Goal: Transaction & Acquisition: Purchase product/service

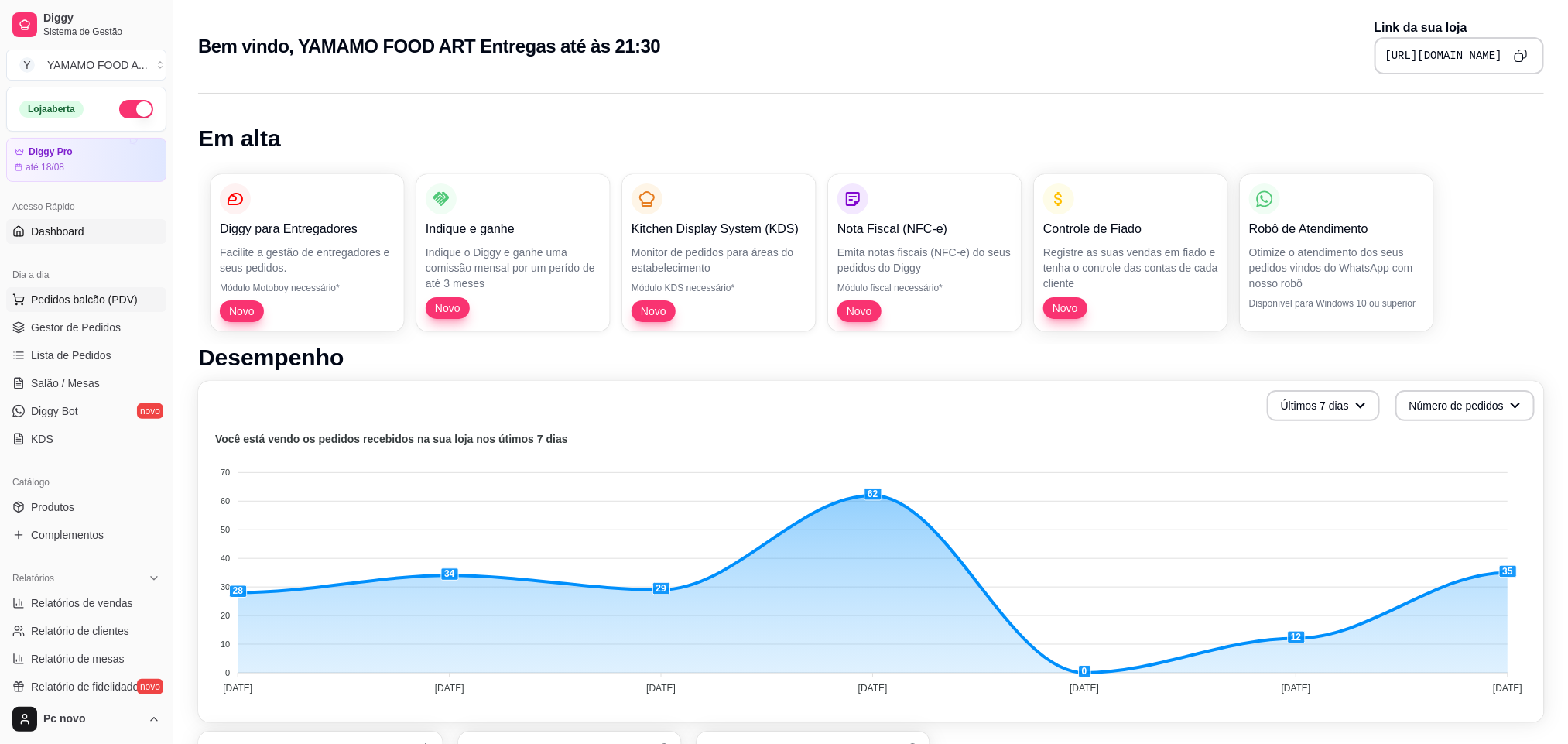
click at [86, 306] on span "Pedidos balcão (PDV)" at bounding box center [84, 299] width 107 height 16
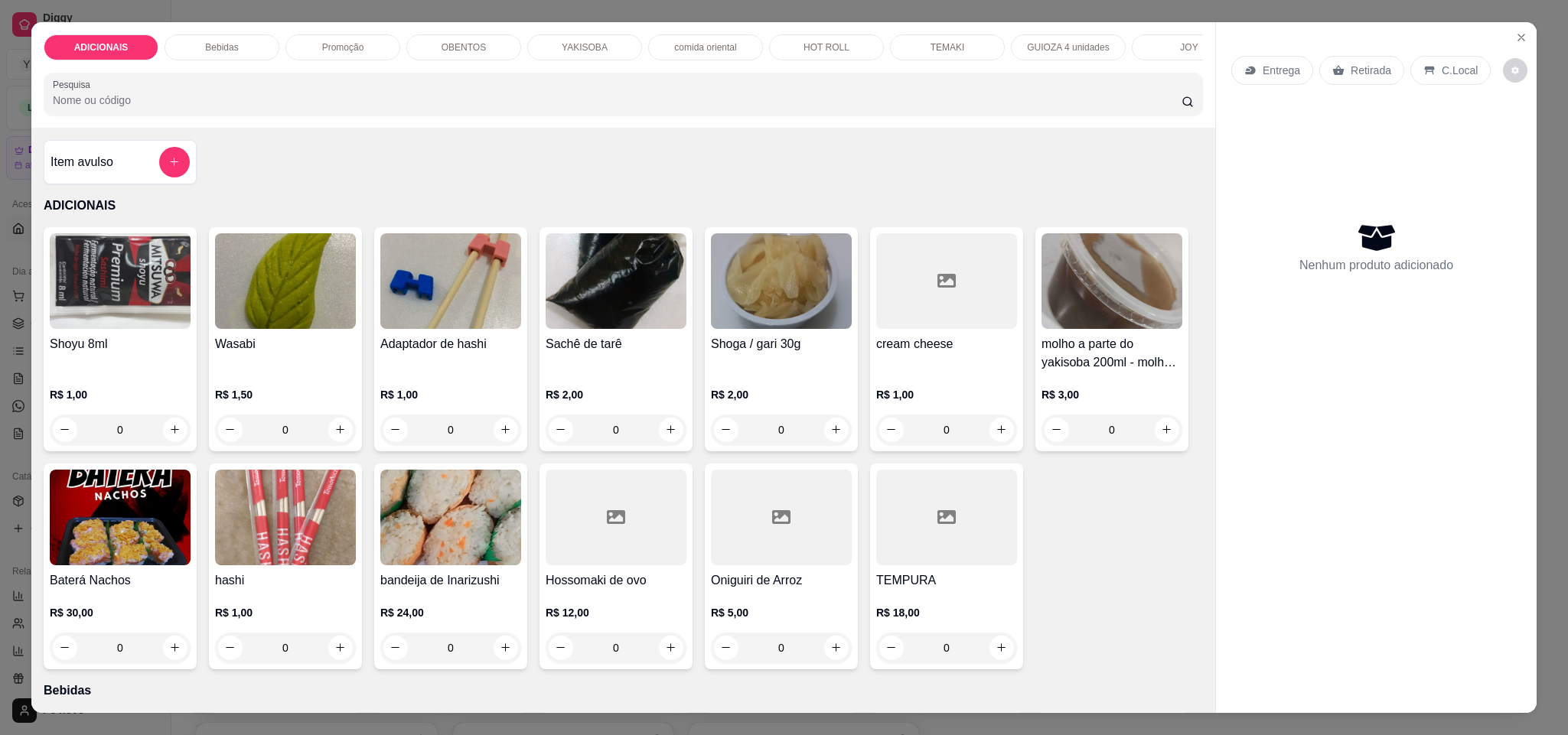
click at [159, 177] on div at bounding box center [174, 163] width 31 height 31
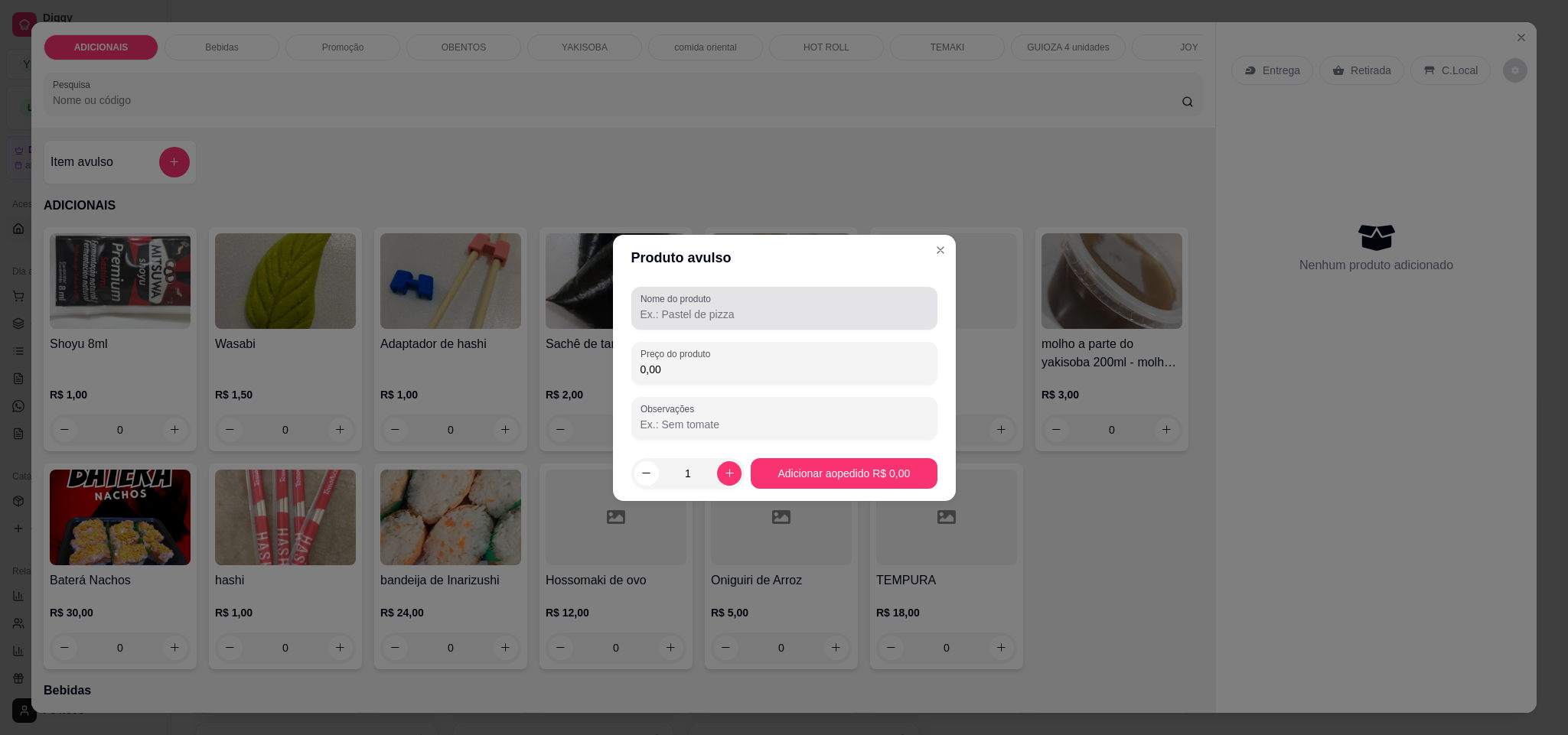
click at [655, 317] on input "Nome do produto" at bounding box center [784, 314] width 288 height 15
type input "amlienesa"
type input "5,00"
click at [764, 324] on div "Nome do produto amlienesa" at bounding box center [784, 308] width 306 height 43
type input "amlienesa carne"
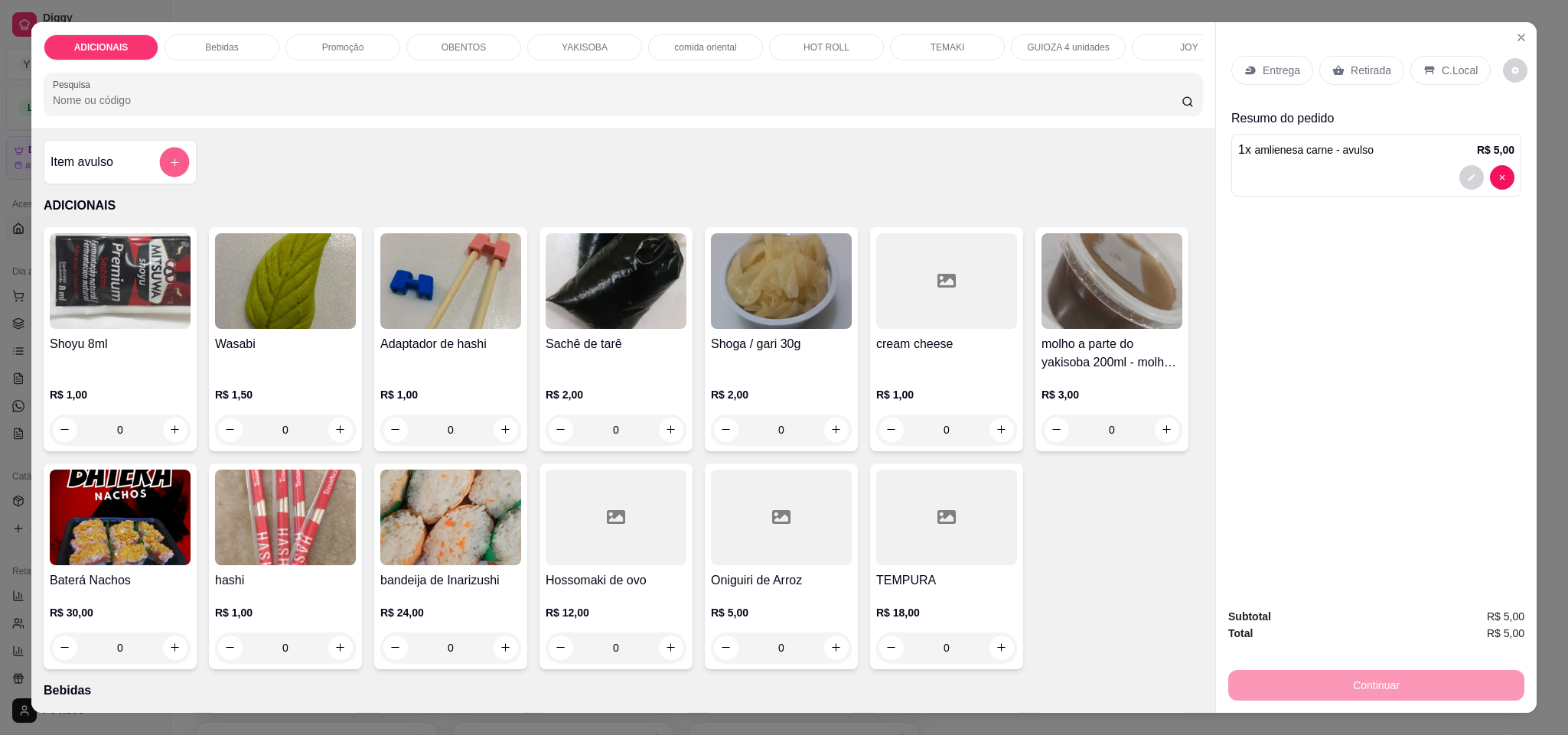
click at [170, 168] on icon "add-separate-item" at bounding box center [174, 162] width 12 height 12
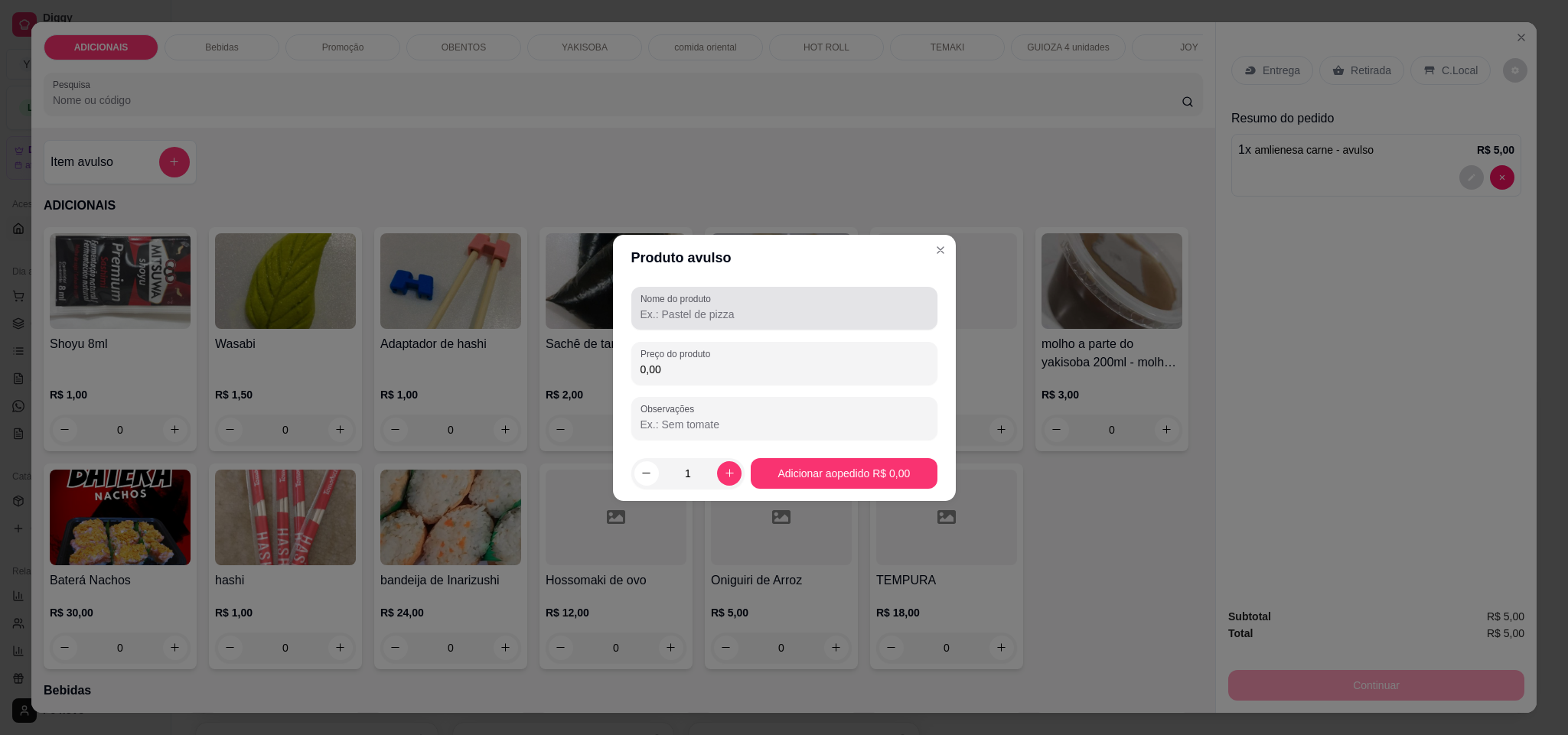
click at [723, 314] on input "Nome do produto" at bounding box center [784, 314] width 288 height 15
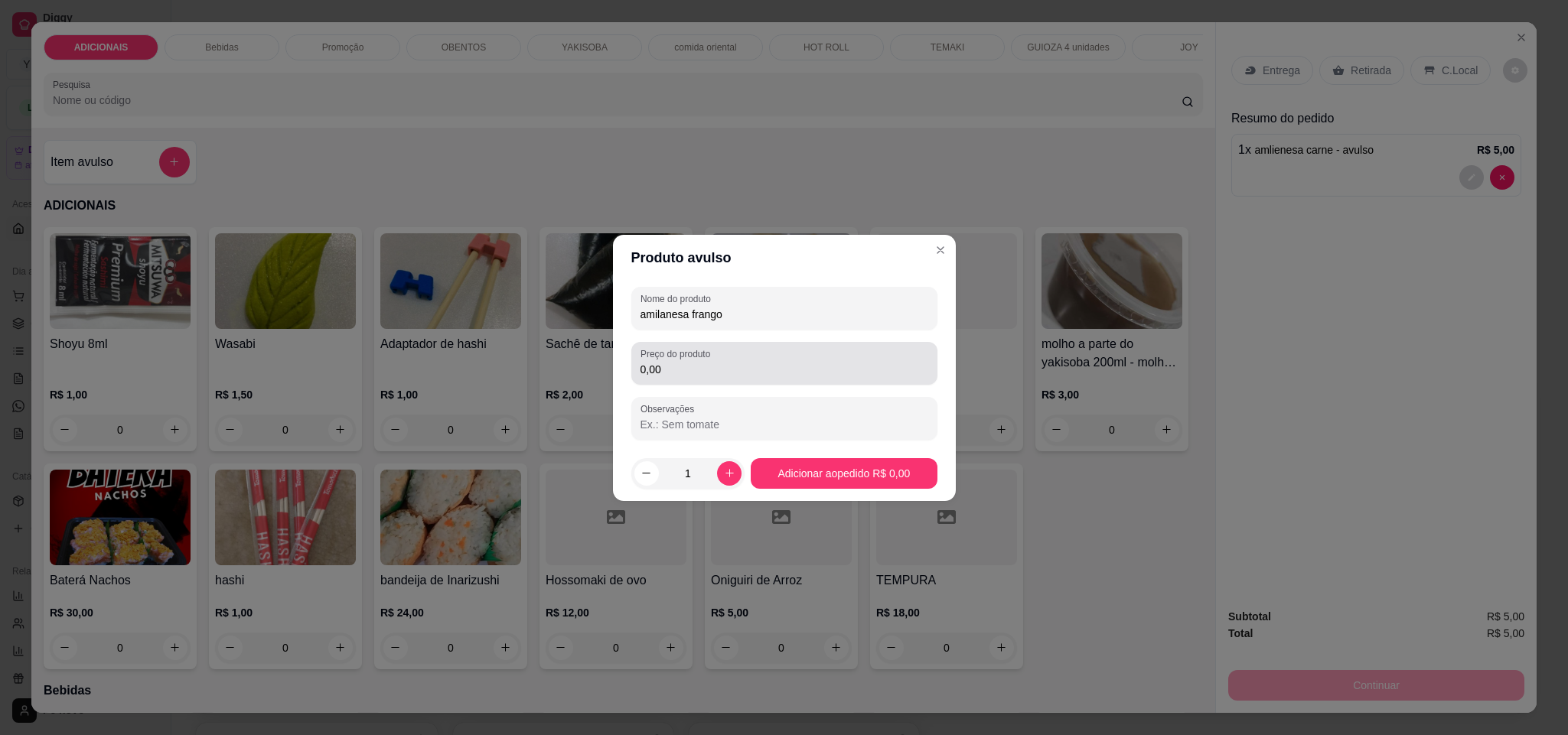
type input "amilanesa frango"
click at [691, 358] on label "Preço do produto" at bounding box center [678, 354] width 75 height 13
click at [691, 361] on input "0,00" at bounding box center [784, 369] width 288 height 15
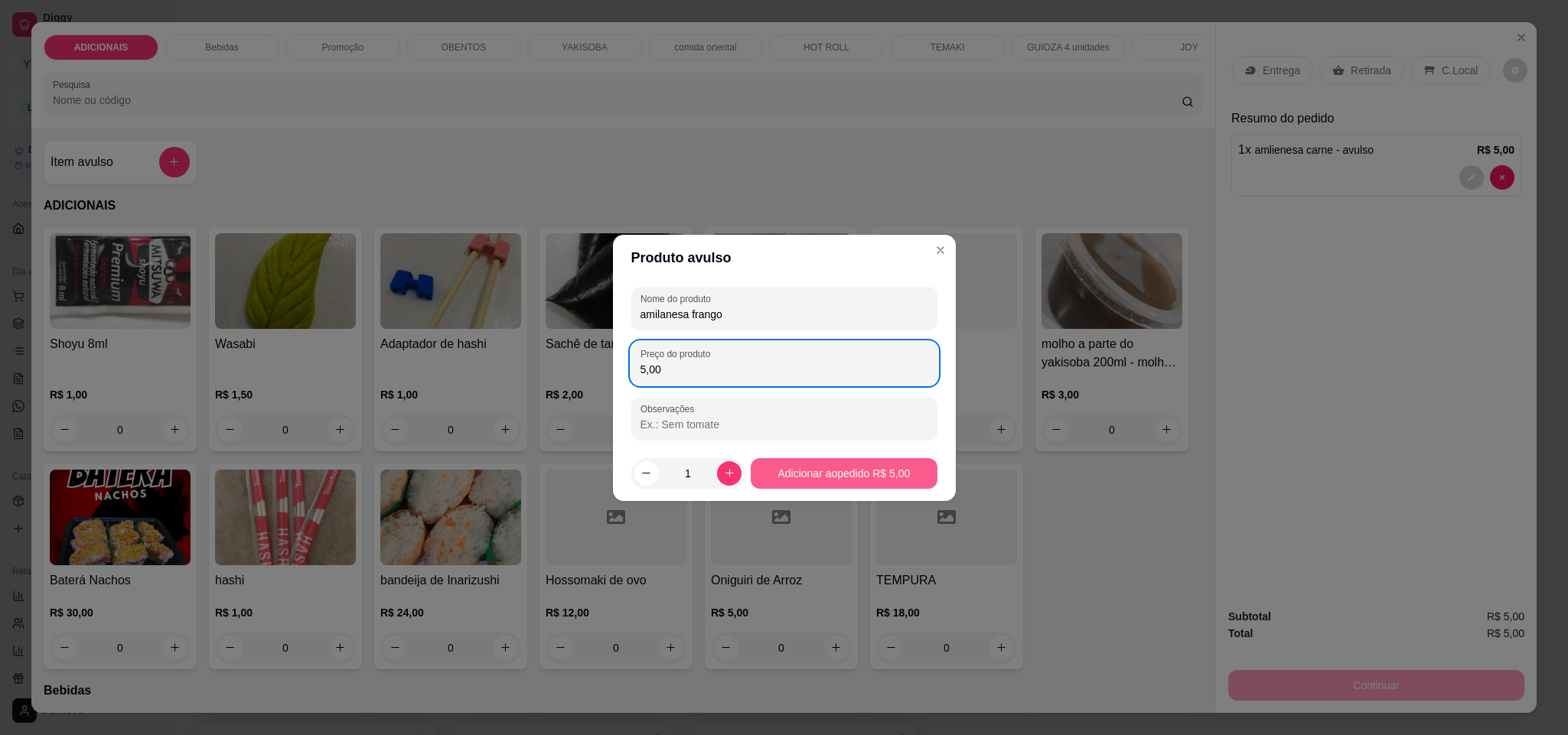
type input "5,00"
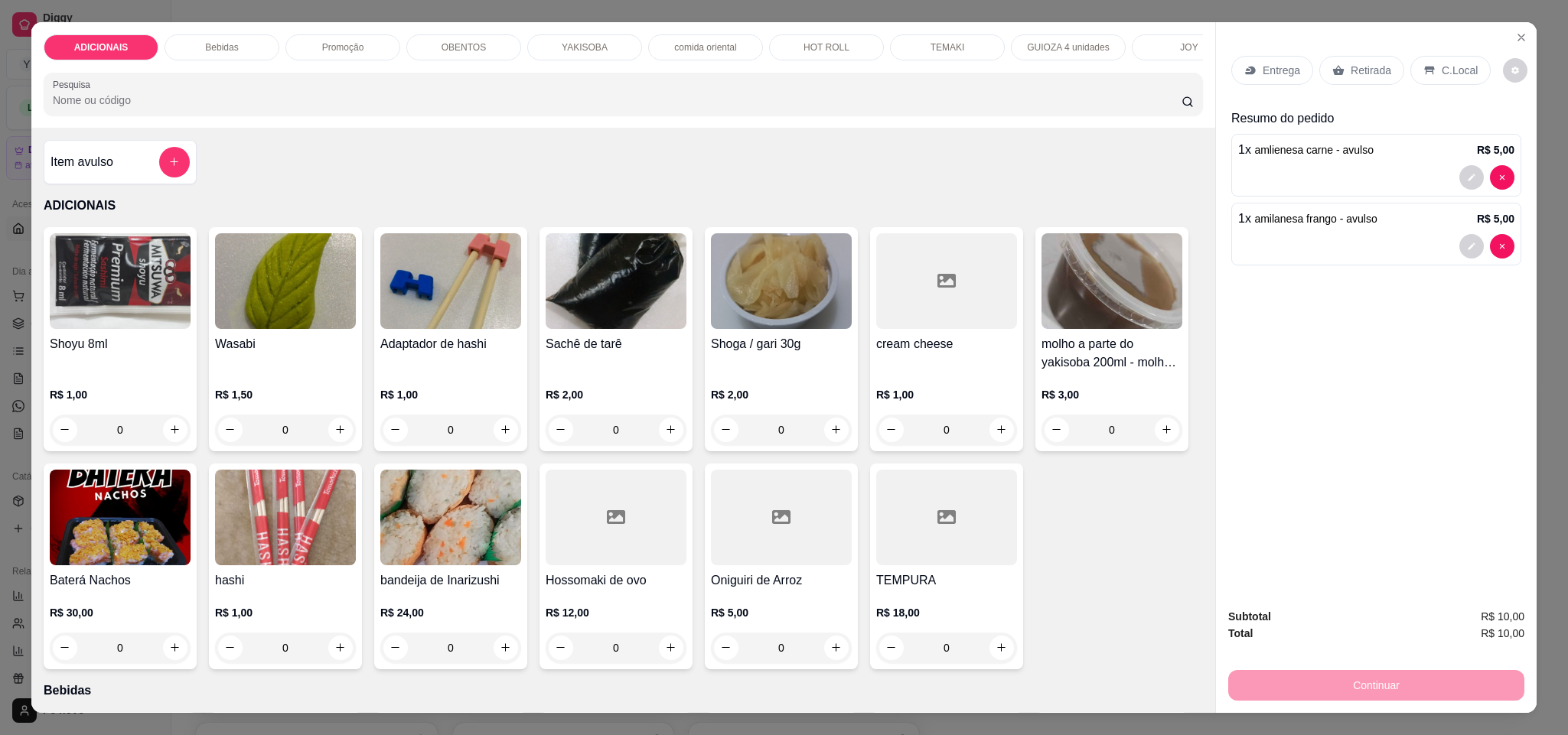
click at [451, 108] on input "Pesquisa" at bounding box center [617, 100] width 1129 height 15
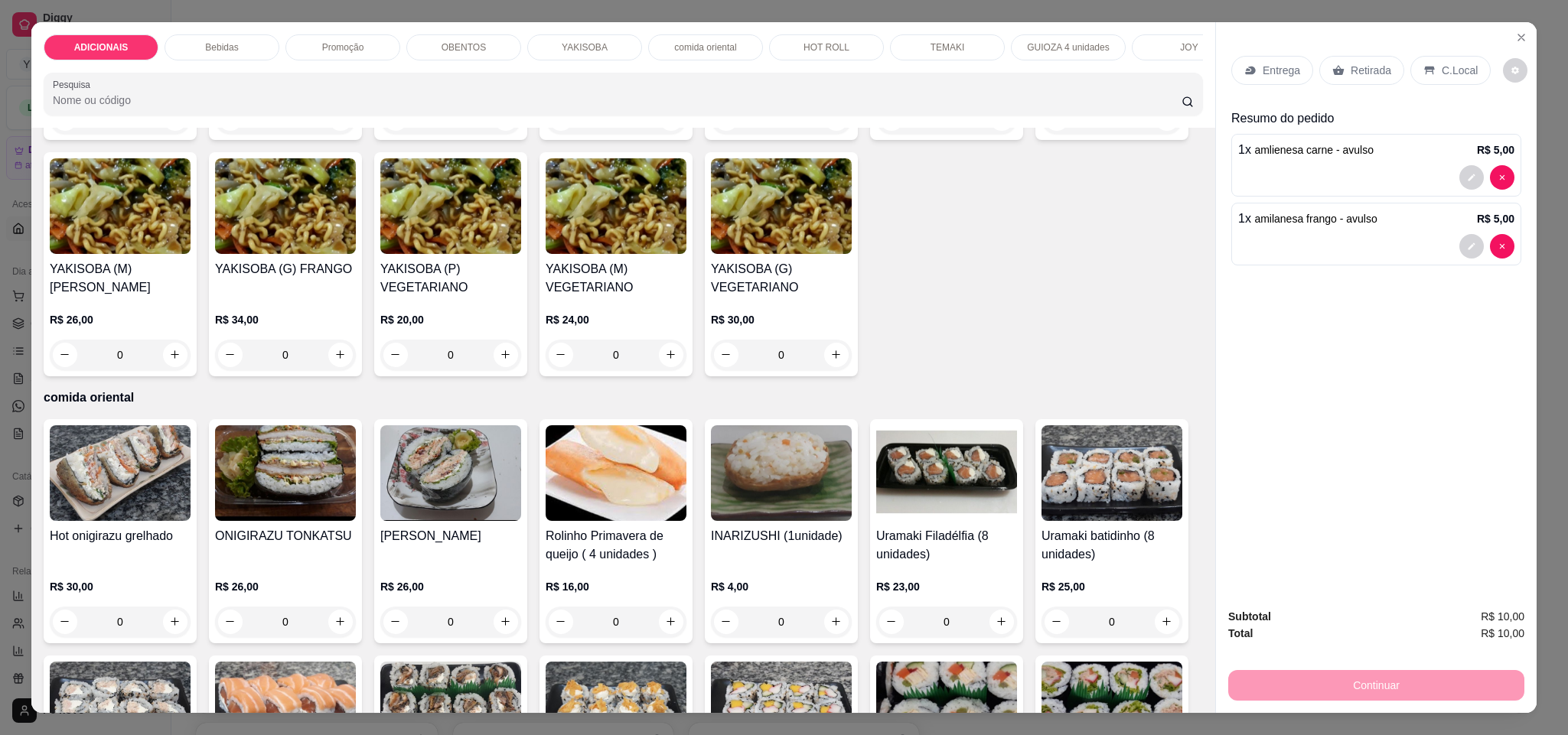
scroll to position [2982, 0]
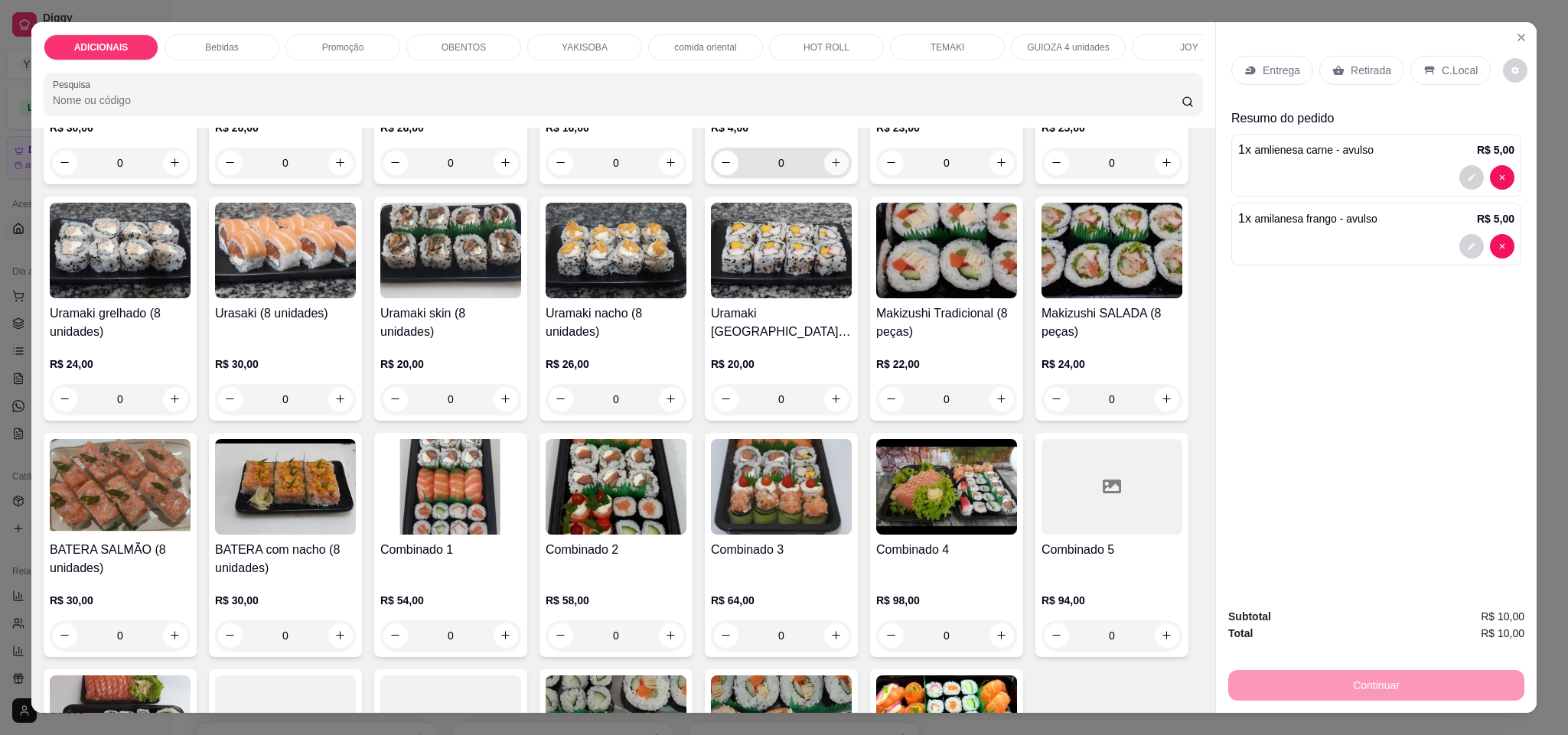
click at [826, 175] on button "increase-product-quantity" at bounding box center [836, 163] width 25 height 25
type input "4"
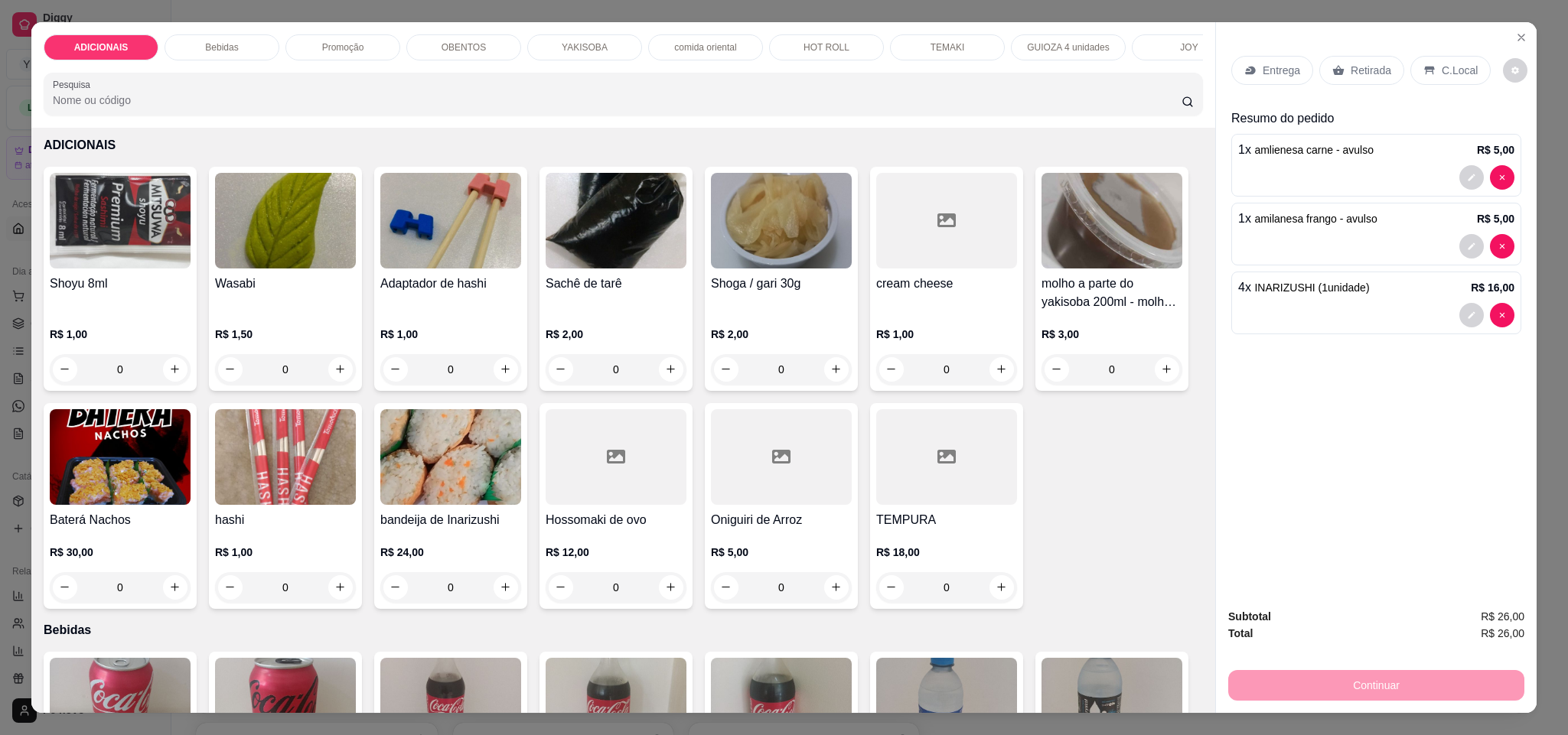
scroll to position [0, 0]
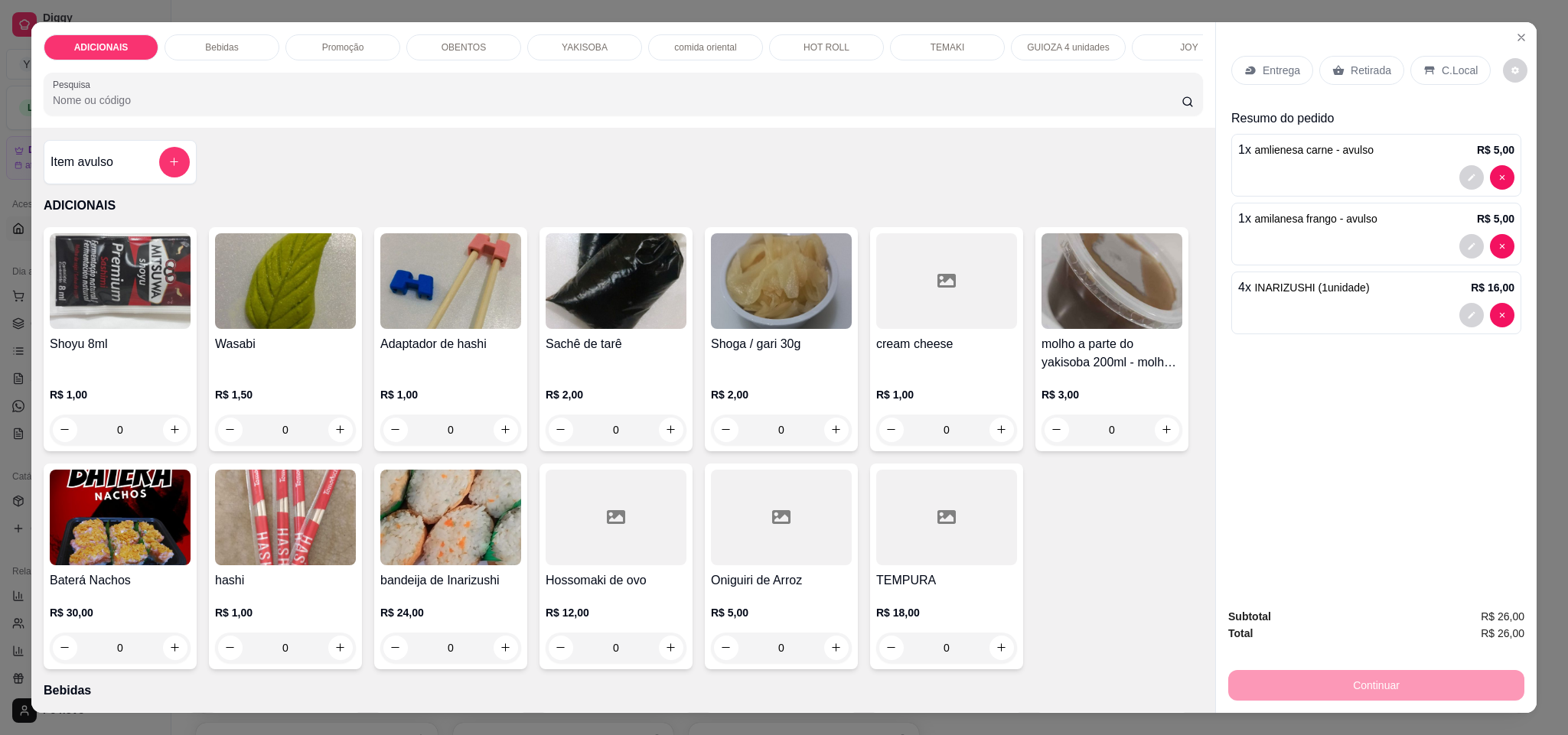
click at [479, 108] on input "Pesquisa" at bounding box center [617, 100] width 1129 height 15
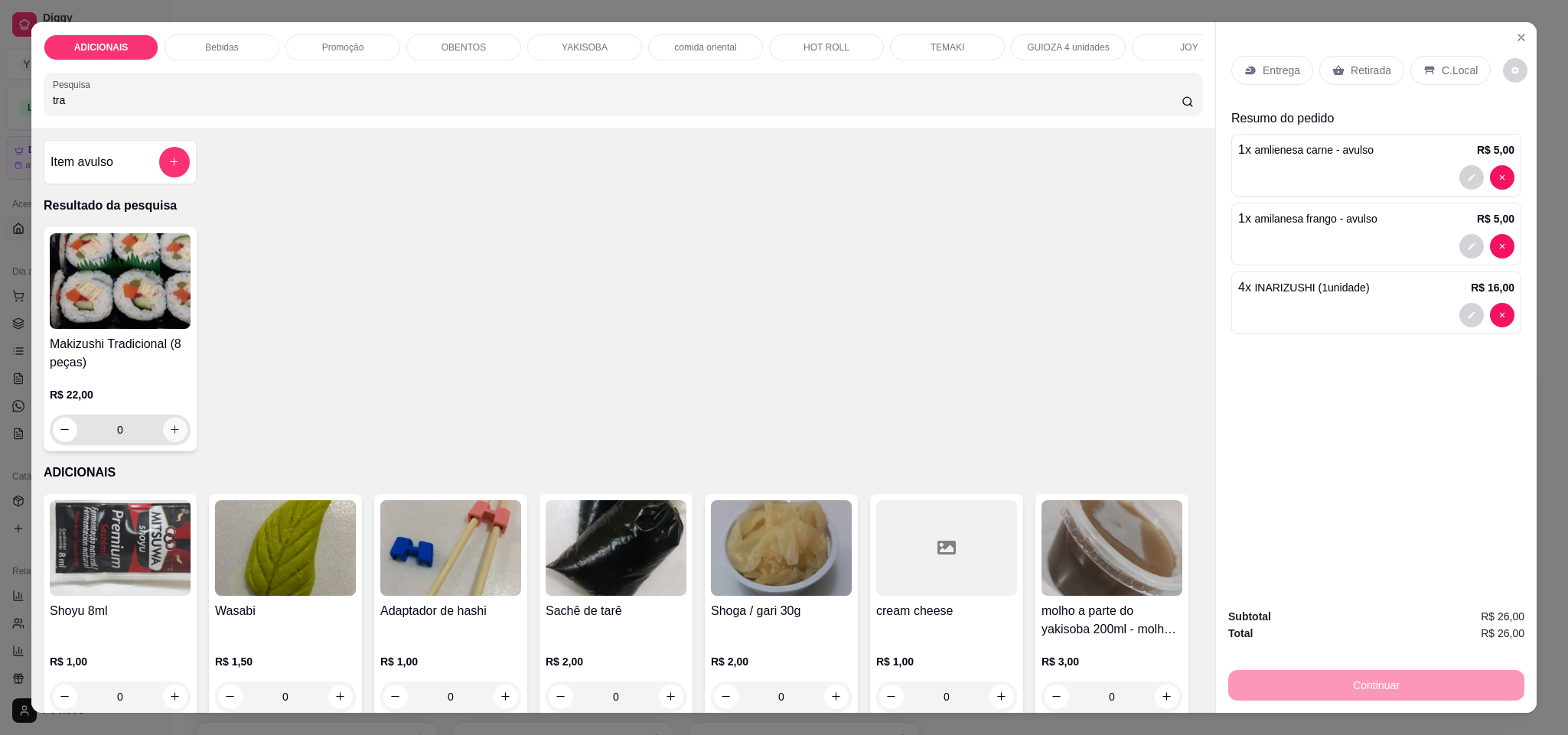
type input "tra"
click at [169, 435] on icon "increase-product-quantity" at bounding box center [174, 429] width 12 height 12
type input "1"
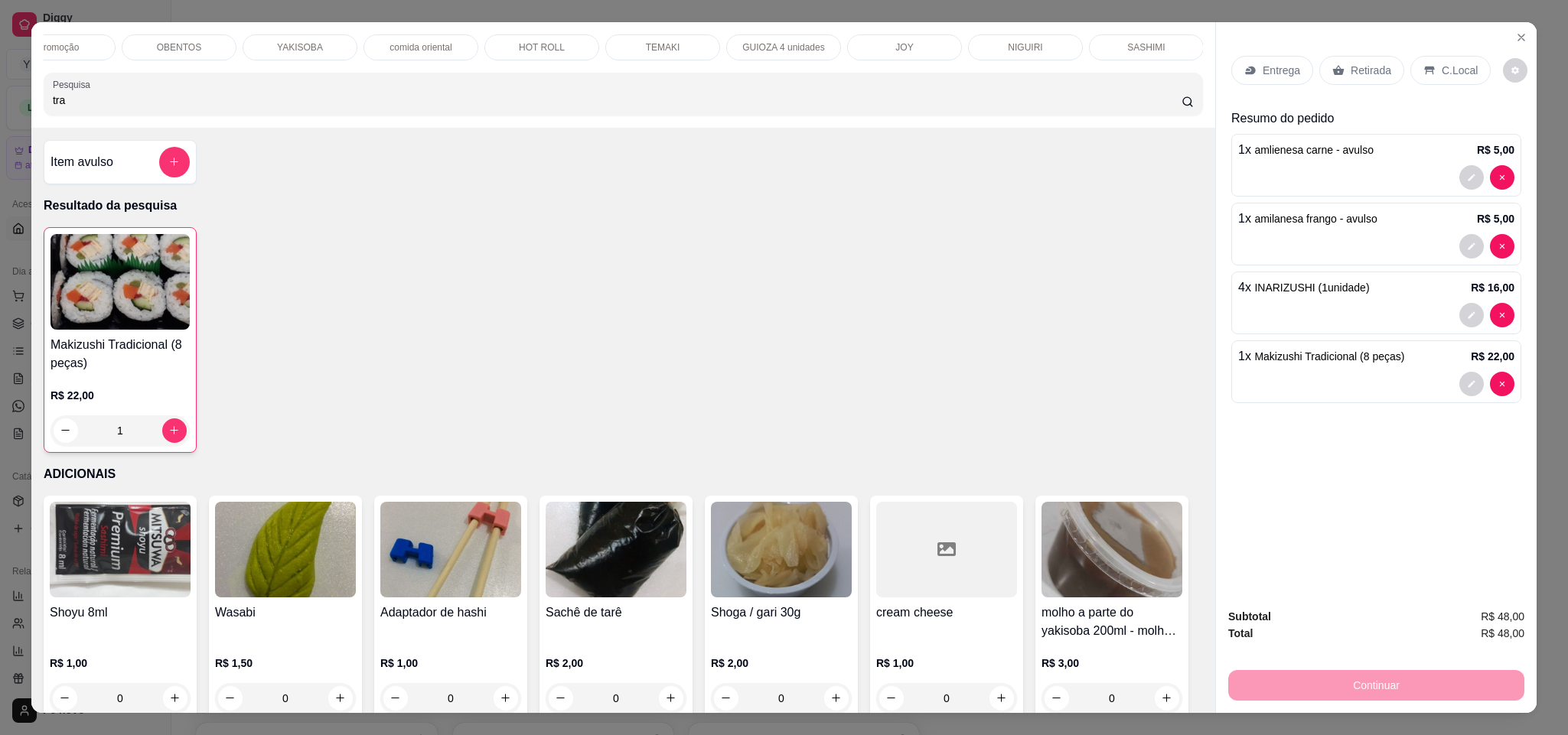
scroll to position [0, 341]
click at [981, 44] on div "NIGUIRI" at bounding box center [969, 48] width 115 height 26
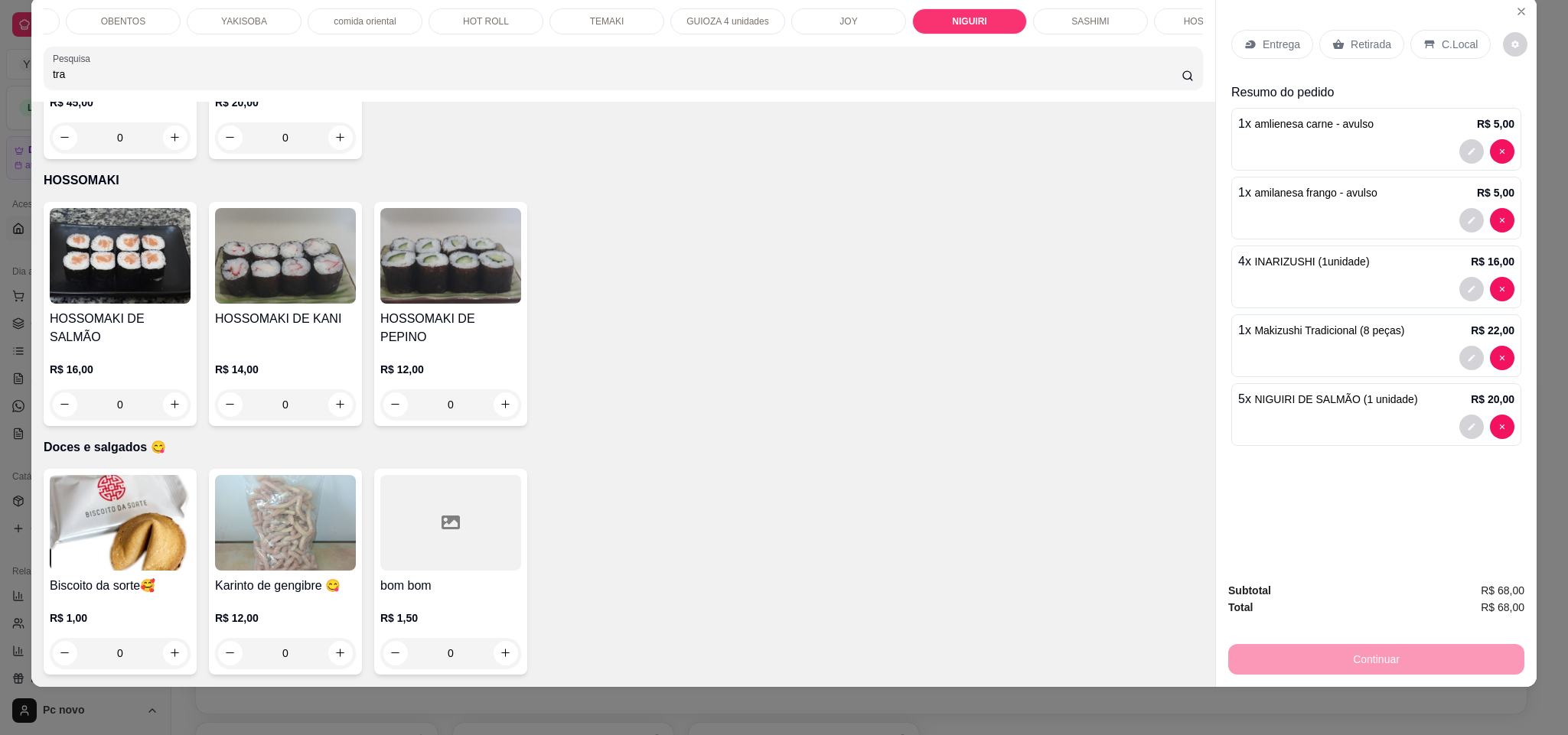
scroll to position [5606, 0]
type input "4"
click at [170, 411] on icon "increase-product-quantity" at bounding box center [175, 404] width 12 height 12
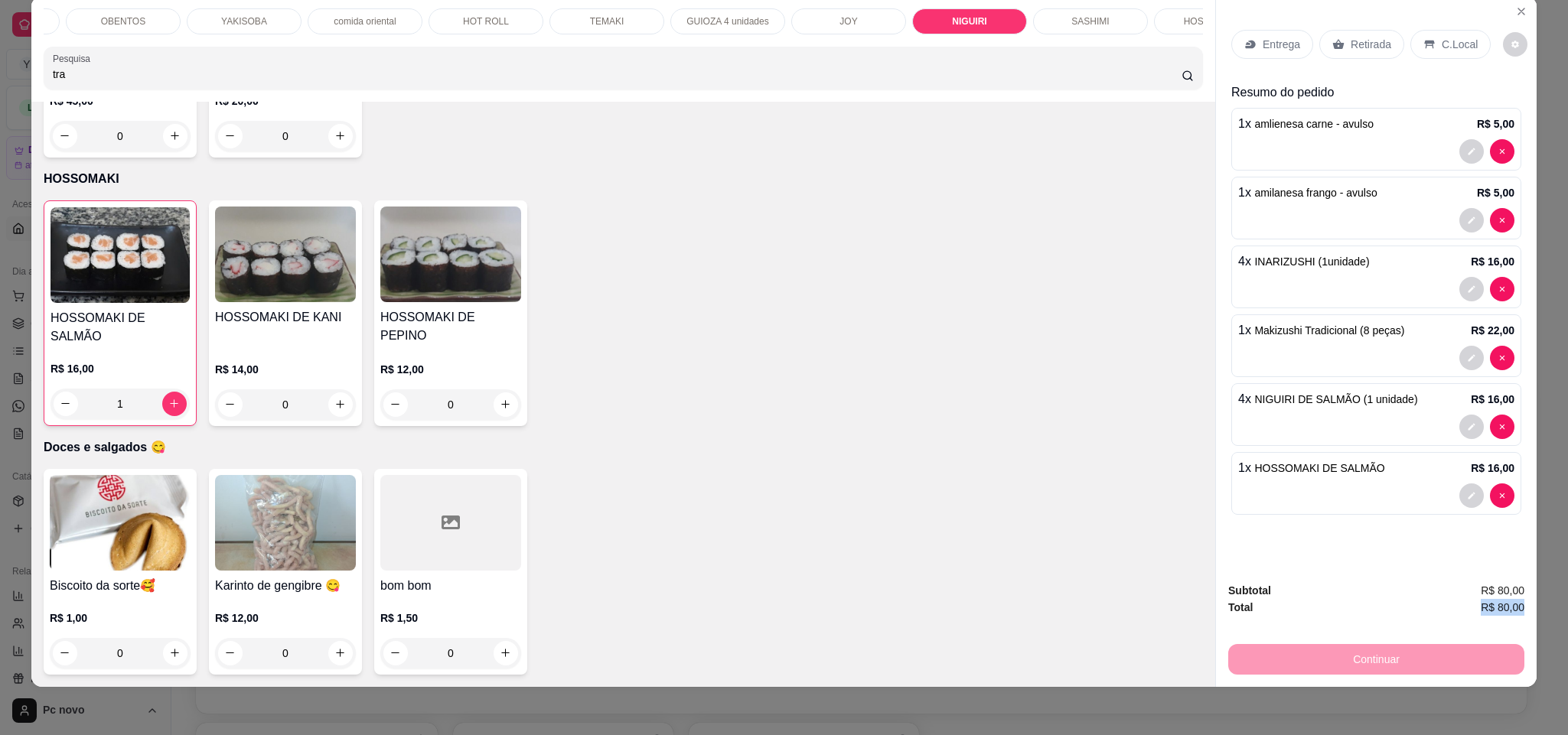
drag, startPoint x: 1476, startPoint y: 606, endPoint x: 1545, endPoint y: 602, distance: 69.1
click at [1545, 602] on div "ADICIONAIS Bebidas Promoção OBENTOS YAKISOBA comida oriental HOT ROLL TEMAKI GU…" at bounding box center [784, 368] width 1568 height 735
click at [698, 426] on div "HOSSOMAKI DE SALMÃO R$ 16,00 1 HOSSOMAKI DE KANI R$ 14,00 0 HOSSOMAKI DE PEPINO…" at bounding box center [624, 313] width 1159 height 226
type input "0"
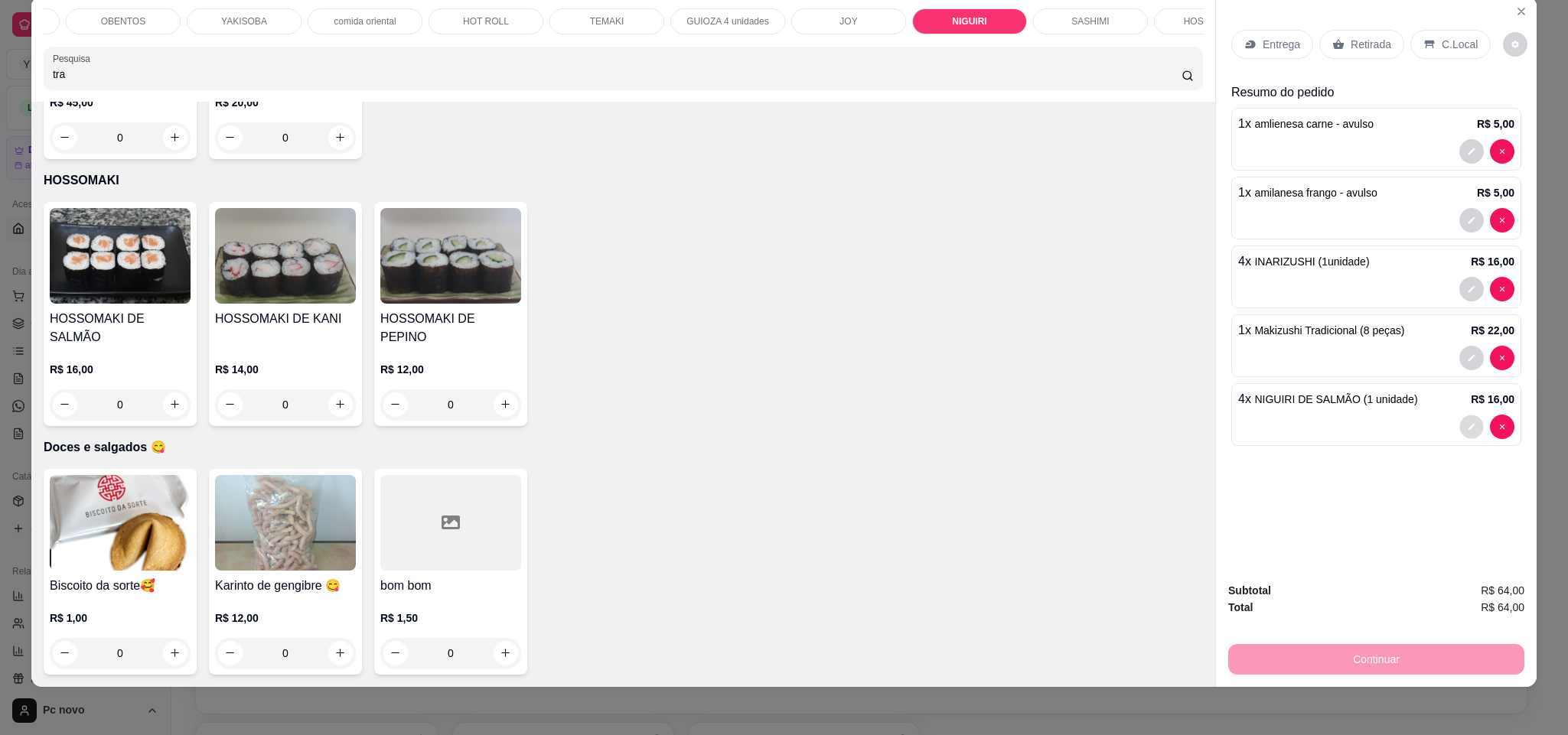
click at [1459, 427] on button "decrease-product-quantity" at bounding box center [1471, 426] width 24 height 24
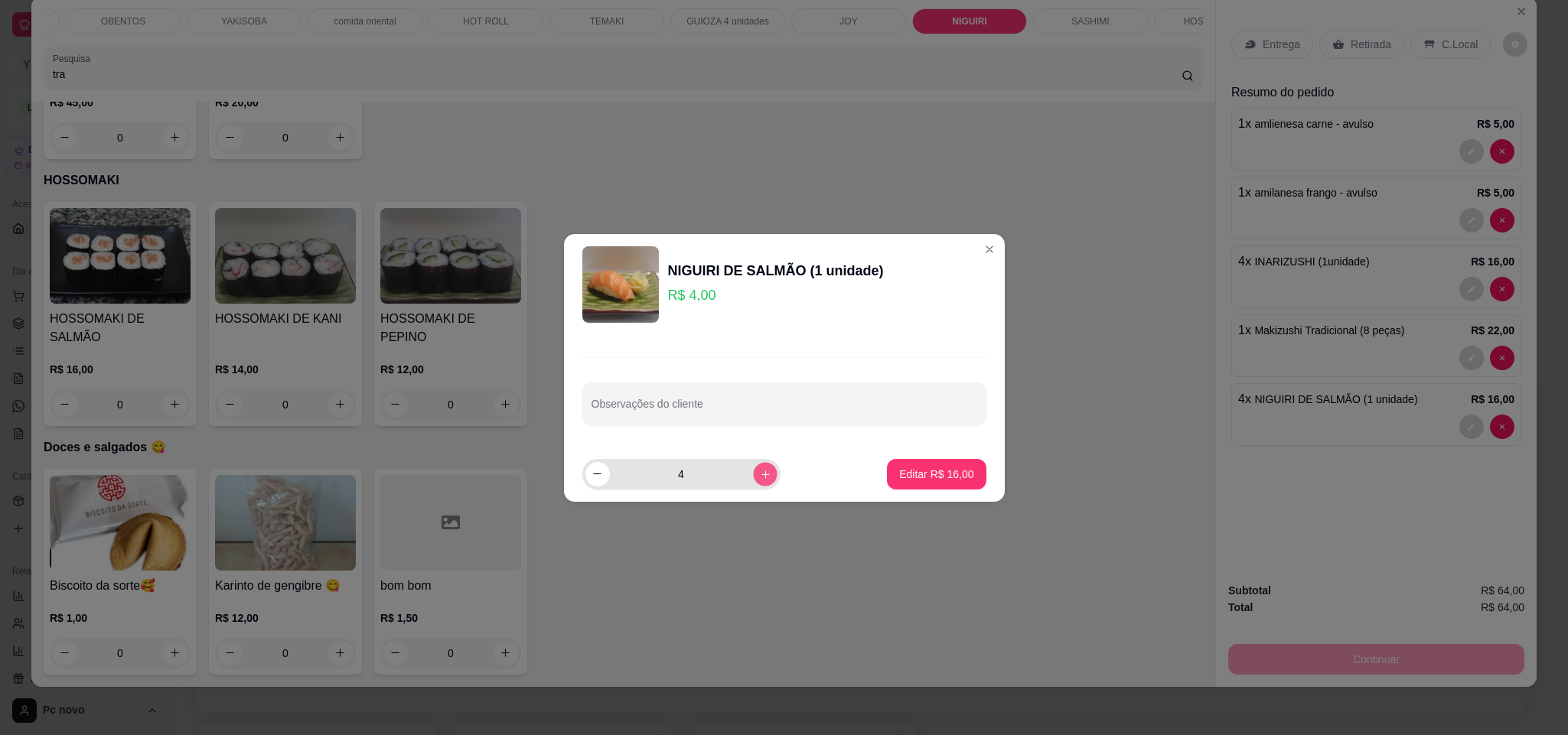
click at [759, 475] on icon "increase-product-quantity" at bounding box center [765, 473] width 12 height 12
type input "6"
click at [949, 479] on p "Editar R$ 24,00" at bounding box center [936, 473] width 72 height 15
type input "6"
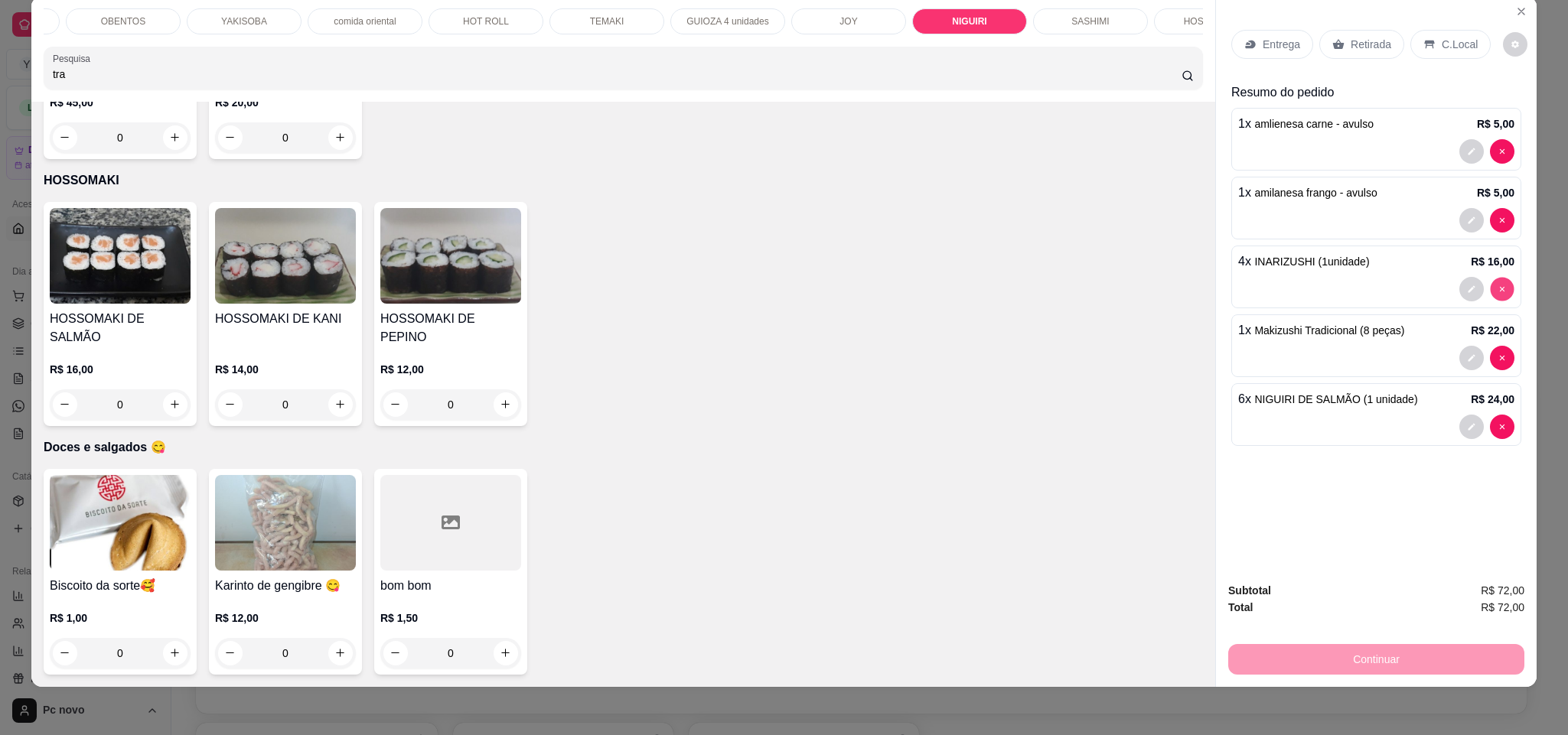
type input "0"
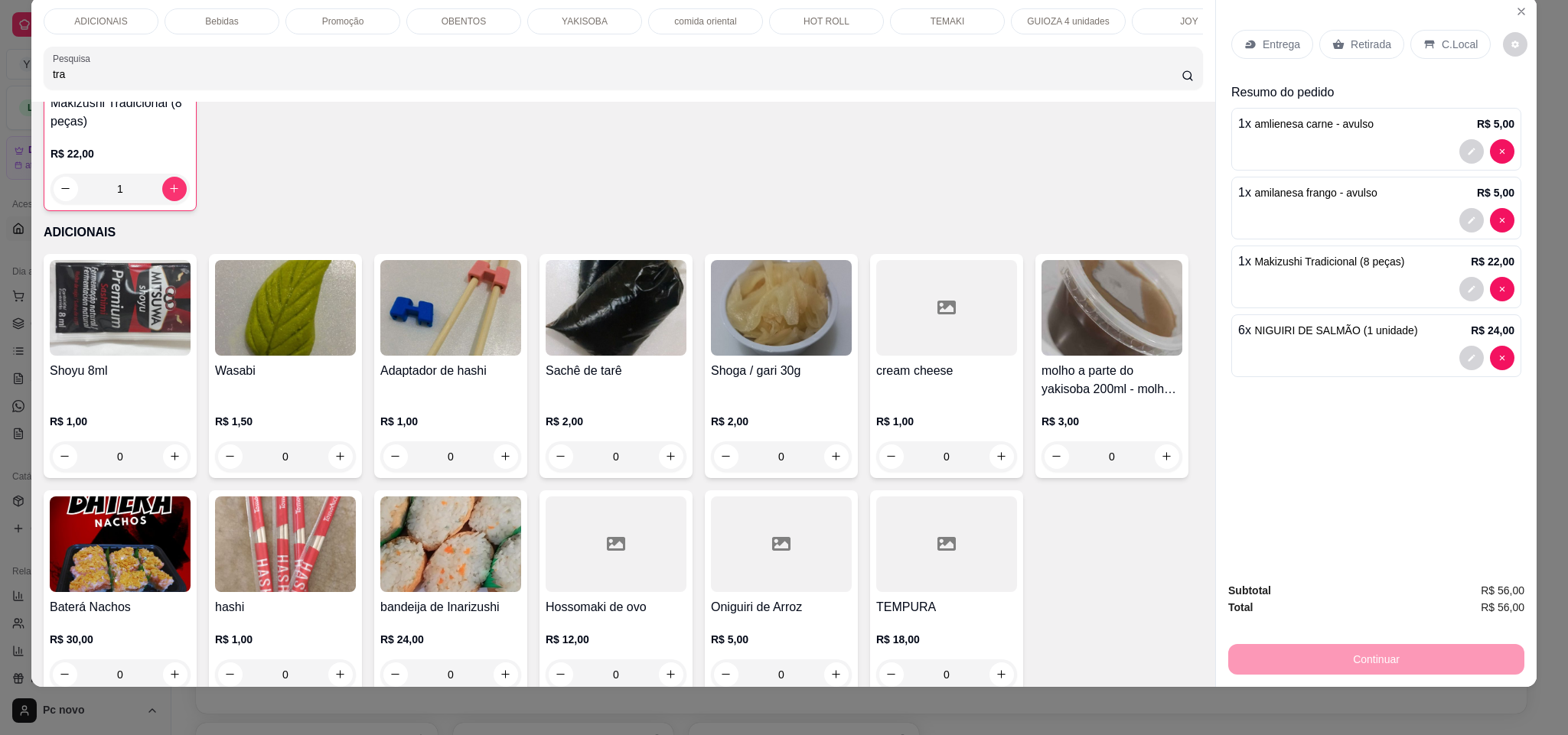
scroll to position [0, 0]
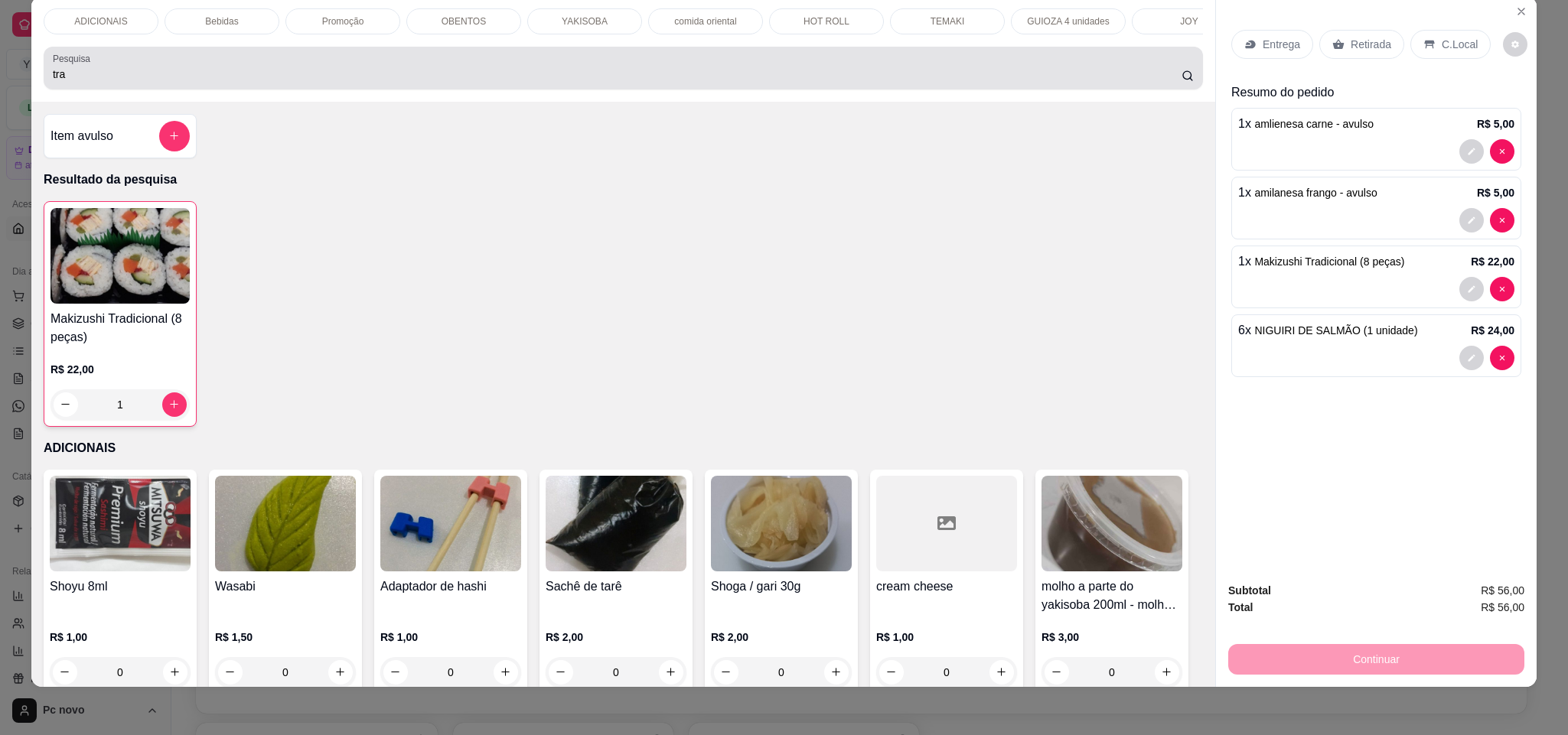
click at [209, 82] on input "tra" at bounding box center [617, 74] width 1129 height 15
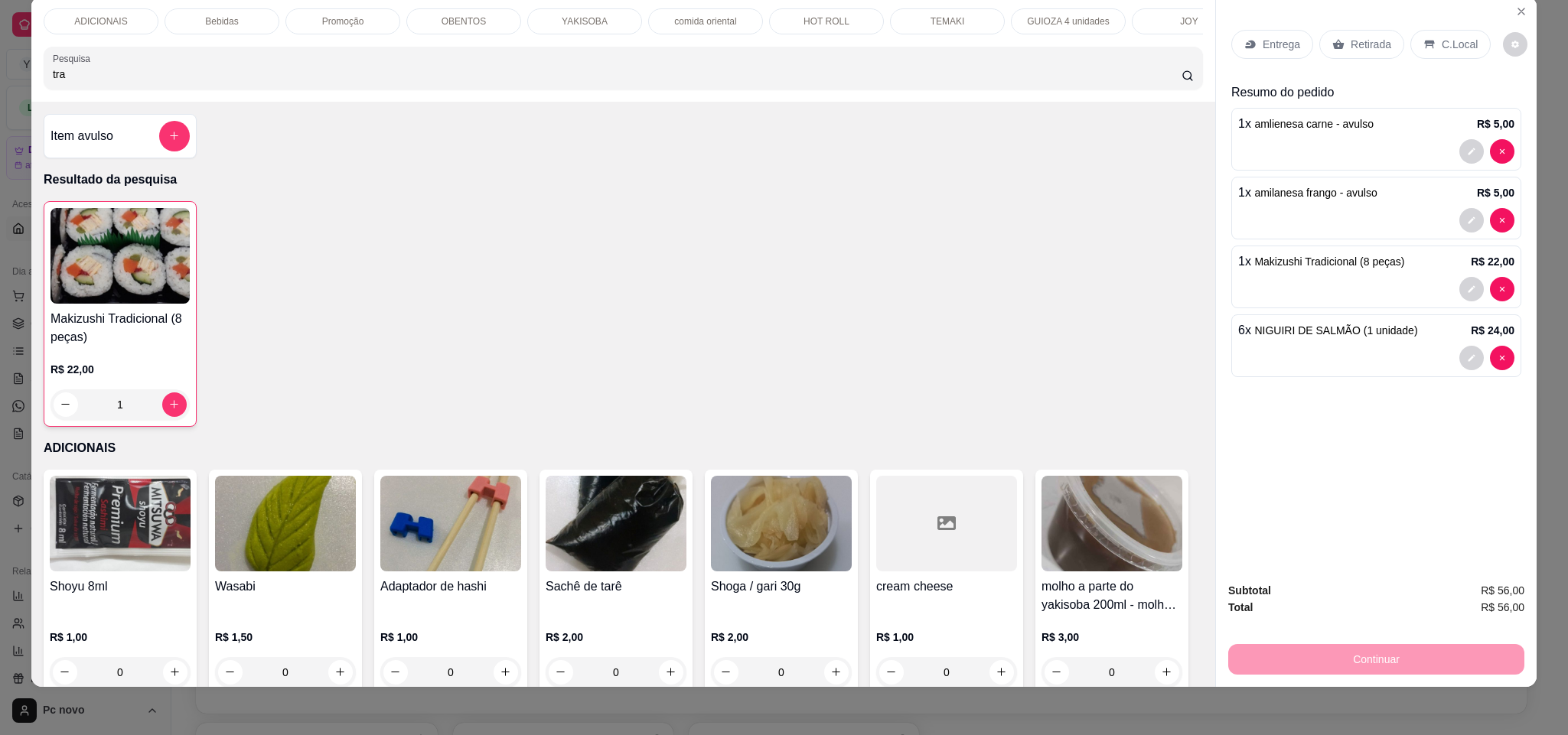
click at [209, 82] on input "tra" at bounding box center [617, 74] width 1129 height 15
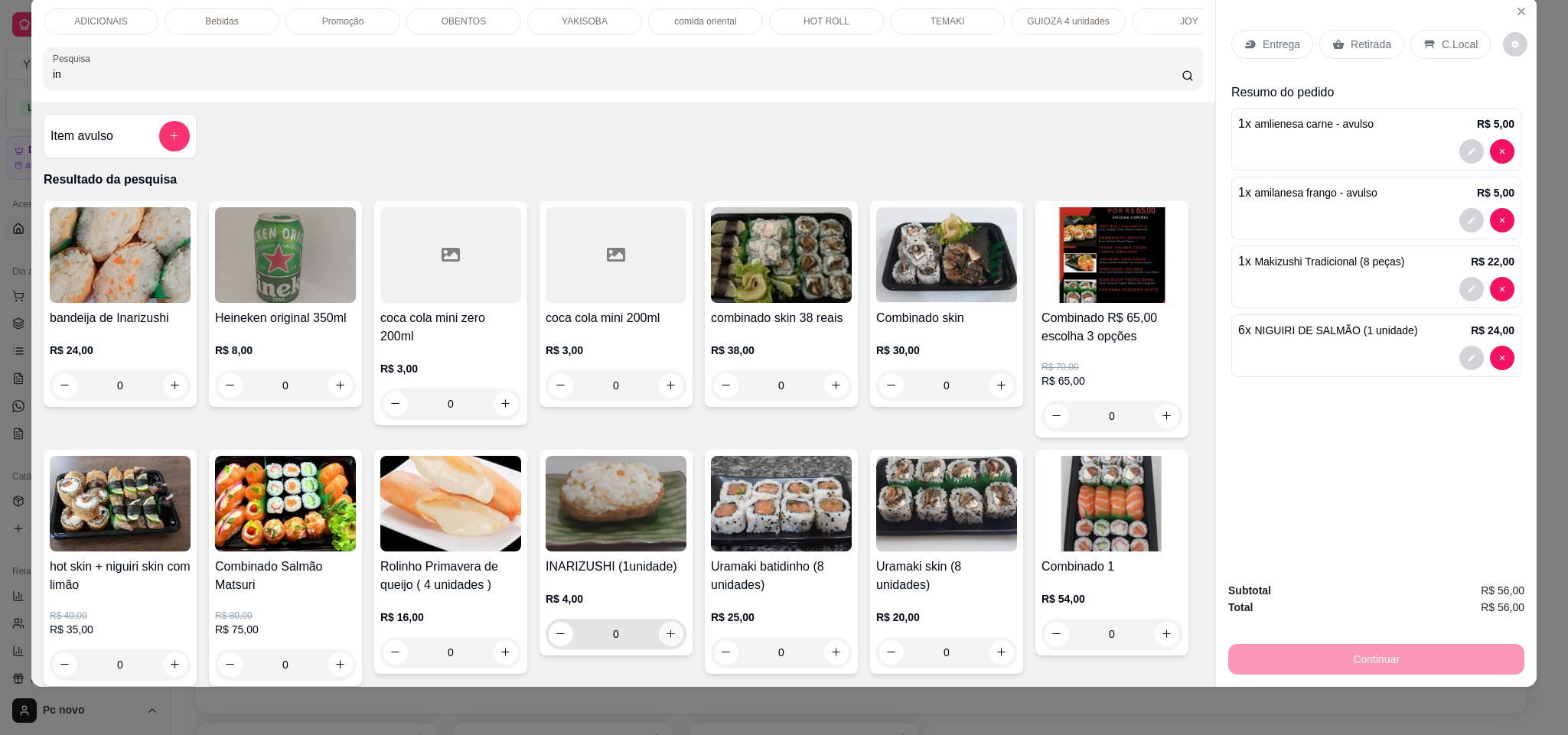
type input "in"
click at [676, 628] on icon "increase-product-quantity" at bounding box center [670, 633] width 12 height 12
type input "3"
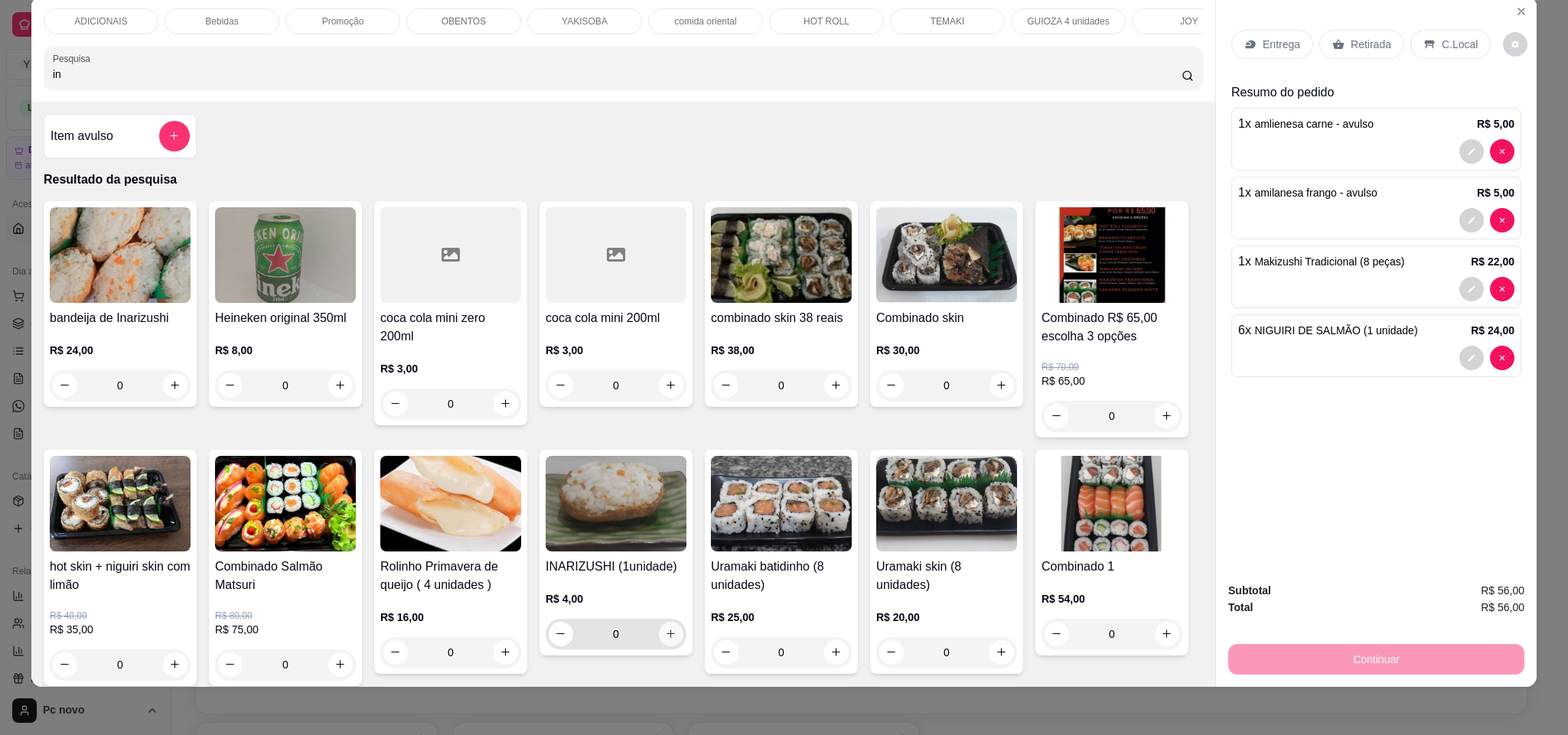
type input "3"
click at [675, 629] on icon "increase-product-quantity" at bounding box center [669, 634] width 12 height 12
type input "4"
click at [681, 623] on button "increase-product-quantity" at bounding box center [670, 634] width 24 height 24
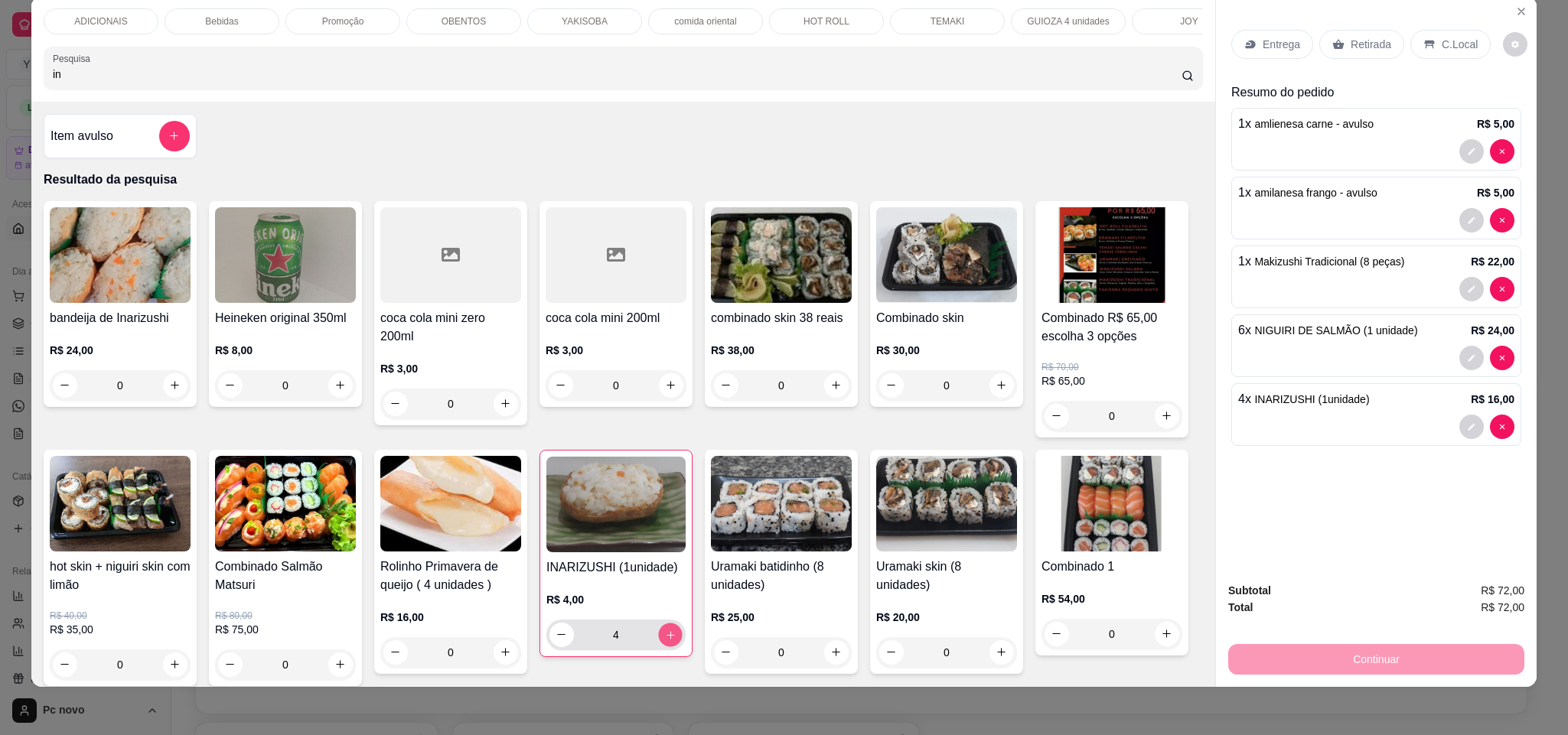
type input "5"
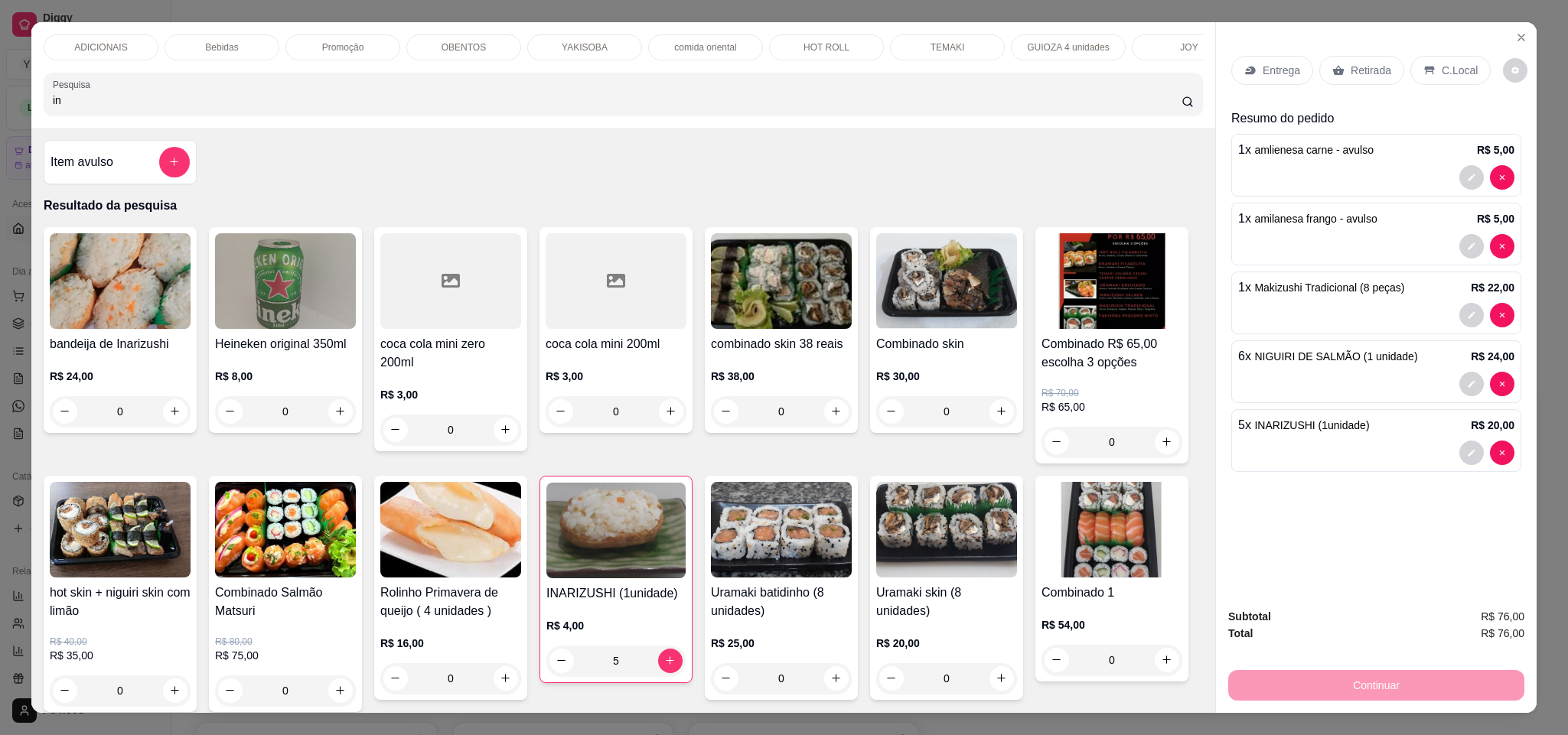
scroll to position [26, 0]
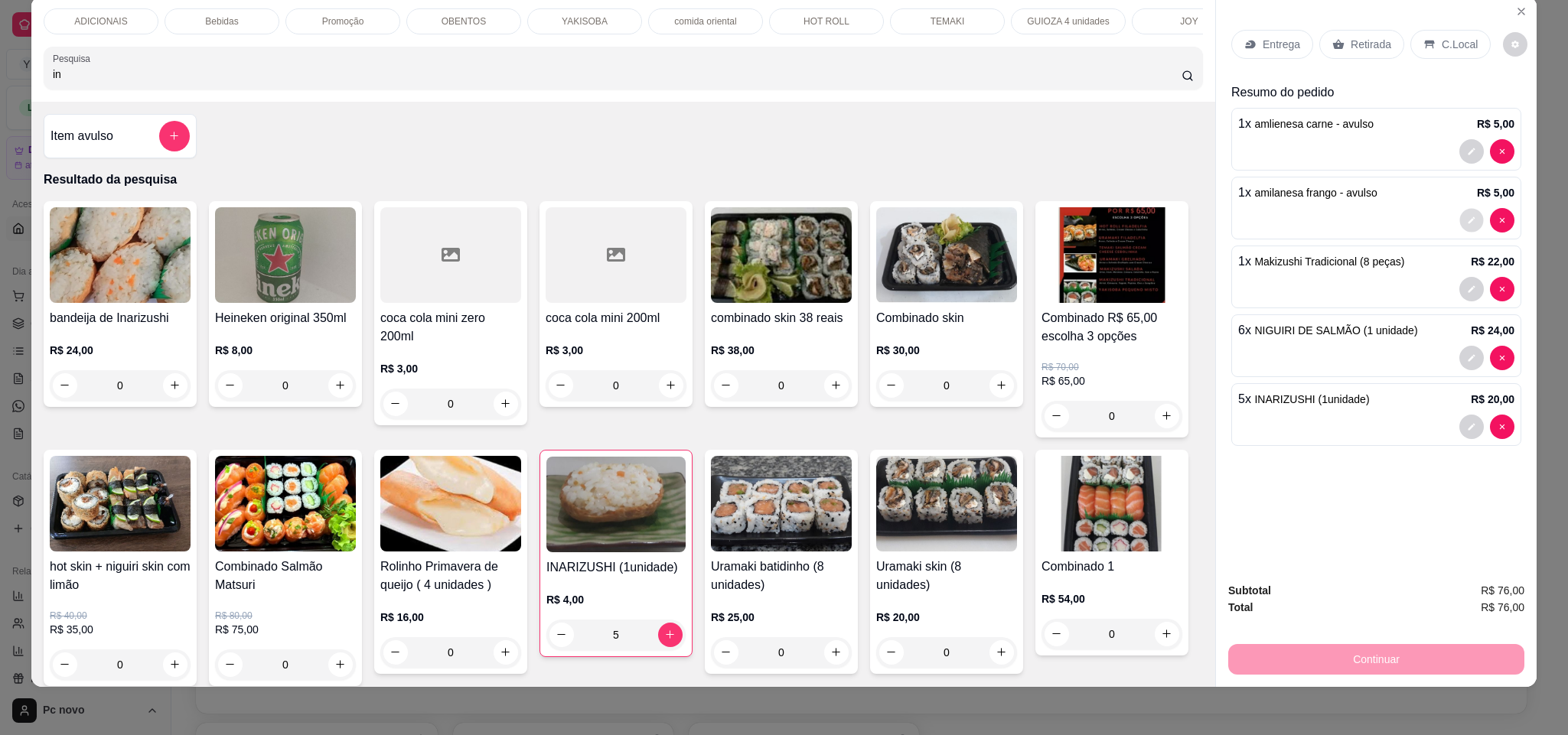
click at [1467, 223] on icon "decrease-product-quantity" at bounding box center [1472, 220] width 9 height 9
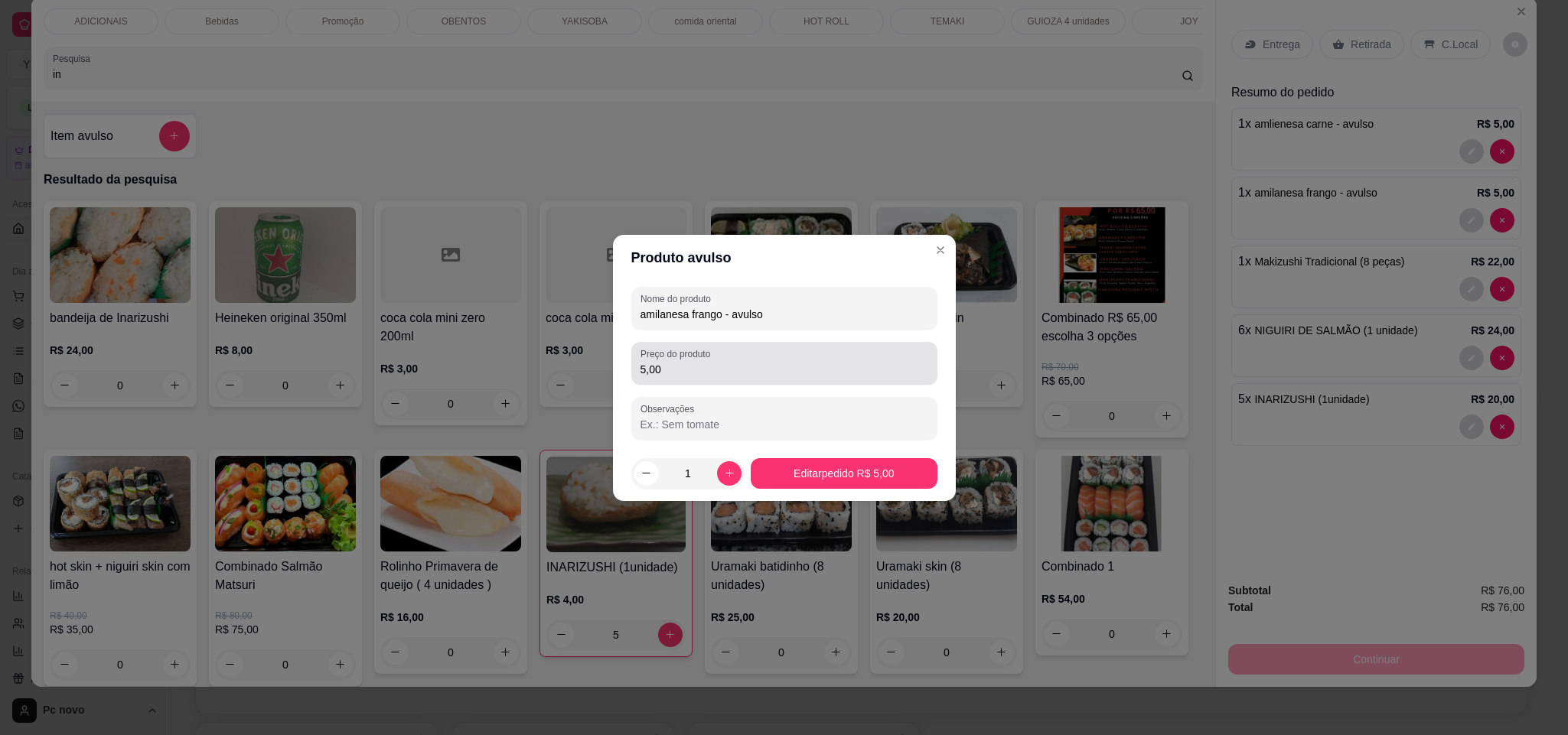
click at [681, 368] on input "5,00" at bounding box center [784, 369] width 288 height 15
type input "4,00"
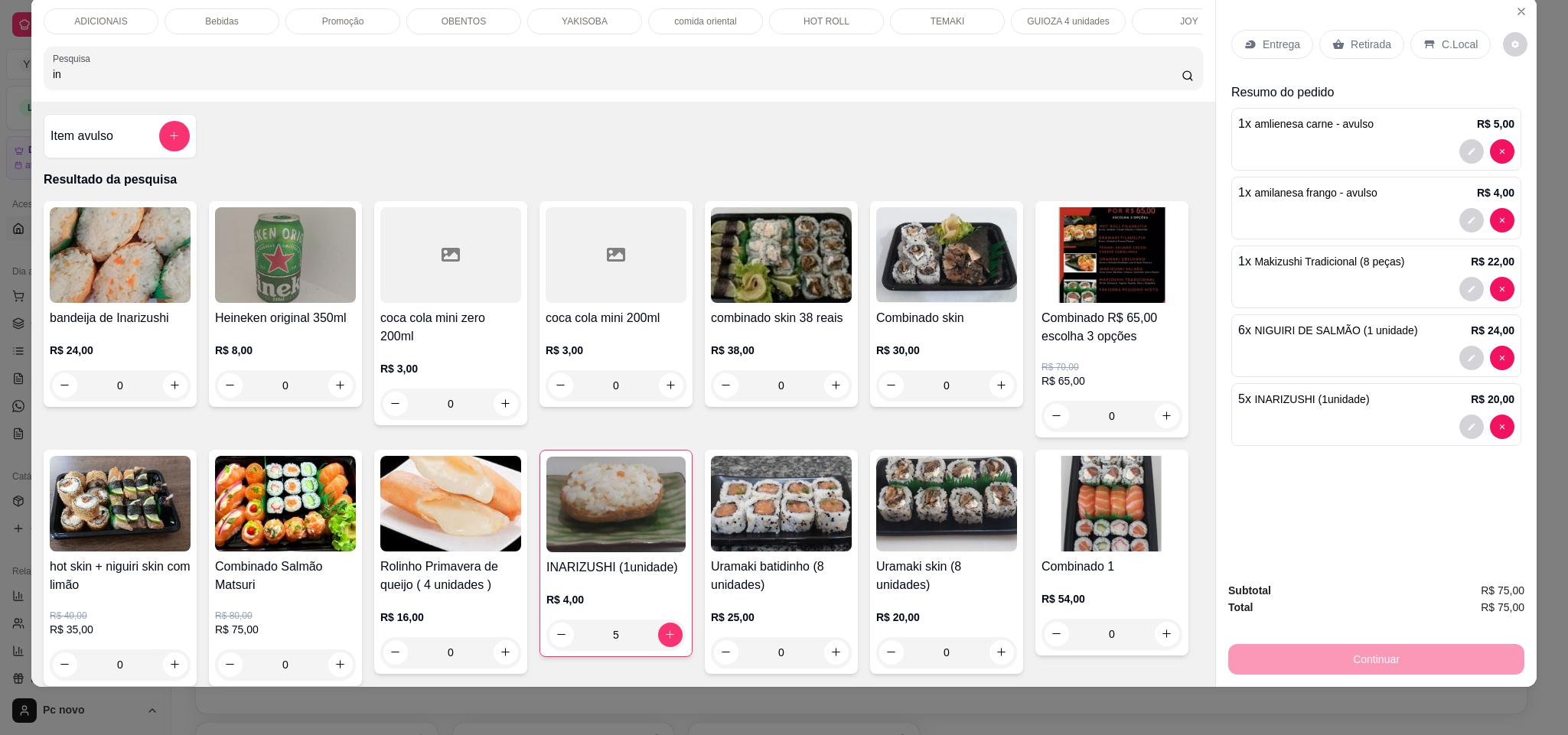
click at [1267, 51] on p "Entrega" at bounding box center [1281, 45] width 38 height 15
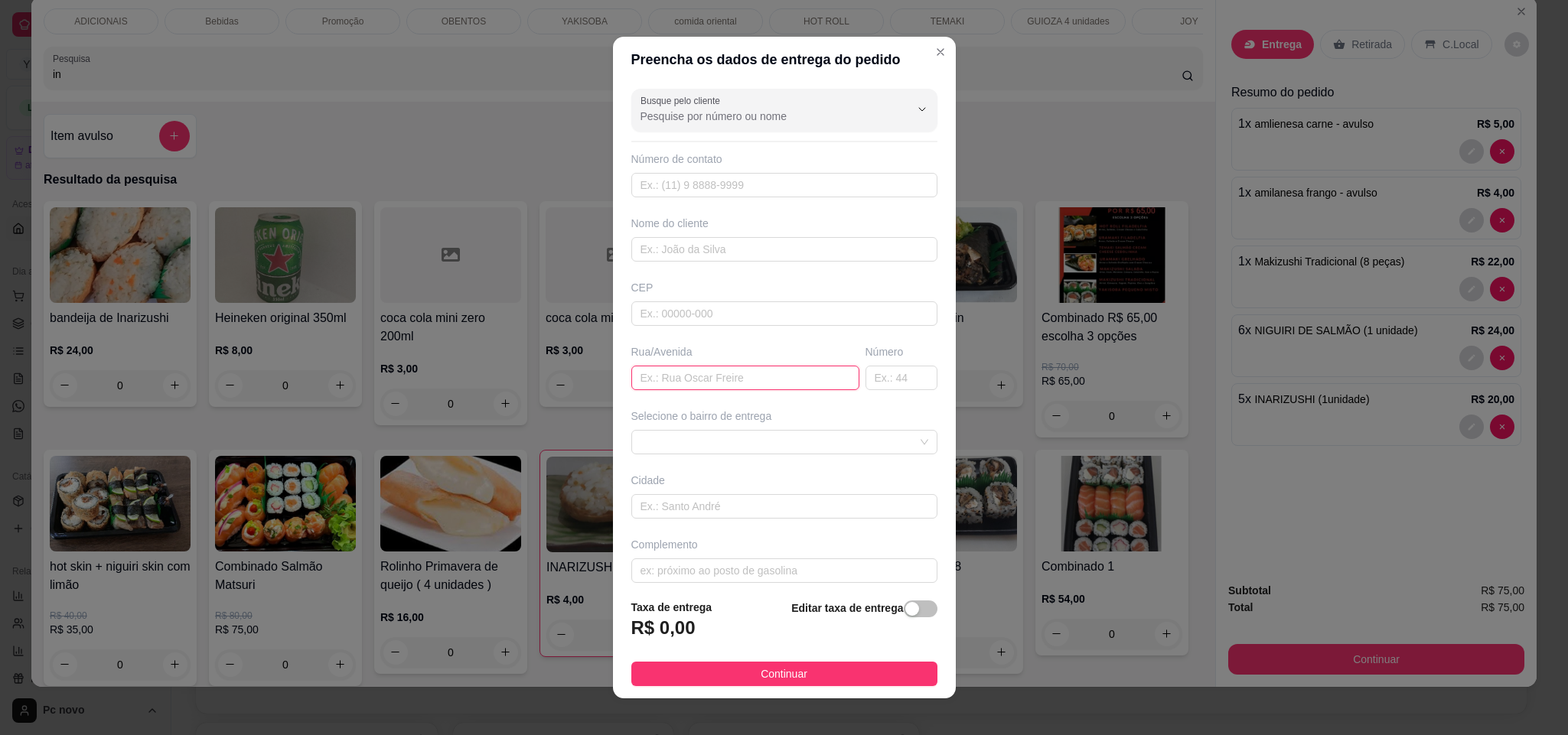
click at [684, 377] on input "text" at bounding box center [745, 378] width 228 height 25
type input "COLEGIO AUXILIADORA"
click at [730, 237] on div "Nome do cliente" at bounding box center [784, 239] width 312 height 46
click at [725, 246] on input "text" at bounding box center [784, 250] width 306 height 25
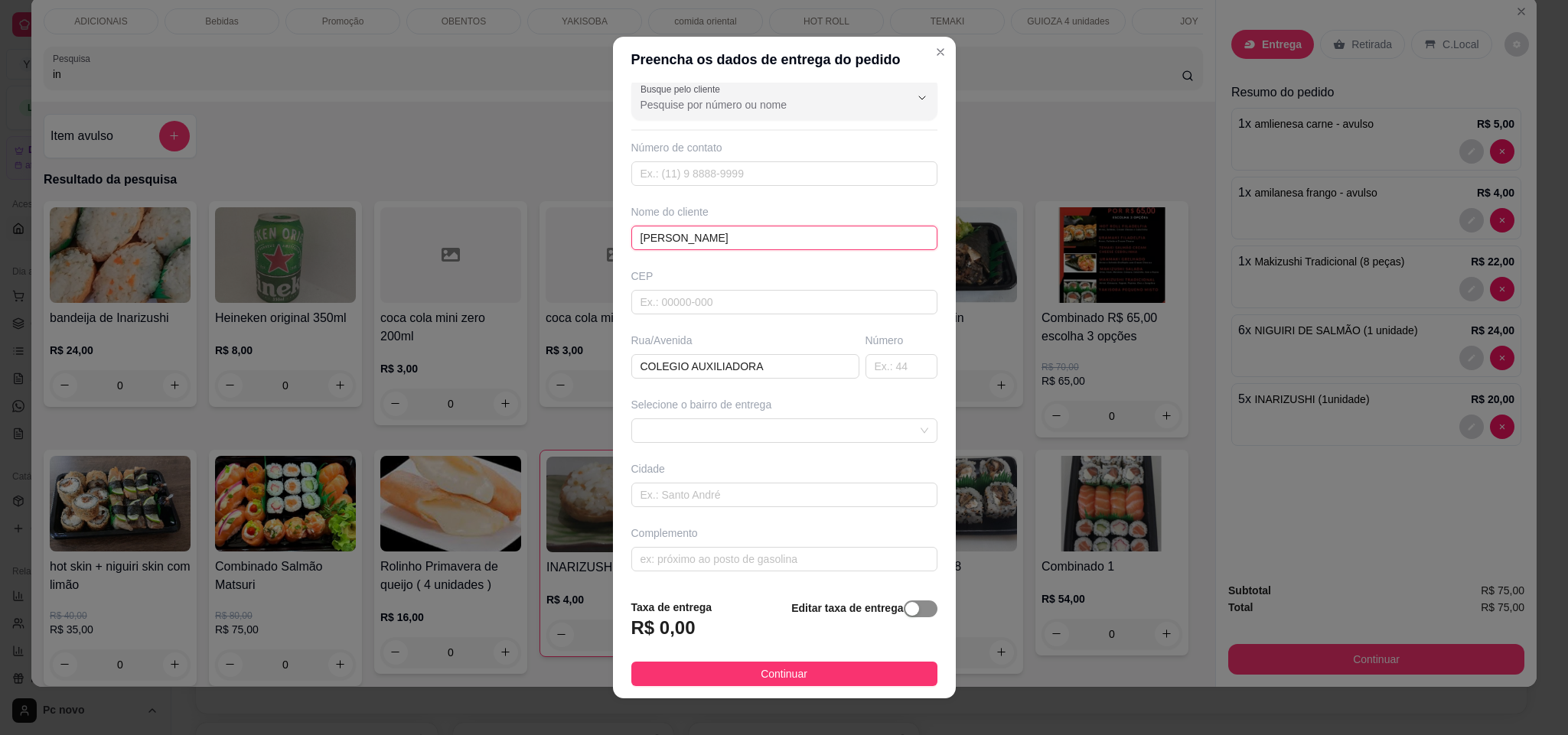
type input "[PERSON_NAME]"
click at [903, 603] on span "button" at bounding box center [920, 609] width 34 height 17
click at [724, 645] on input "0,00" at bounding box center [714, 634] width 163 height 29
type input "5,00"
click at [703, 502] on input "text" at bounding box center [784, 492] width 306 height 25
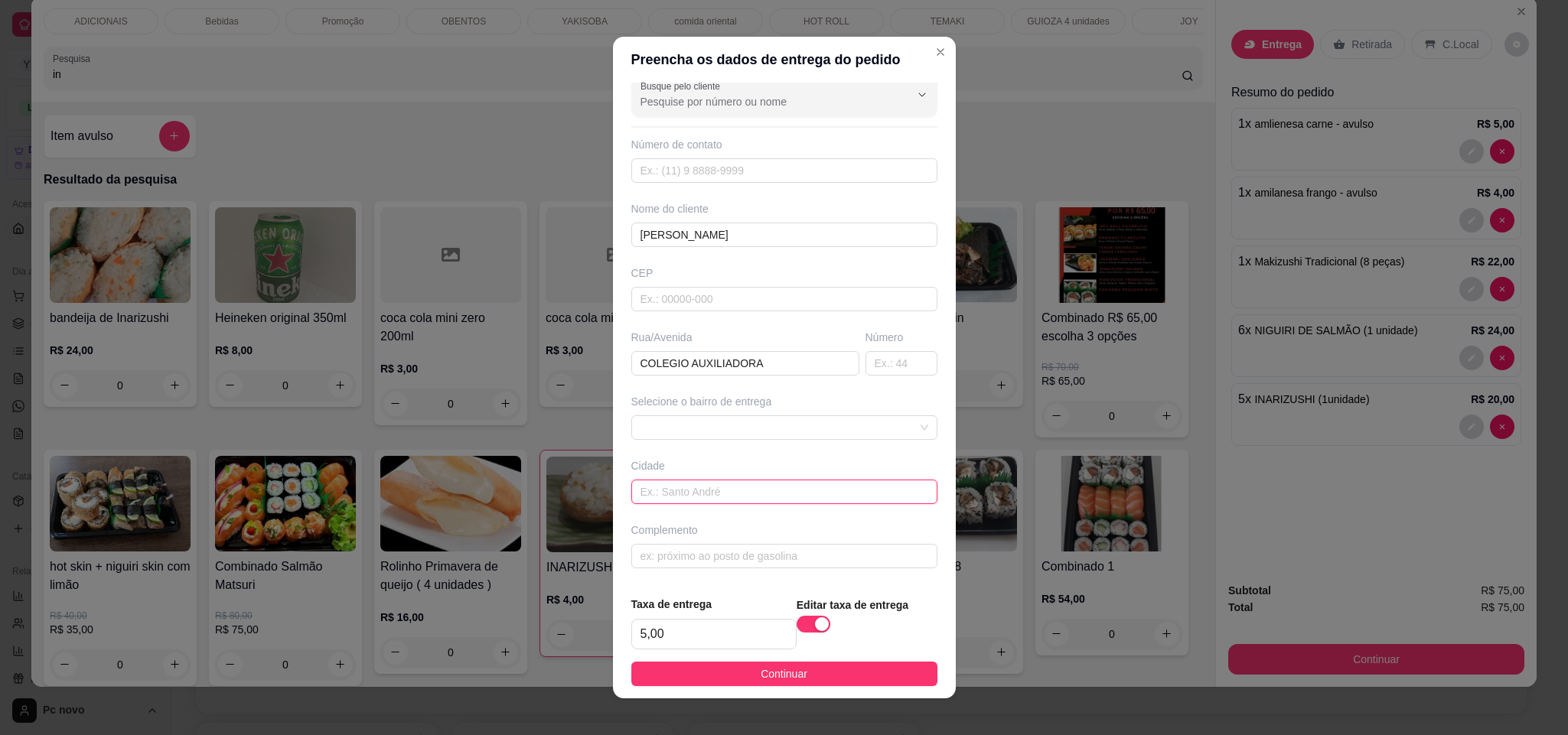
scroll to position [21, 0]
click at [747, 560] on input "text" at bounding box center [784, 556] width 306 height 25
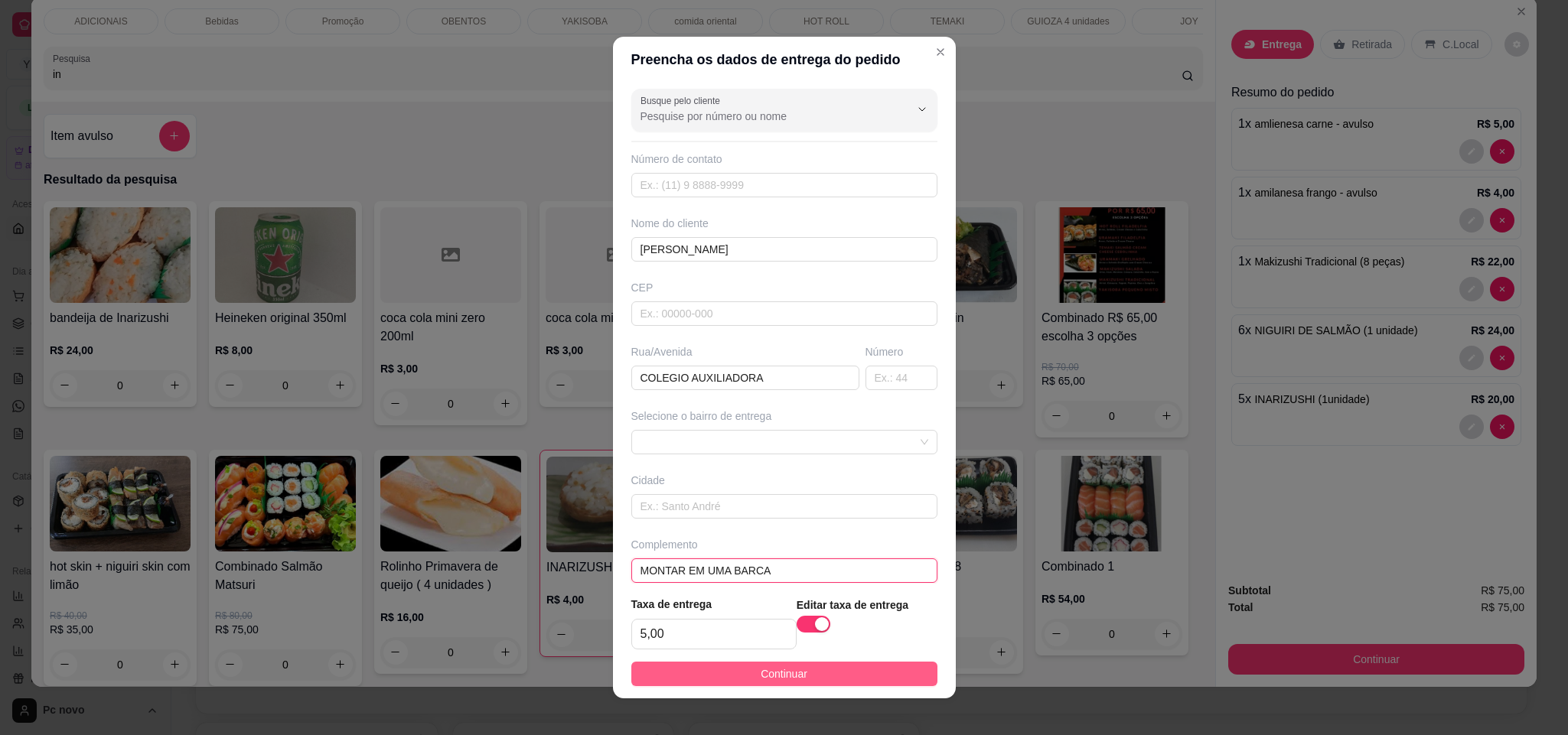
type input "MONTAR EM UMA BARCA"
click at [813, 677] on button "Continuar" at bounding box center [784, 674] width 306 height 25
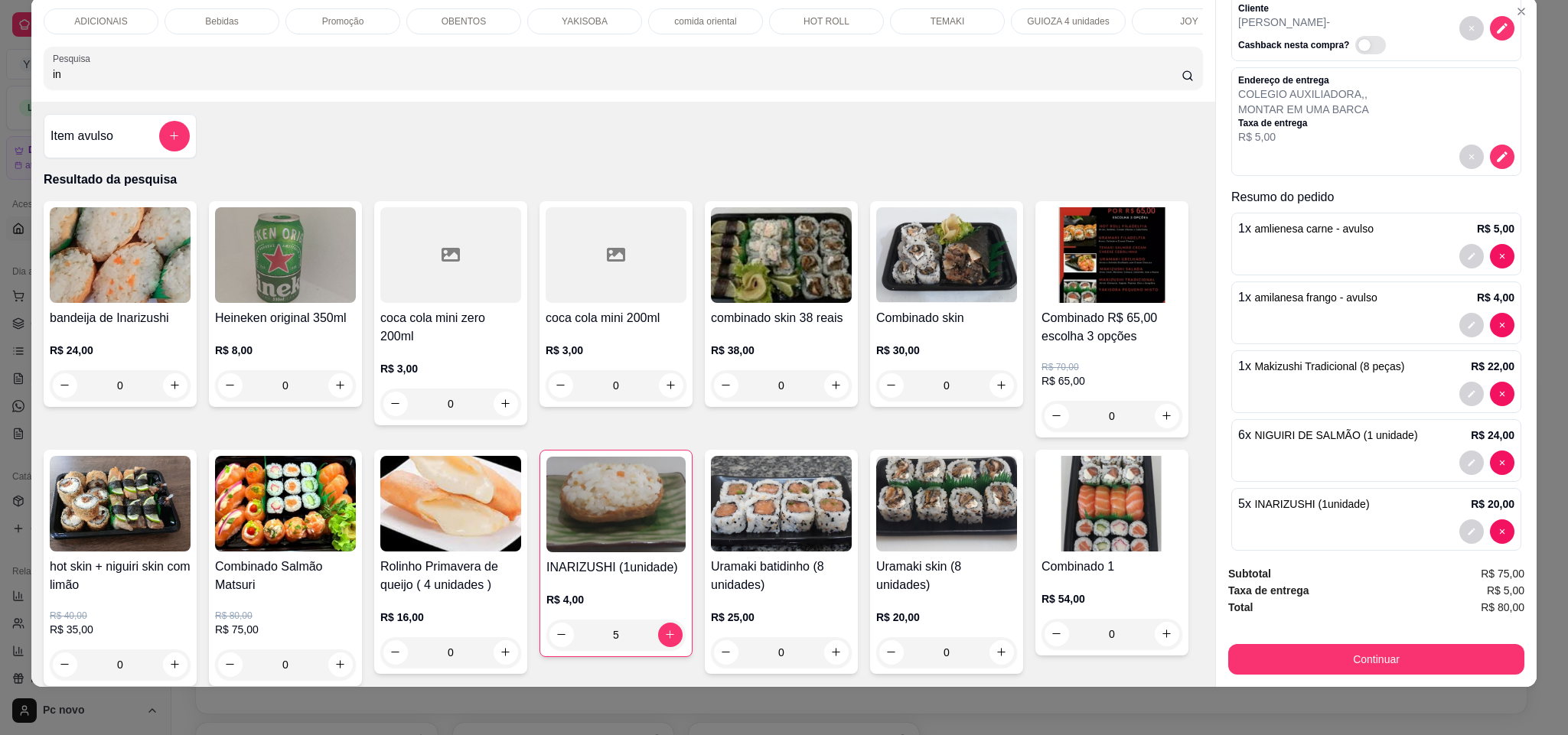
scroll to position [117, 0]
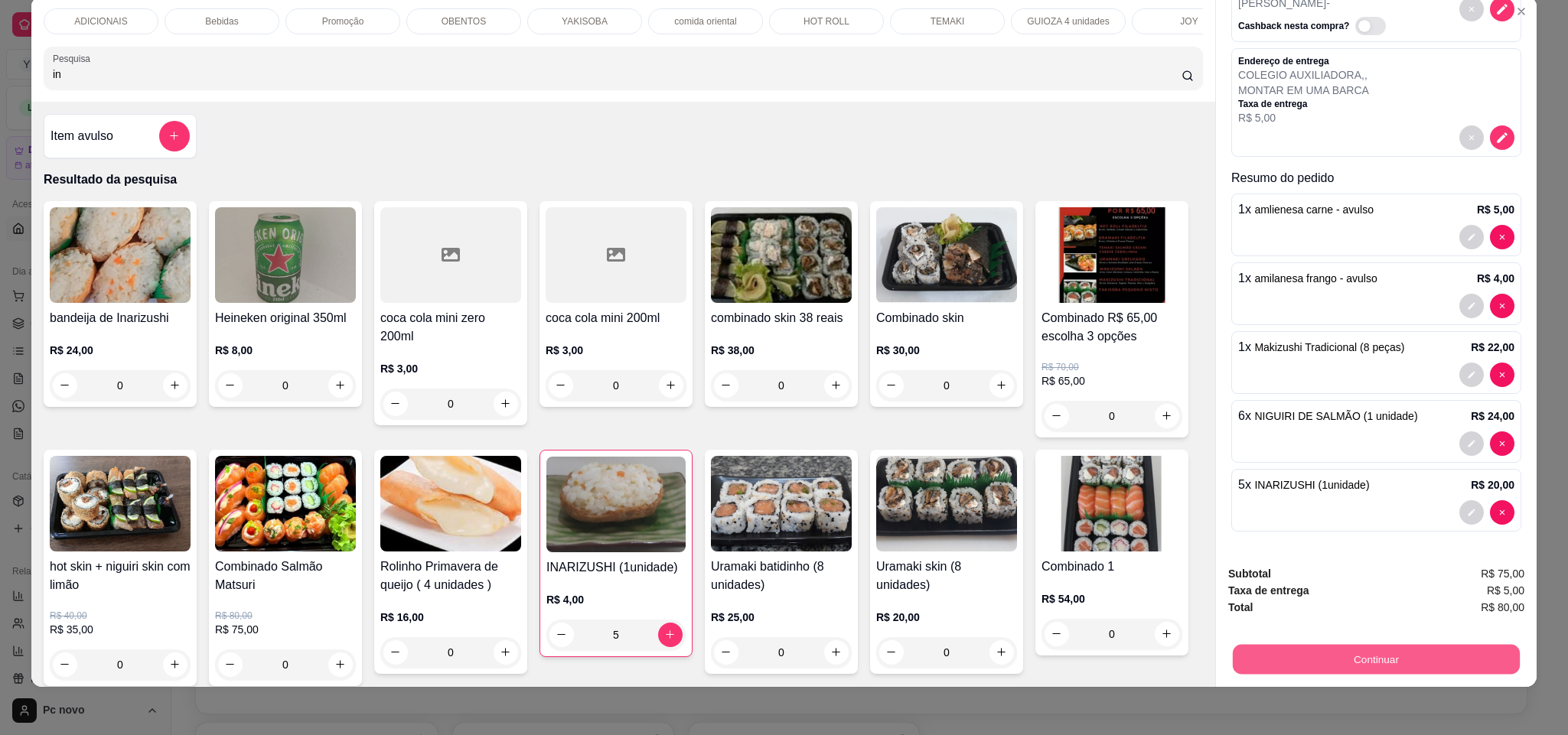
click at [1325, 661] on button "Continuar" at bounding box center [1376, 659] width 287 height 30
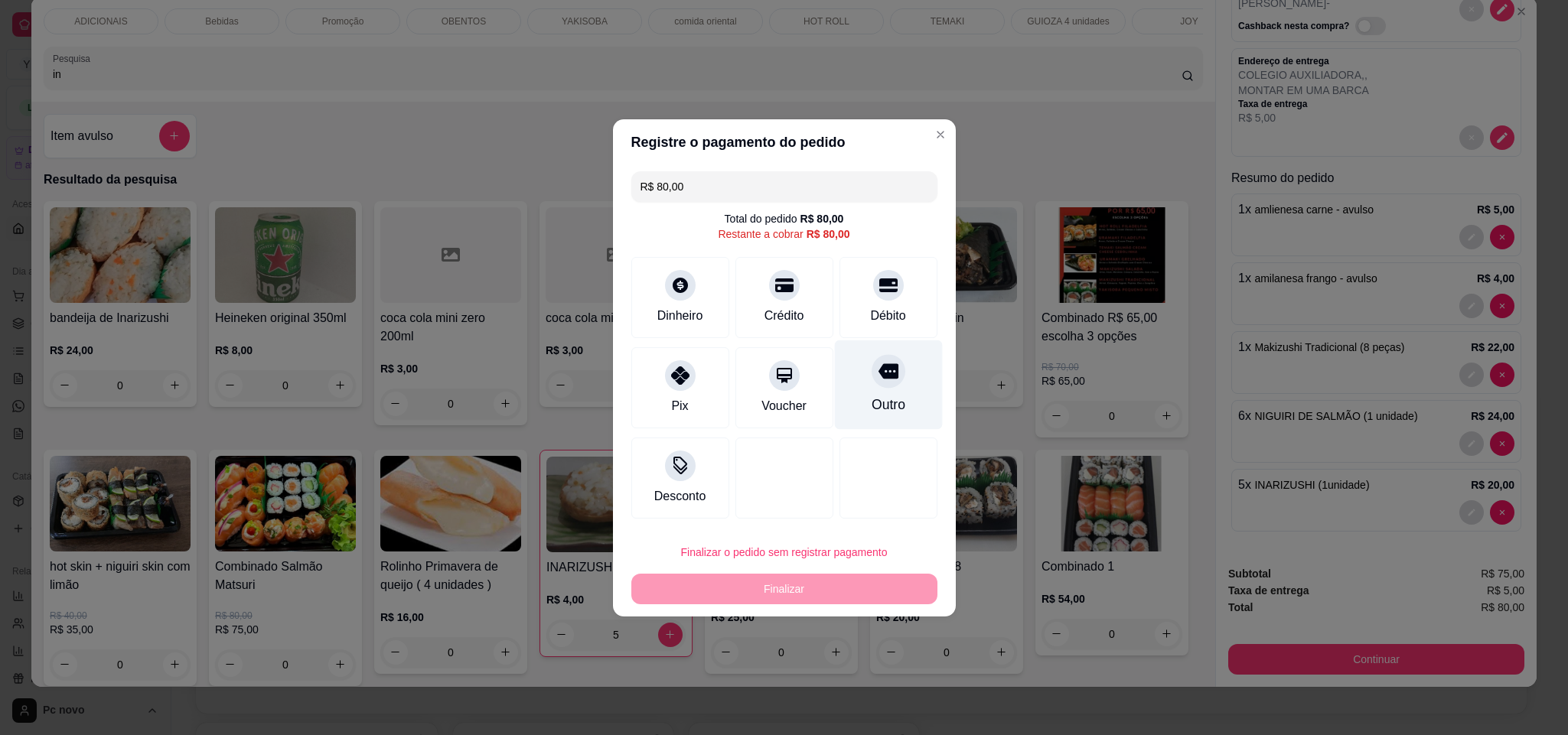
click at [860, 392] on div "Outro" at bounding box center [888, 384] width 108 height 89
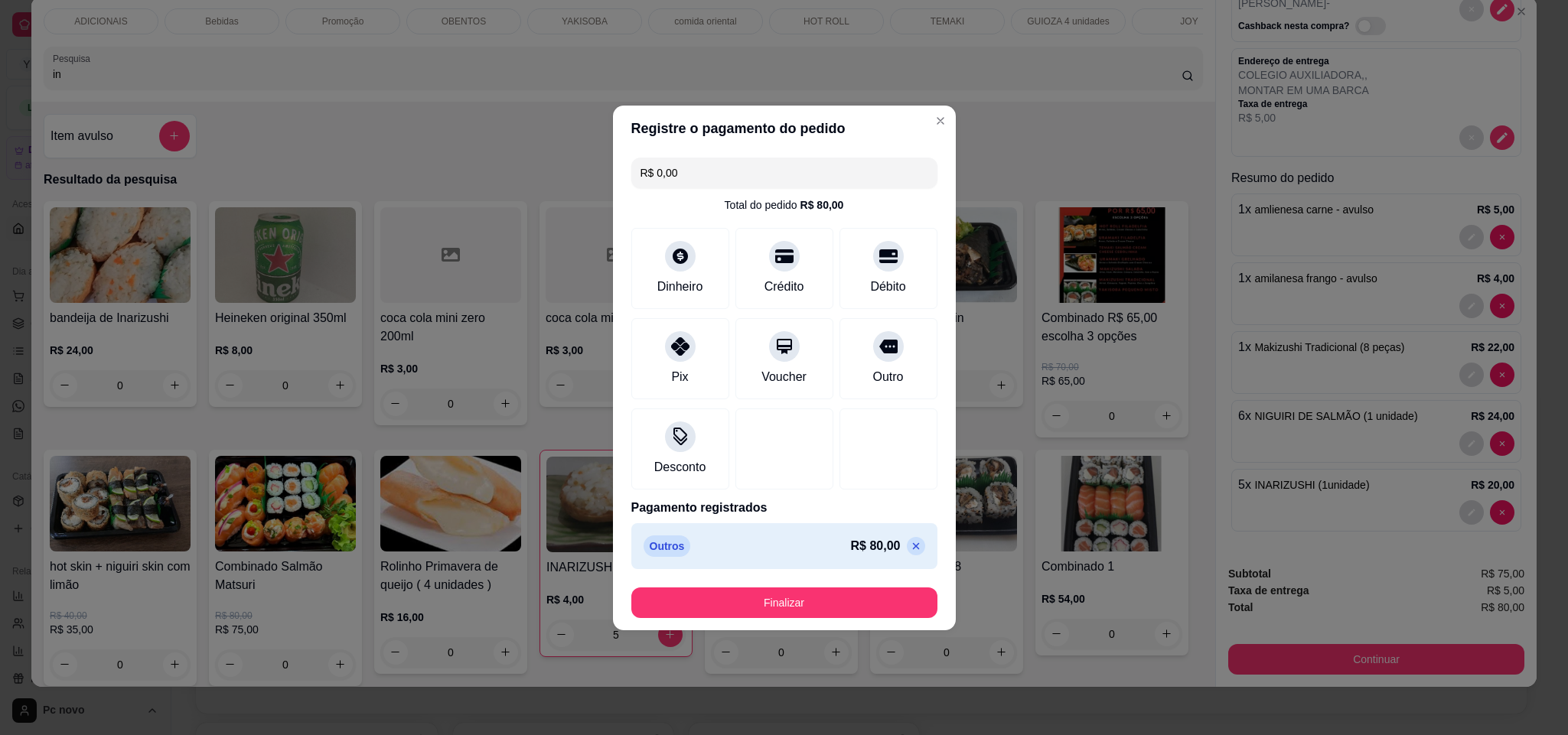
drag, startPoint x: 900, startPoint y: 544, endPoint x: 890, endPoint y: 535, distance: 13.5
click at [910, 542] on icon at bounding box center [916, 546] width 12 height 12
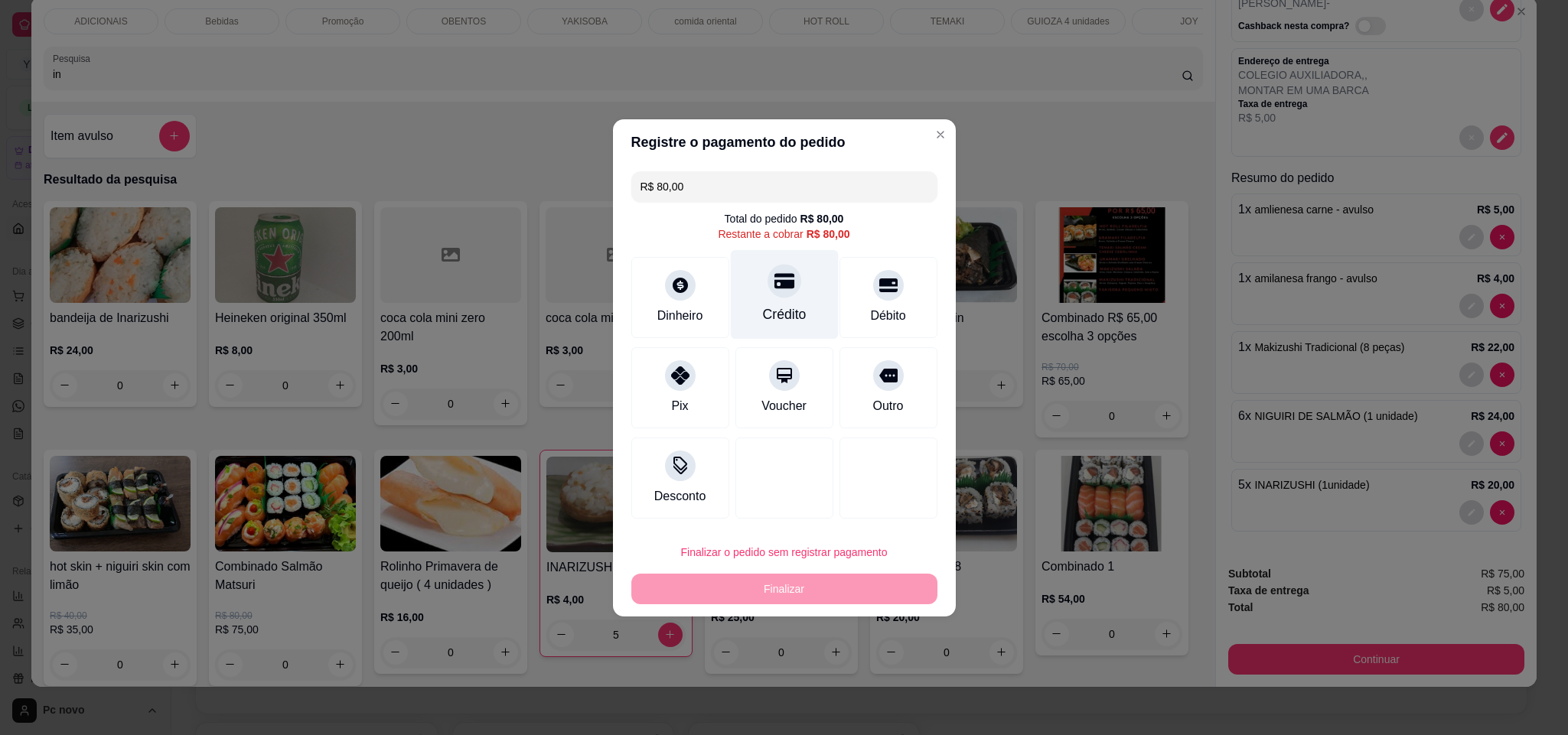
click at [799, 305] on div "Crédito" at bounding box center [784, 294] width 108 height 89
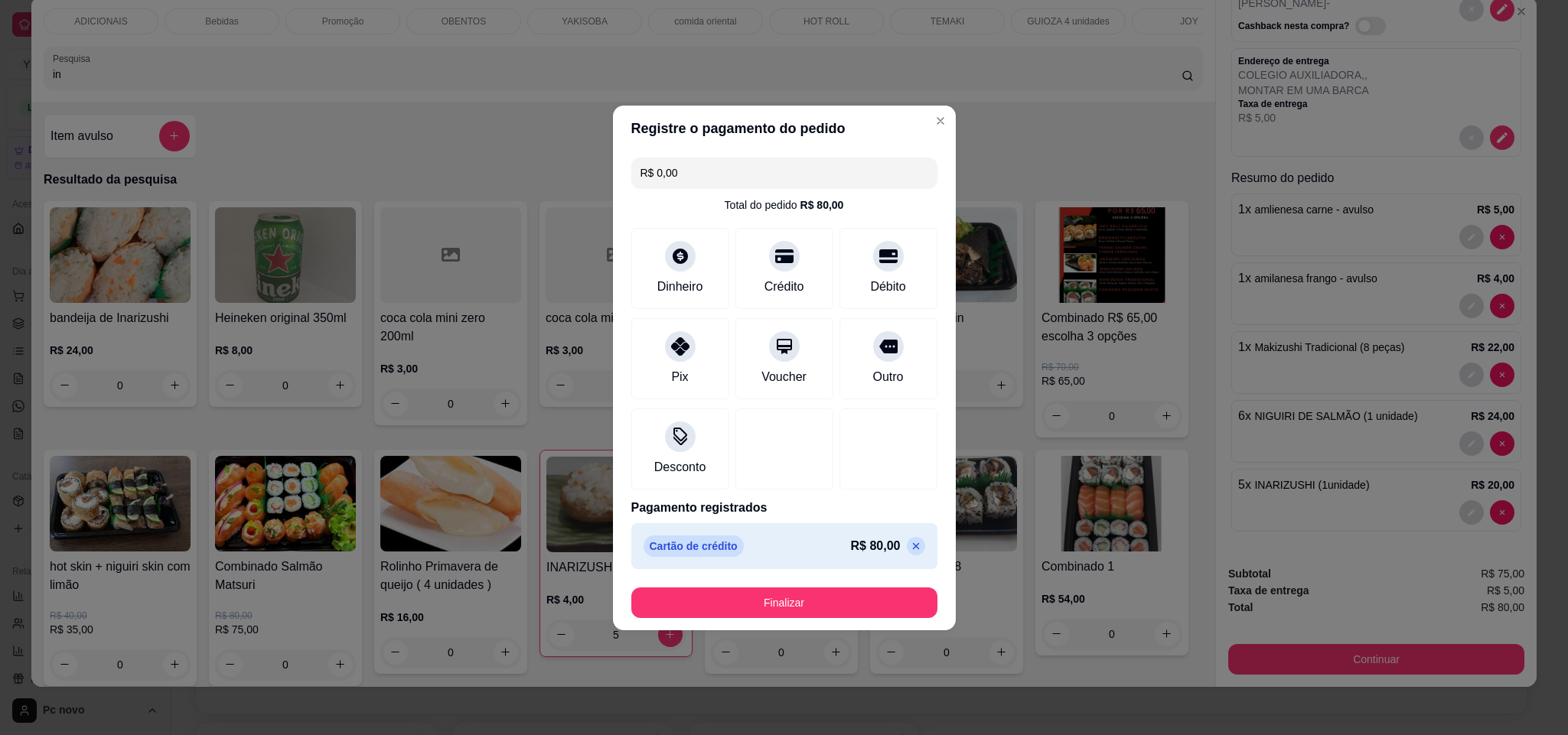
click at [912, 546] on icon at bounding box center [915, 545] width 7 height 7
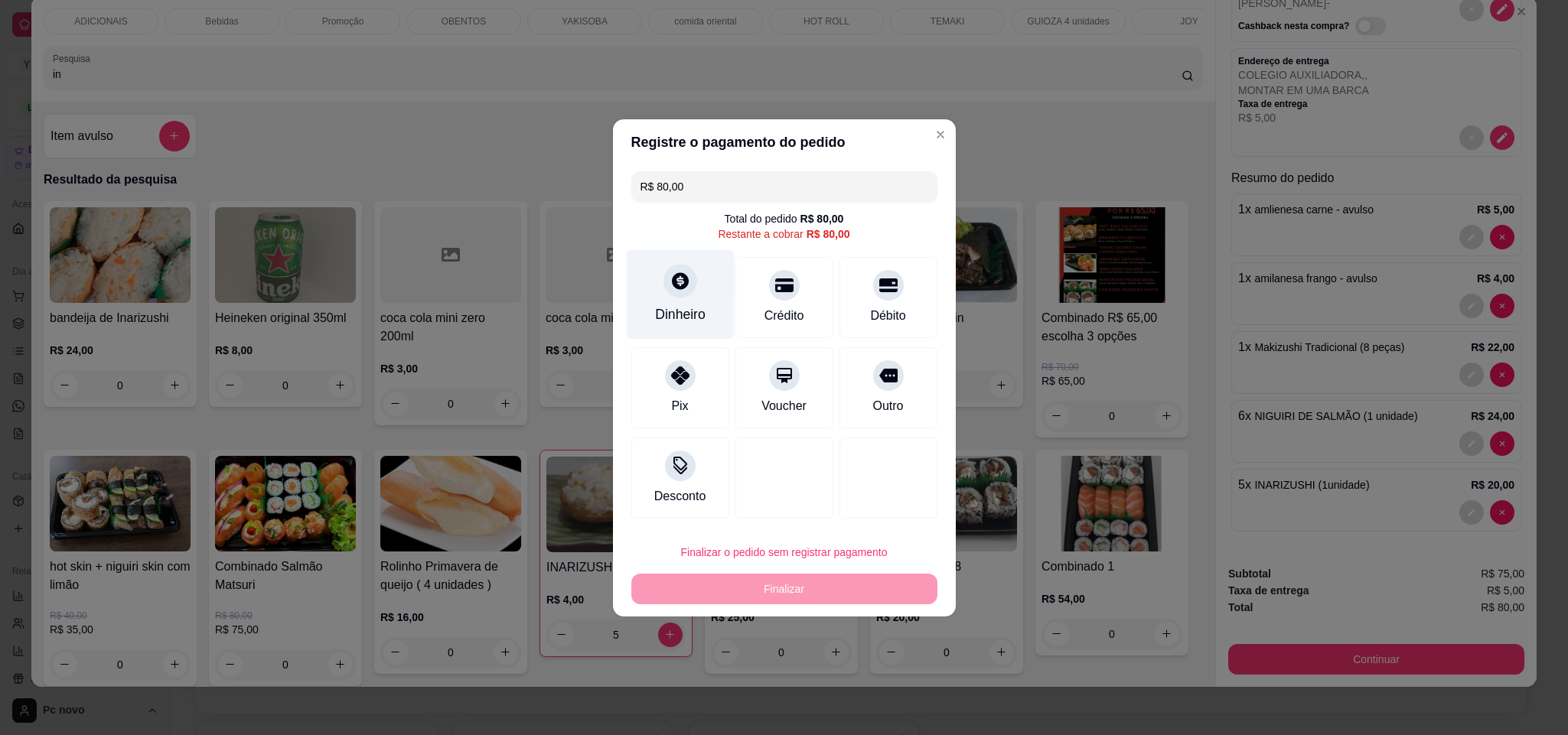
click at [682, 287] on icon at bounding box center [679, 280] width 20 height 20
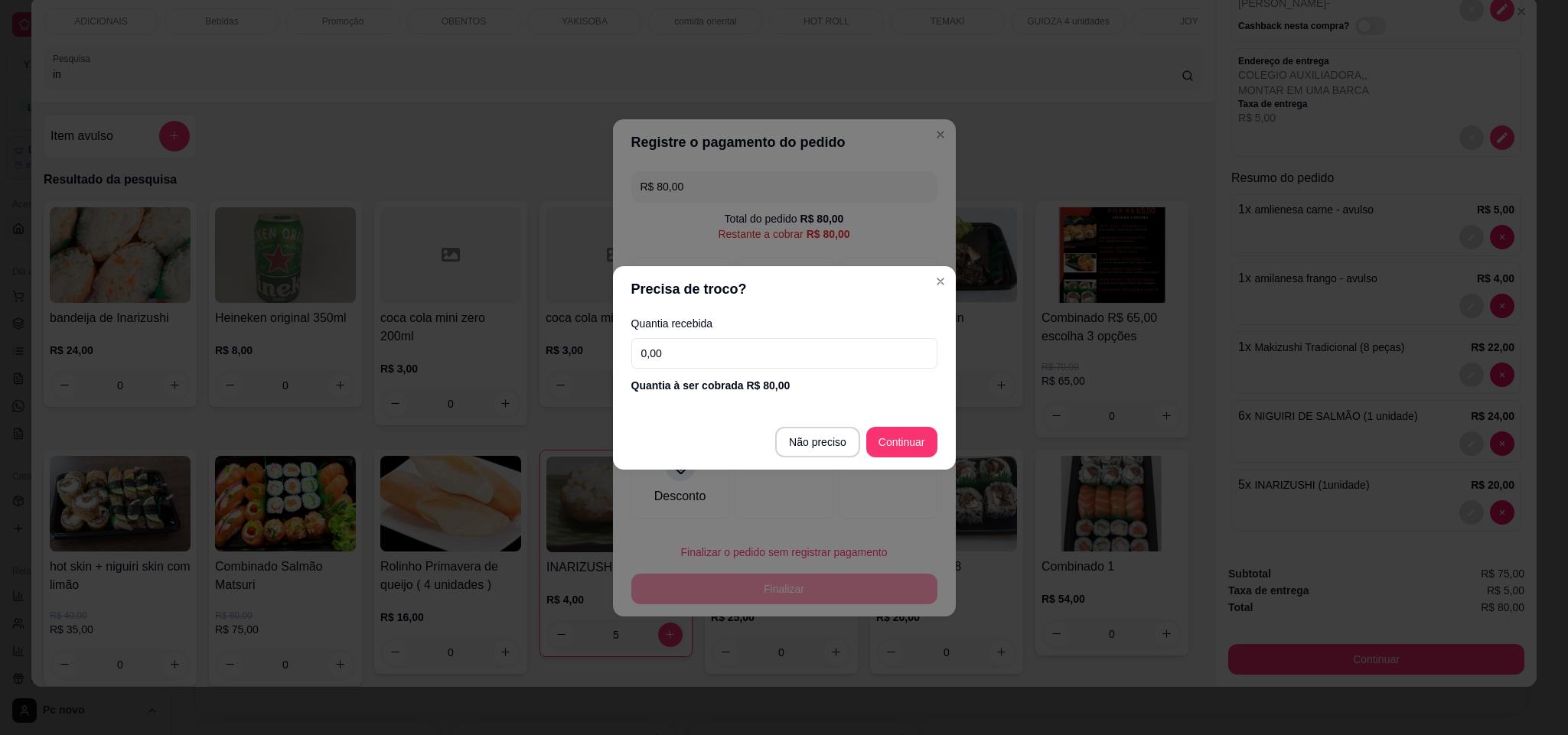
click at [787, 432] on footer "Não preciso Continuar" at bounding box center [784, 441] width 343 height 55
type input "R$ 0,00"
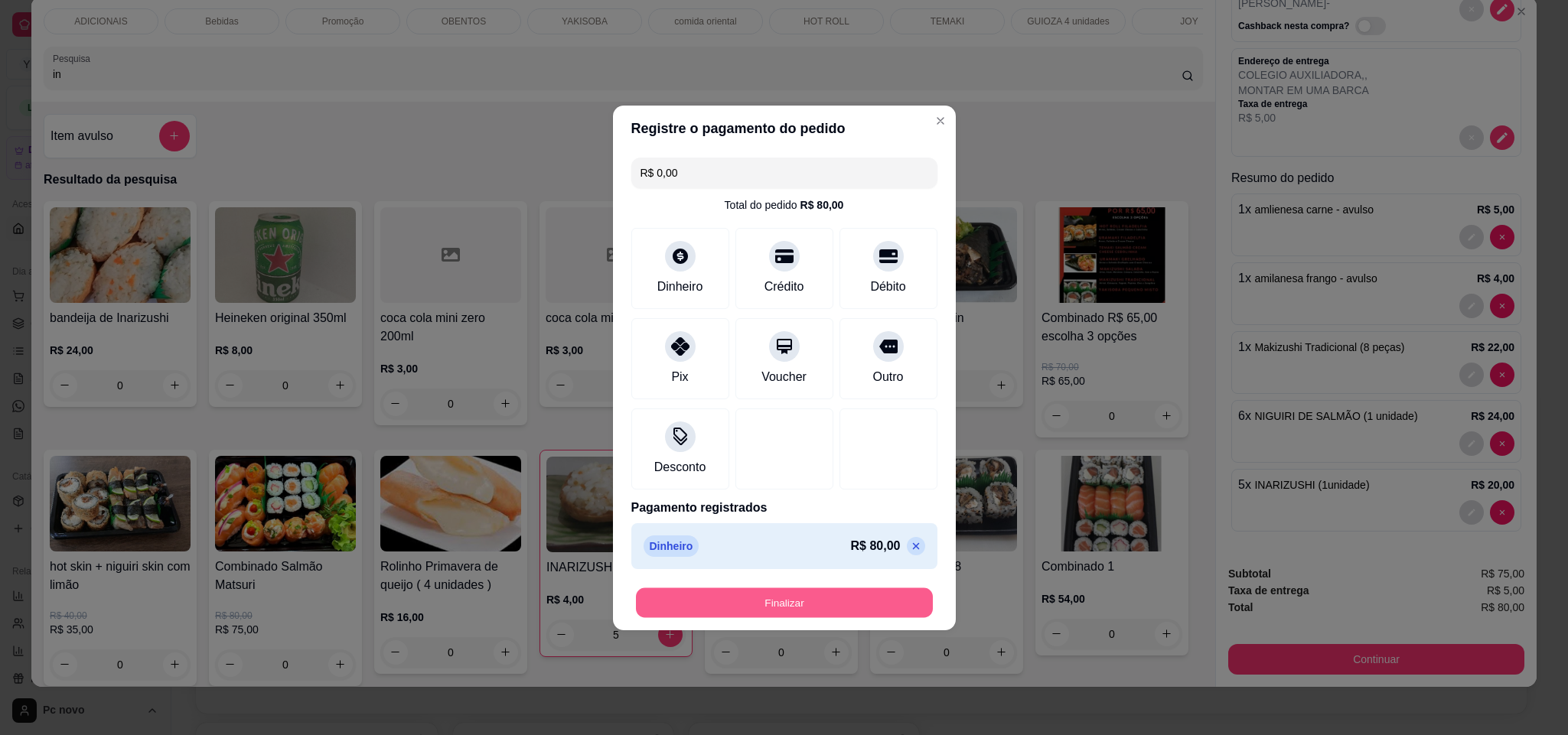
click at [838, 601] on button "Finalizar" at bounding box center [784, 602] width 297 height 30
type input "0"
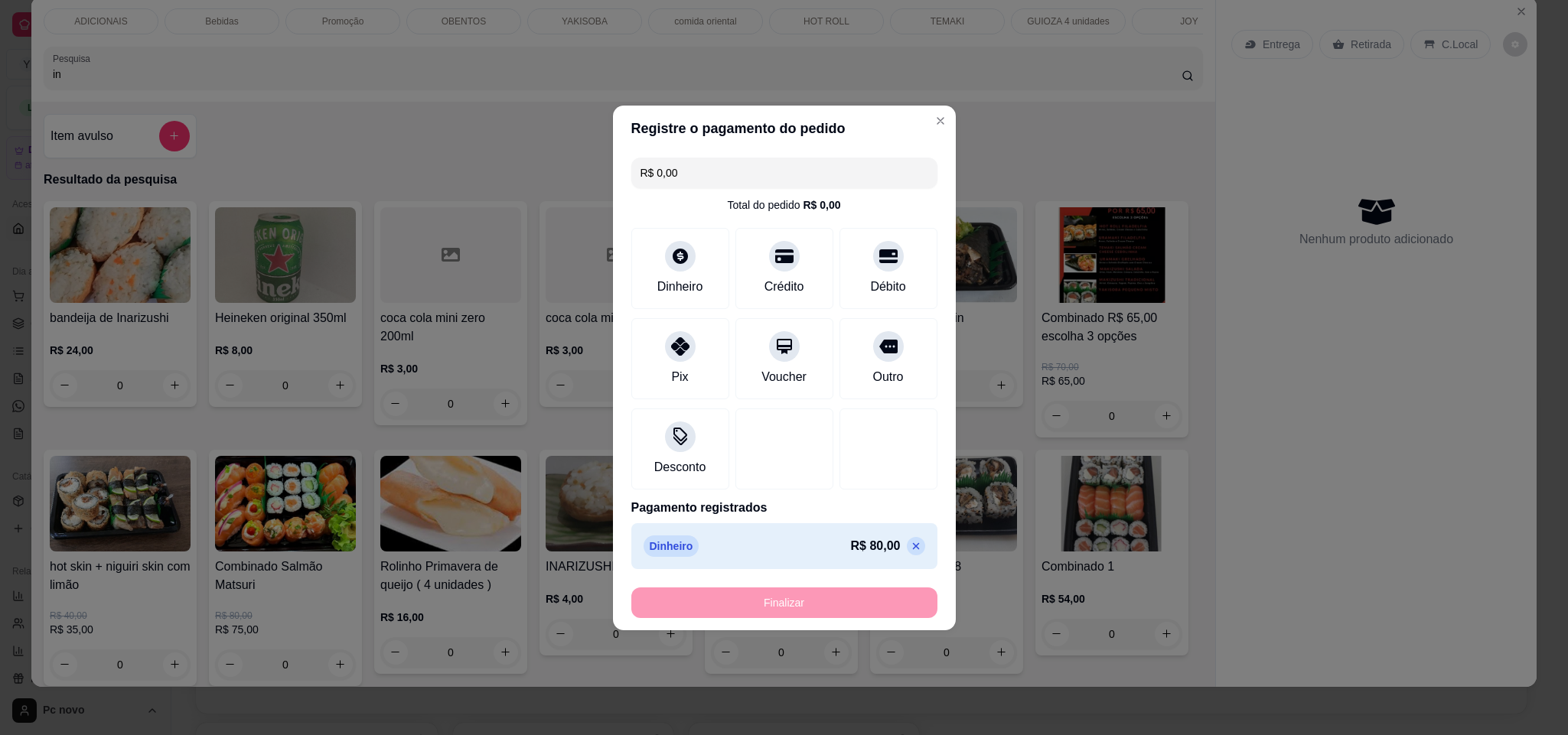
type input "-R$ 80,00"
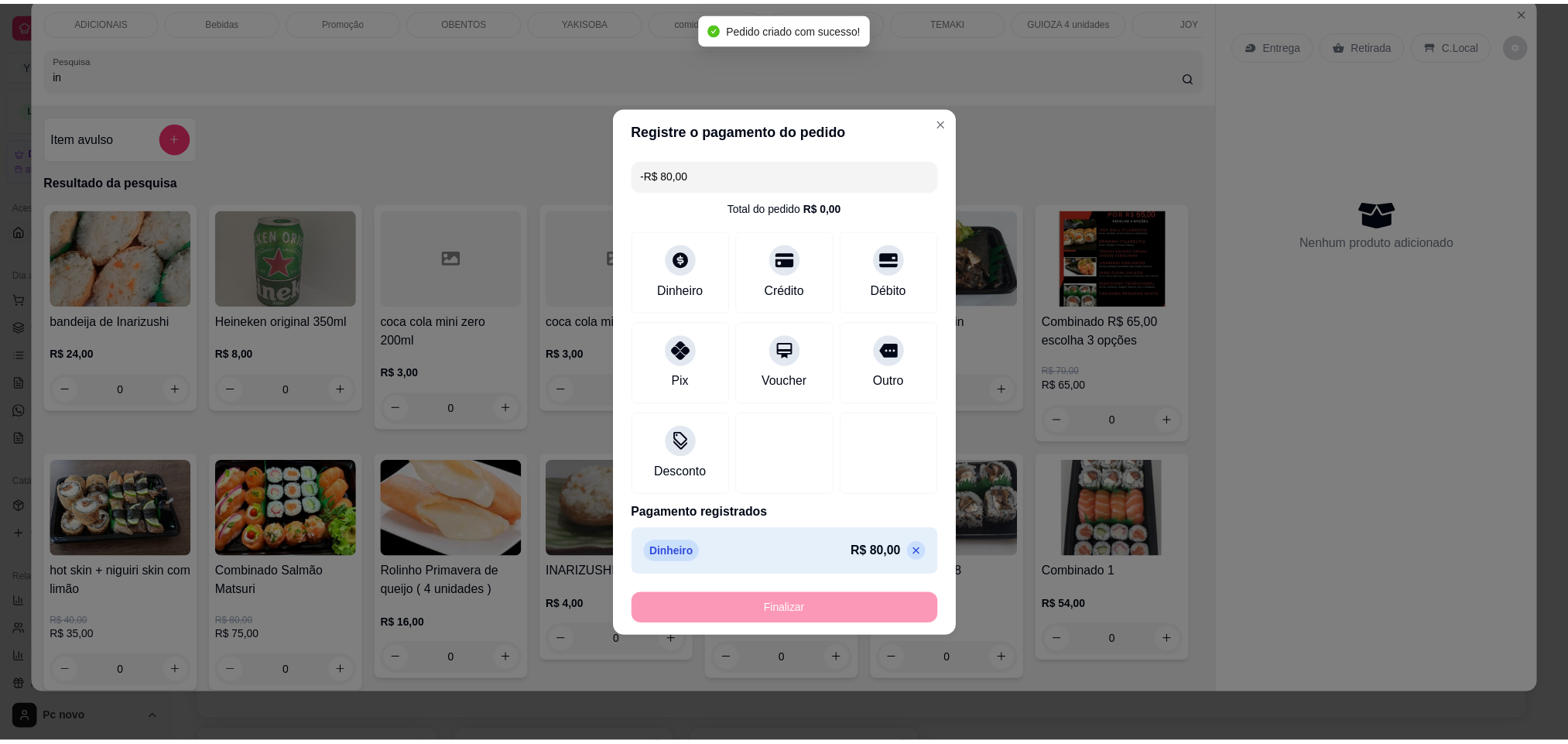
scroll to position [0, 0]
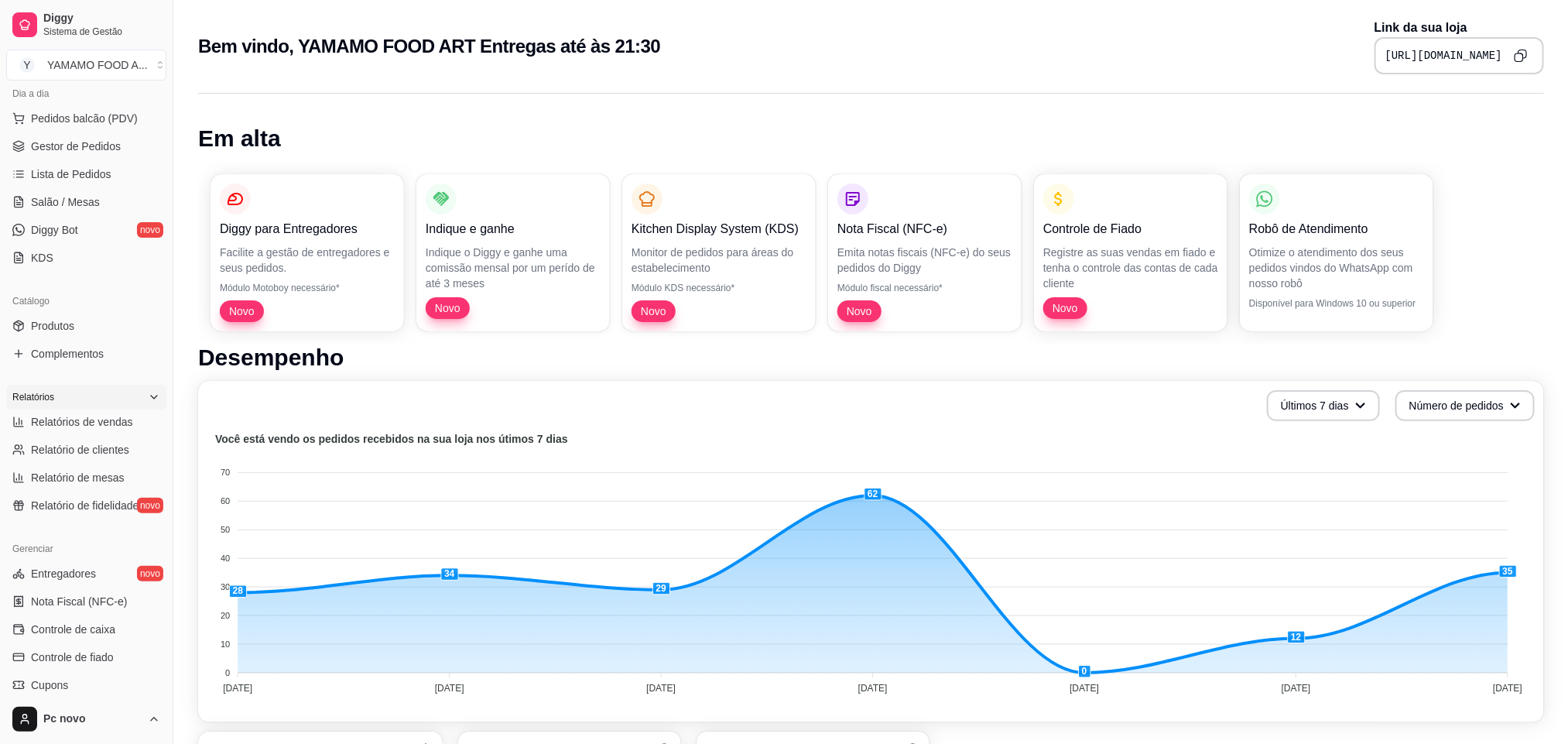
scroll to position [232, 0]
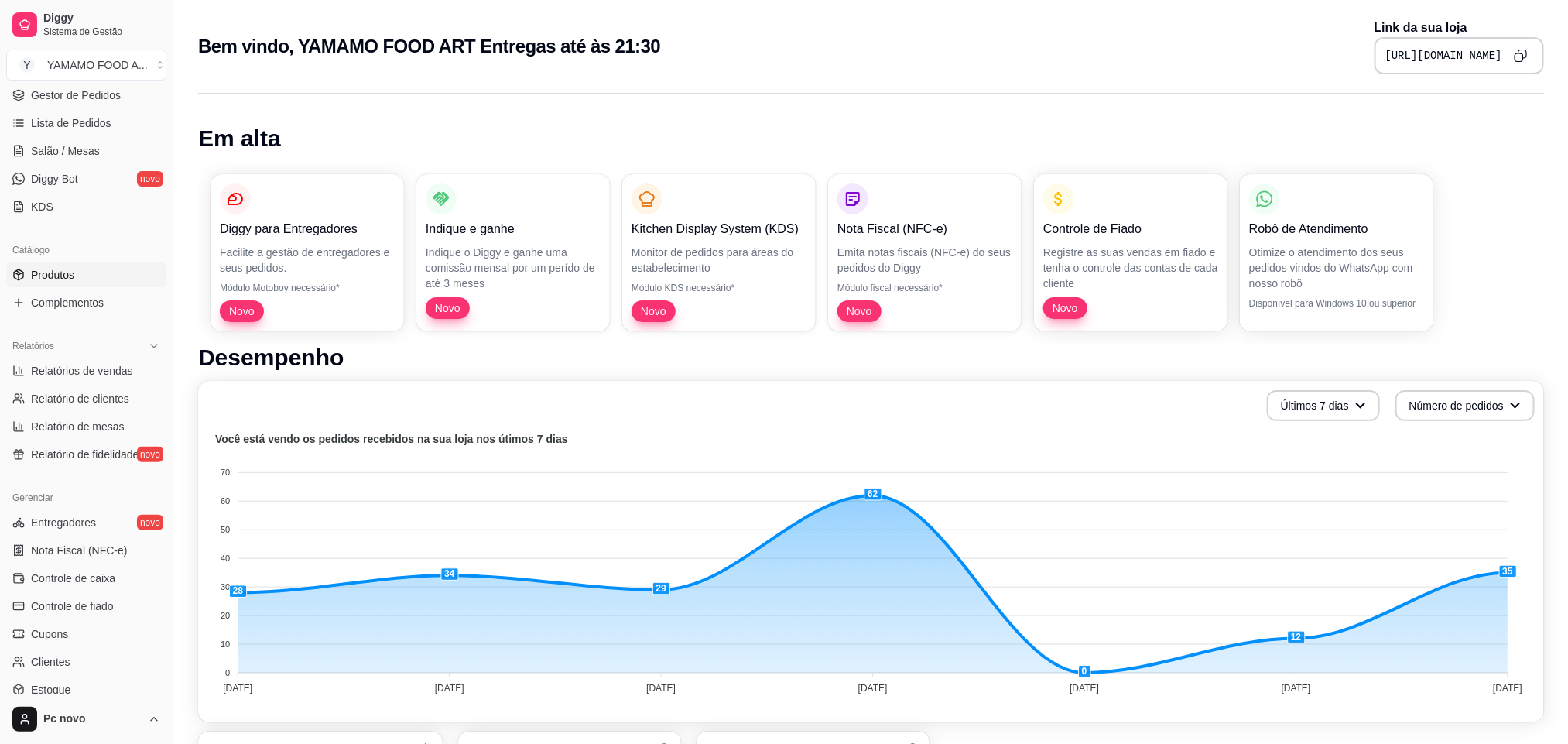
click at [91, 271] on link "Produtos" at bounding box center [86, 275] width 160 height 25
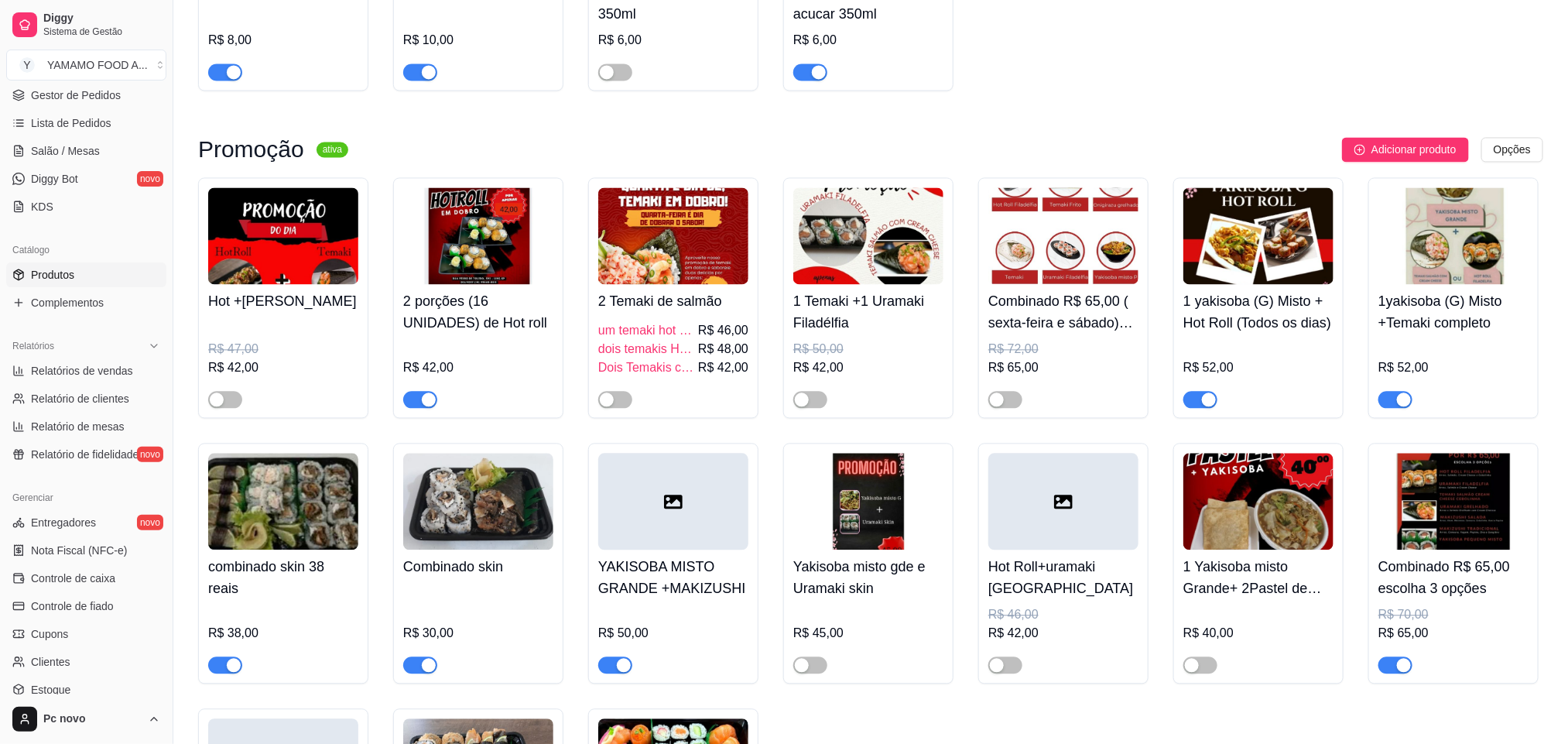
scroll to position [1741, 0]
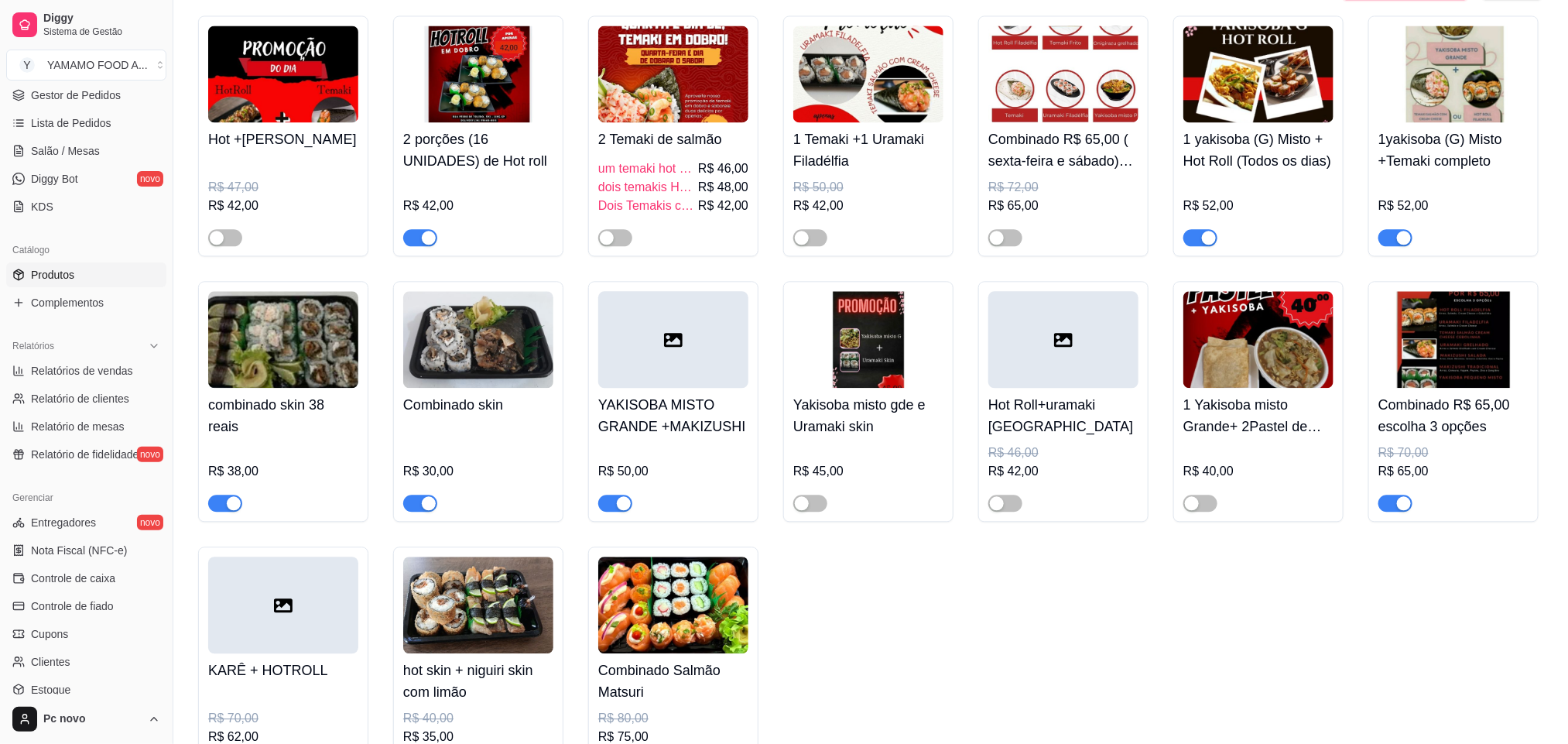
click at [419, 243] on span "button" at bounding box center [420, 238] width 34 height 17
click at [618, 246] on span "button" at bounding box center [615, 238] width 34 height 17
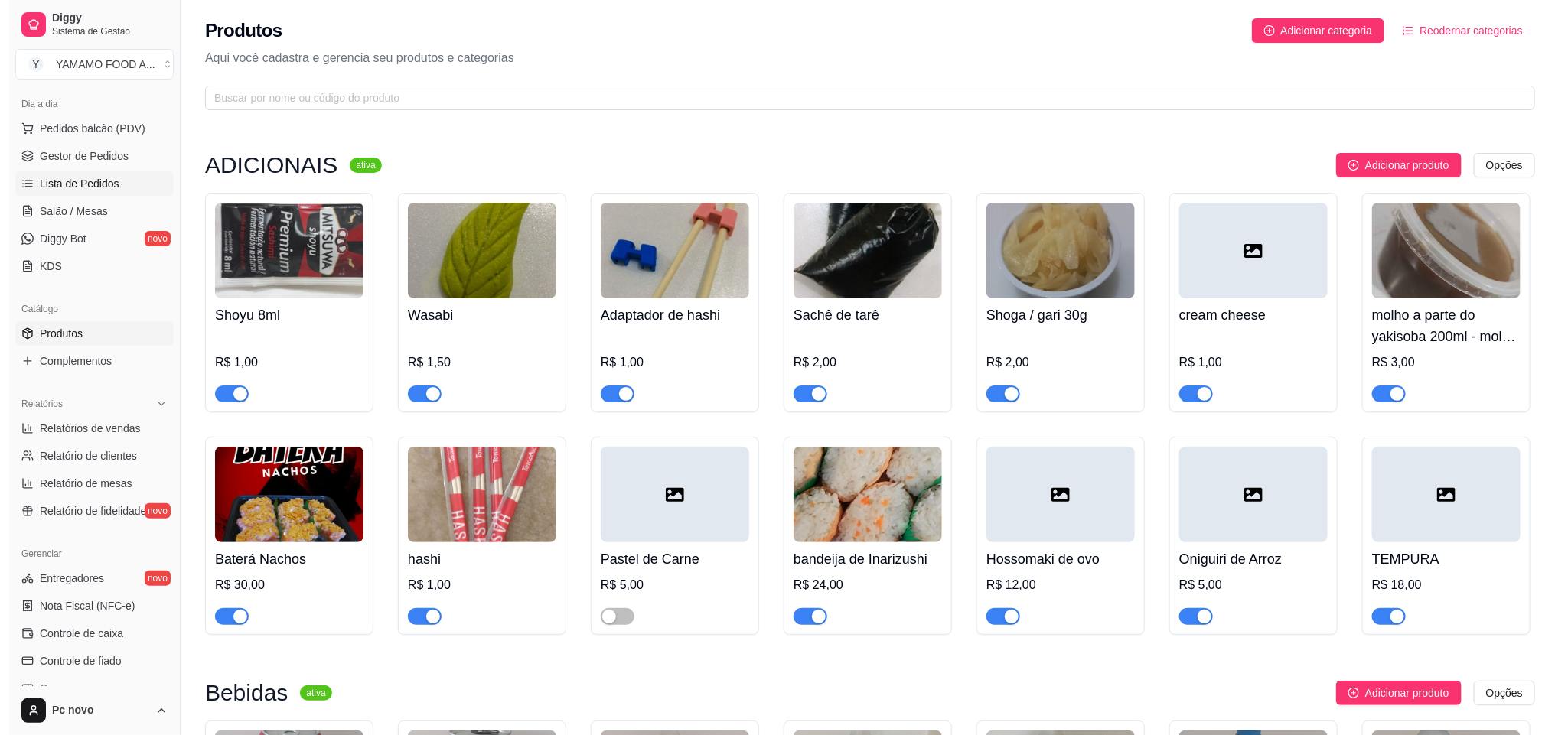
scroll to position [115, 0]
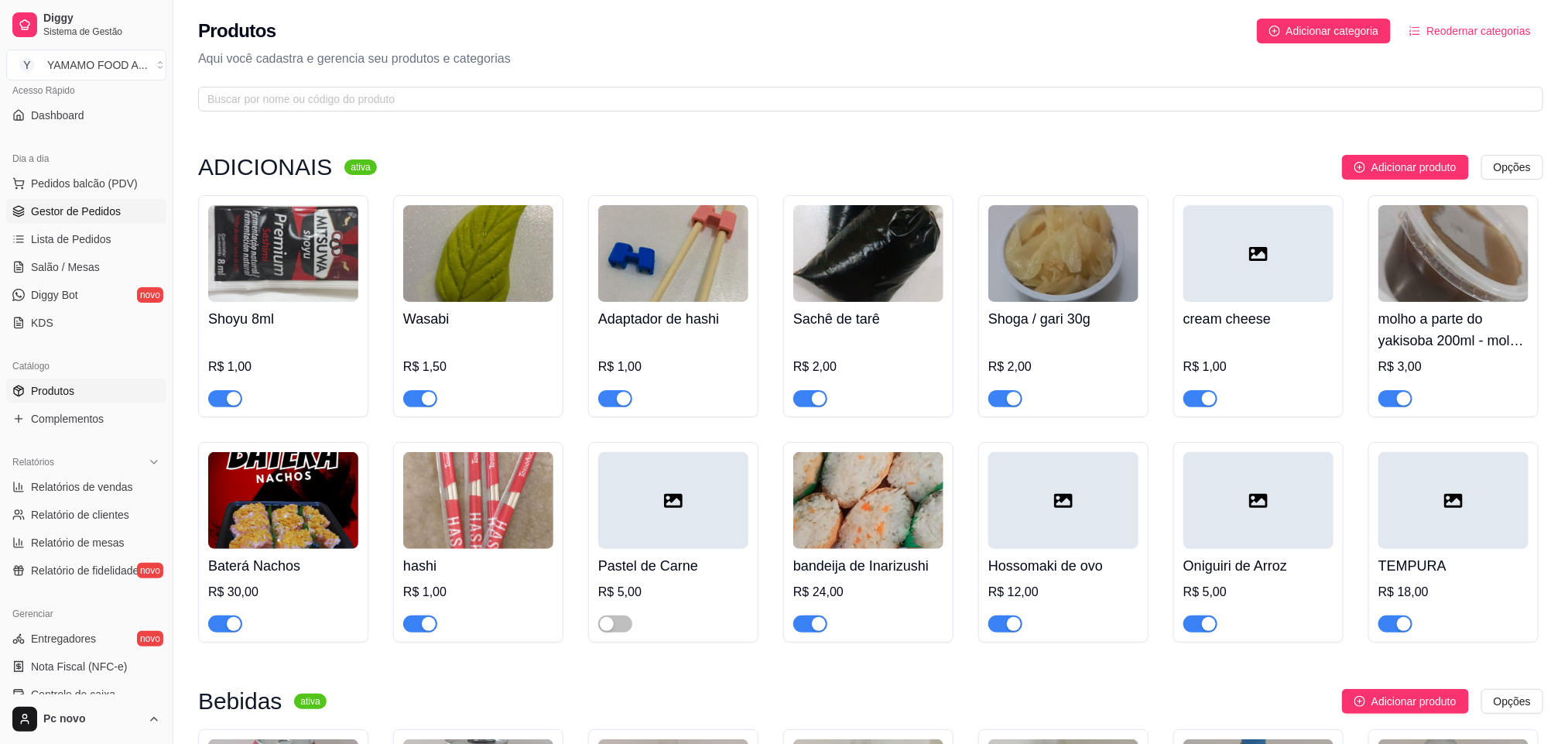
click at [109, 216] on span "Gestor de Pedidos" at bounding box center [76, 211] width 90 height 16
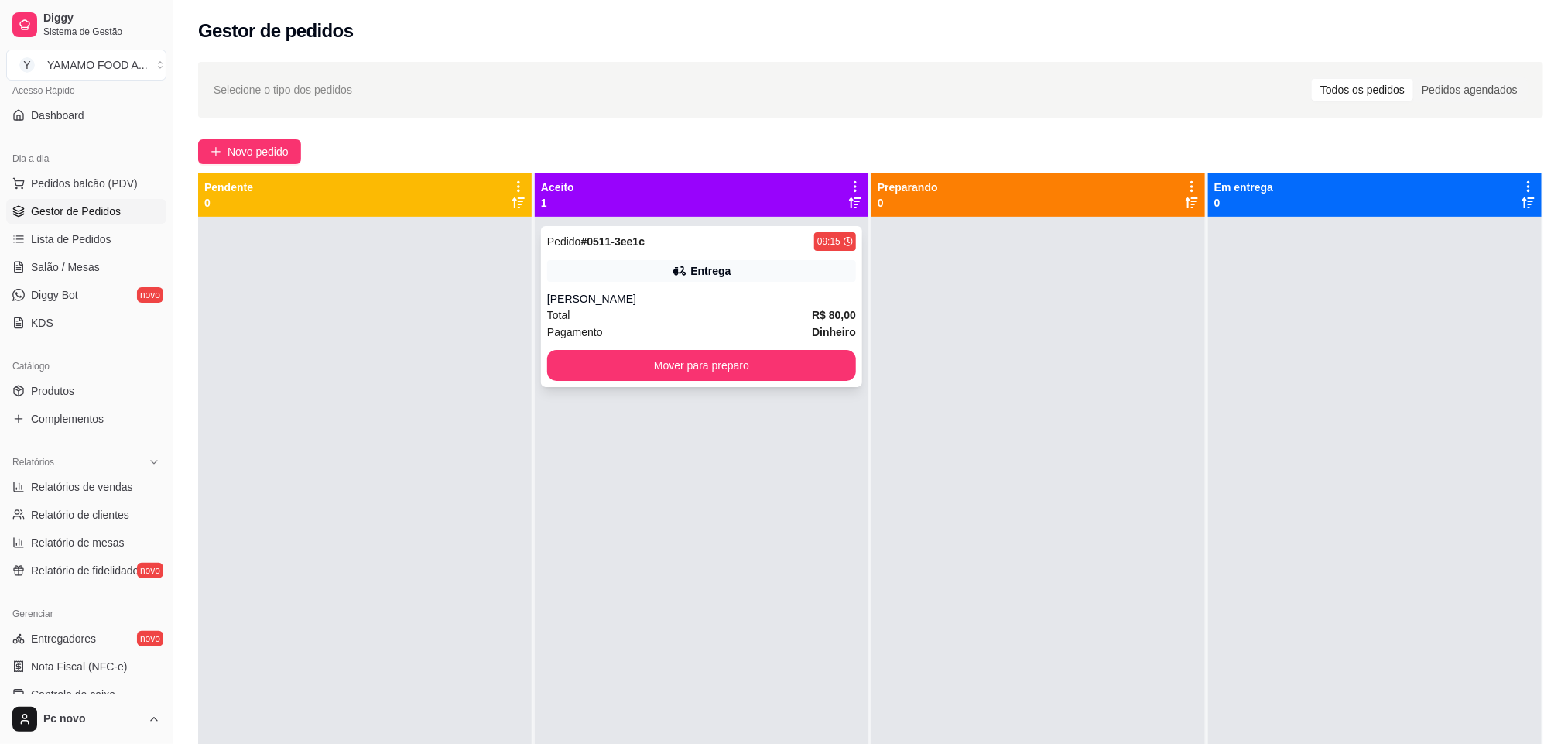
click at [627, 283] on div "Pedido # 0511-3ee1c 09:15 Entrega [PERSON_NAME] Total R$ 80,00 Pagamento Dinhei…" at bounding box center [702, 306] width 321 height 161
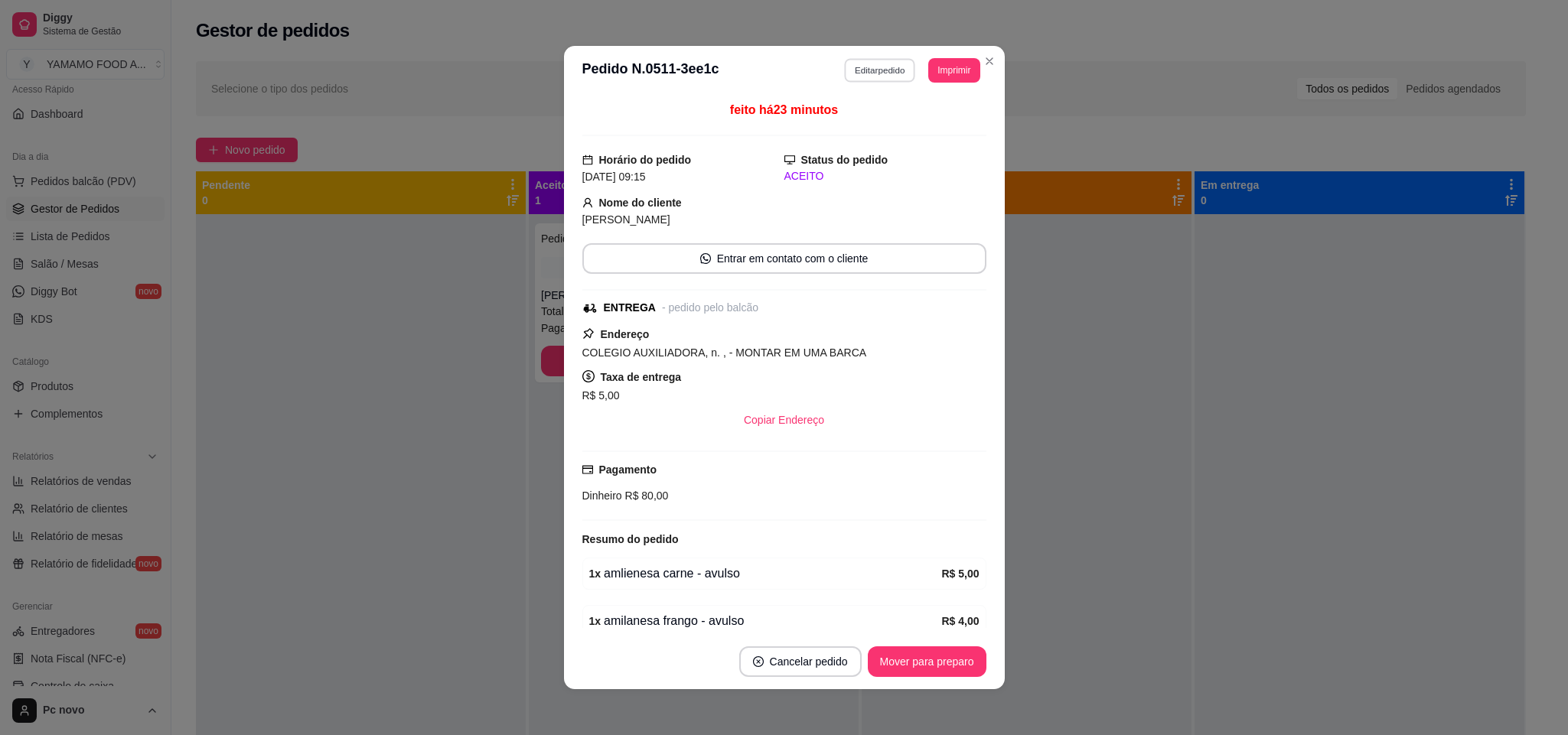
click at [896, 74] on button "Editar pedido" at bounding box center [880, 69] width 71 height 24
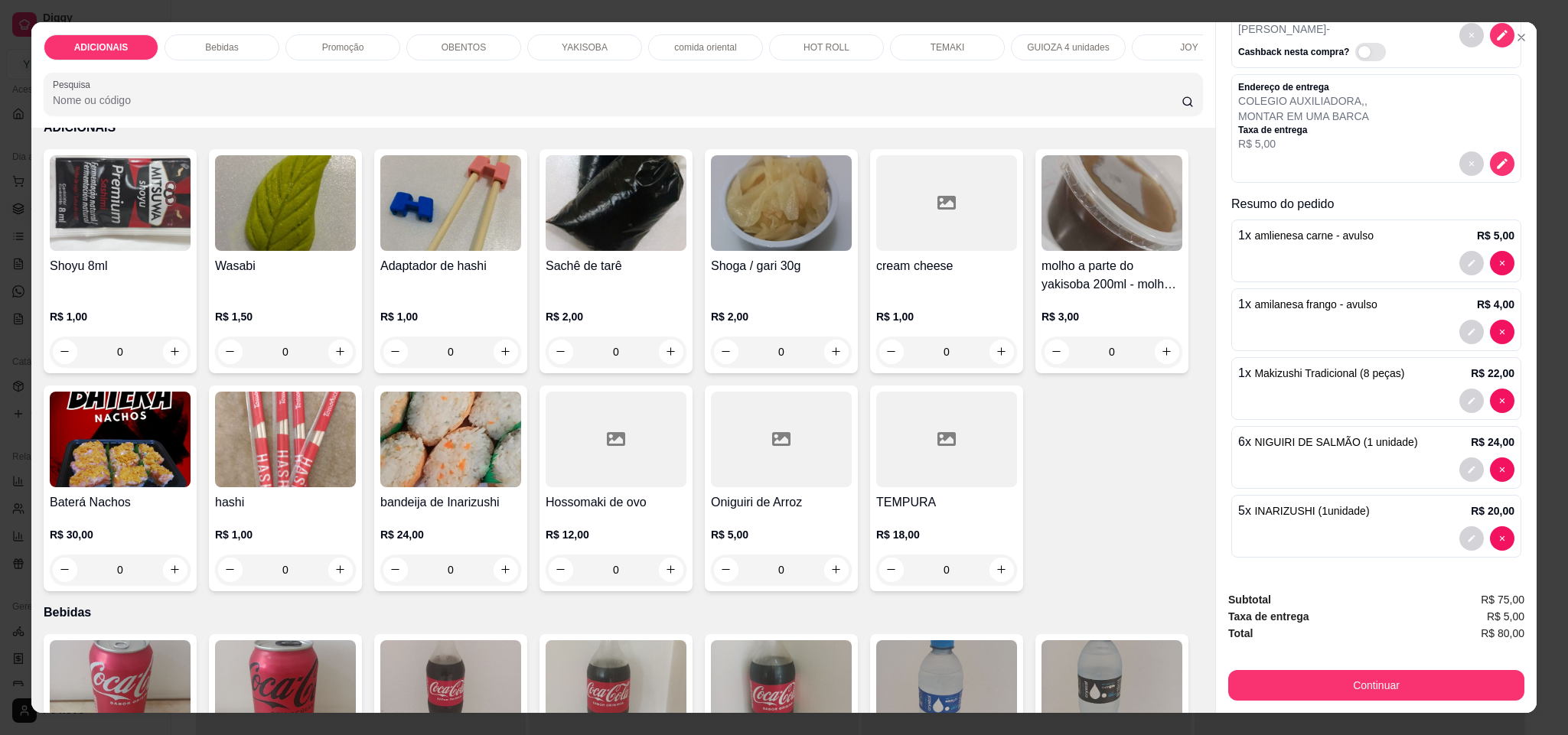
scroll to position [115, 0]
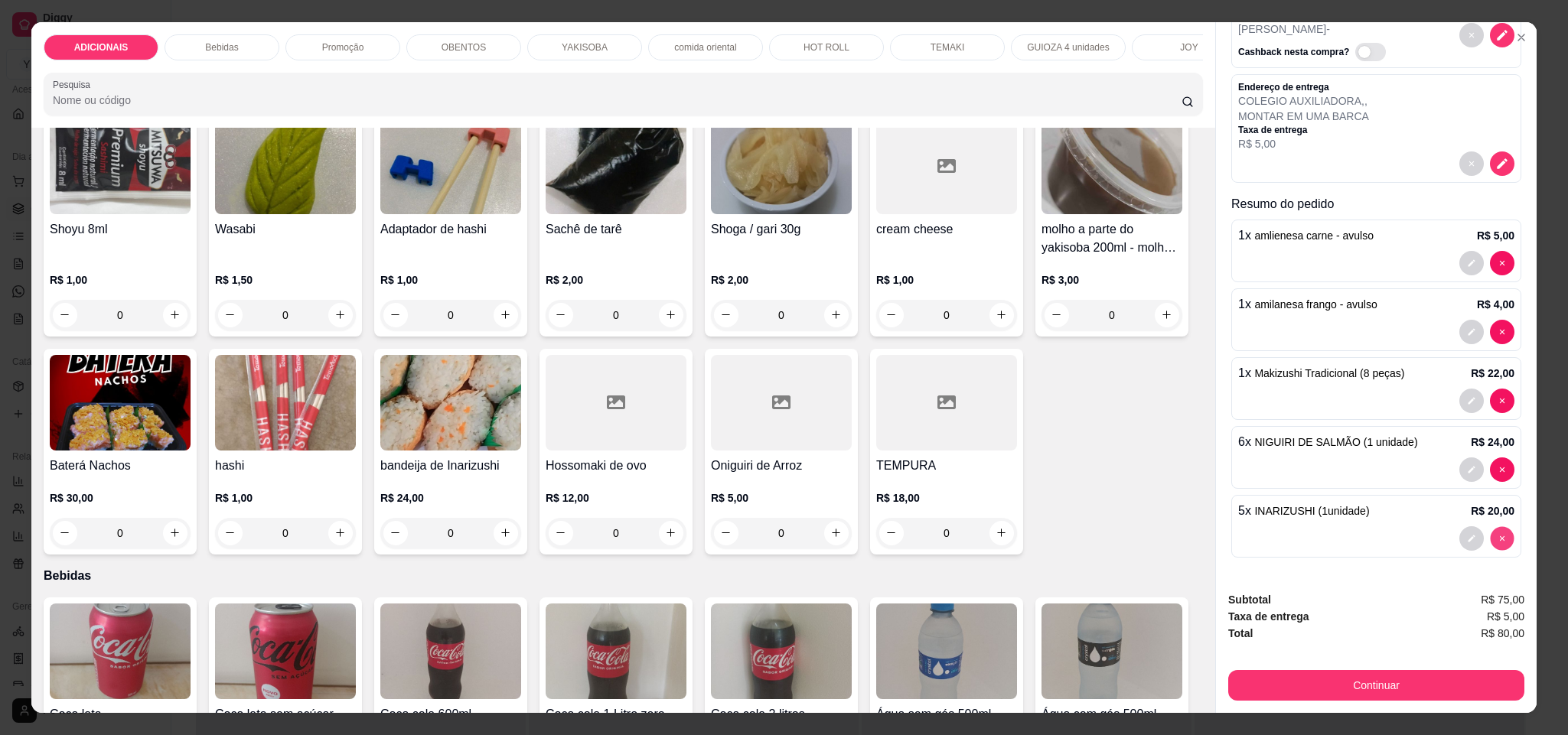
type input "0"
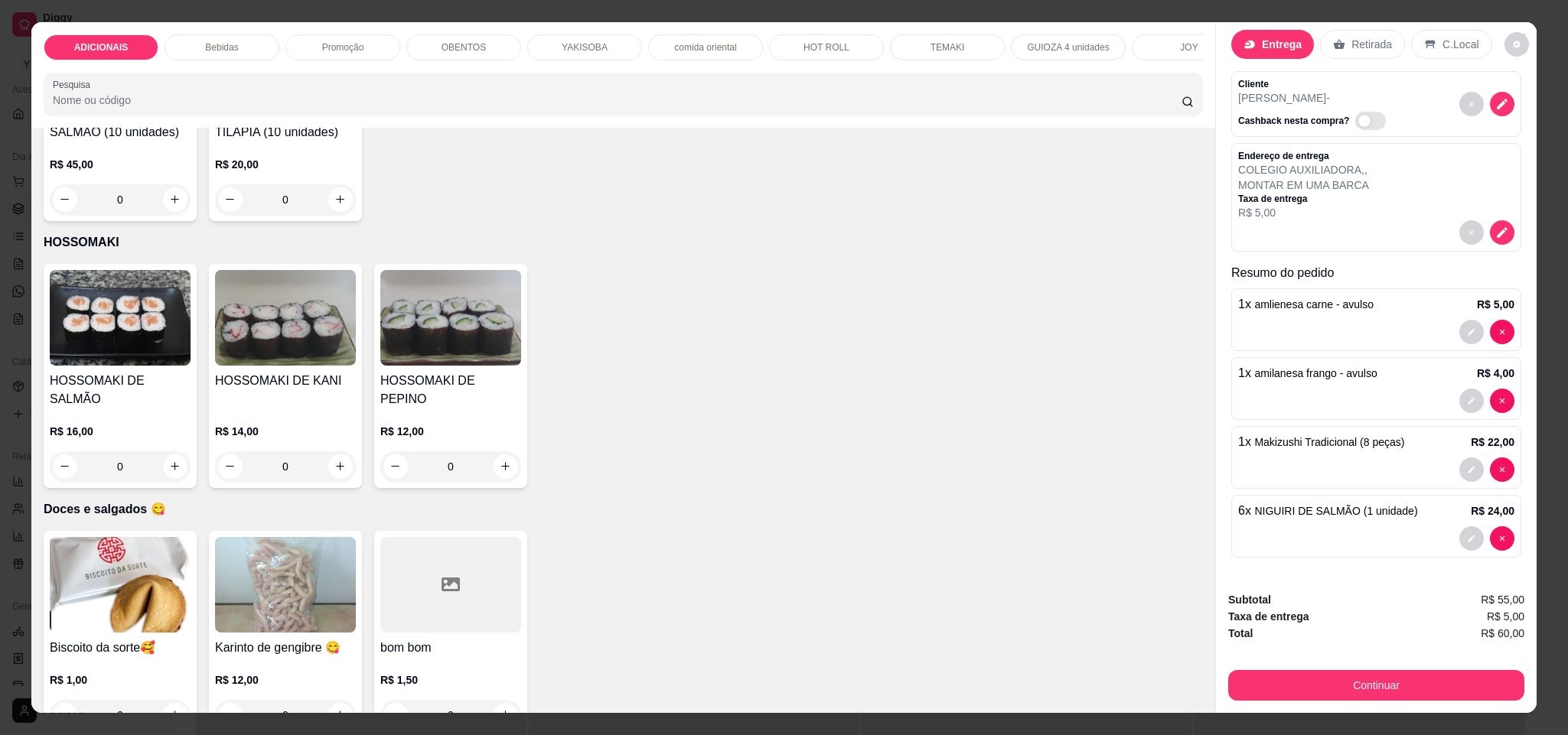
scroll to position [5325, 0]
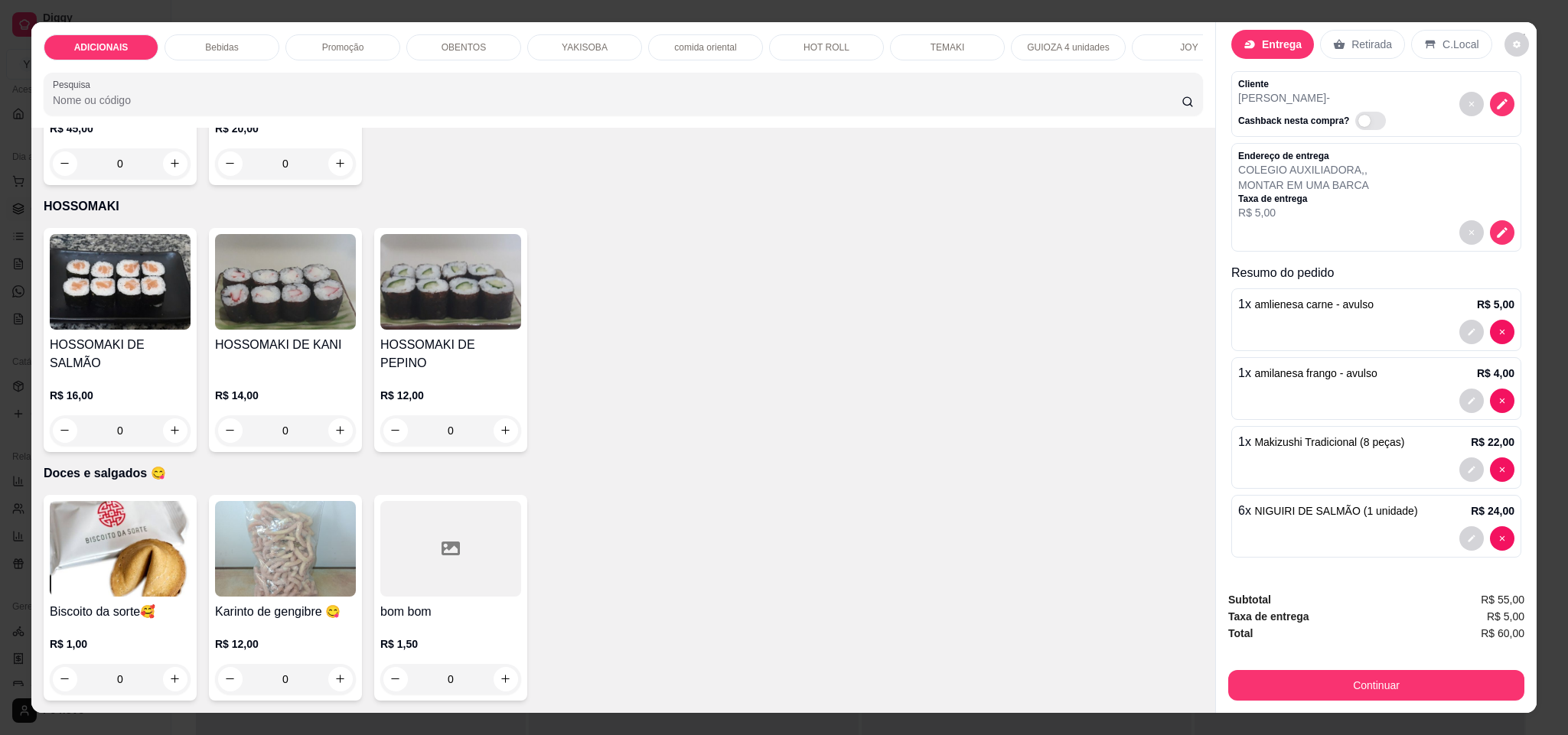
type input "5"
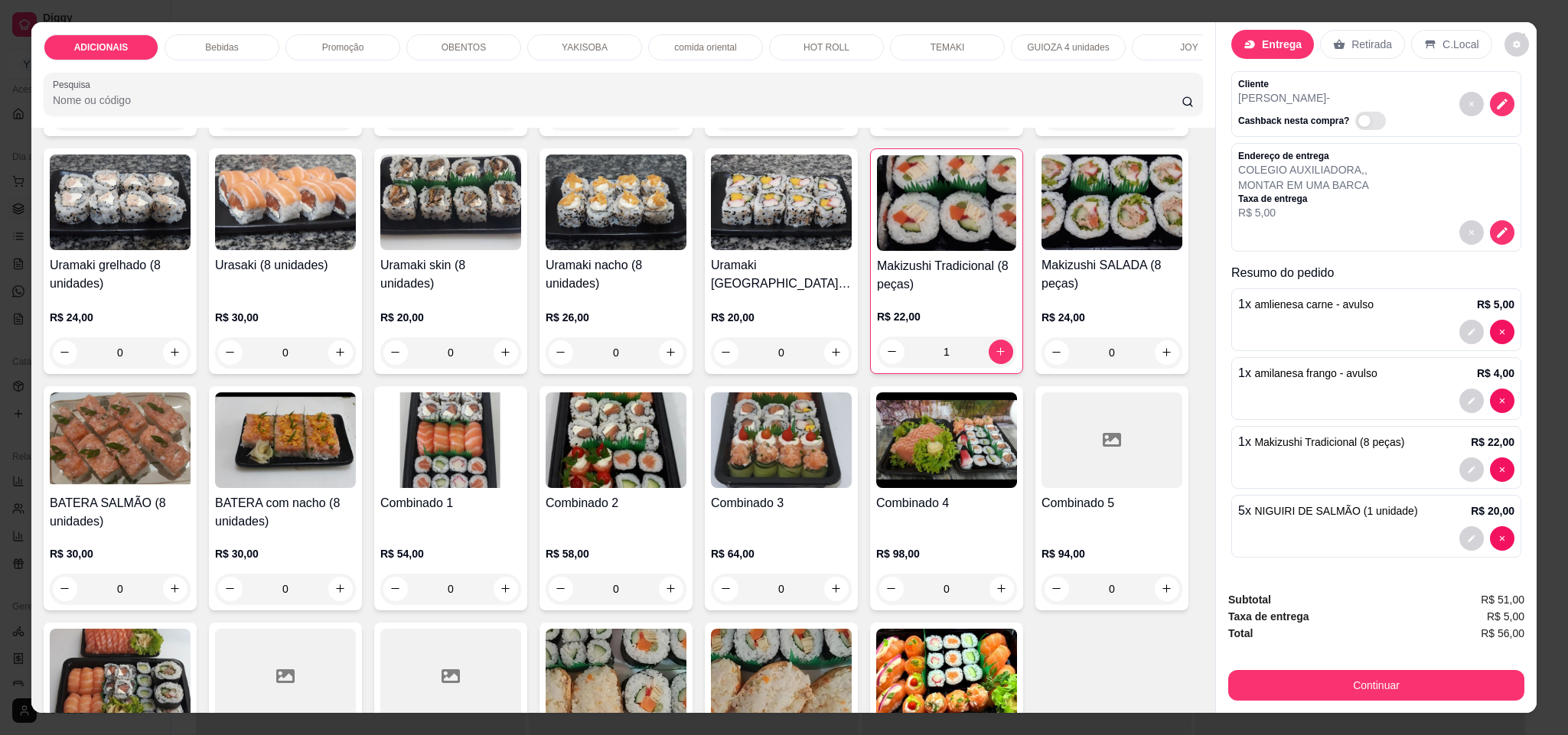
scroll to position [2801, 0]
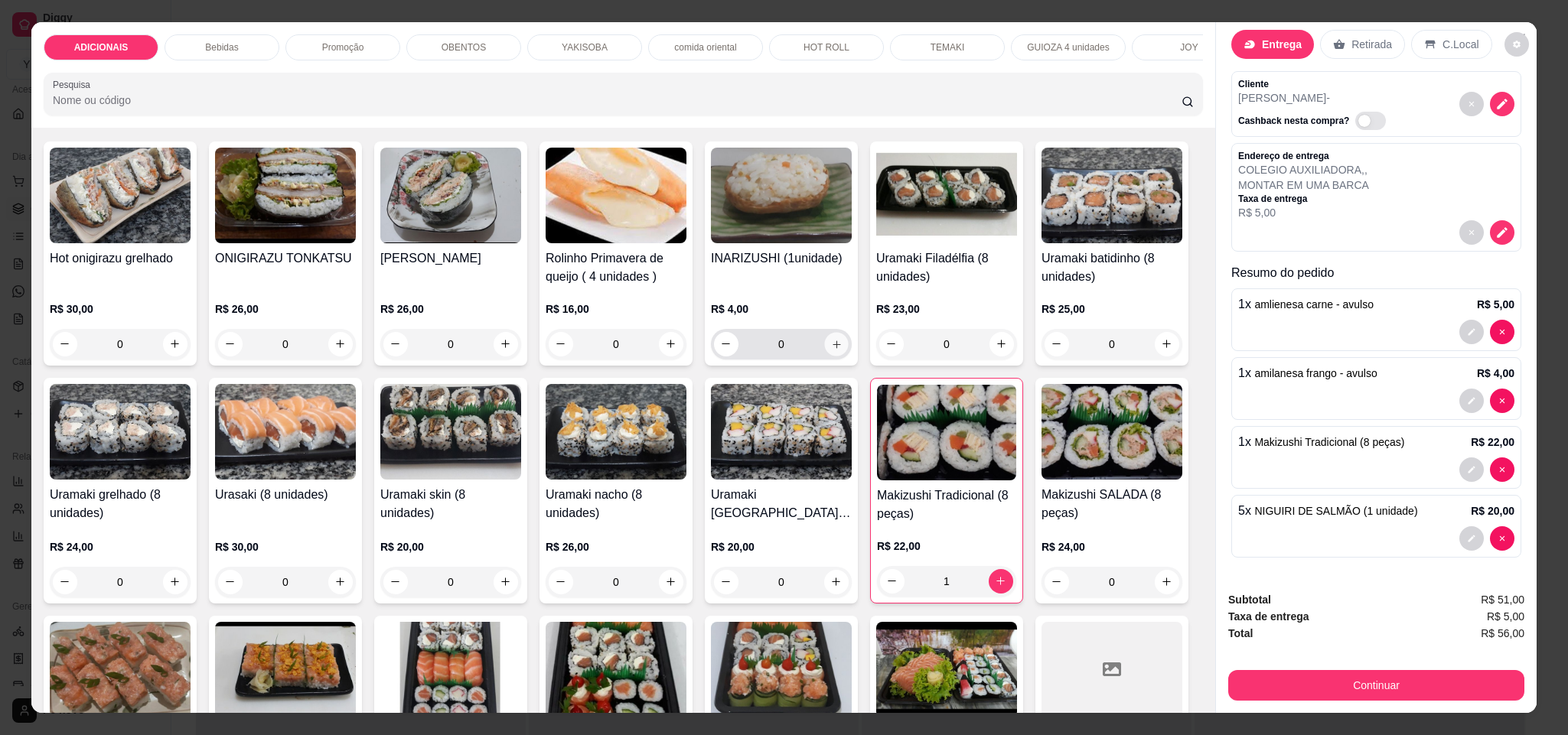
click at [834, 356] on button "increase-product-quantity" at bounding box center [836, 344] width 24 height 24
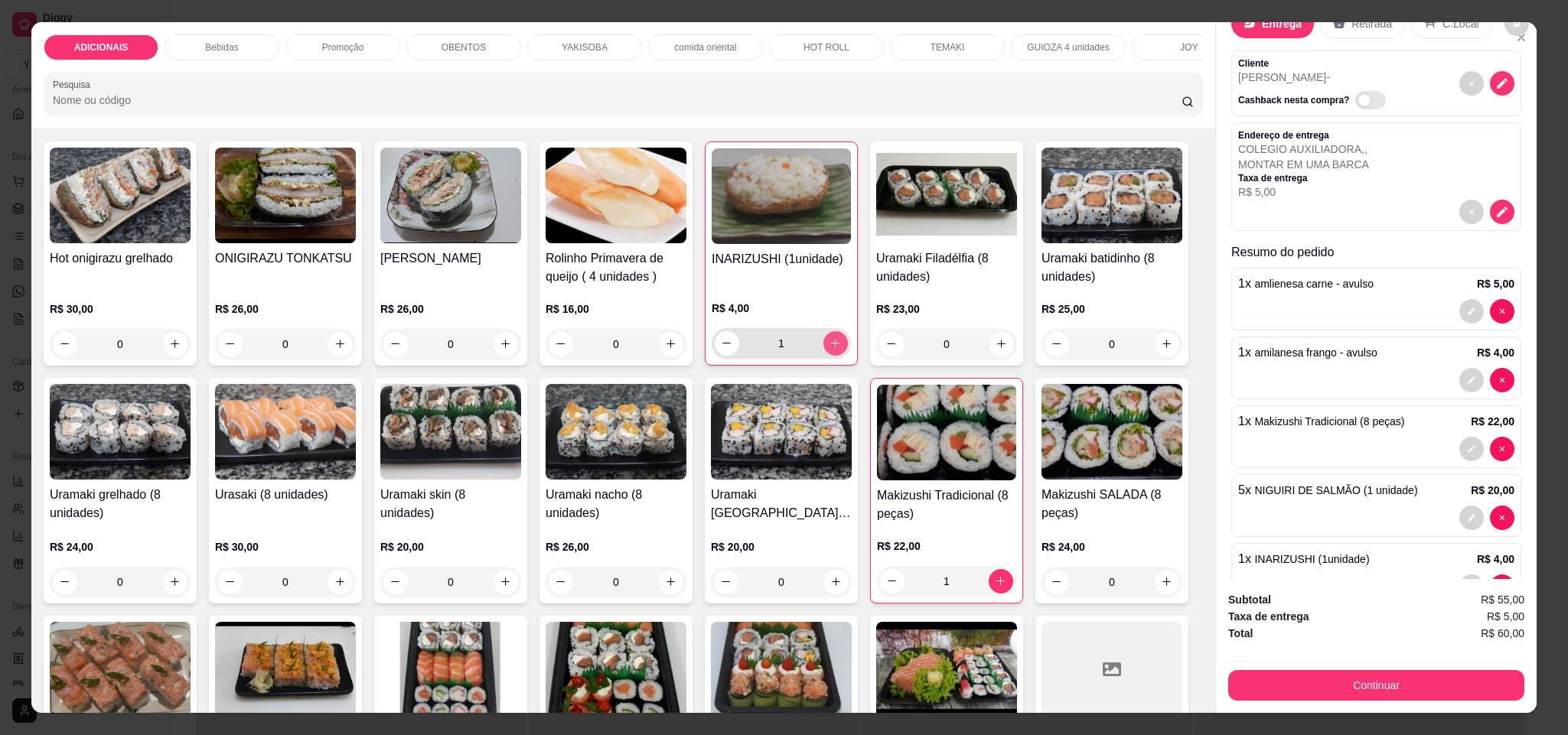
scroll to position [117, 0]
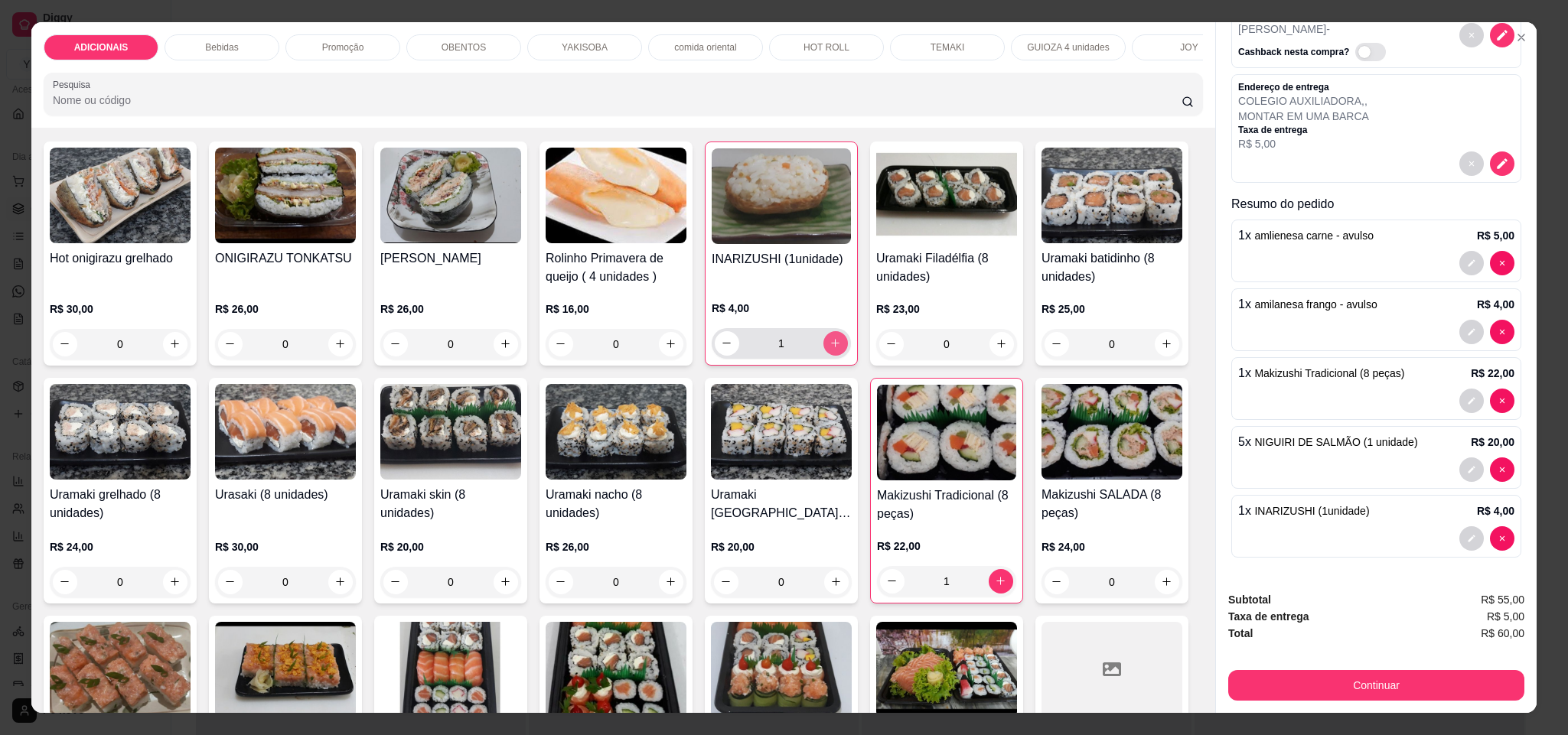
click at [834, 356] on button "increase-product-quantity" at bounding box center [836, 344] width 25 height 25
click at [834, 355] on button "increase-product-quantity" at bounding box center [835, 343] width 24 height 24
click at [831, 350] on icon "increase-product-quantity" at bounding box center [836, 344] width 12 height 12
type input "4"
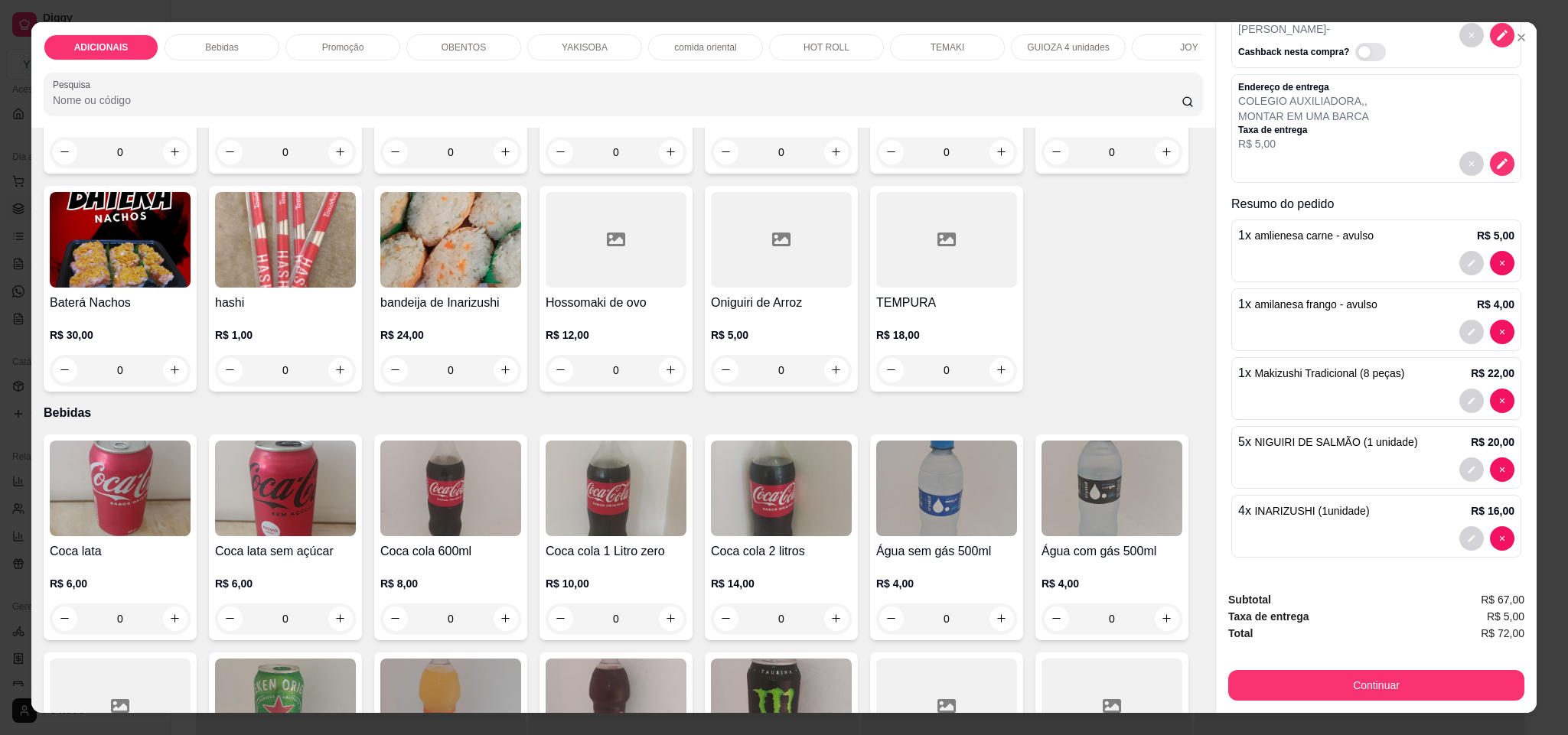
scroll to position [0, 0]
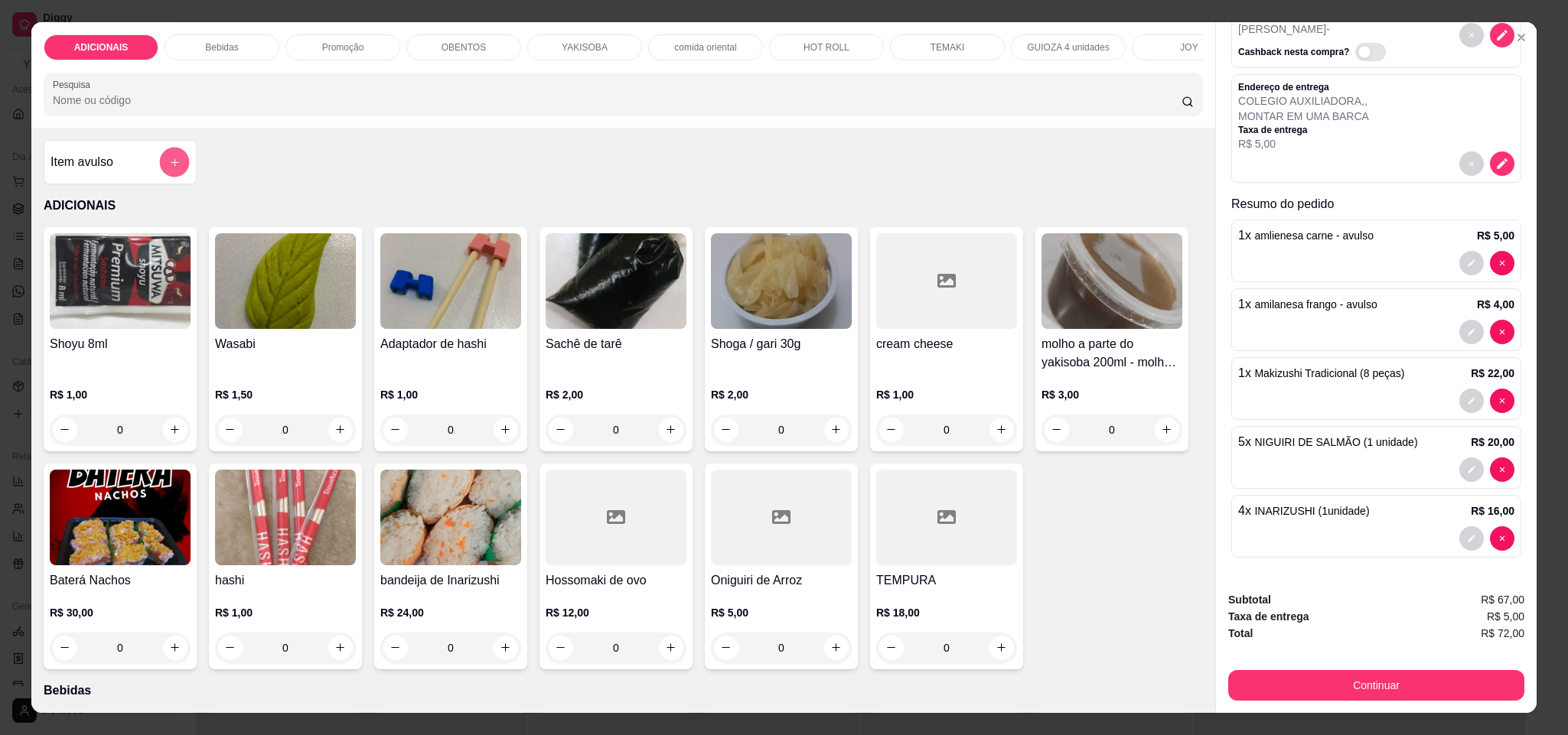
click at [169, 168] on icon "add-separate-item" at bounding box center [174, 162] width 12 height 12
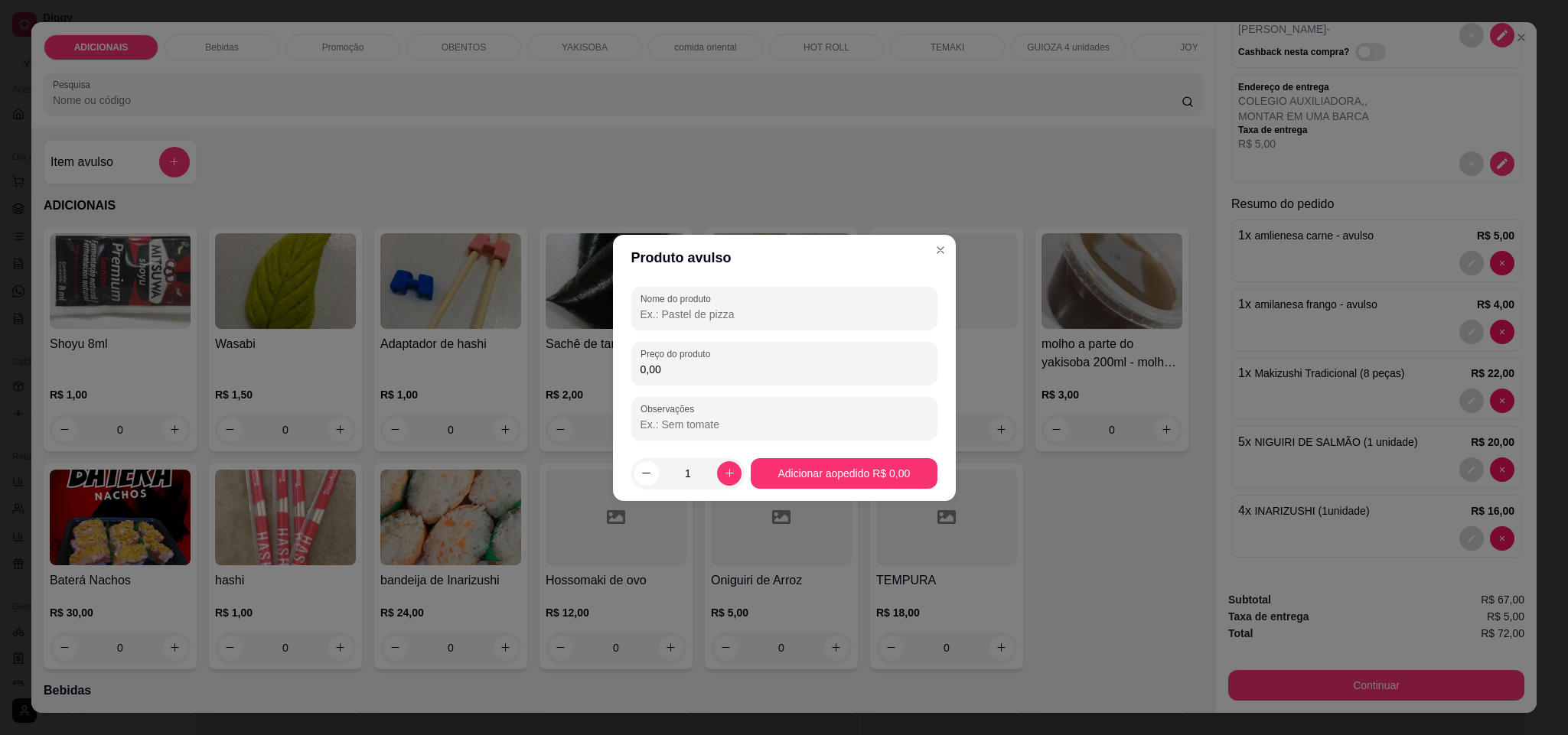
click at [728, 372] on input "0,00" at bounding box center [784, 369] width 288 height 15
type input "4,00"
click at [771, 315] on input "Nome do produto" at bounding box center [784, 314] width 288 height 15
click at [637, 315] on div "Nome do produto ESPETINHO" at bounding box center [784, 308] width 306 height 43
click at [637, 310] on div "Nome do produto ESPETINHO" at bounding box center [784, 308] width 306 height 43
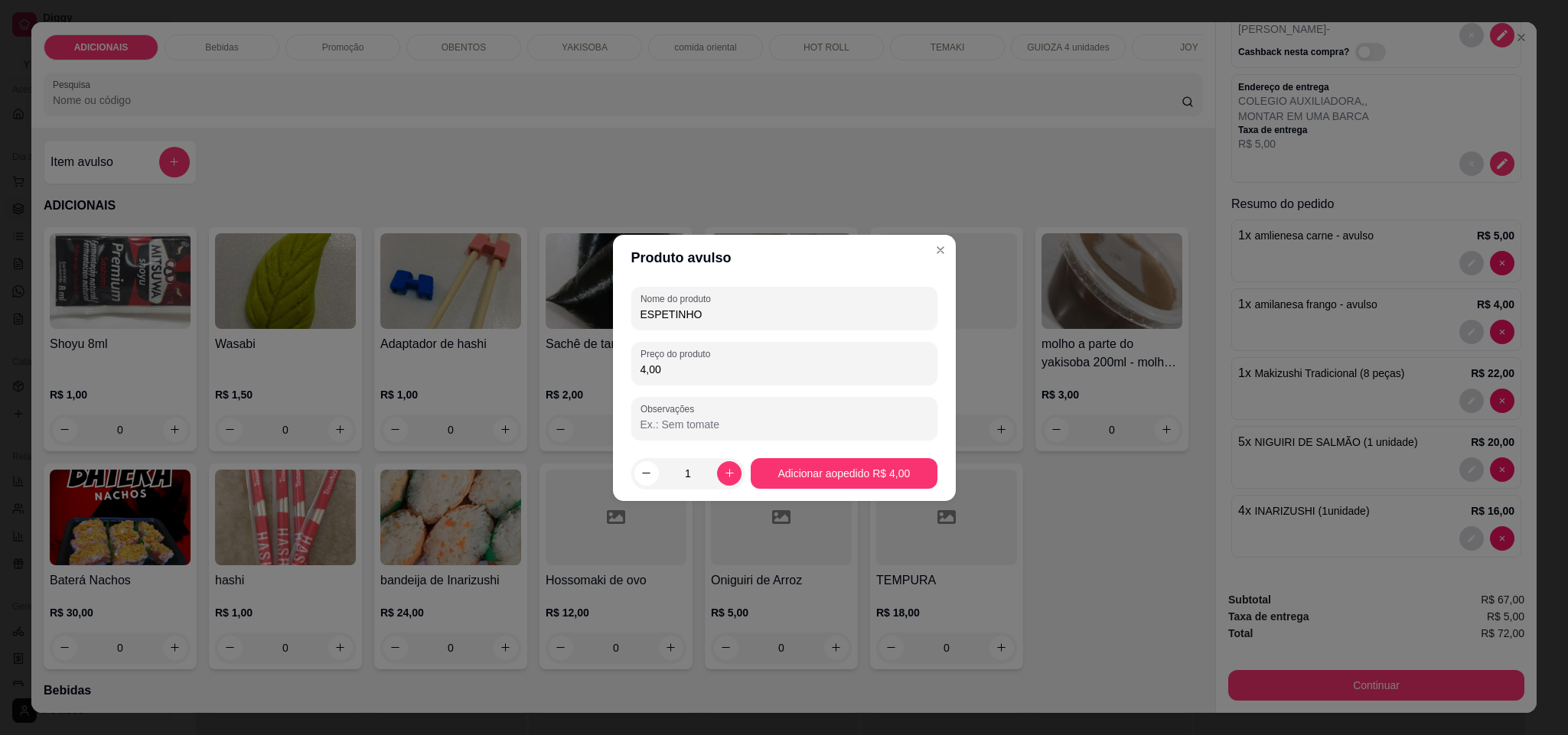
click at [634, 310] on div "Nome do produto ESPETINHO" at bounding box center [784, 308] width 306 height 43
click at [653, 313] on input "ESPETINHO" at bounding box center [784, 314] width 288 height 15
drag, startPoint x: 660, startPoint y: 315, endPoint x: 606, endPoint y: 320, distance: 54.2
click at [606, 320] on div "Produto avulso Nome do produto ESPETINHO Preço do produto 4,00 Observações 1 Ad…" at bounding box center [784, 368] width 1568 height 735
click at [689, 307] on input "ESPETINHO" at bounding box center [784, 314] width 288 height 15
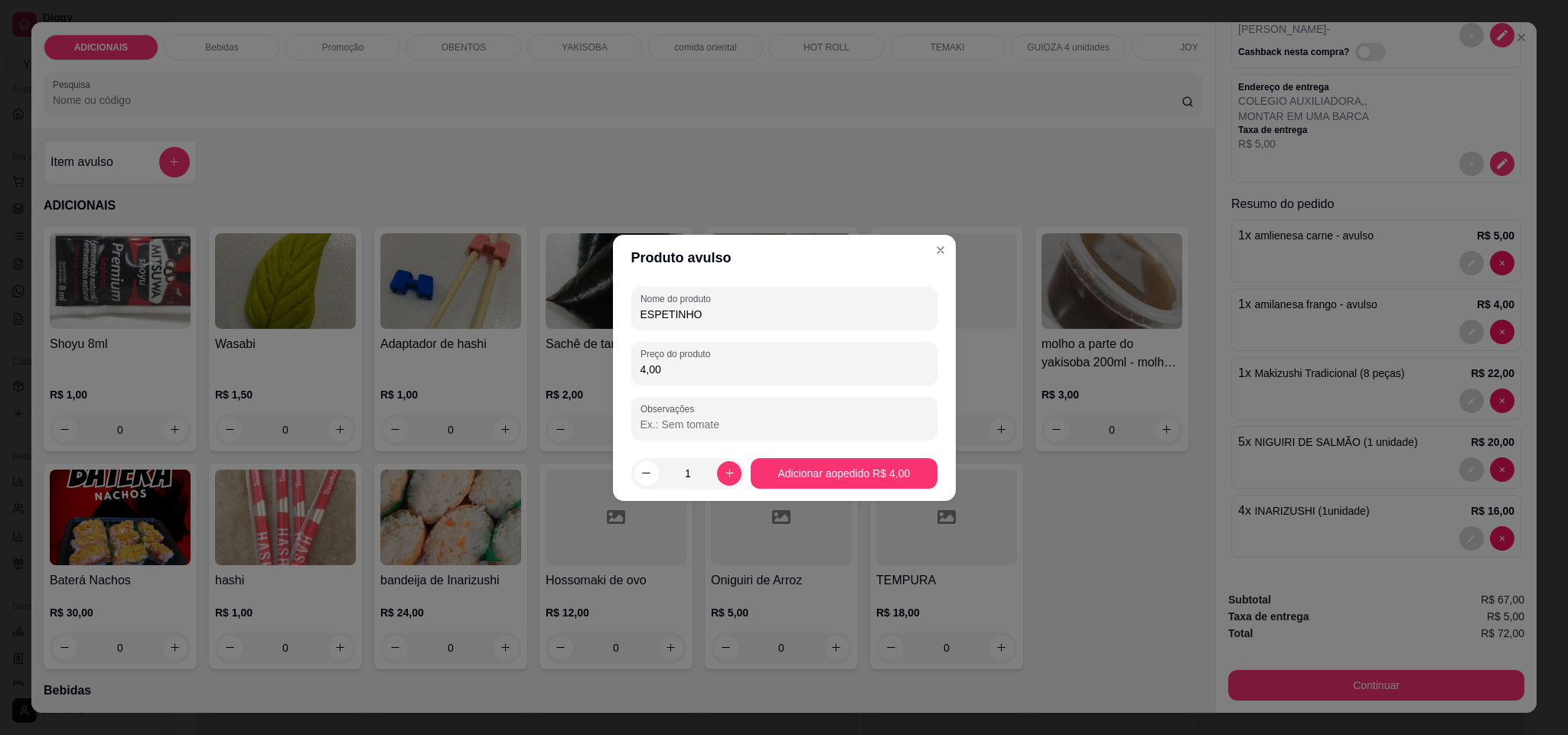
click at [638, 320] on div "Nome do produto ESPETINHO" at bounding box center [784, 308] width 306 height 43
click at [637, 317] on div "Nome do produto ESPETINHO" at bounding box center [784, 308] width 306 height 43
click at [632, 310] on div "Nome do produto ESPETINHO" at bounding box center [784, 308] width 306 height 43
click at [634, 314] on div "Nome do produto ESPETINHO" at bounding box center [784, 308] width 306 height 43
click at [637, 315] on div "Nome do produto ESPETINHO" at bounding box center [784, 308] width 306 height 43
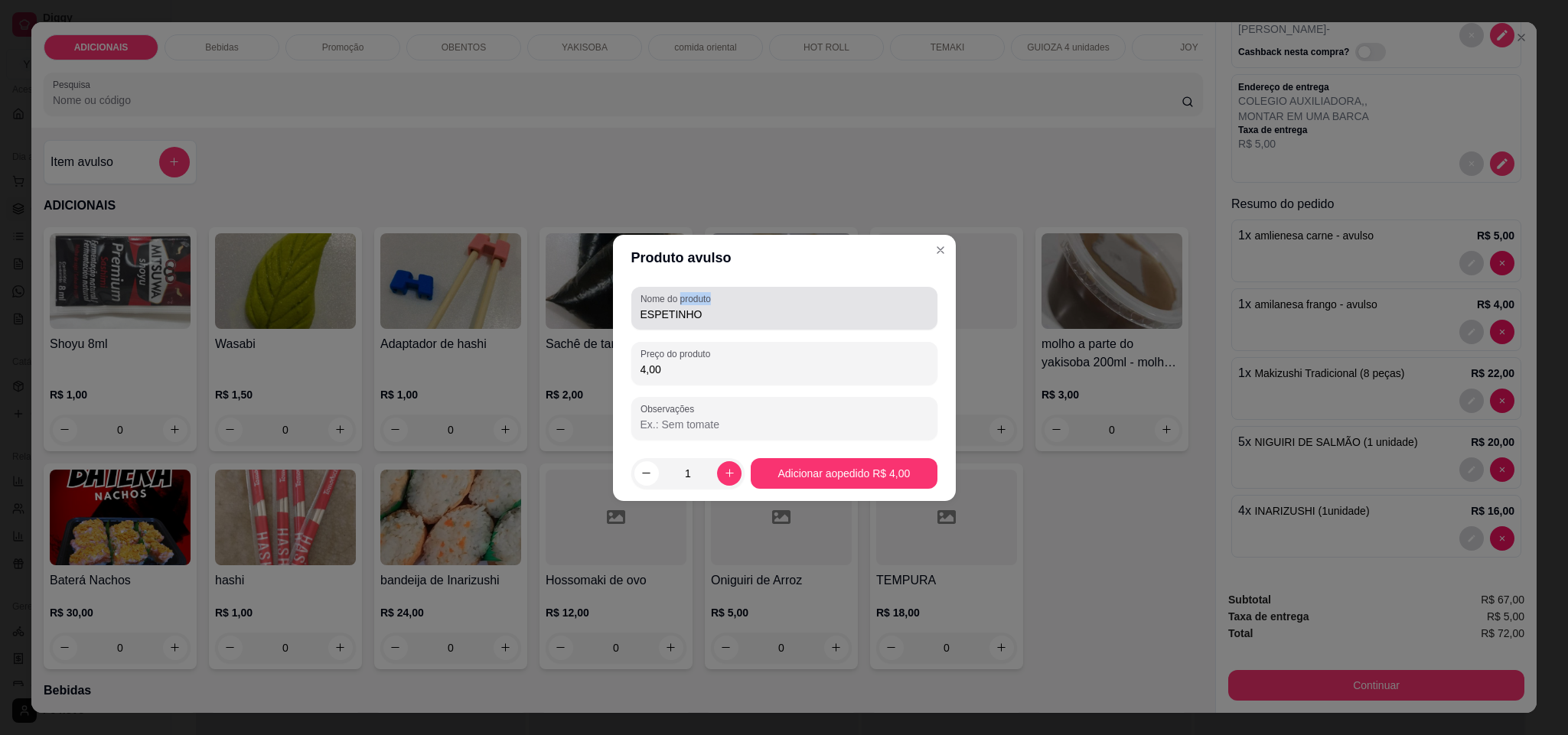
click at [637, 315] on div "Nome do produto ESPETINHO" at bounding box center [784, 308] width 306 height 43
click at [698, 319] on input "ESPETINHO" at bounding box center [784, 314] width 288 height 15
type input "E"
type input "2 ESPETINHO"
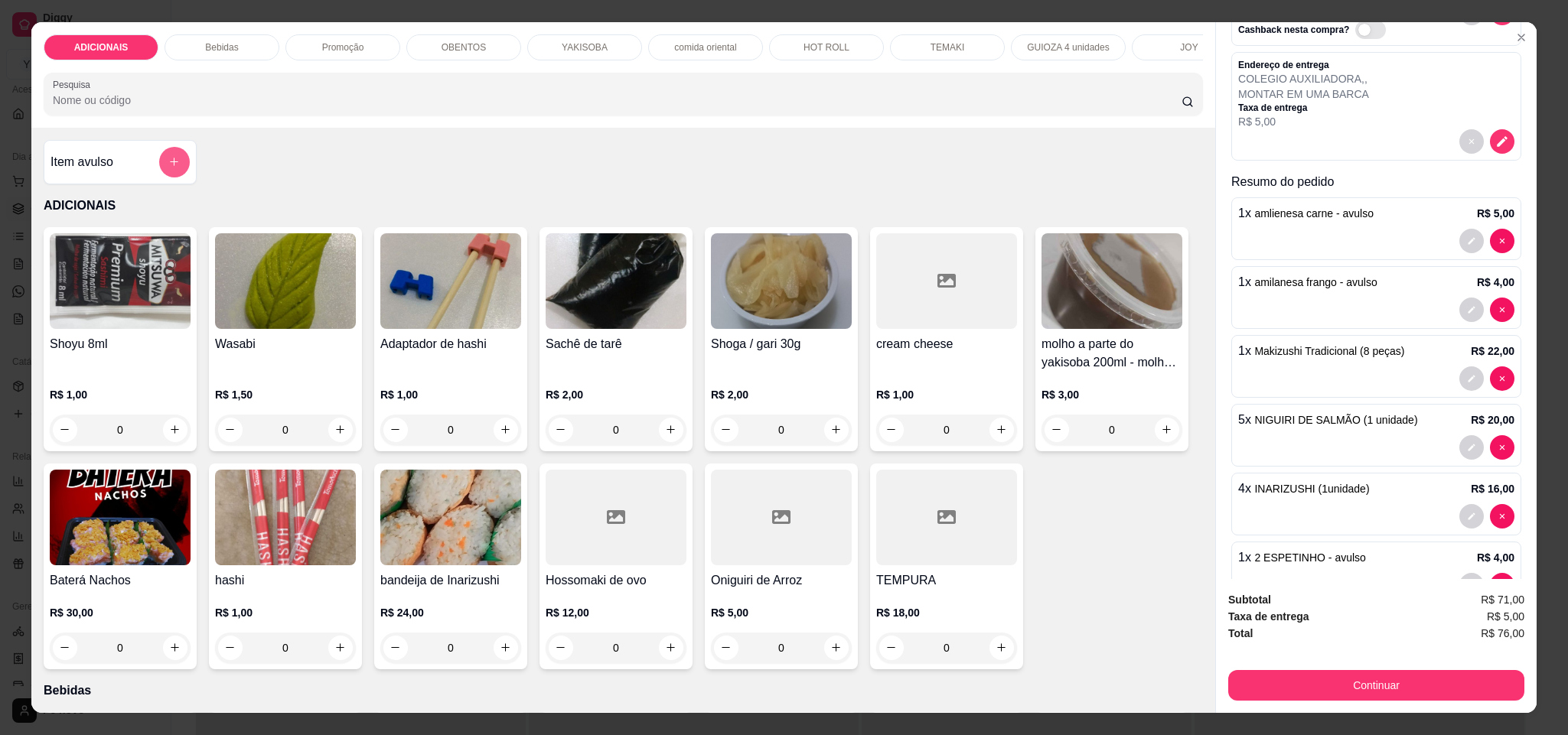
click at [168, 167] on icon "add-separate-item" at bounding box center [173, 161] width 12 height 12
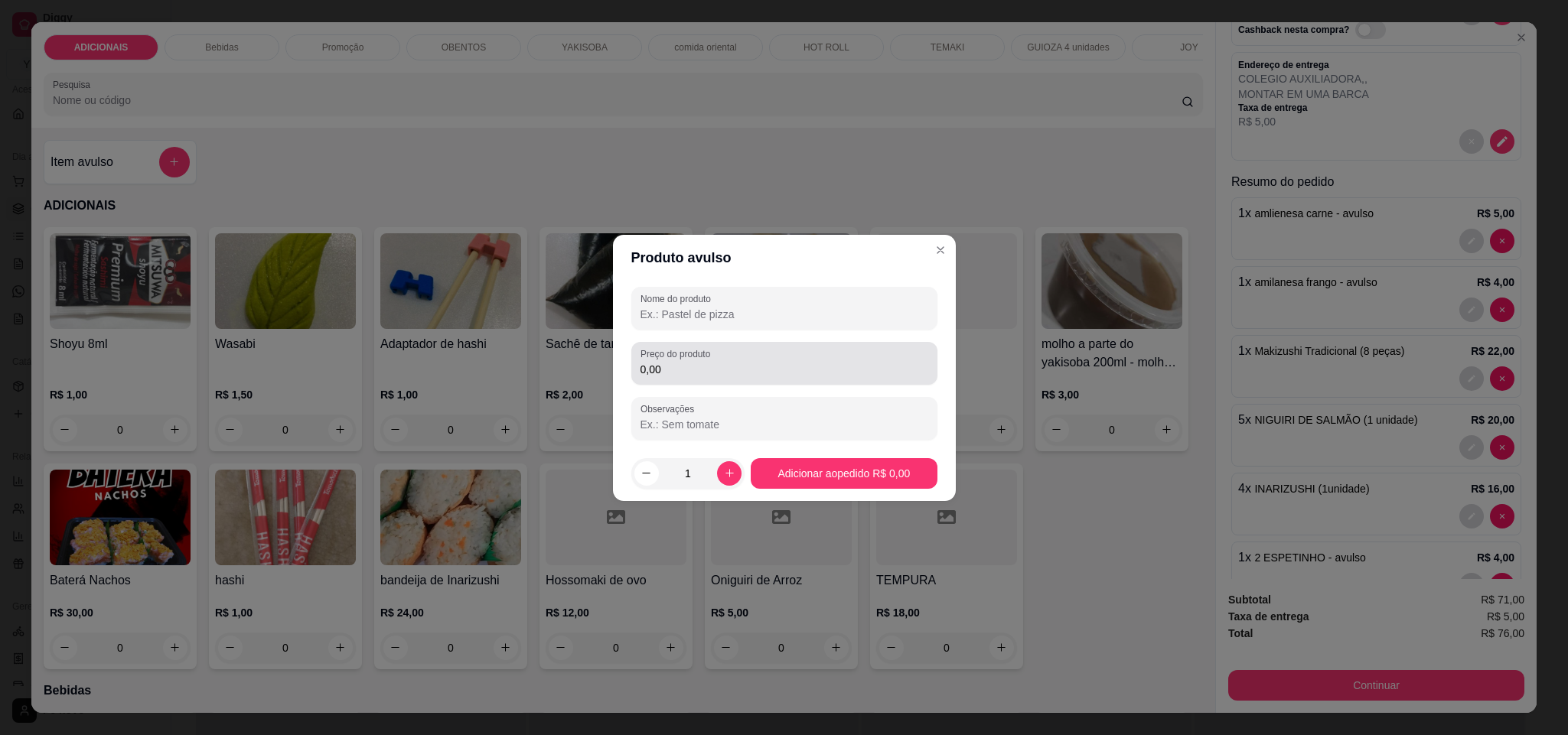
click at [705, 377] on div "0,00" at bounding box center [784, 364] width 288 height 31
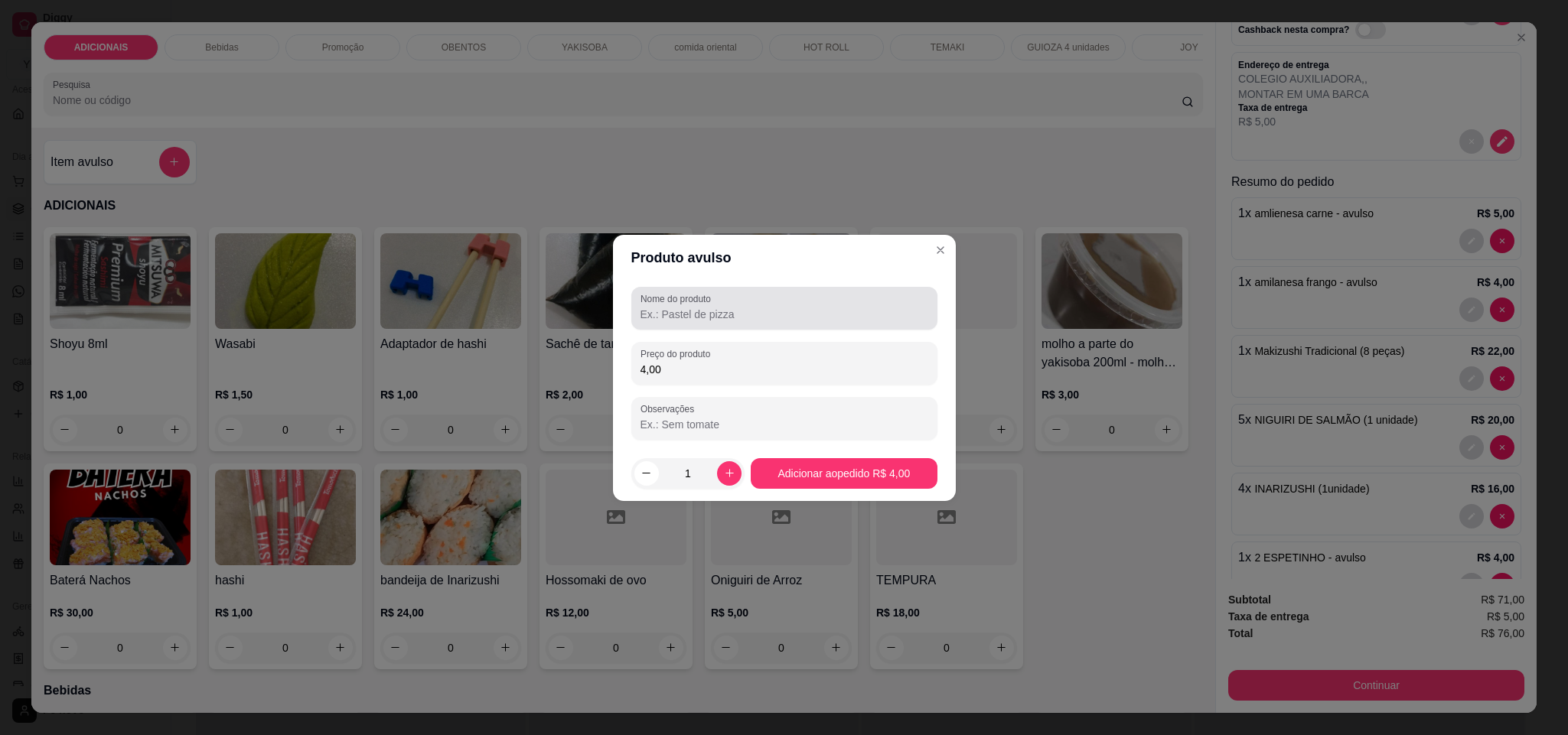
type input "4,00"
click at [730, 310] on input "Nome do produto" at bounding box center [784, 314] width 288 height 15
type input "2 RISOLES"
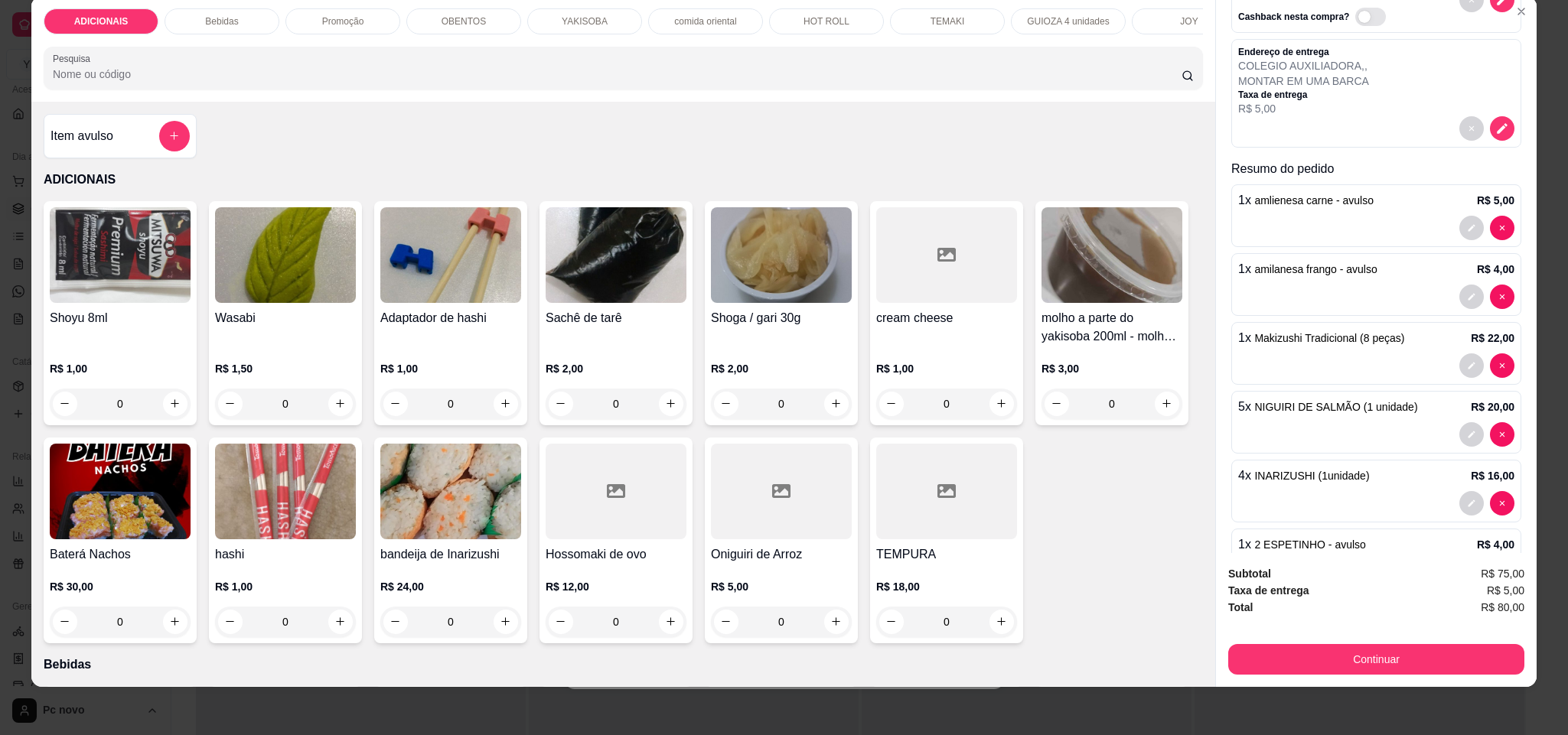
scroll to position [255, 0]
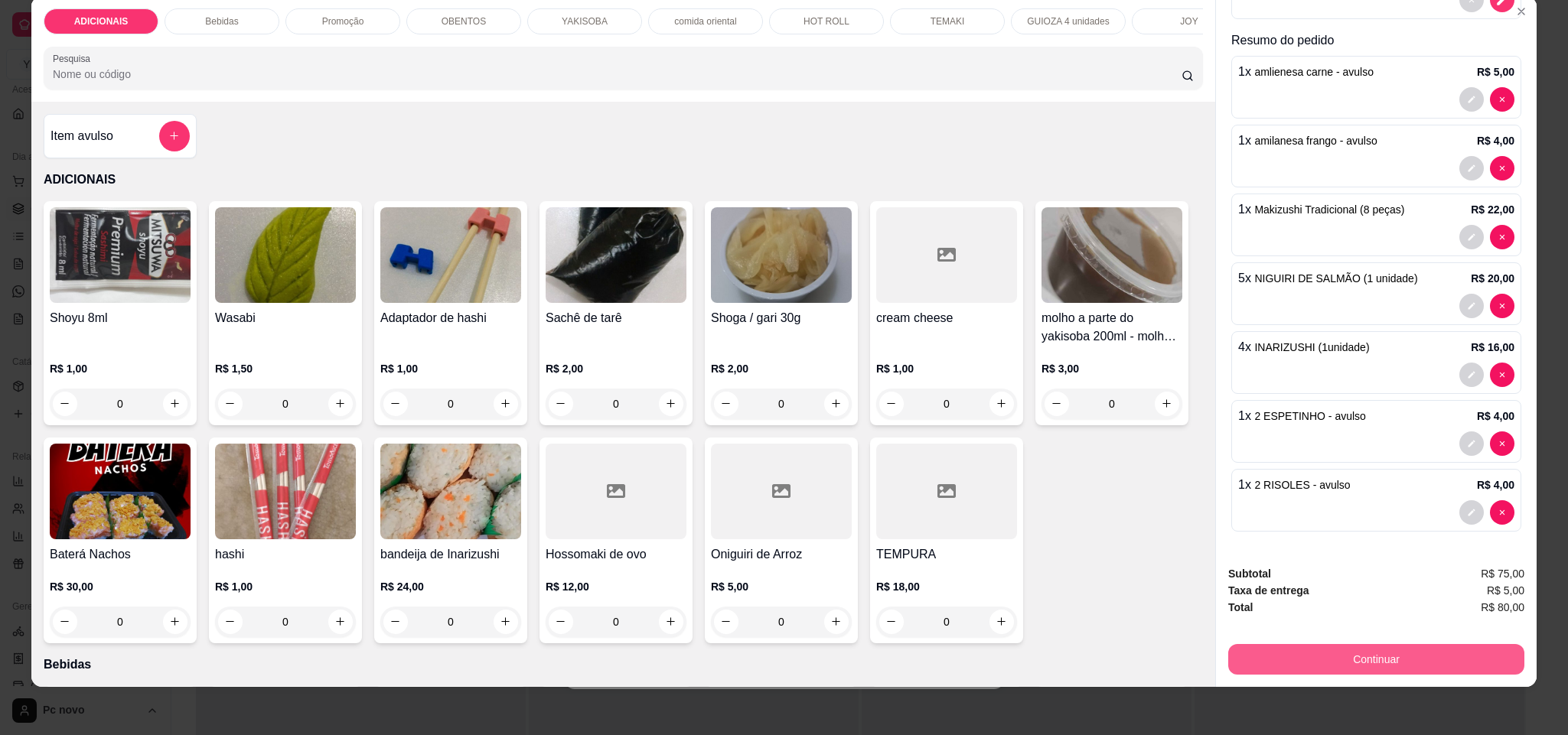
click at [1382, 655] on button "Continuar" at bounding box center [1376, 659] width 296 height 31
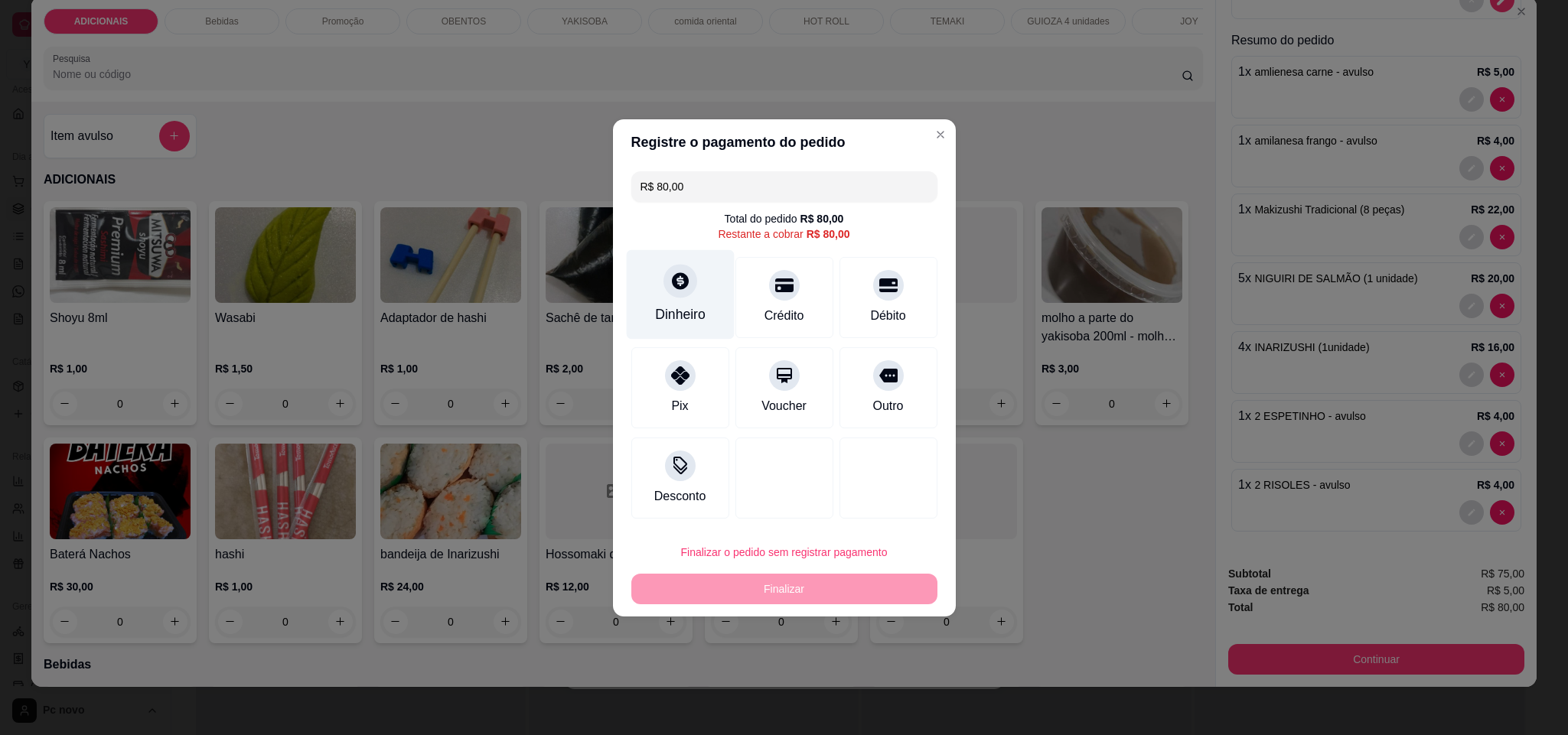
click at [686, 304] on div "Dinheiro" at bounding box center [681, 314] width 51 height 20
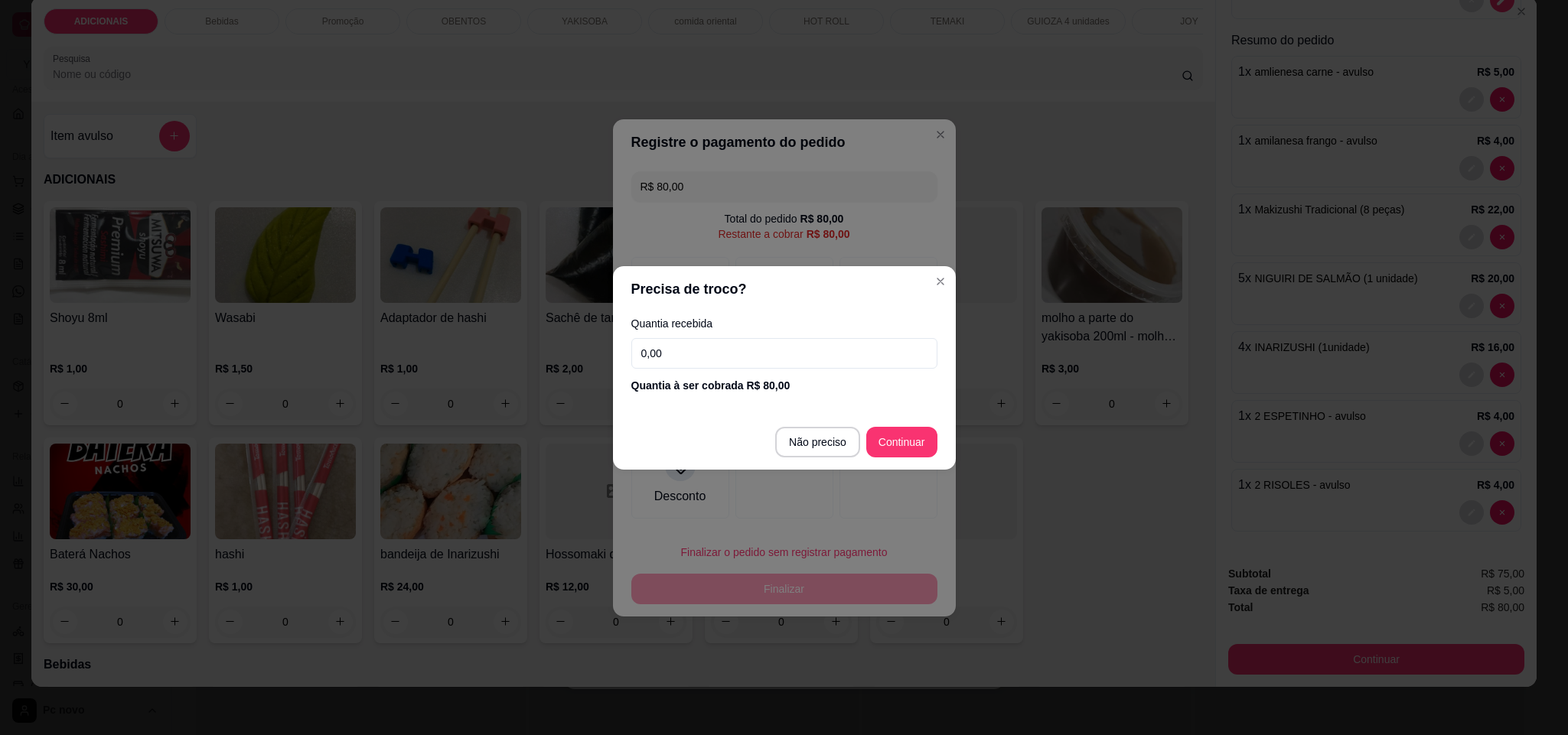
click at [747, 365] on input "0,00" at bounding box center [784, 354] width 306 height 31
type input "80,00"
type input "R$ 0,00"
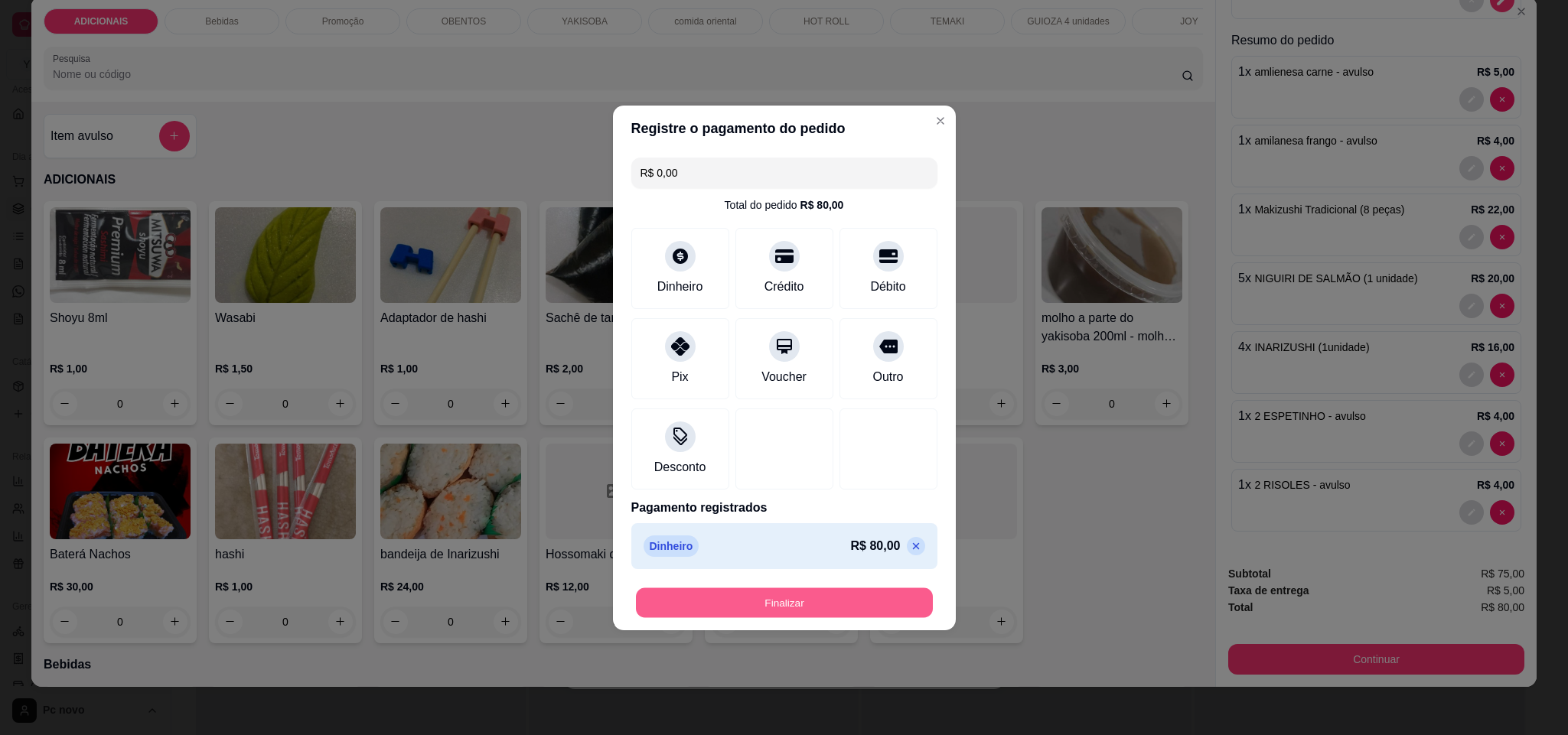
click at [843, 606] on button "Finalizar" at bounding box center [784, 602] width 297 height 30
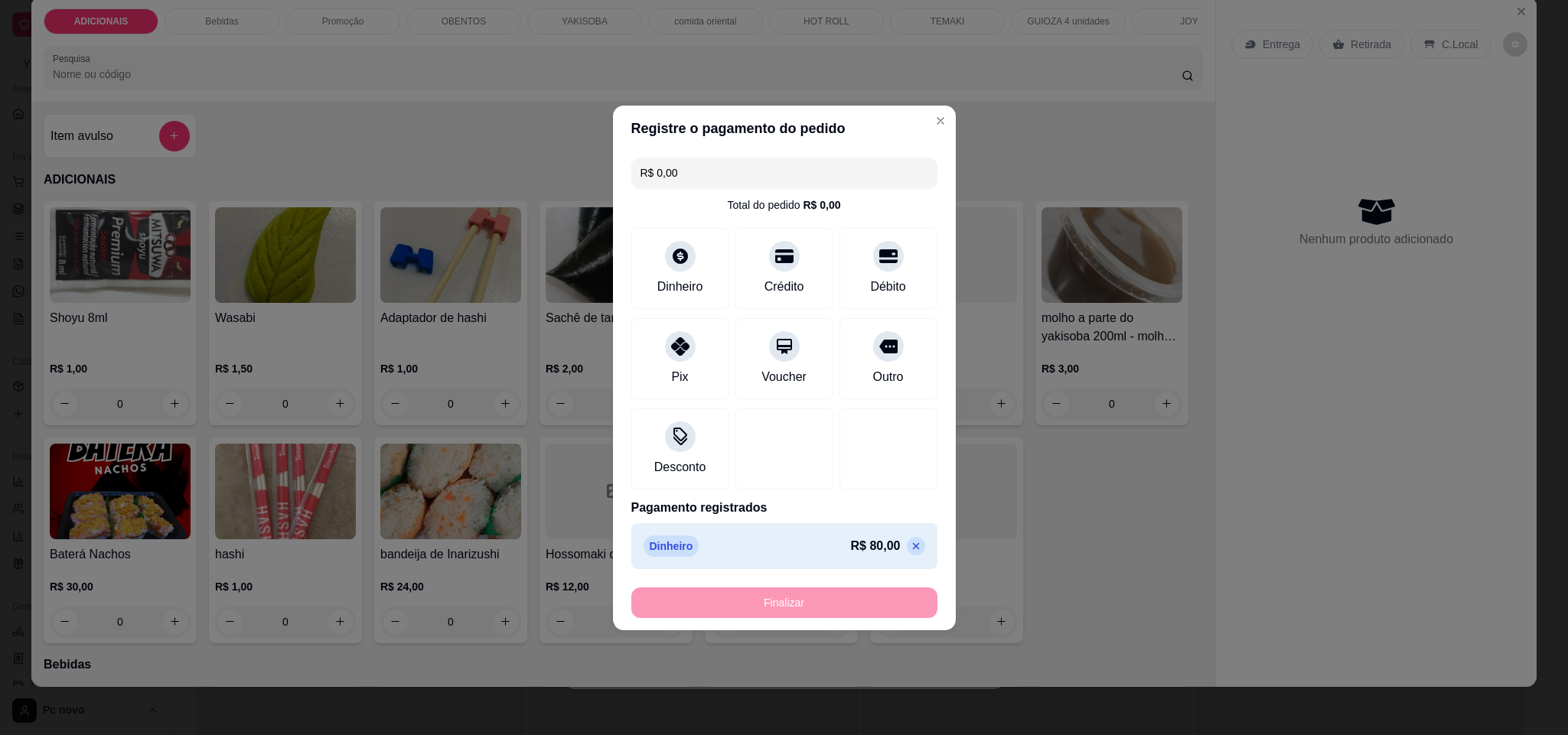
type input "0"
type input "-R$ 80,00"
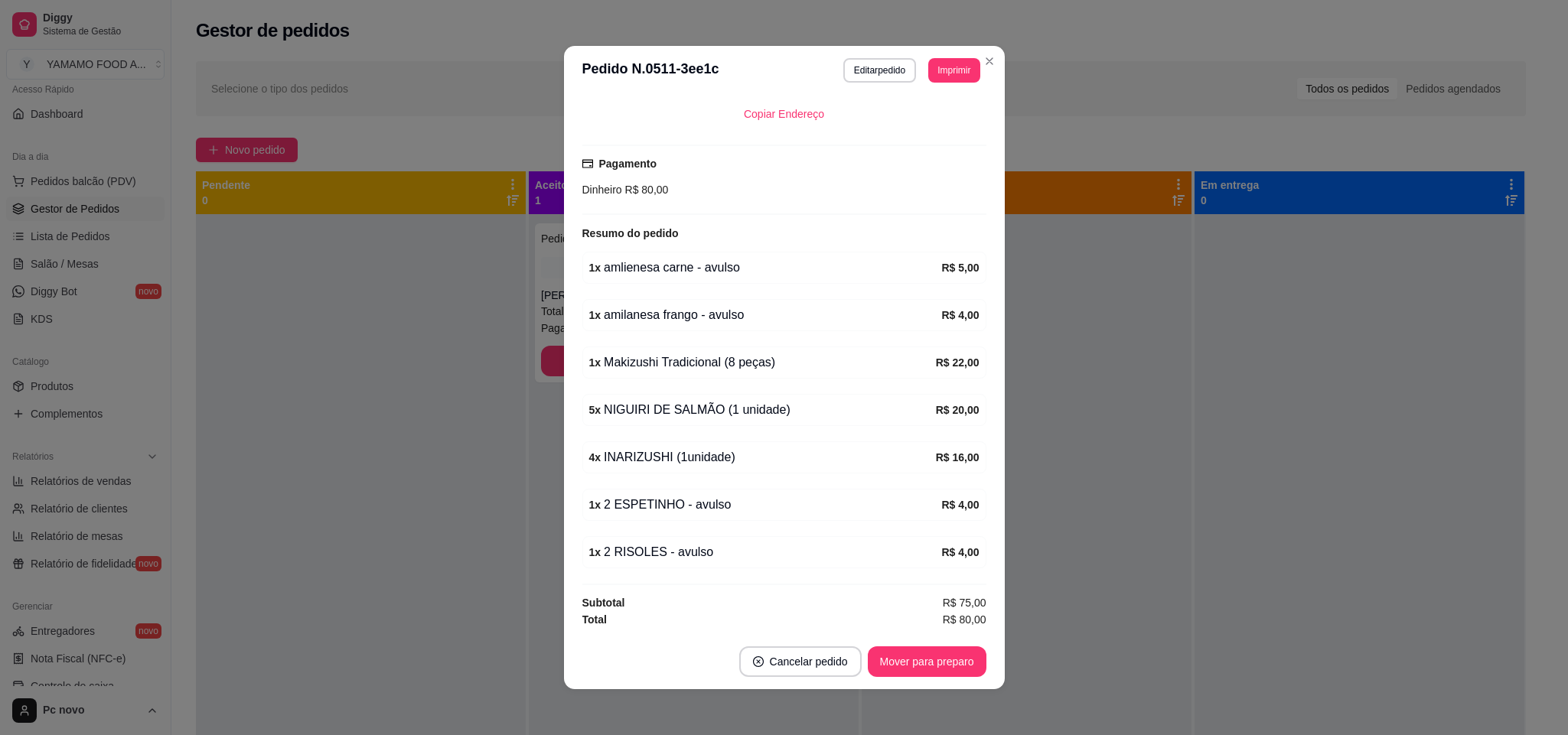
scroll to position [351, 0]
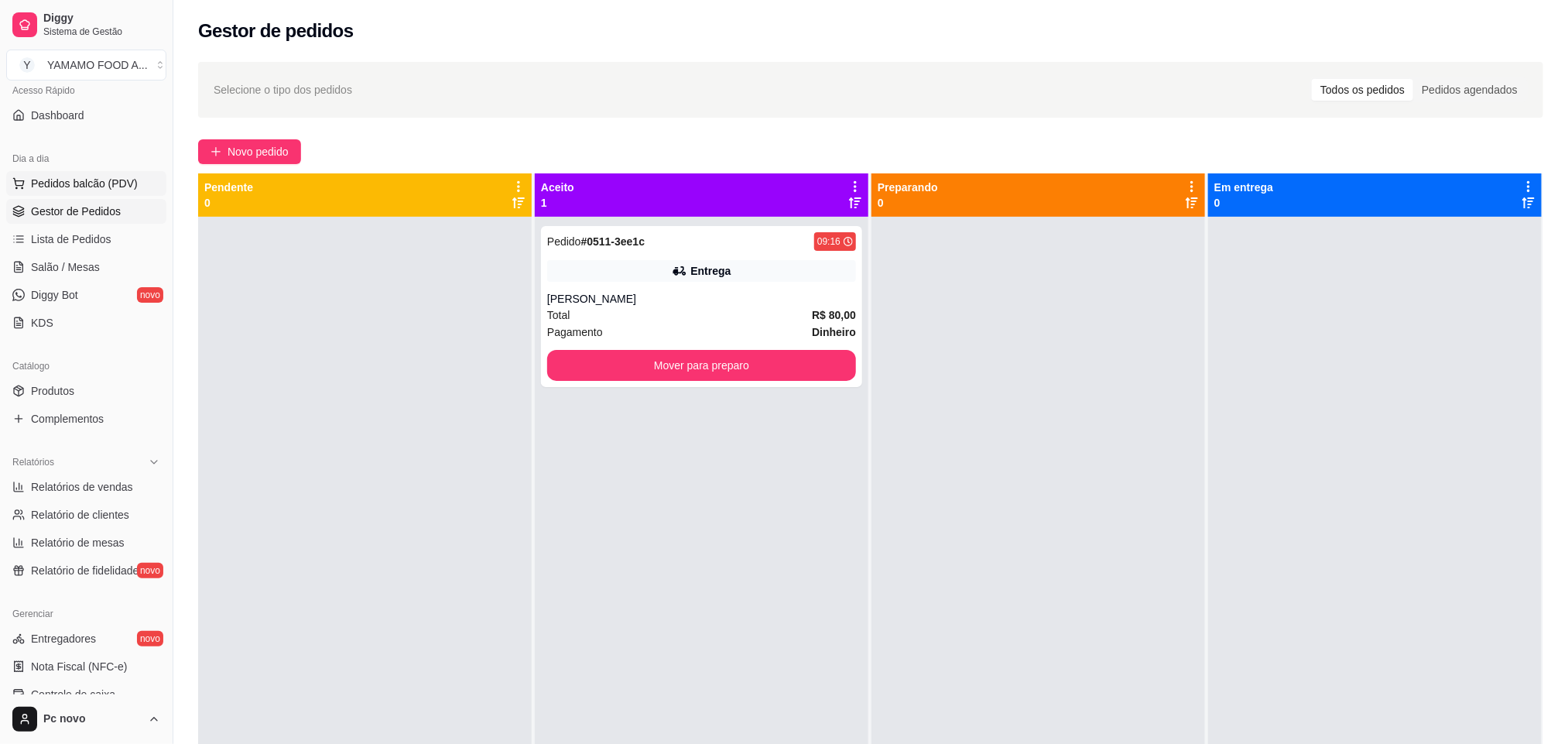
click at [104, 175] on button "Pedidos balcão (PDV)" at bounding box center [86, 183] width 160 height 25
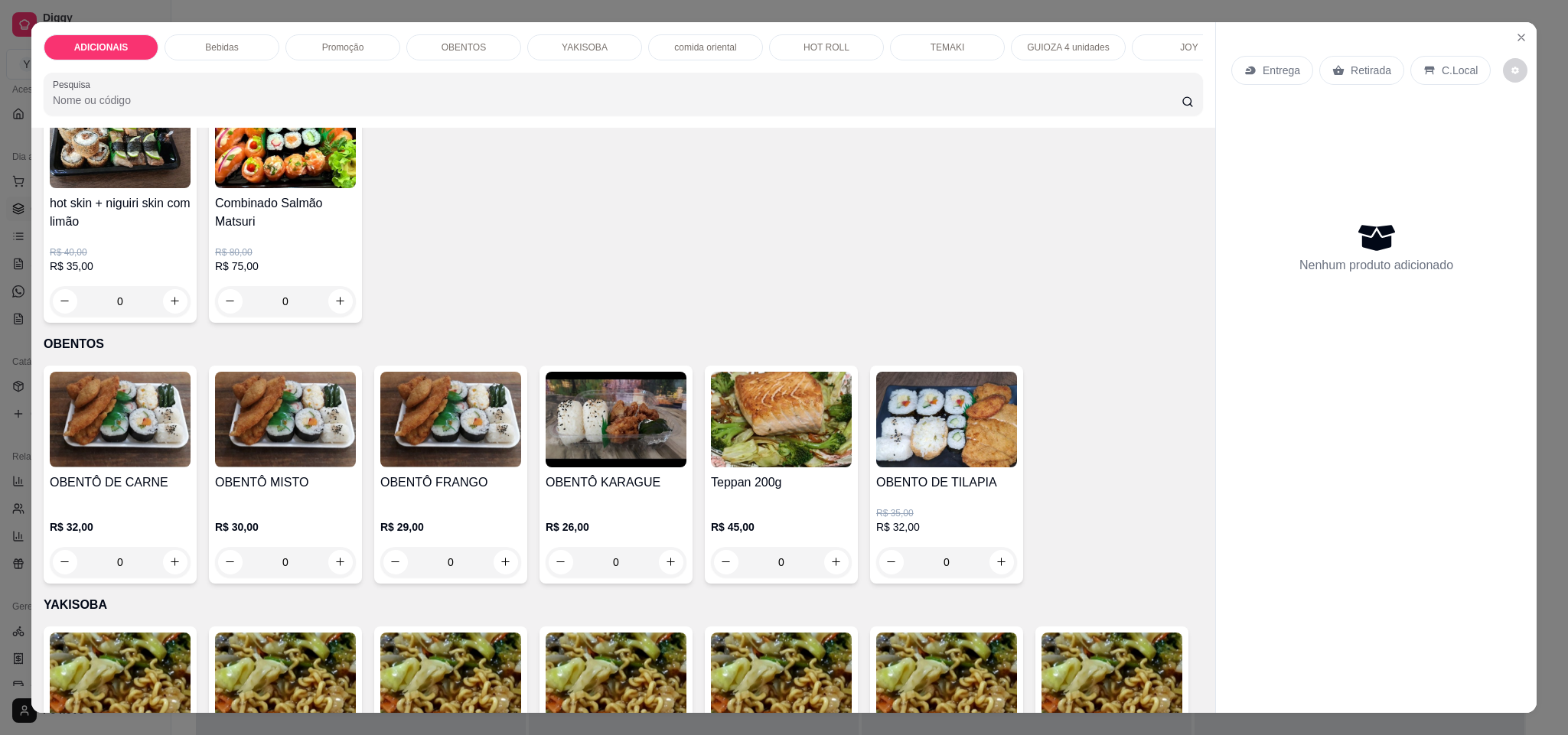
scroll to position [1835, 0]
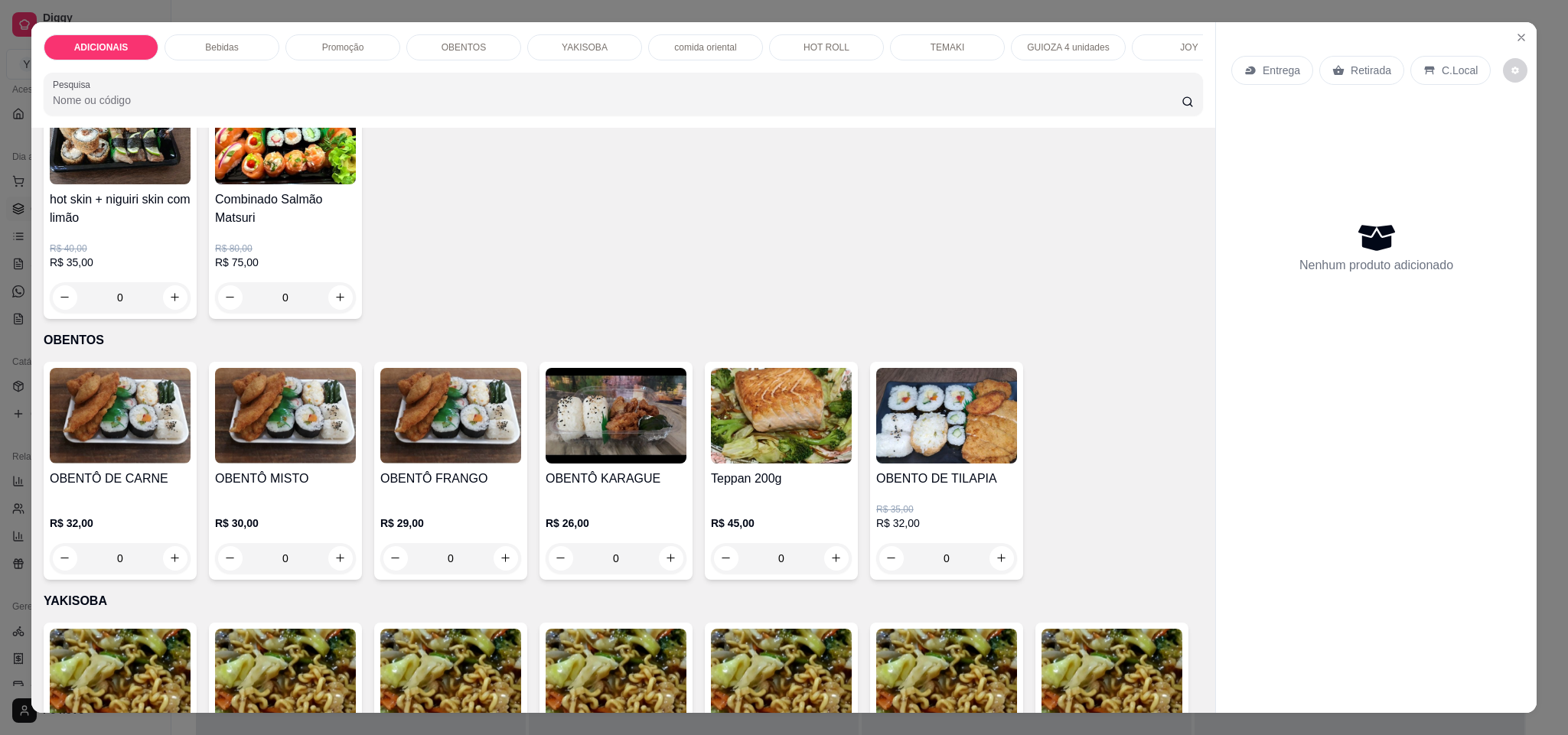
click at [1278, 69] on p "Entrega" at bounding box center [1281, 70] width 38 height 15
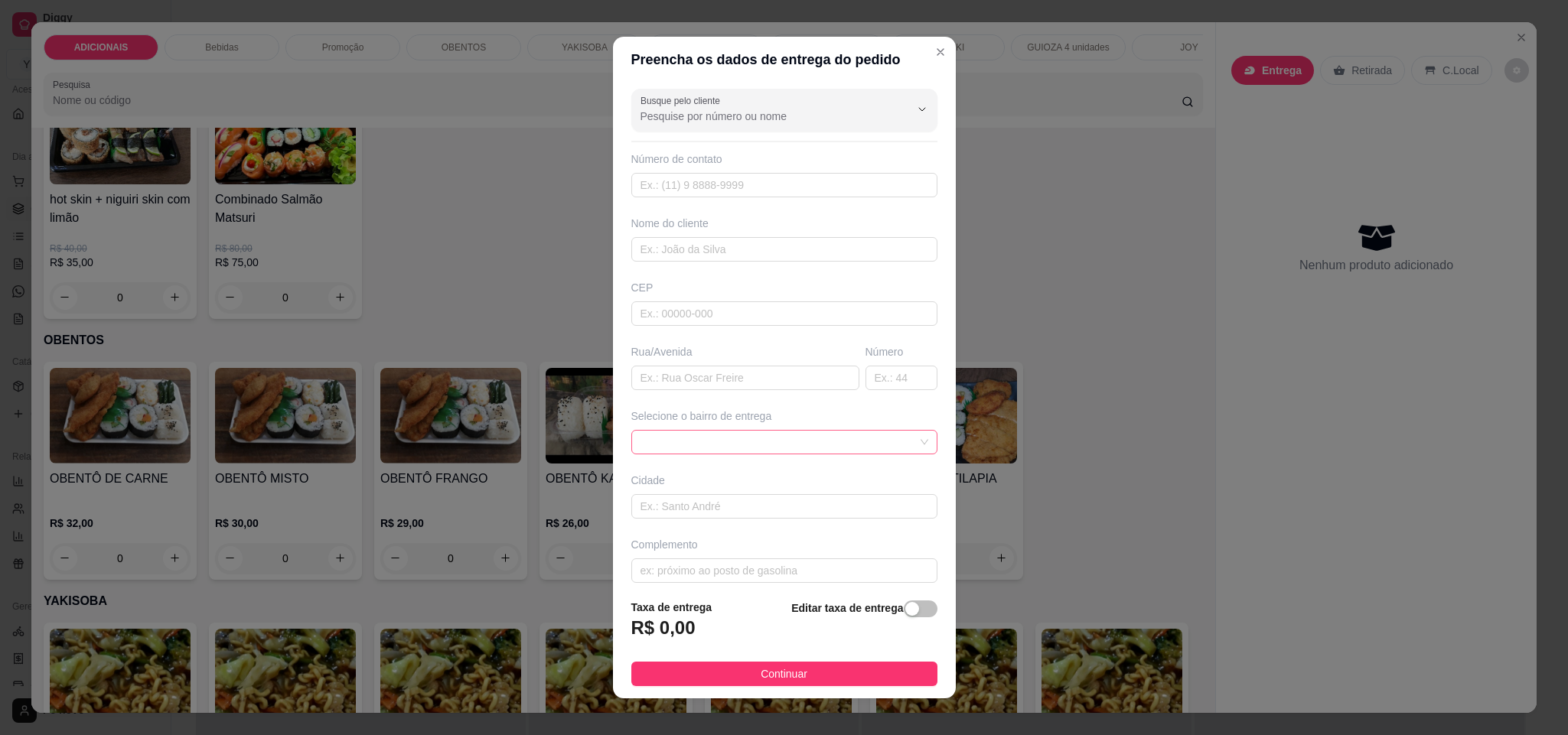
click at [886, 443] on div at bounding box center [784, 442] width 306 height 25
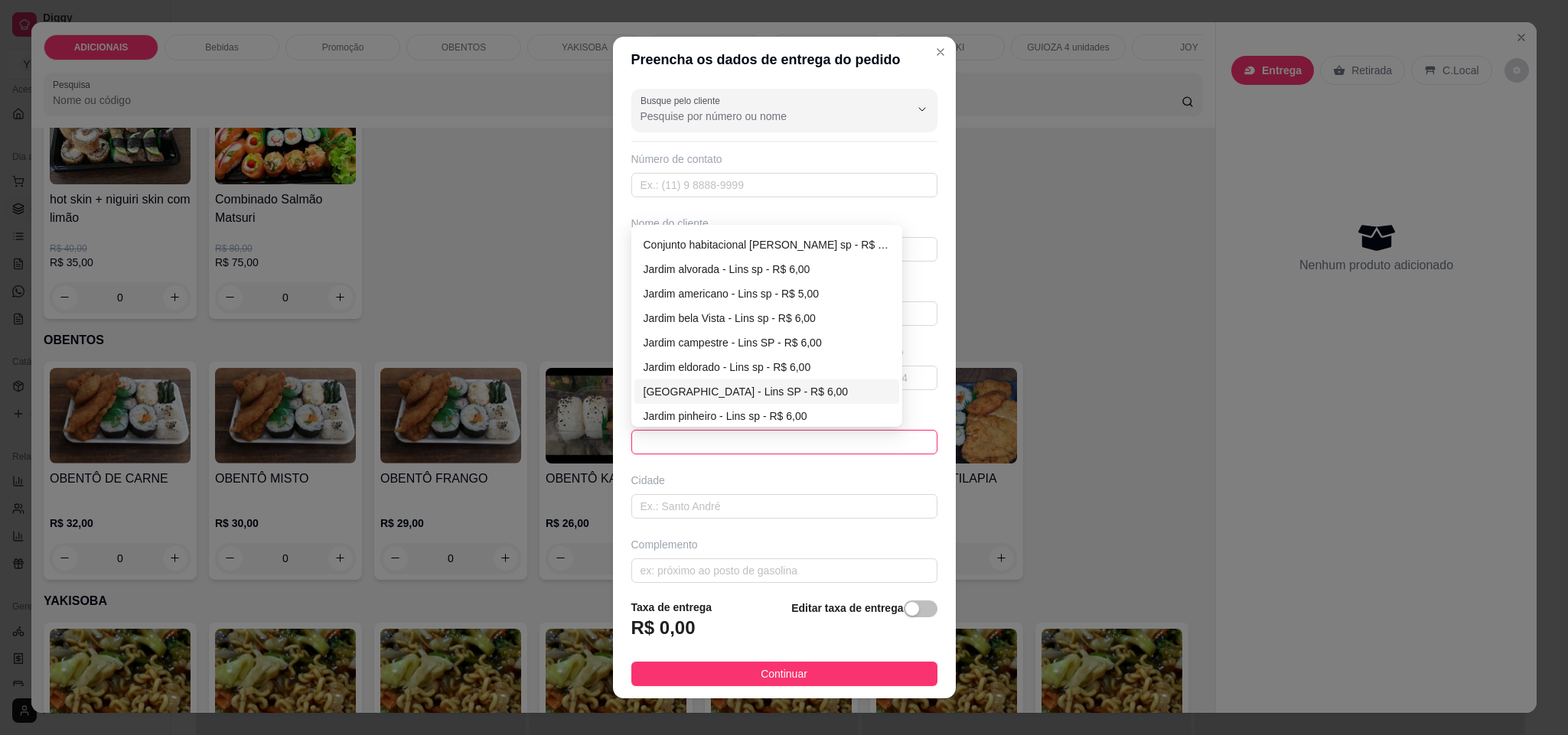
scroll to position [1032, 0]
click at [723, 384] on div "Vila guararapes - Lins sp - R$ 6,00" at bounding box center [767, 382] width 247 height 17
type input "Lins sp"
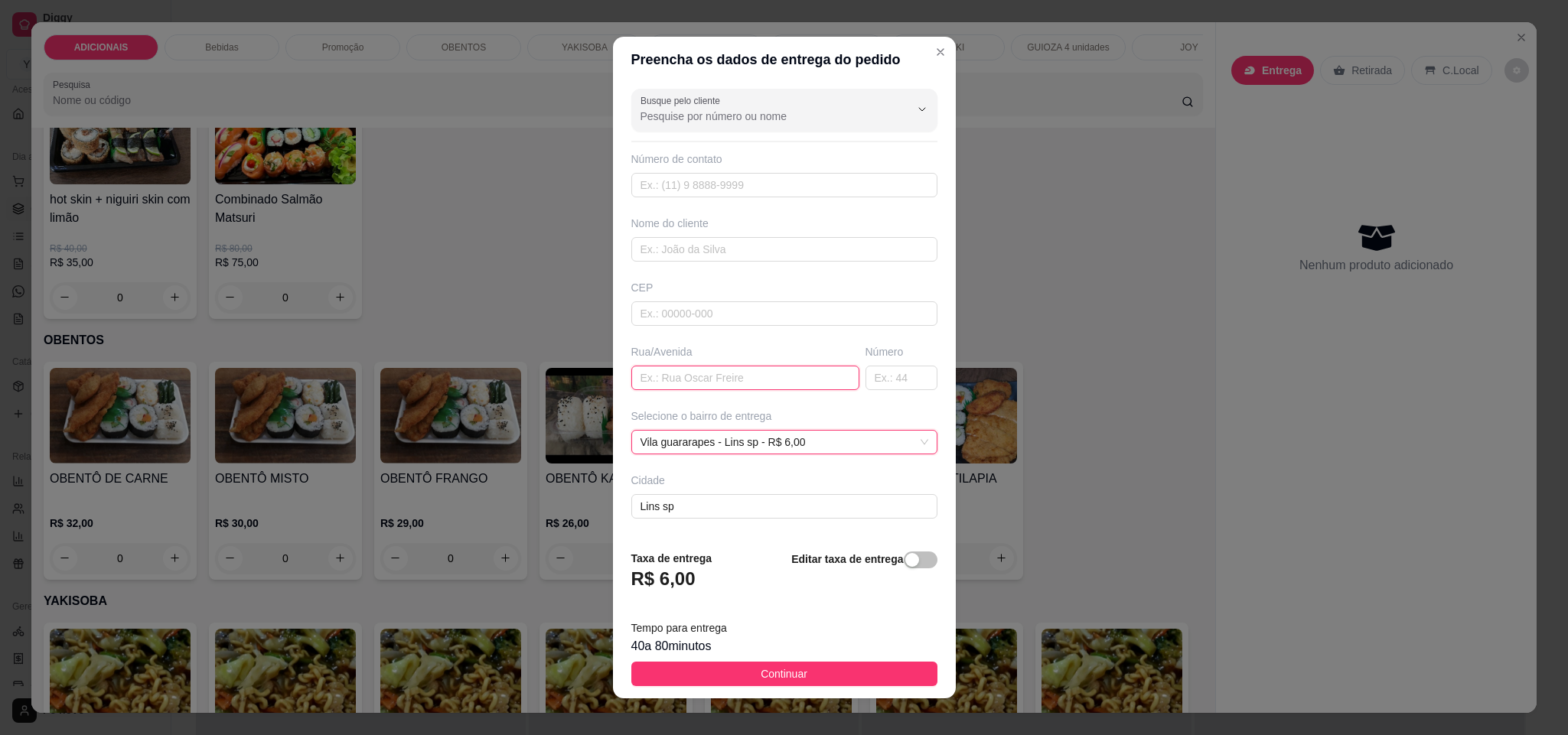
click at [695, 374] on input "text" at bounding box center [745, 378] width 228 height 25
type input "AV [PERSON_NAME] CONCEICAO"
click at [866, 377] on input "text" at bounding box center [901, 378] width 72 height 25
type input "300"
click at [721, 190] on input "text" at bounding box center [784, 185] width 306 height 25
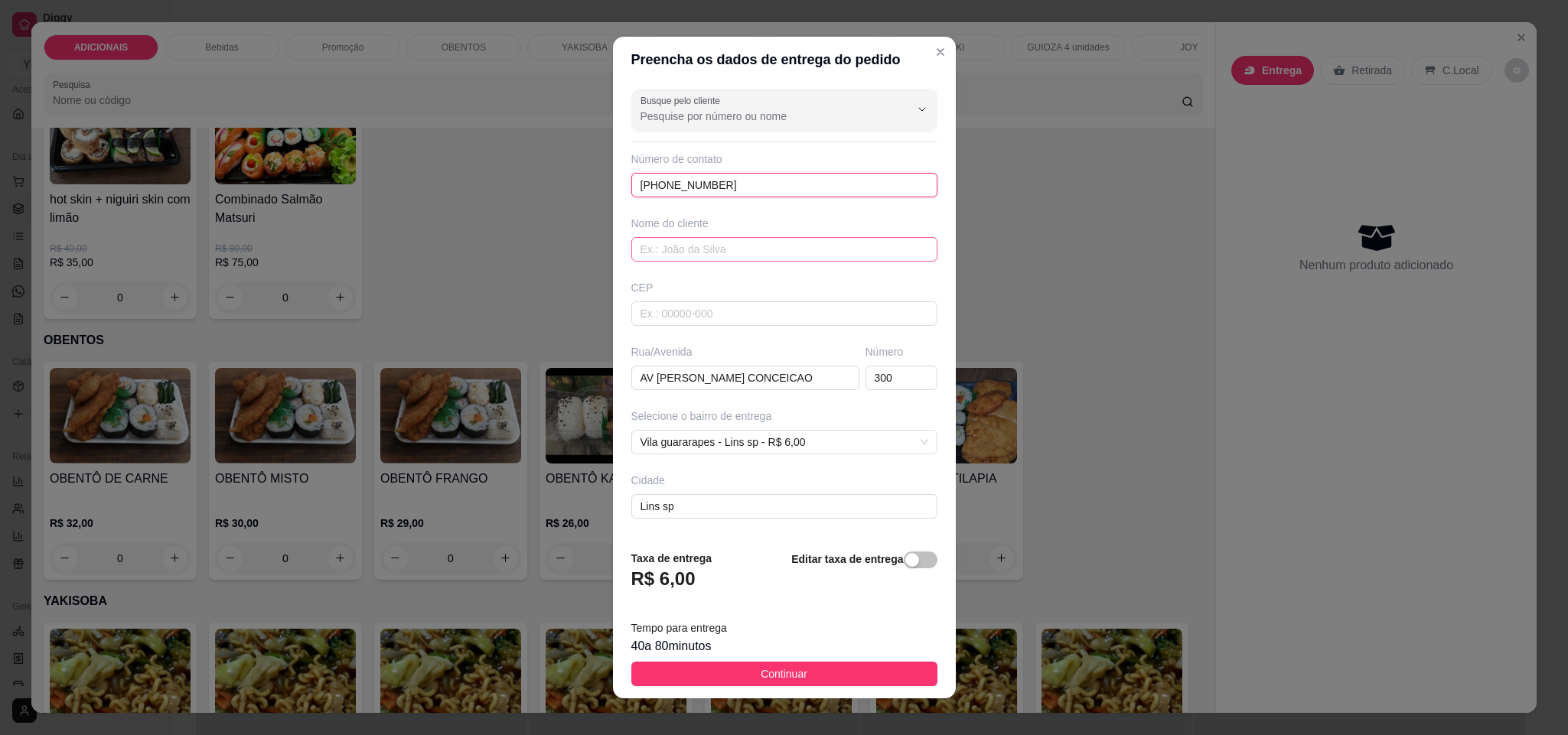
type input "[PHONE_NUMBER]"
click at [675, 251] on input "text" at bounding box center [784, 250] width 306 height 25
type input "[PERSON_NAME]"
click at [771, 673] on span "Continuar" at bounding box center [784, 673] width 47 height 17
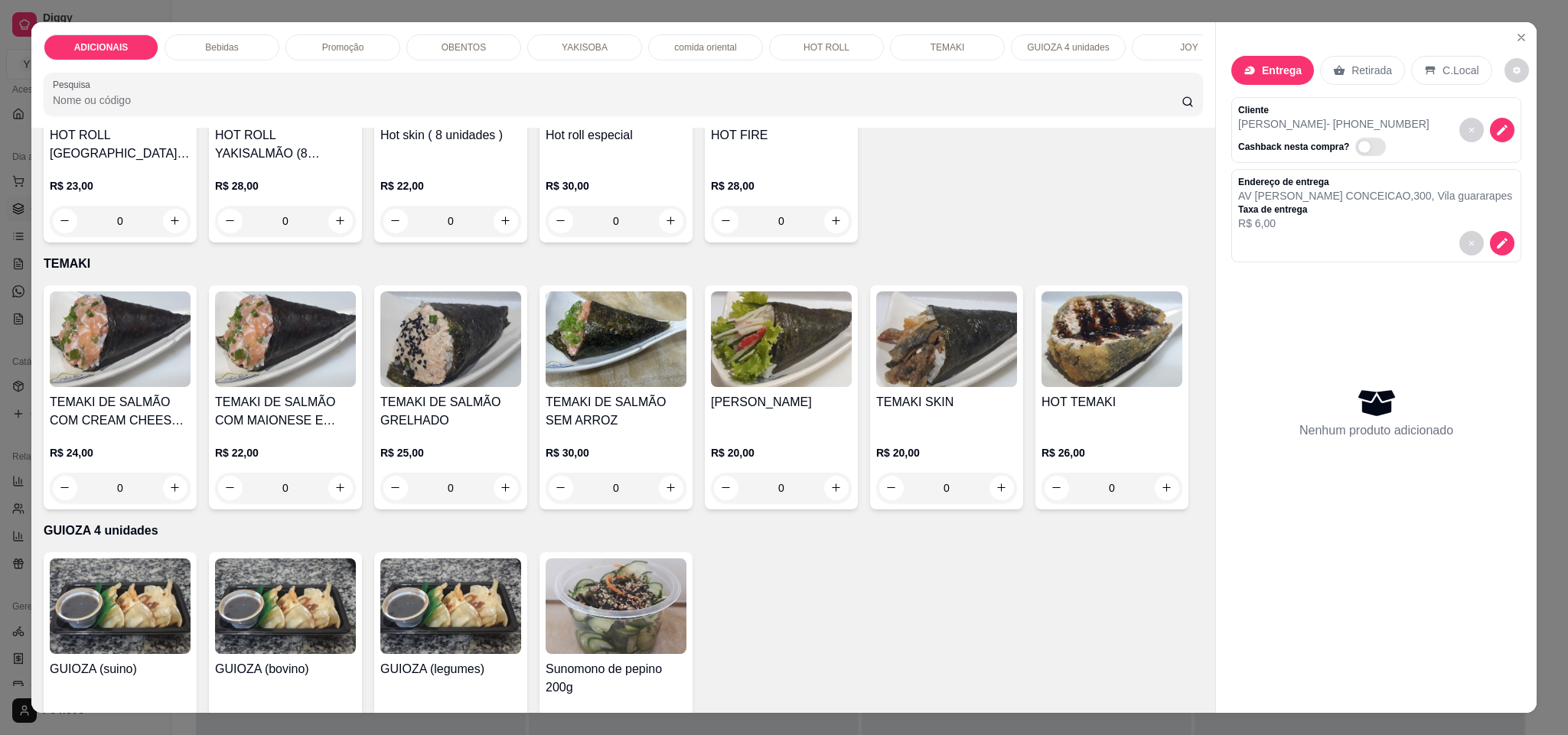
scroll to position [4015, 0]
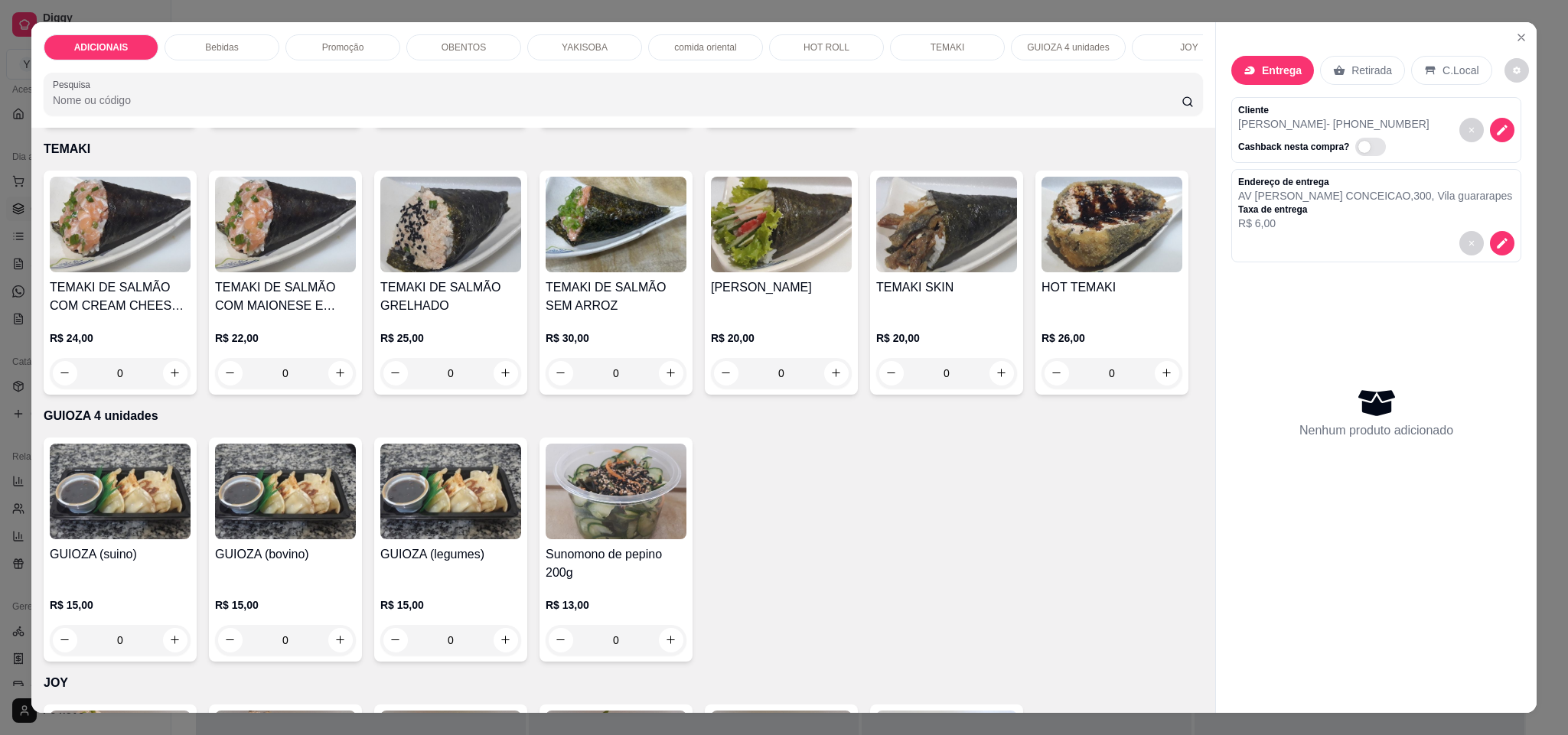
click at [170, 112] on icon "increase-product-quantity" at bounding box center [175, 106] width 12 height 12
type input "1"
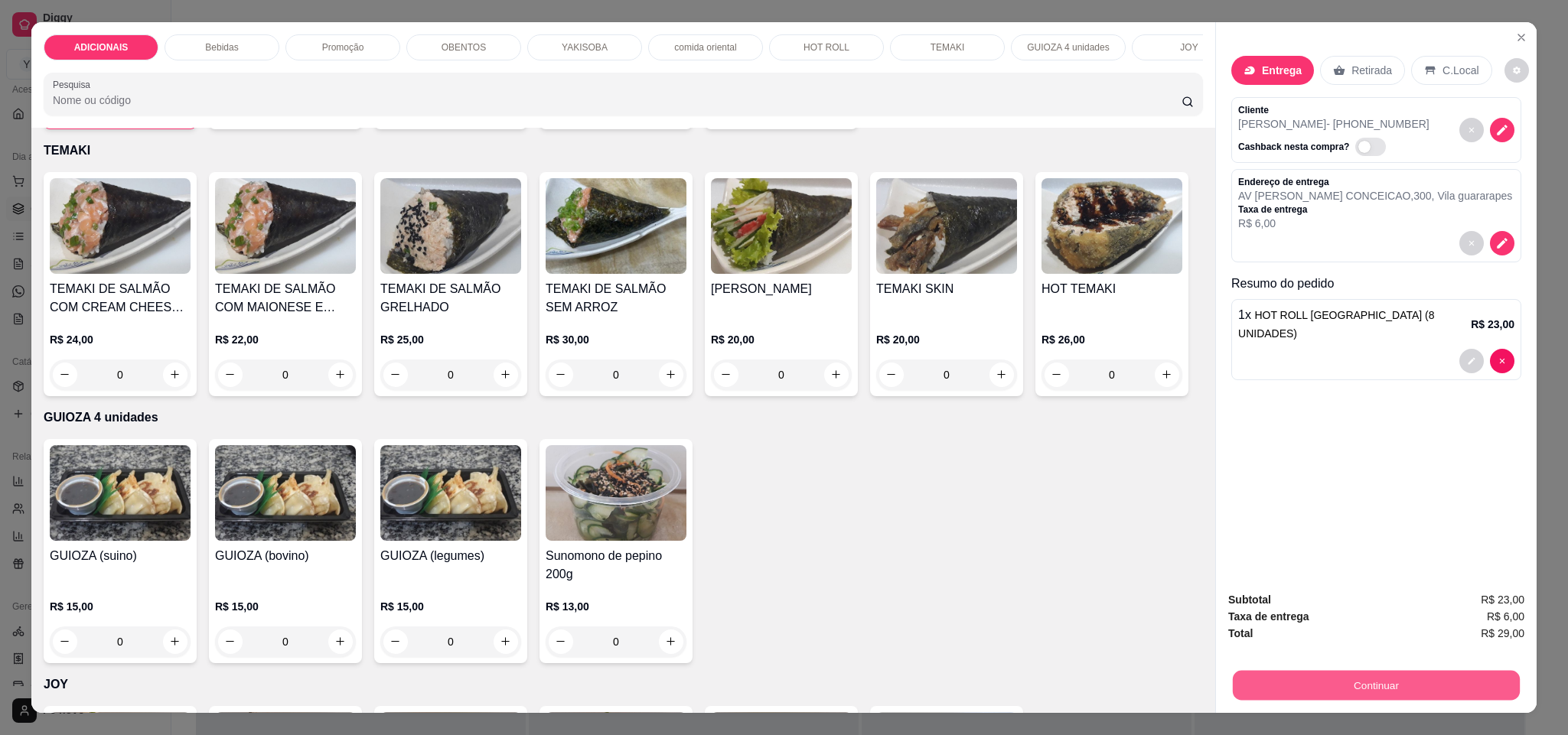
click at [1360, 680] on button "Continuar" at bounding box center [1376, 685] width 287 height 30
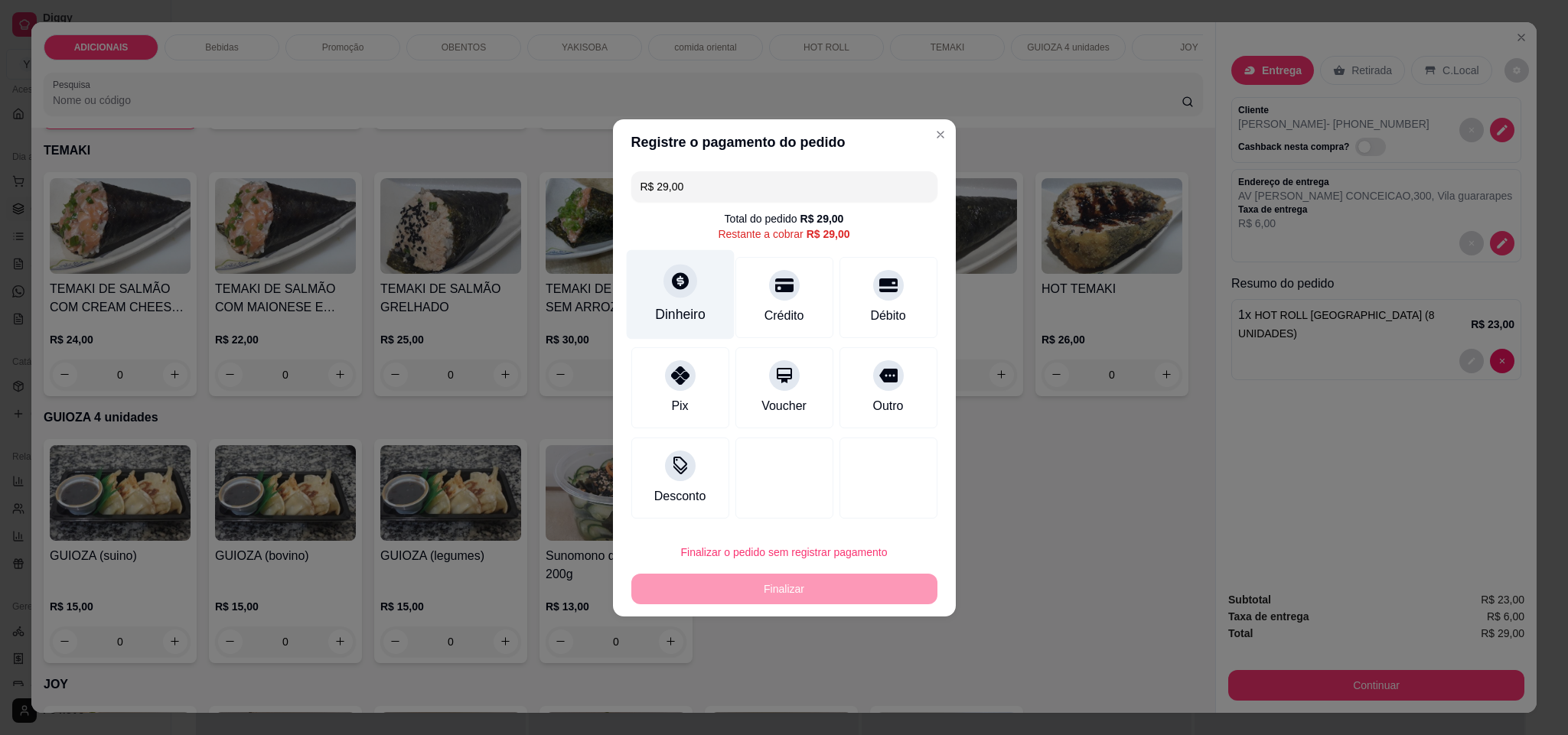
click at [708, 320] on div "Dinheiro" at bounding box center [680, 294] width 108 height 89
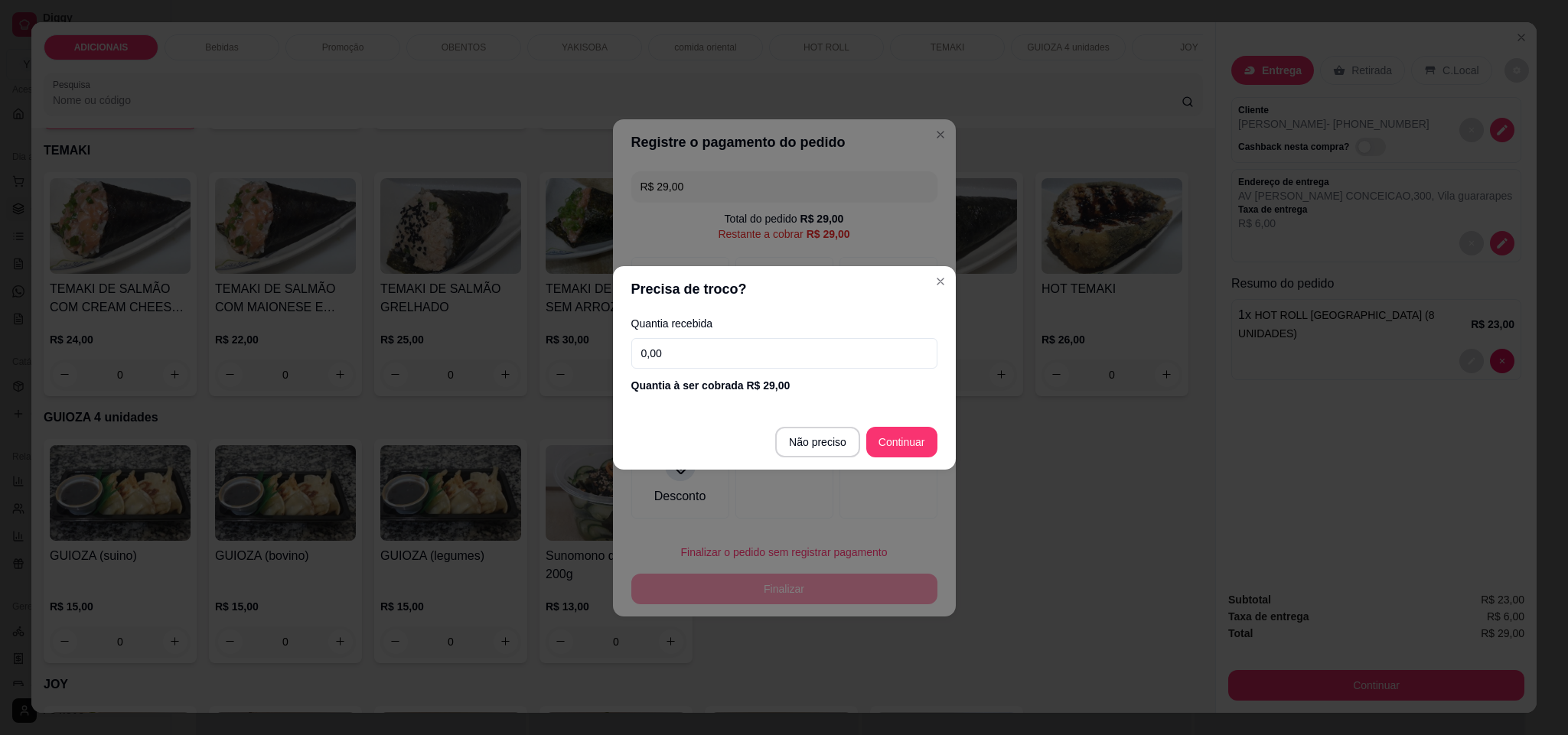
click at [705, 349] on input "0,00" at bounding box center [784, 354] width 306 height 31
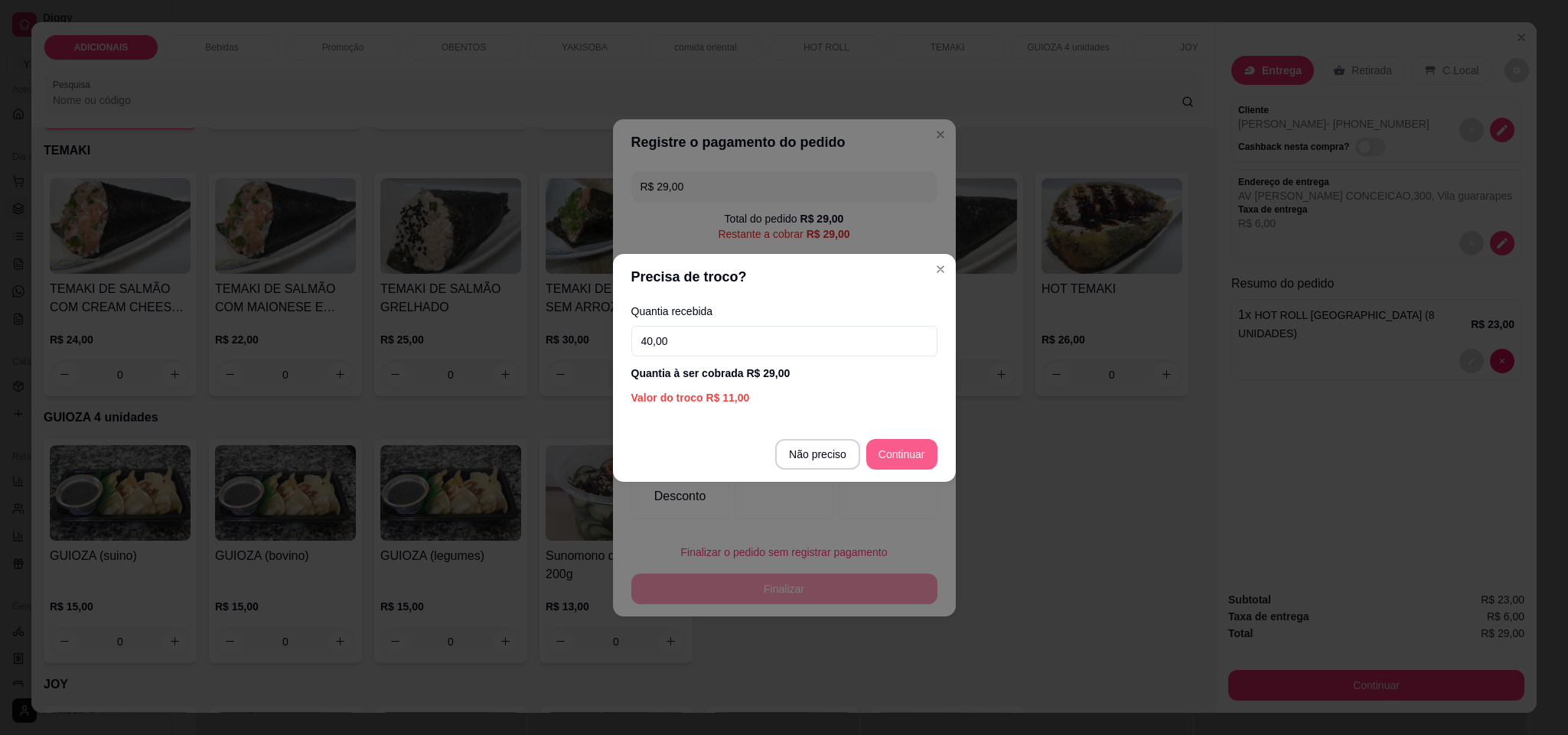
type input "40,00"
type input "R$ 0,00"
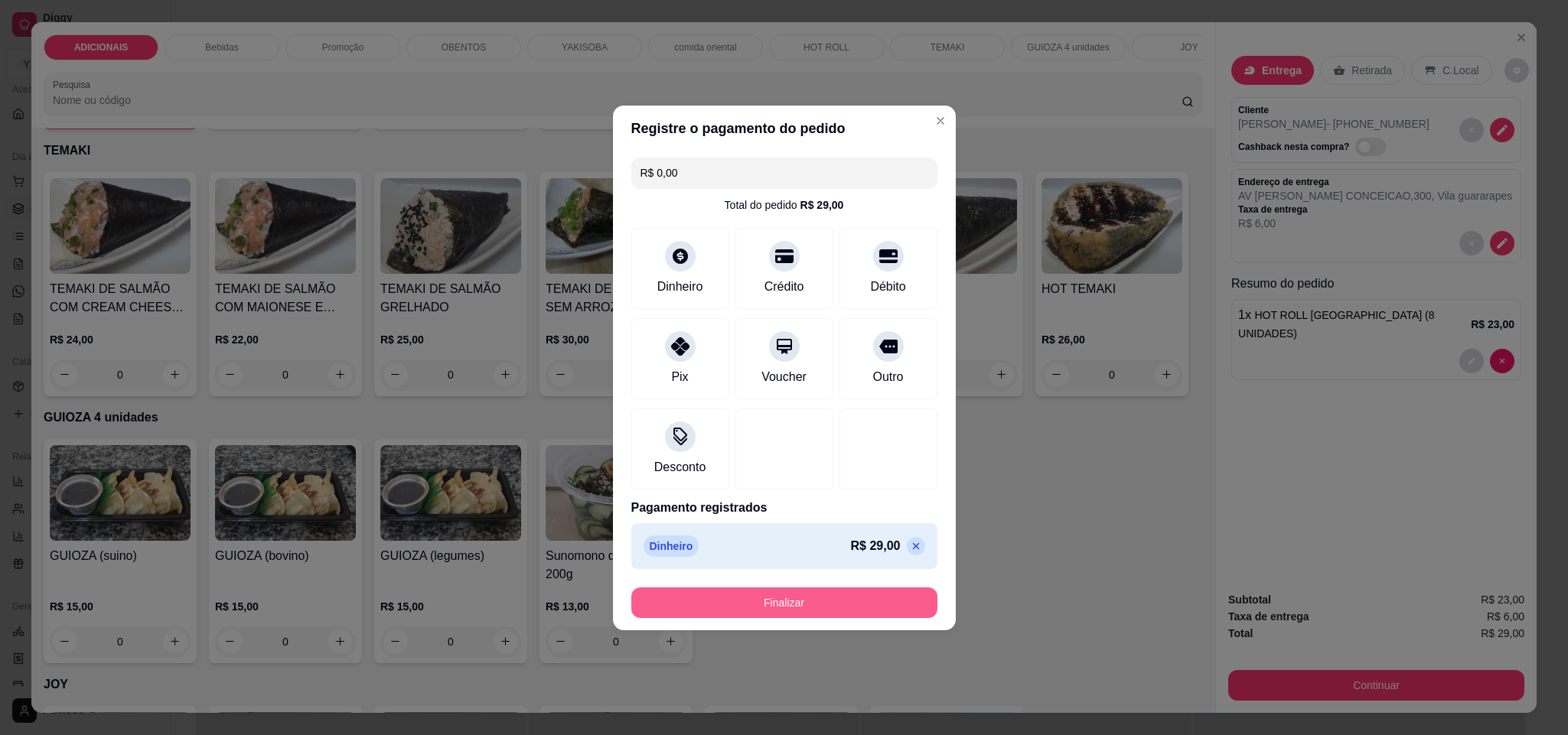
click at [877, 603] on button "Finalizar" at bounding box center [784, 602] width 306 height 31
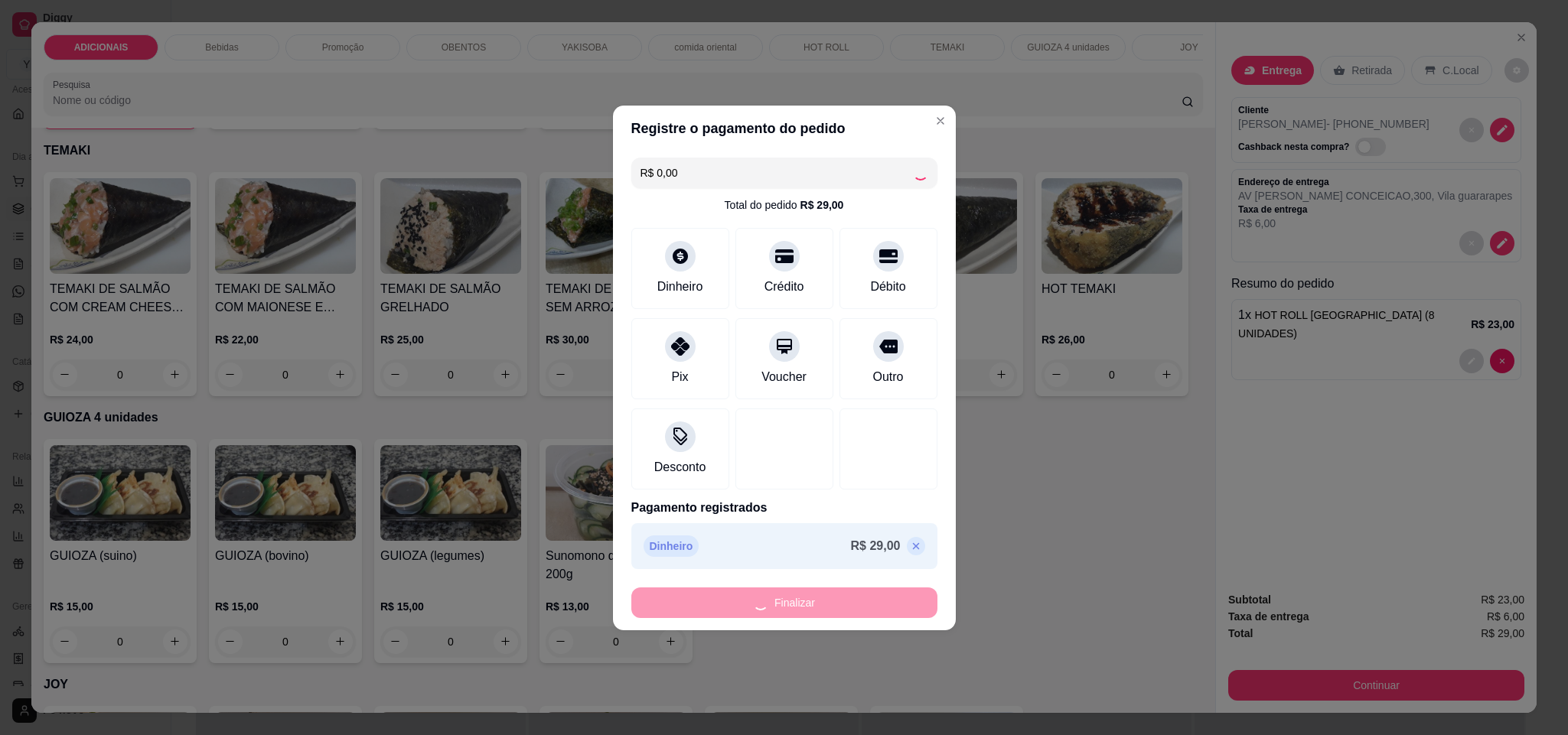
type input "0"
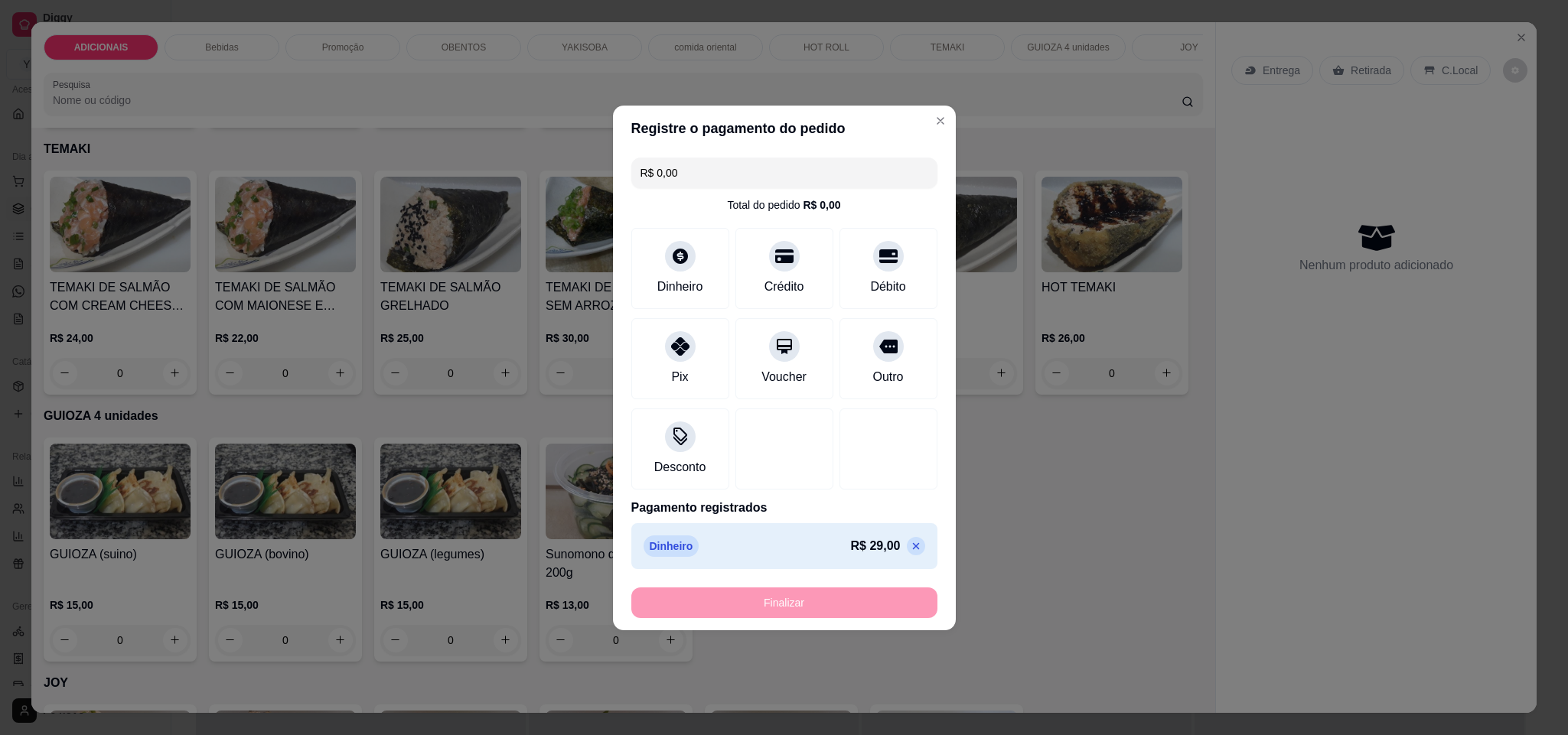
type input "-R$ 29,00"
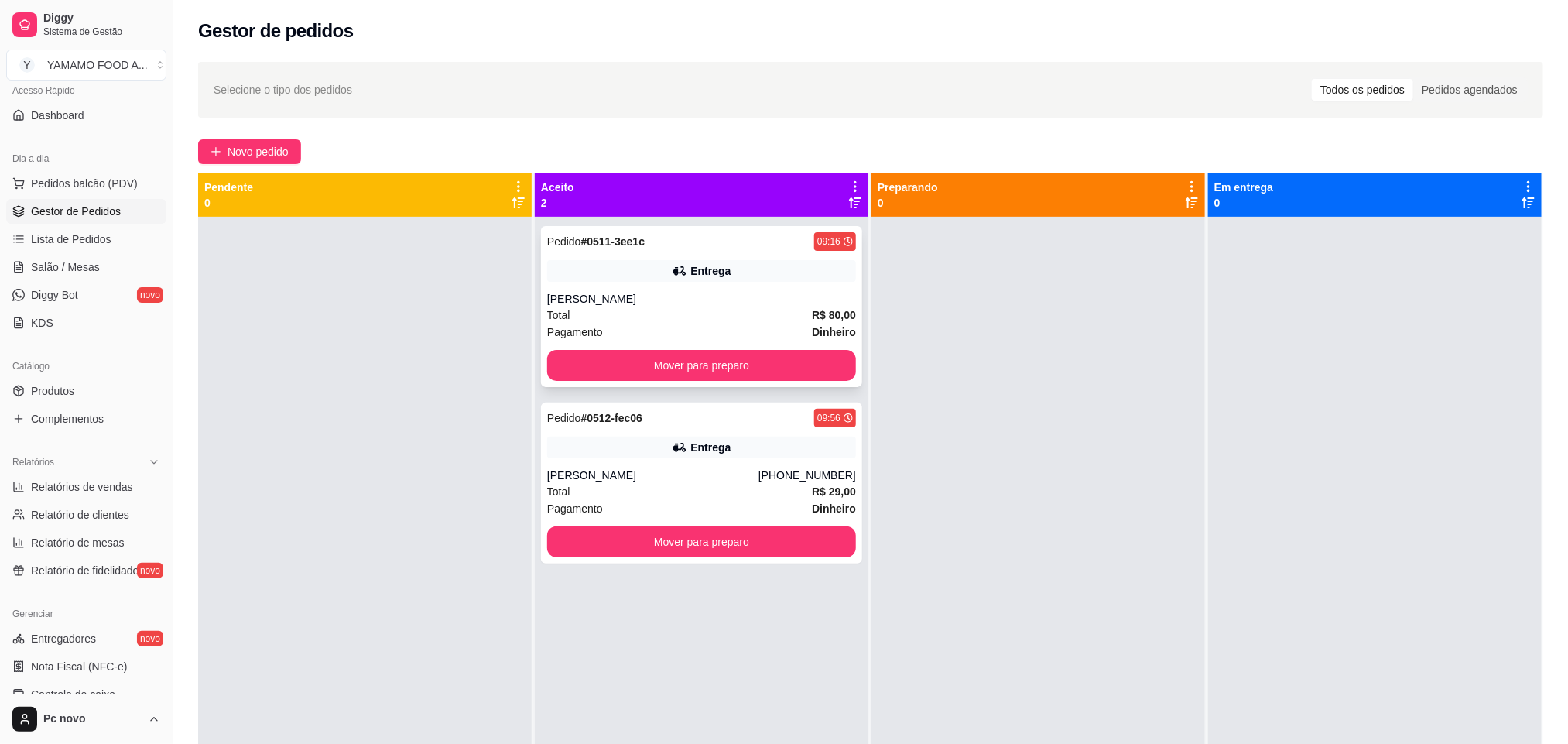
click at [729, 304] on div "[PERSON_NAME]" at bounding box center [702, 299] width 309 height 16
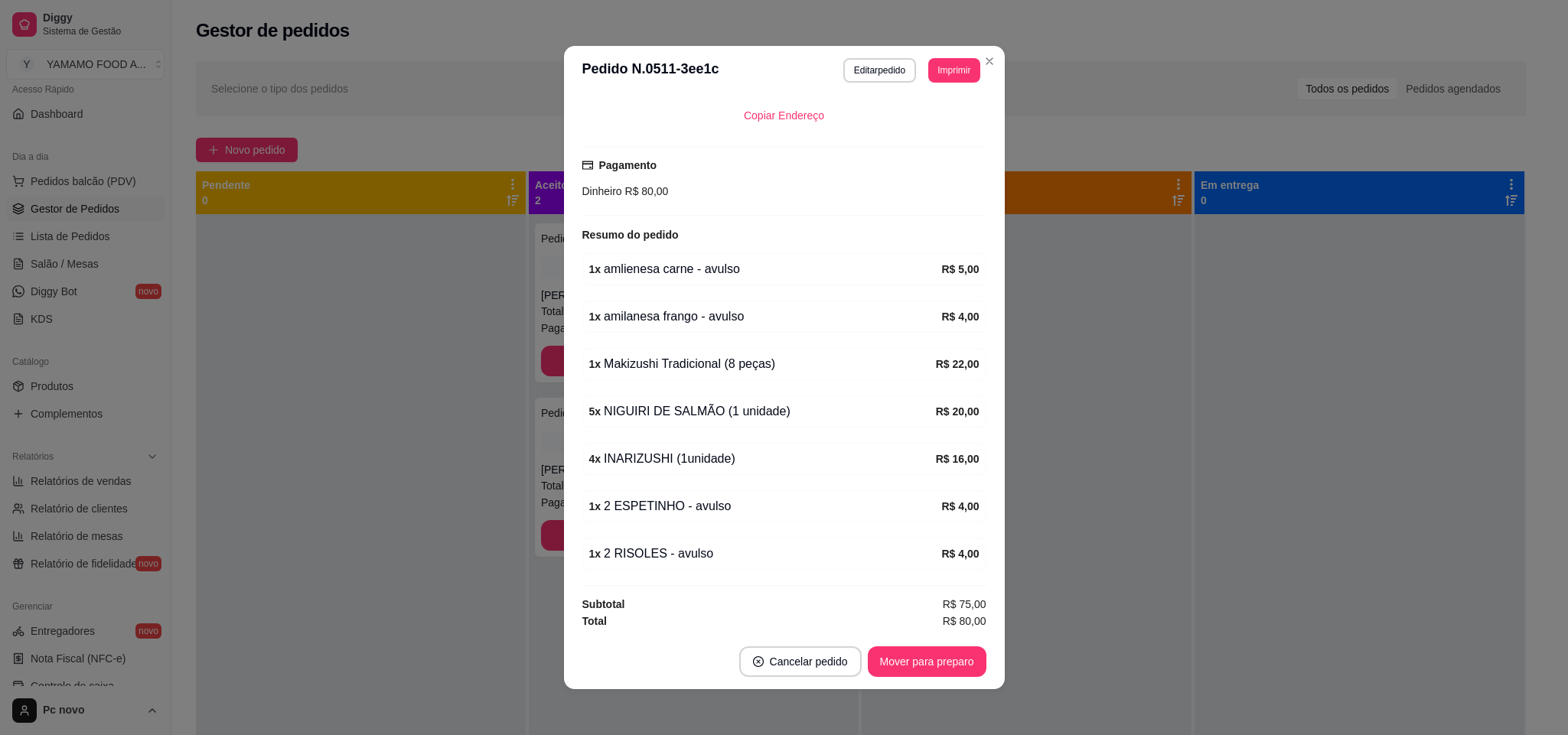
scroll to position [344, 0]
click at [893, 60] on button "Editar pedido" at bounding box center [880, 70] width 72 height 25
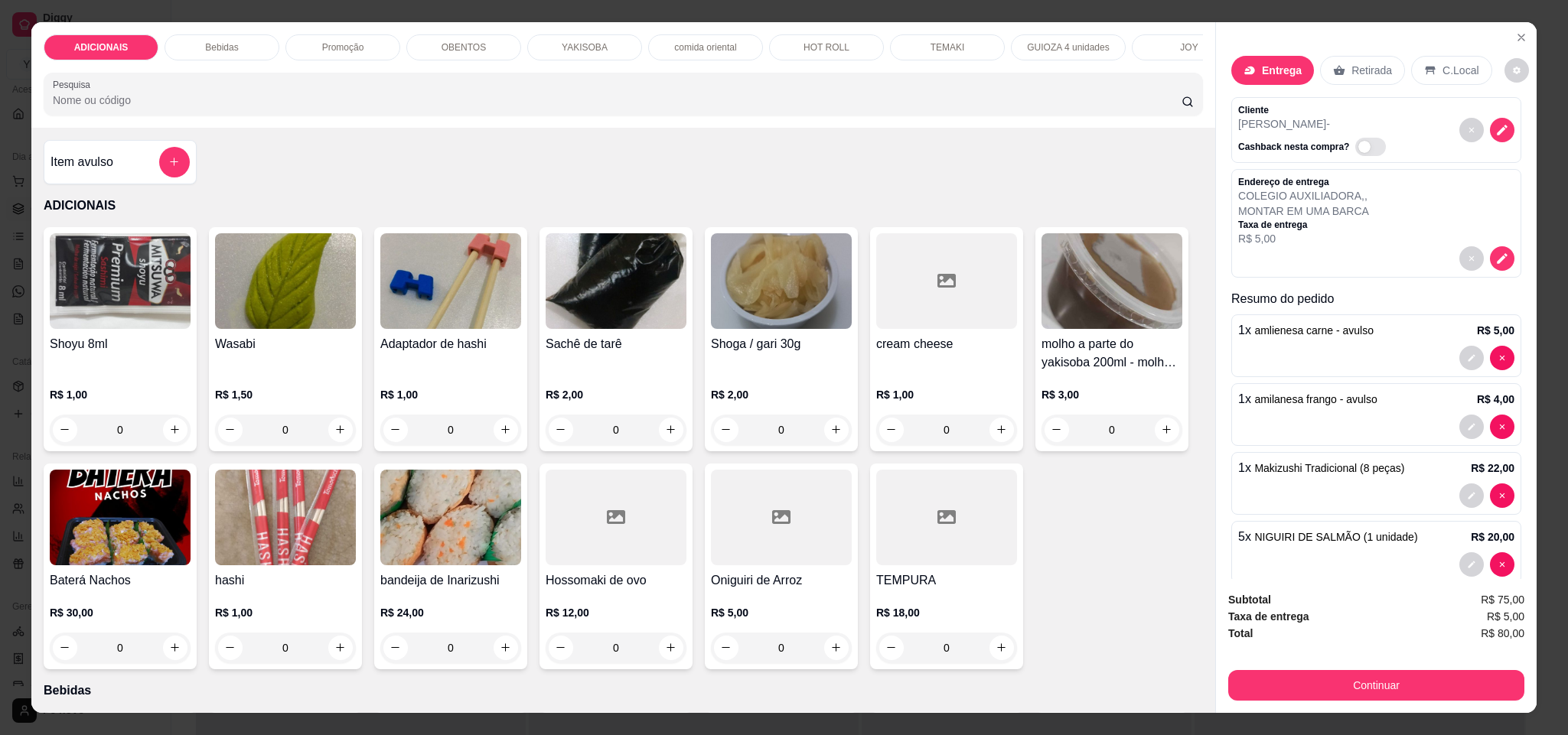
scroll to position [115, 0]
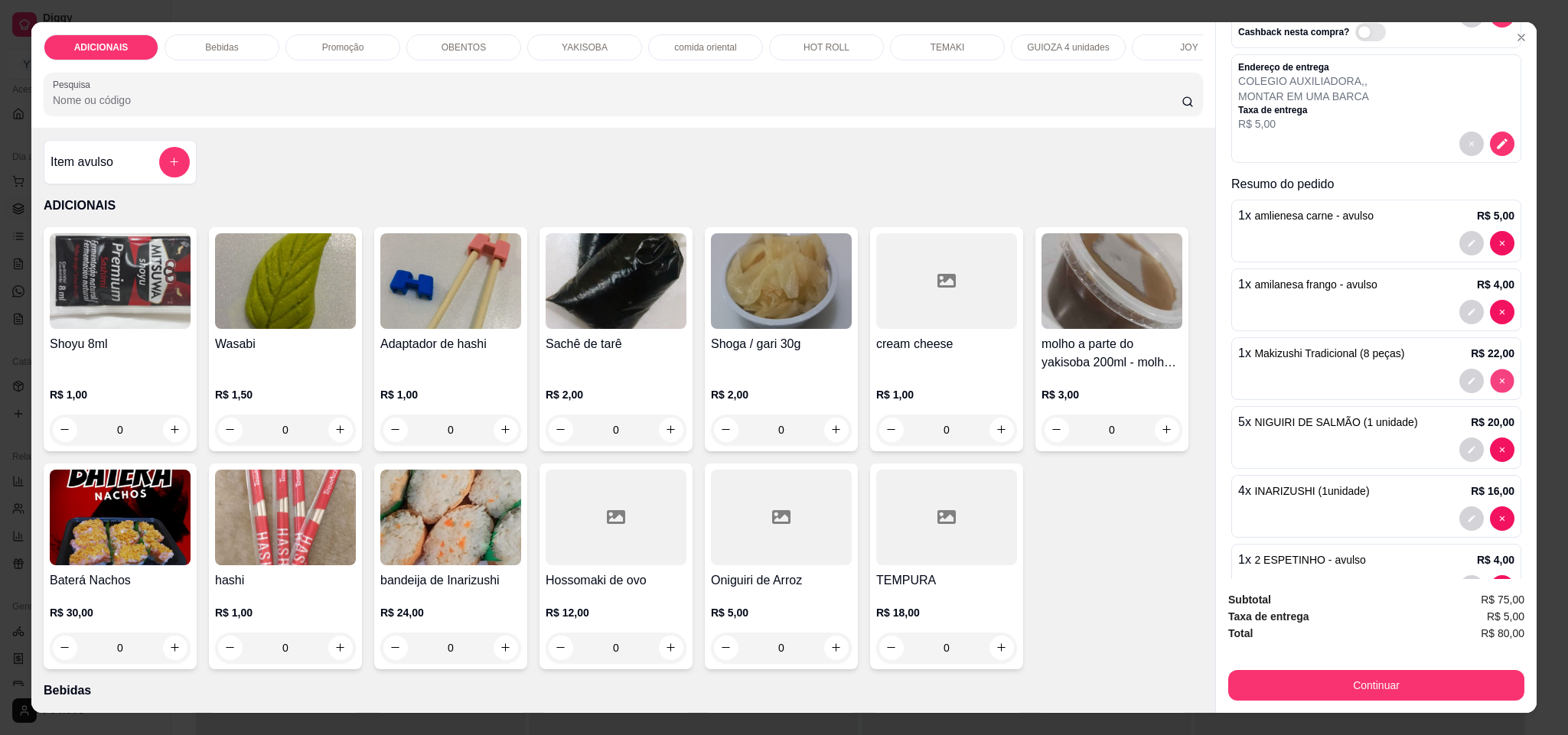
type input "0"
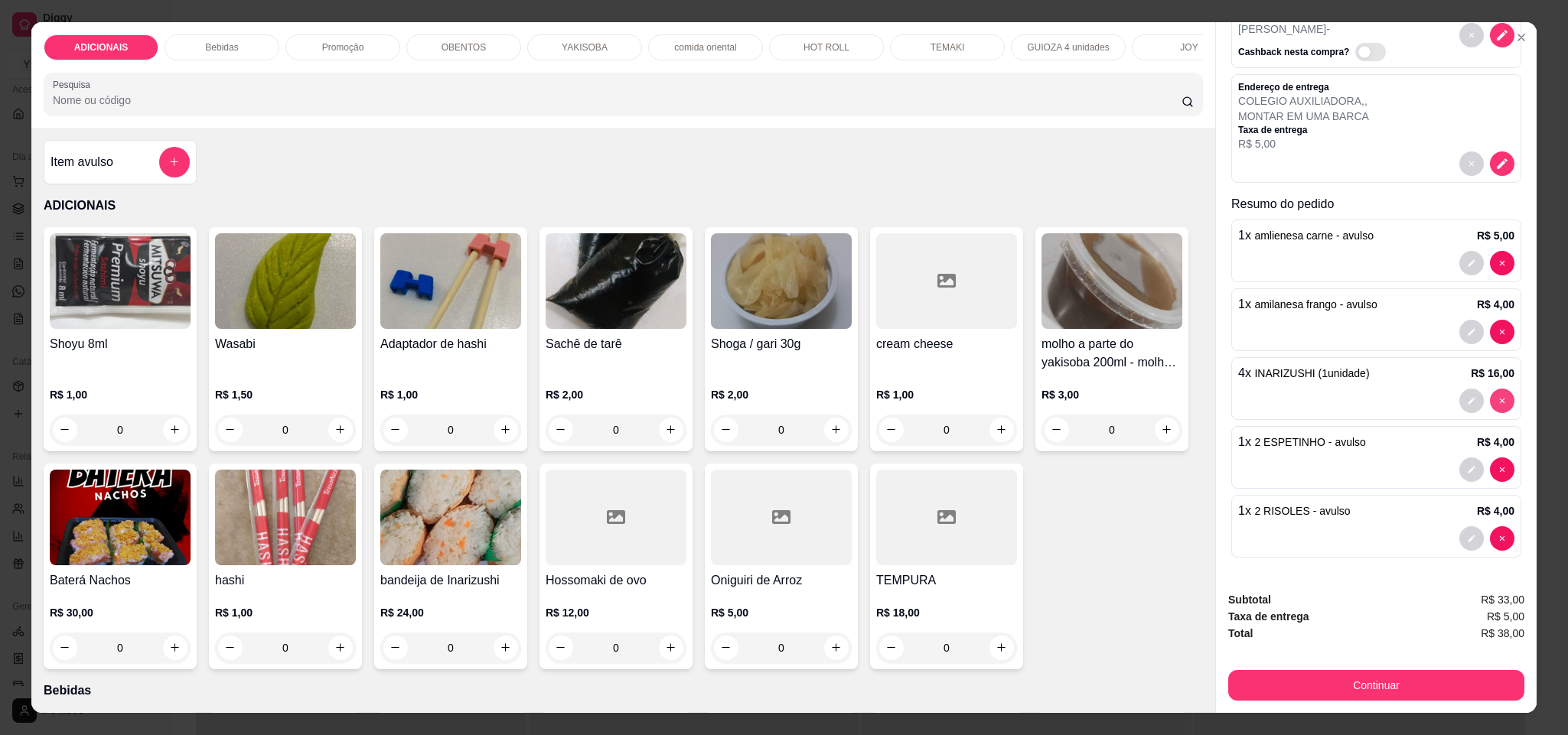
type input "0"
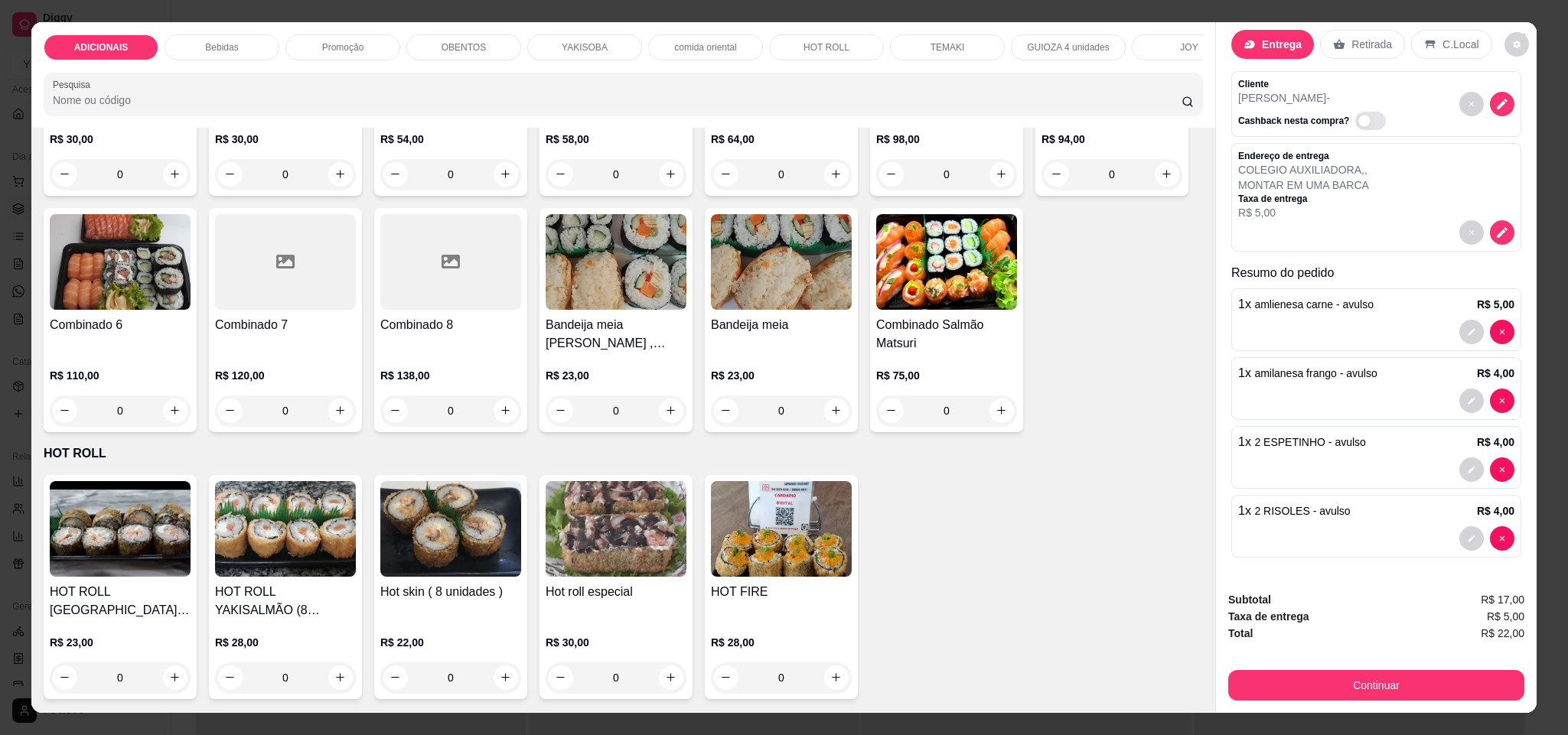
scroll to position [3441, 0]
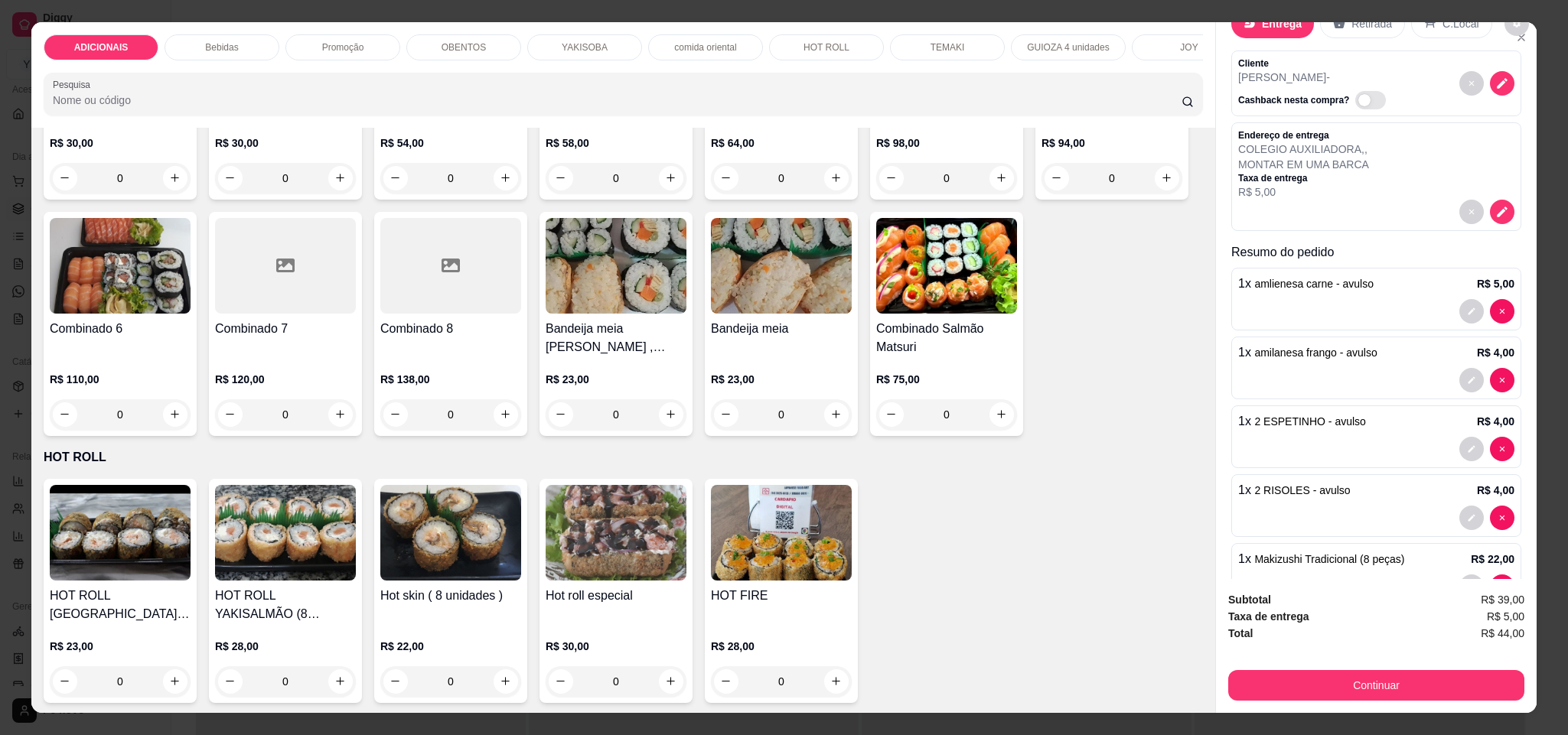
scroll to position [115, 0]
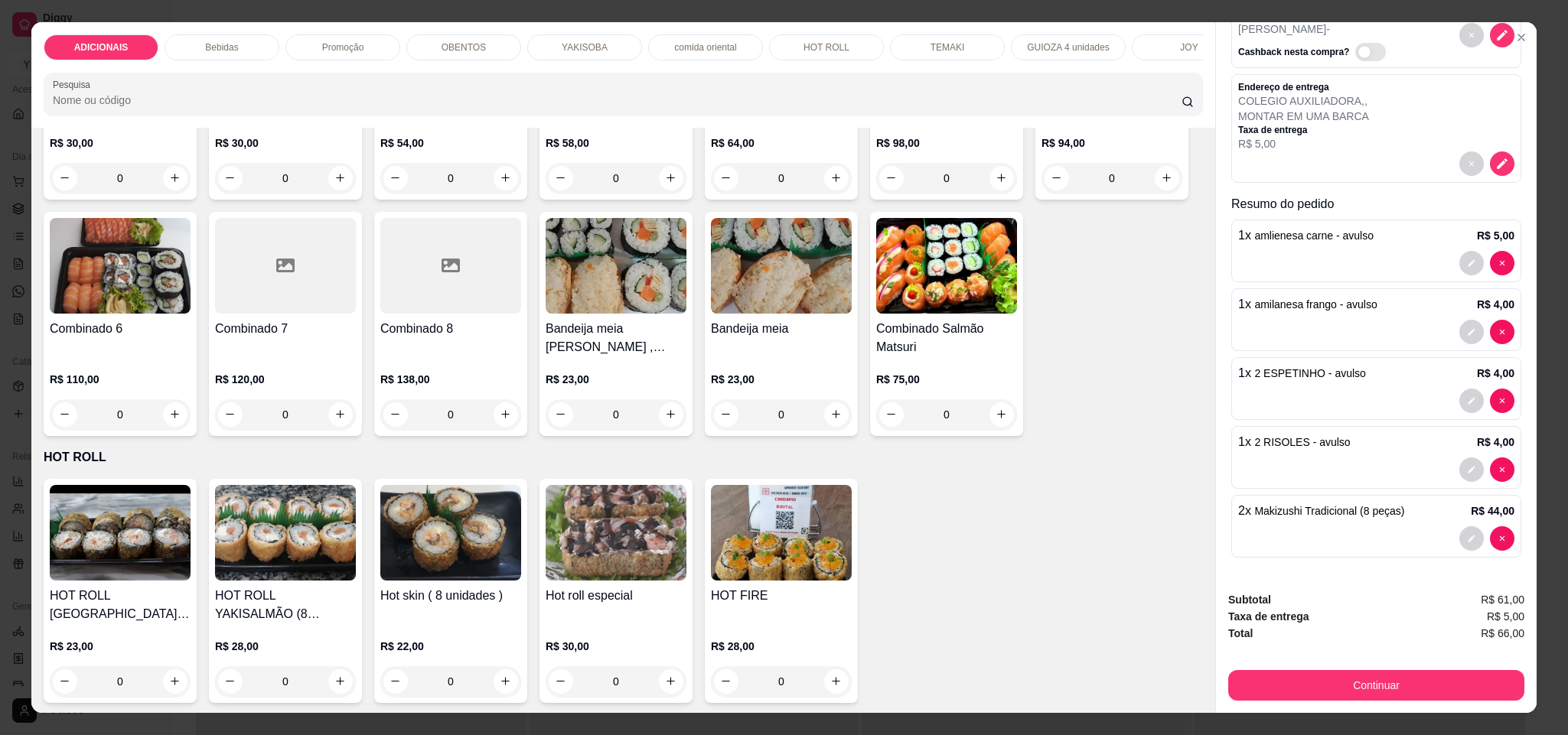
type input "0"
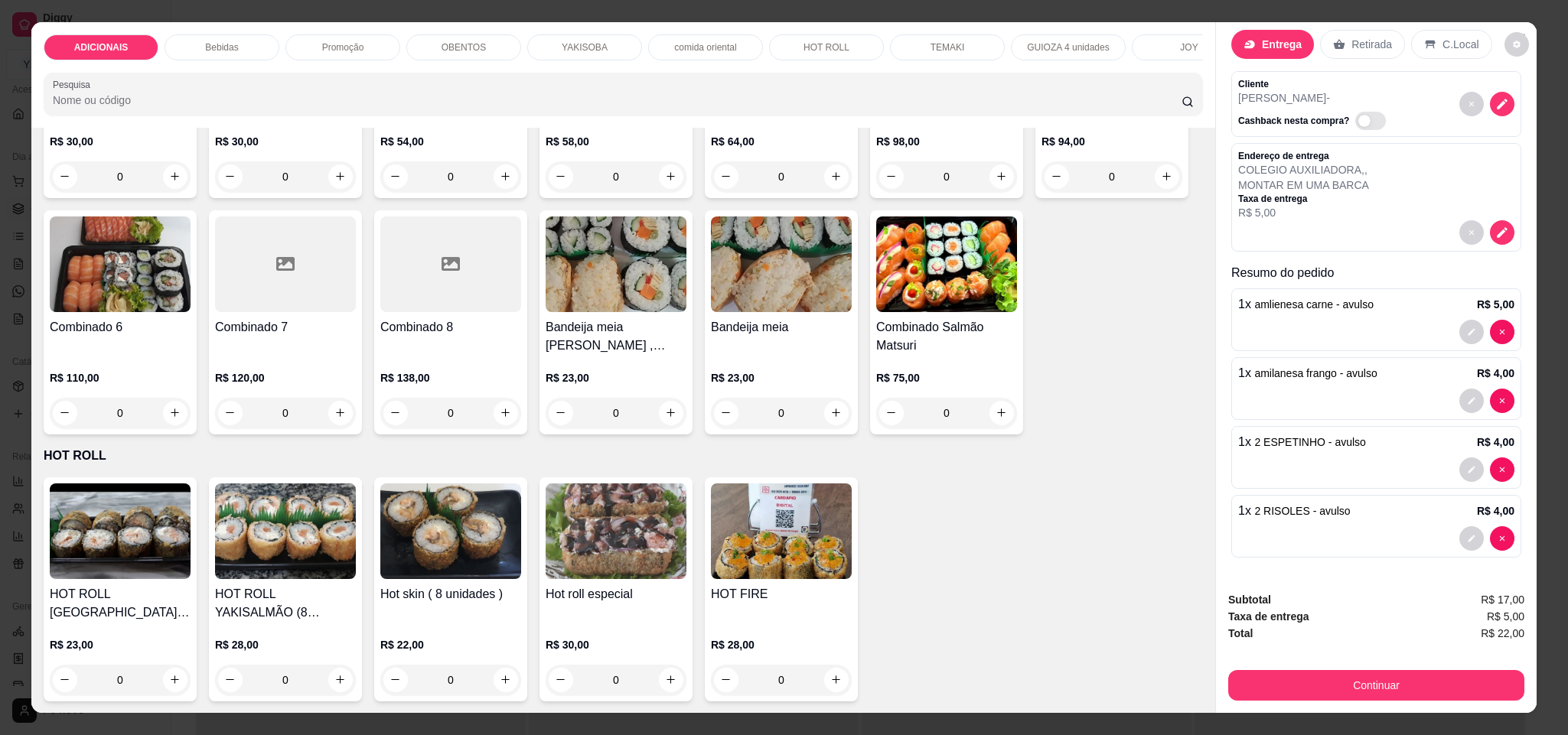
scroll to position [47, 0]
click at [1517, 33] on icon "Close" at bounding box center [1521, 38] width 12 height 12
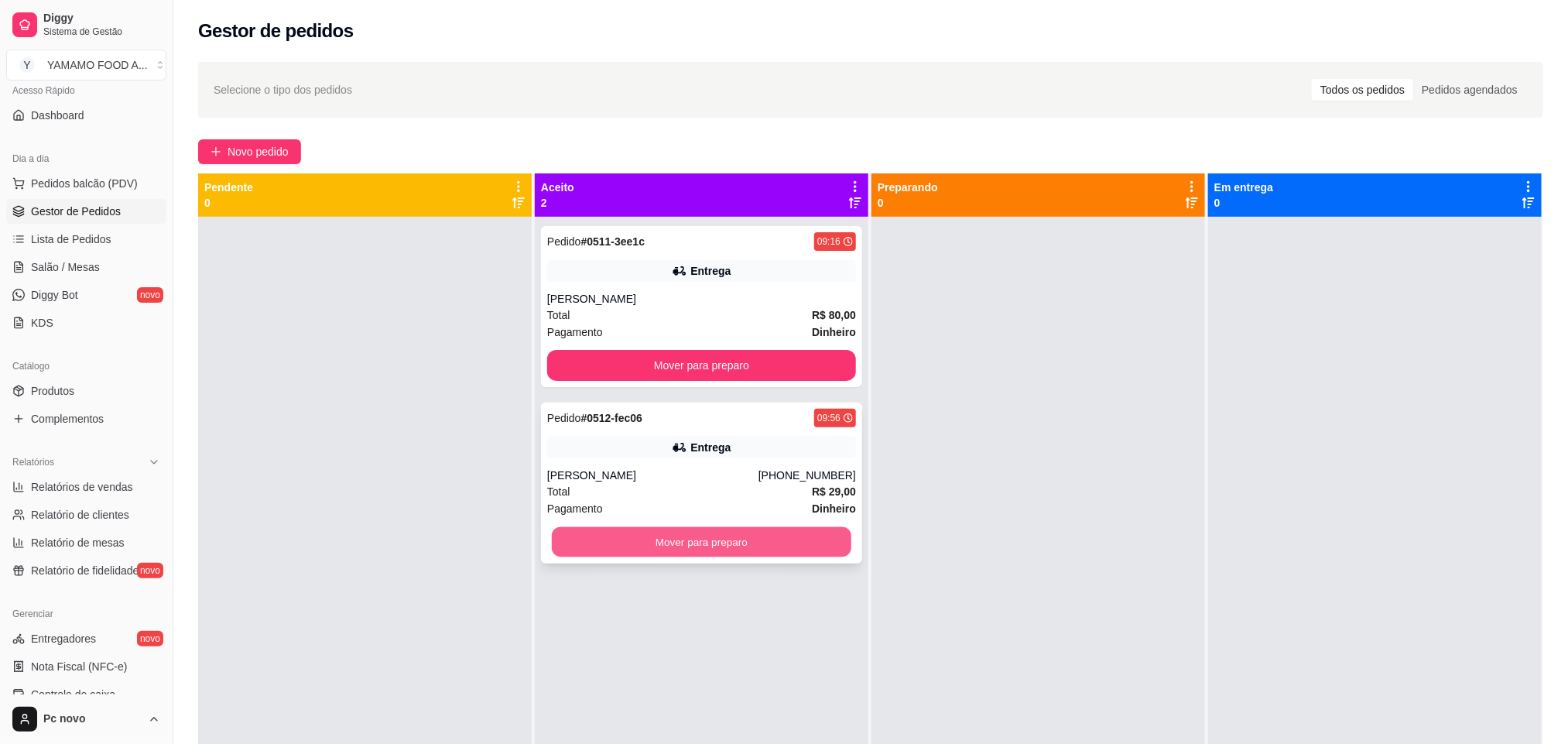
click at [744, 542] on button "Mover para preparo" at bounding box center [702, 542] width 299 height 30
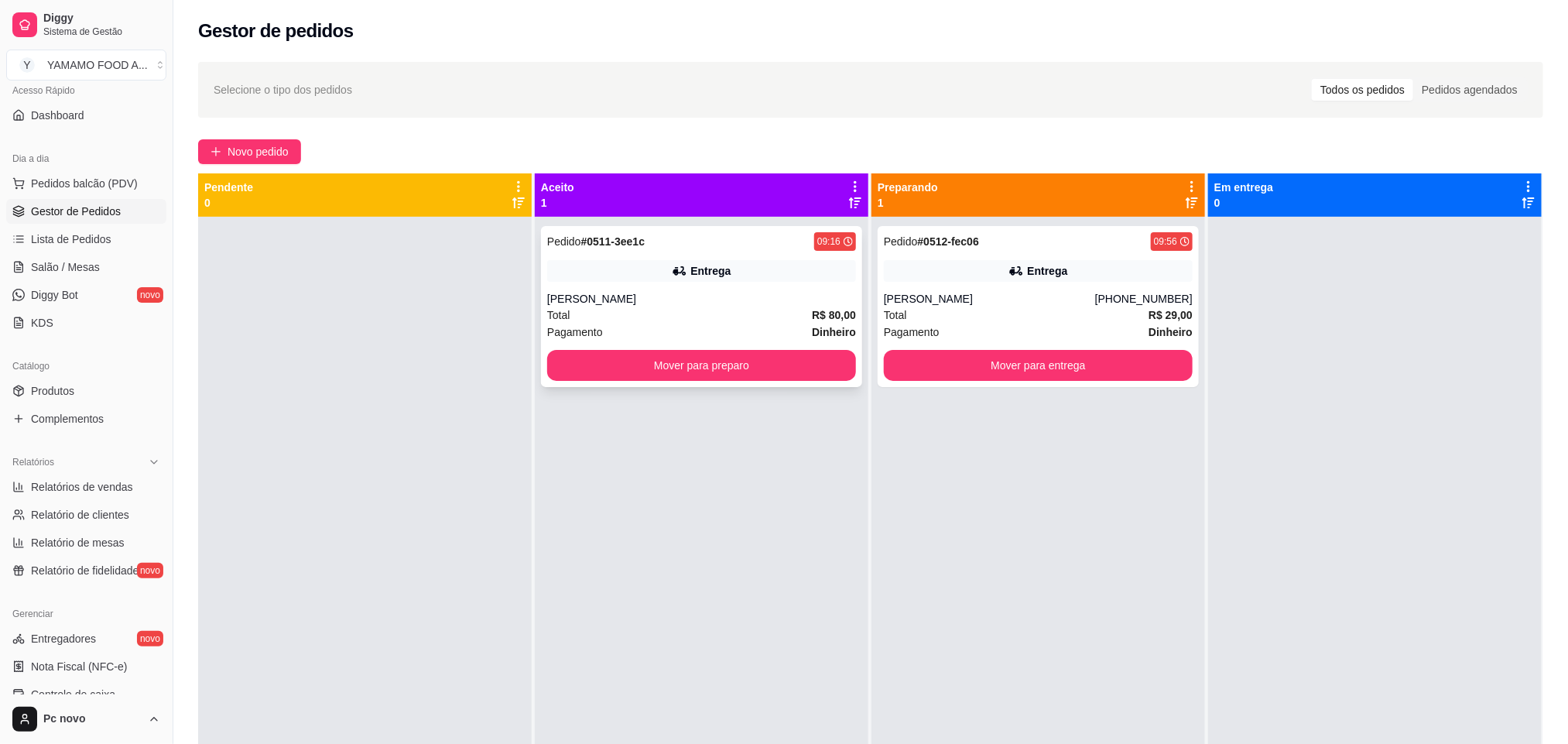
click at [744, 291] on div "[PERSON_NAME]" at bounding box center [702, 299] width 309 height 16
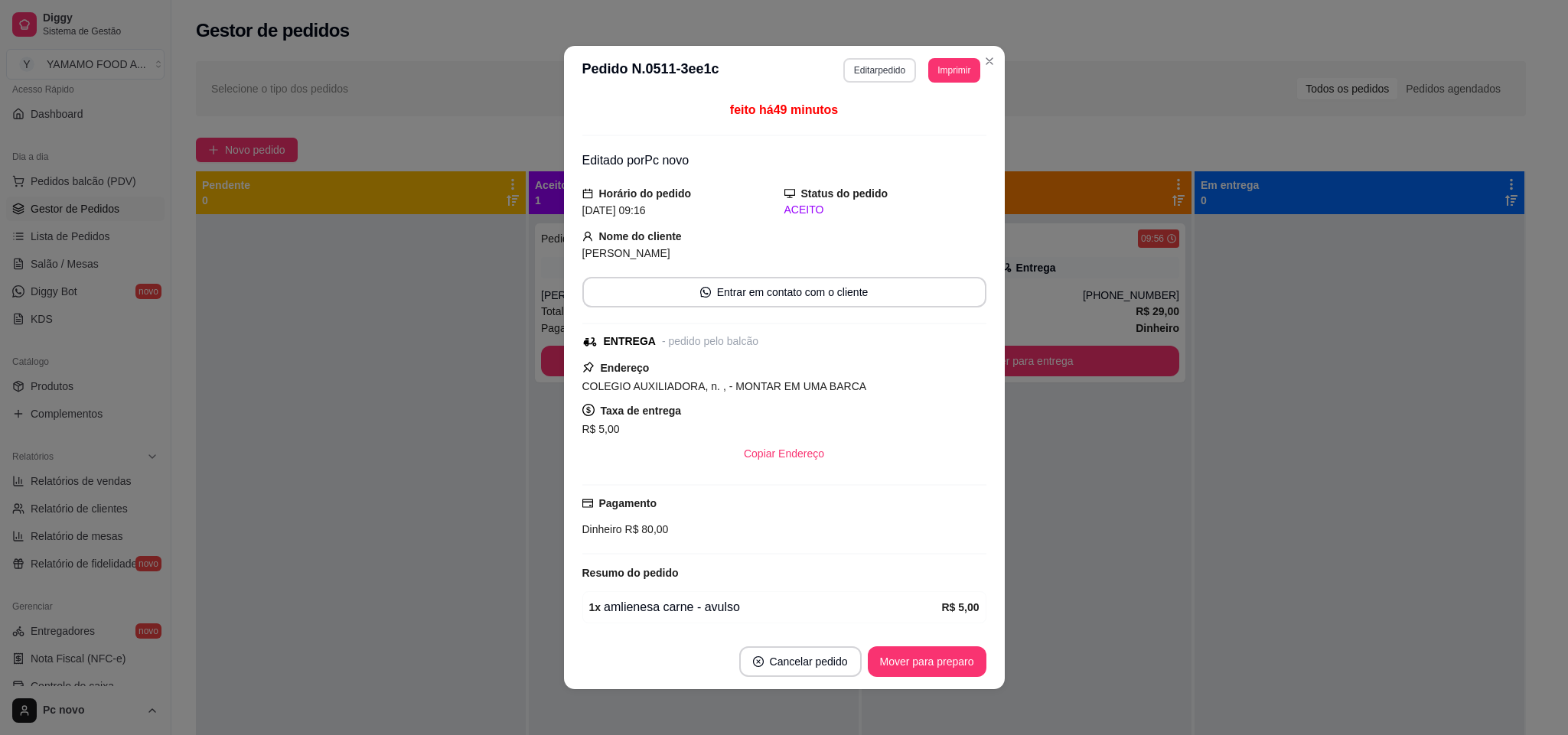
click at [883, 82] on div "**********" at bounding box center [912, 70] width 137 height 25
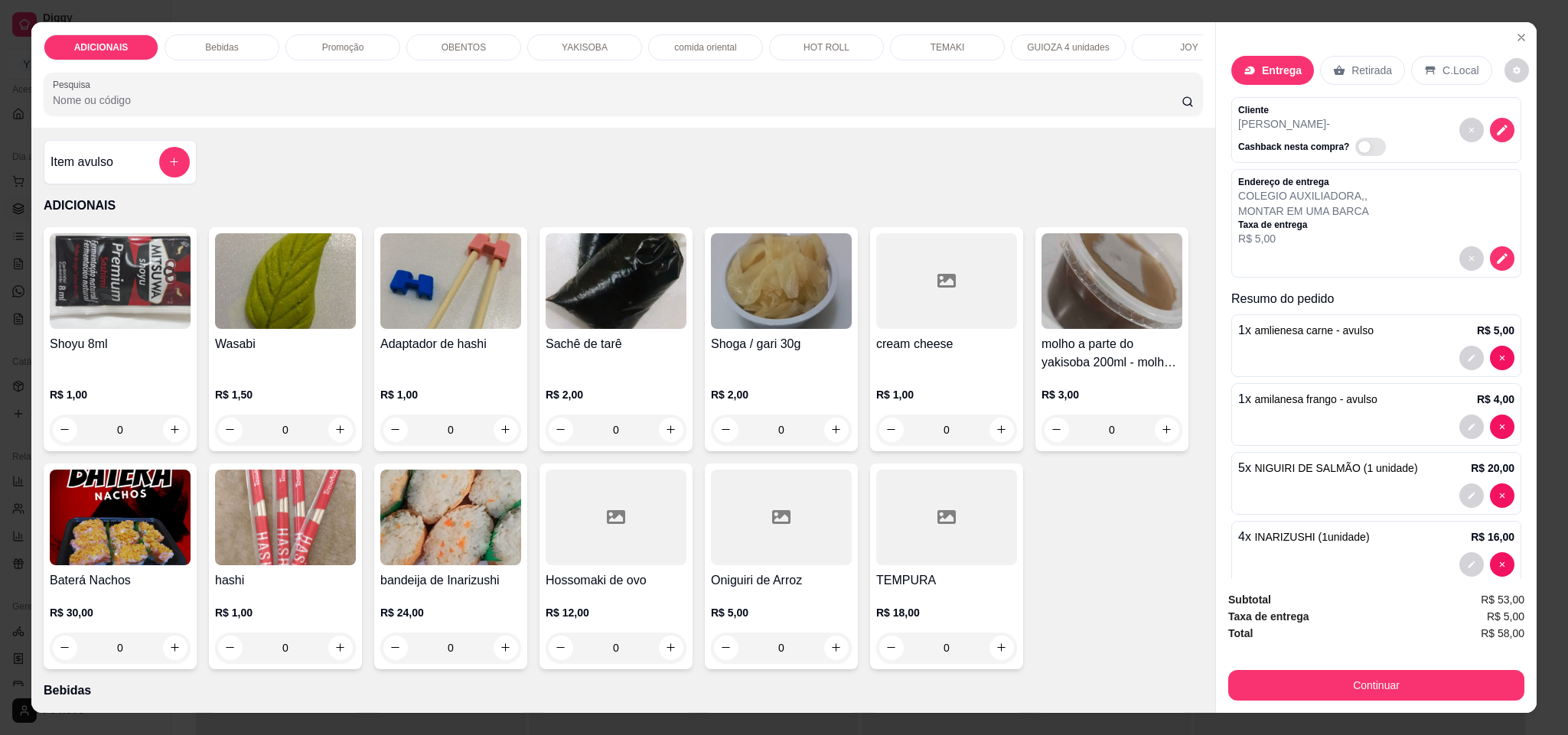
type input "0"
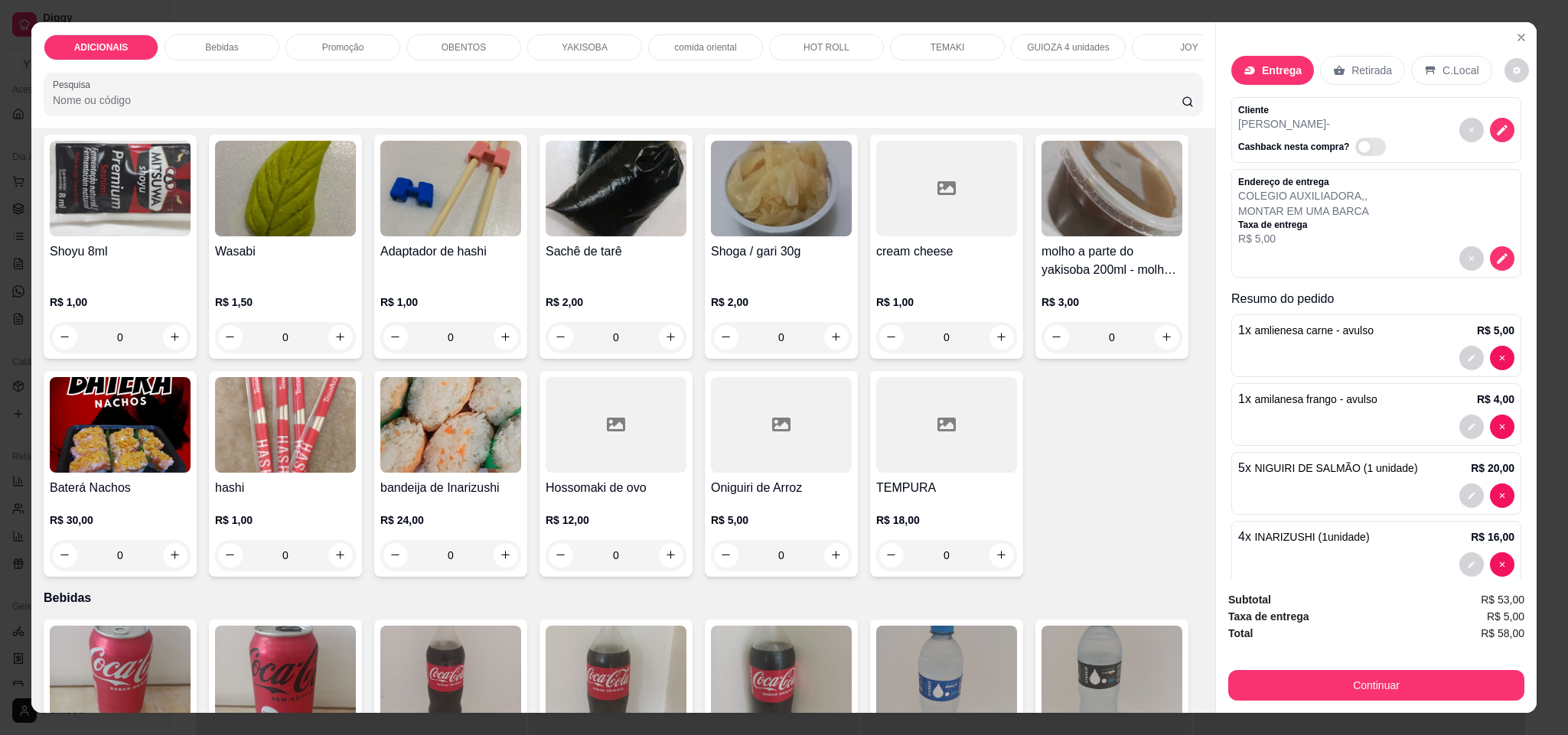
scroll to position [0, 0]
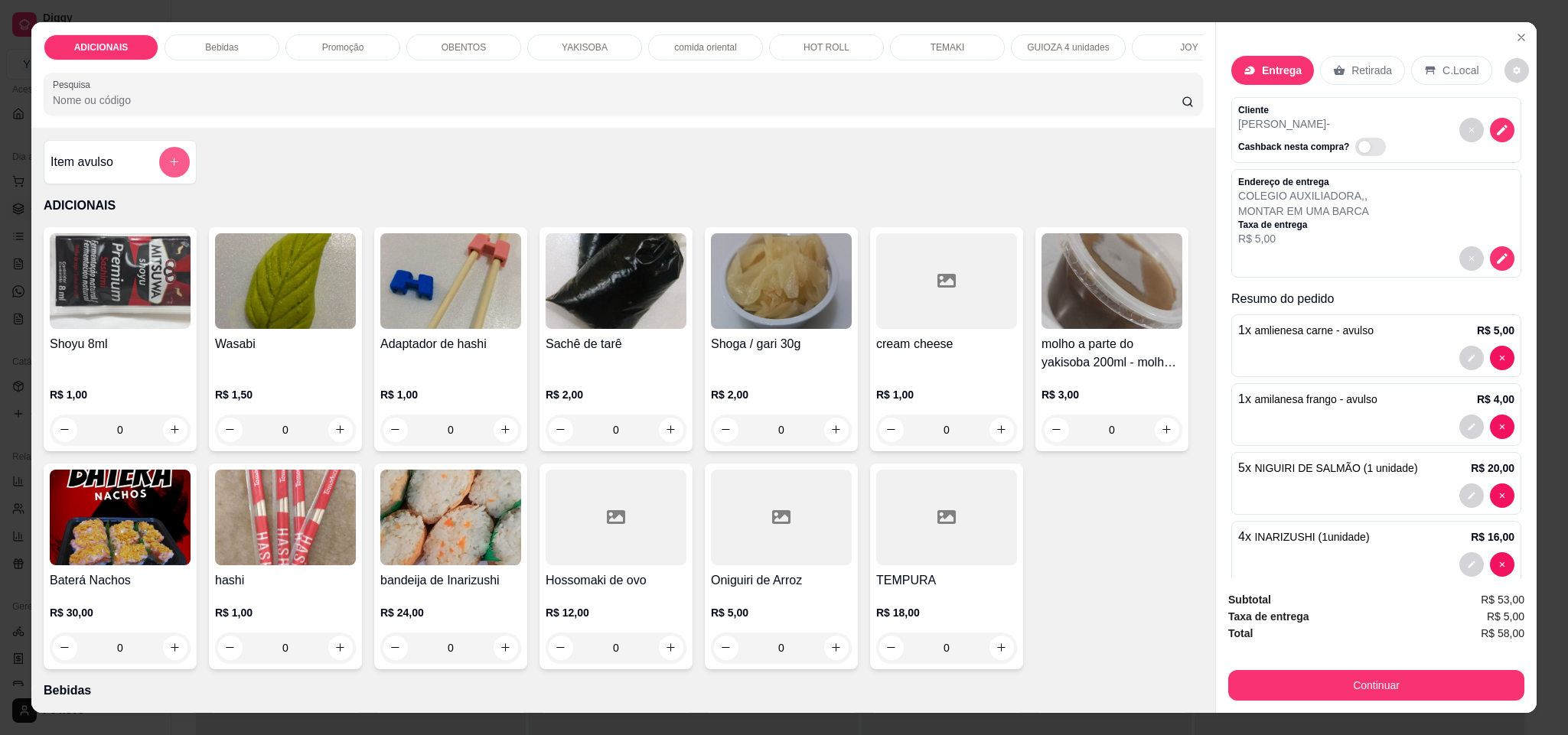
click at [163, 177] on button "add-separate-item" at bounding box center [174, 163] width 31 height 31
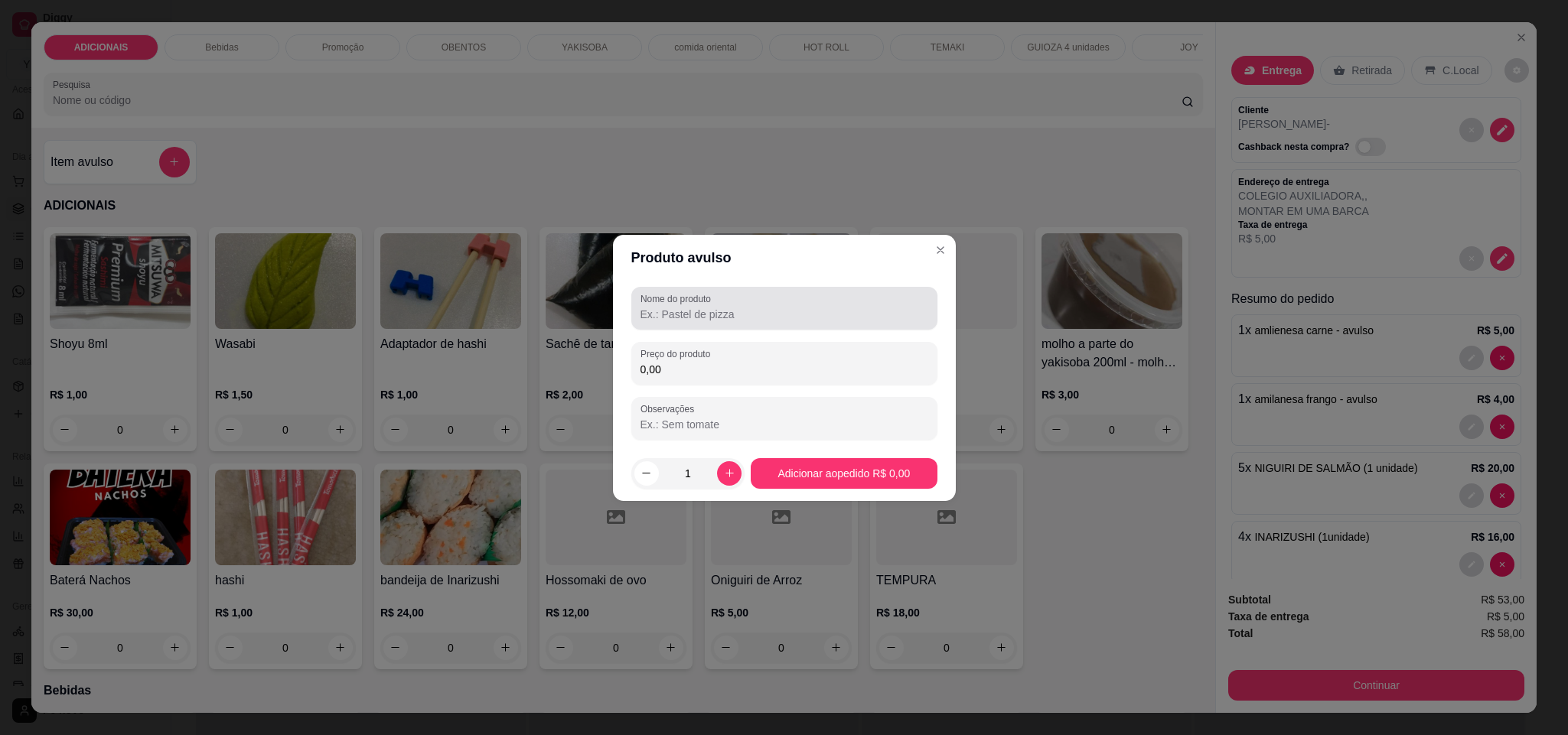
click at [756, 319] on input "Nome do produto" at bounding box center [784, 314] width 288 height 15
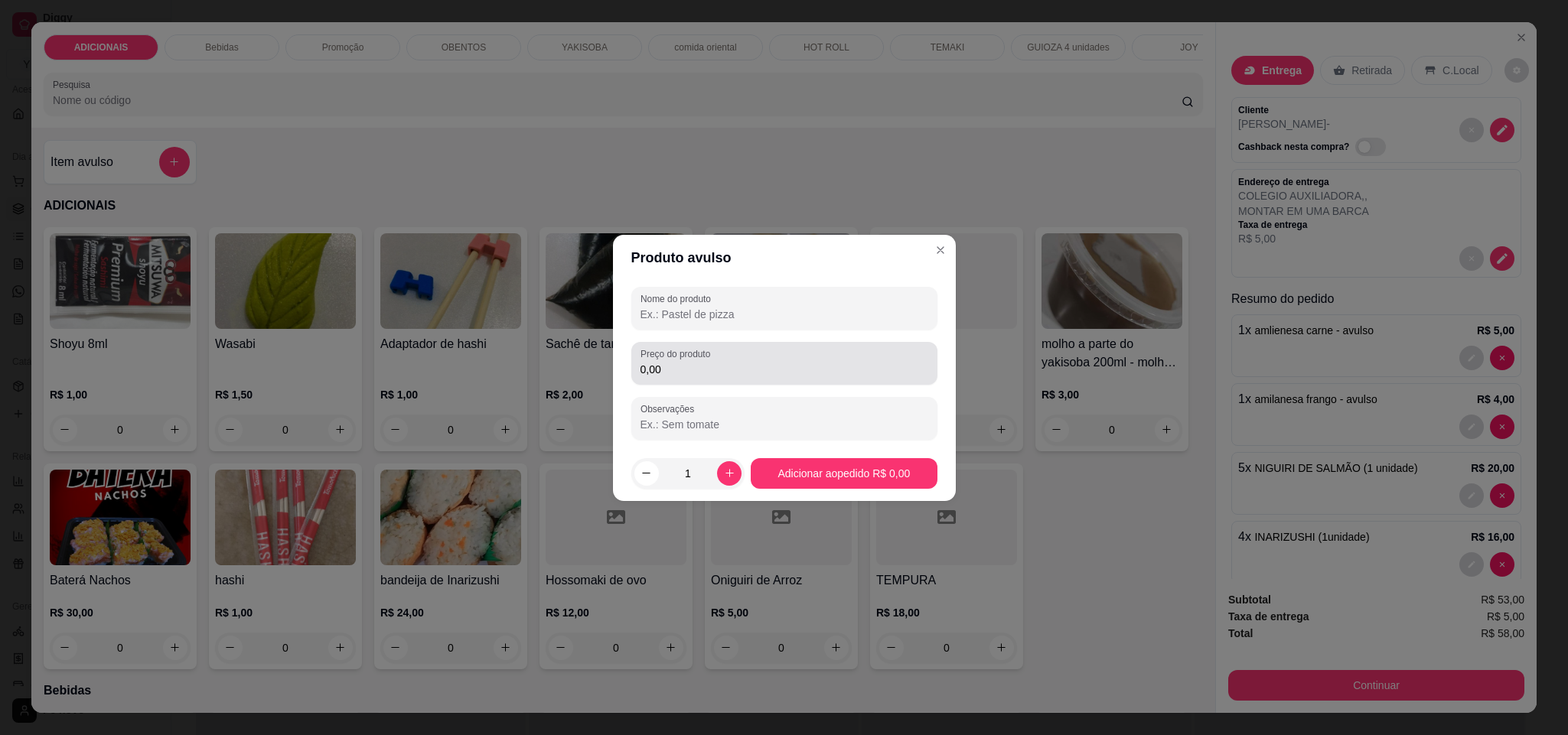
click at [753, 378] on div "Preço do produto 0,00" at bounding box center [784, 364] width 306 height 43
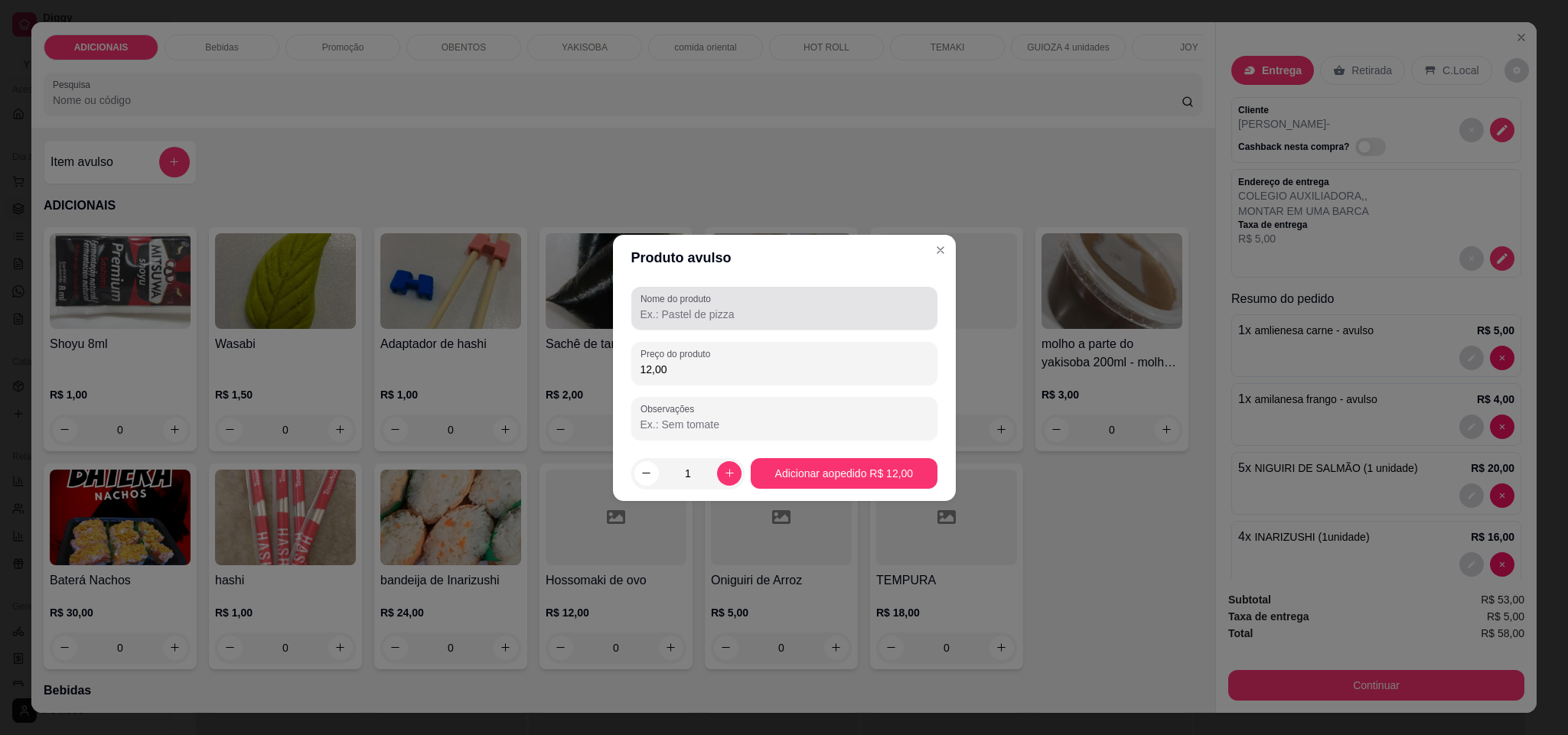
type input "12,00"
click at [755, 313] on input "Nome do produto" at bounding box center [784, 314] width 288 height 15
type input "3"
type input "4 un de maki"
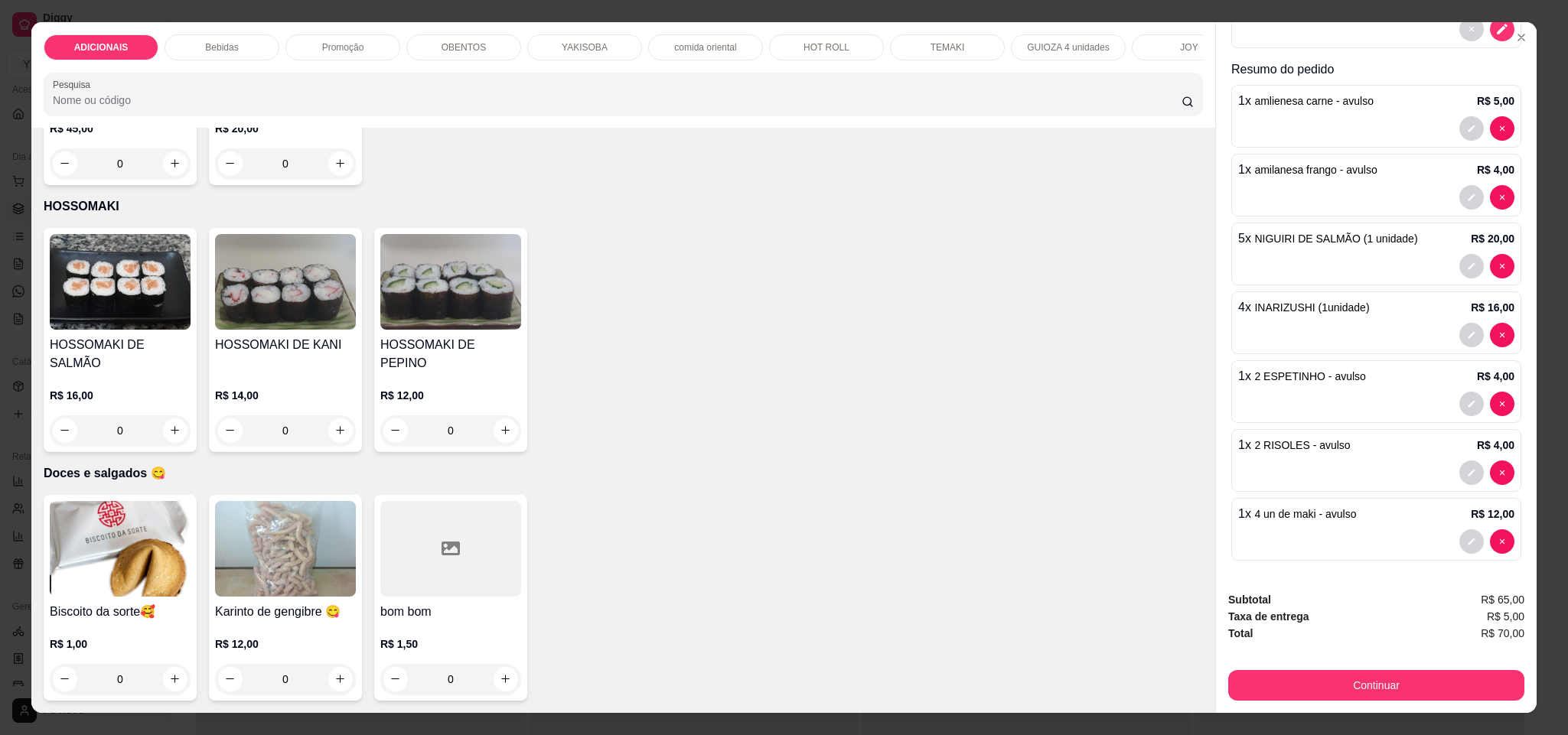
scroll to position [5391, 0]
type input "4"
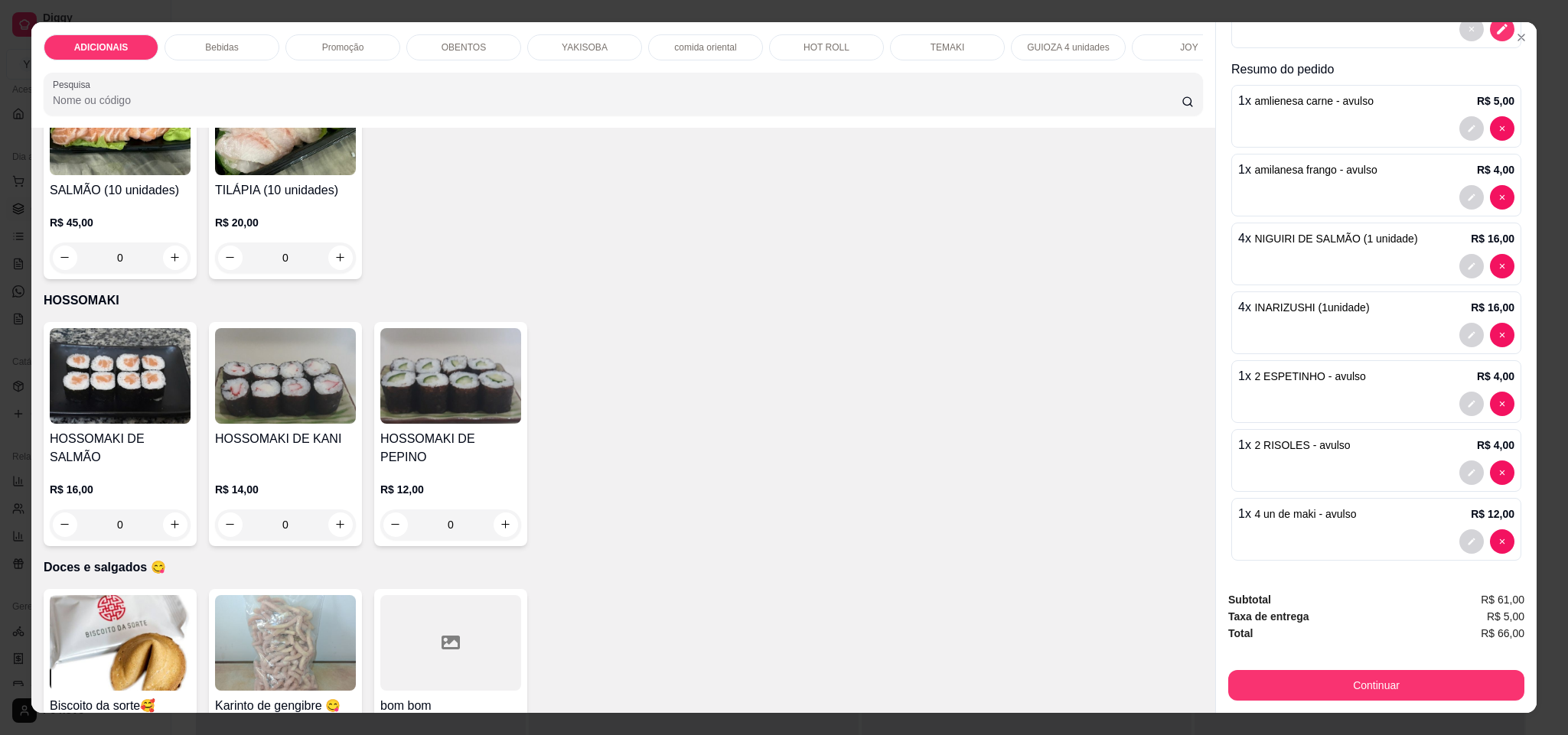
scroll to position [5161, 0]
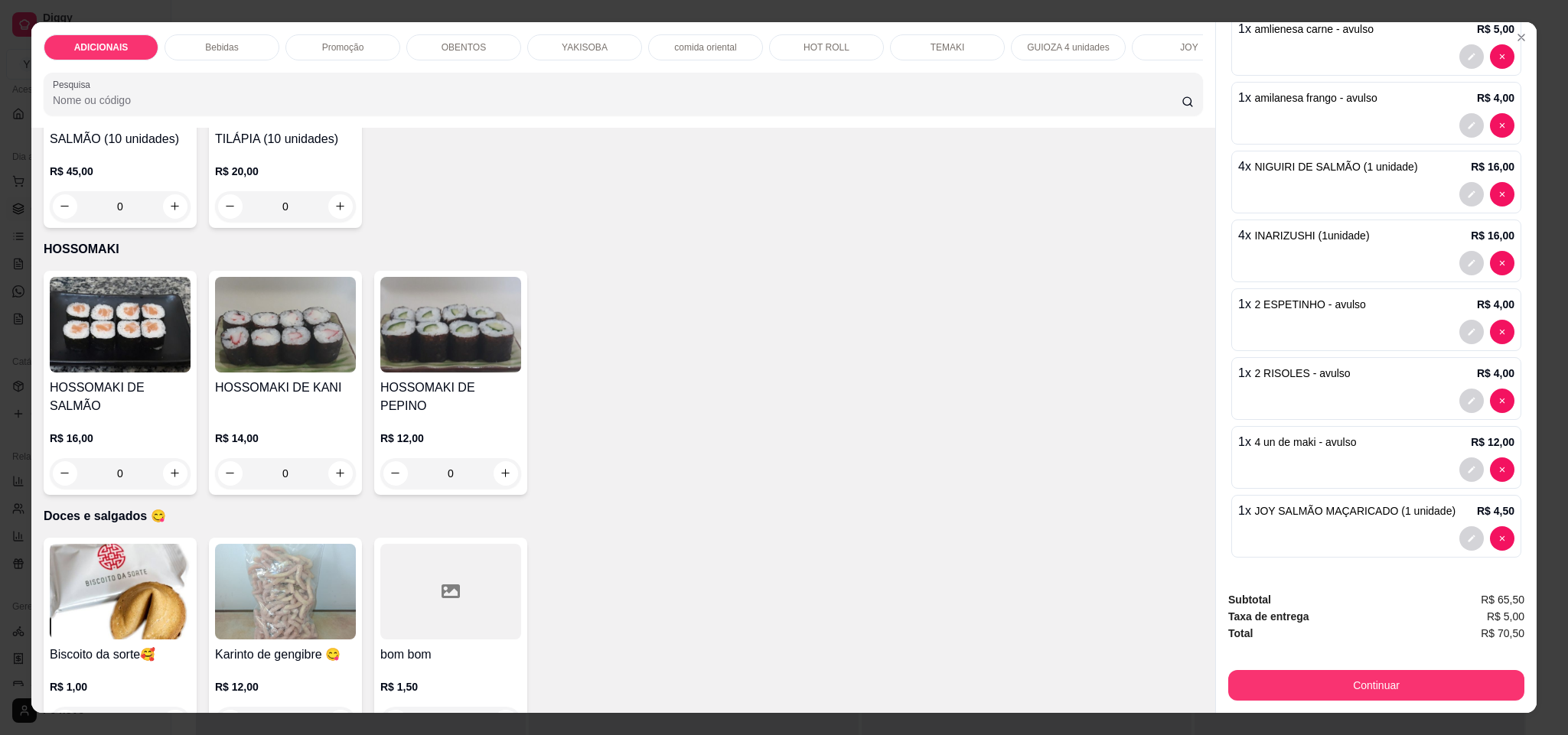
scroll to position [5210, 0]
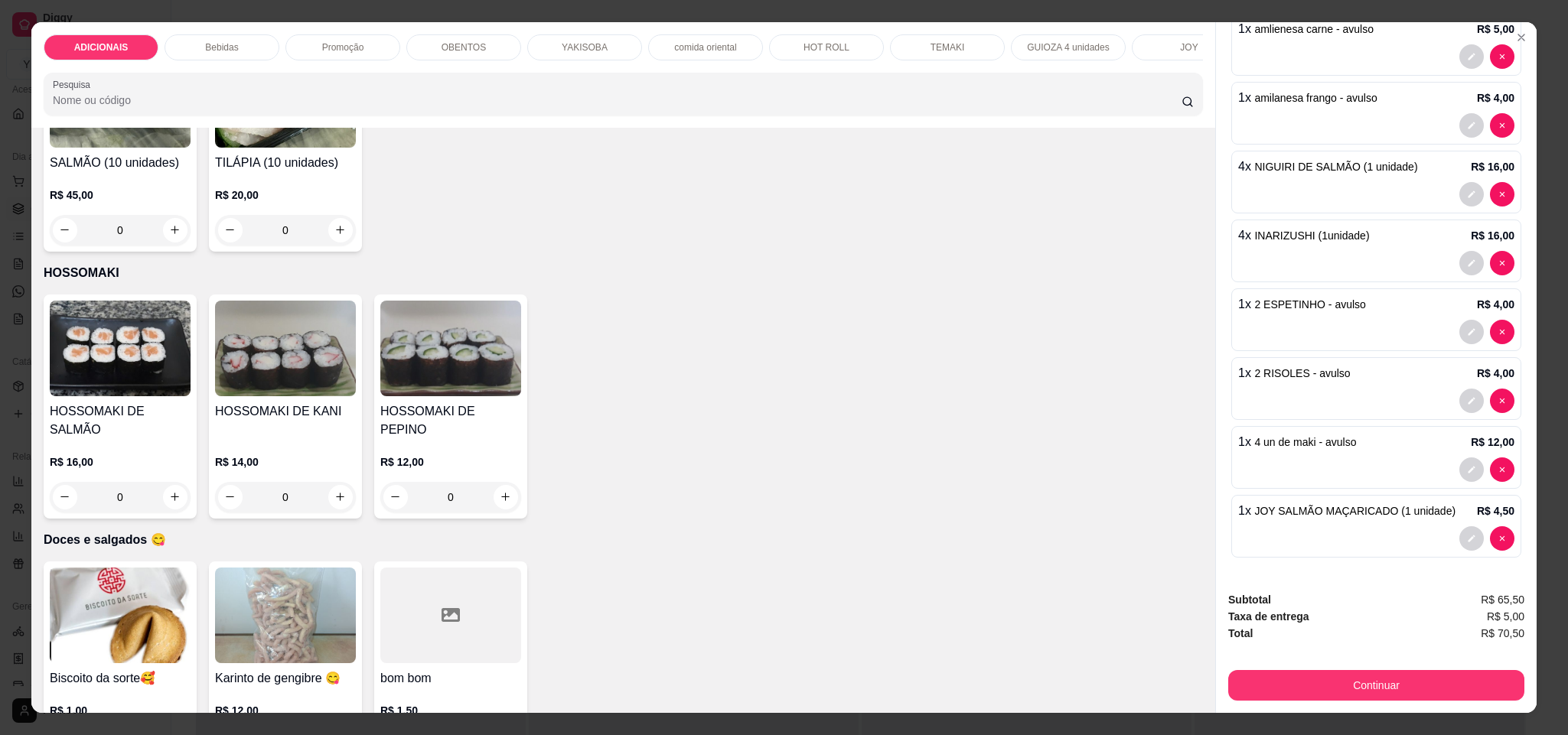
type input "0"
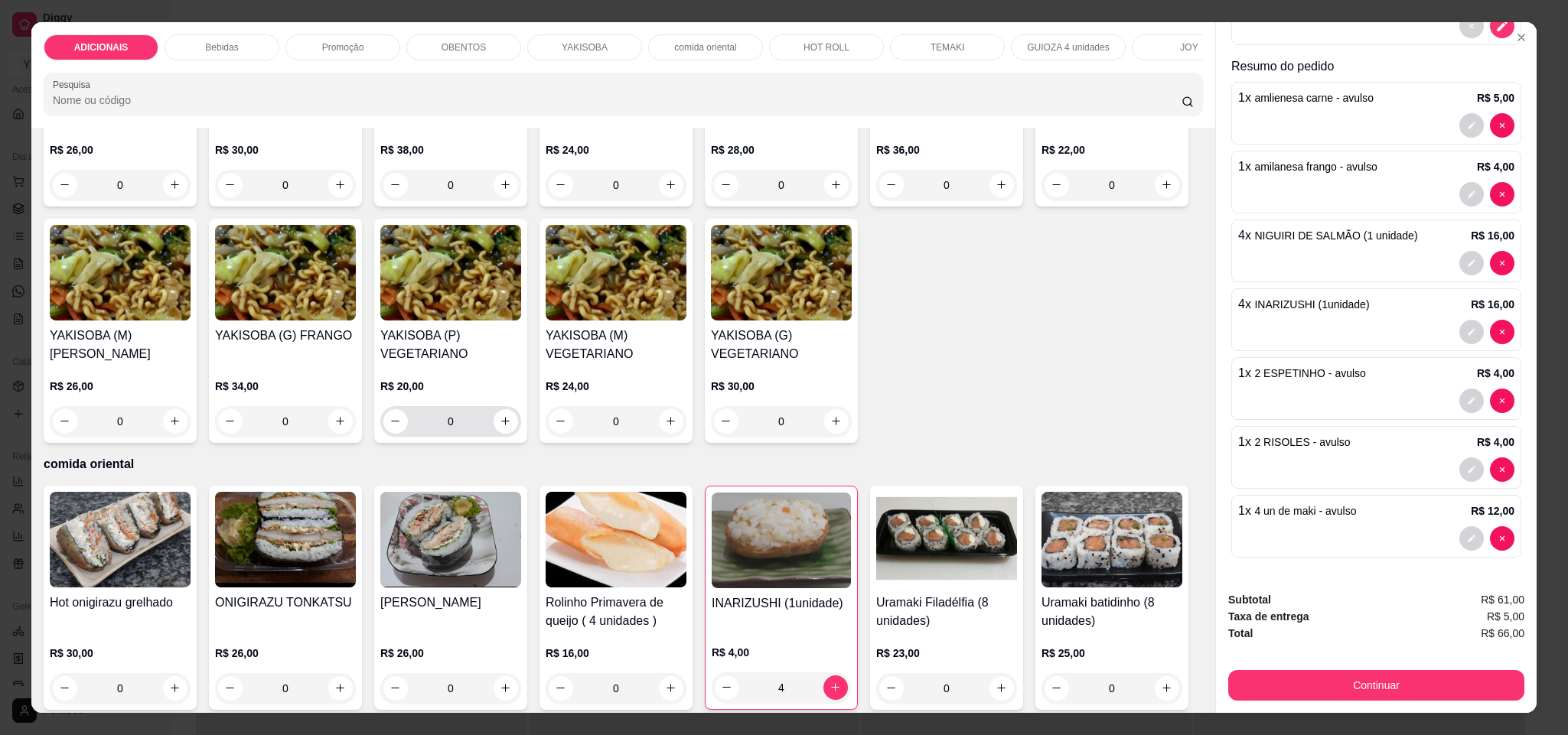
scroll to position [2687, 0]
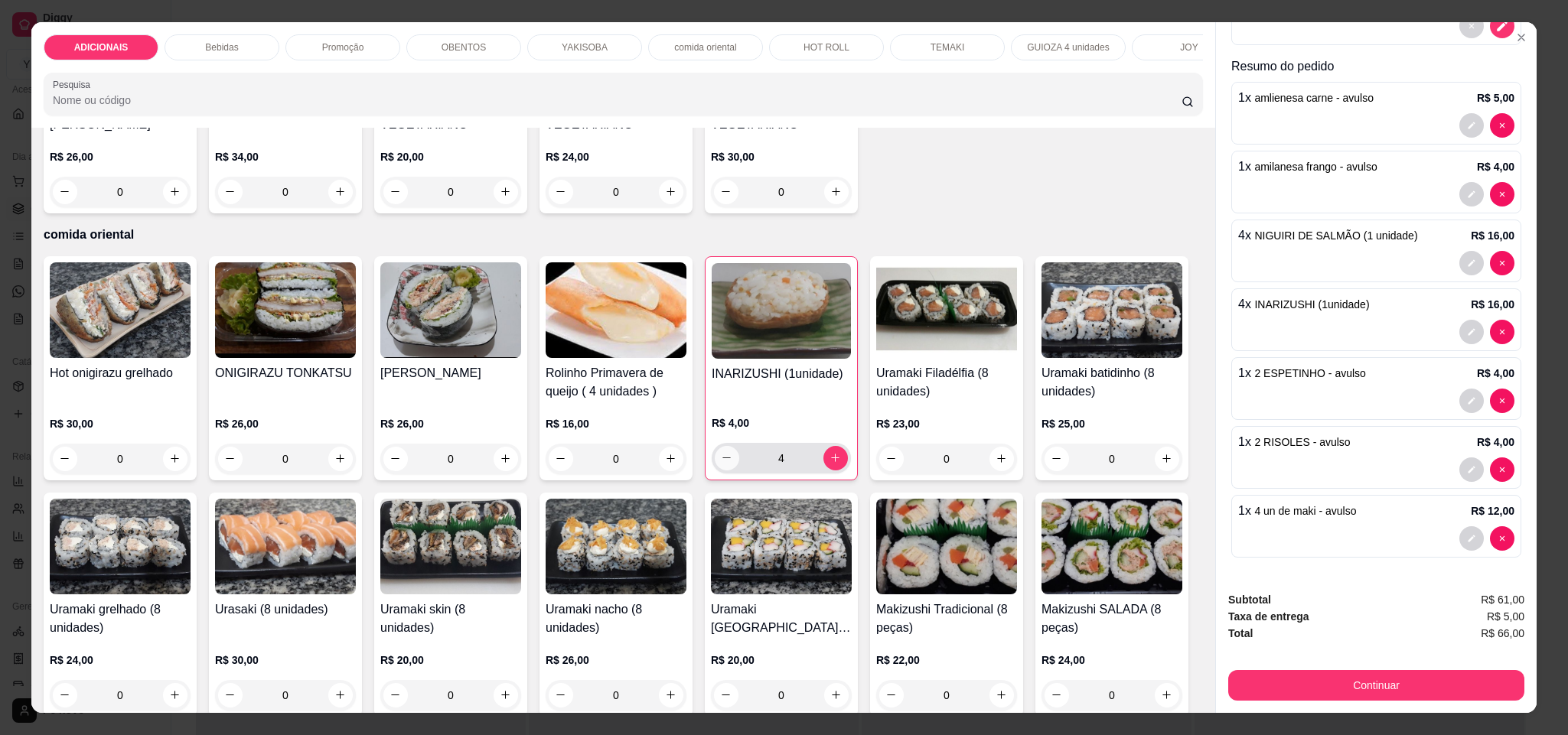
click at [725, 470] on button "decrease-product-quantity" at bounding box center [727, 458] width 25 height 25
type input "2"
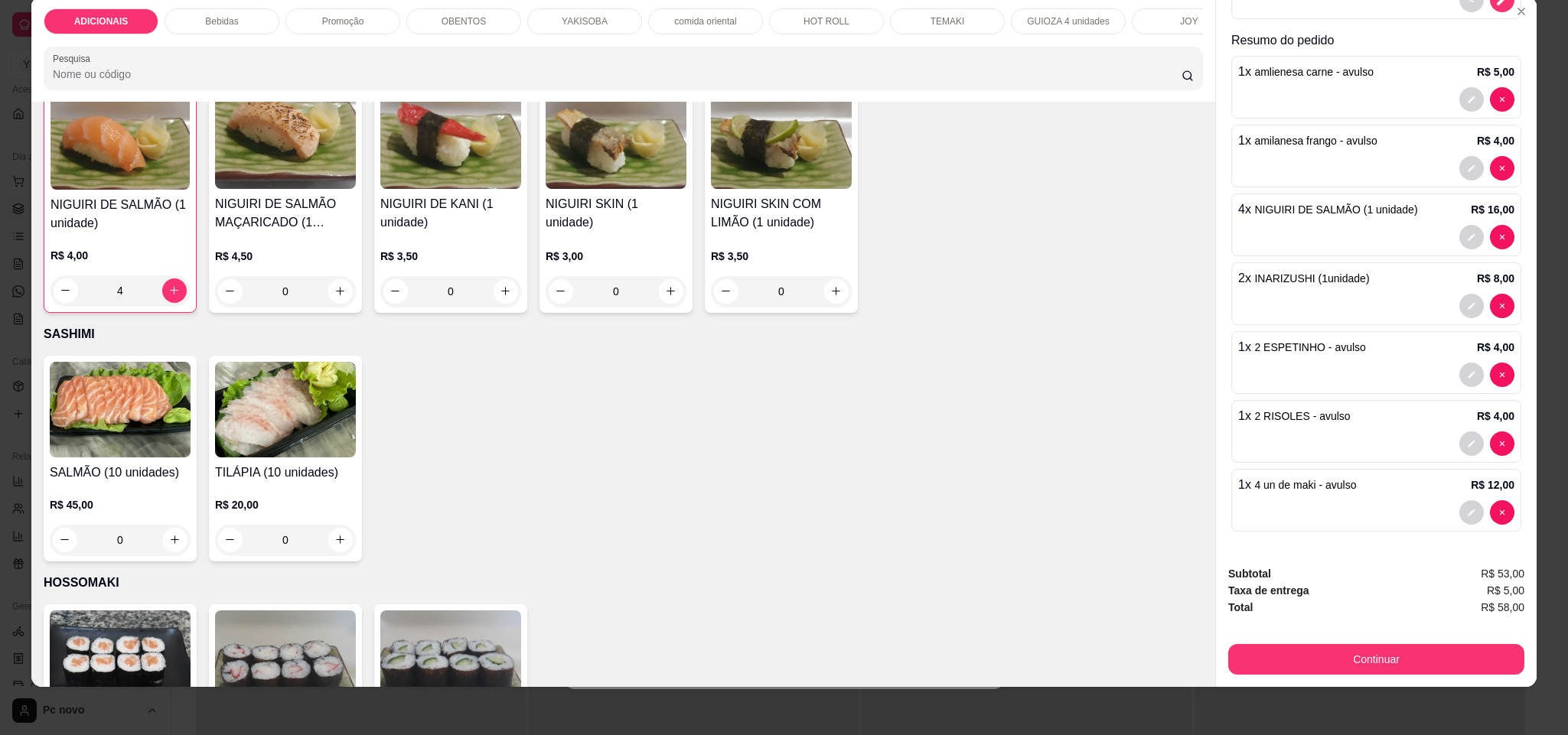
scroll to position [4980, 0]
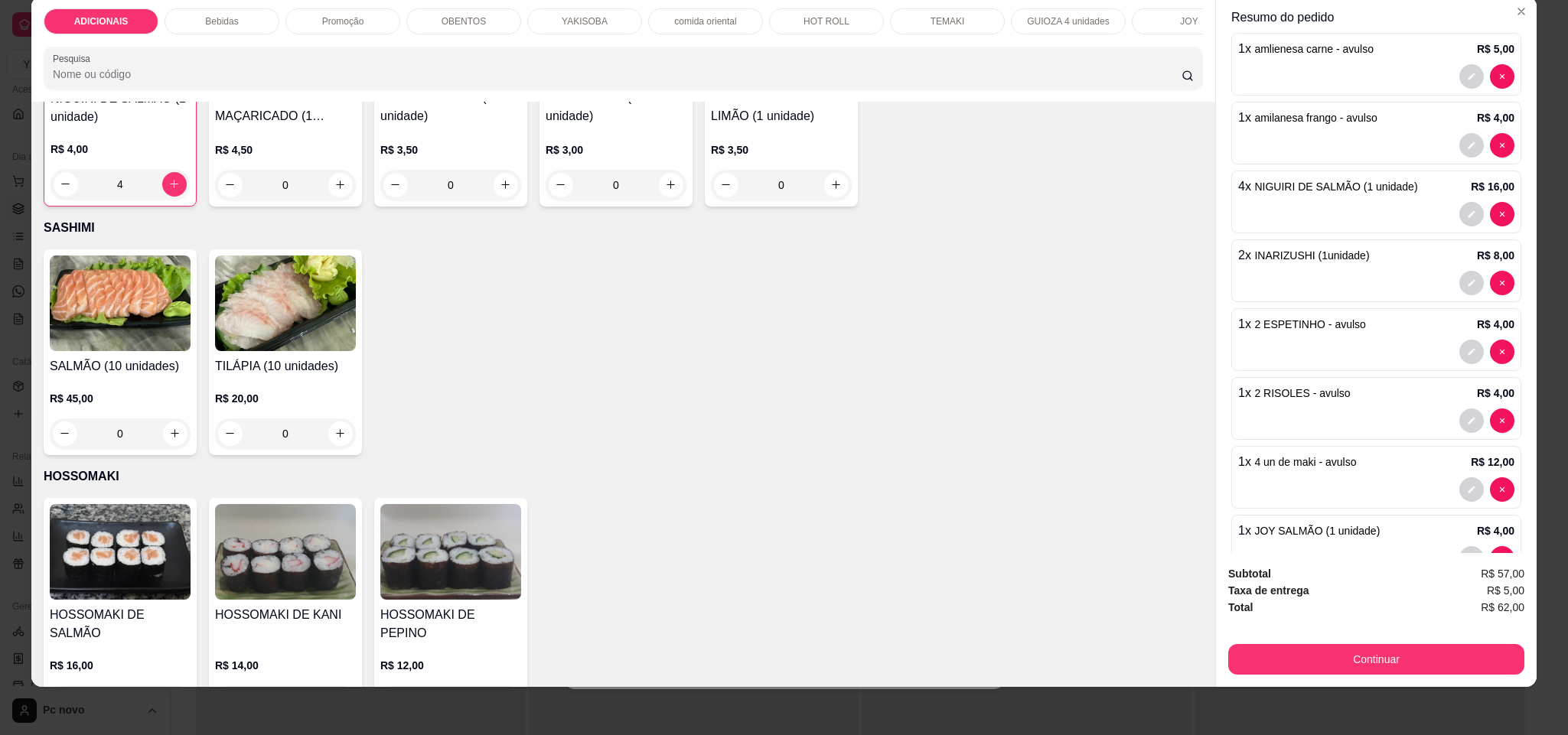
scroll to position [326, 0]
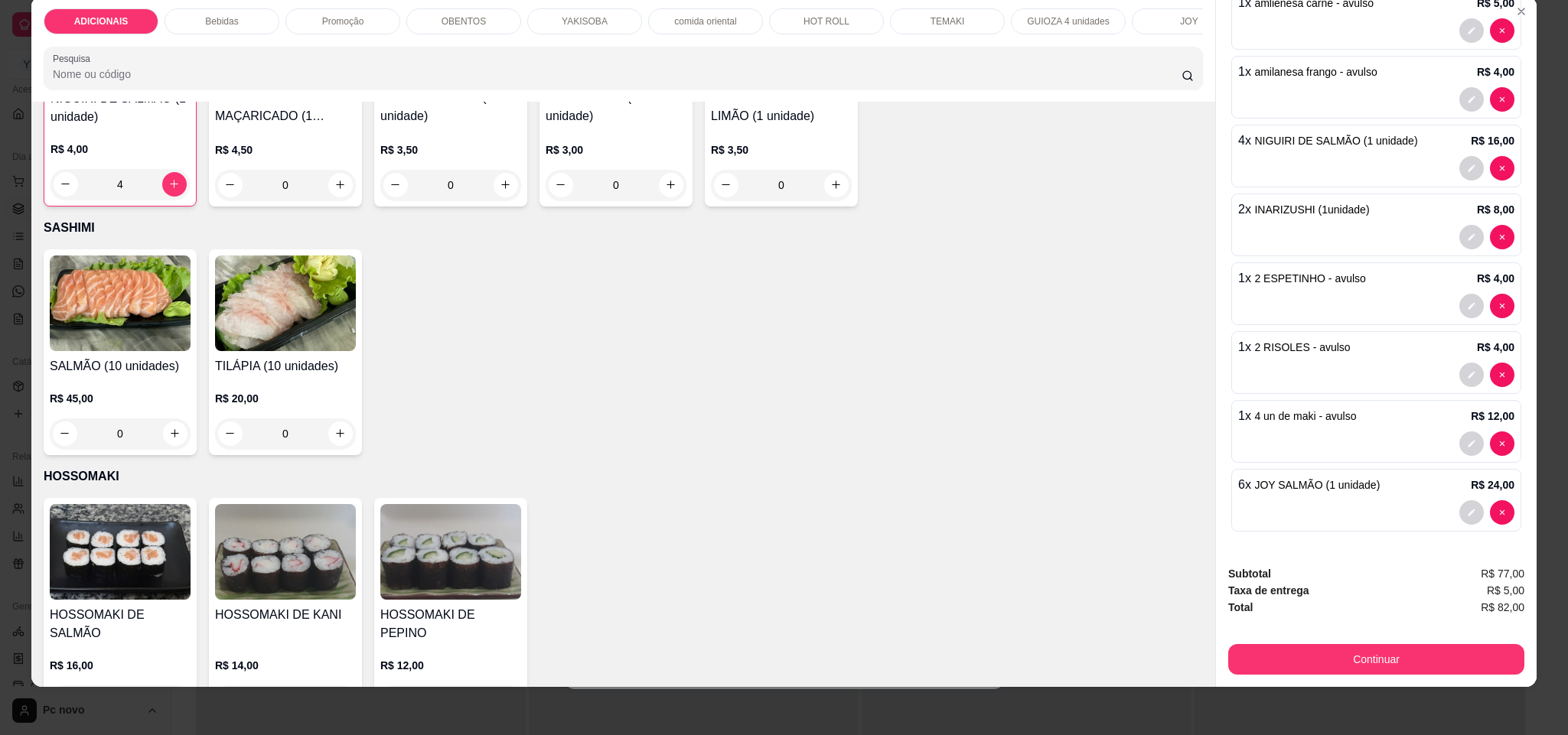
type input "5"
click at [1391, 657] on button "Continuar" at bounding box center [1376, 659] width 296 height 31
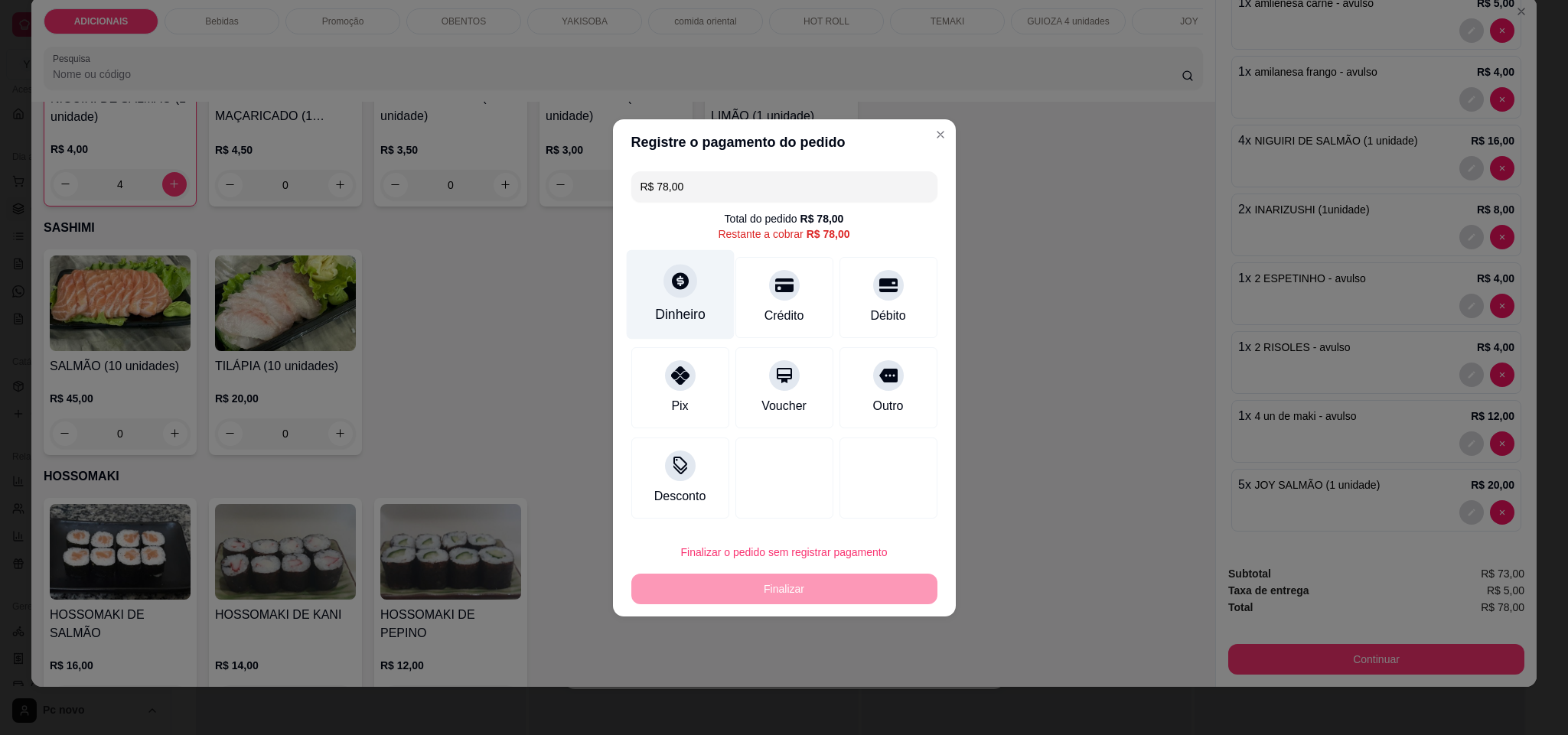
click at [686, 324] on div "Dinheiro" at bounding box center [681, 314] width 51 height 20
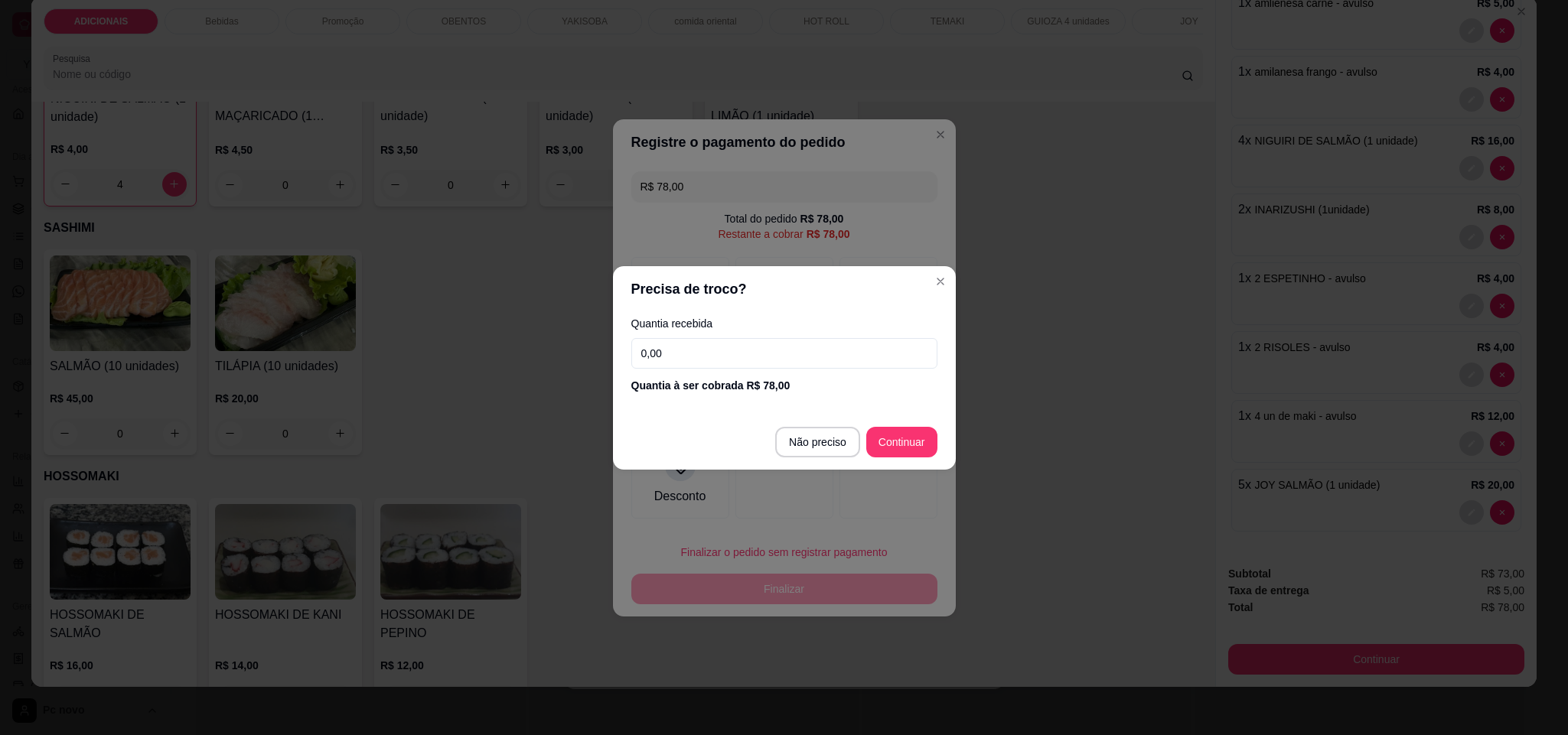
click at [700, 357] on input "0,00" at bounding box center [784, 354] width 306 height 31
type input "78,00"
type input "R$ 0,00"
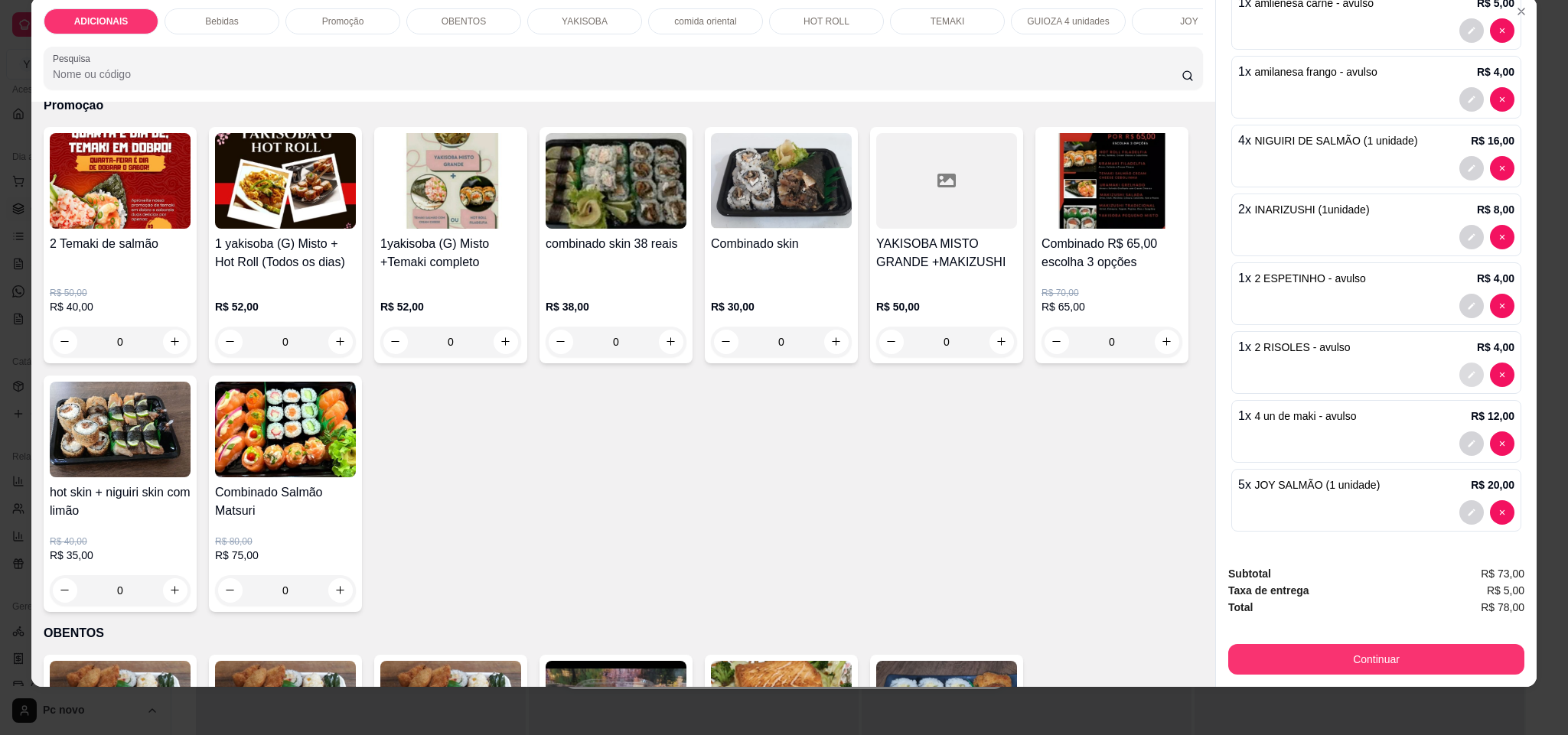
scroll to position [1489, 0]
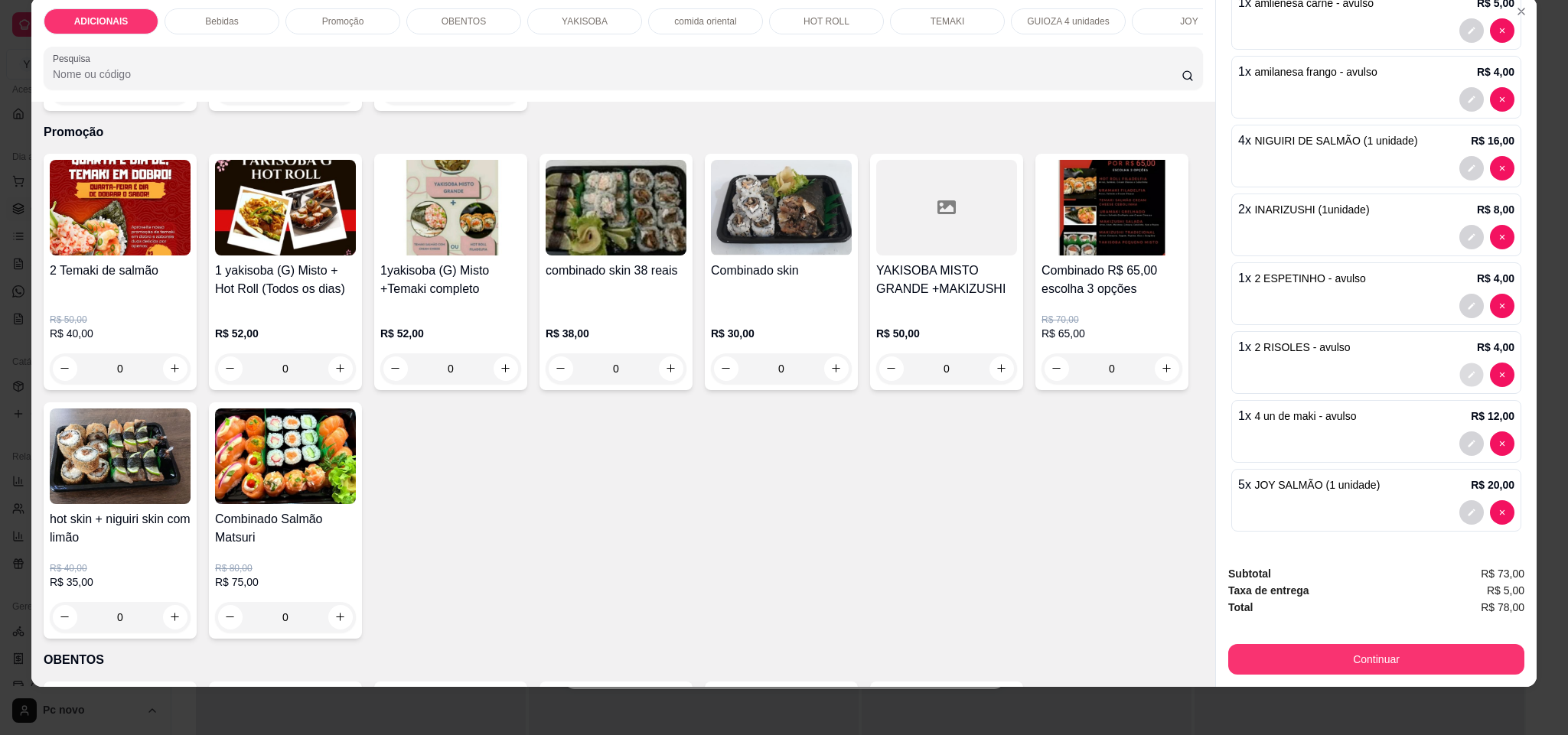
click at [1467, 370] on icon "decrease-product-quantity" at bounding box center [1472, 374] width 9 height 9
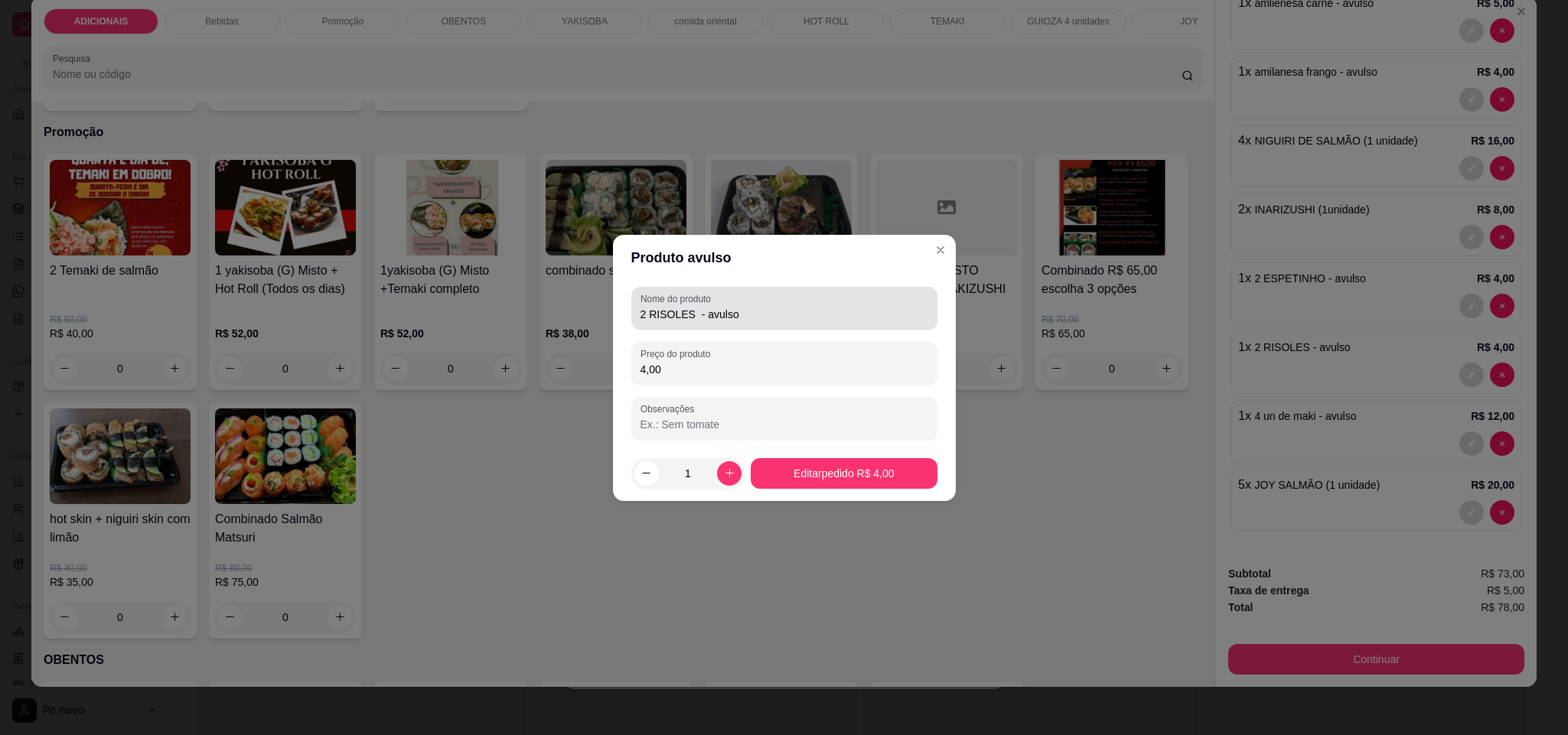
click at [646, 315] on input "2 RISOLES - avulso" at bounding box center [784, 314] width 288 height 15
type input "3 RISOLES - avulso"
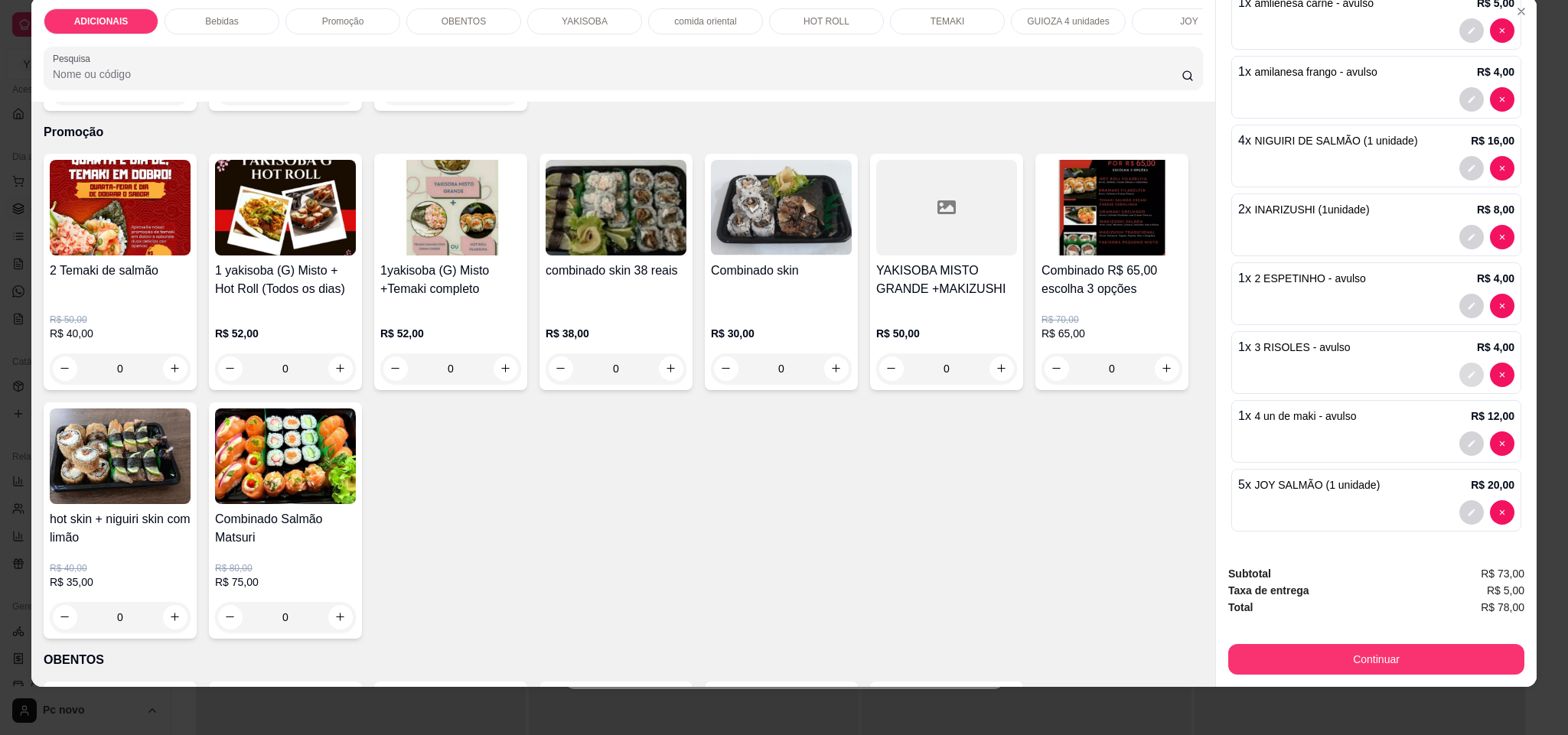
click at [1467, 370] on icon "decrease-product-quantity" at bounding box center [1472, 374] width 9 height 9
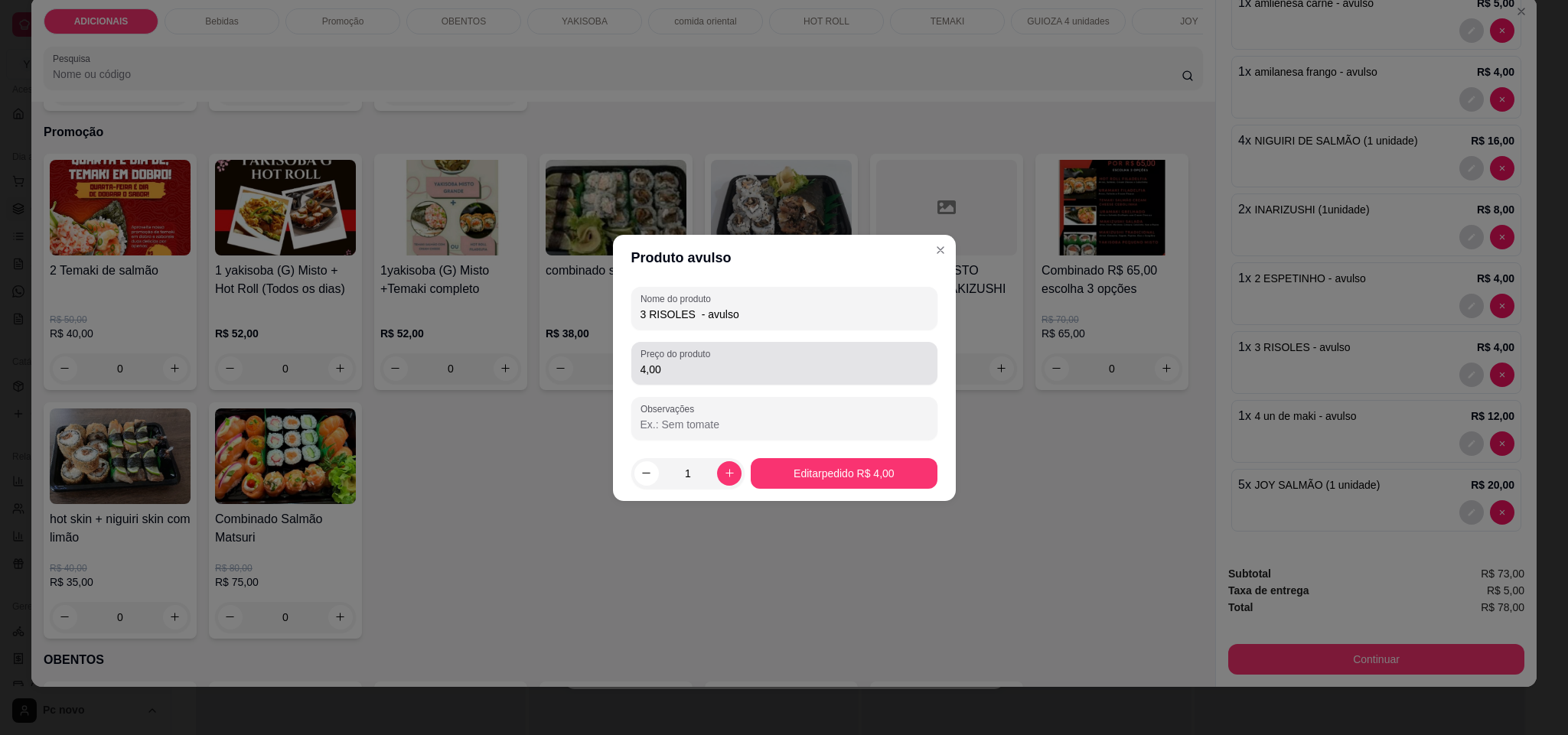
click at [712, 371] on input "4,00" at bounding box center [784, 369] width 288 height 15
type input "6,00"
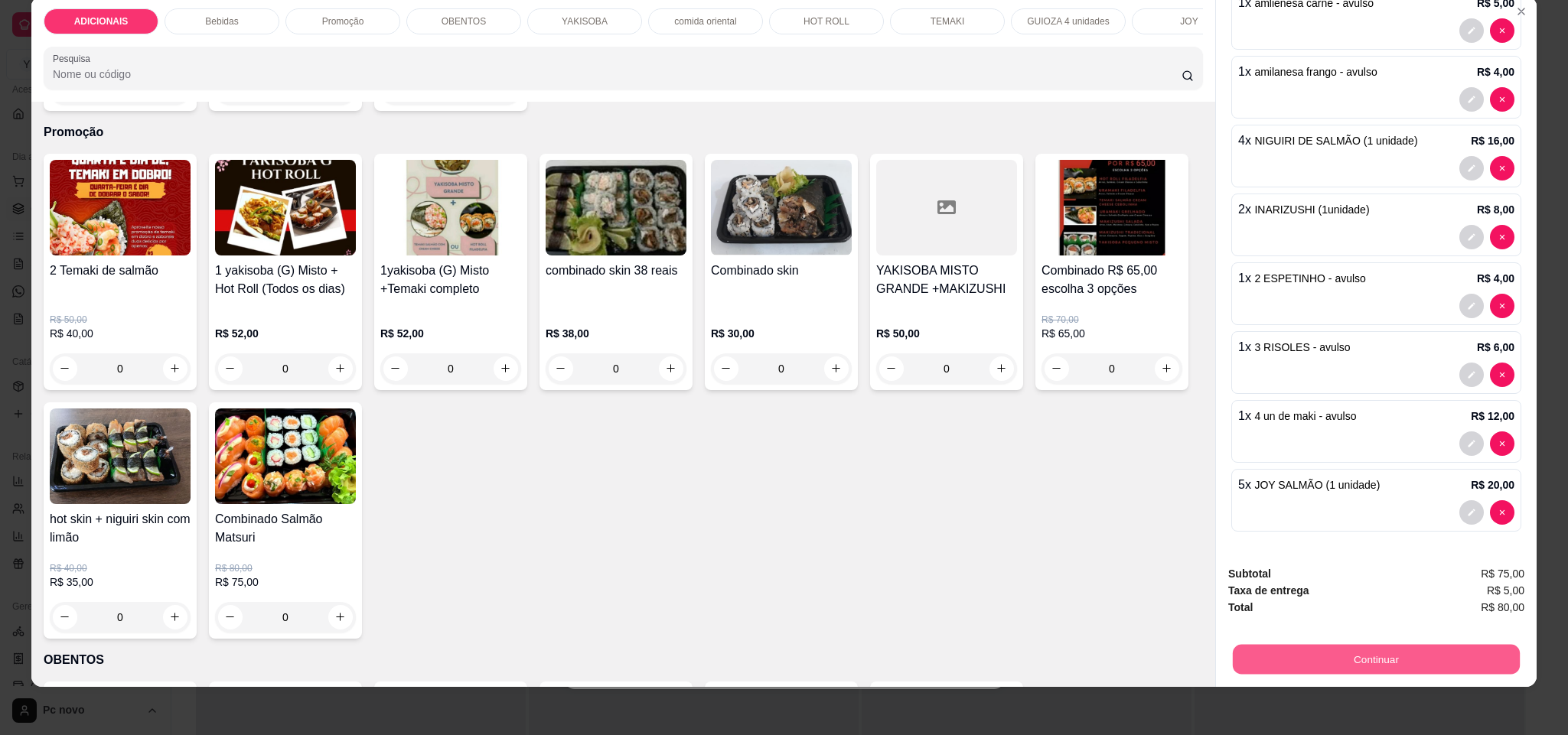
click at [1346, 656] on button "Continuar" at bounding box center [1376, 659] width 287 height 30
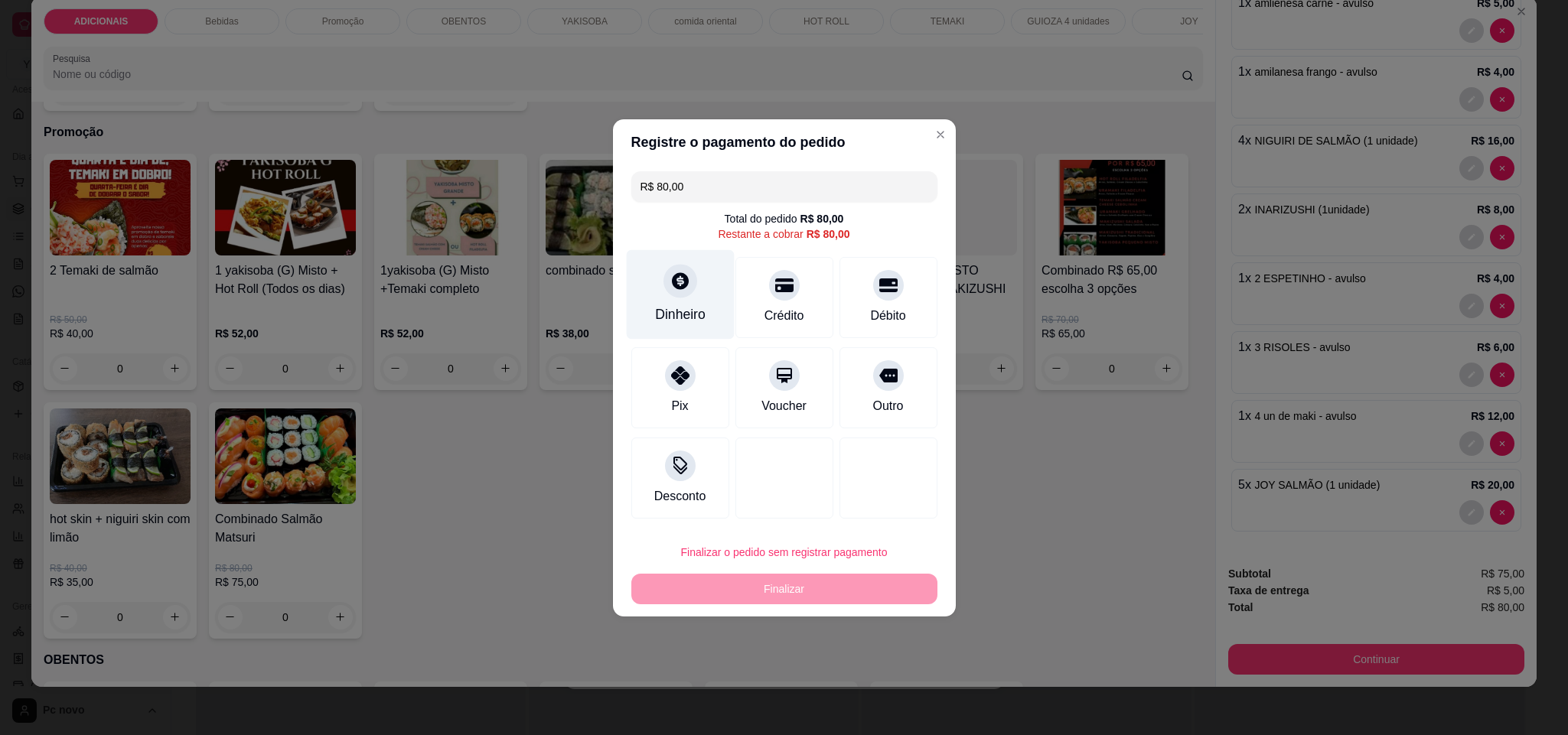
click at [666, 317] on div "Dinheiro" at bounding box center [681, 314] width 51 height 20
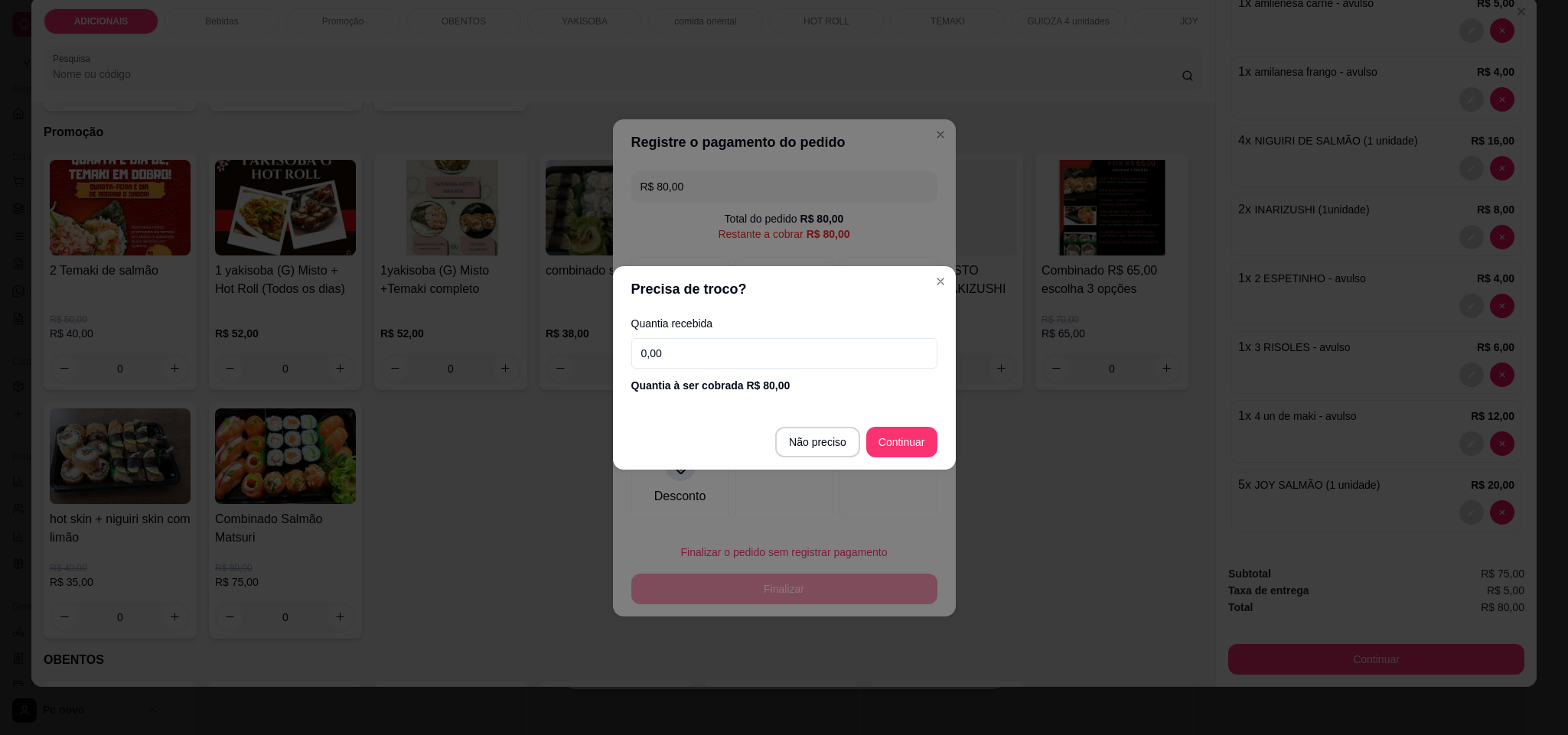
click at [722, 350] on input "0,00" at bounding box center [784, 354] width 306 height 31
type input "80,00"
type input "R$ 0,00"
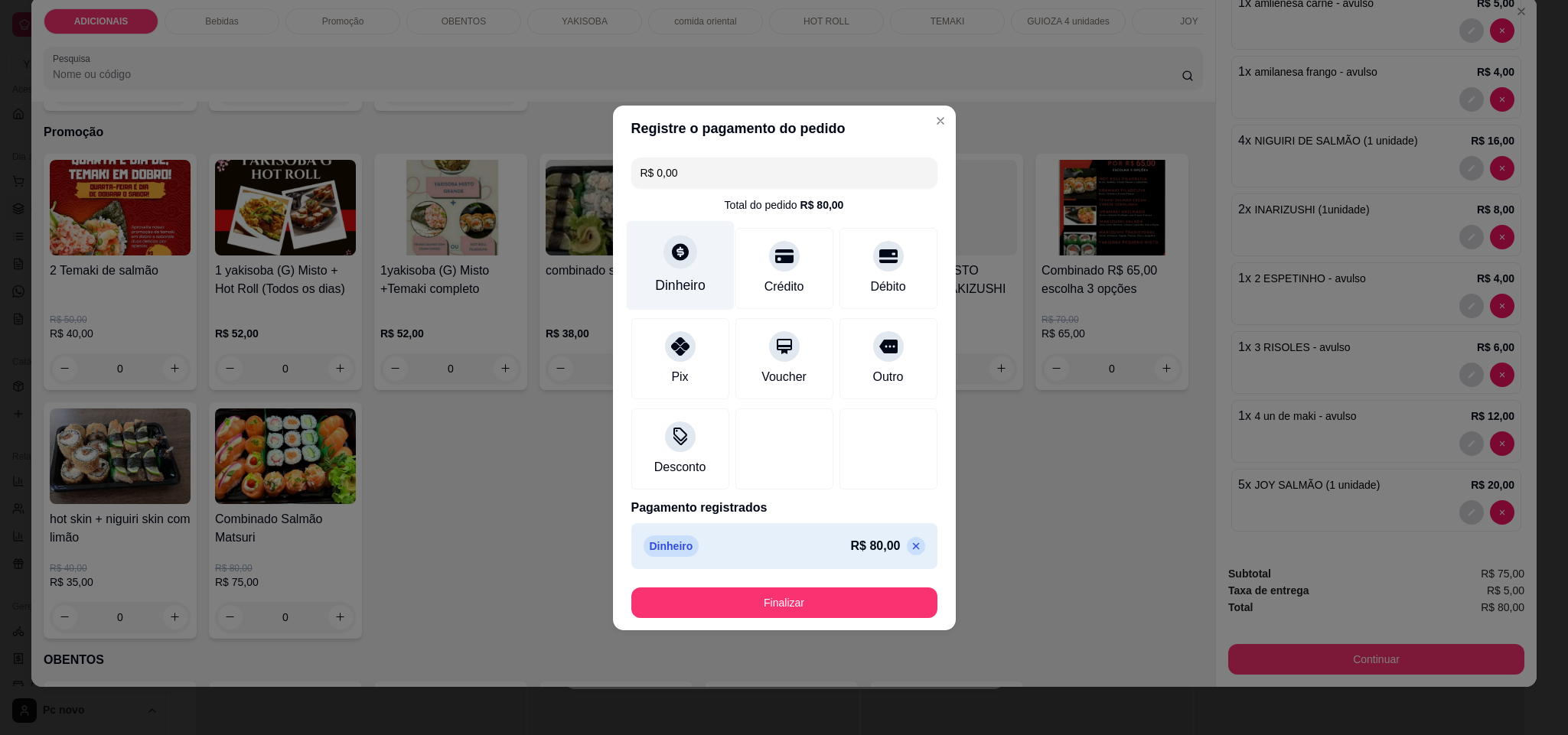
click at [693, 280] on div "Dinheiro" at bounding box center [681, 285] width 51 height 20
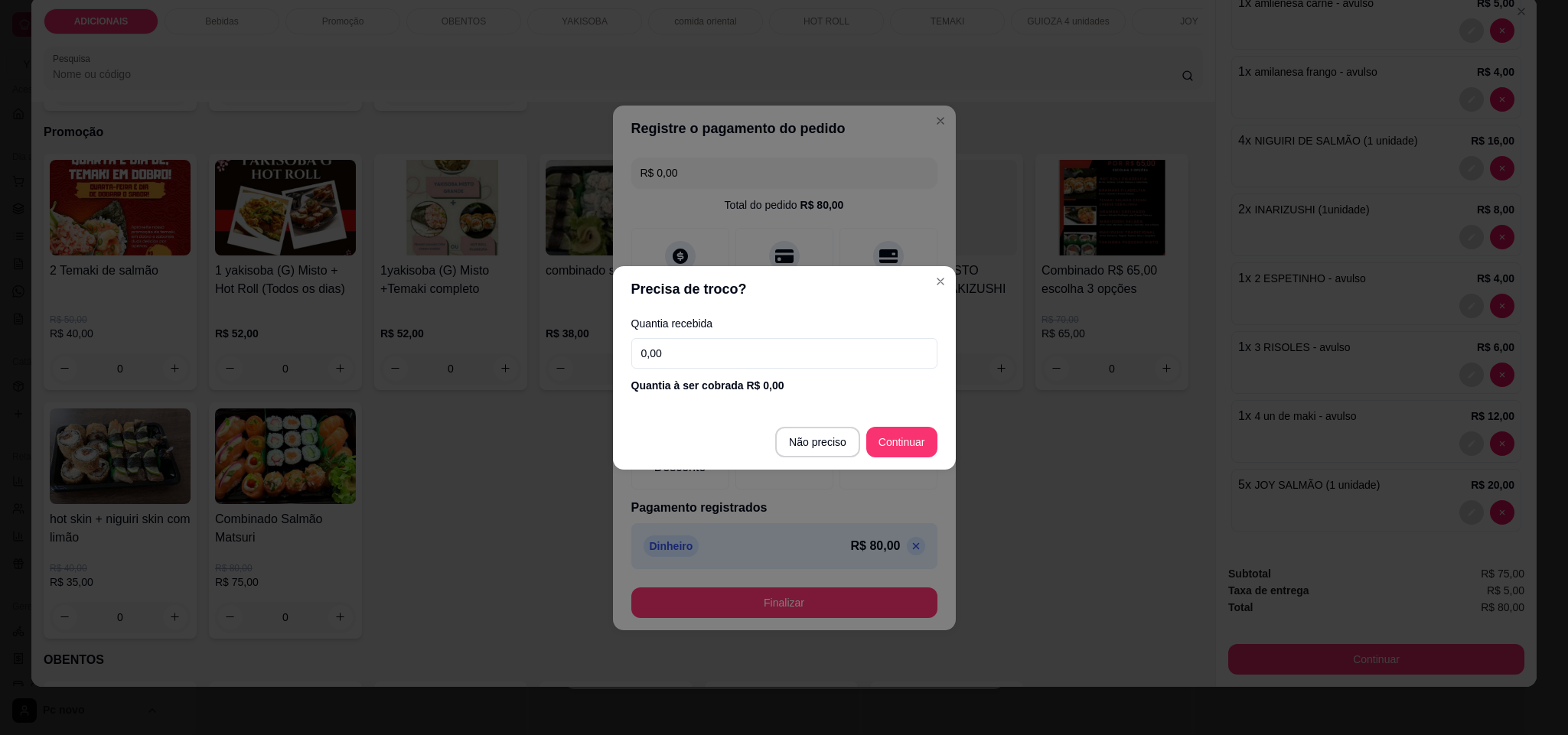
click at [799, 363] on input "0,00" at bounding box center [784, 354] width 306 height 31
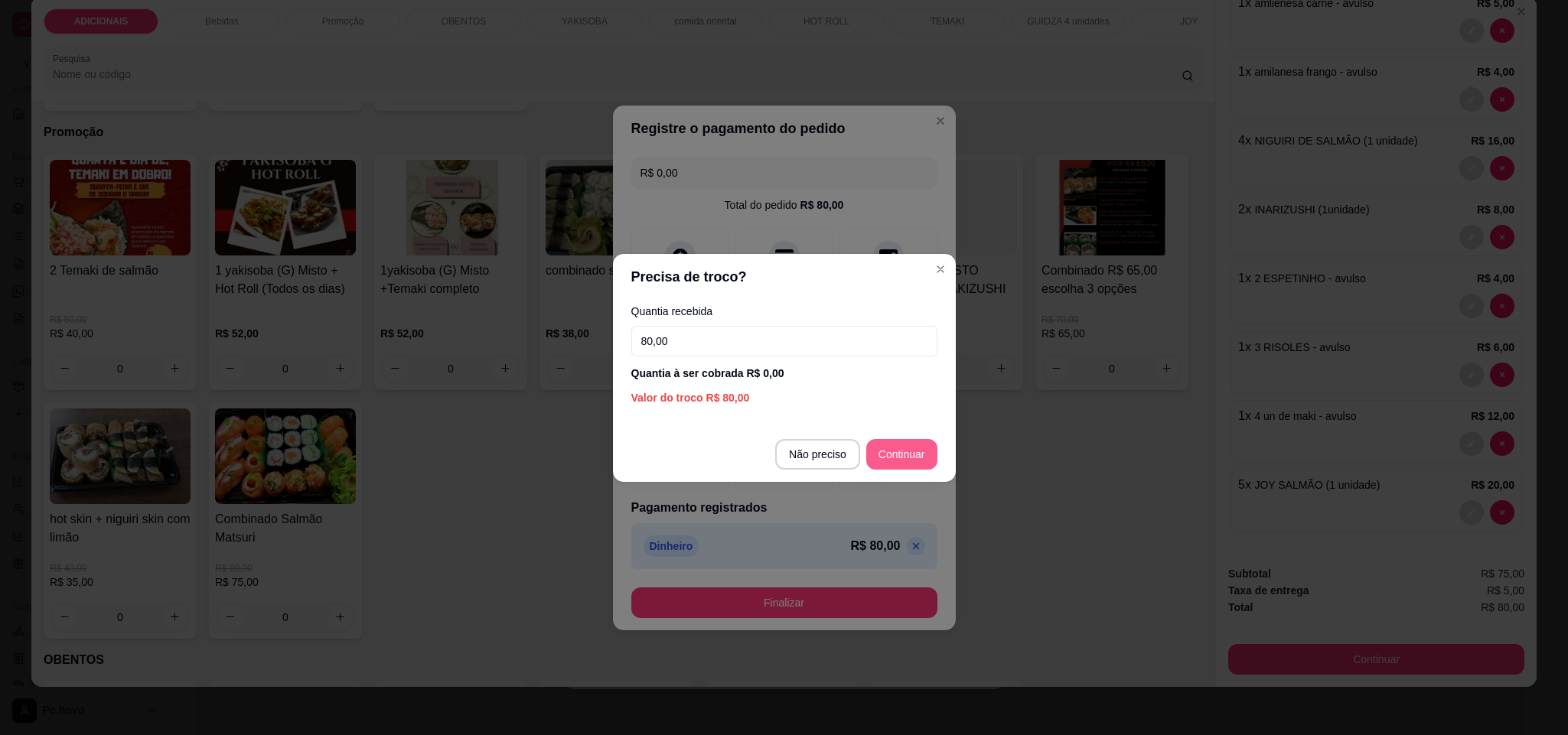
type input "80,00"
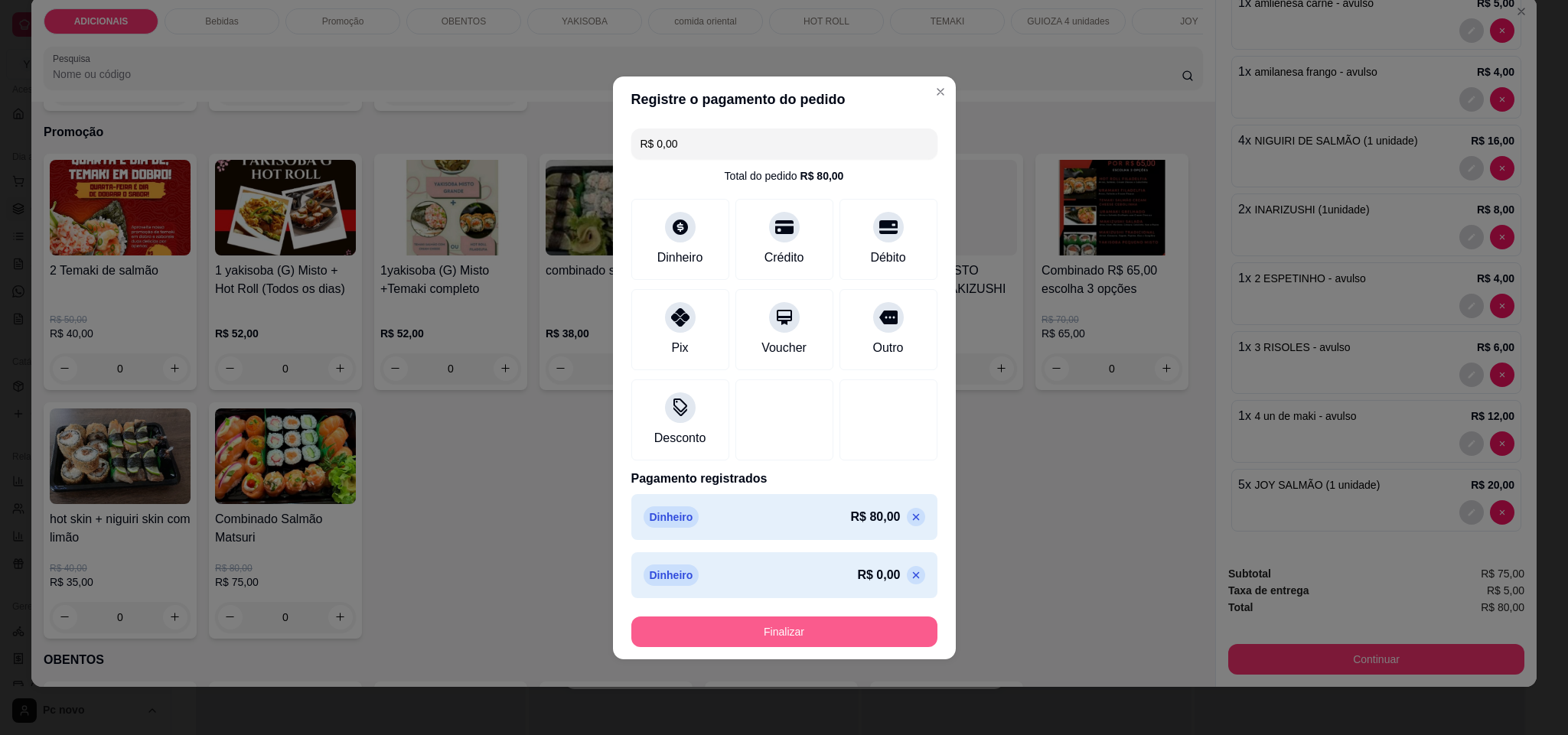
click at [824, 640] on button "Finalizar" at bounding box center [784, 632] width 306 height 31
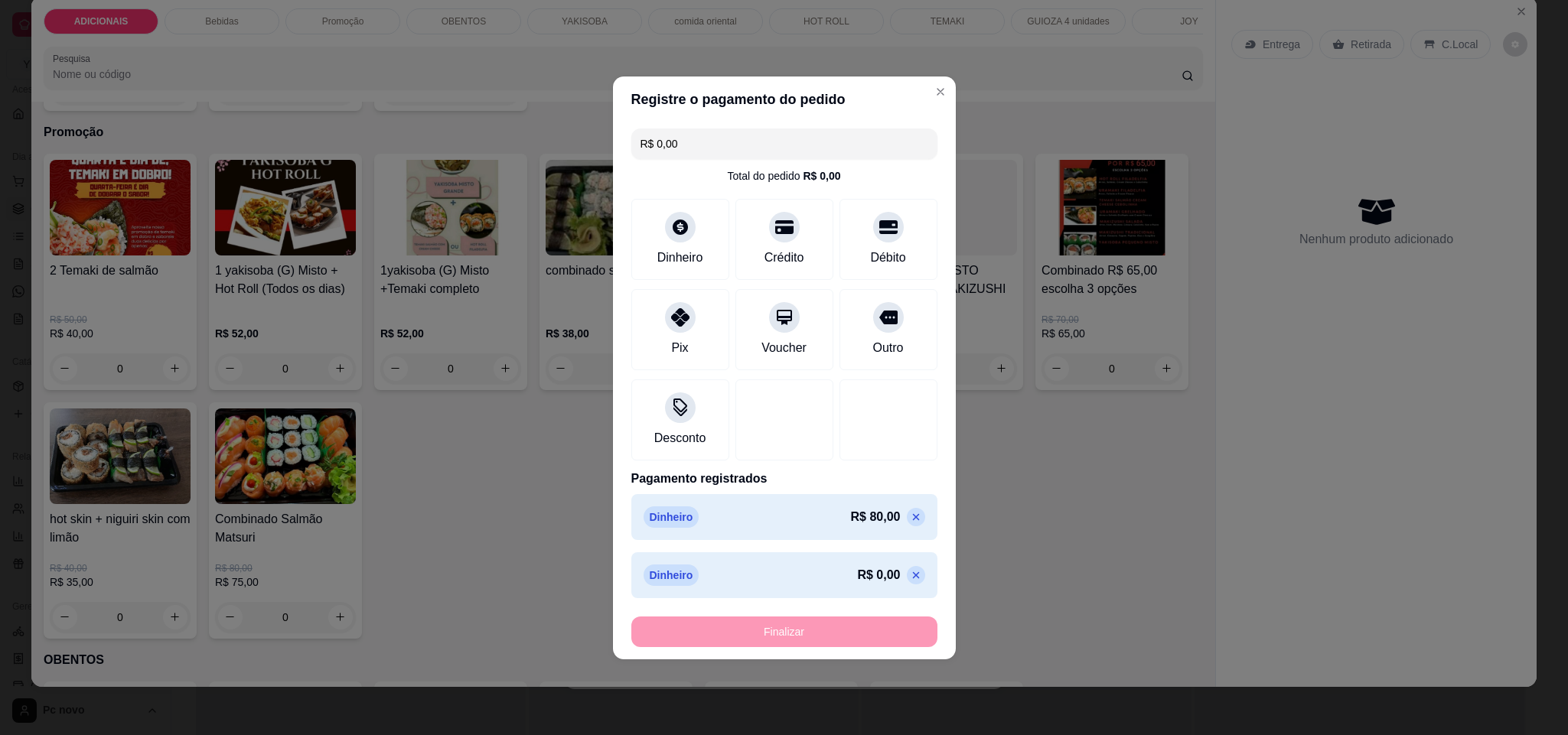
type input "0"
type input "-R$ 80,00"
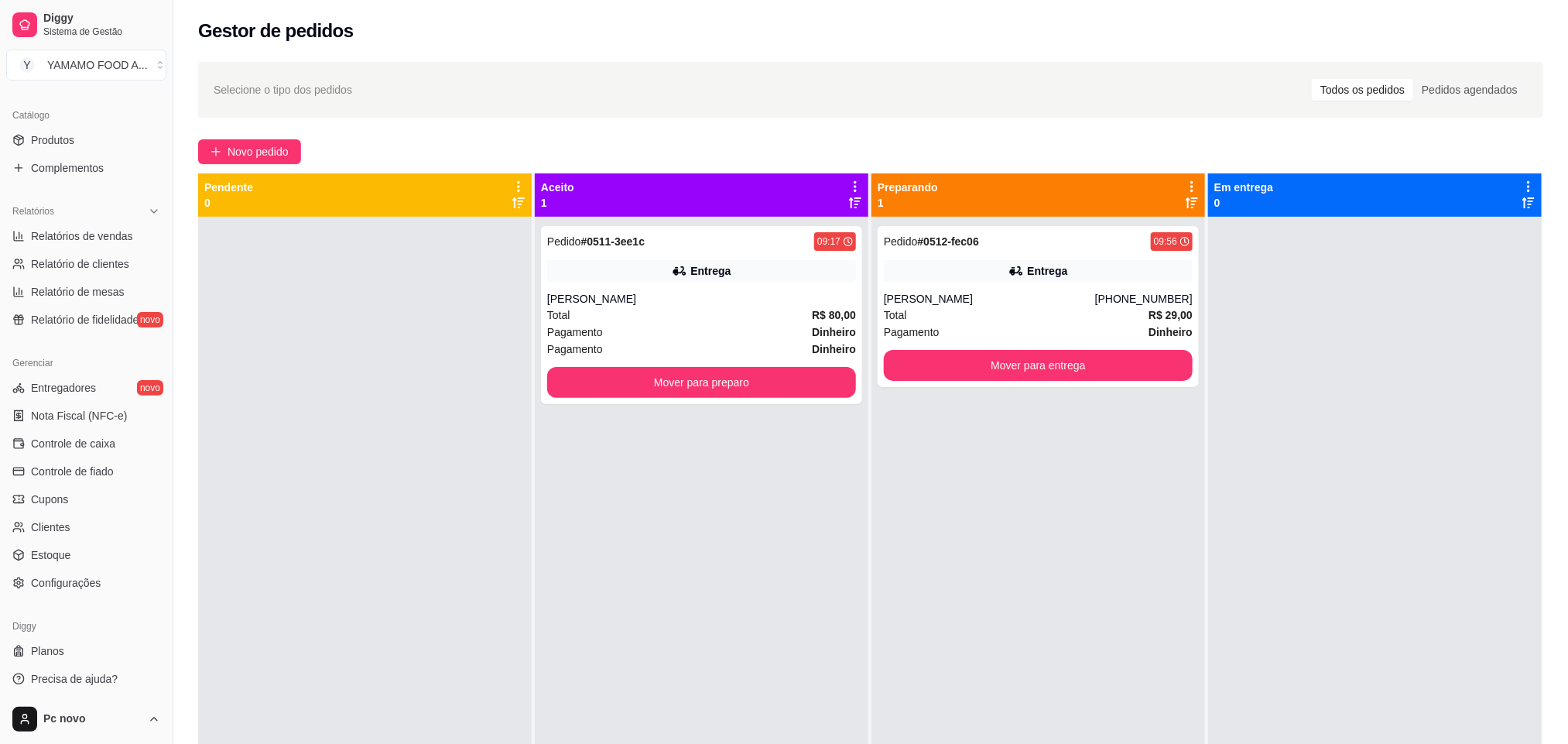
scroll to position [370, 0]
click at [96, 581] on span "Configurações" at bounding box center [65, 579] width 69 height 16
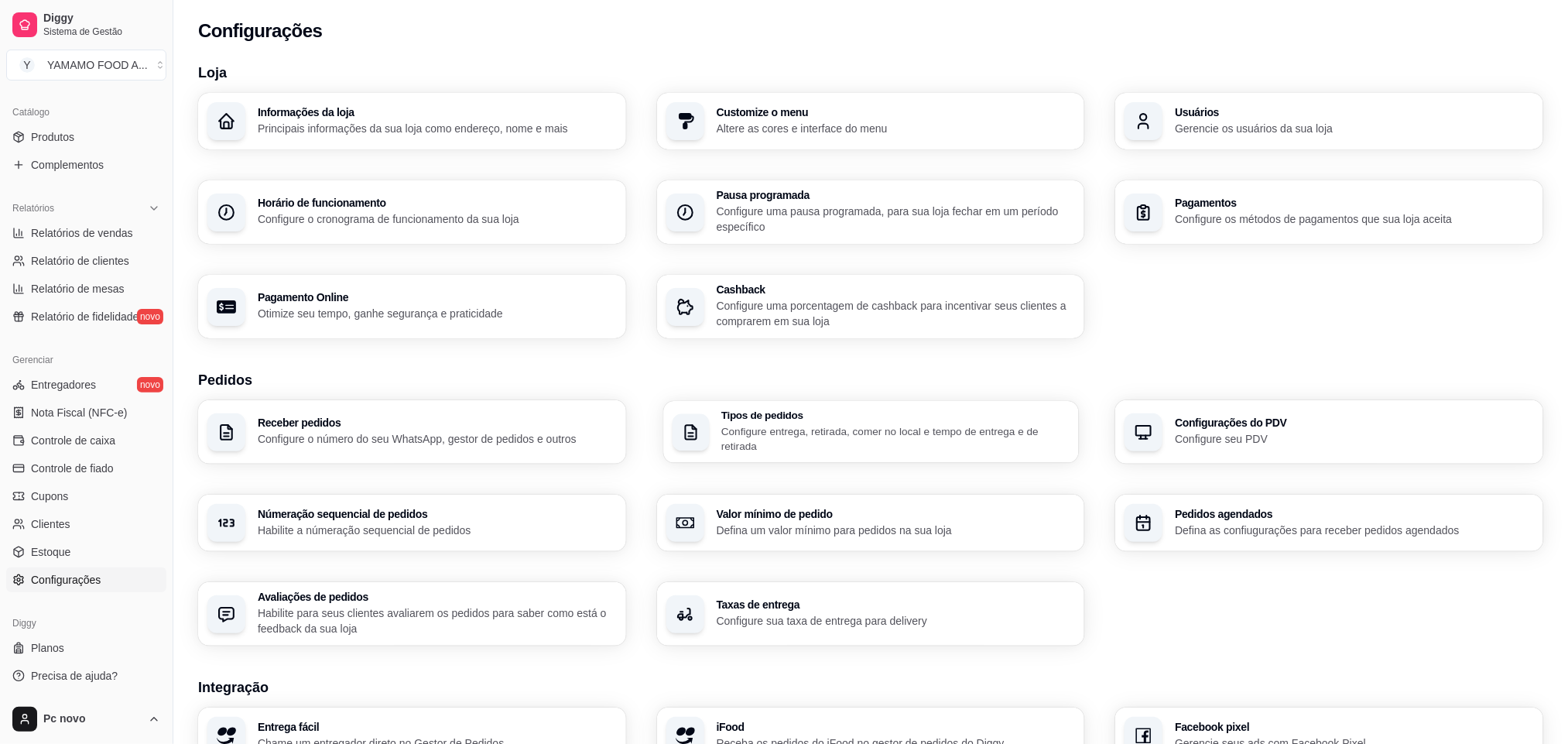
click at [771, 425] on p "Configure entrega, retirada, comer no local e tempo de entrega e de retirada" at bounding box center [895, 438] width 349 height 30
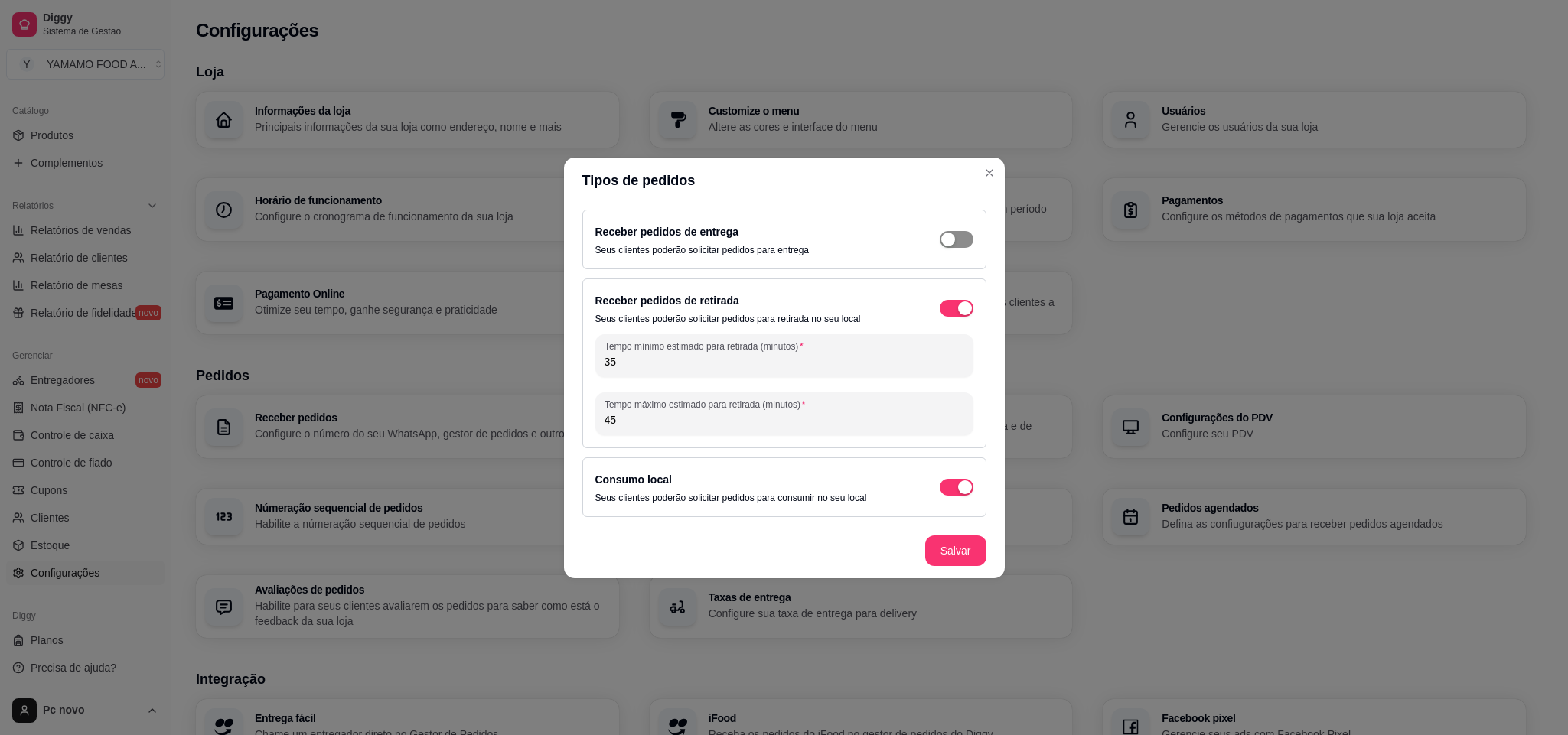
click at [948, 233] on div "button" at bounding box center [948, 240] width 14 height 14
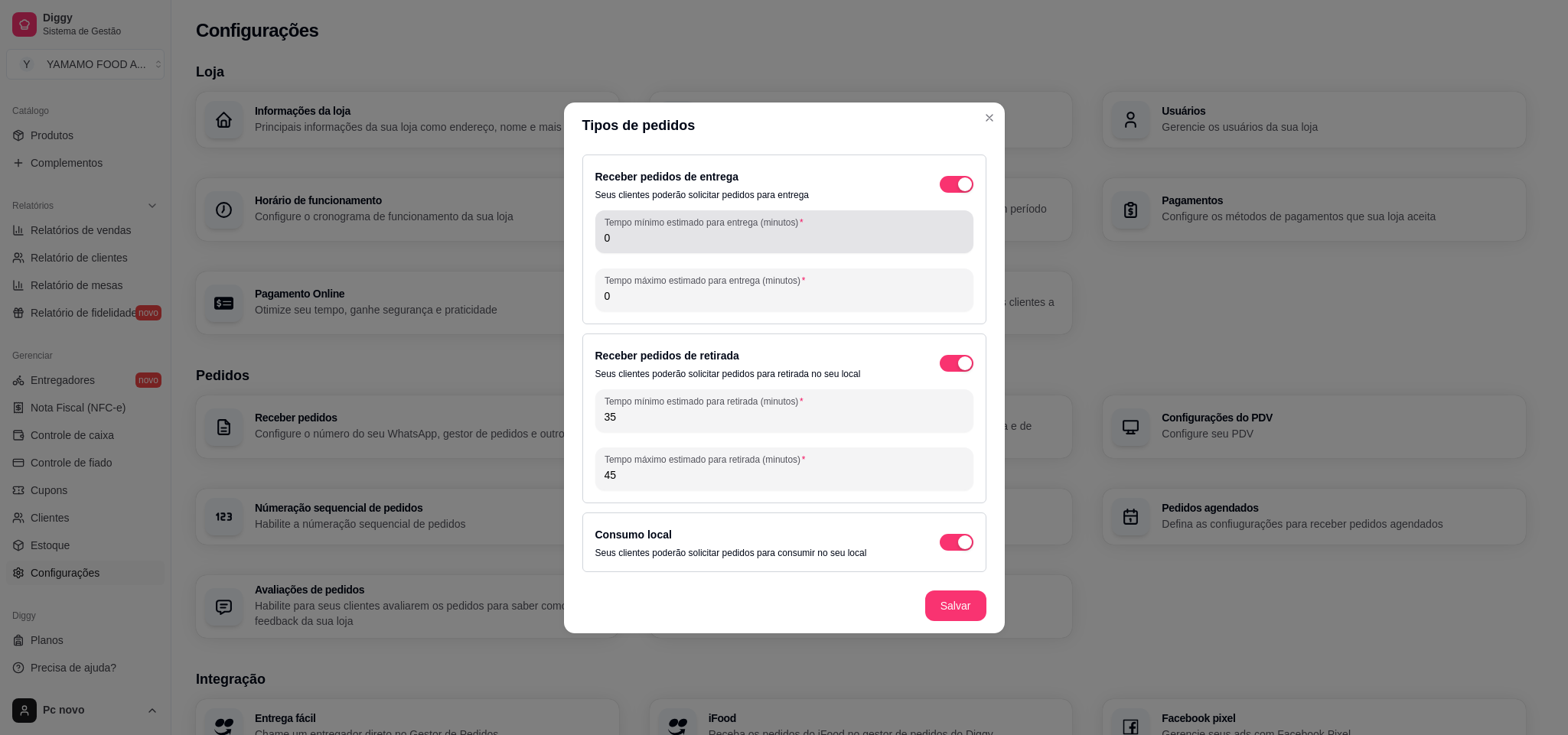
click at [829, 234] on input "0" at bounding box center [784, 238] width 359 height 15
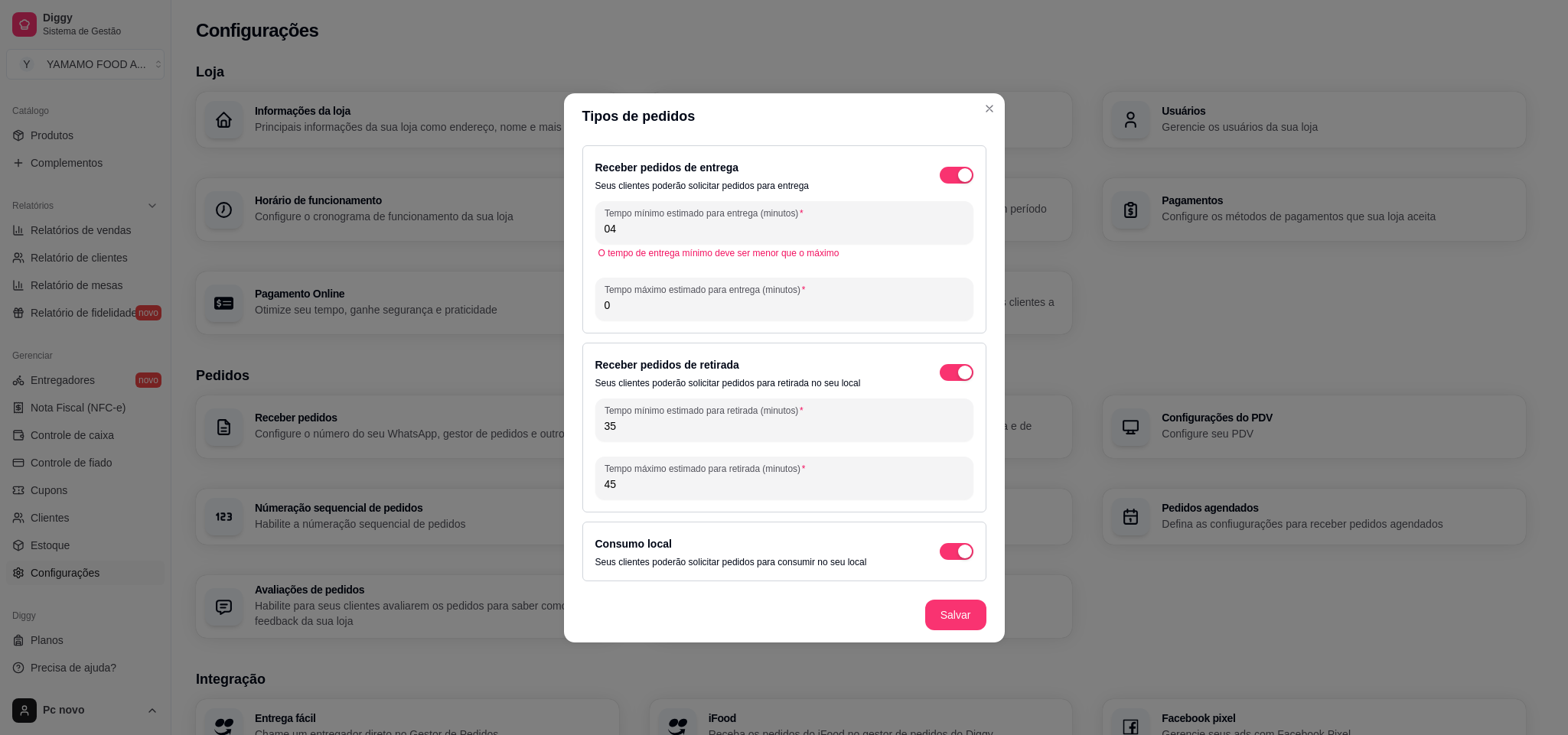
type input "0"
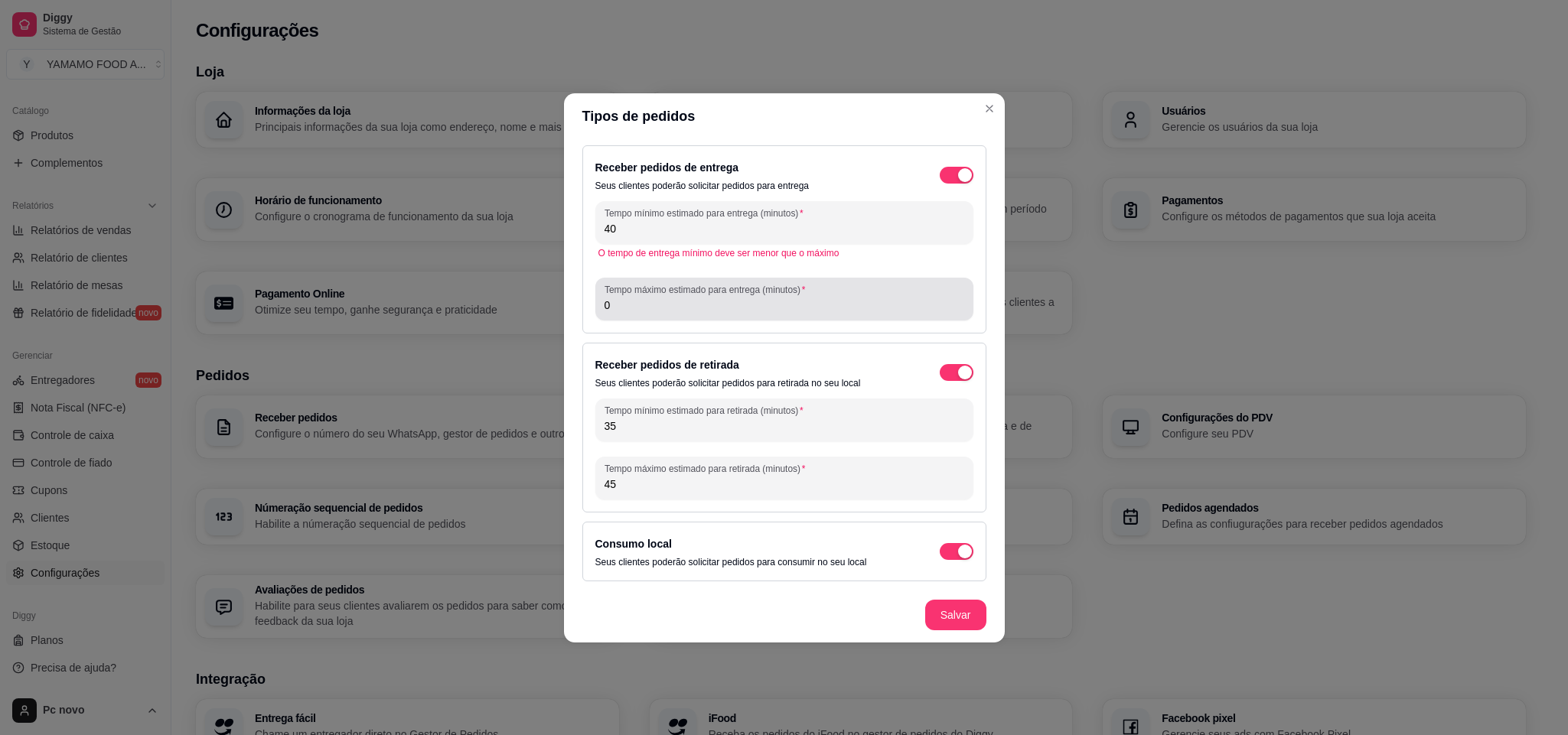
type input "40"
click at [701, 314] on div "Tempo máximo estimado para entrega (minutos) 0" at bounding box center [784, 299] width 378 height 43
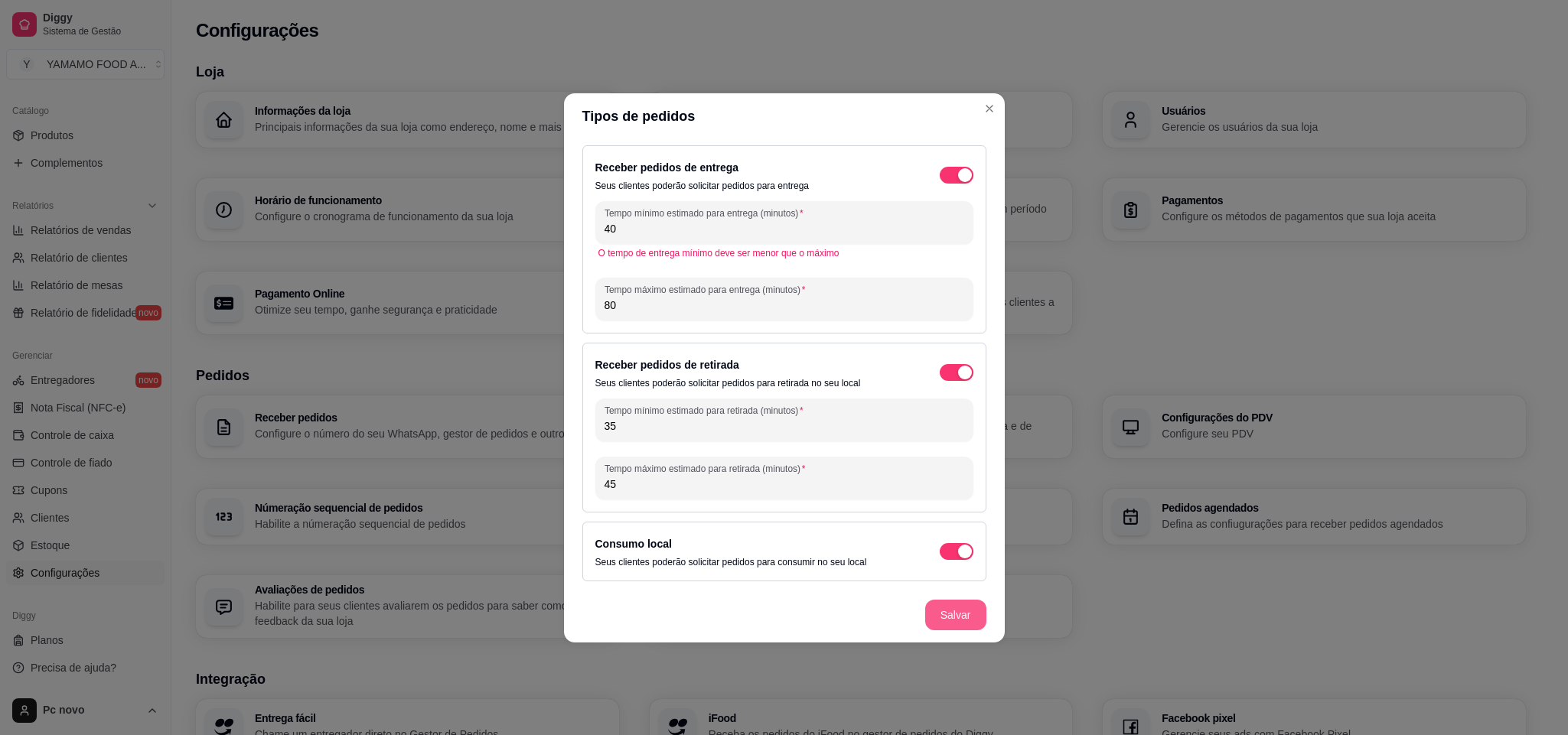
type input "80"
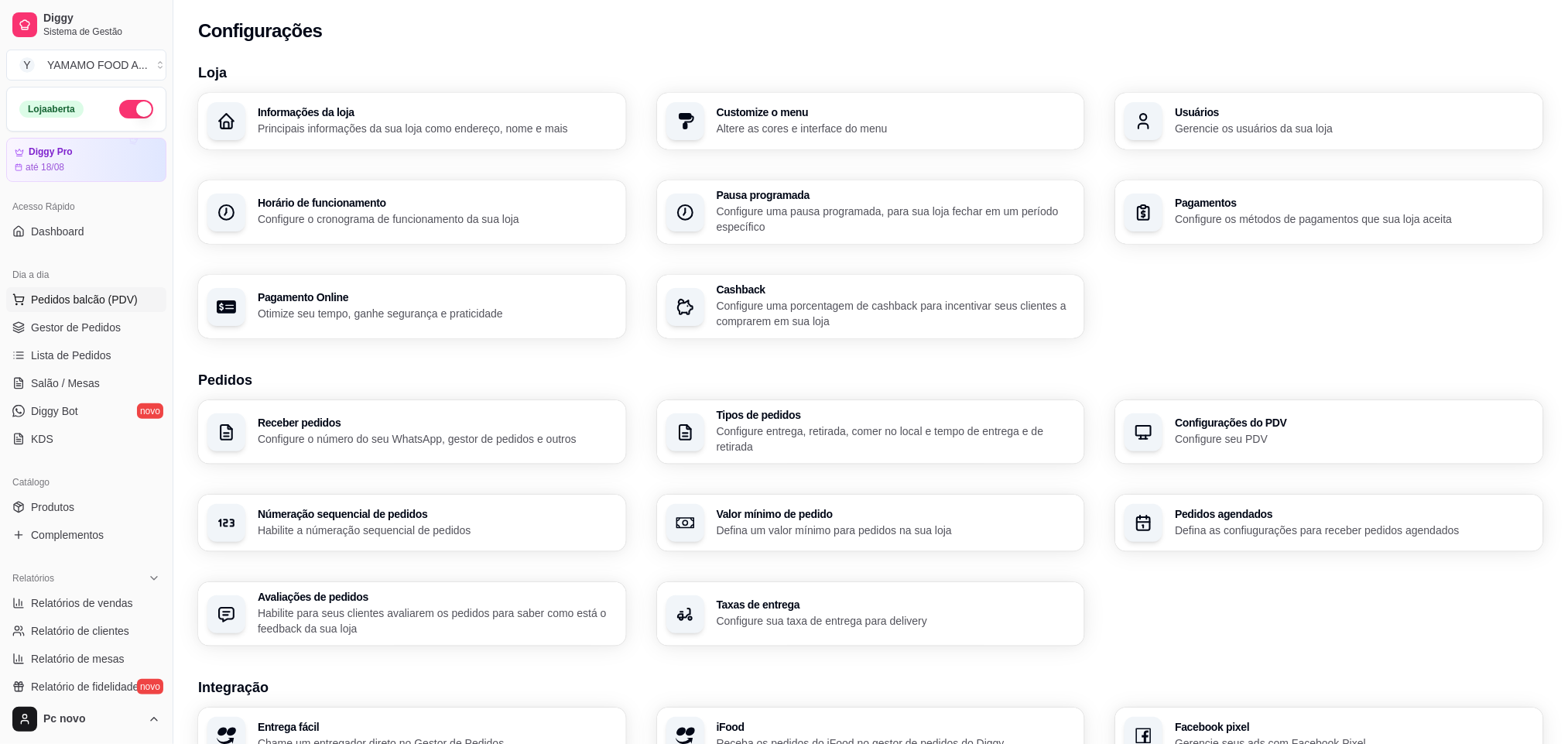
click at [91, 297] on span "Pedidos balcão (PDV)" at bounding box center [84, 299] width 107 height 16
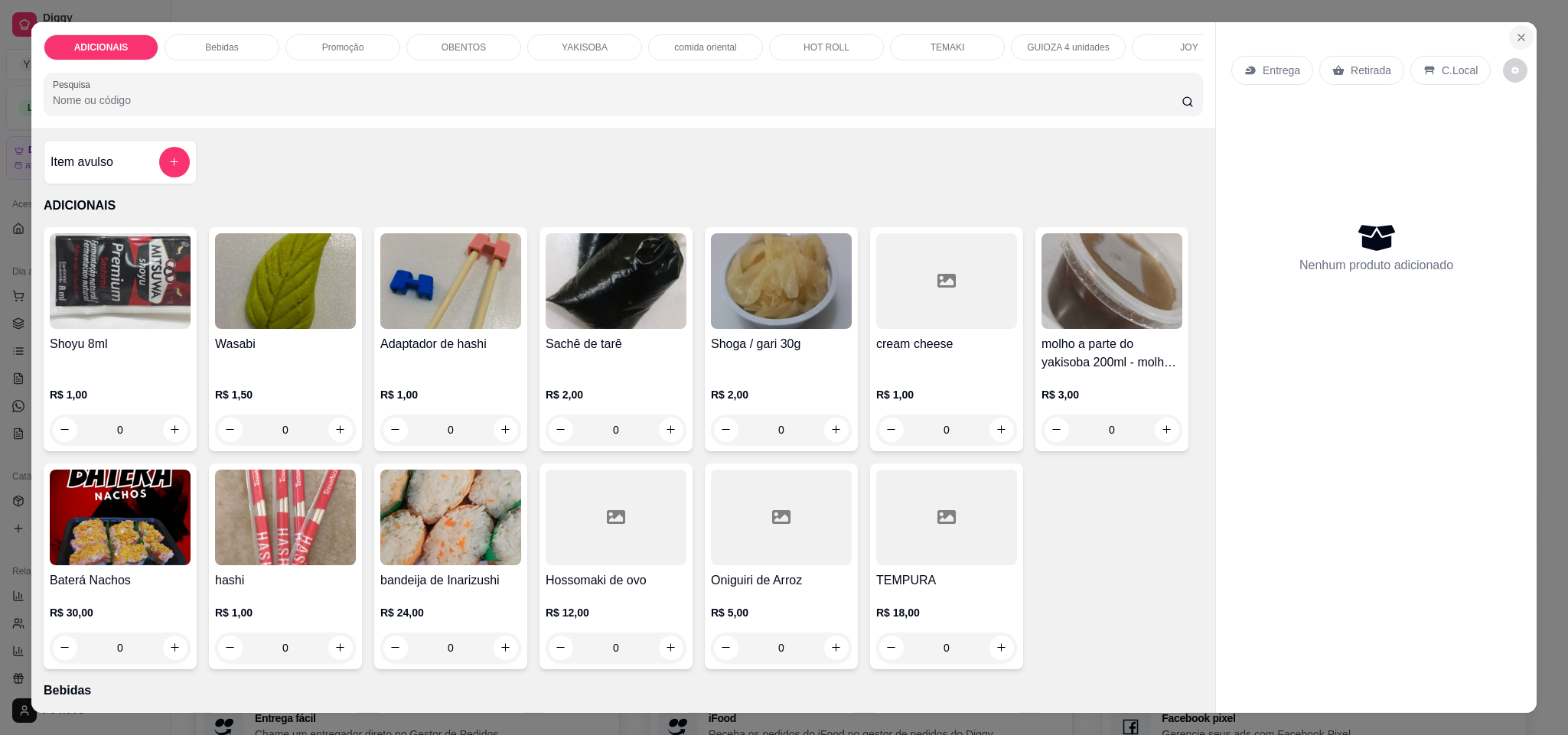
click at [1515, 33] on icon "Close" at bounding box center [1521, 38] width 12 height 12
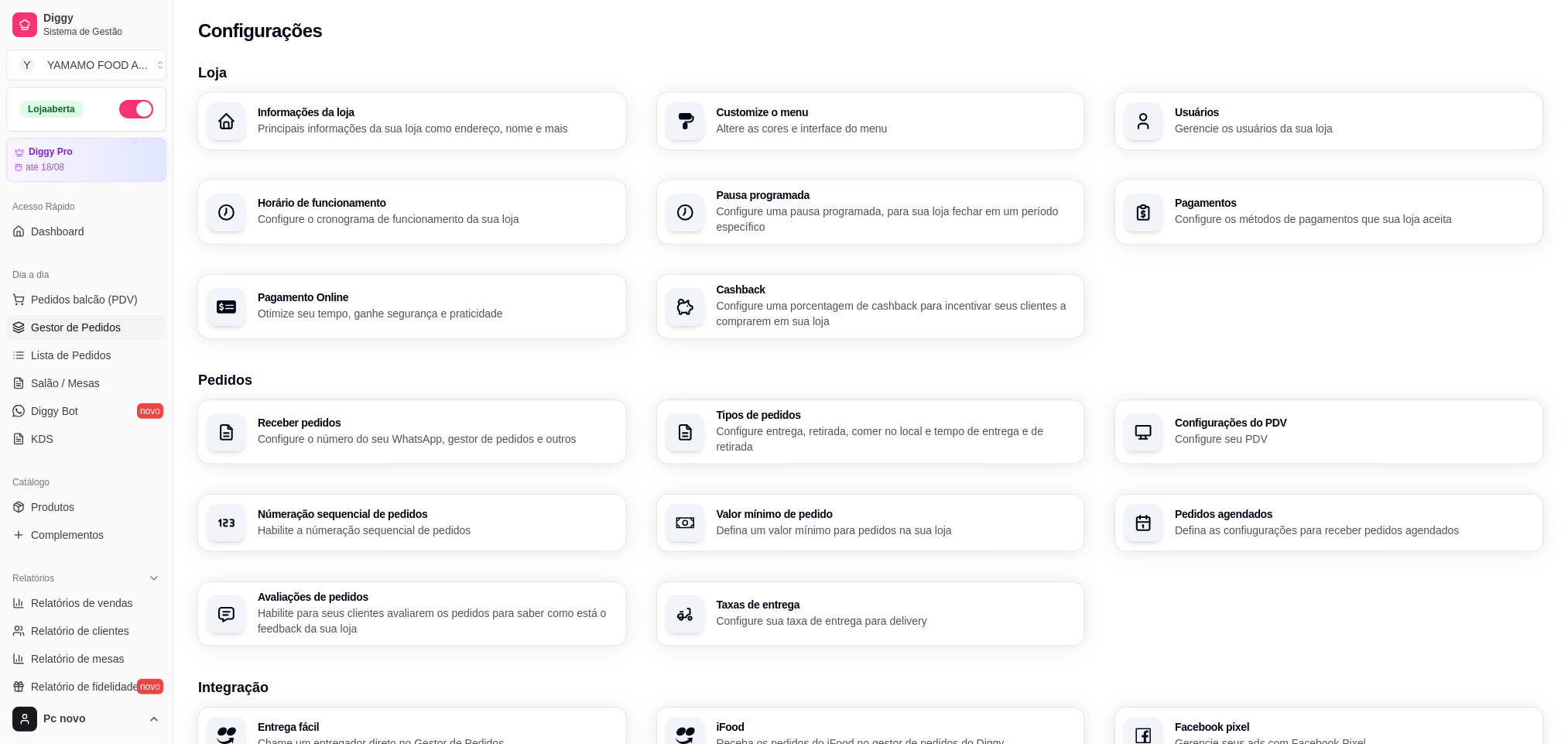
click at [69, 335] on span "Gestor de Pedidos" at bounding box center [76, 328] width 90 height 16
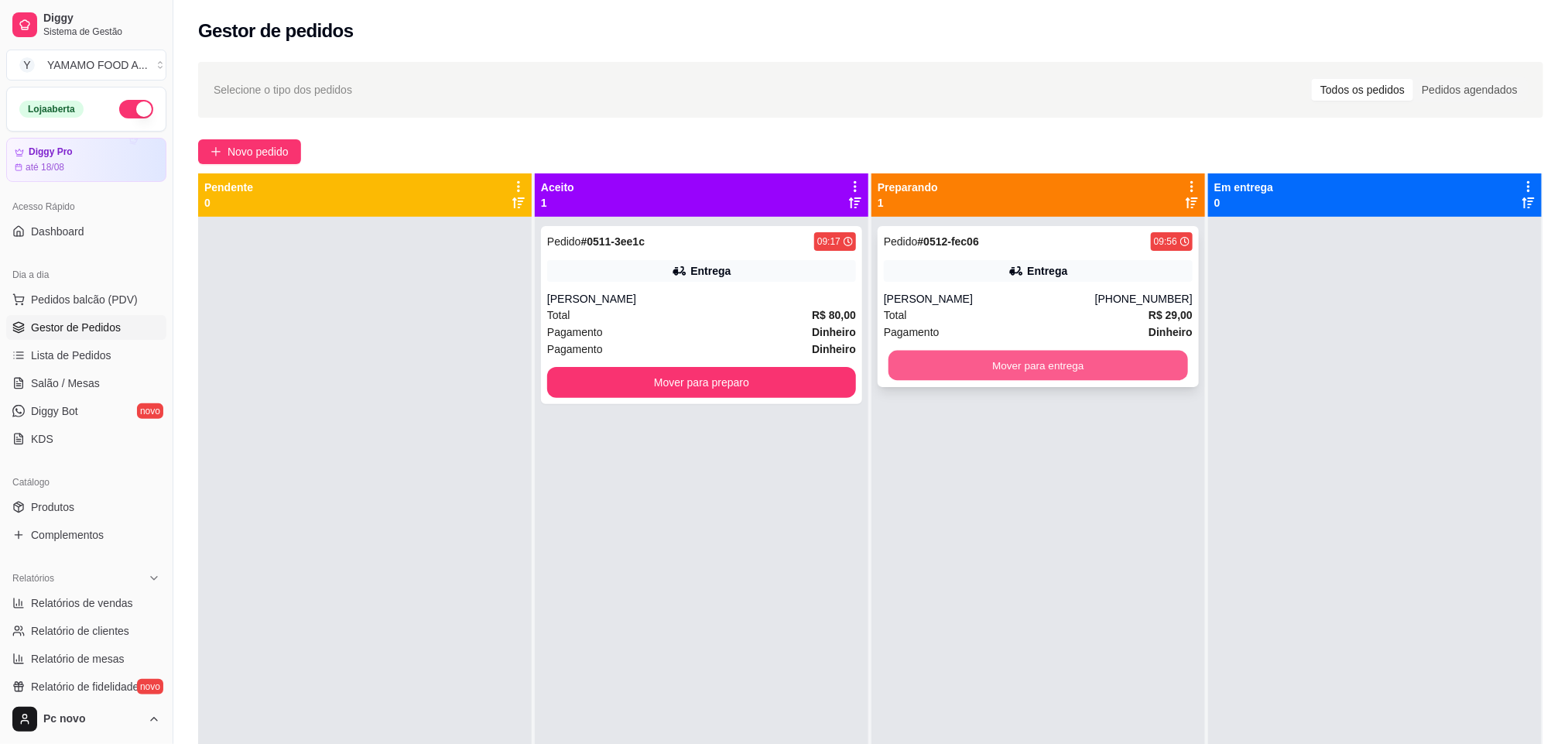
click at [959, 353] on button "Mover para entrega" at bounding box center [1038, 366] width 299 height 30
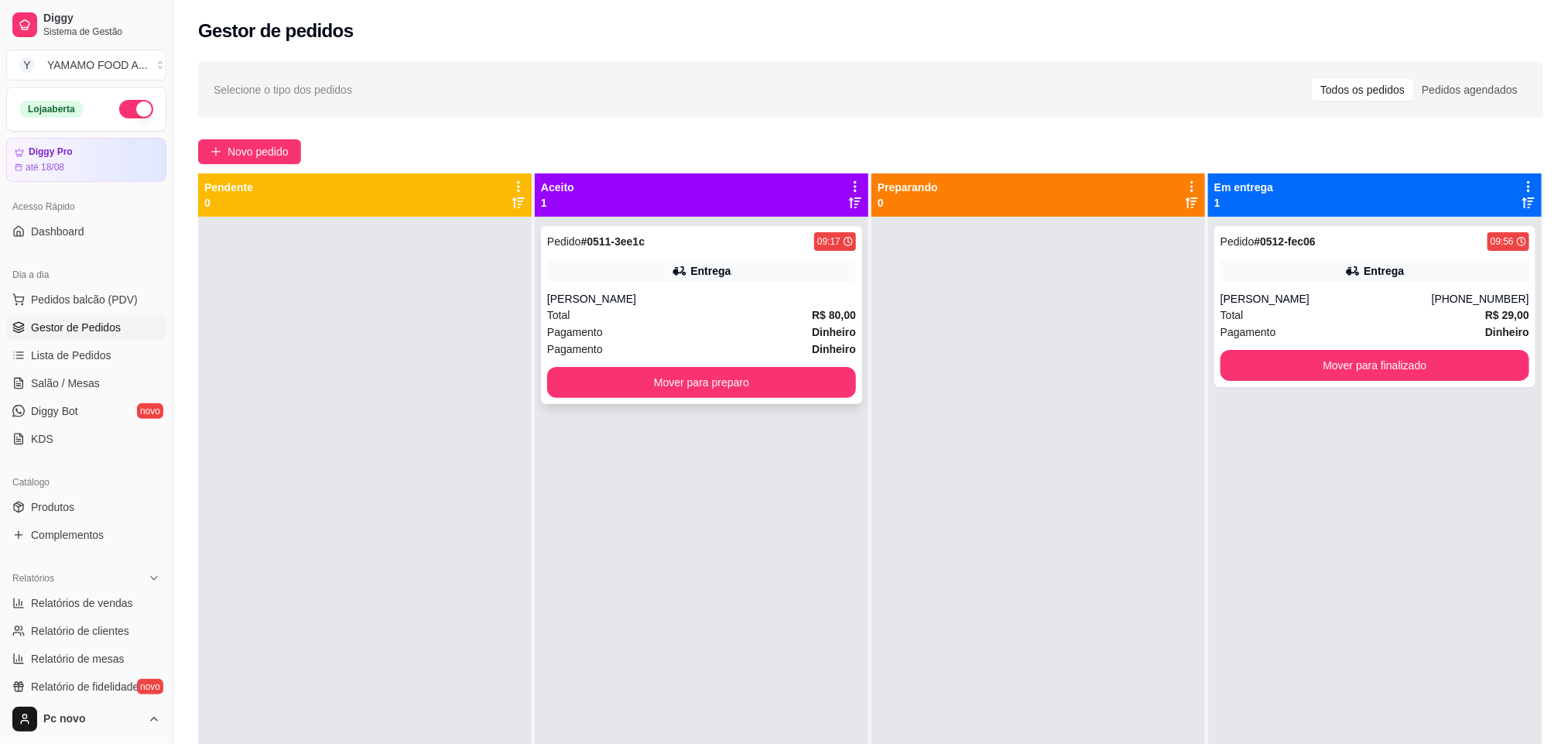
click at [748, 324] on div "Pagamento Dinheiro" at bounding box center [702, 332] width 309 height 17
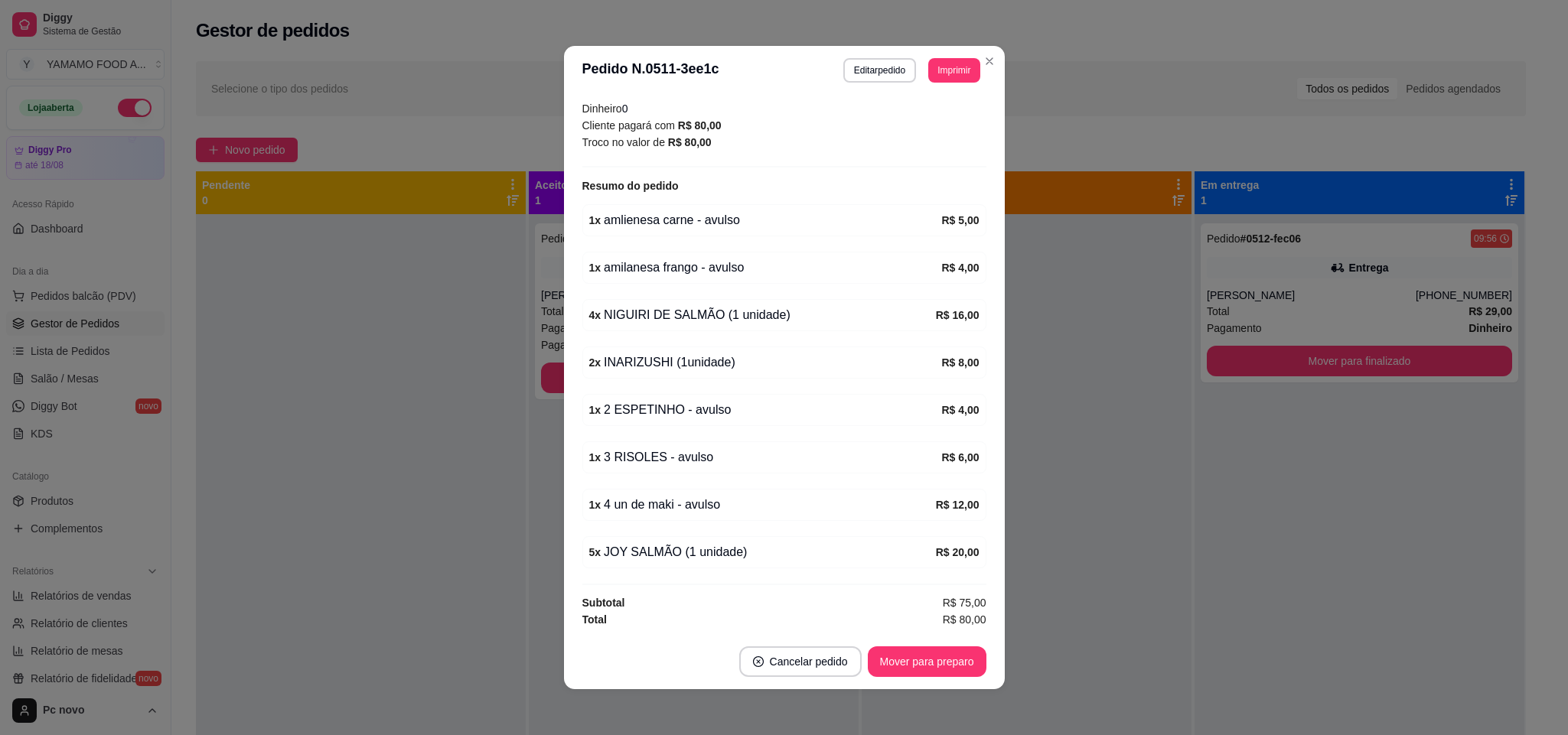
scroll to position [451, 0]
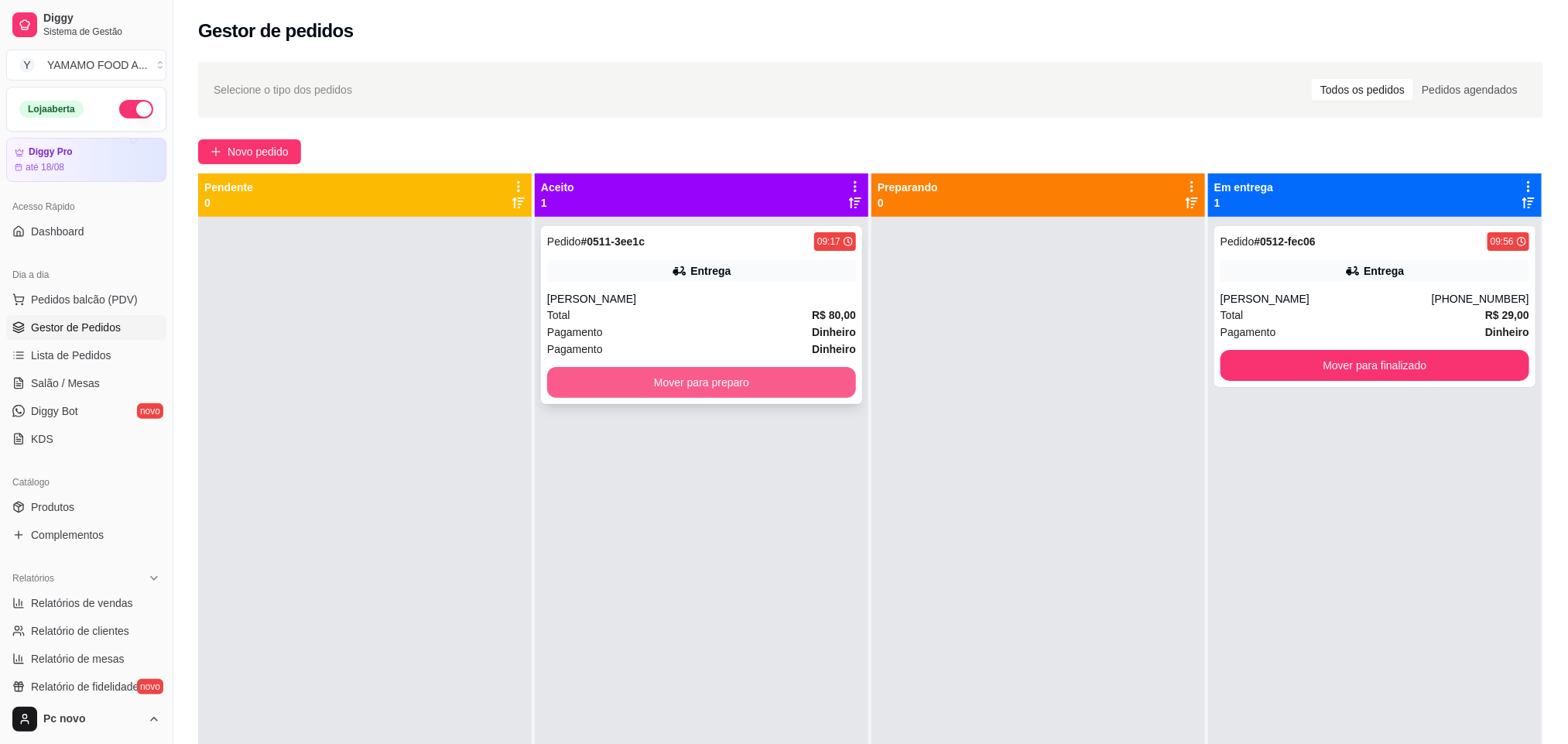
click at [734, 379] on button "Mover para preparo" at bounding box center [702, 382] width 309 height 31
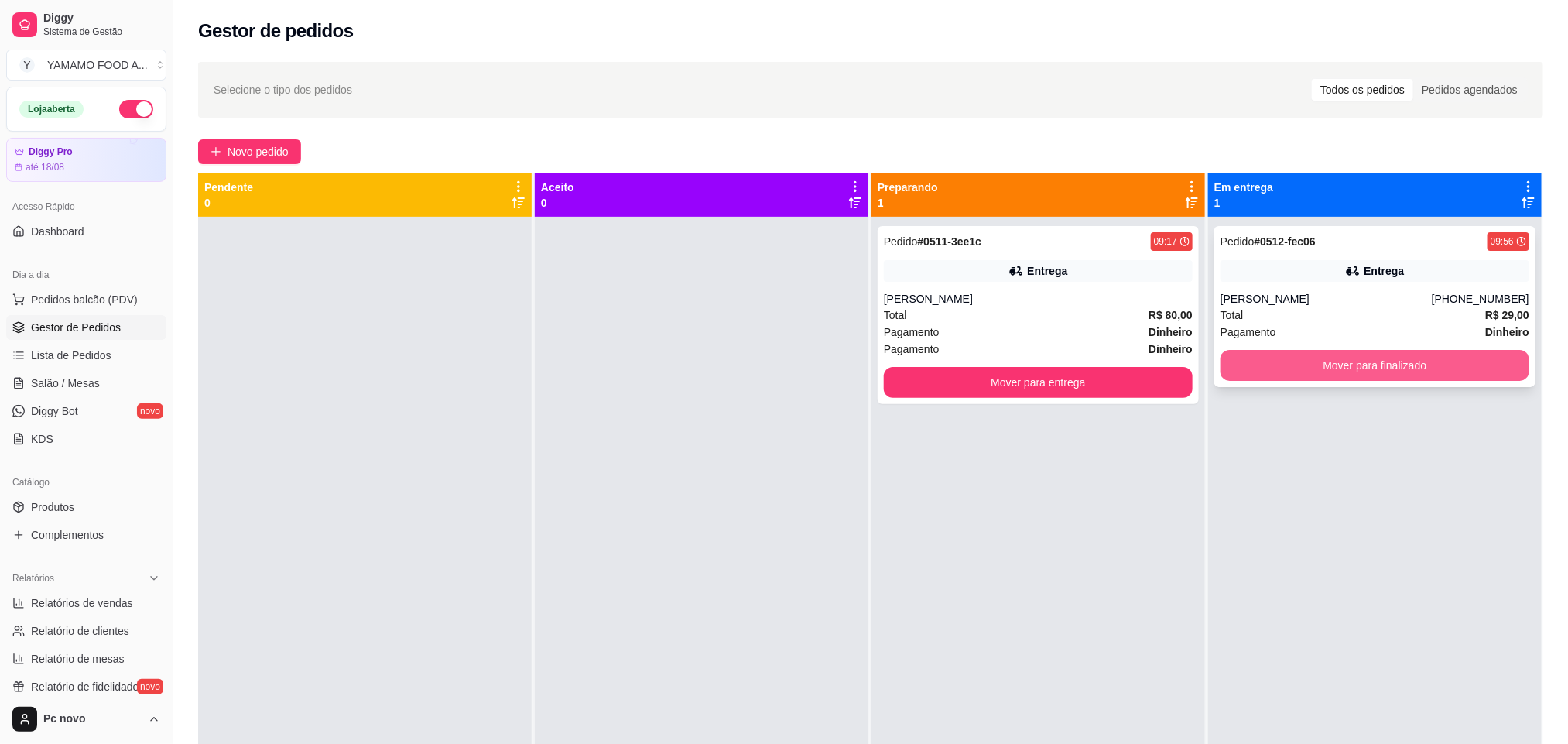
click at [1280, 363] on button "Mover para finalizado" at bounding box center [1375, 366] width 309 height 31
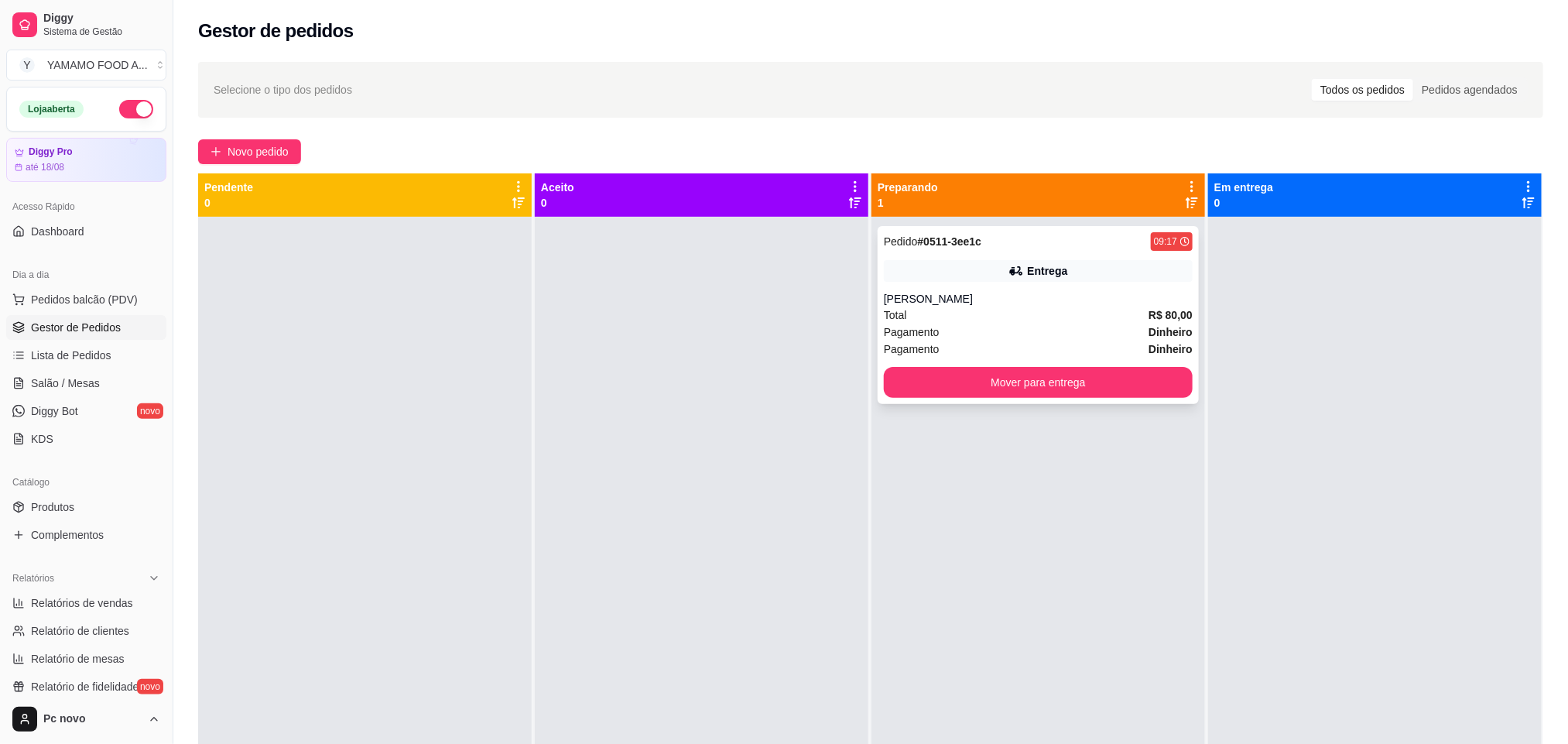
click at [1052, 297] on div "[PERSON_NAME]" at bounding box center [1038, 299] width 309 height 16
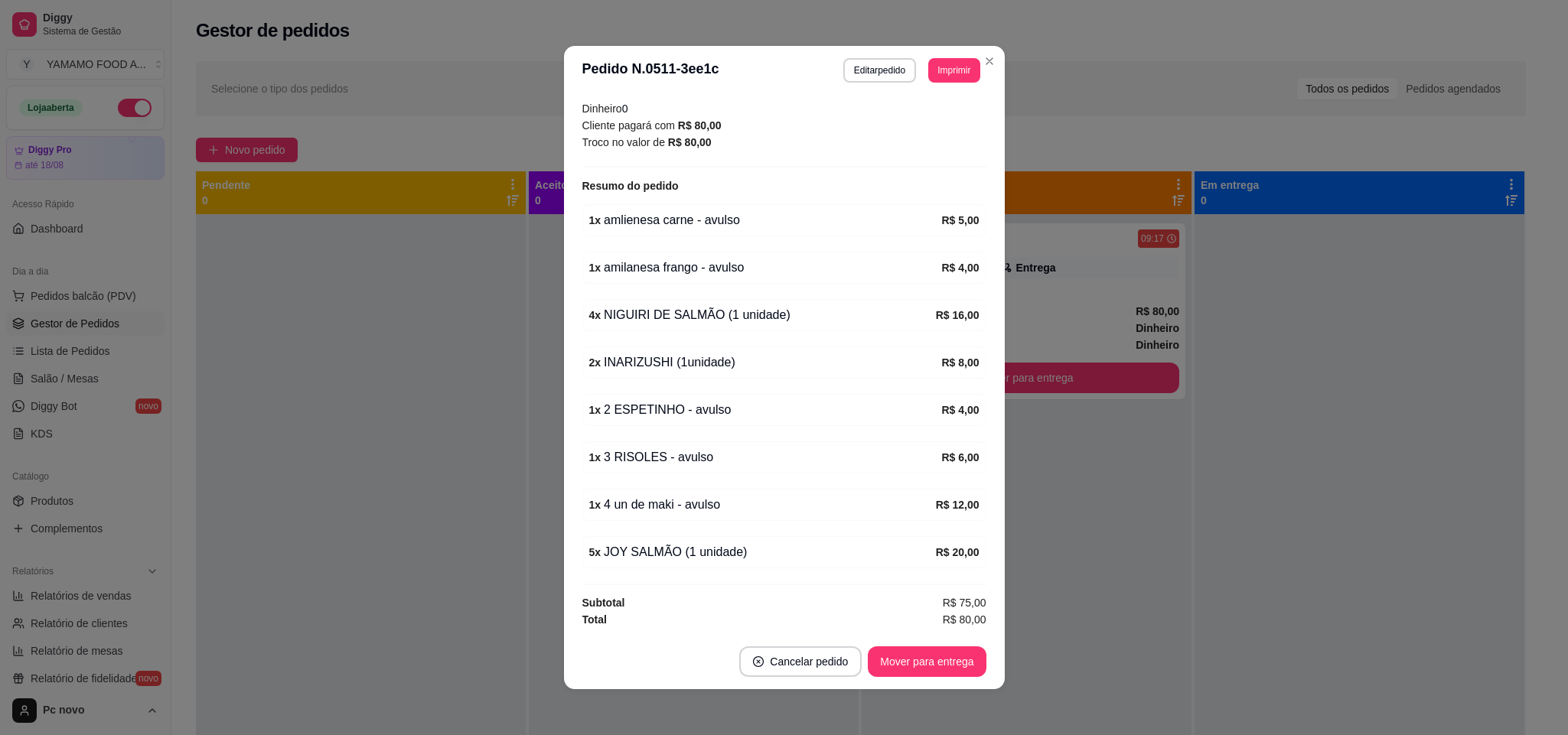
scroll to position [3, 0]
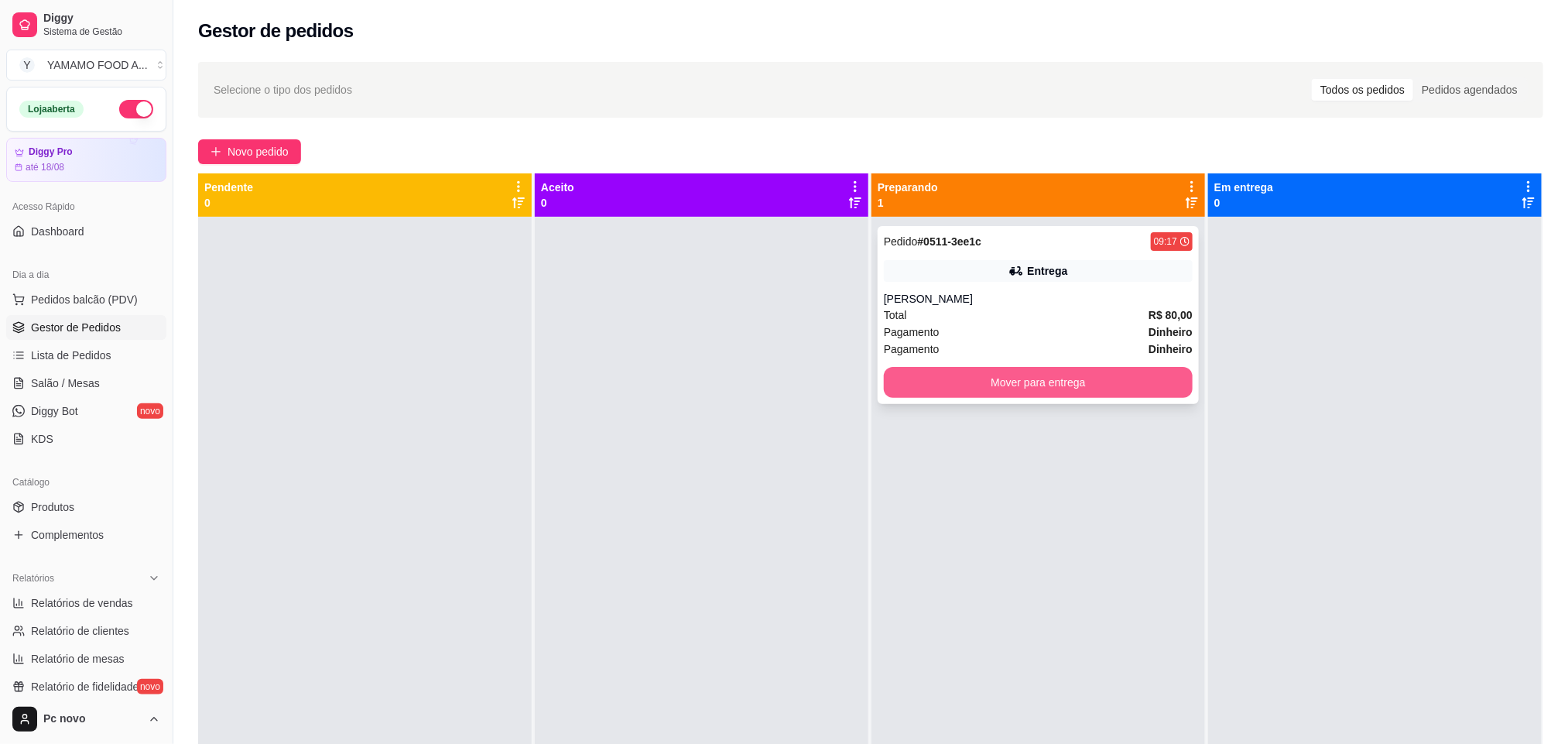
click at [982, 388] on button "Mover para entrega" at bounding box center [1038, 382] width 309 height 31
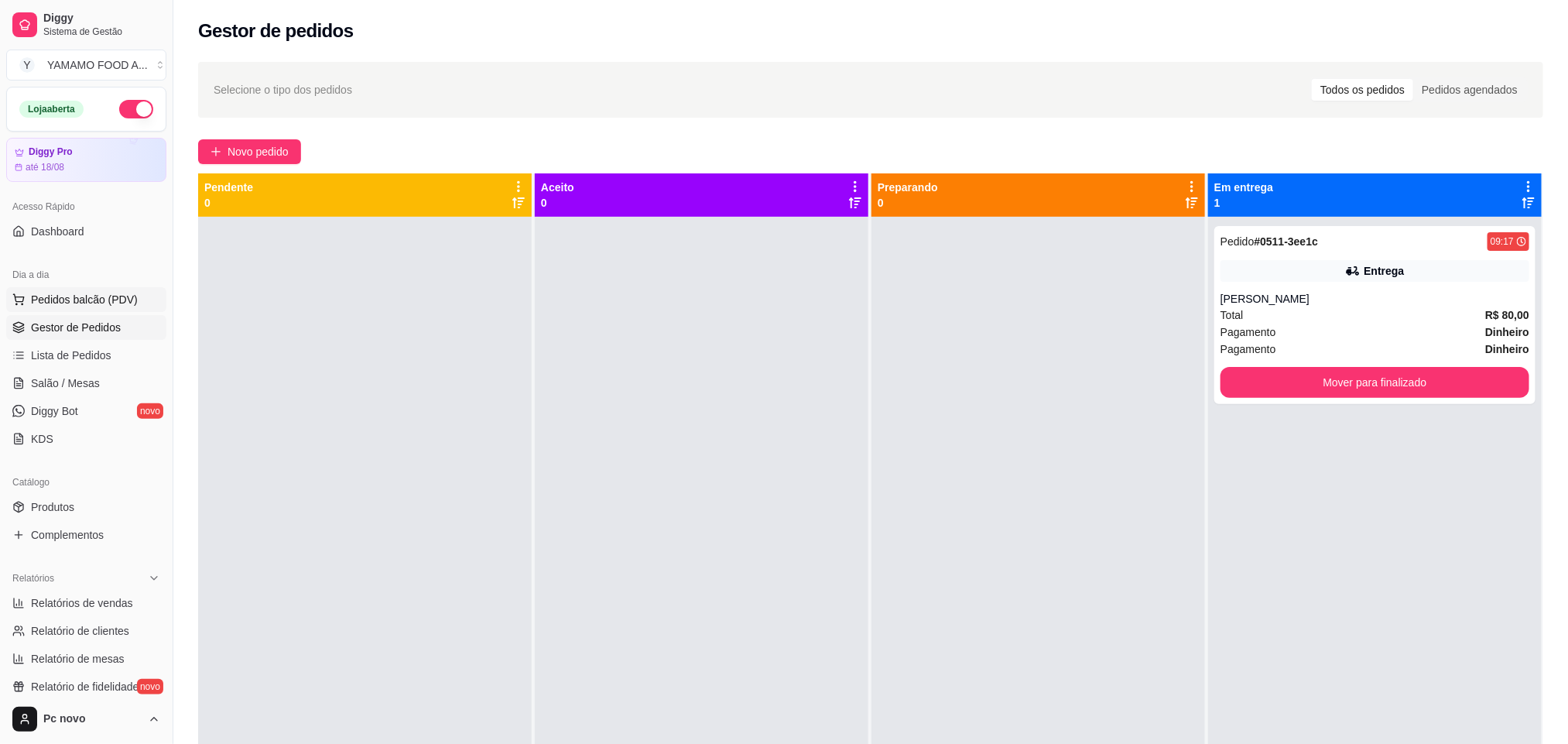
click at [123, 304] on span "Pedidos balcão (PDV)" at bounding box center [84, 299] width 107 height 16
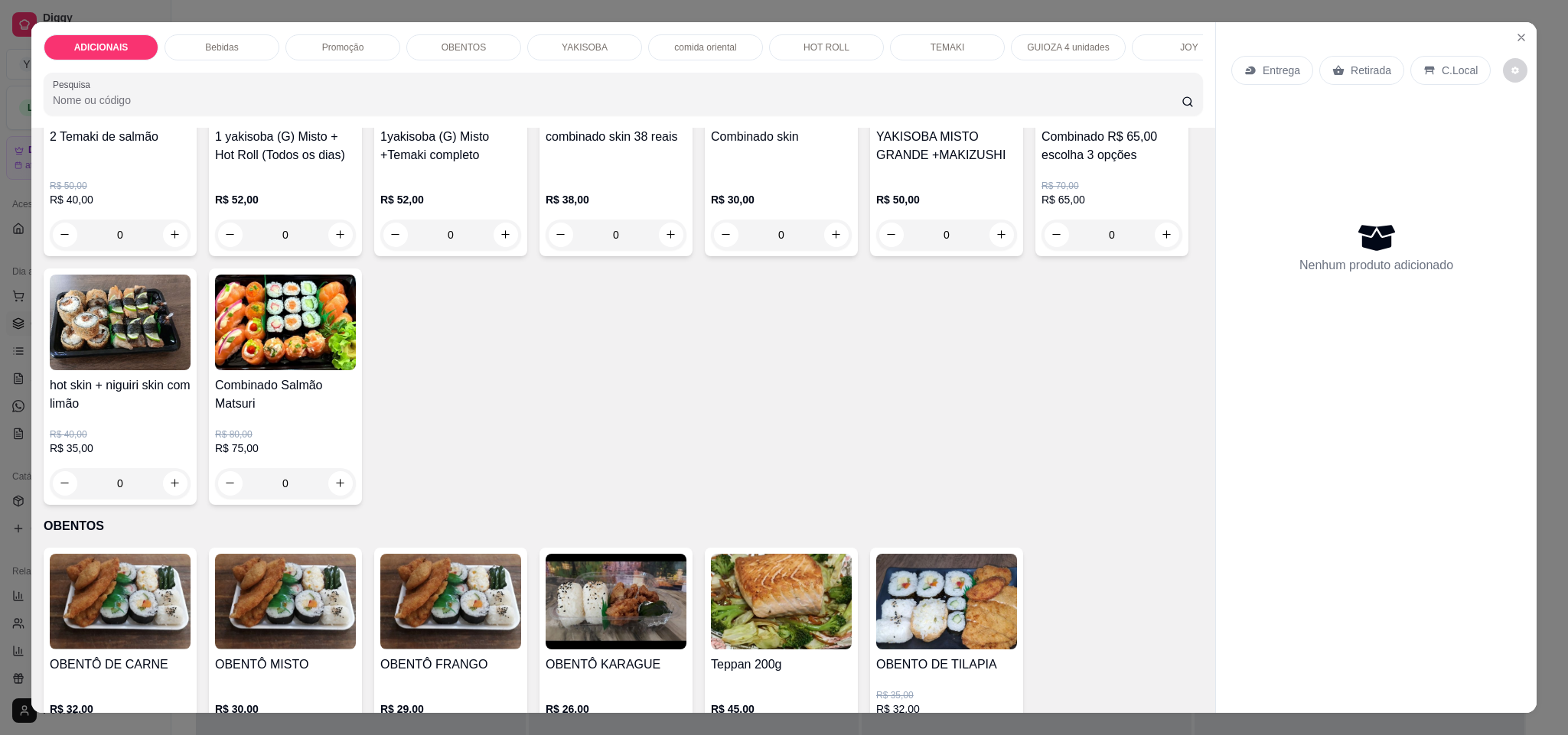
scroll to position [1764, 0]
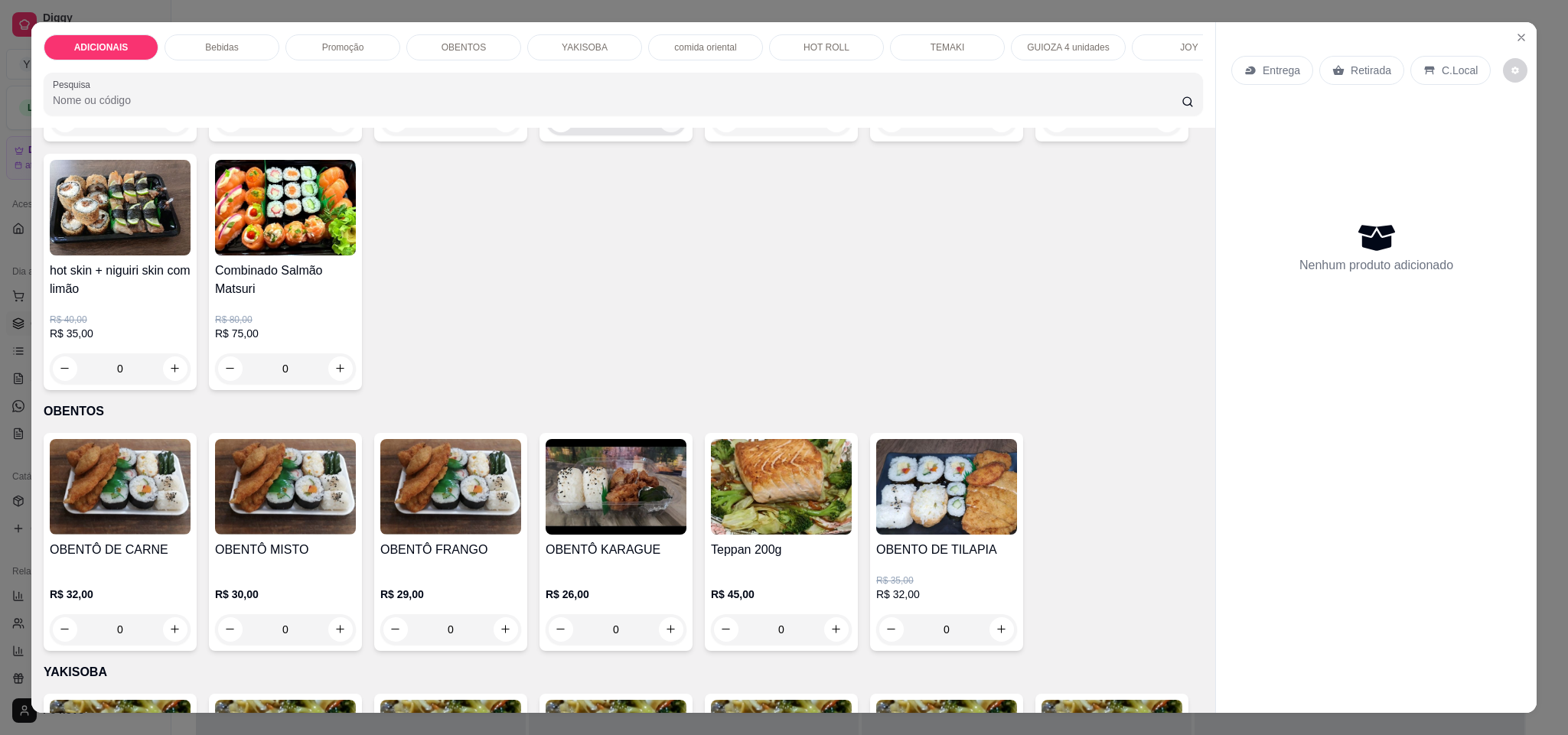
click at [665, 126] on icon "increase-product-quantity" at bounding box center [670, 119] width 12 height 12
type input "1"
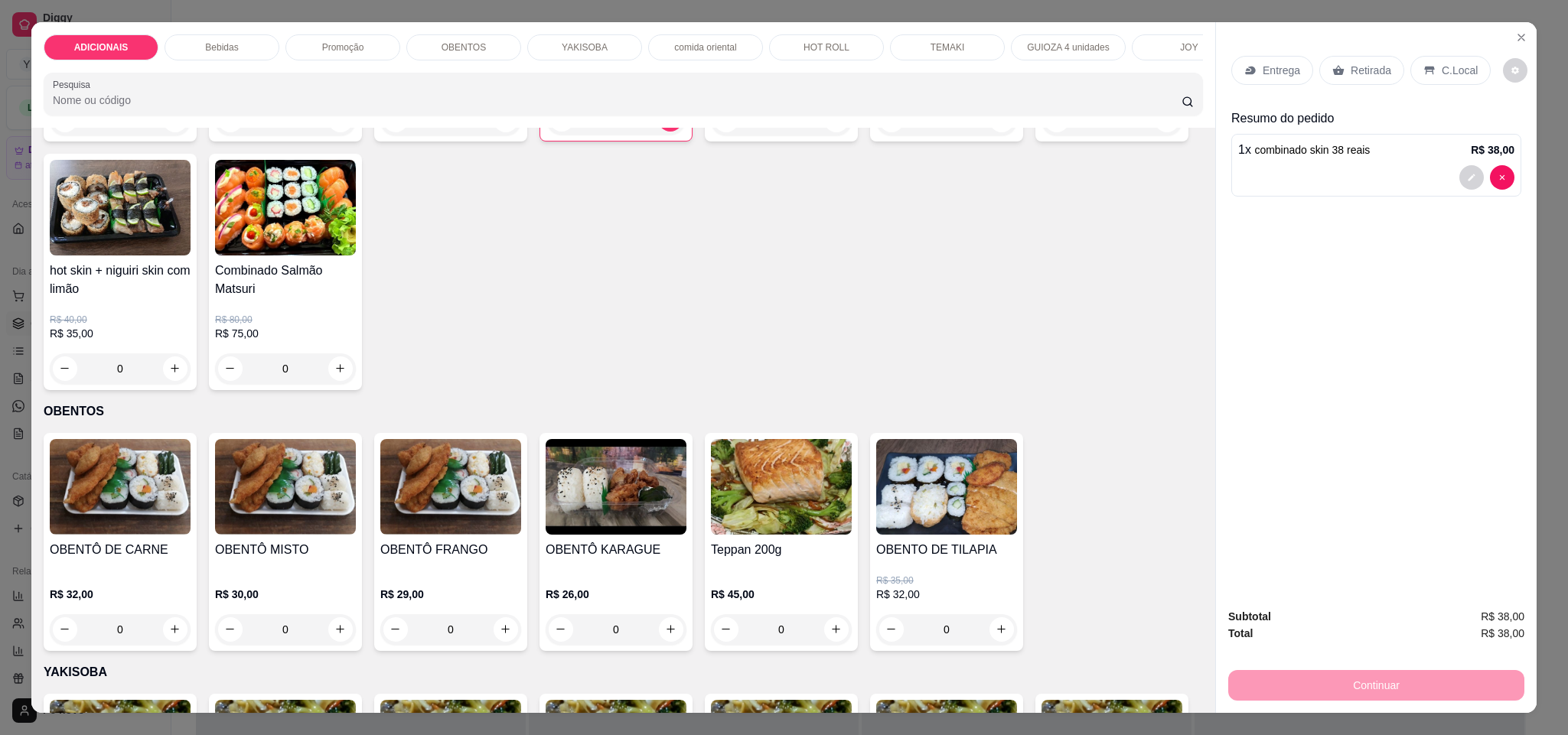
click at [1361, 73] on p "Retirada" at bounding box center [1371, 70] width 41 height 15
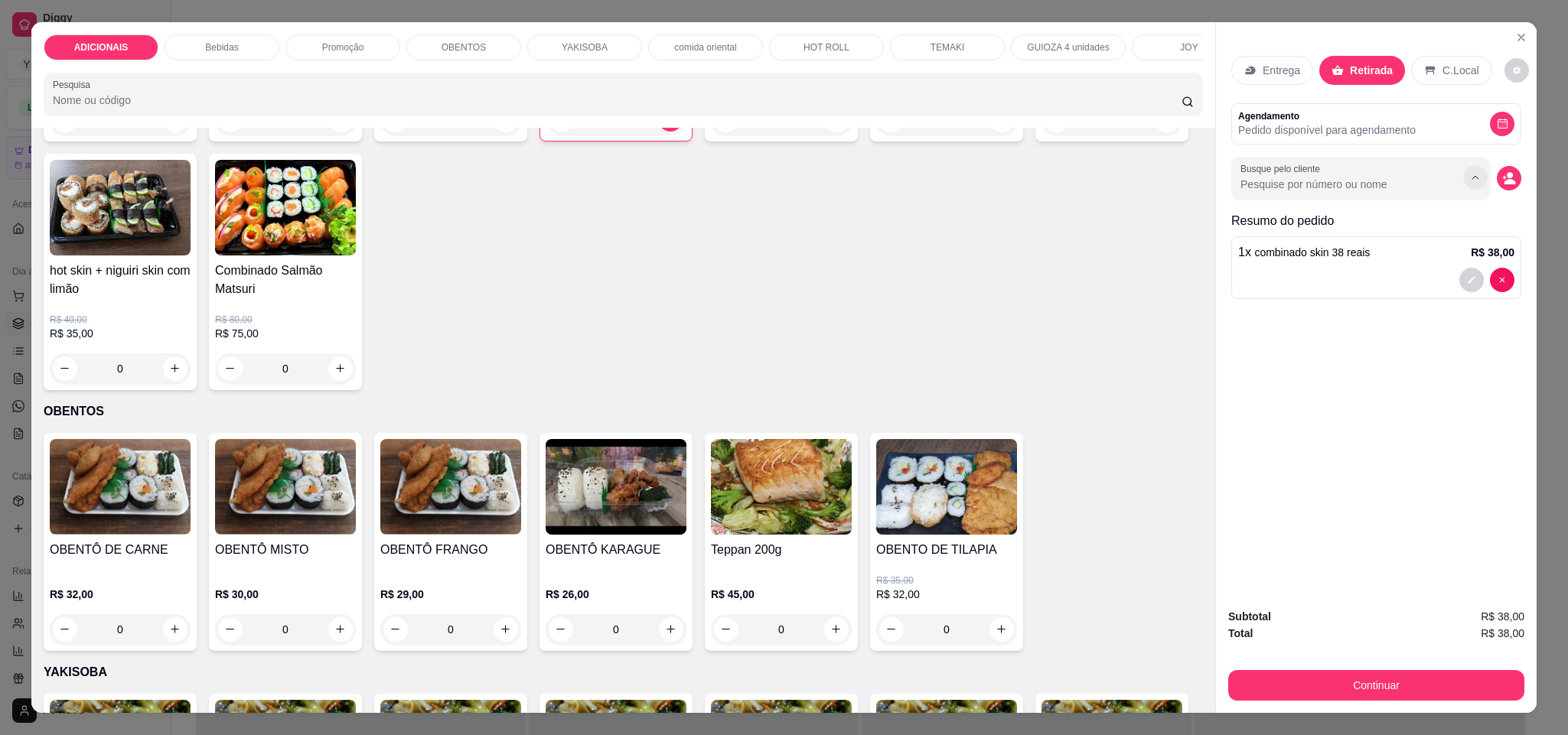
click at [1469, 177] on icon "Show suggestions" at bounding box center [1475, 177] width 12 height 12
drag, startPoint x: 1316, startPoint y: 165, endPoint x: 1438, endPoint y: 183, distance: 123.3
click at [1327, 167] on div at bounding box center [1361, 178] width 241 height 31
click at [1506, 185] on icon "decrease-product-quantity" at bounding box center [1509, 178] width 14 height 14
click at [1502, 173] on icon "decrease-product-quantity" at bounding box center [1509, 178] width 14 height 14
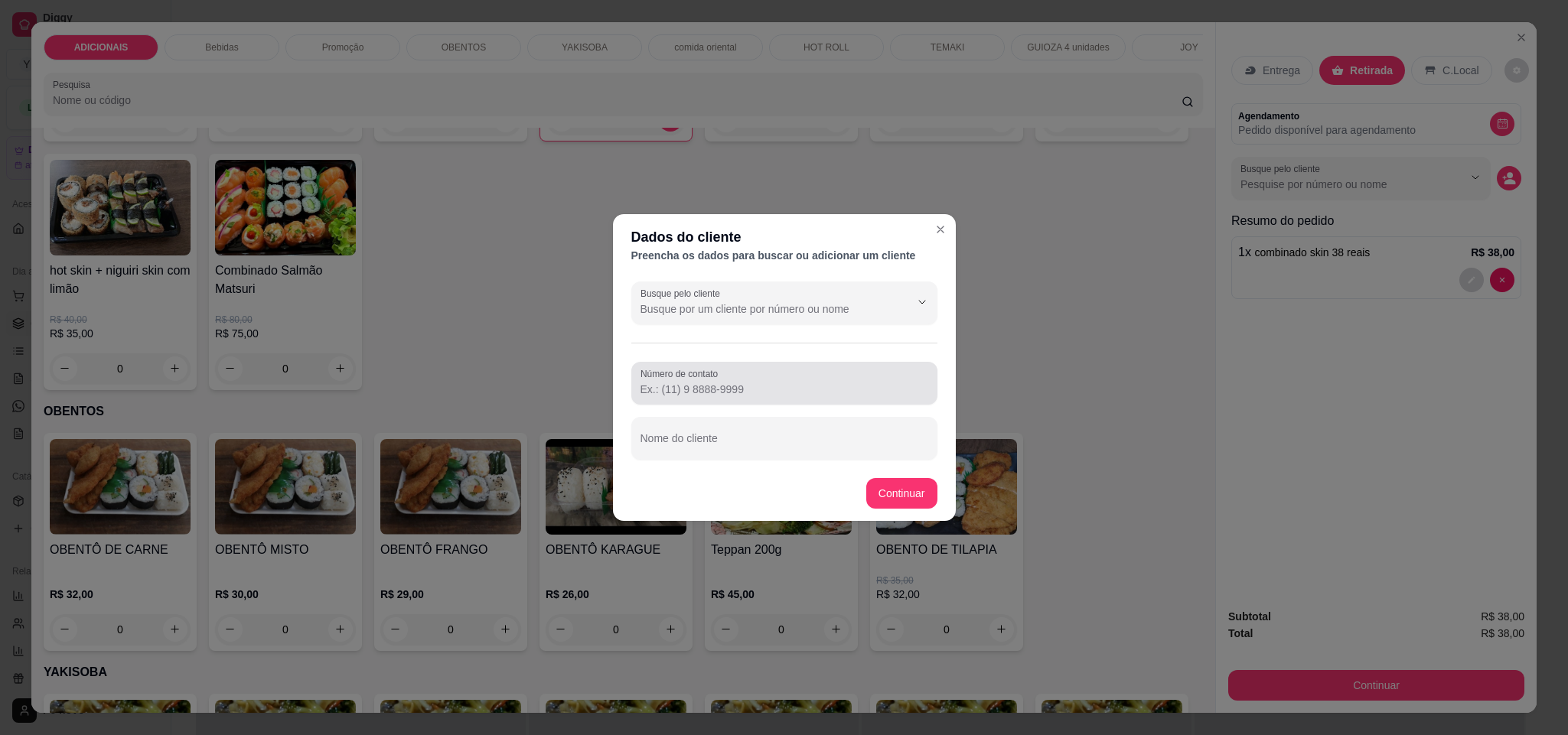
click at [747, 395] on input "Número de contato" at bounding box center [784, 389] width 288 height 15
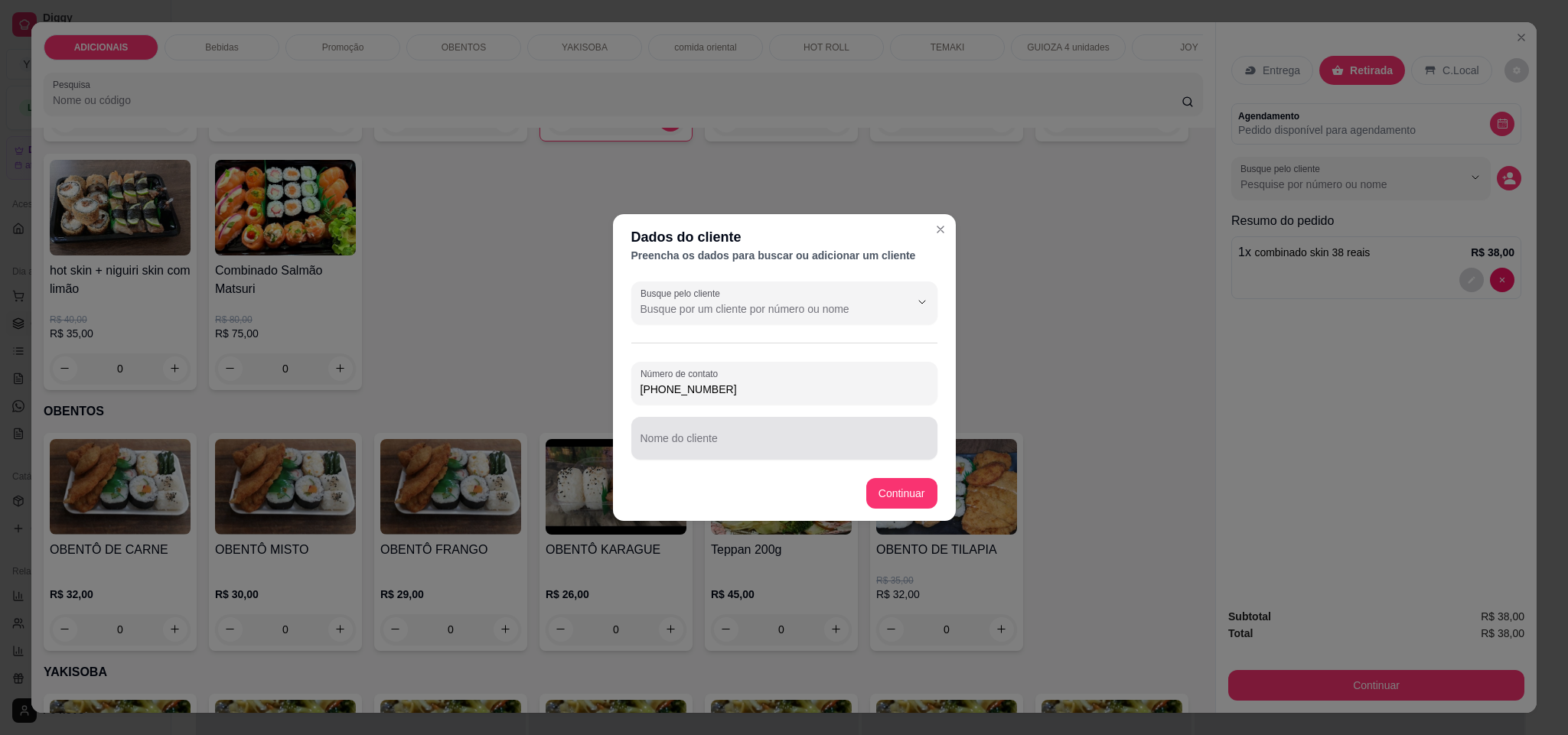
type input "[PHONE_NUMBER]"
click at [717, 446] on input "Nome do cliente" at bounding box center [784, 445] width 288 height 15
type input "camila"
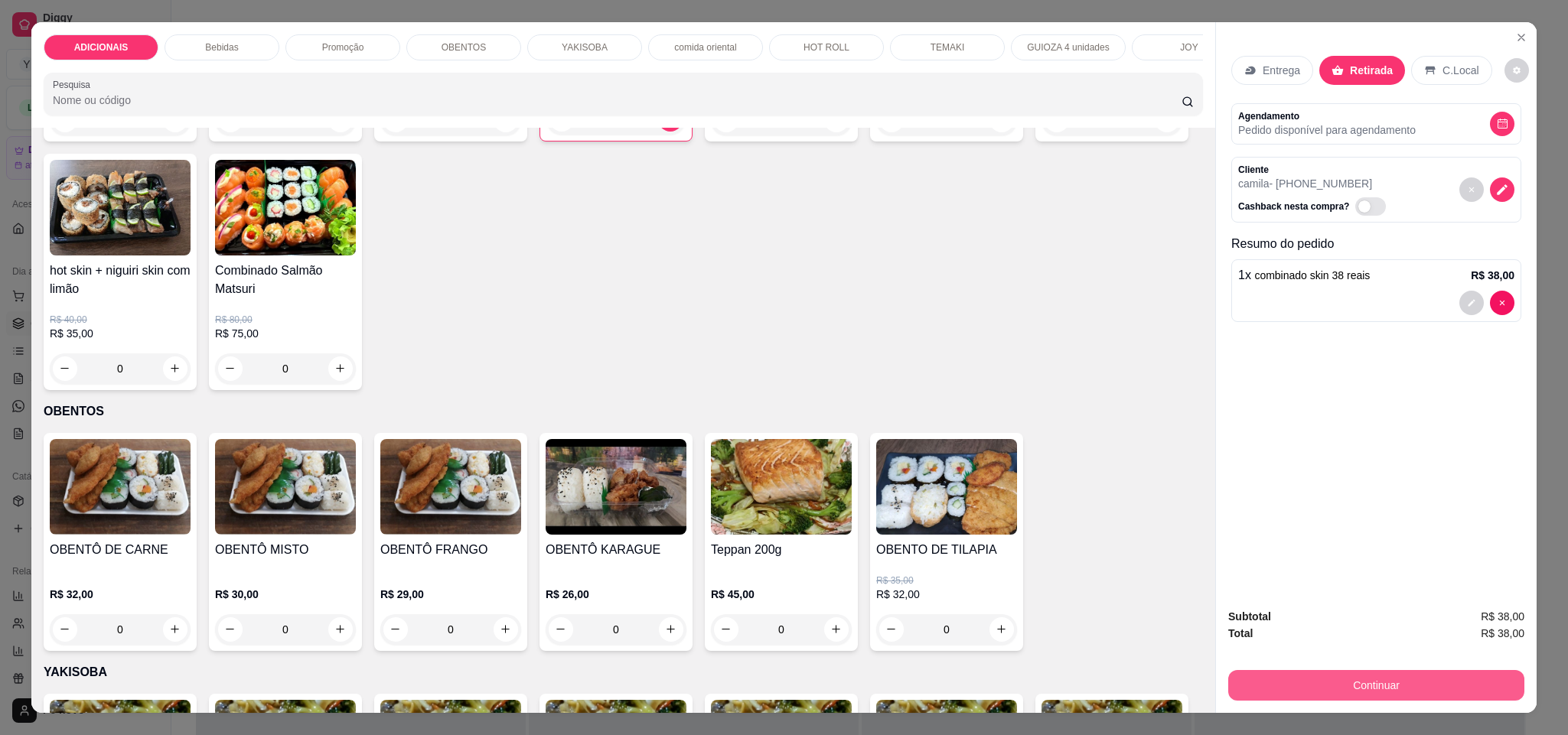
click at [1451, 680] on button "Continuar" at bounding box center [1376, 685] width 296 height 31
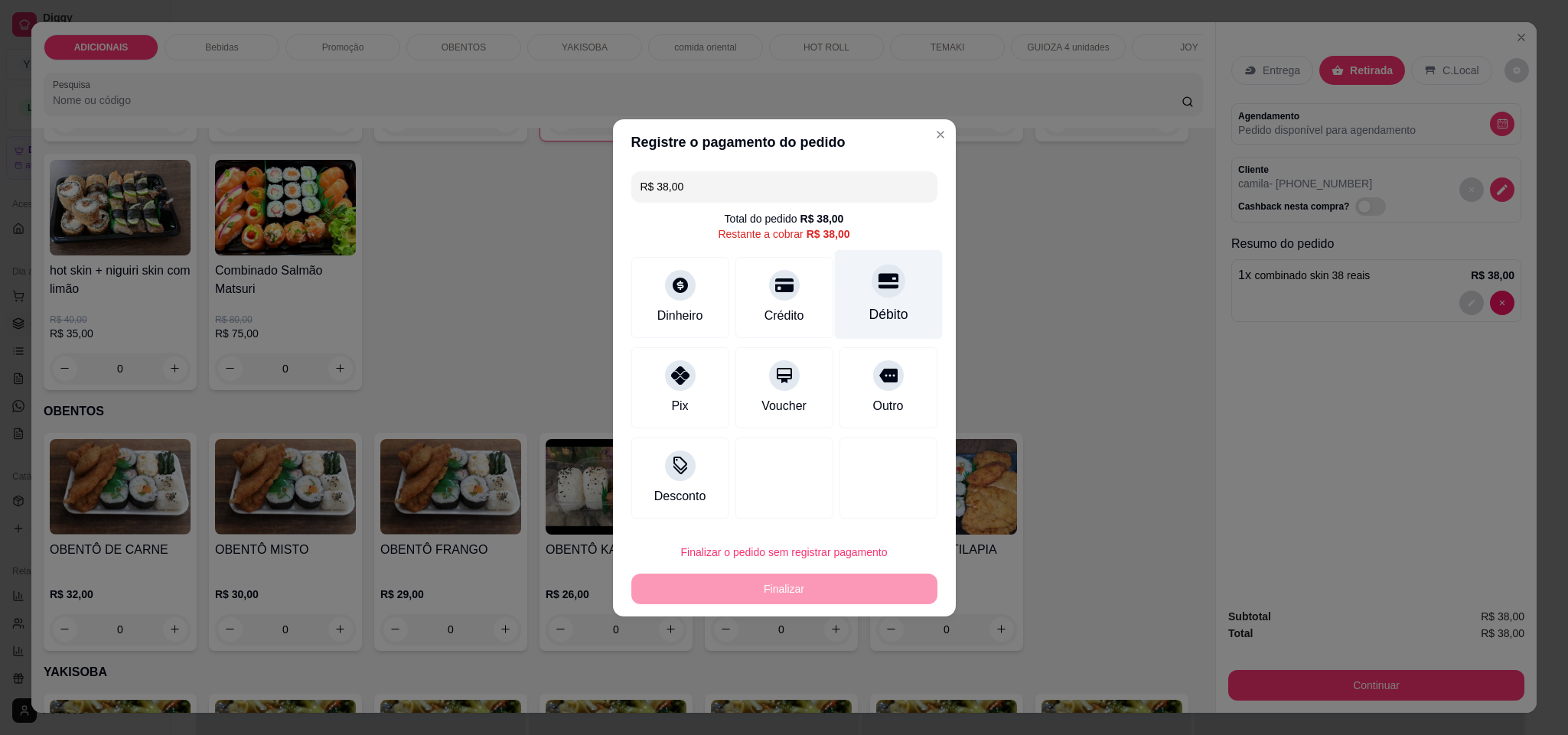
click at [868, 305] on div "Débito" at bounding box center [887, 314] width 39 height 20
type input "R$ 0,00"
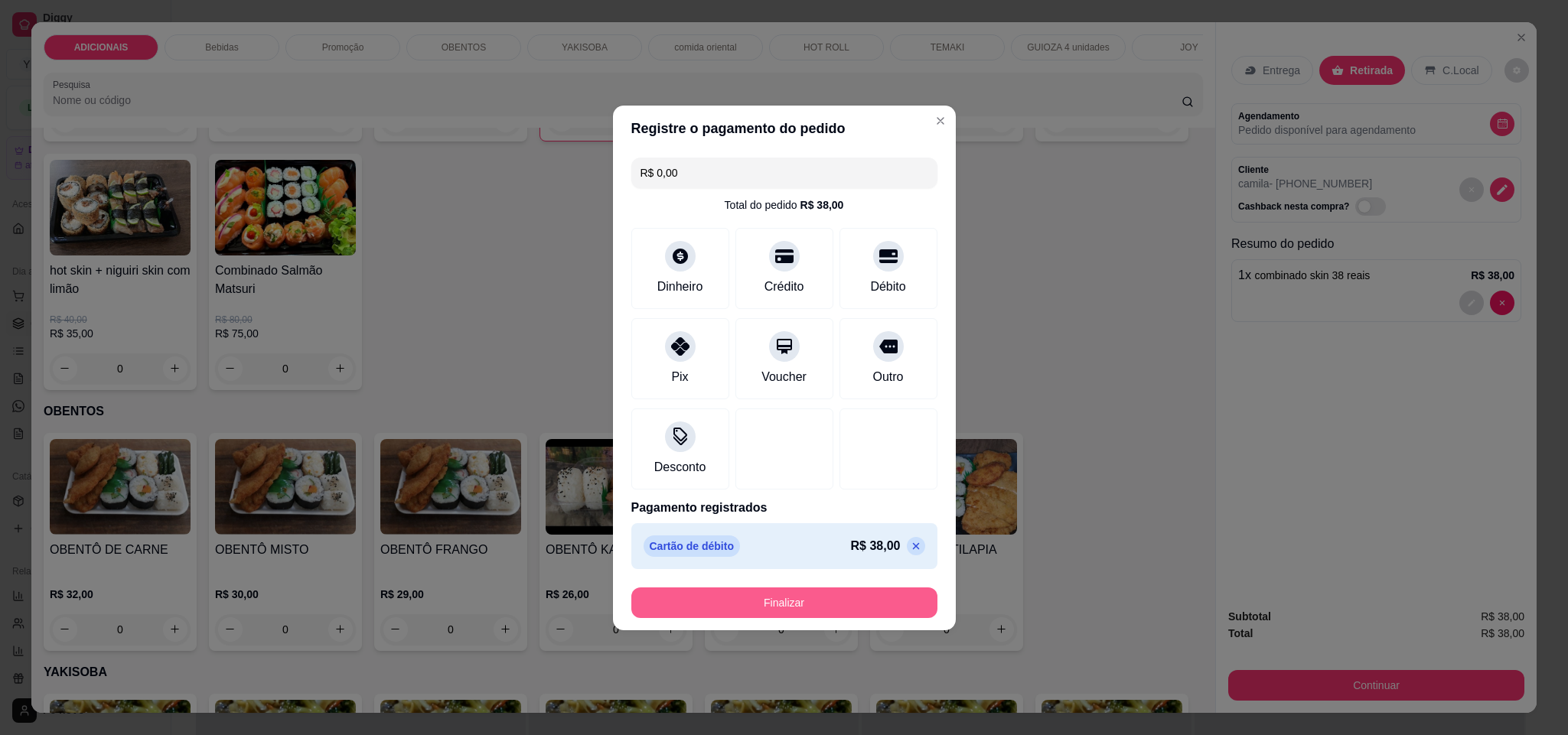
click at [854, 595] on button "Finalizar" at bounding box center [784, 602] width 306 height 31
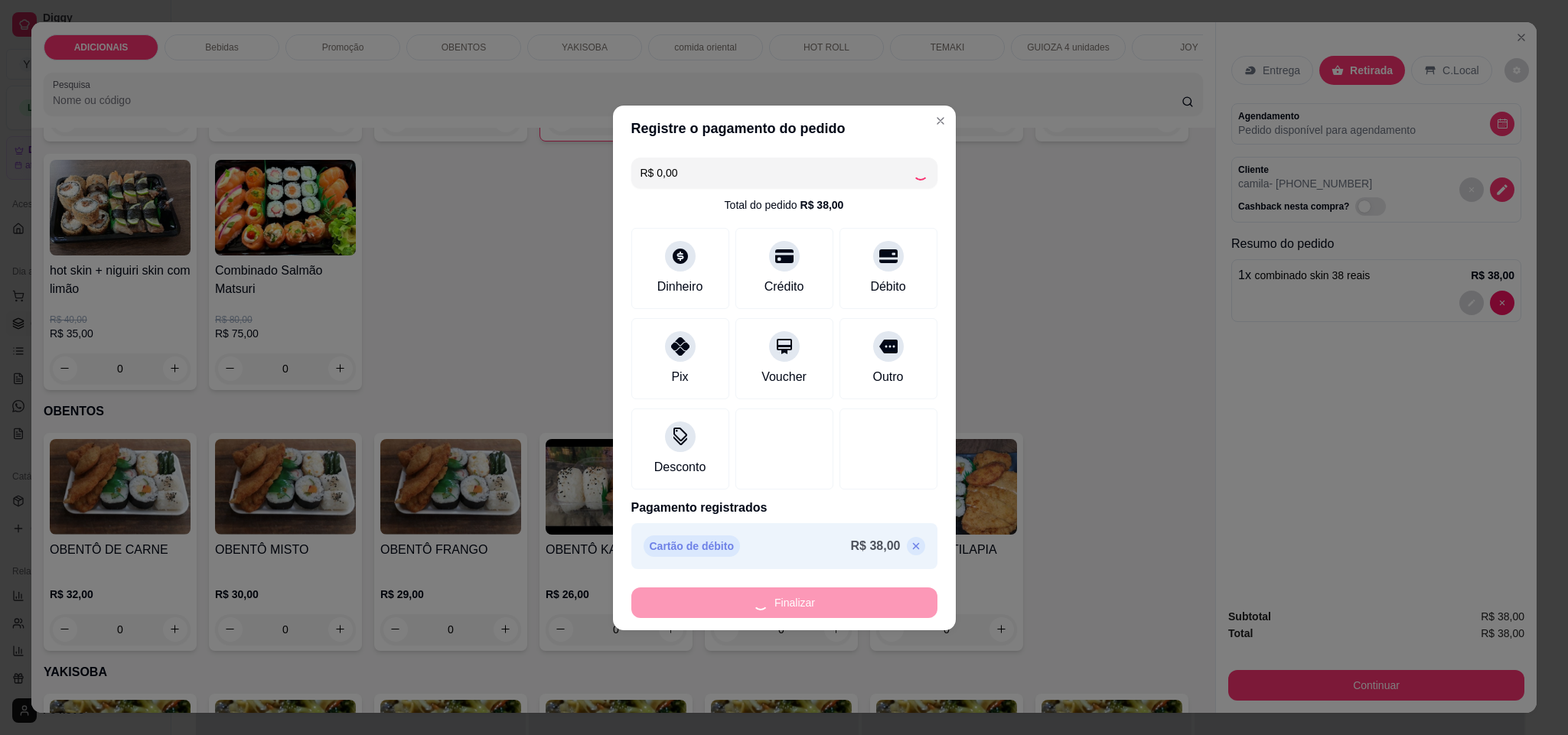
type input "0"
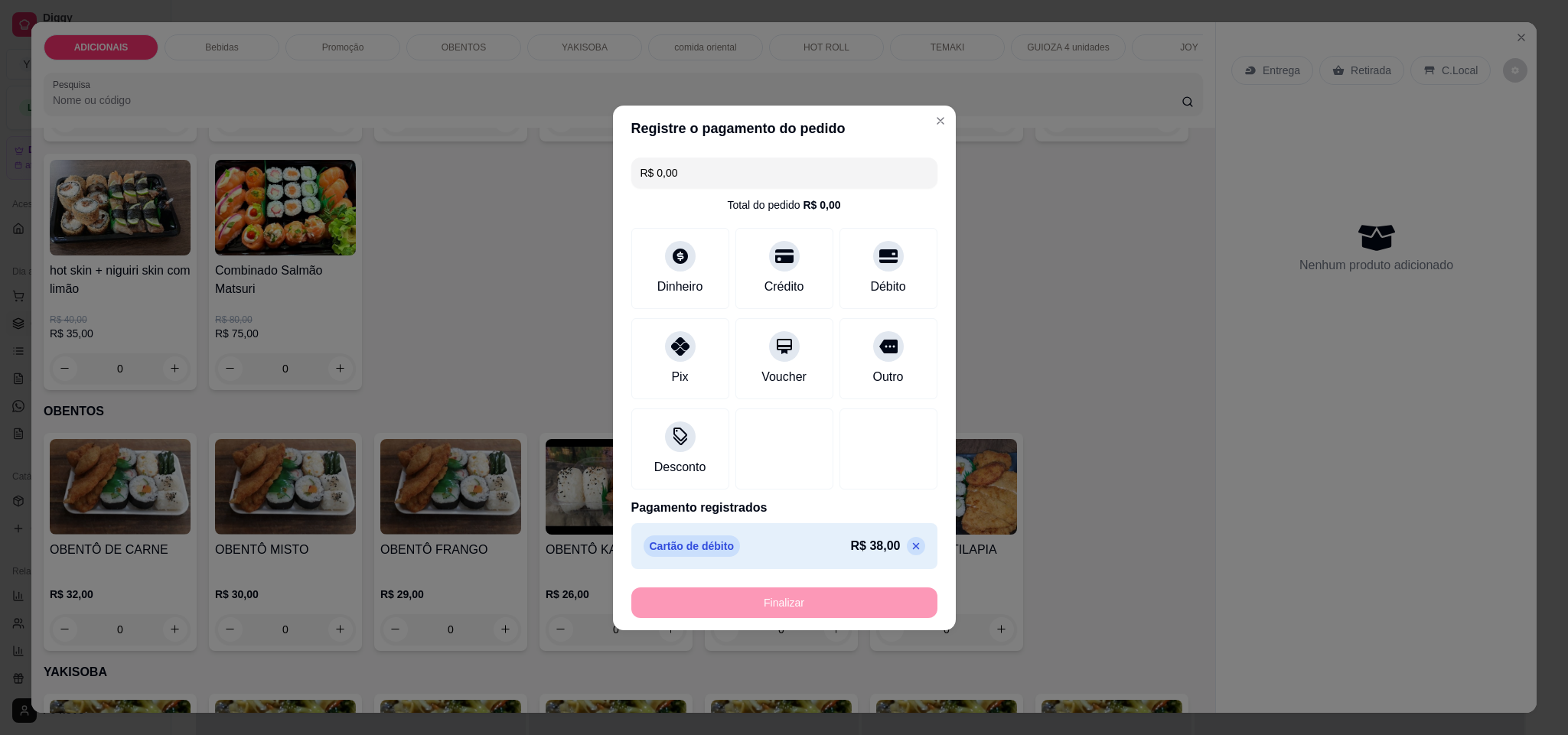
type input "-R$ 38,00"
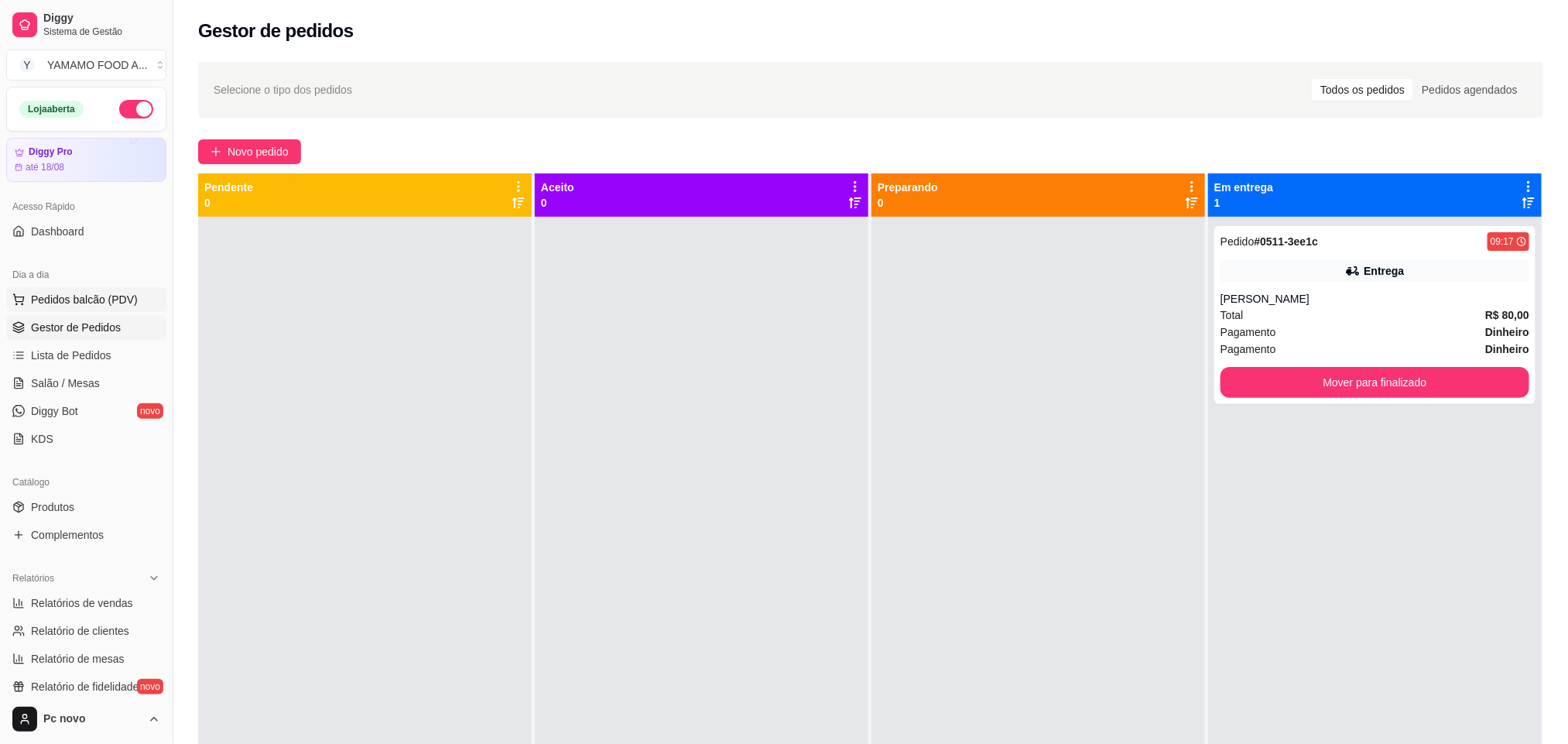
click at [105, 305] on span "Pedidos balcão (PDV)" at bounding box center [84, 299] width 107 height 16
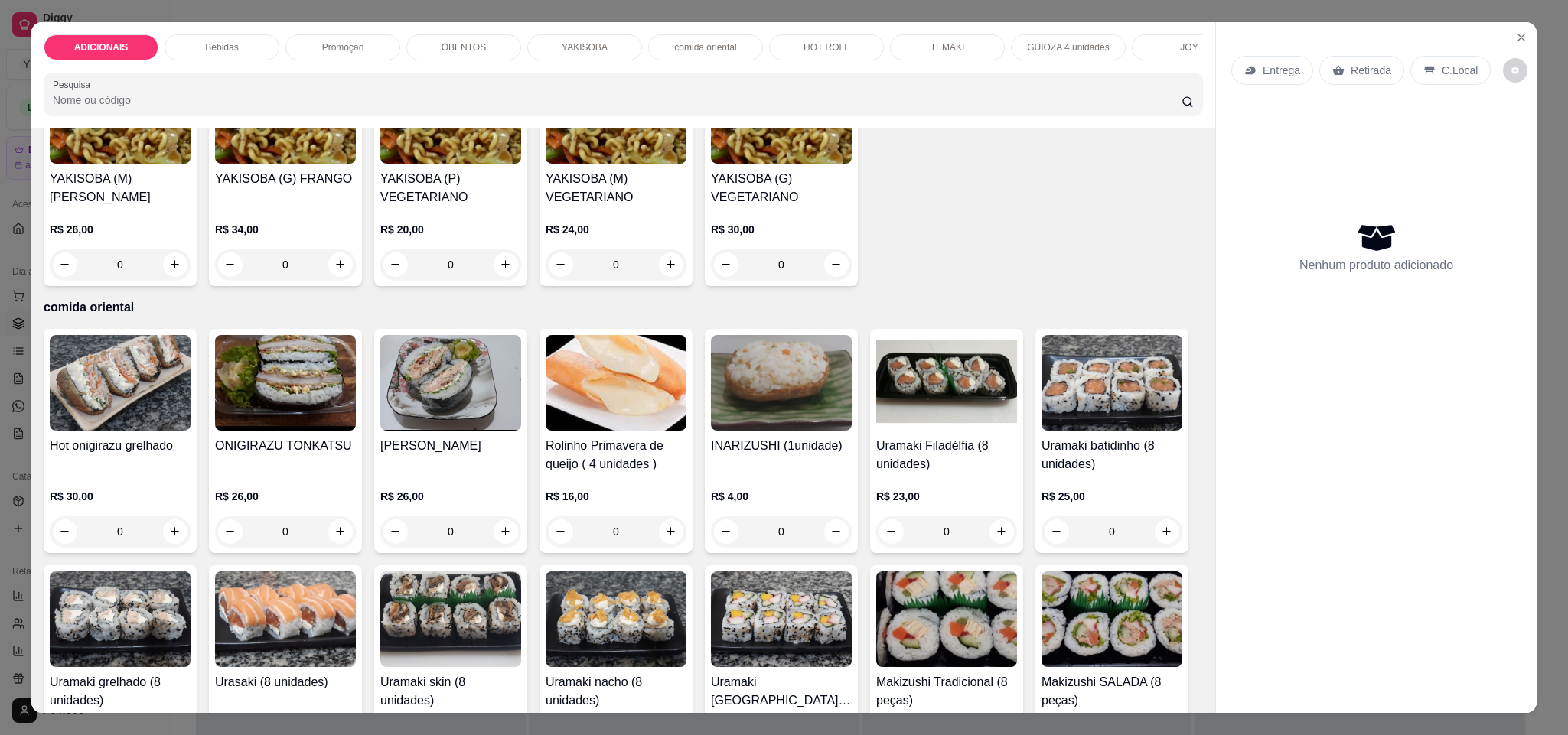
scroll to position [2638, 0]
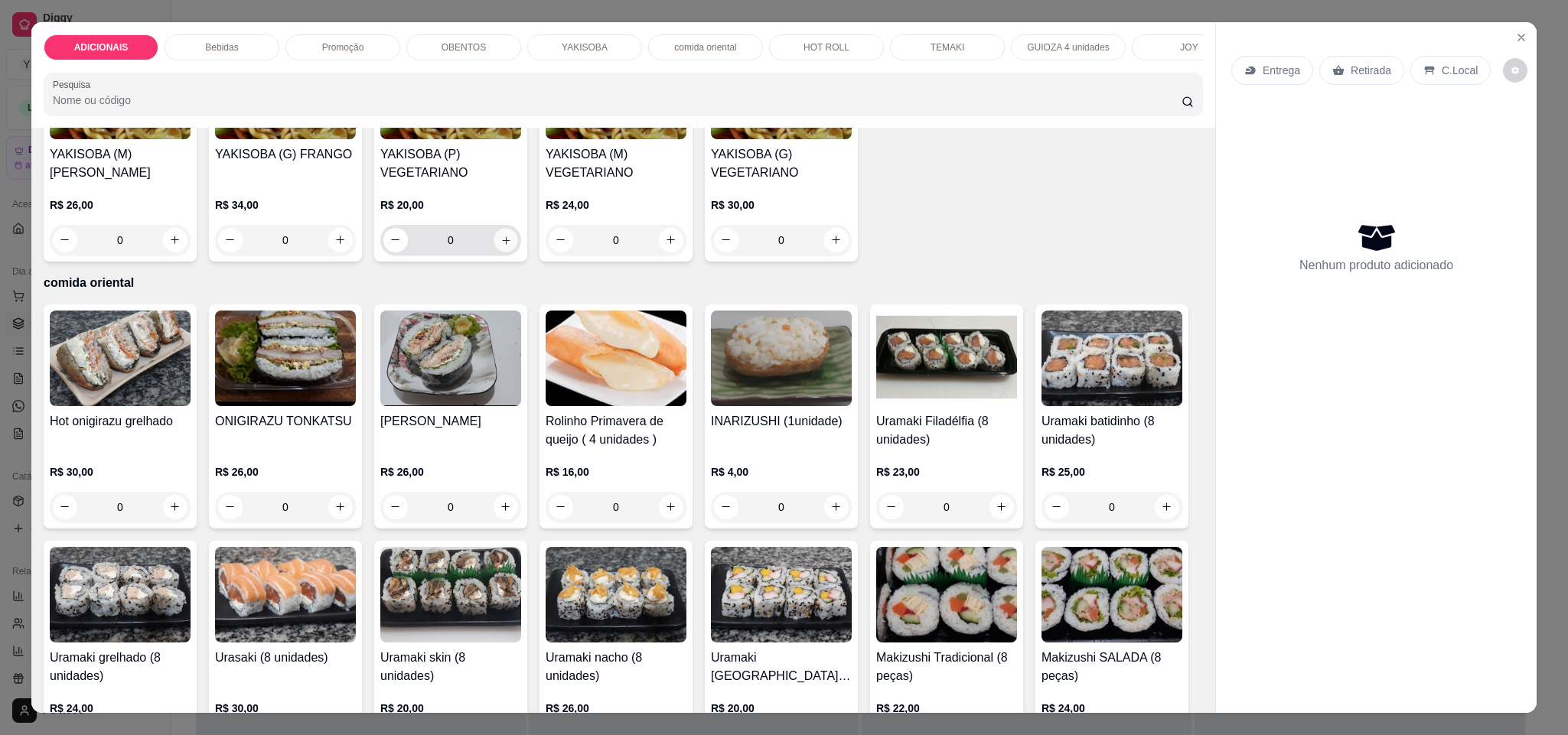
click at [512, 247] on icon "increase-product-quantity" at bounding box center [506, 240] width 12 height 12
type input "1"
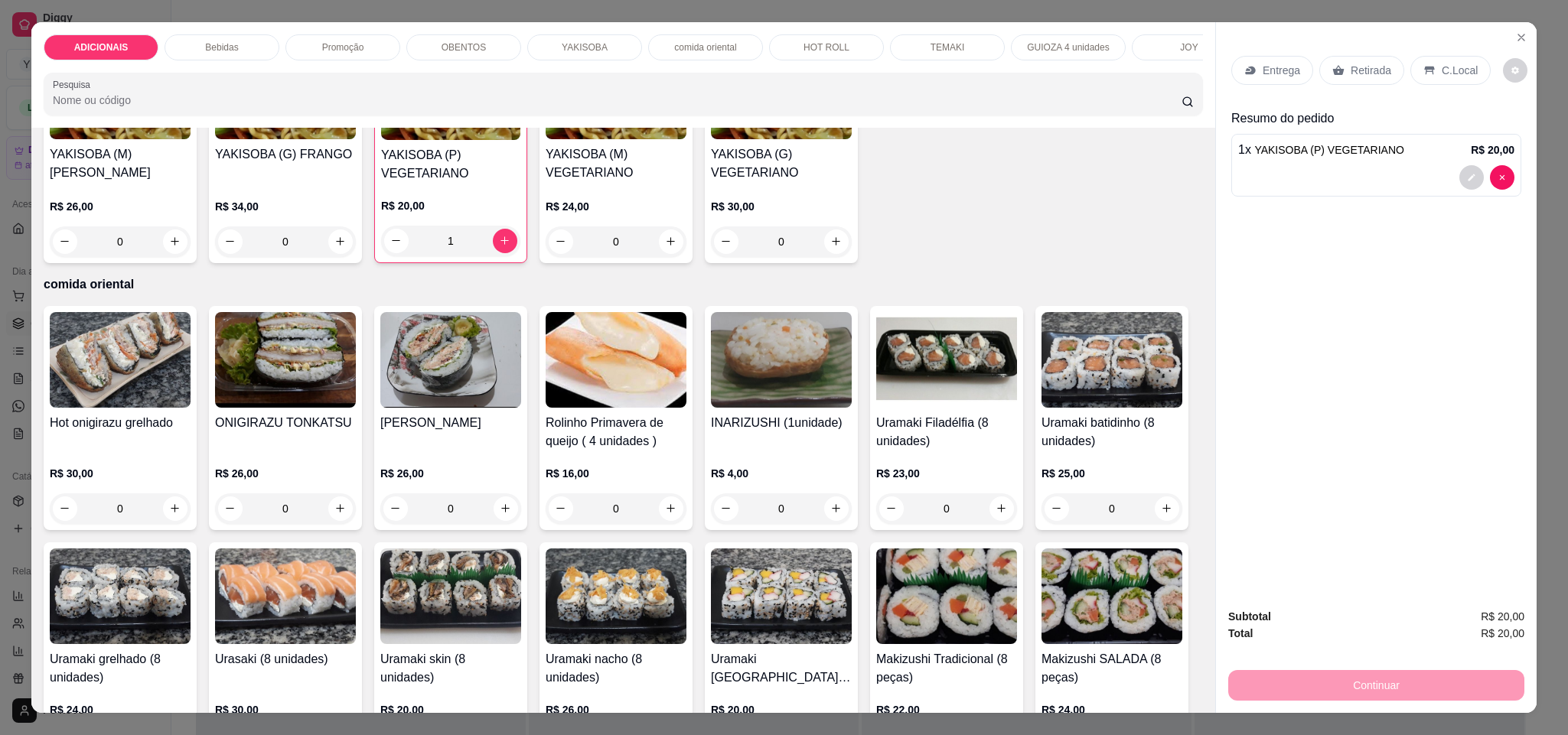
click at [1297, 72] on div "Entrega" at bounding box center [1272, 70] width 82 height 29
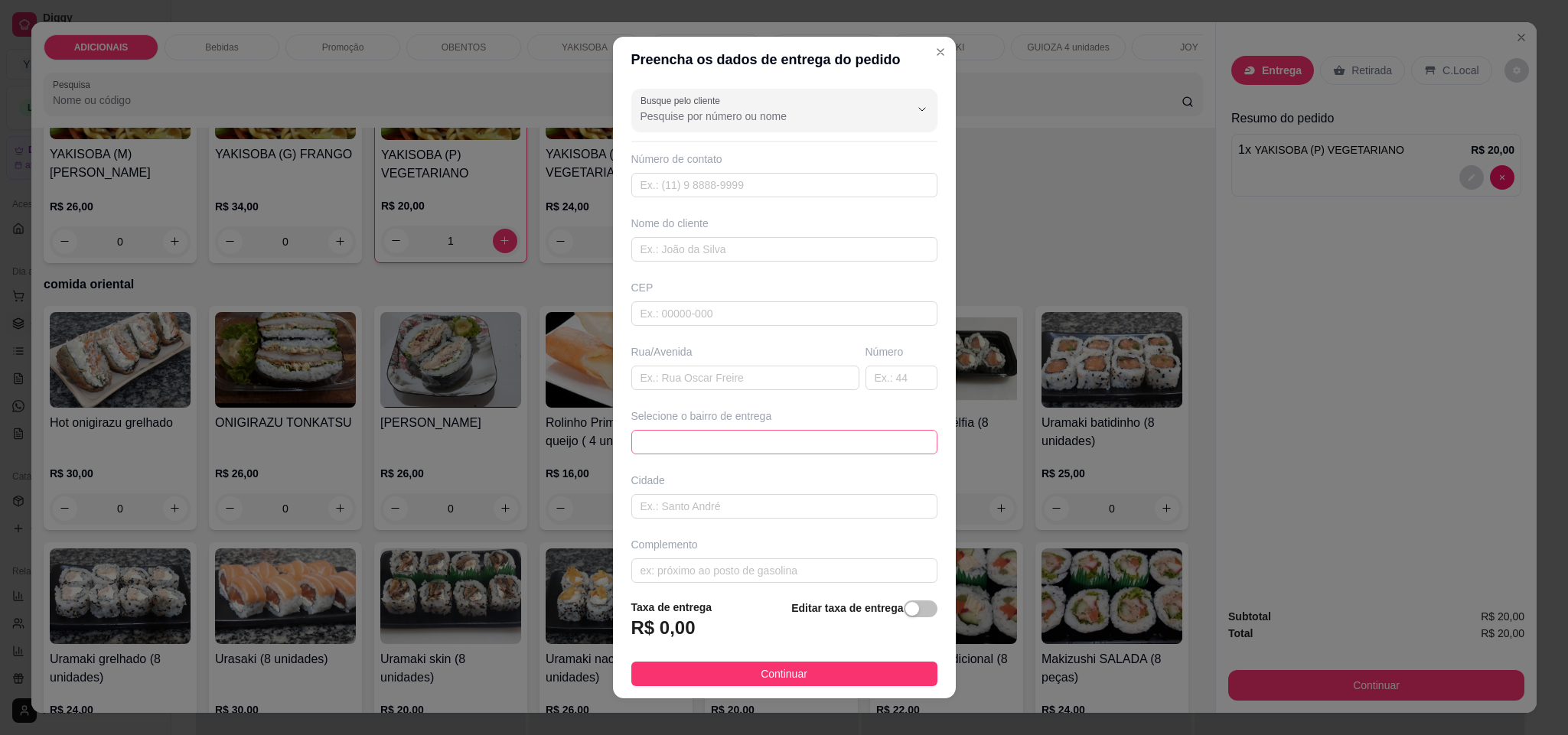
drag, startPoint x: 850, startPoint y: 446, endPoint x: 848, endPoint y: 435, distance: 11.2
click at [850, 439] on span at bounding box center [784, 442] width 288 height 23
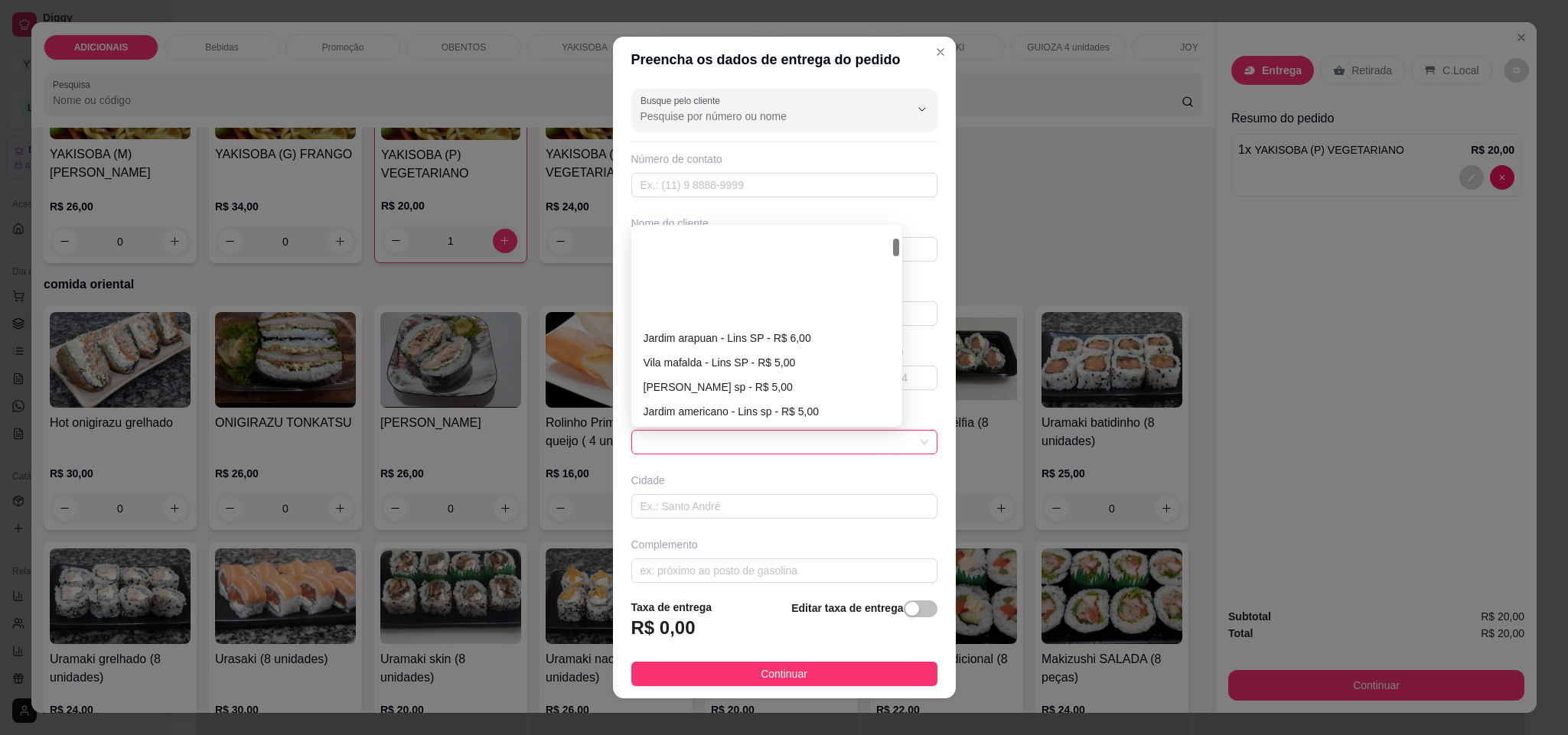
scroll to position [115, 0]
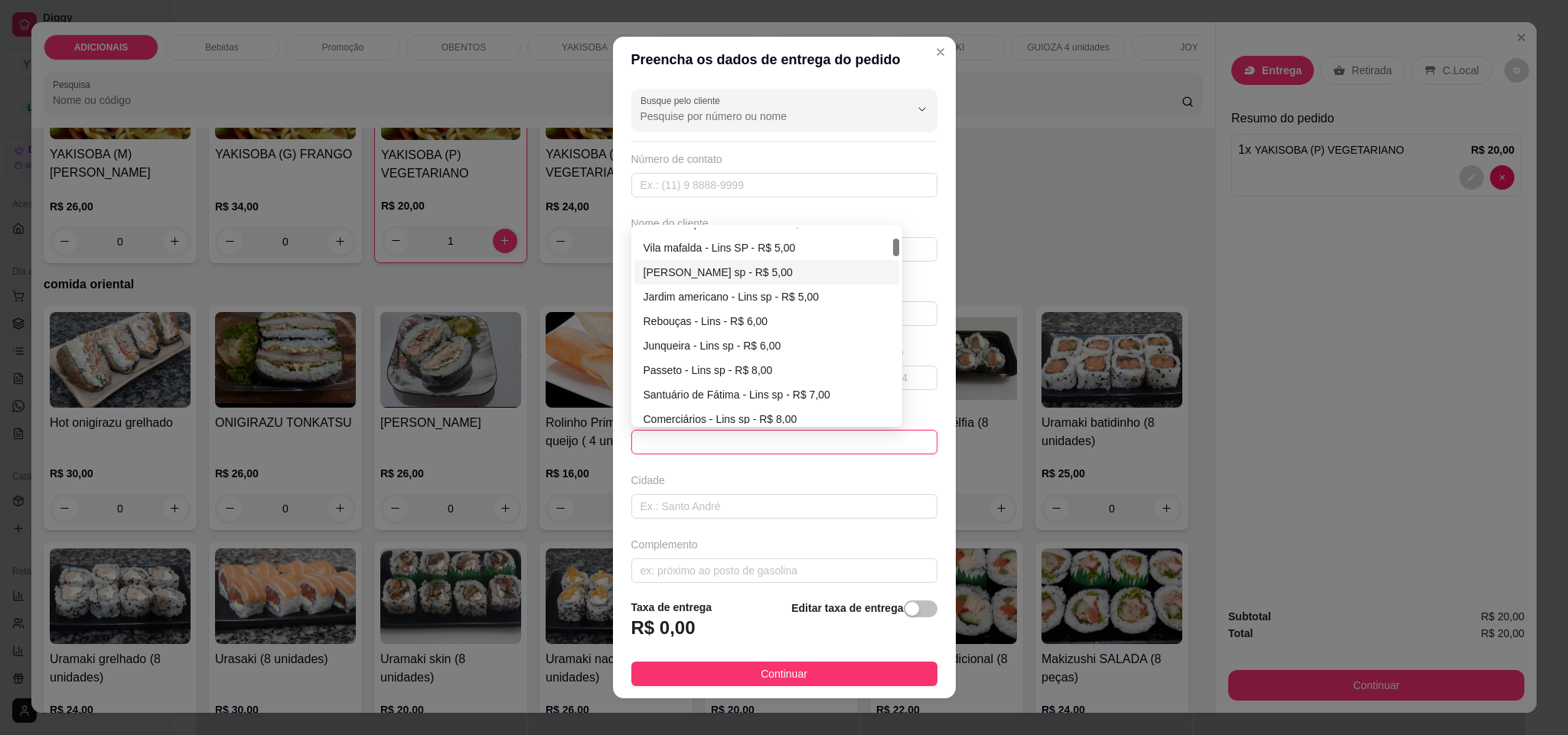
click at [728, 278] on div "[PERSON_NAME] sp - R$ 5,00" at bounding box center [767, 272] width 247 height 17
type input "Lins sp"
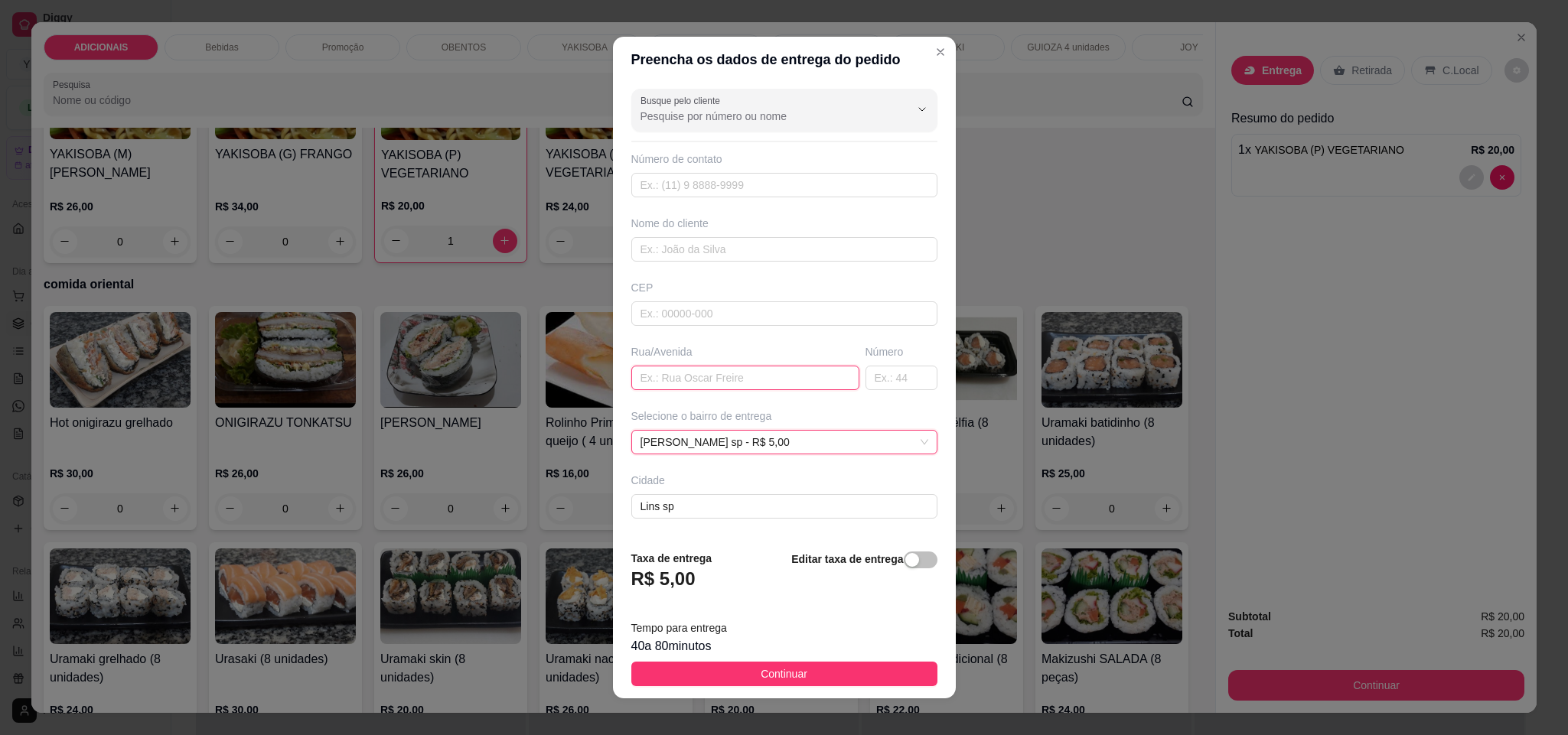
click at [668, 381] on input "text" at bounding box center [745, 378] width 228 height 25
type input "fortaleza"
click at [870, 374] on input "text" at bounding box center [901, 378] width 72 height 25
type input "886"
click at [689, 183] on input "text" at bounding box center [784, 185] width 306 height 25
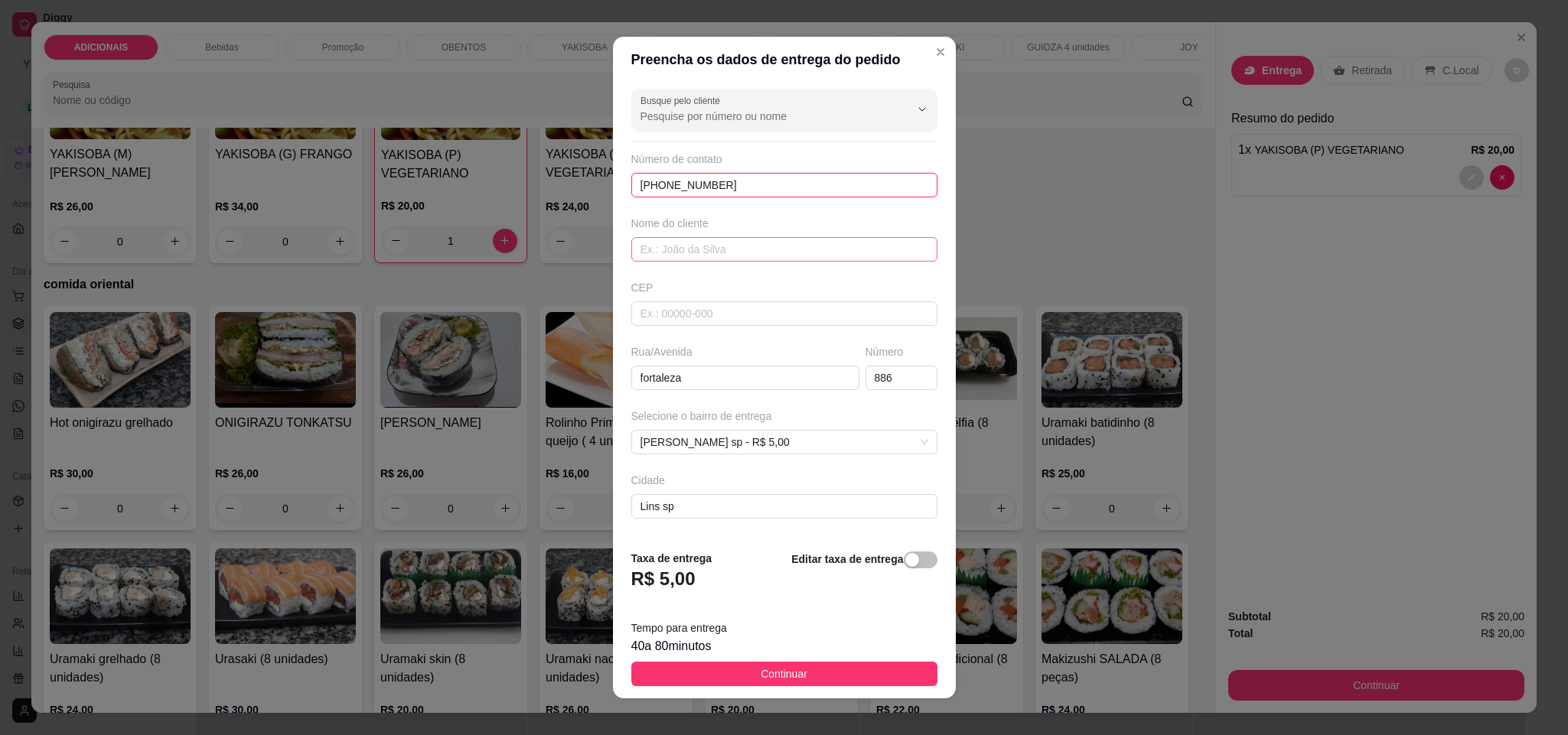
type input "[PHONE_NUMBER]"
click at [675, 250] on input "text" at bounding box center [784, 250] width 306 height 25
type input "[PERSON_NAME]"
click at [771, 674] on span "Continuar" at bounding box center [784, 673] width 47 height 17
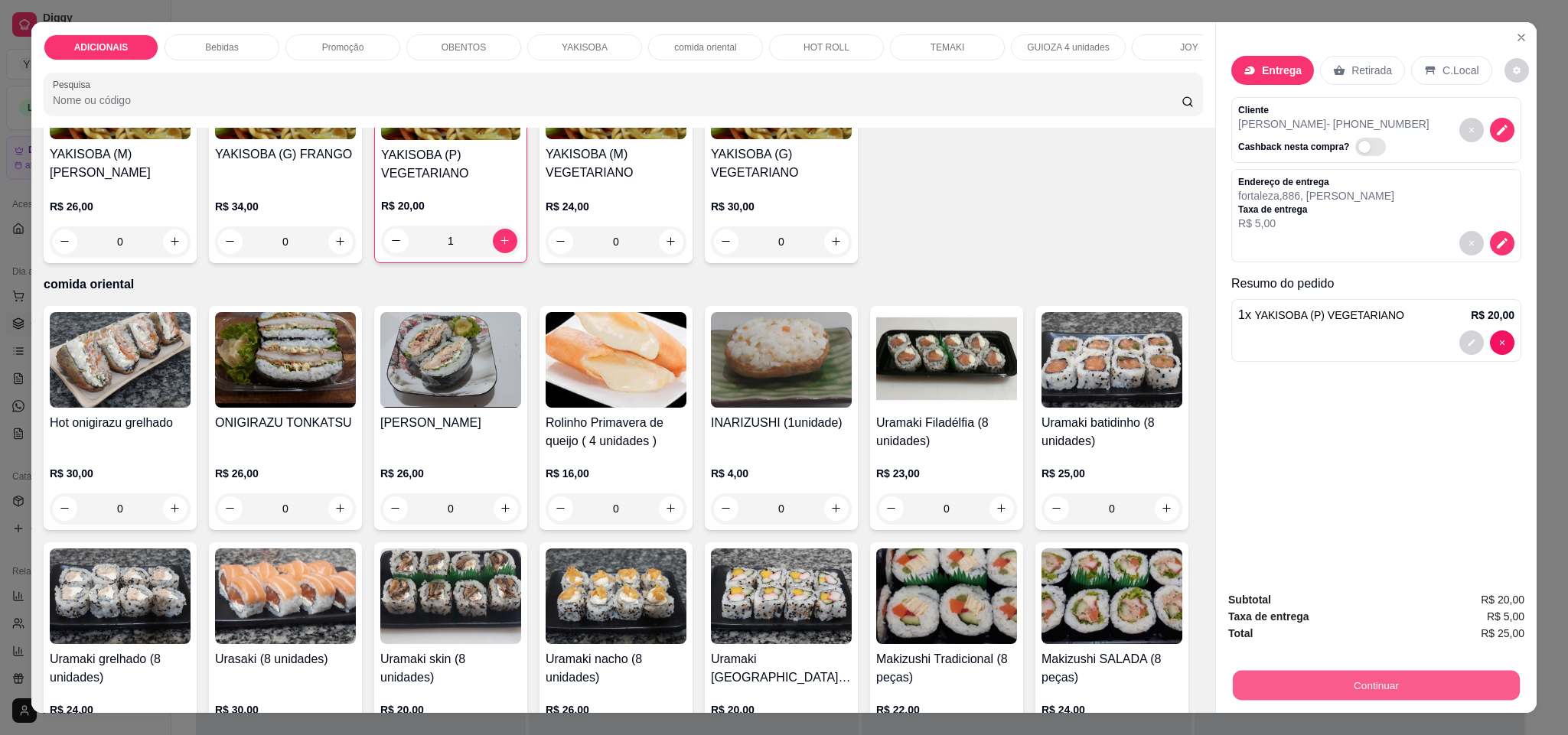
click at [1382, 683] on button "Continuar" at bounding box center [1376, 685] width 287 height 30
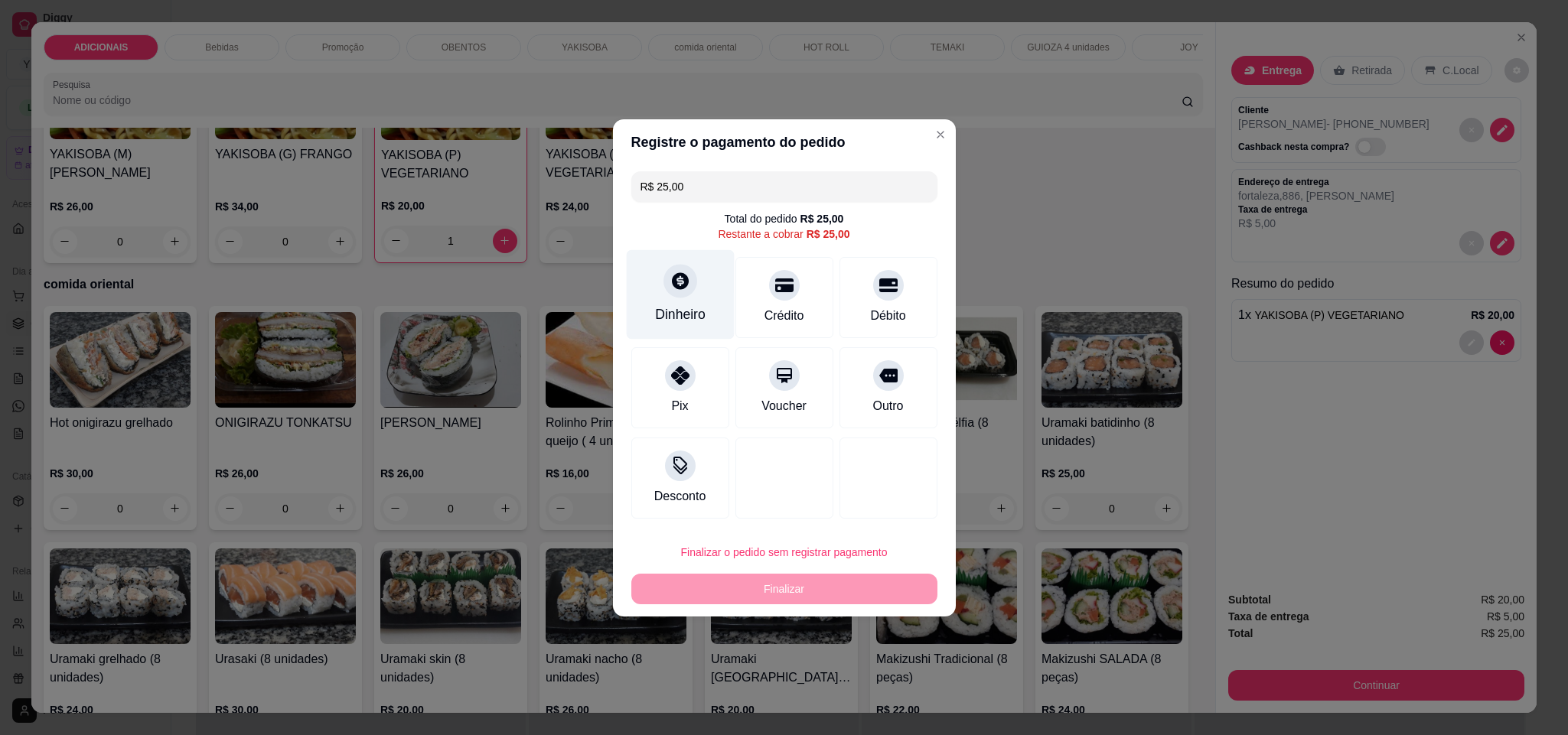
click at [648, 294] on div "Dinheiro" at bounding box center [680, 294] width 108 height 89
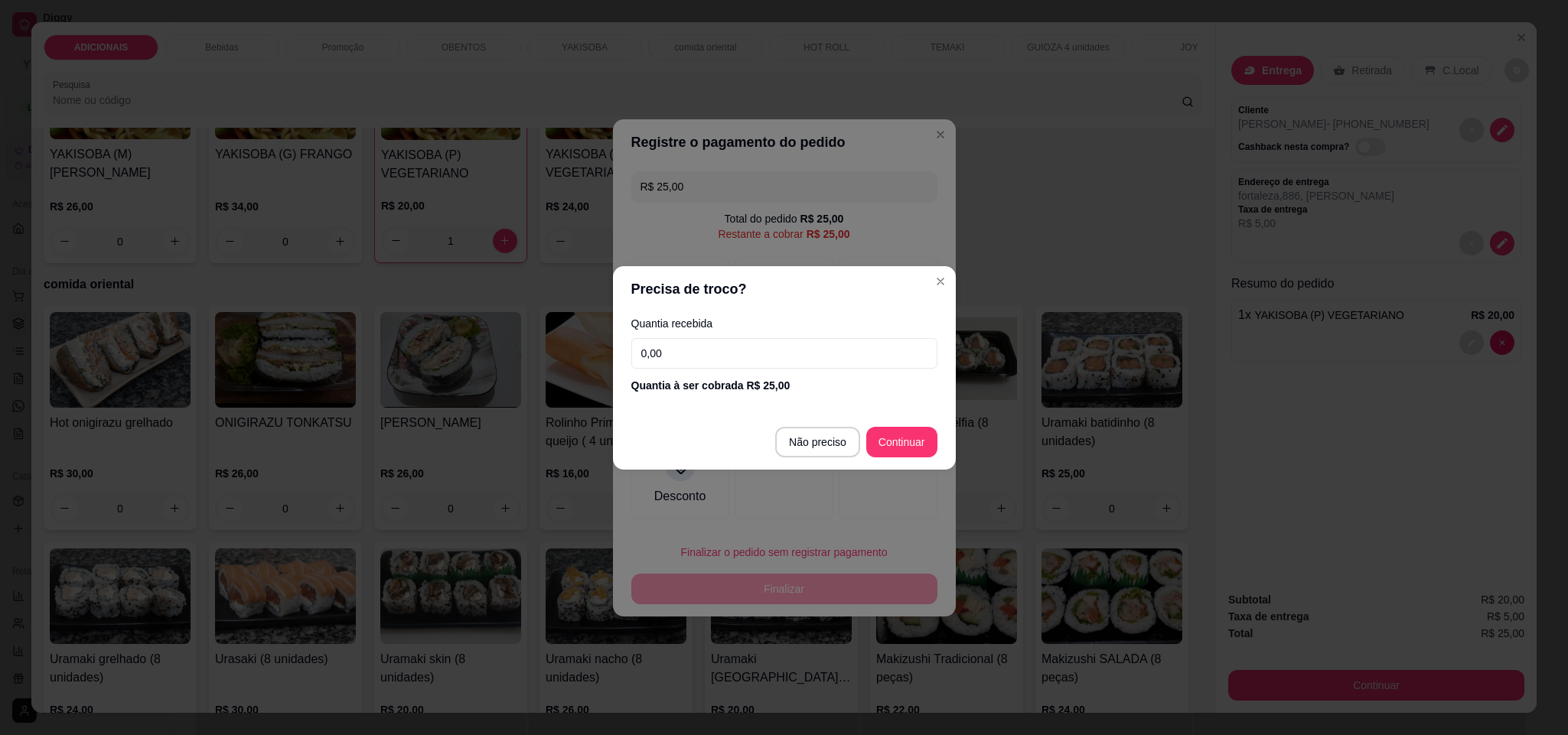
click at [698, 345] on input "0,00" at bounding box center [784, 354] width 306 height 31
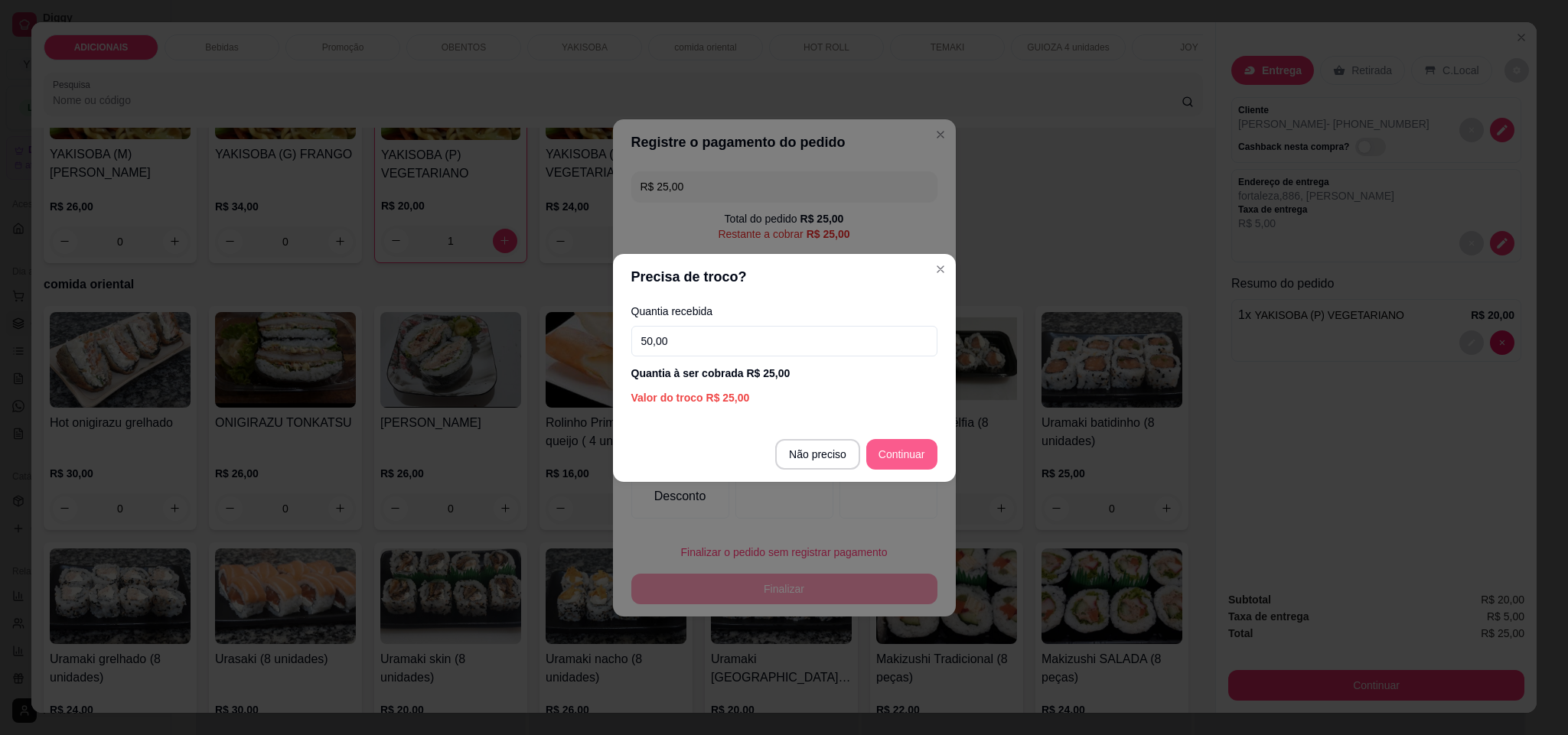
type input "50,00"
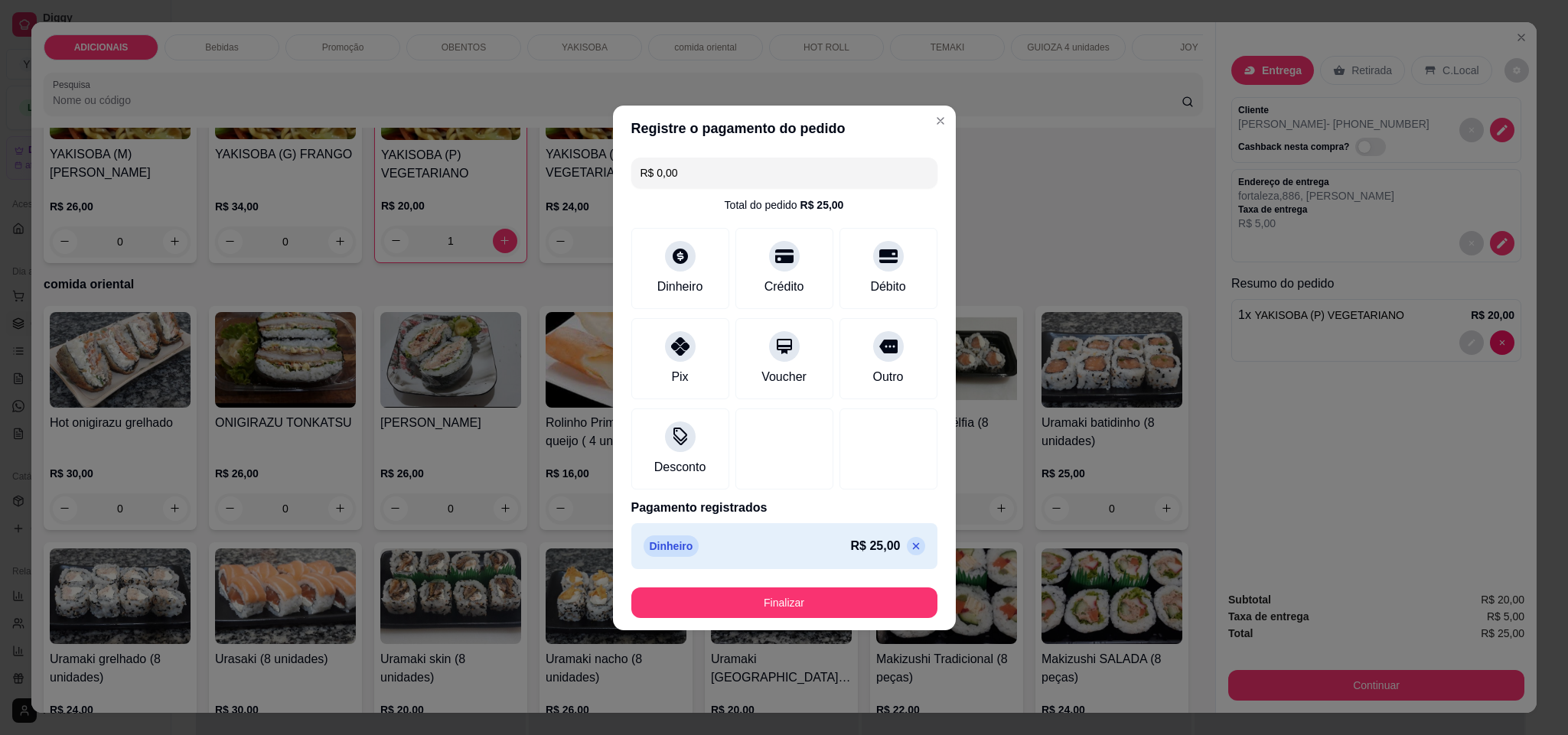
type input "R$ 0,00"
click at [862, 599] on button "Finalizar" at bounding box center [784, 602] width 297 height 30
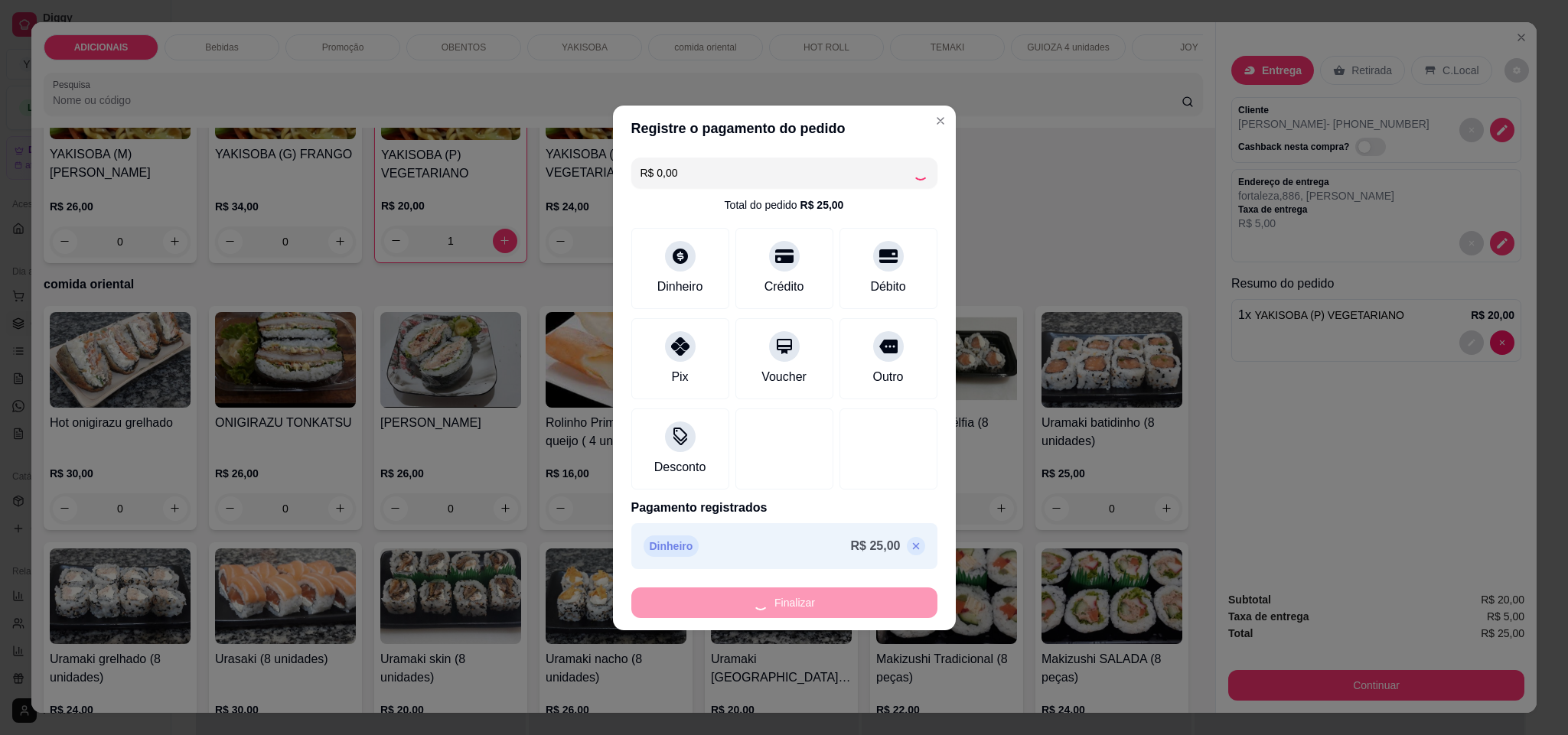
type input "0"
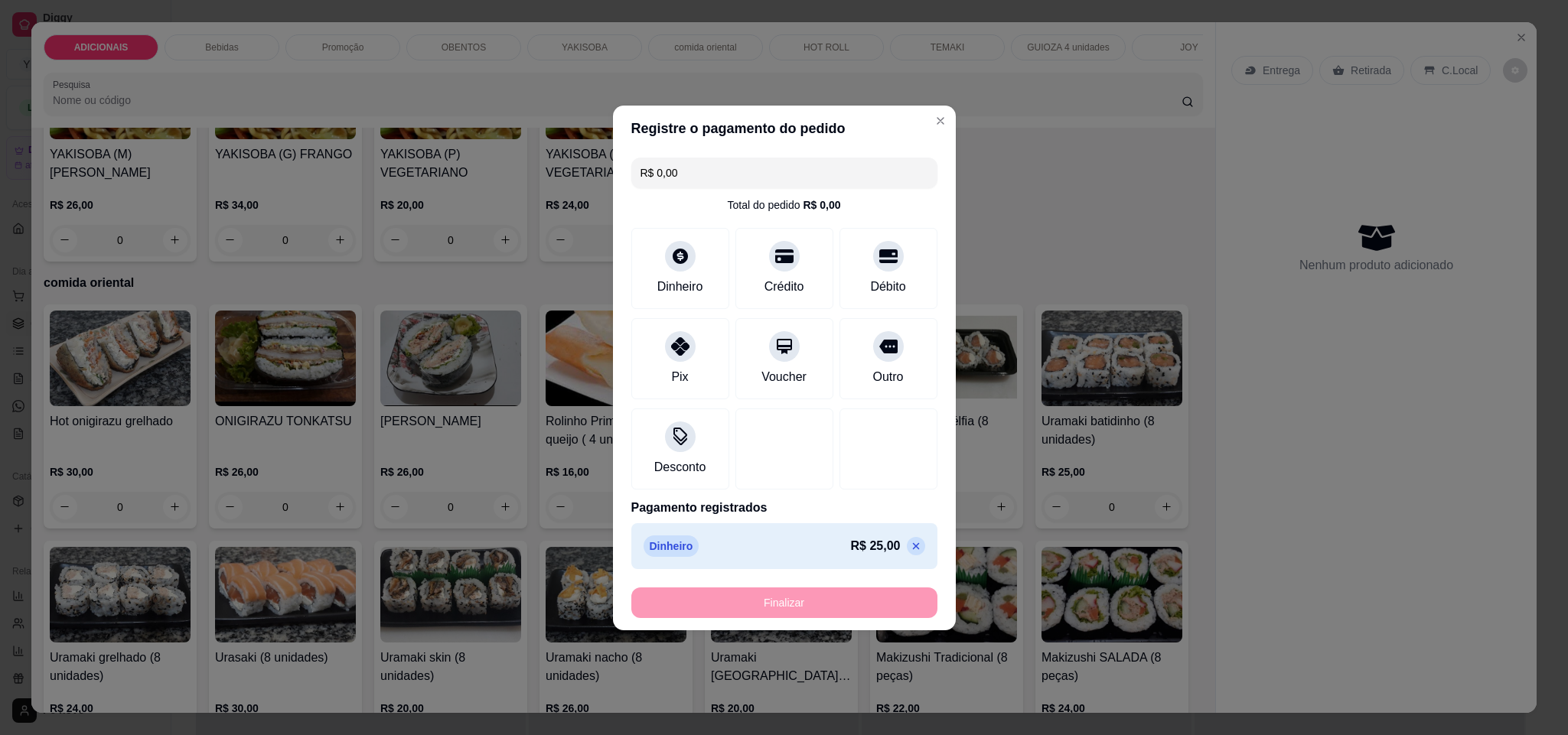
type input "-R$ 25,00"
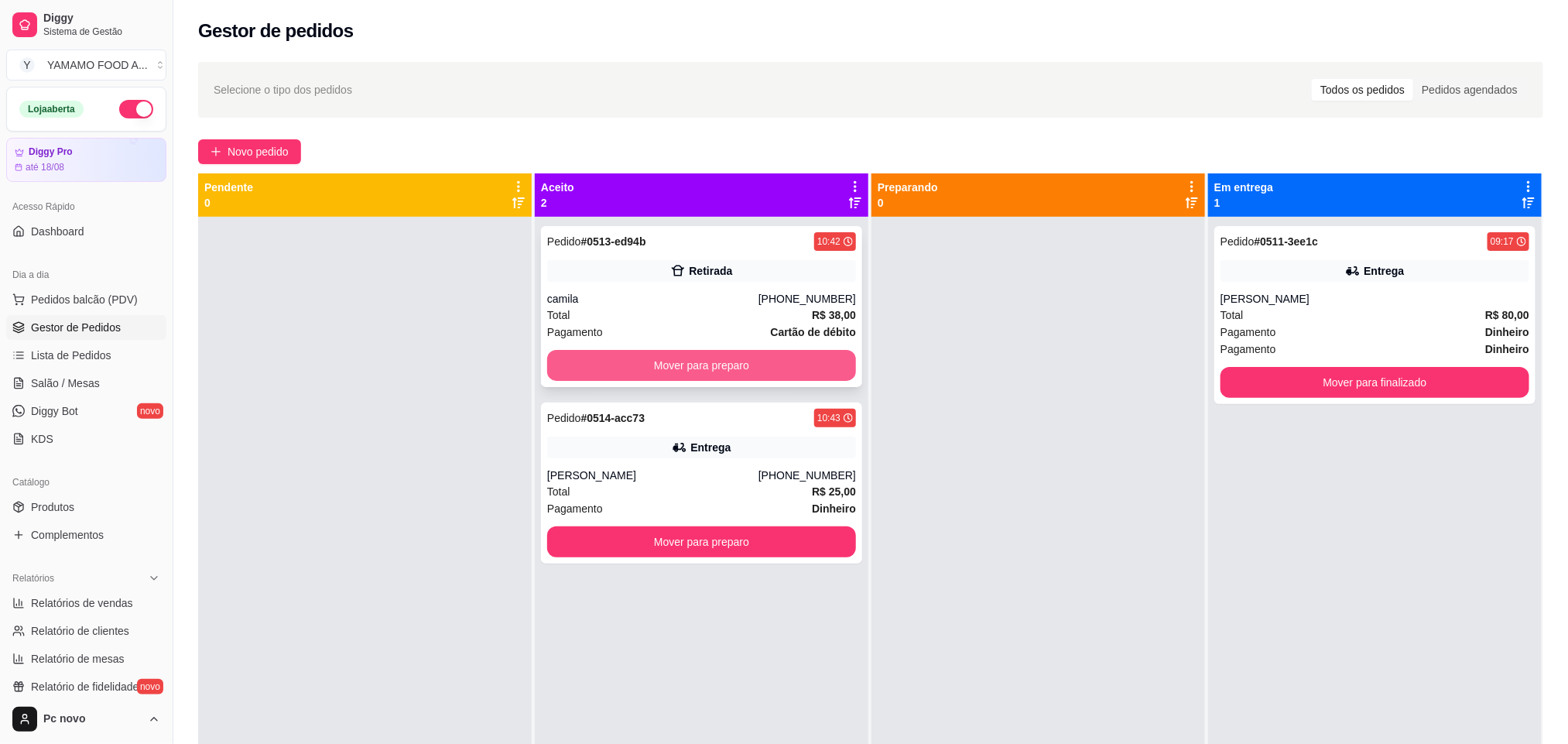
click at [812, 374] on button "Mover para preparo" at bounding box center [702, 366] width 309 height 31
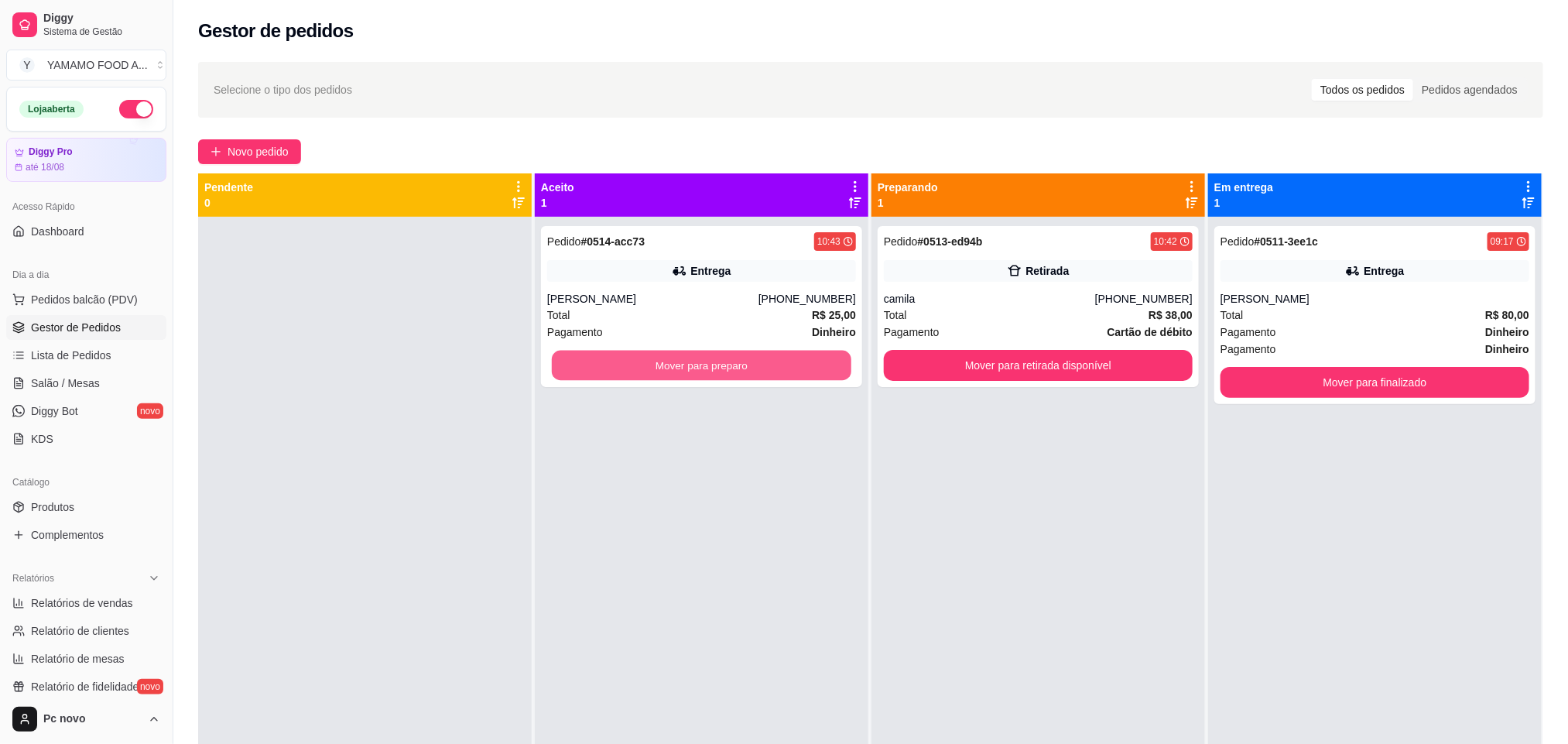
click at [811, 374] on button "Mover para preparo" at bounding box center [702, 366] width 299 height 30
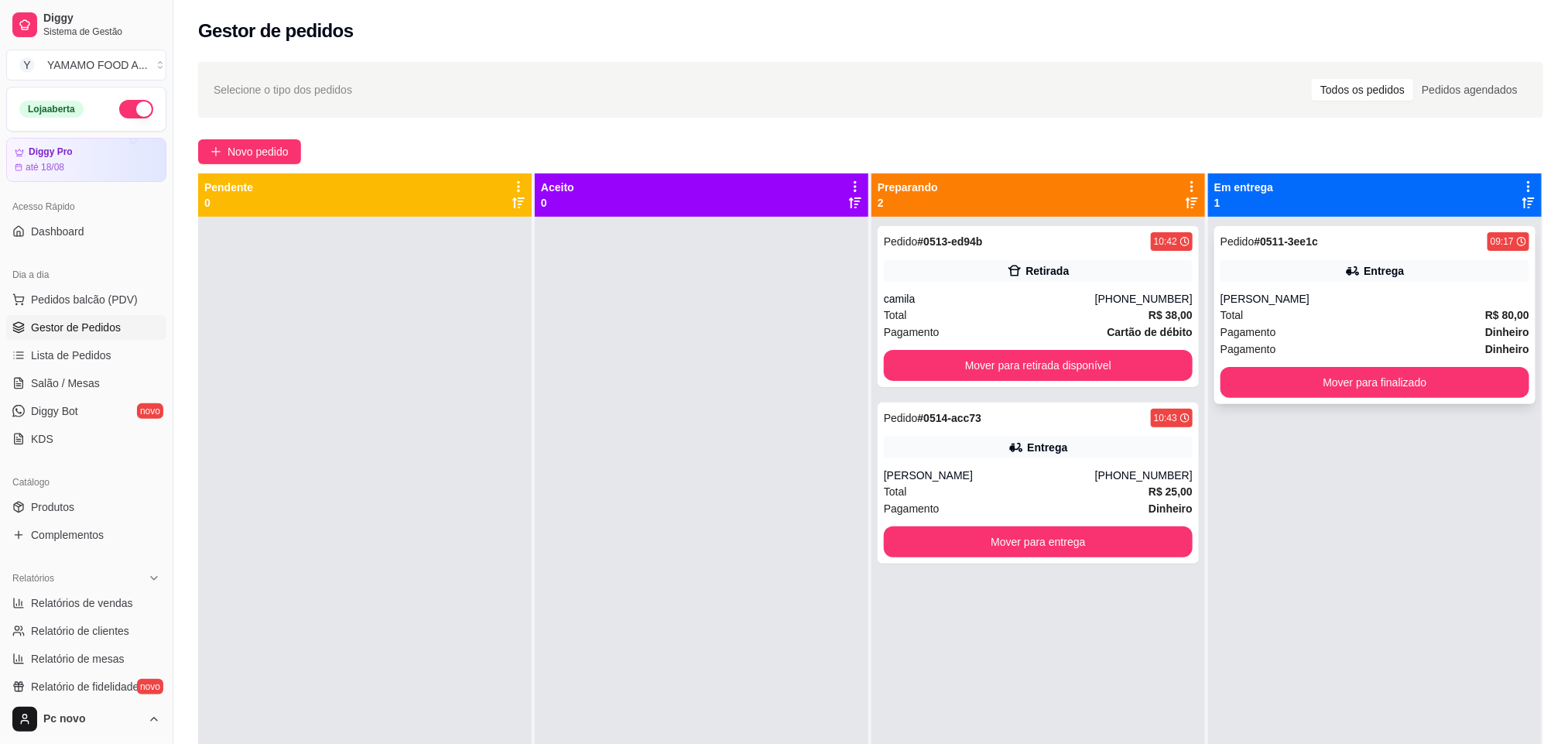
click at [1258, 321] on div "Total R$ 80,00" at bounding box center [1375, 315] width 309 height 17
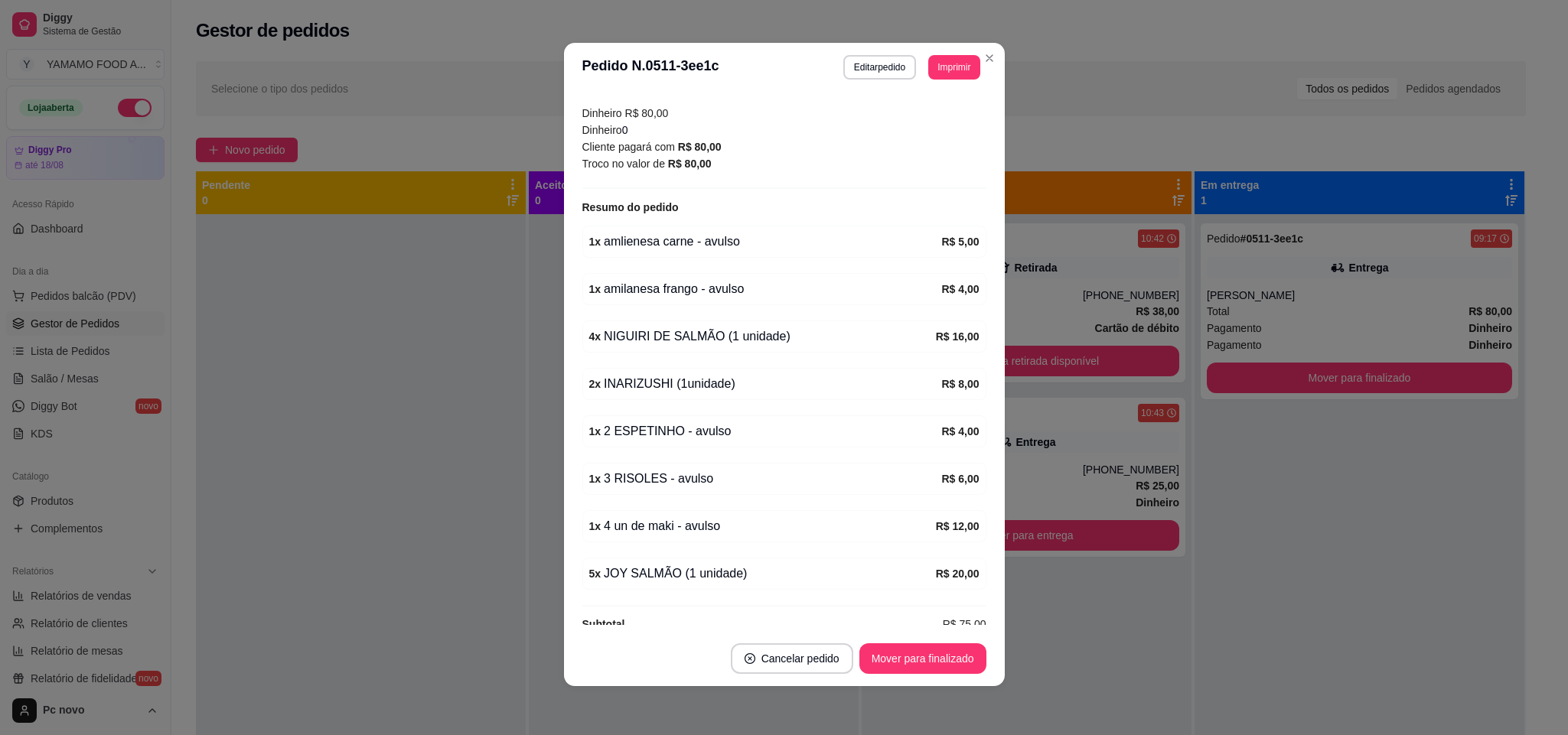
scroll to position [451, 0]
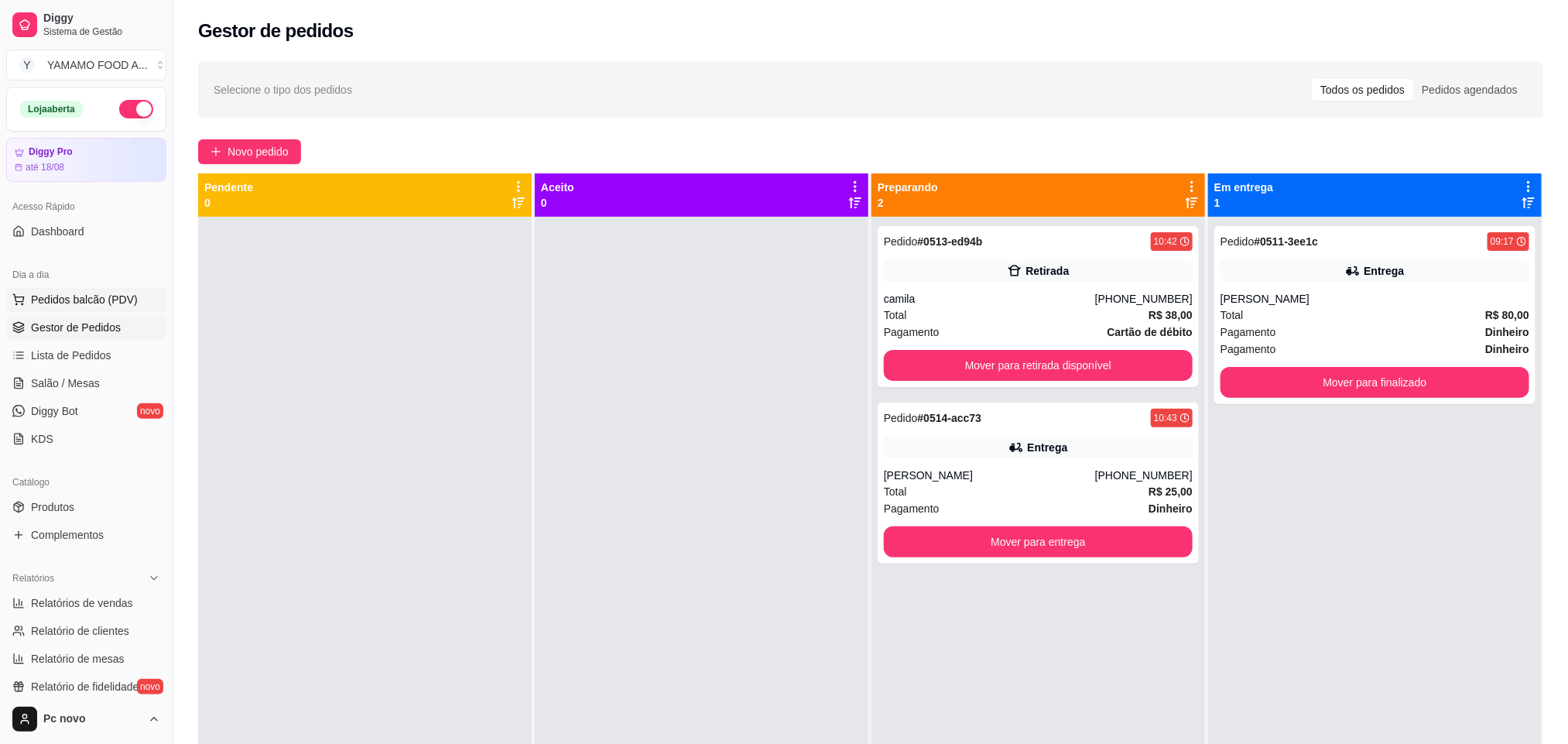
click at [69, 297] on span "Pedidos balcão (PDV)" at bounding box center [84, 299] width 107 height 16
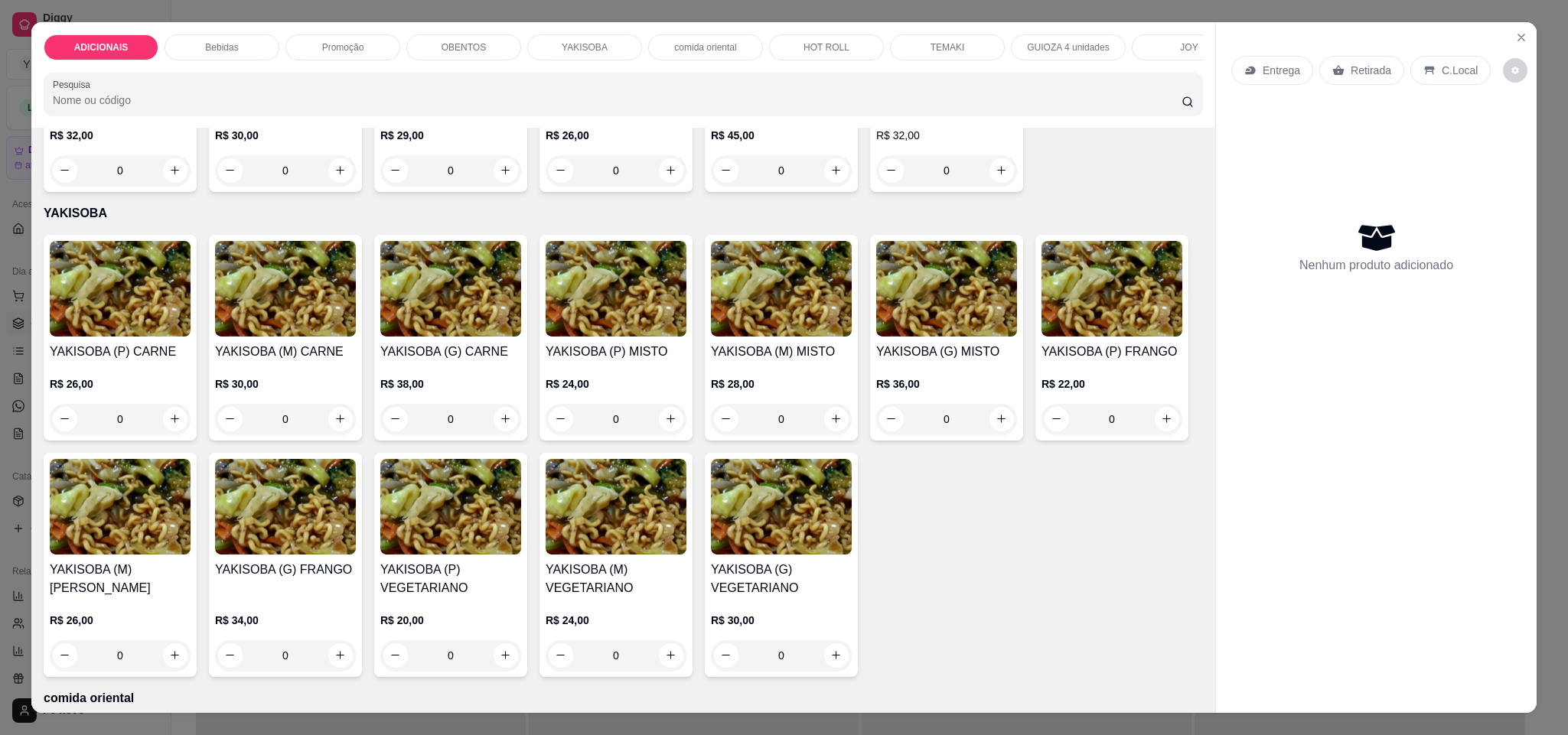
scroll to position [2338, 0]
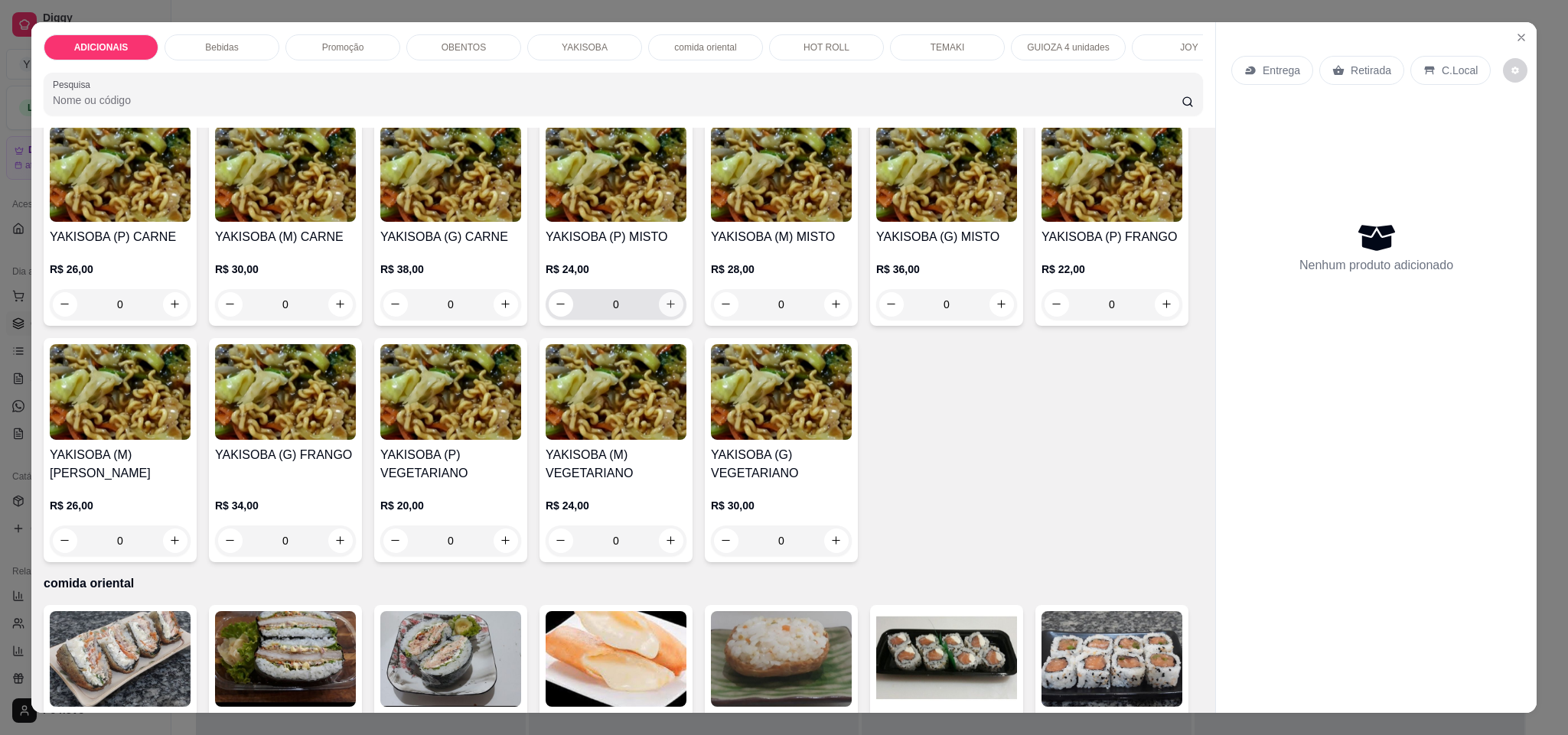
click at [666, 310] on icon "increase-product-quantity" at bounding box center [670, 304] width 12 height 12
type input "1"
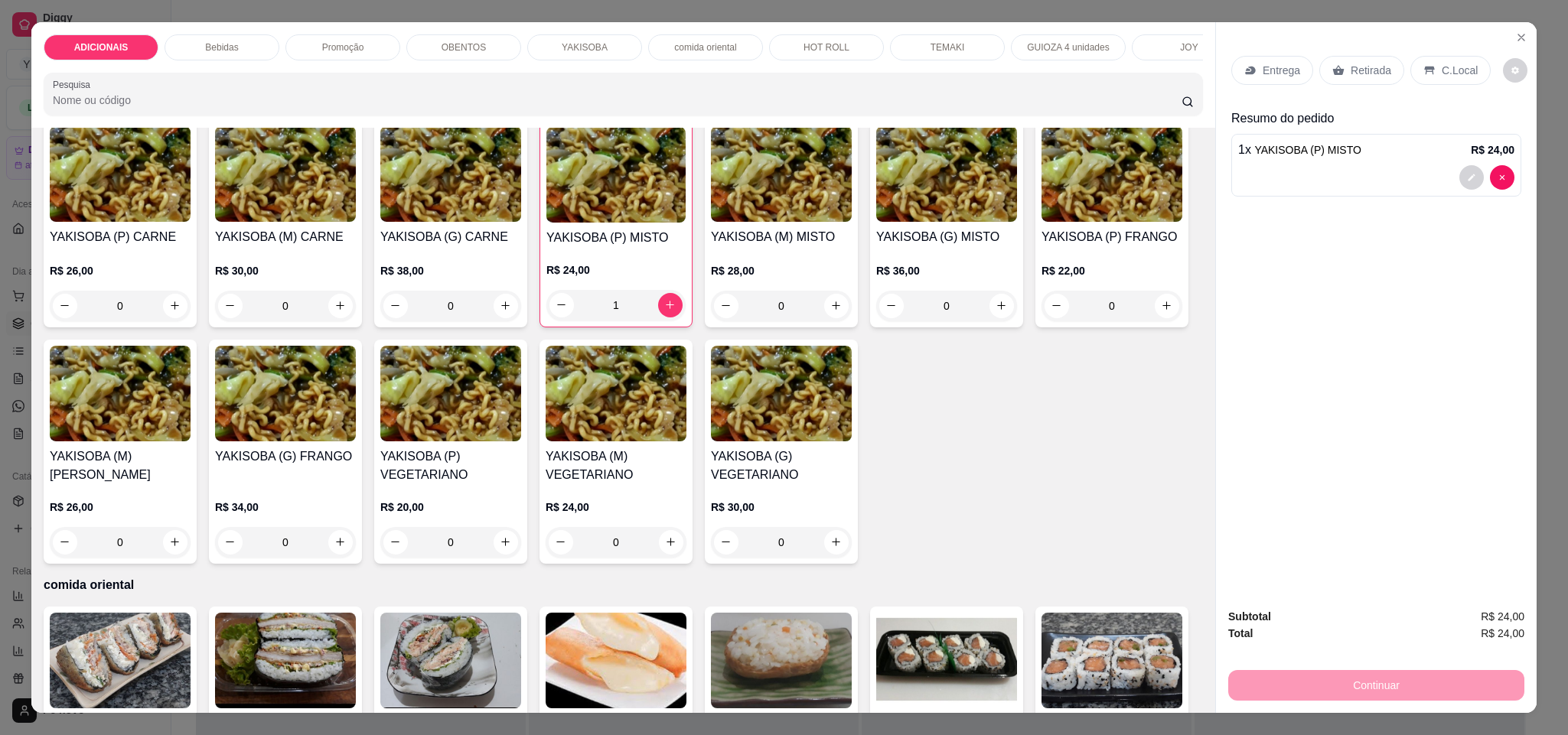
click at [1266, 69] on p "Entrega" at bounding box center [1281, 70] width 38 height 15
click at [1276, 73] on p "Entrega" at bounding box center [1281, 70] width 38 height 15
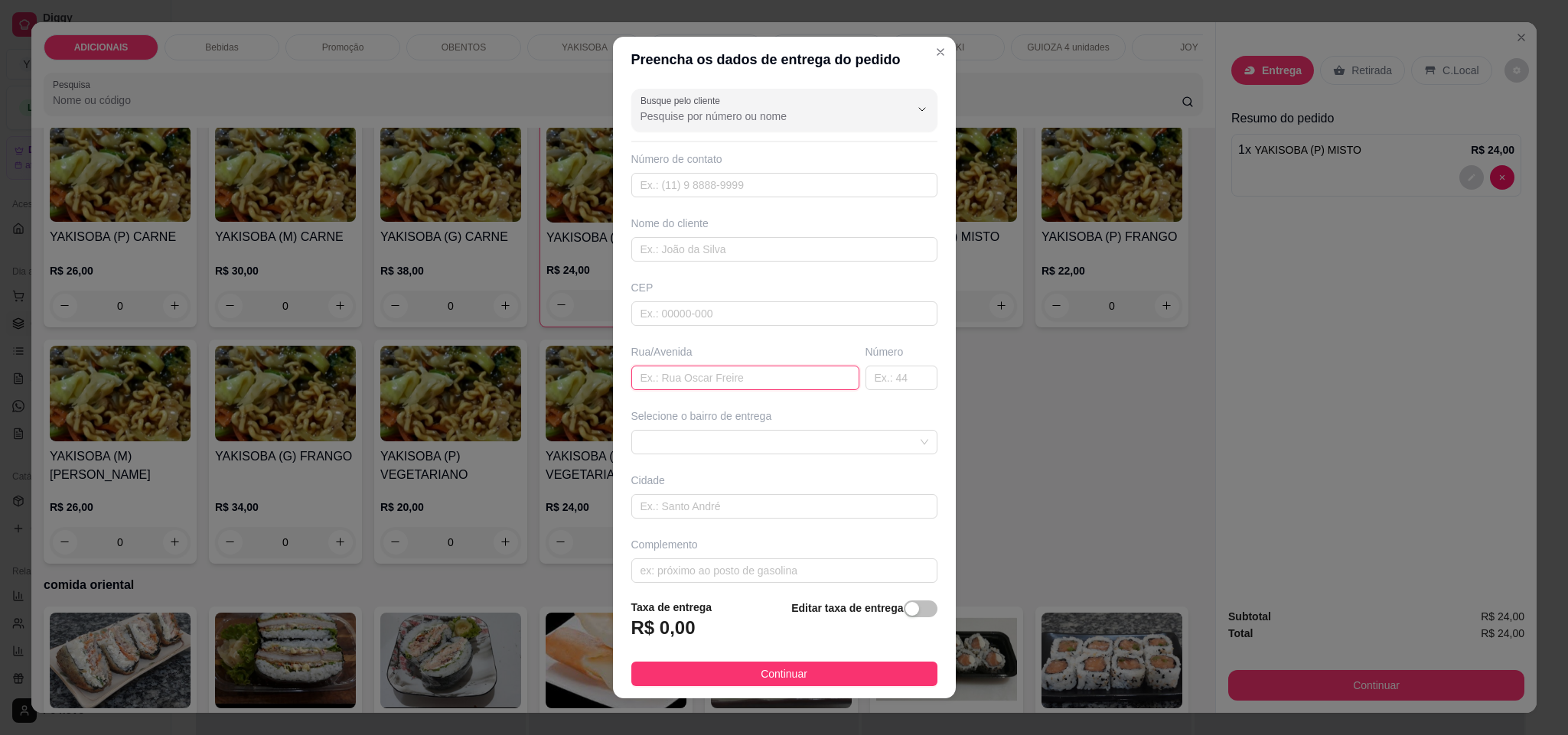
click at [709, 379] on input "text" at bounding box center [745, 378] width 228 height 25
type input "hirada"
click at [685, 257] on input "text" at bounding box center [784, 250] width 306 height 25
type input "roser"
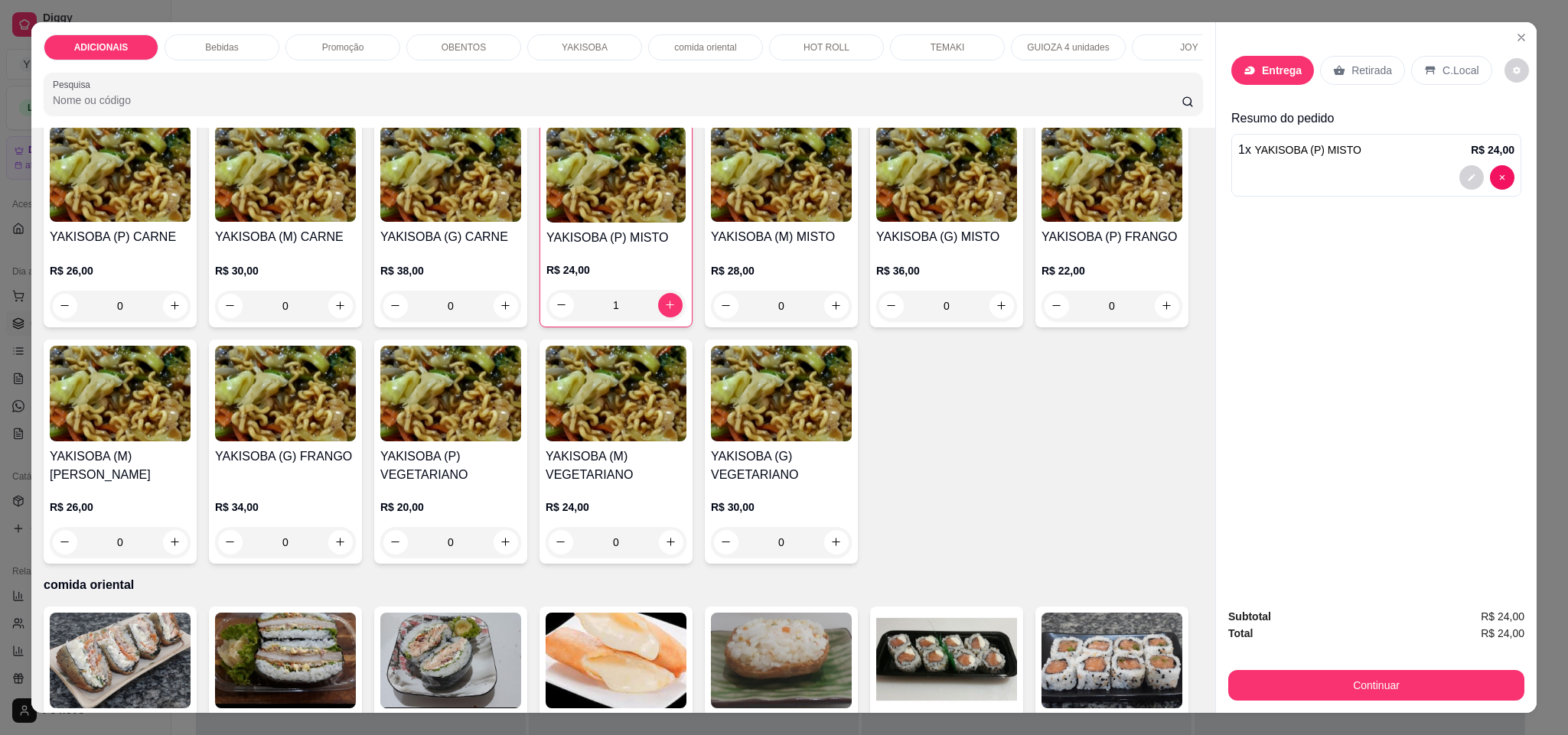
click at [1351, 62] on p "Retirada" at bounding box center [1371, 70] width 41 height 15
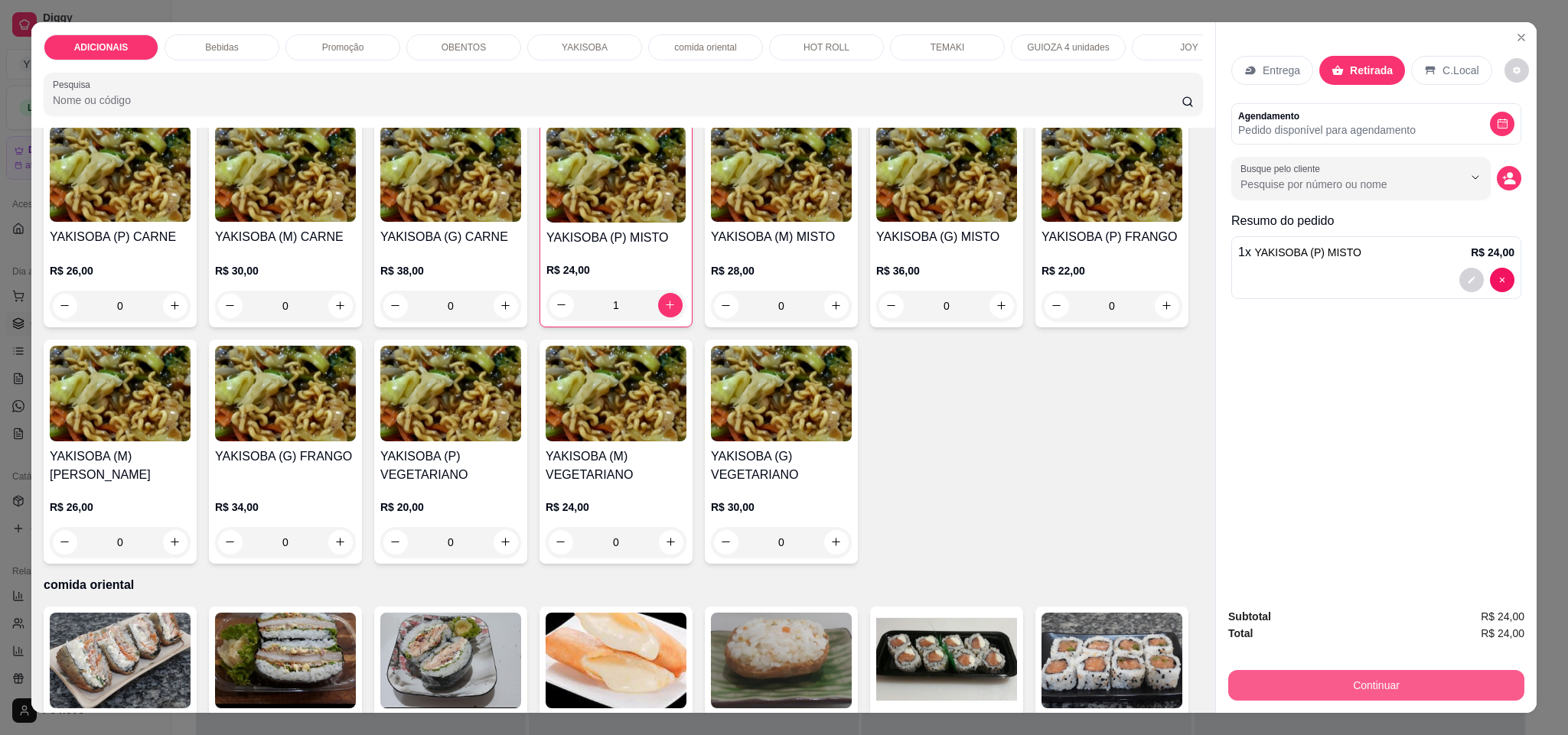
click at [1405, 686] on button "Continuar" at bounding box center [1376, 685] width 296 height 31
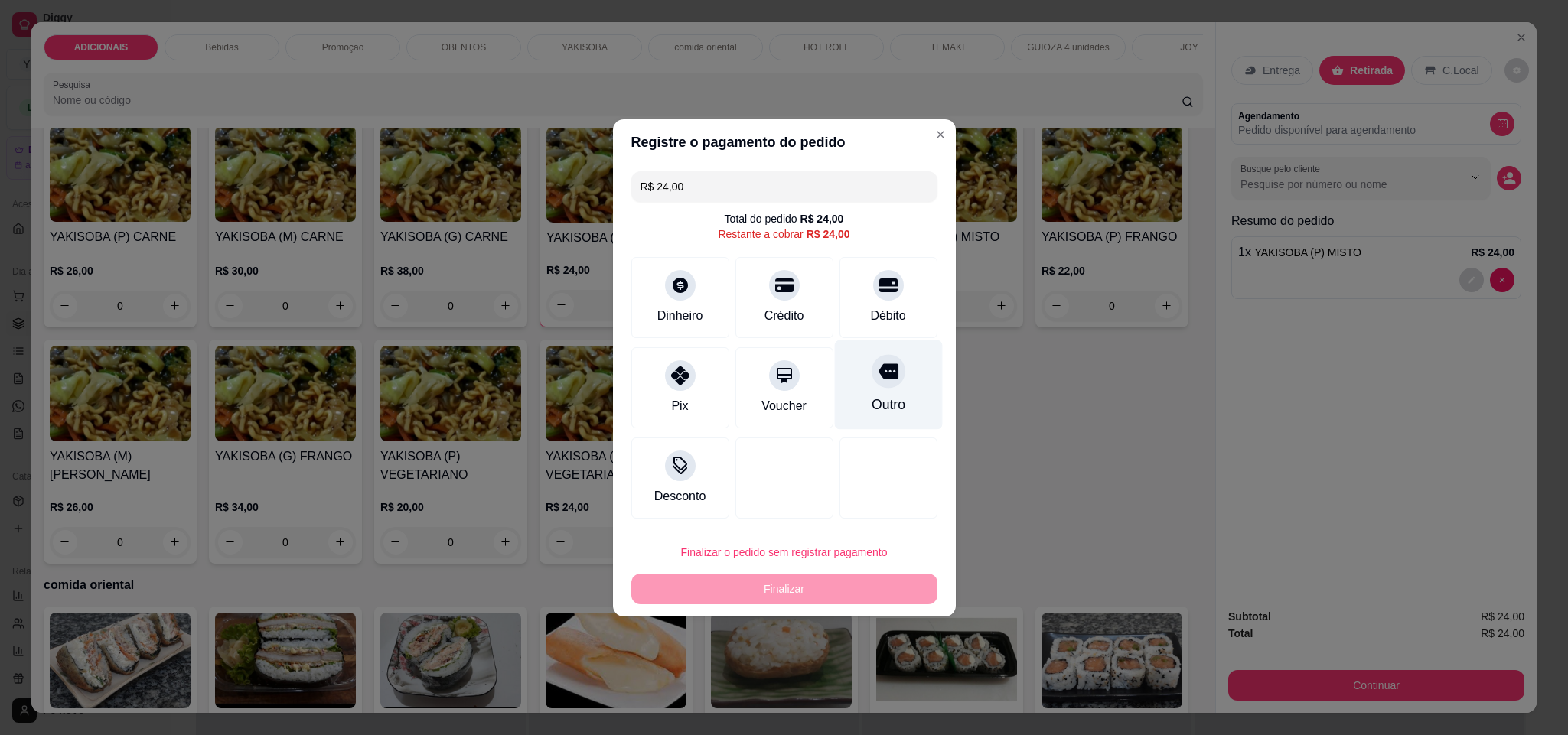
click at [888, 401] on div "Outro" at bounding box center [887, 404] width 34 height 20
type input "R$ 0,00"
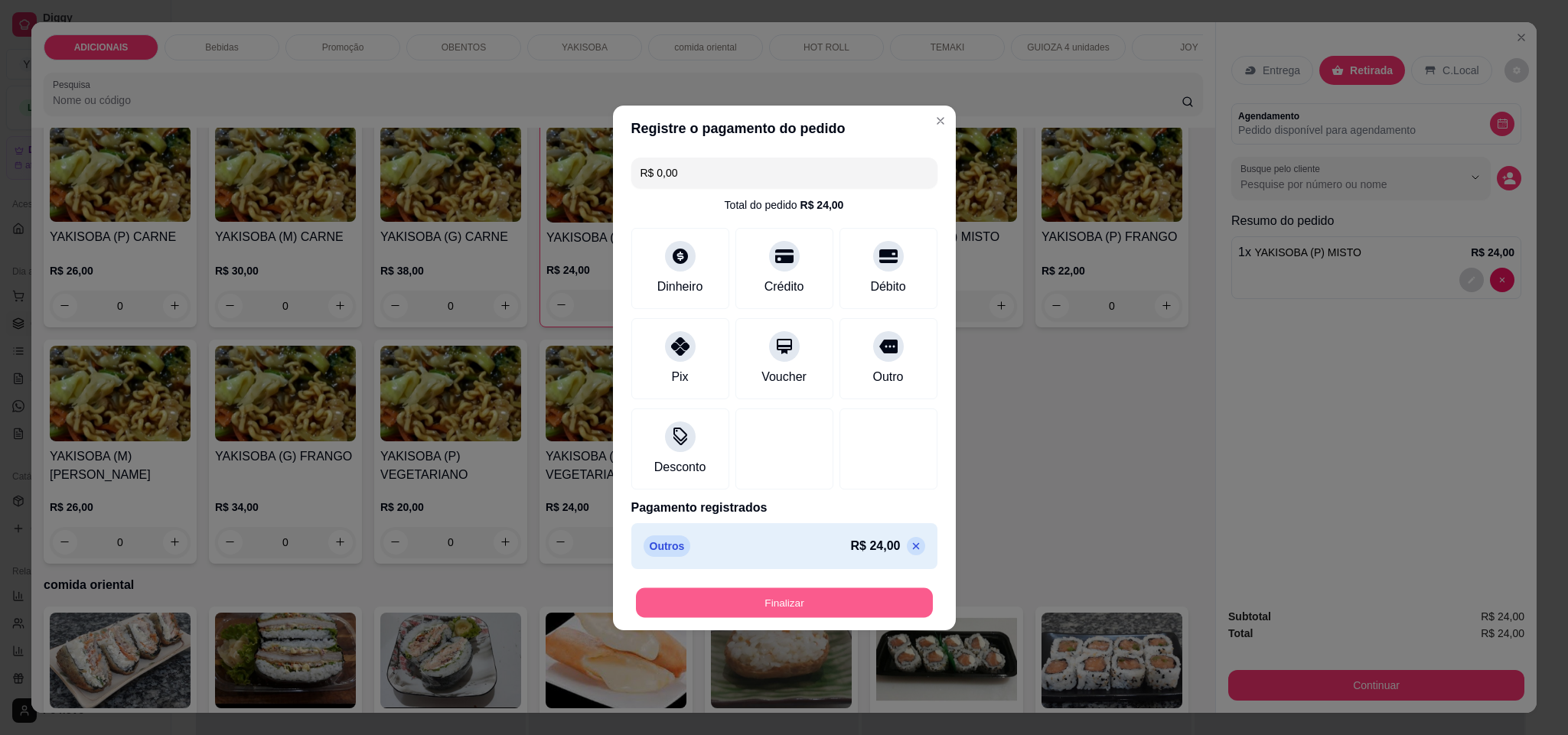
click at [813, 608] on button "Finalizar" at bounding box center [784, 602] width 297 height 30
type input "0"
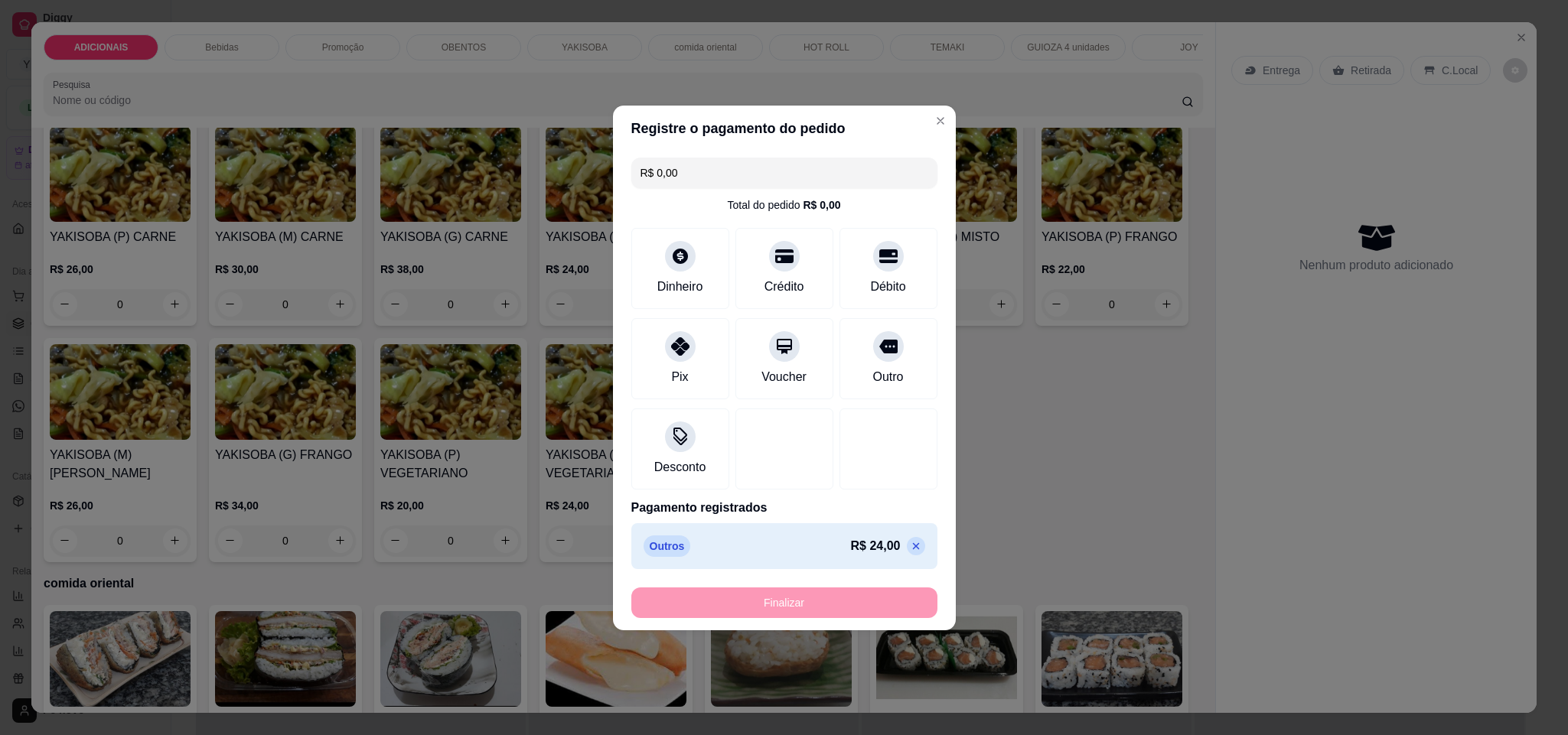
type input "-R$ 24,00"
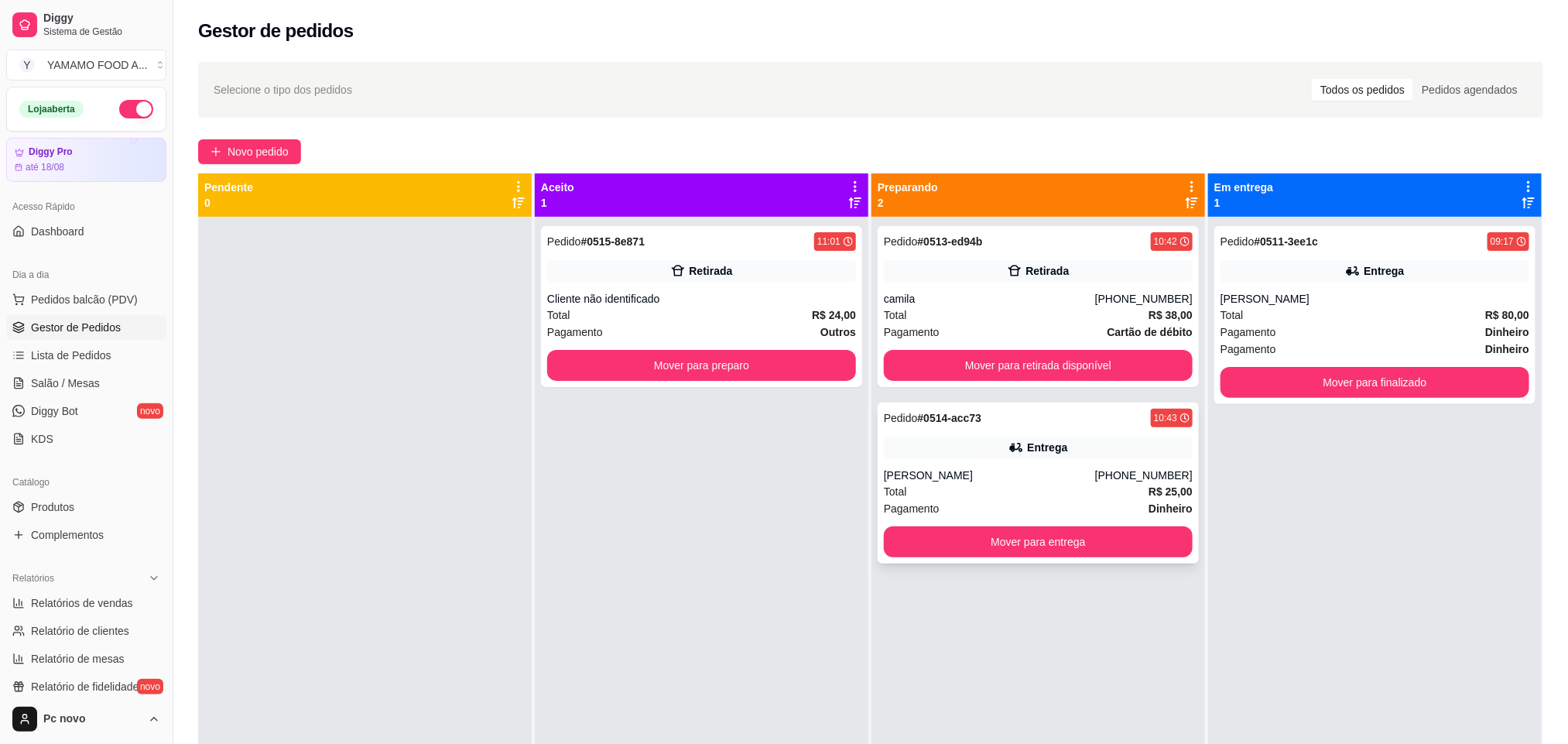
click at [1093, 451] on div "Entrega" at bounding box center [1038, 448] width 309 height 22
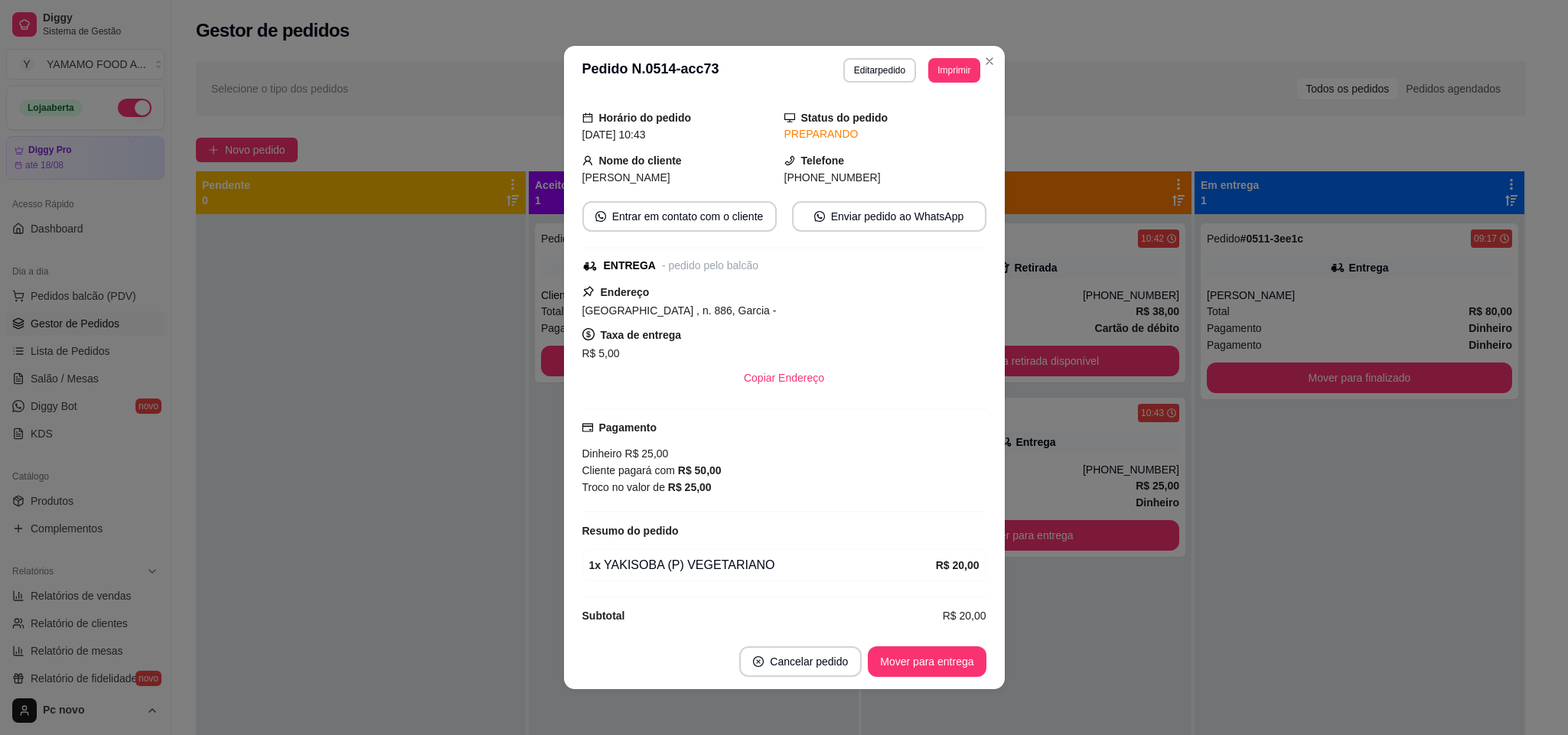
scroll to position [62, 0]
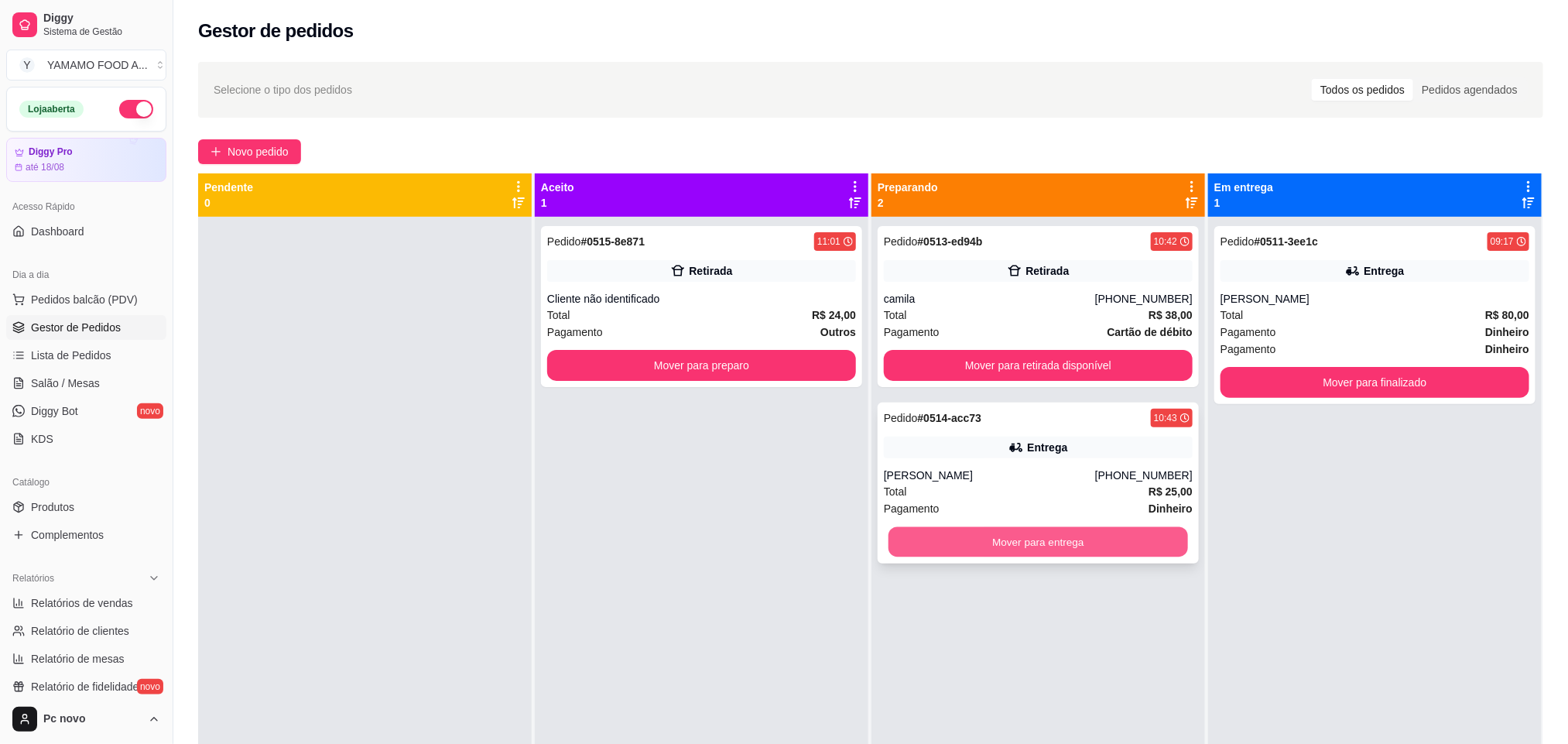
click at [1060, 551] on button "Mover para entrega" at bounding box center [1038, 542] width 299 height 30
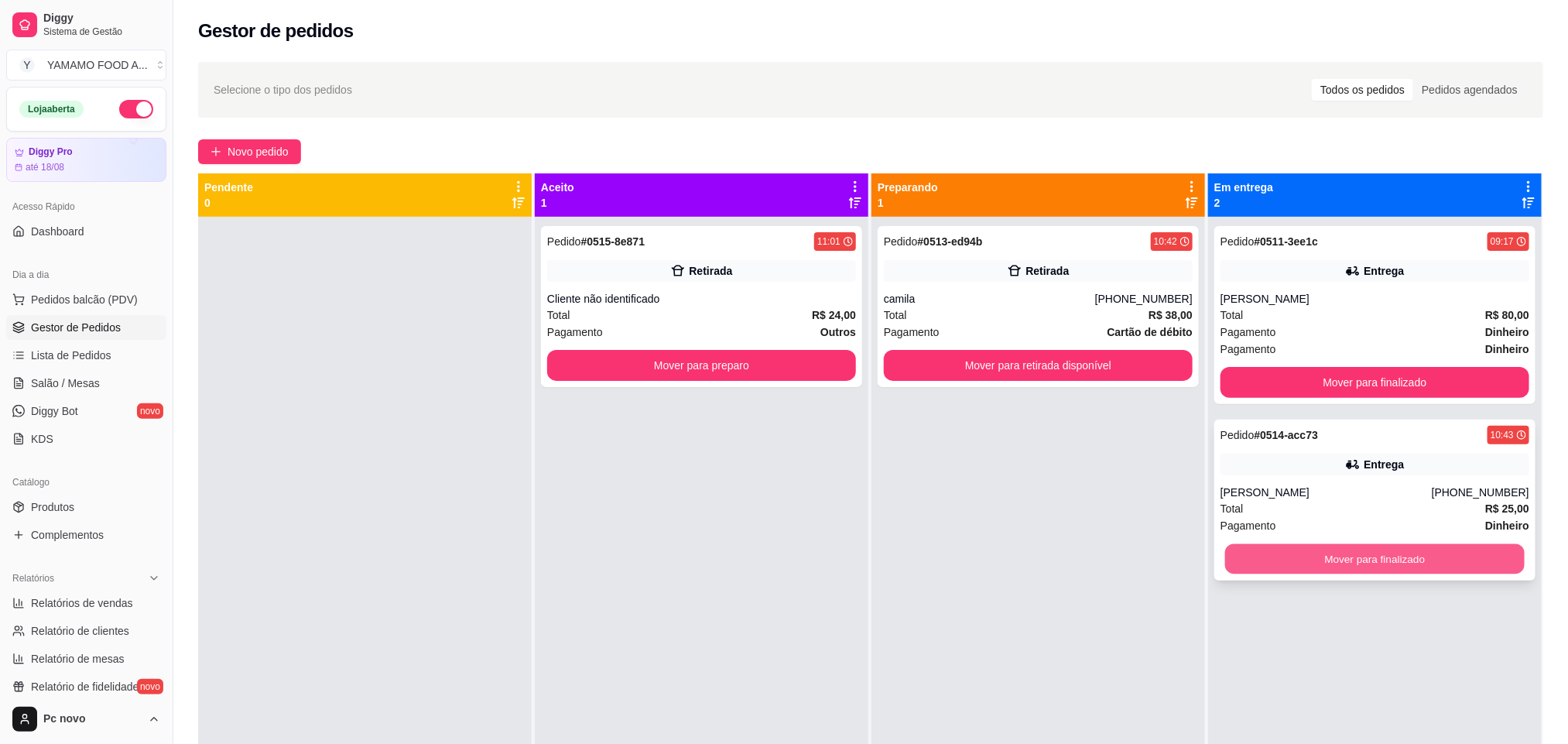
click at [1409, 551] on button "Mover para finalizado" at bounding box center [1375, 559] width 299 height 30
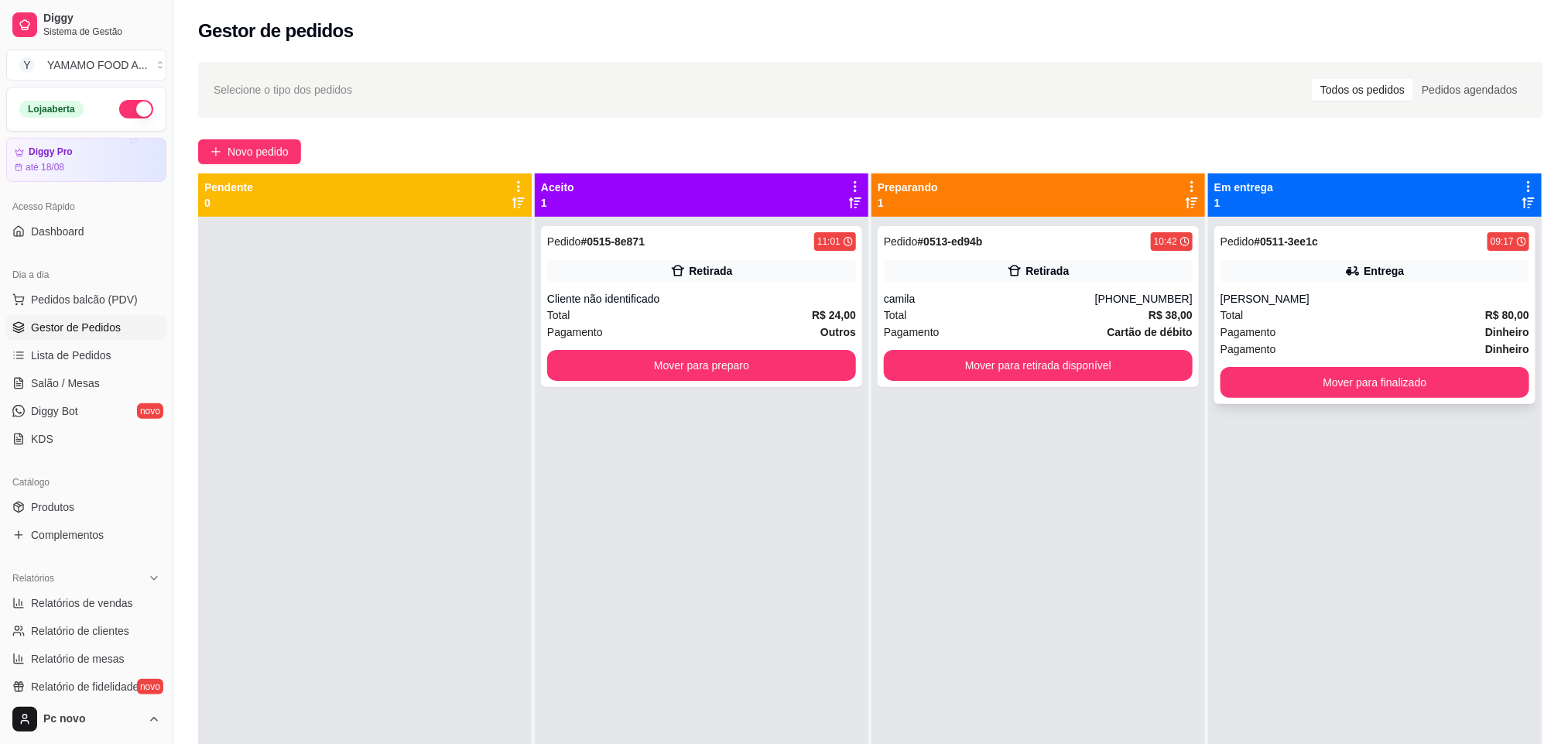
click at [1375, 306] on div "Total R$ 80,00" at bounding box center [1375, 315] width 309 height 17
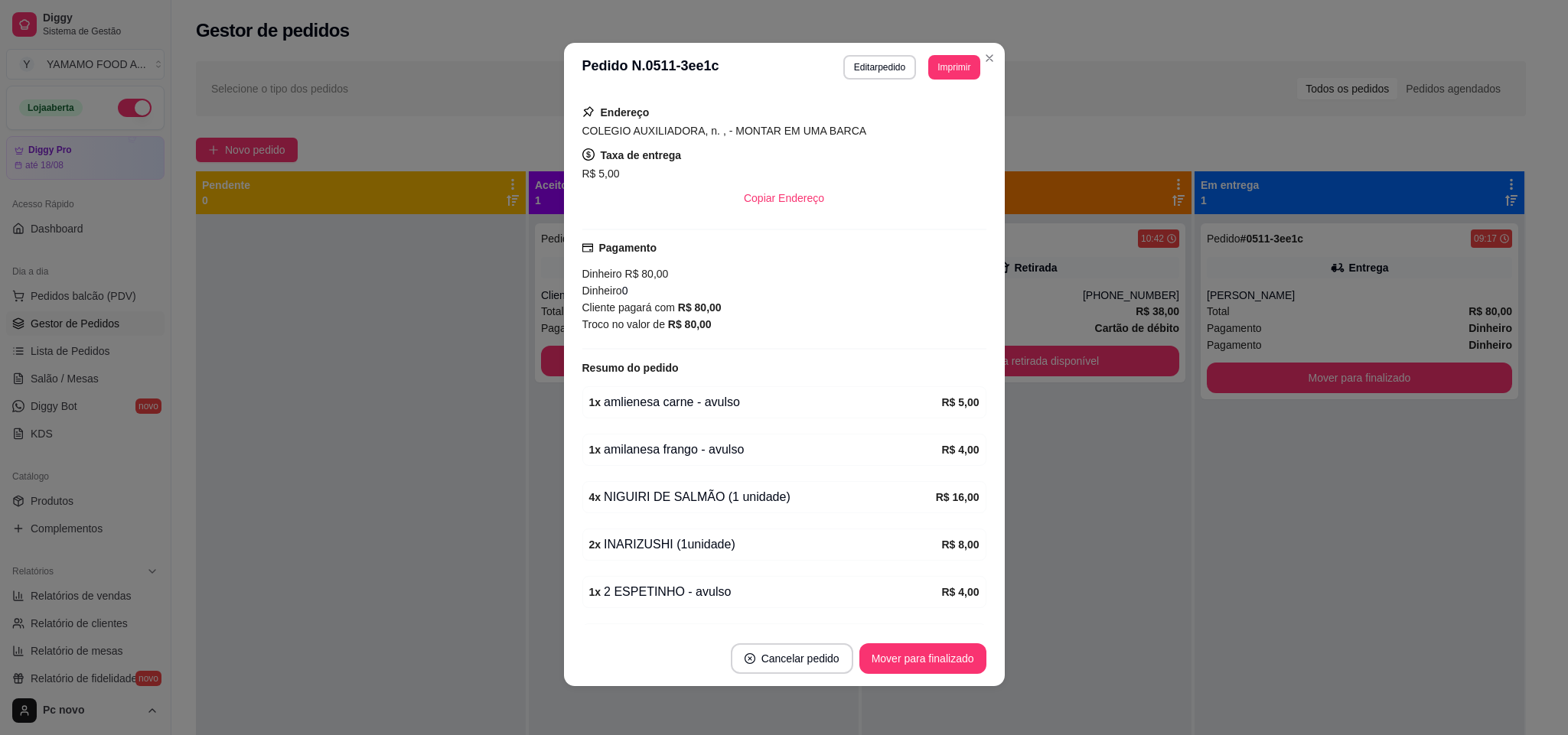
scroll to position [344, 0]
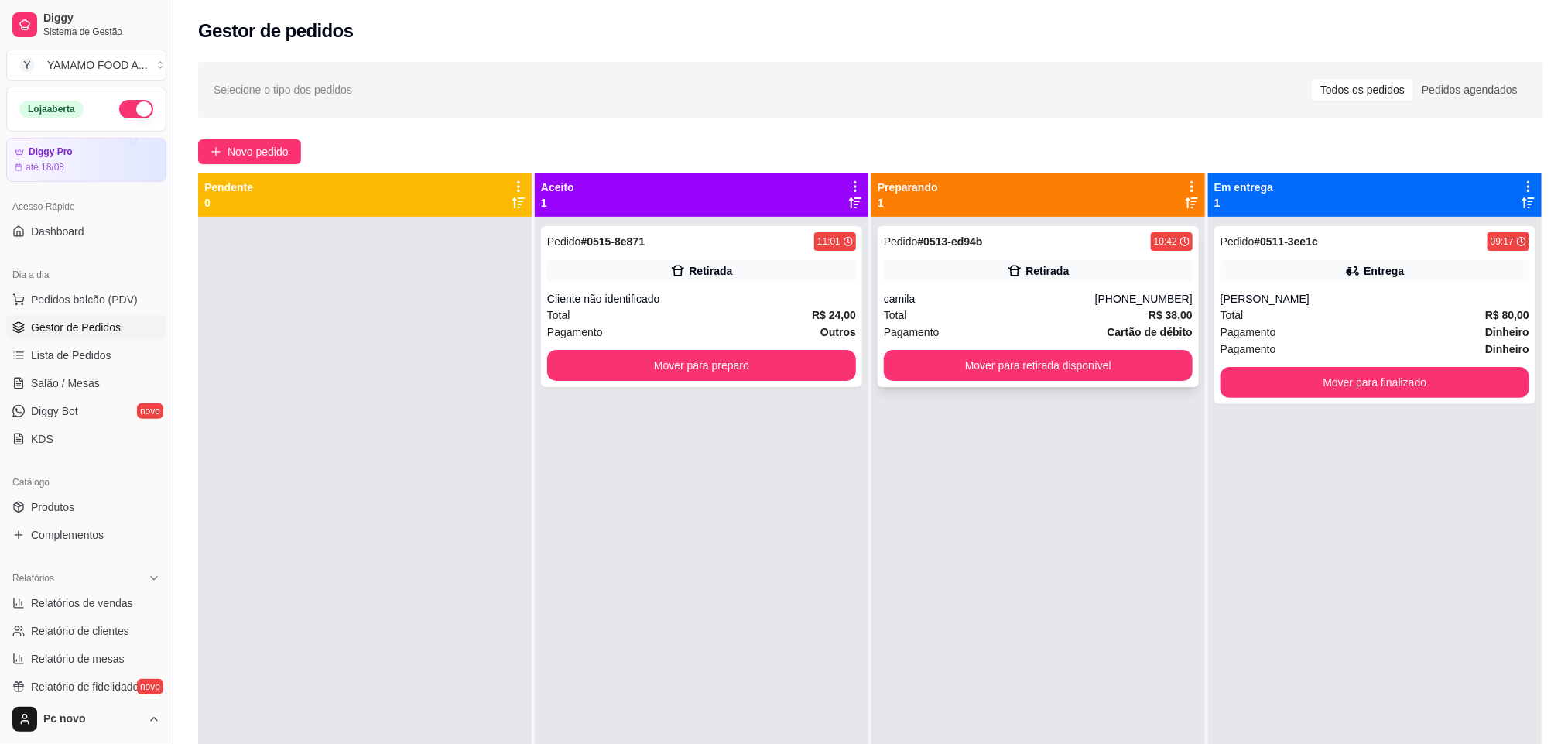
click at [1119, 236] on div "Pedido # 0513-ed94b 10:42" at bounding box center [1038, 242] width 309 height 19
click at [769, 361] on button "Mover para preparo" at bounding box center [702, 366] width 309 height 31
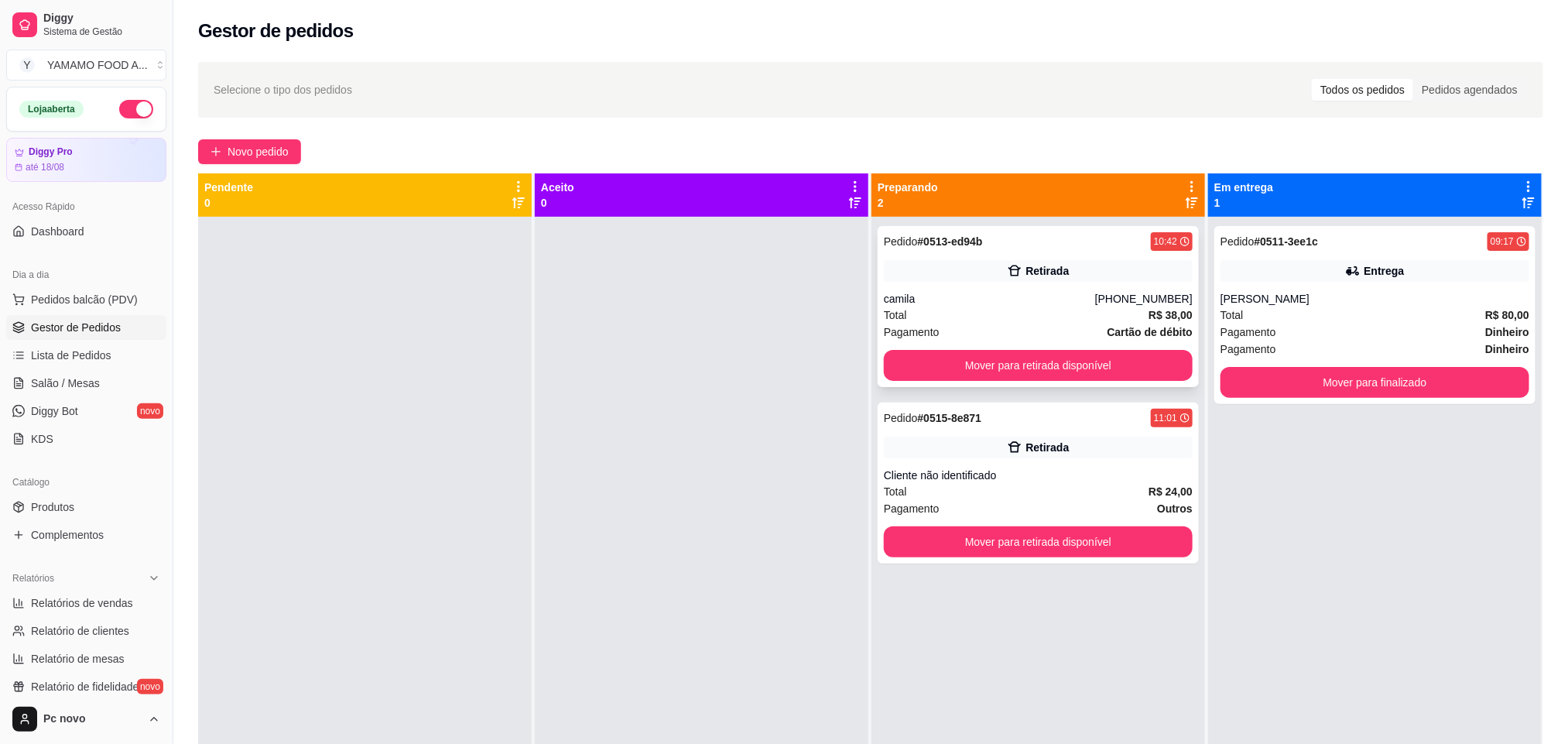
click at [922, 296] on div "camila" at bounding box center [989, 299] width 211 height 16
click at [1287, 306] on div "Total R$ 80,00" at bounding box center [1375, 315] width 309 height 17
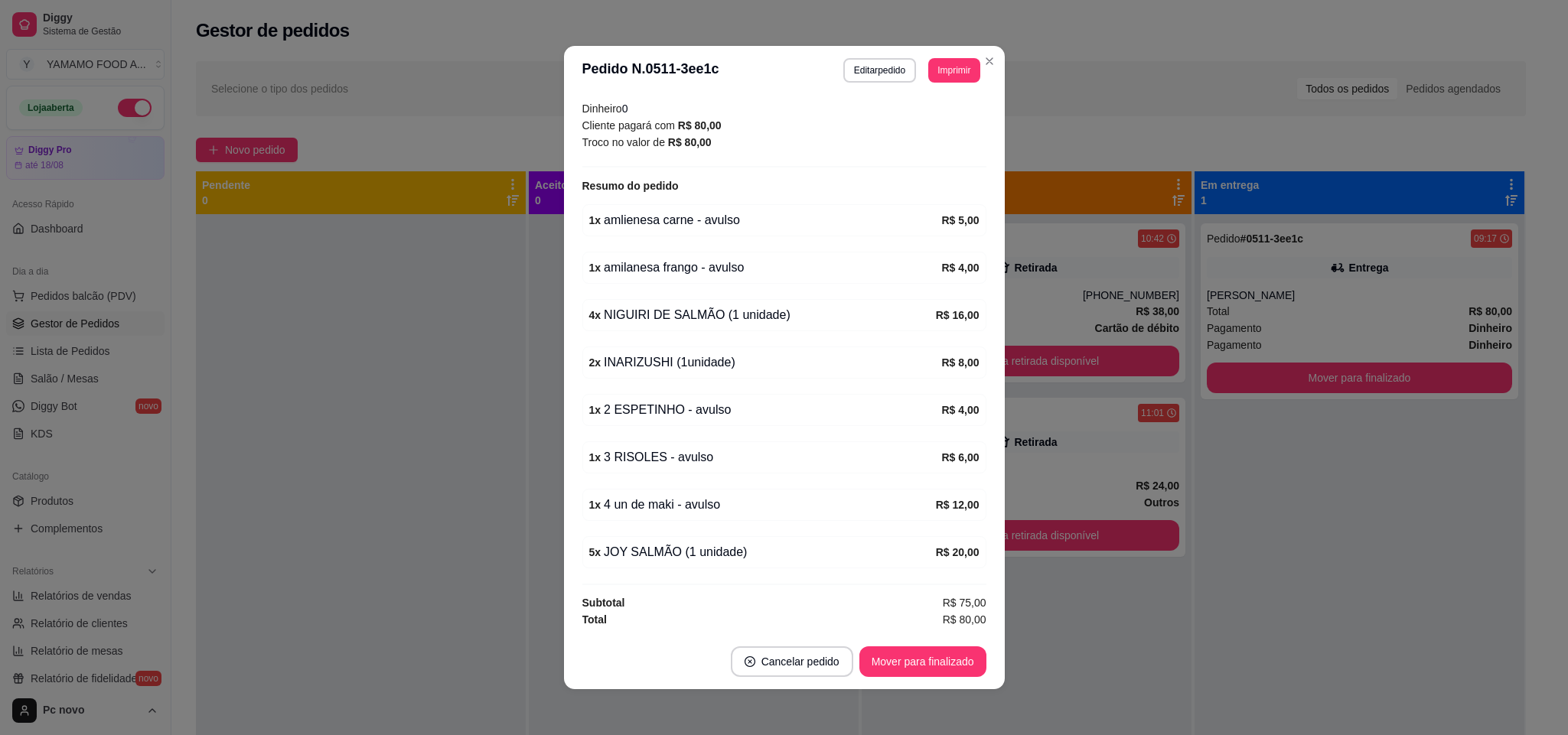
scroll to position [3, 0]
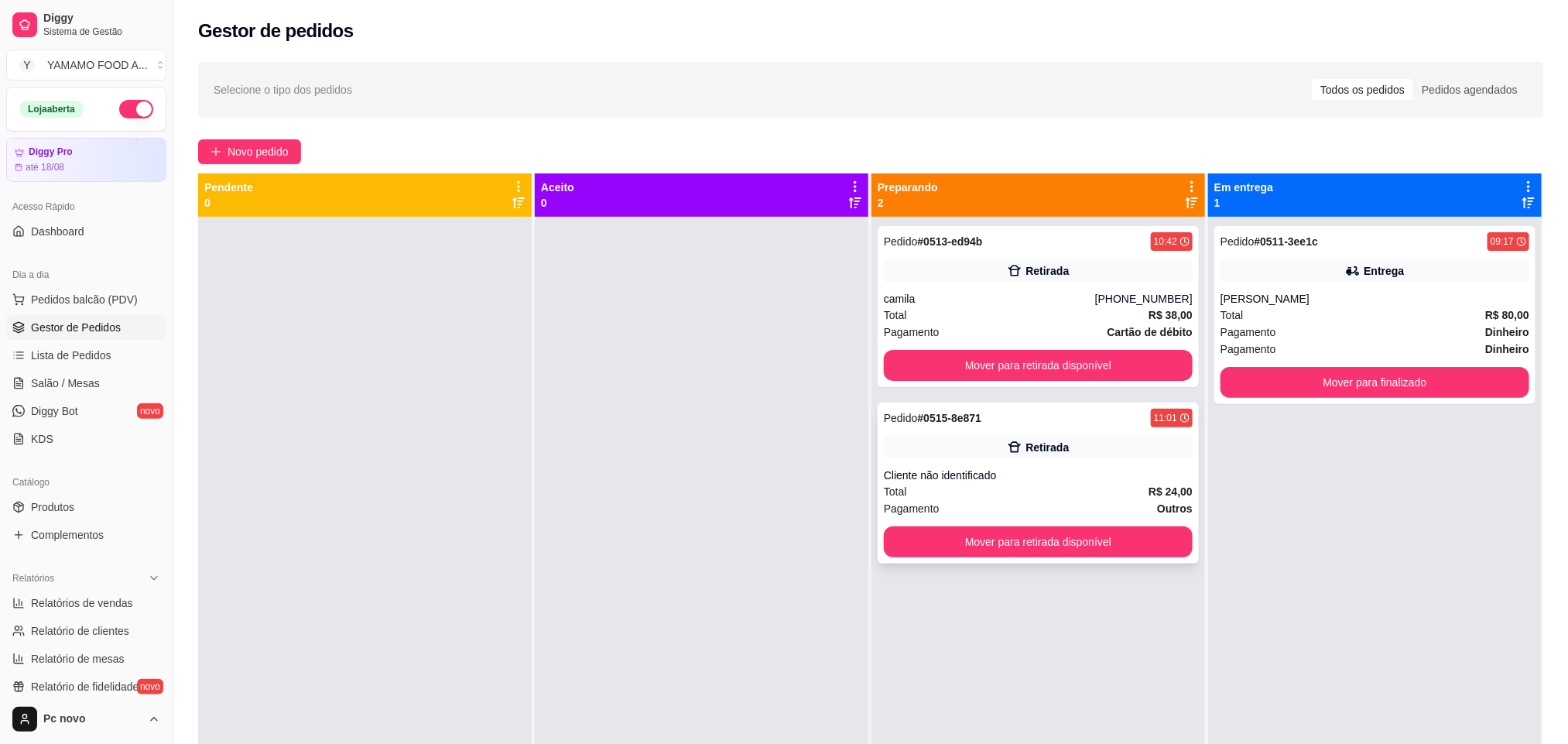
click at [1011, 452] on icon at bounding box center [1014, 448] width 16 height 16
click at [915, 544] on button "Mover para retirada disponível" at bounding box center [1038, 542] width 299 height 30
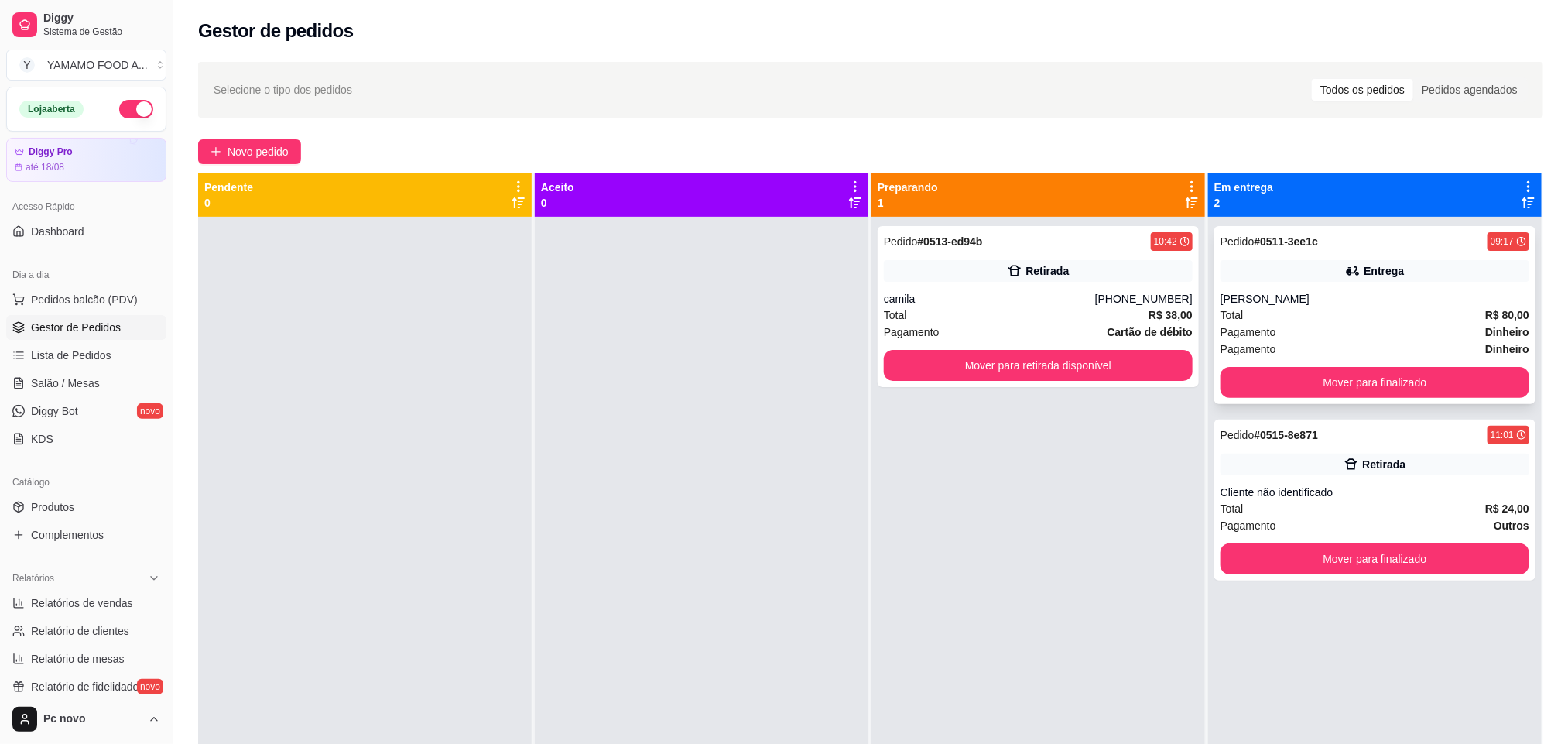
click at [1235, 304] on div "[PERSON_NAME]" at bounding box center [1375, 299] width 309 height 16
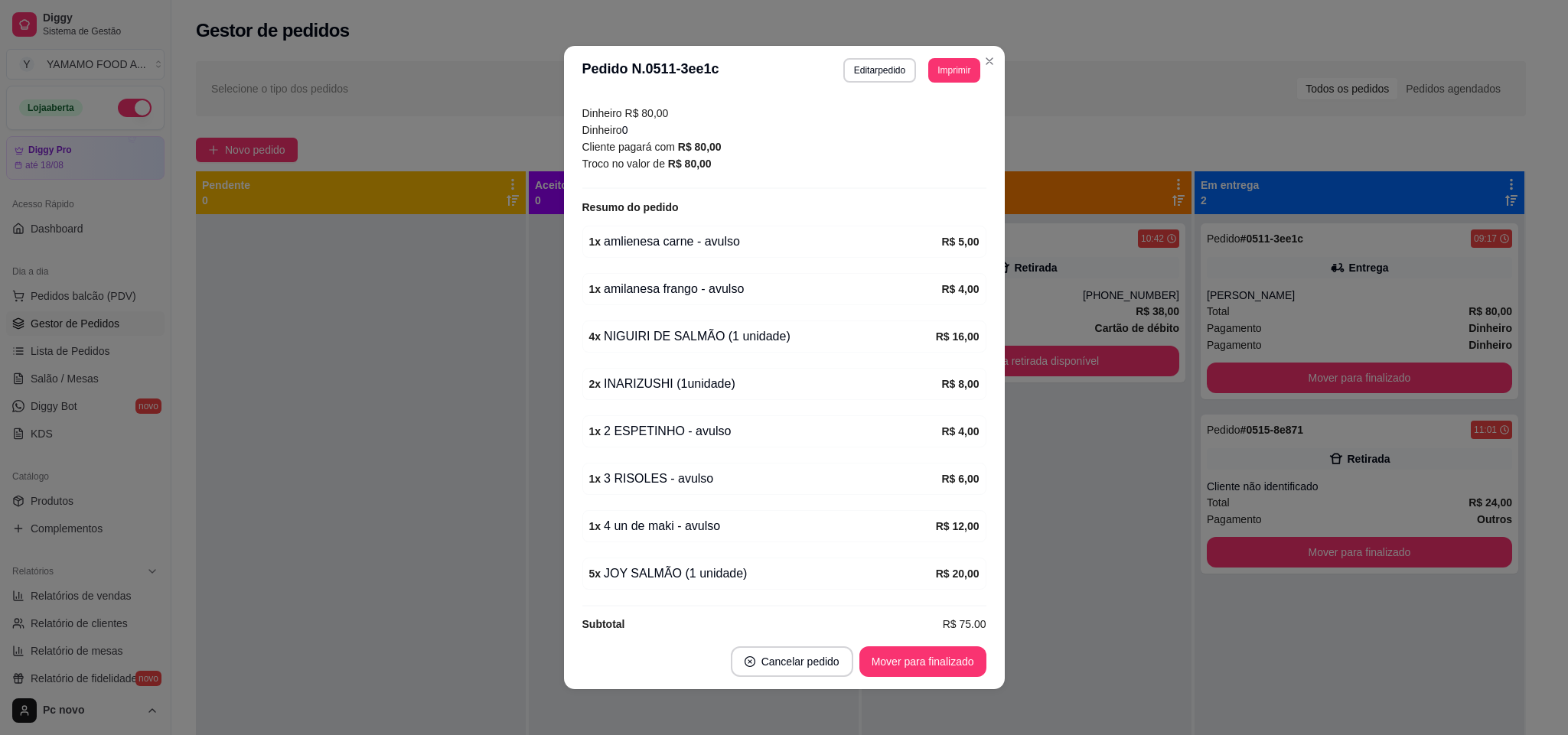
scroll to position [451, 0]
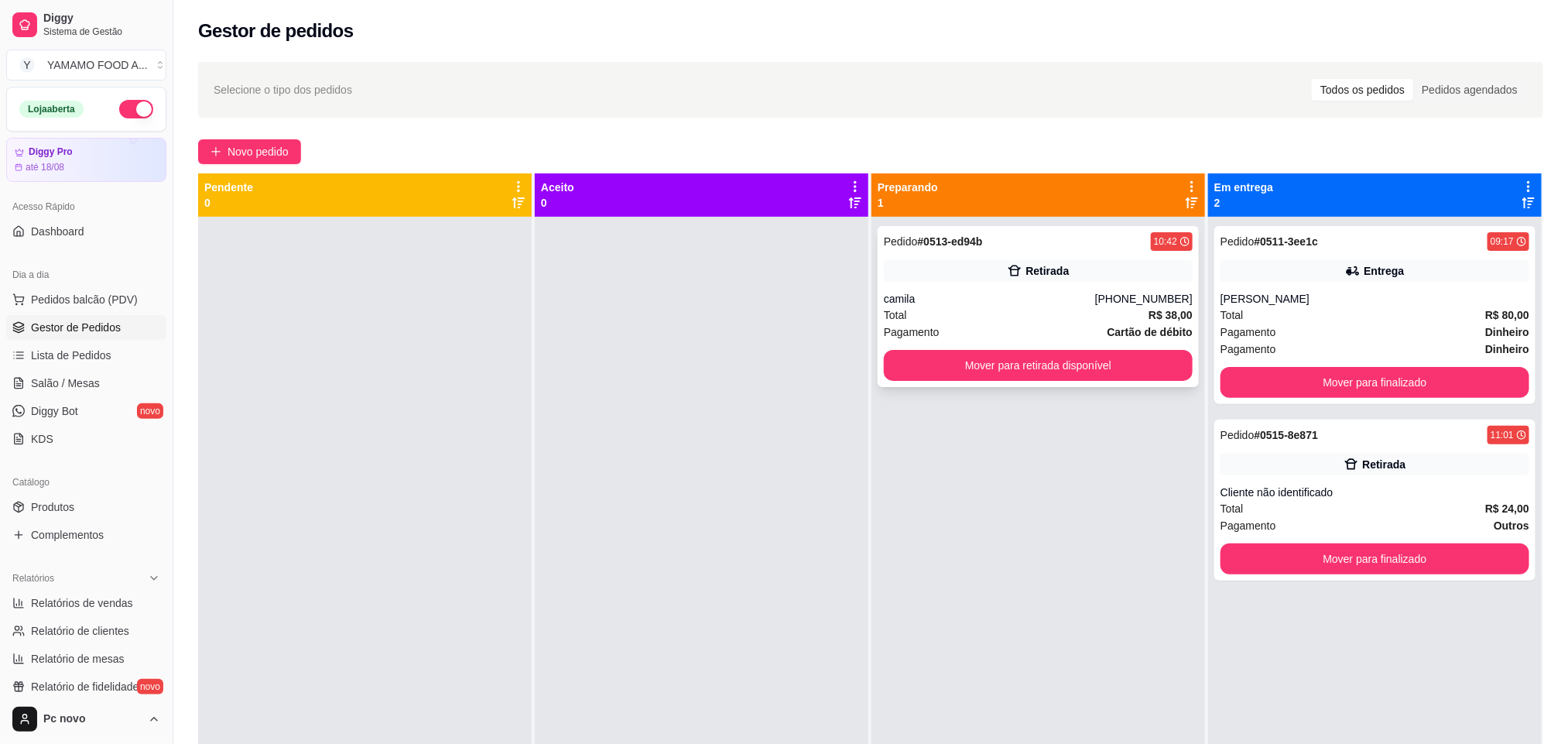
click at [1008, 311] on div "Total R$ 38,00" at bounding box center [1038, 315] width 309 height 17
click at [938, 319] on div "Total R$ 38,00" at bounding box center [1038, 315] width 309 height 17
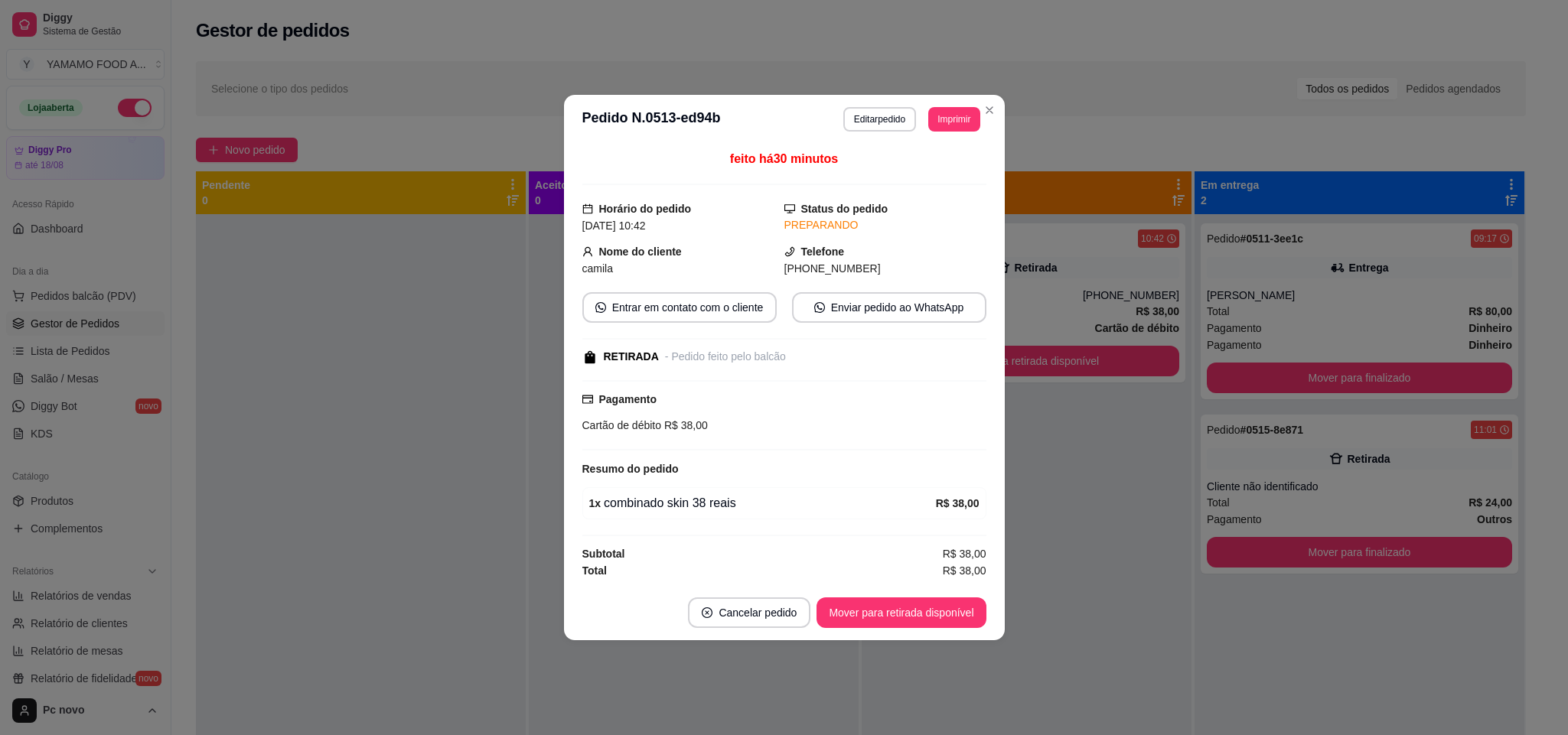
click at [563, 435] on div "**********" at bounding box center [784, 368] width 1568 height 735
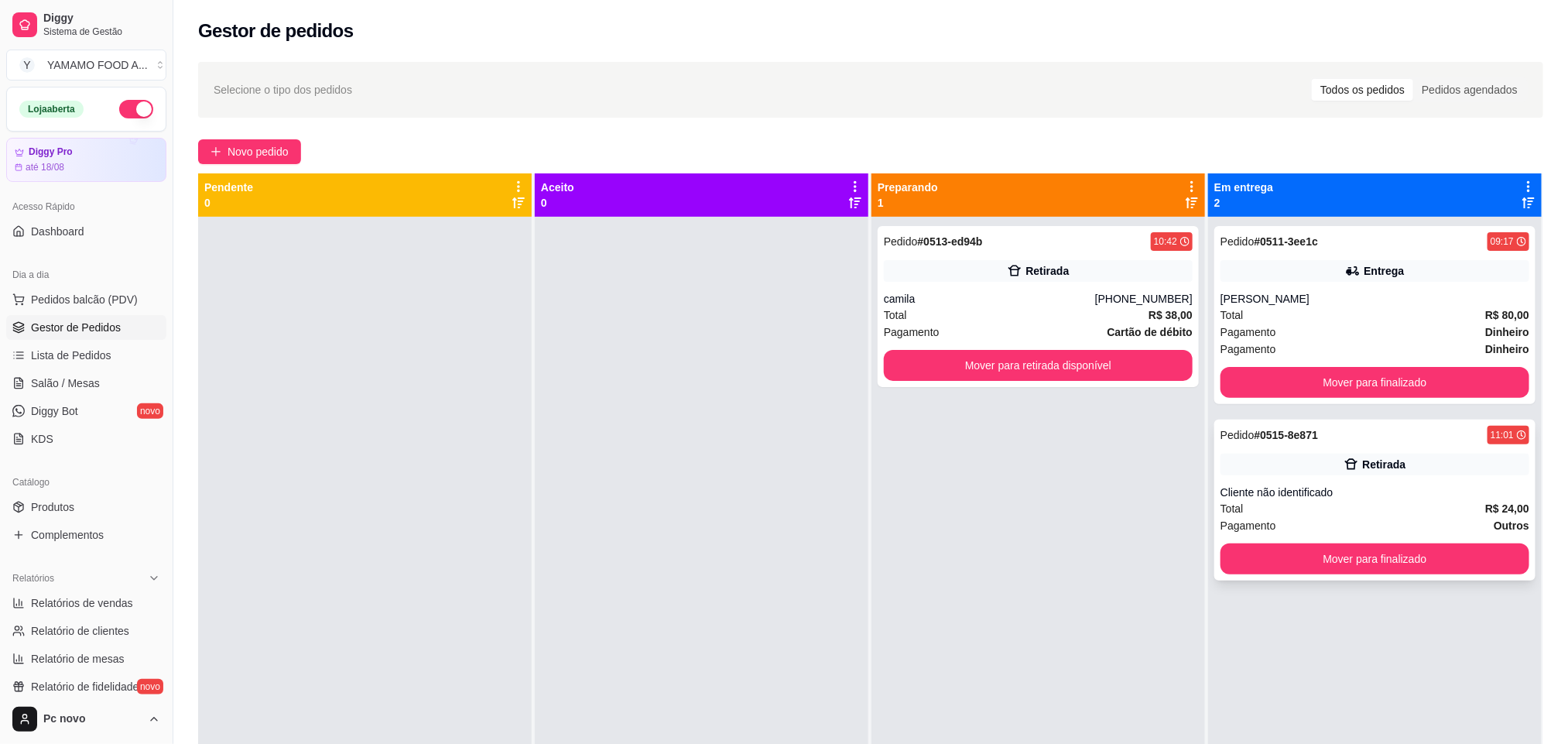
click at [1354, 481] on div "Pedido # 0515-8e871 11:01 Retirada Cliente não identificado Total R$ 24,00 Paga…" at bounding box center [1375, 500] width 321 height 161
click at [1223, 317] on span "Total" at bounding box center [1232, 315] width 23 height 17
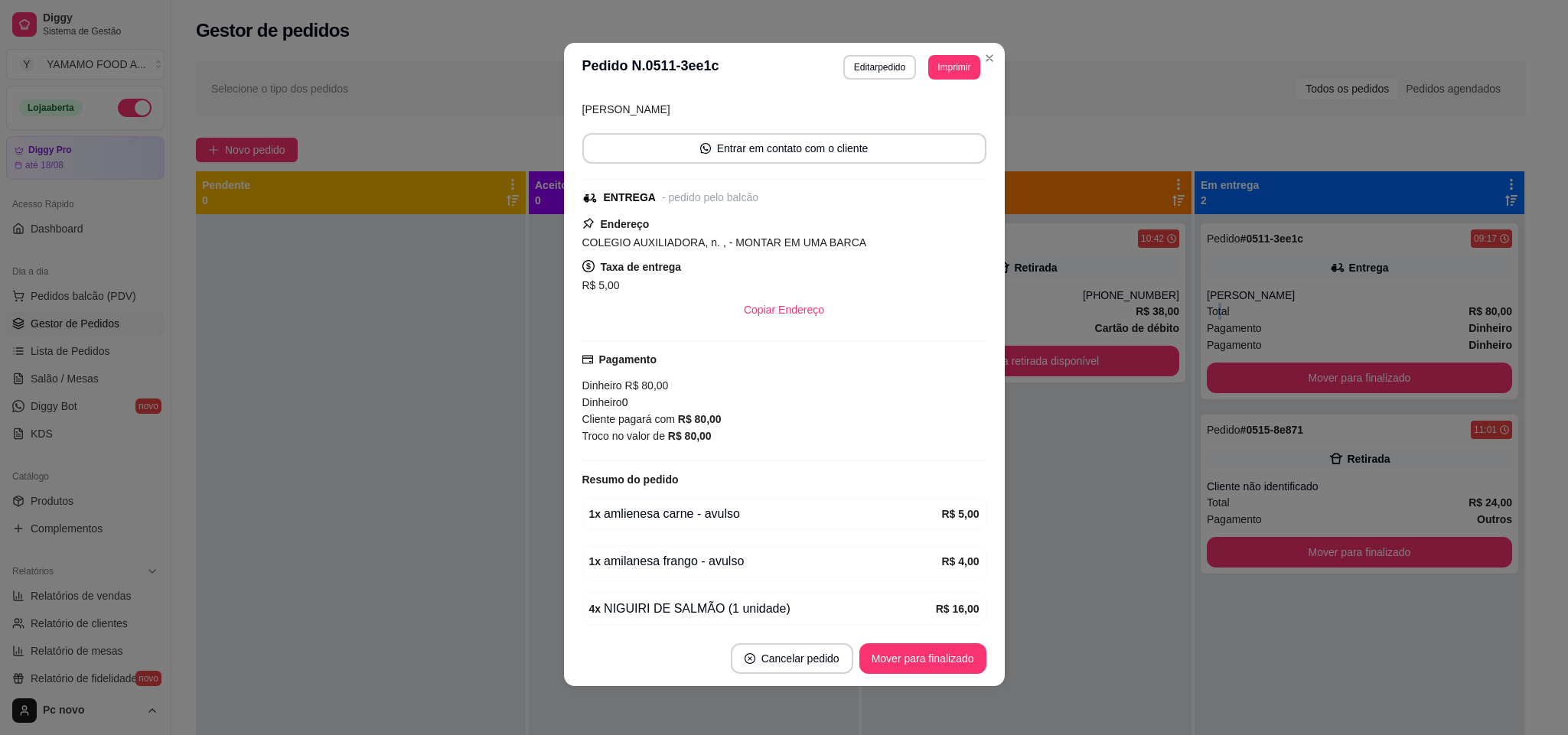
scroll to position [115, 0]
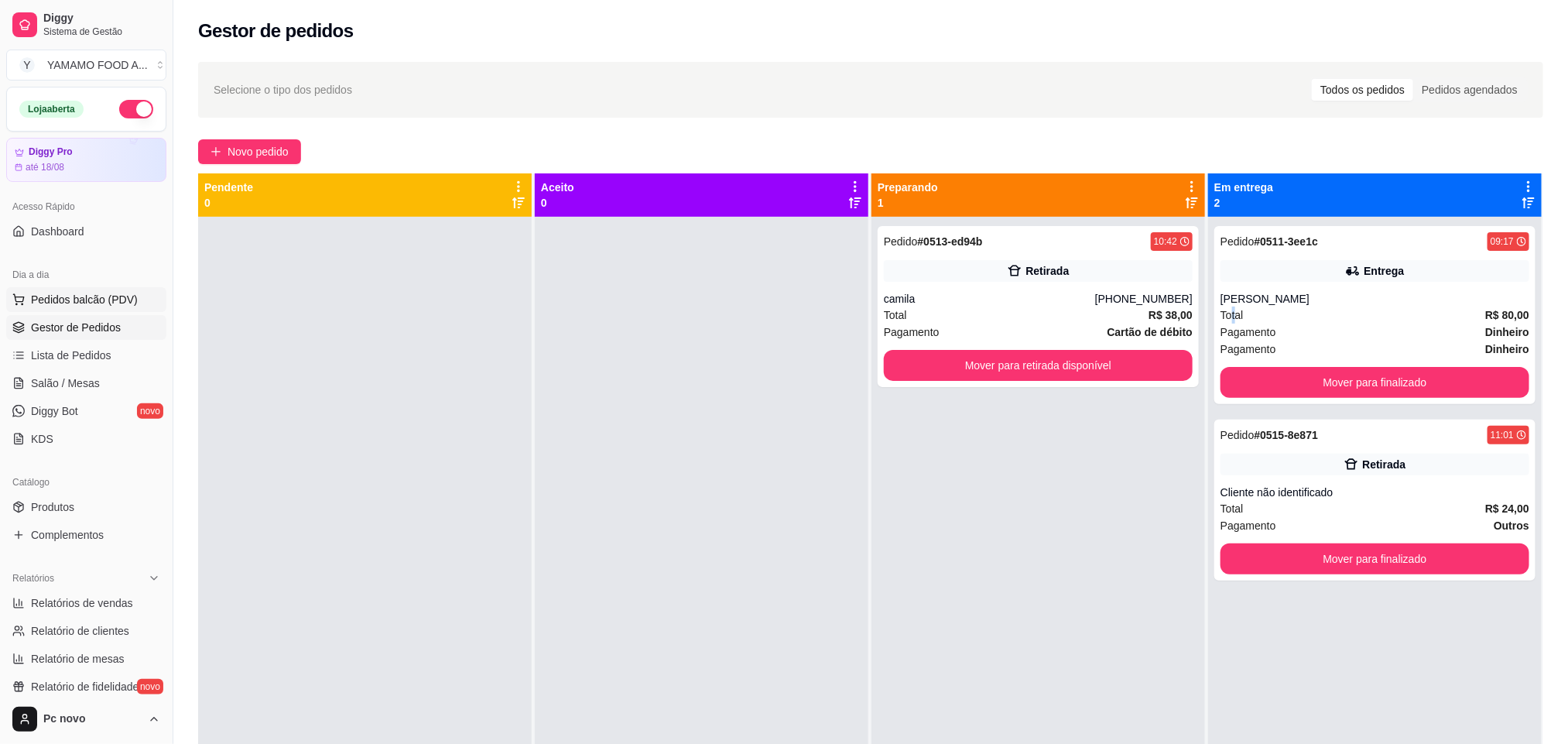
click at [96, 304] on span "Pedidos balcão (PDV)" at bounding box center [84, 299] width 107 height 16
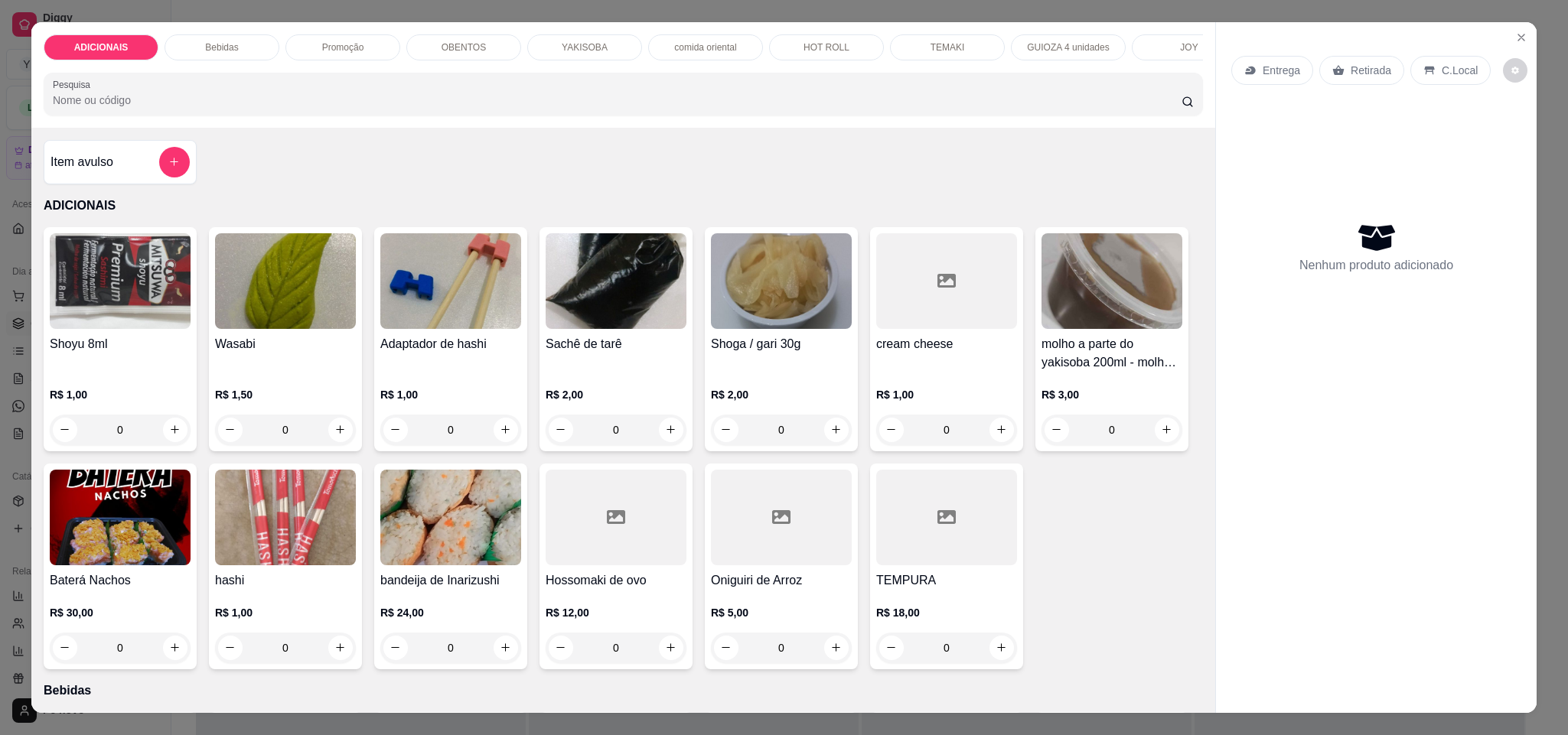
click at [914, 35] on div "TEMAKI" at bounding box center [947, 48] width 115 height 26
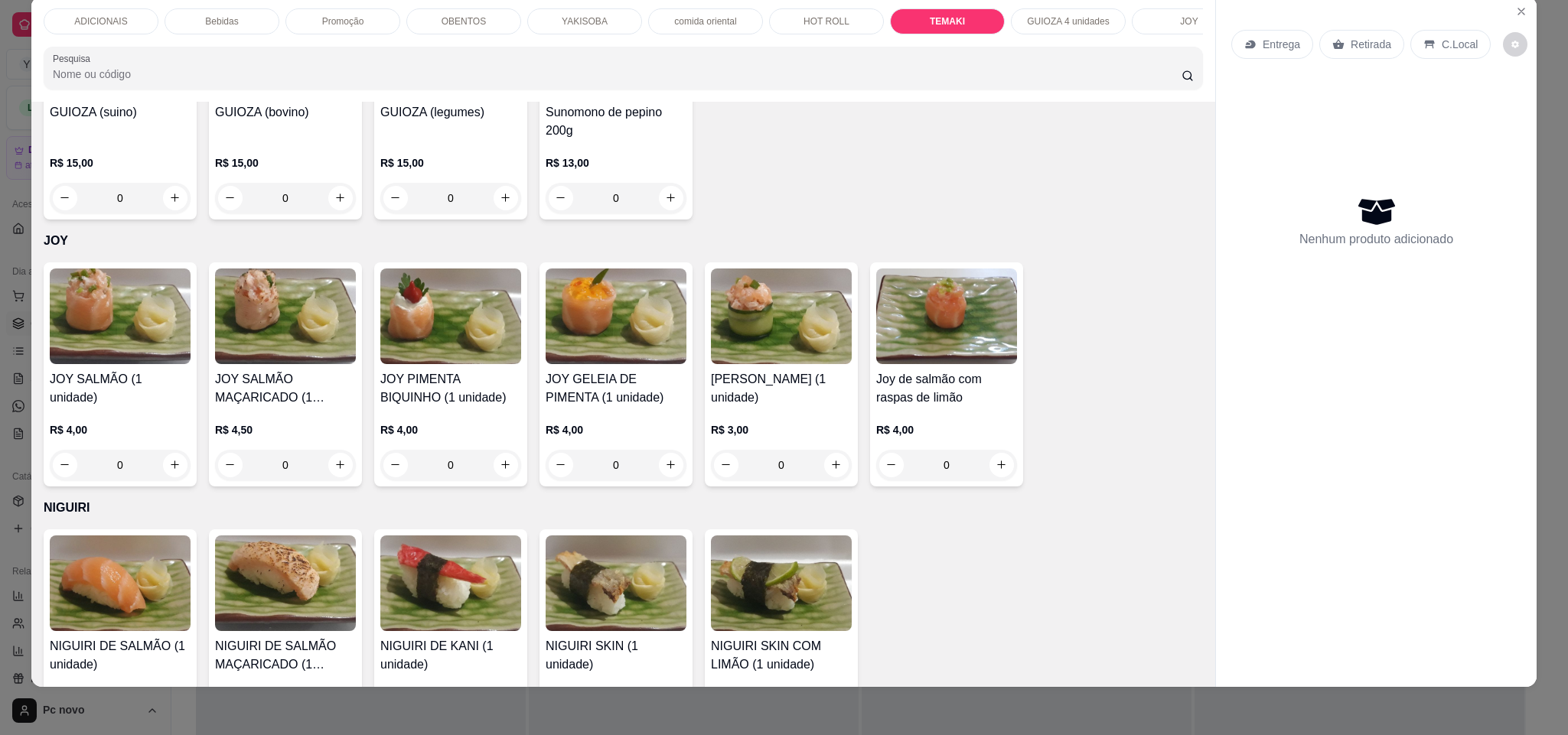
type input "1"
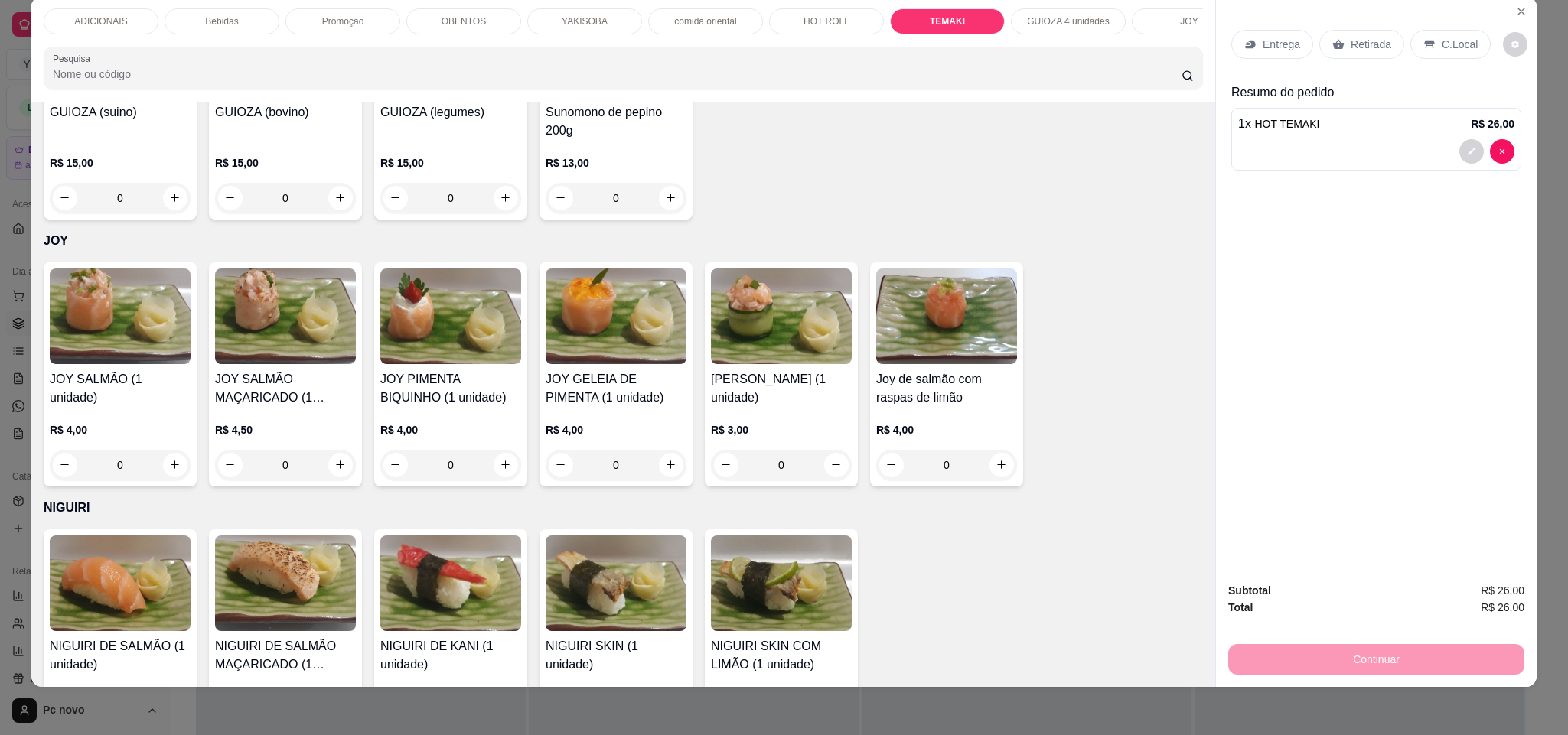
click at [1352, 42] on p "Retirada" at bounding box center [1371, 45] width 41 height 15
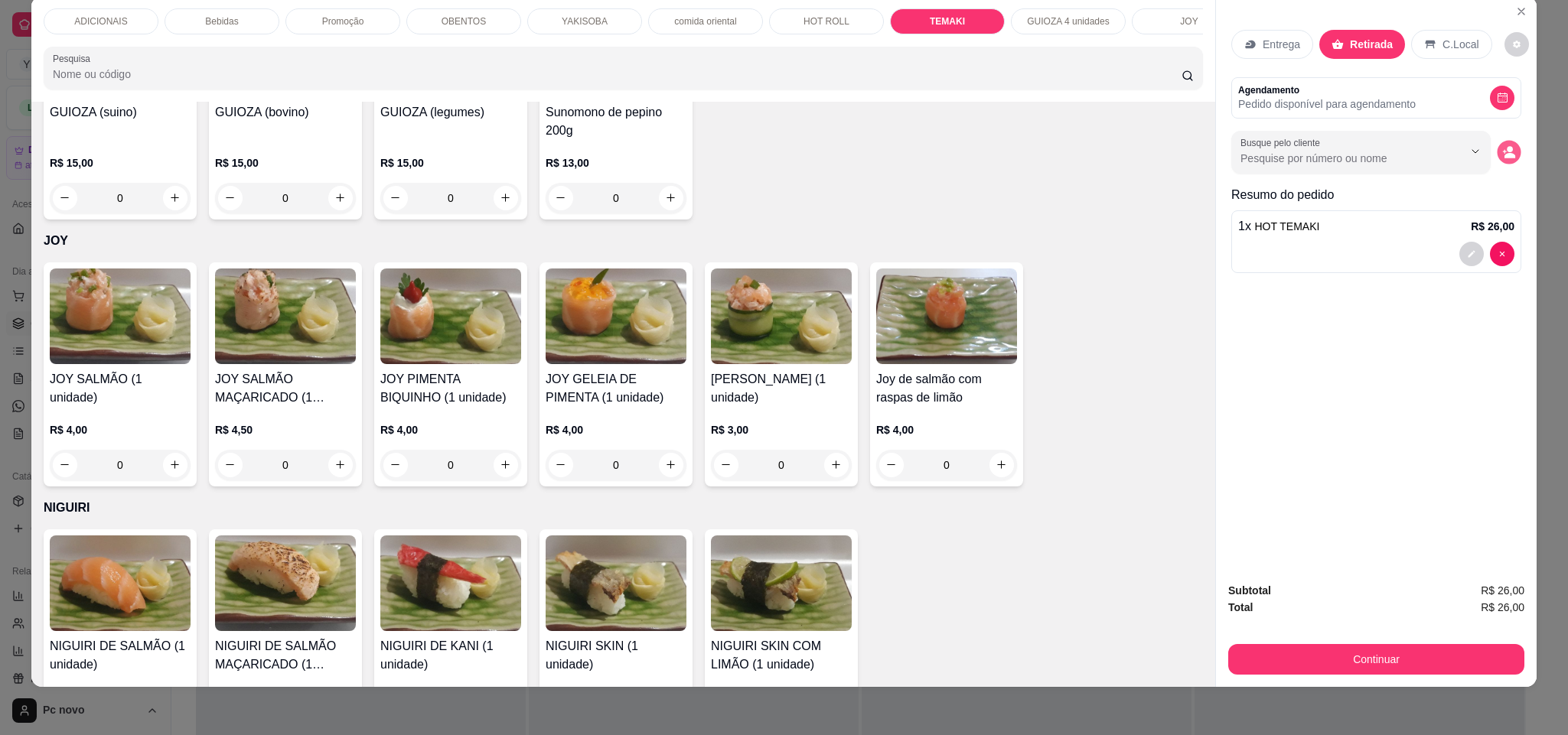
click at [1504, 158] on icon "decrease-product-quantity" at bounding box center [1509, 155] width 11 height 5
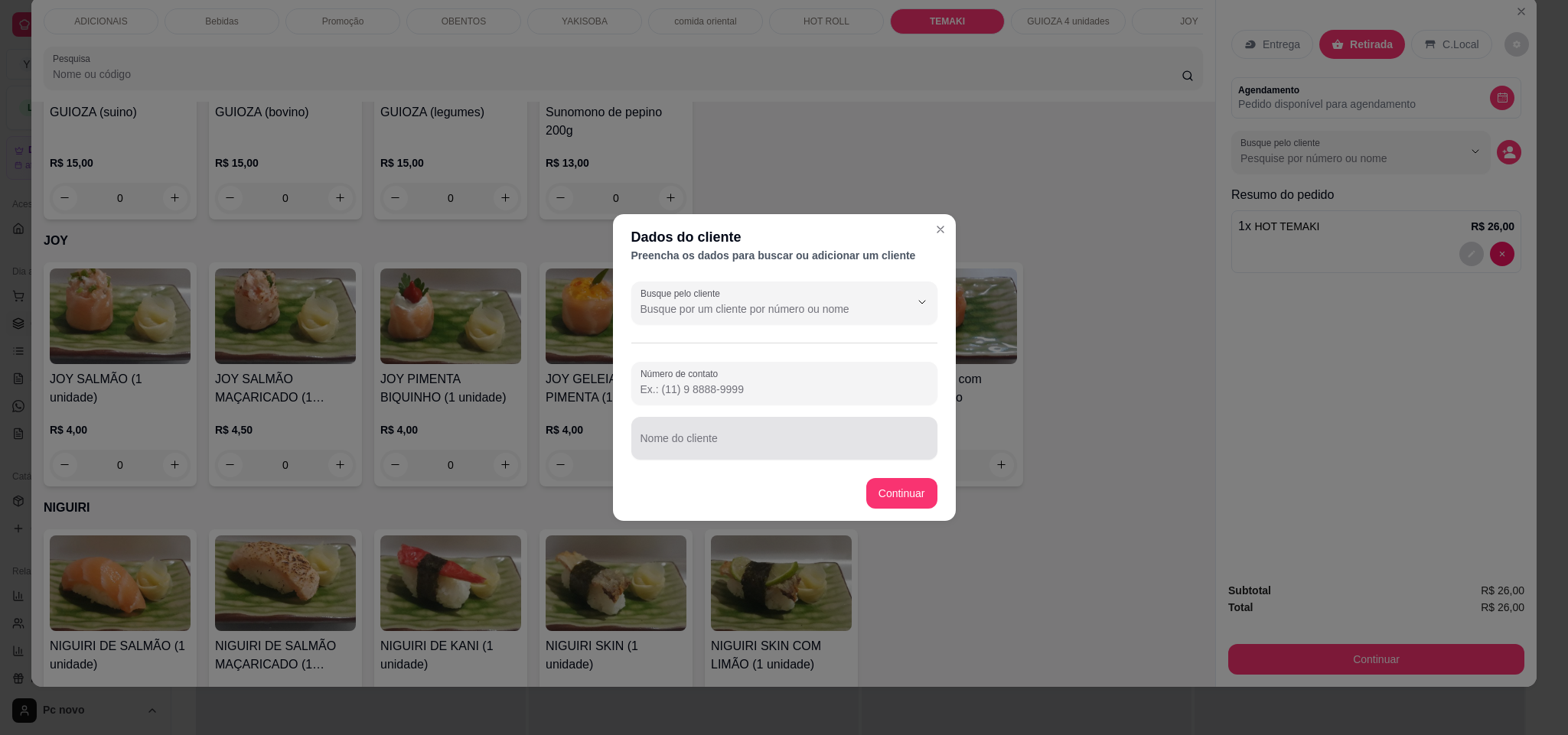
click at [714, 438] on input "Nome do cliente" at bounding box center [784, 445] width 288 height 15
type input "peron"
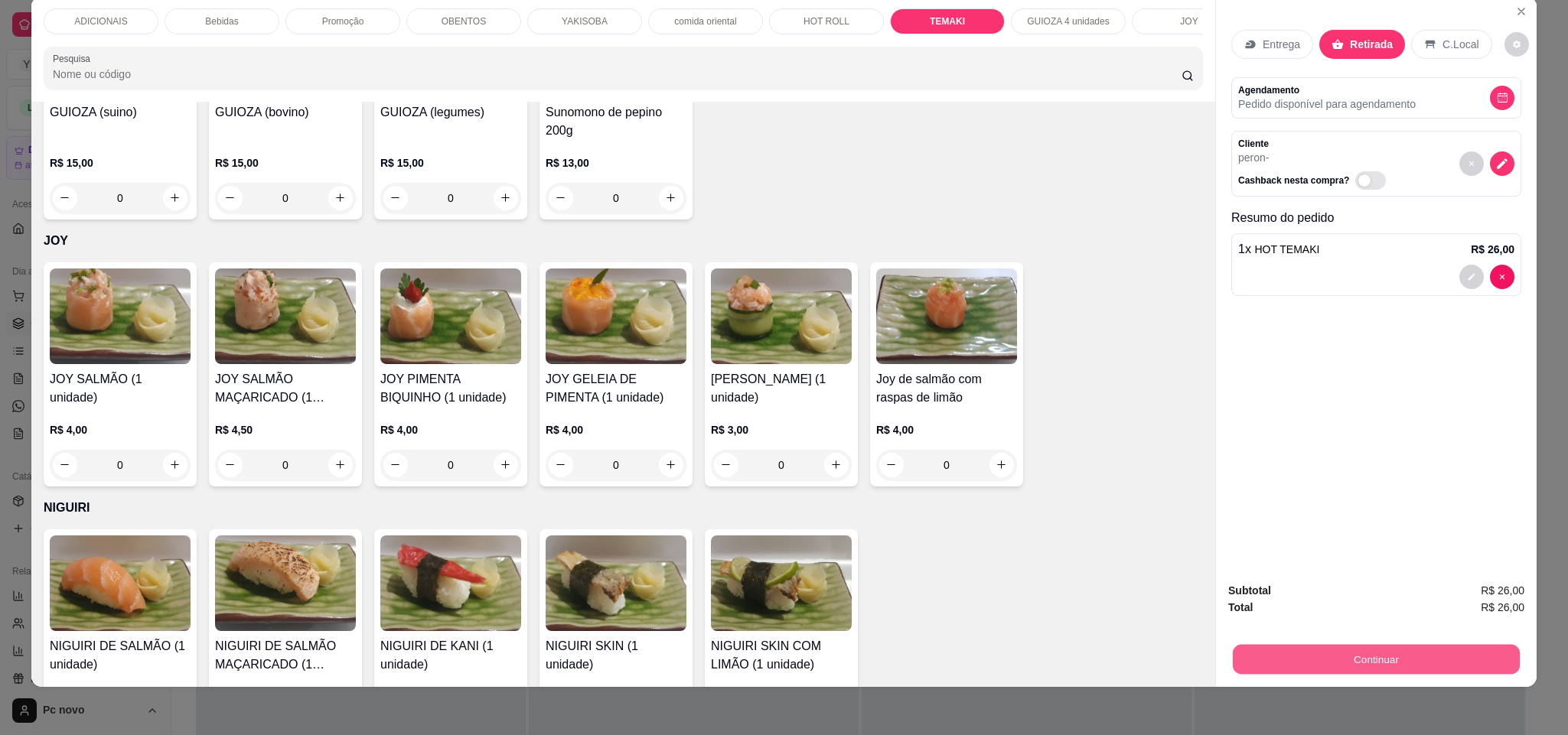
click at [1272, 659] on button "Continuar" at bounding box center [1376, 659] width 287 height 30
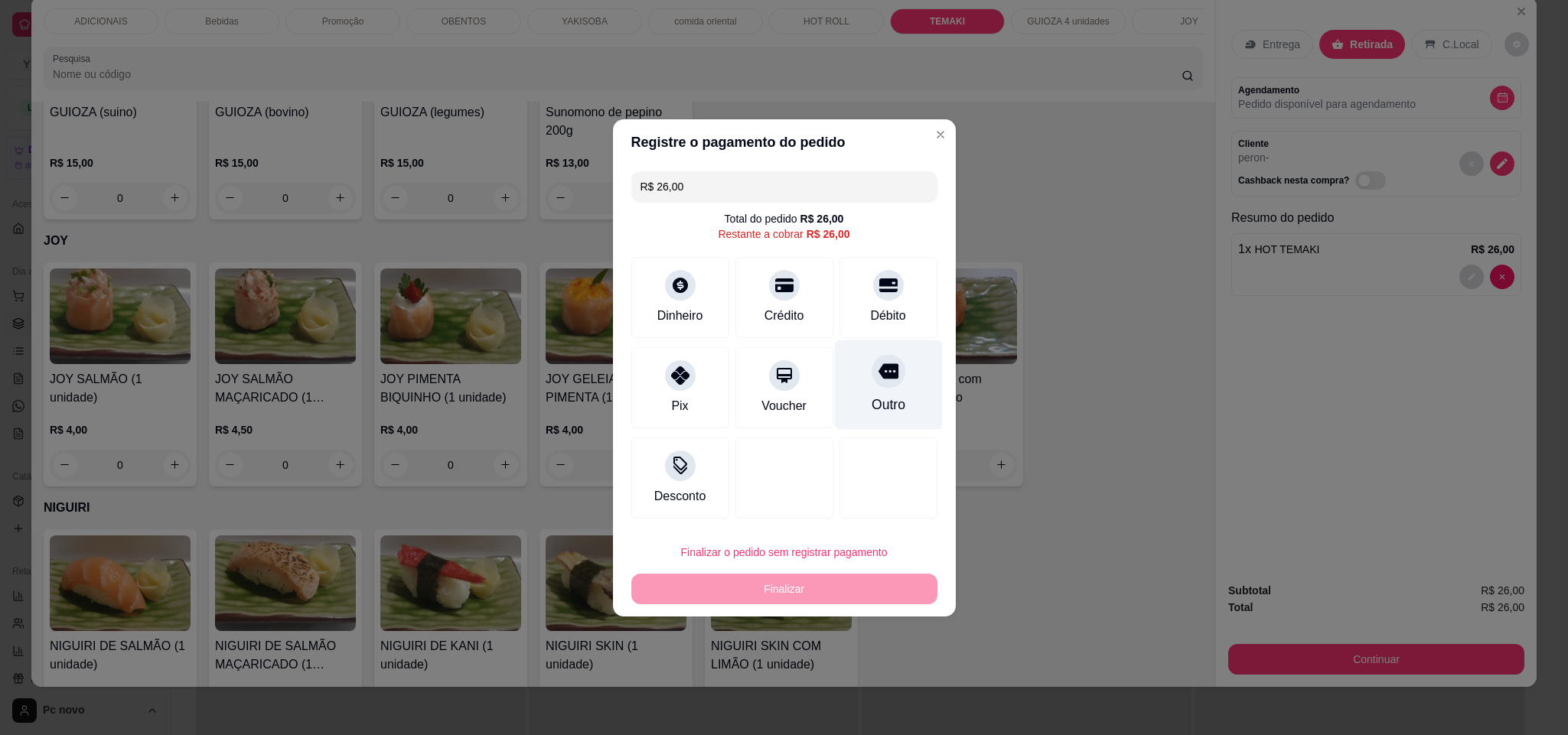
click at [881, 381] on icon at bounding box center [887, 371] width 20 height 20
type input "R$ 0,00"
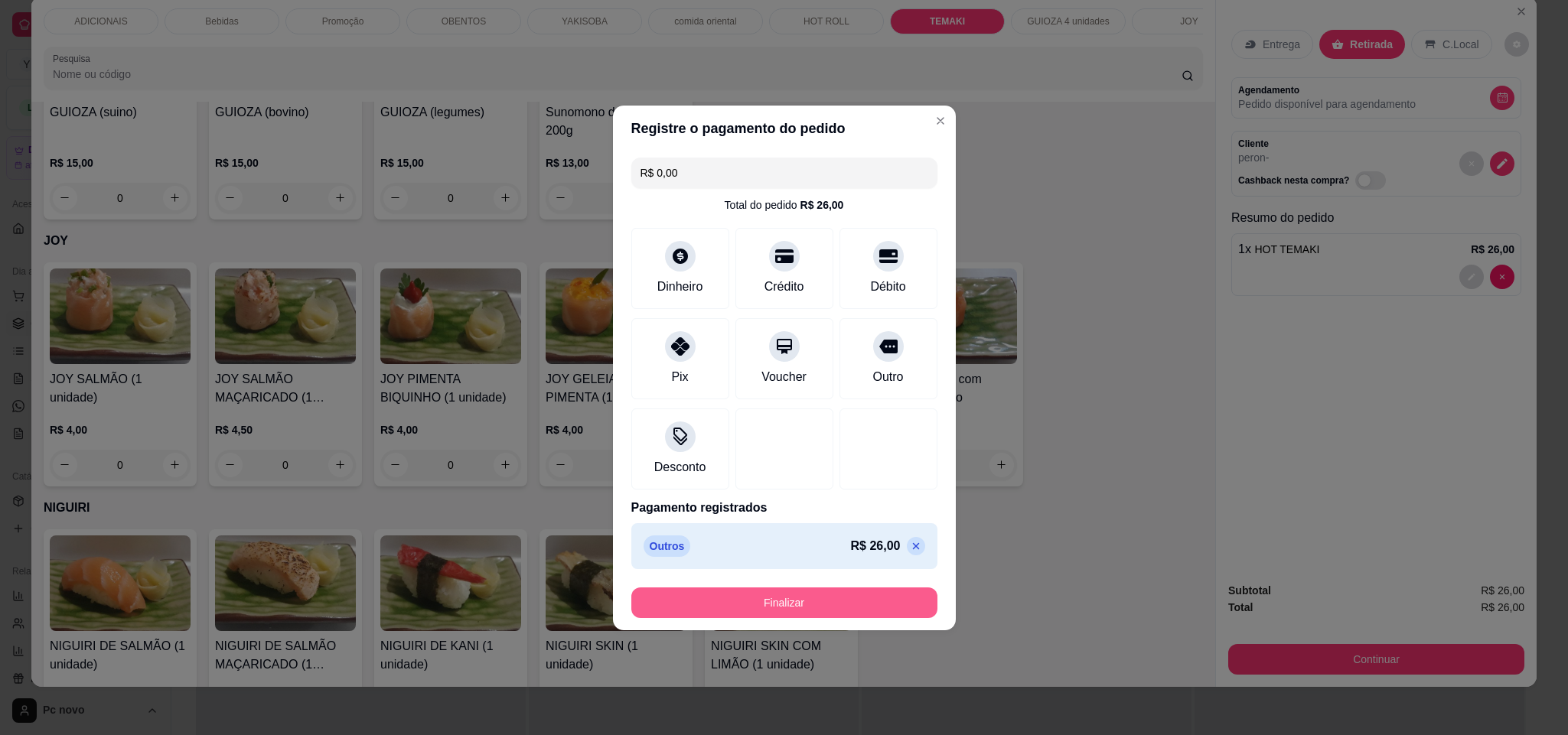
click at [829, 592] on button "Finalizar" at bounding box center [784, 602] width 306 height 31
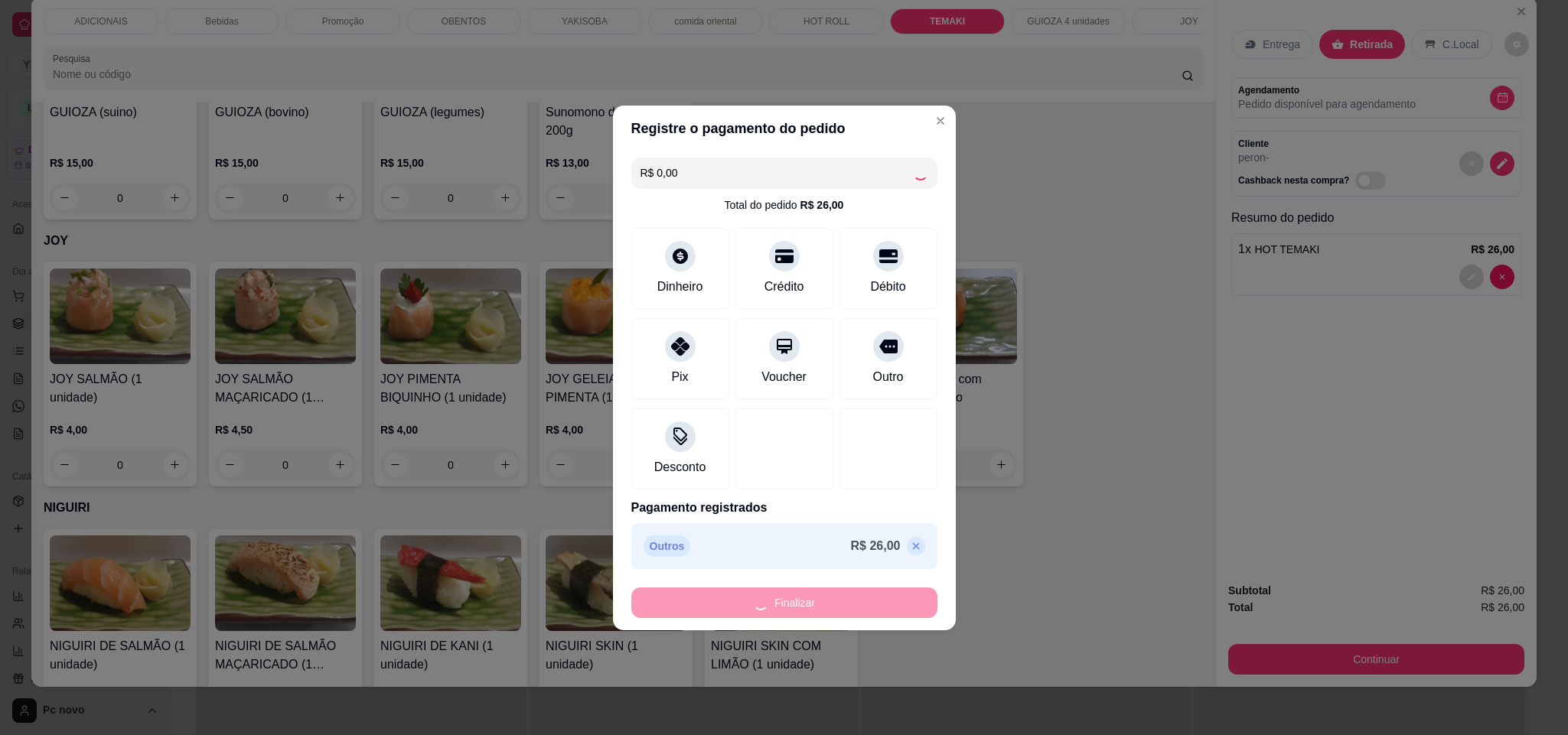
type input "0"
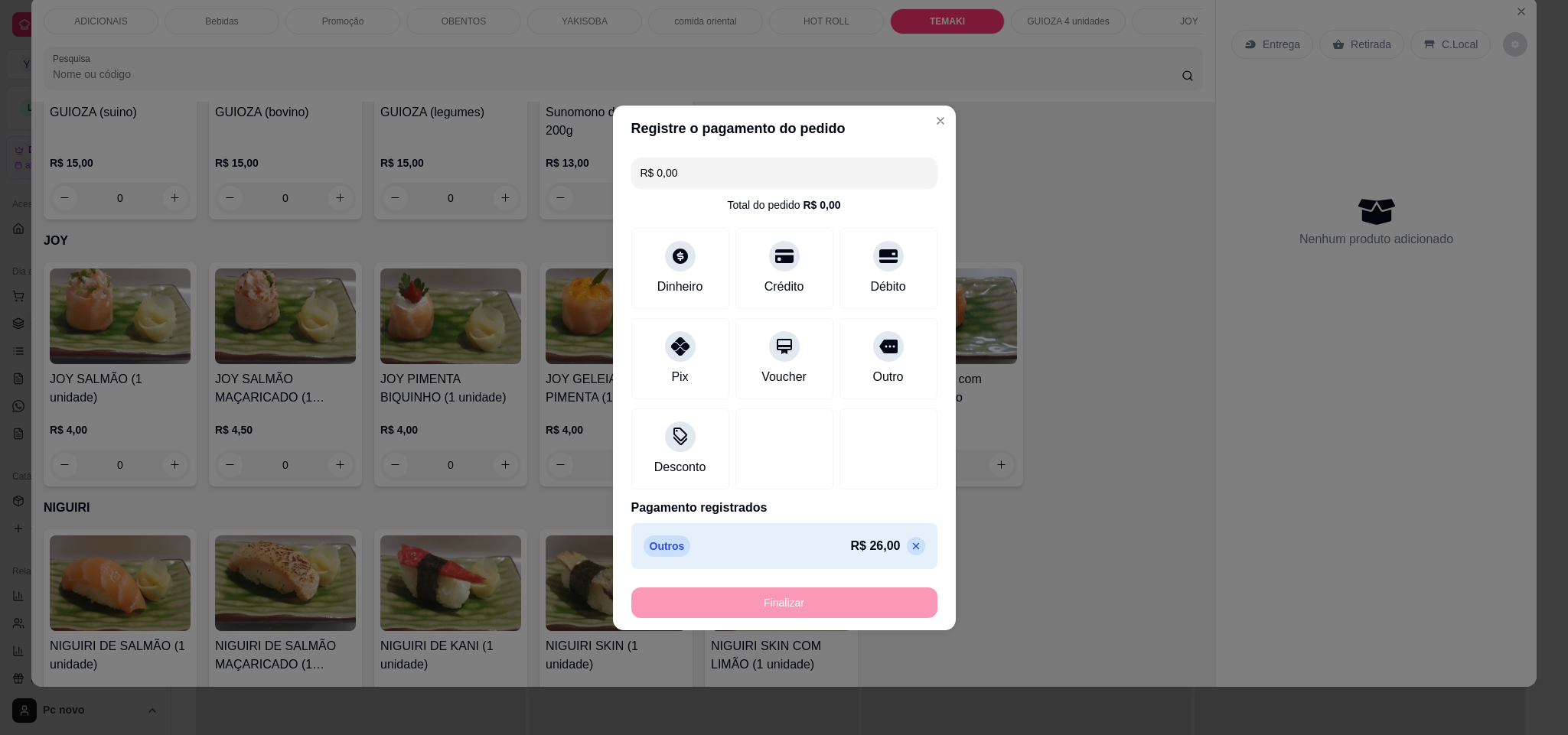
type input "-R$ 26,00"
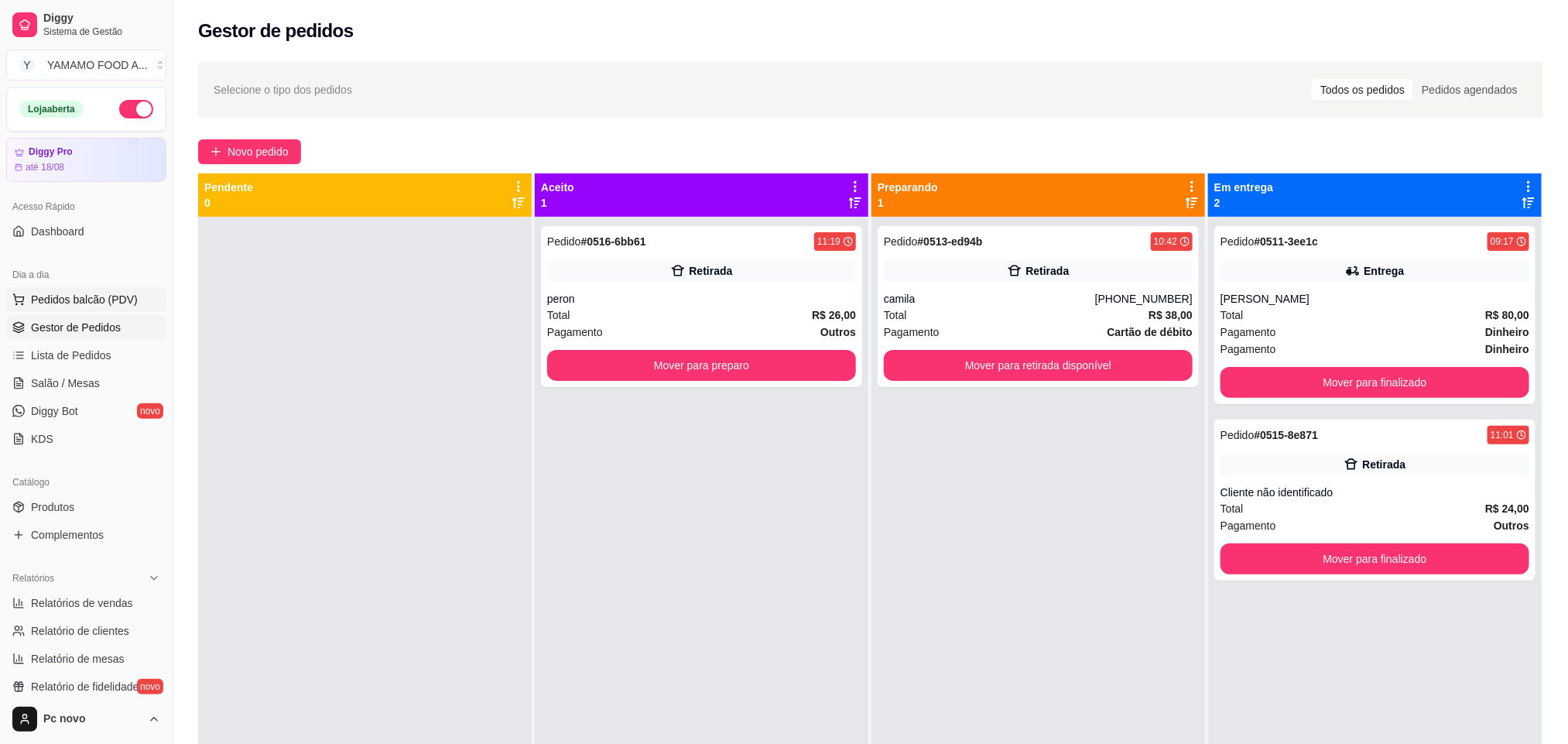
click at [90, 304] on span "Pedidos balcão (PDV)" at bounding box center [84, 299] width 107 height 16
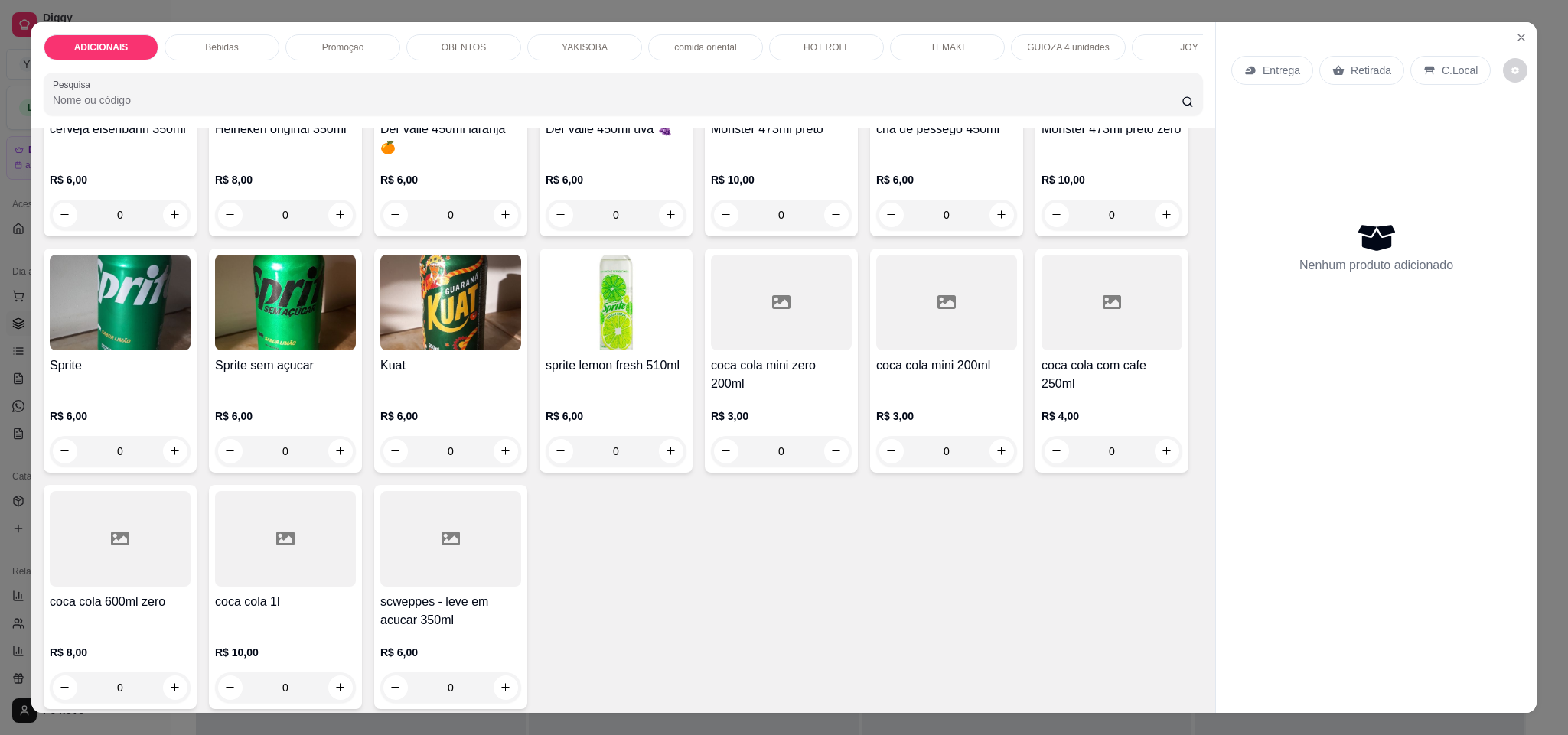
scroll to position [1720, 0]
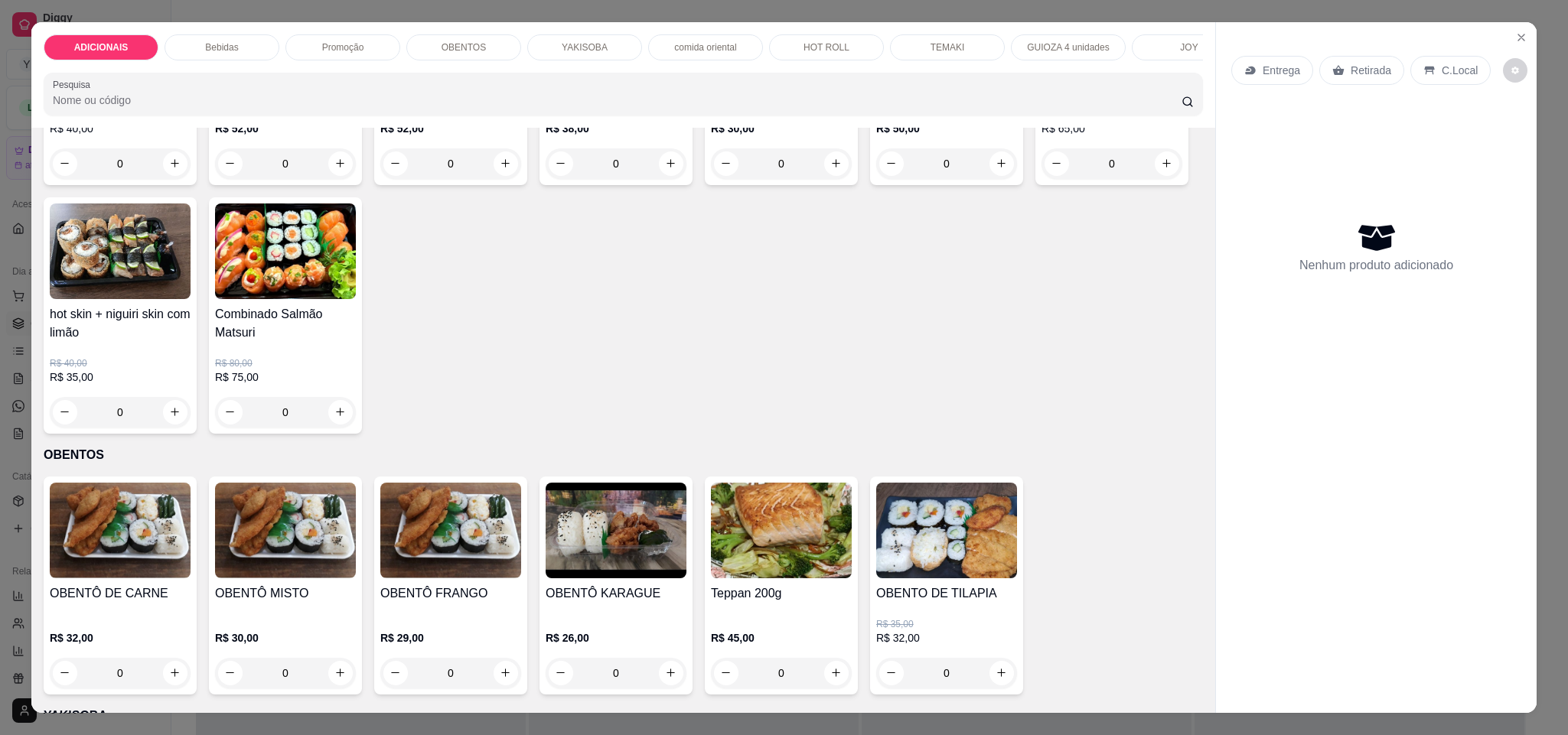
click at [585, 40] on div "YAKISOBA" at bounding box center [584, 48] width 115 height 26
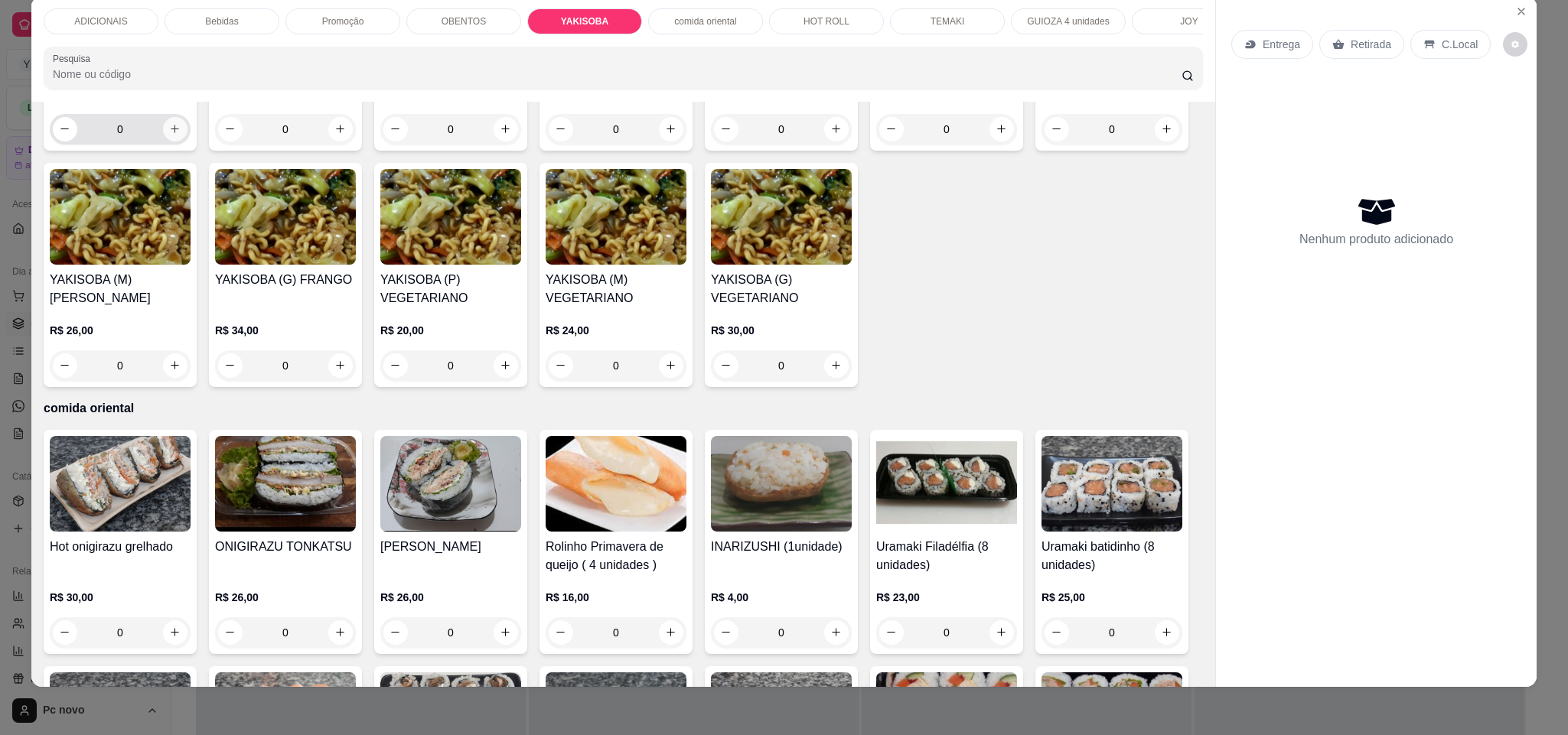
click at [163, 142] on button "increase-product-quantity" at bounding box center [175, 129] width 25 height 25
type input "1"
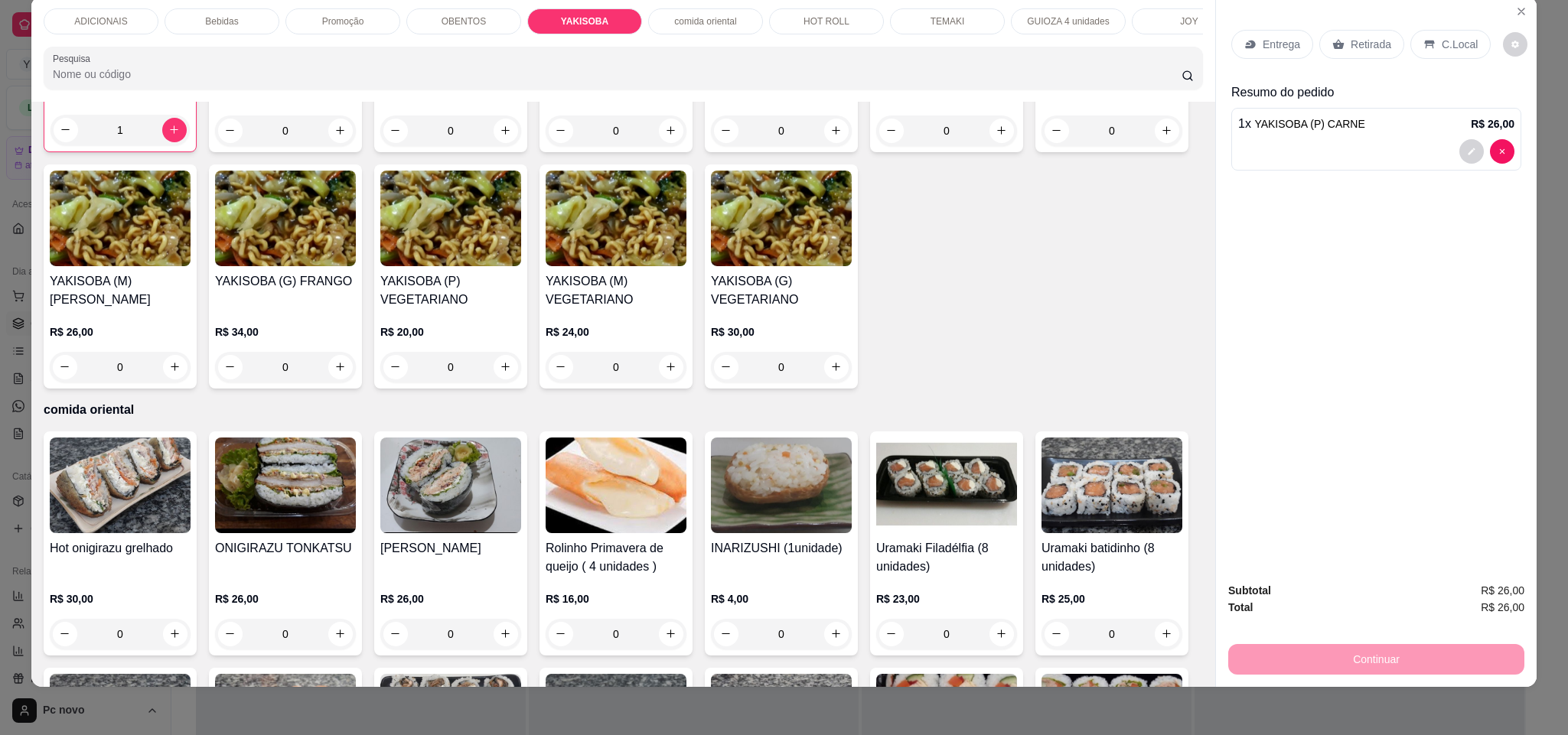
click at [1250, 49] on div "Entrega" at bounding box center [1272, 45] width 82 height 29
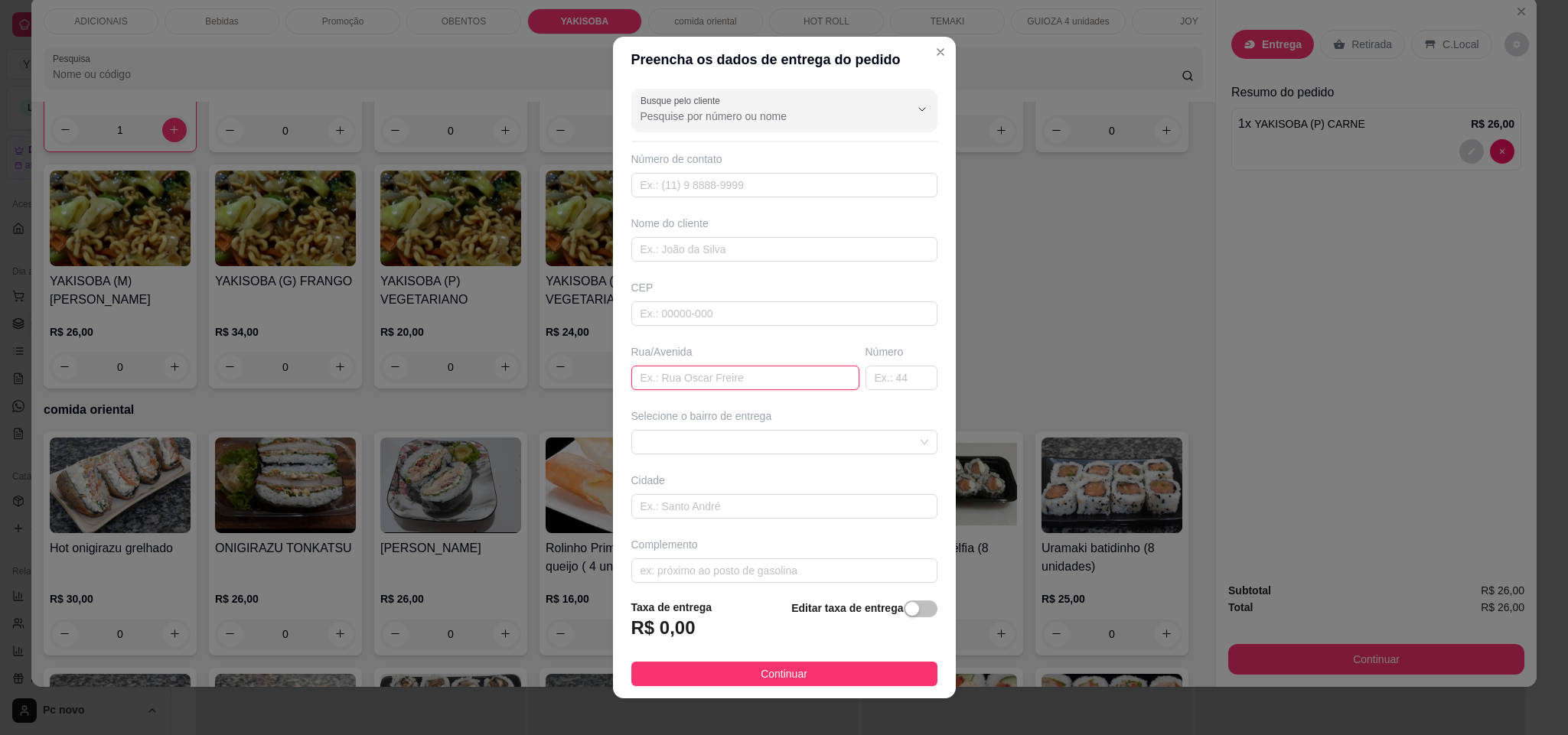
click at [685, 372] on input "text" at bounding box center [745, 378] width 228 height 25
paste input "Rua [DATE]"
type input "Rua [DATE]"
click at [728, 452] on span at bounding box center [784, 442] width 288 height 23
type input "620"
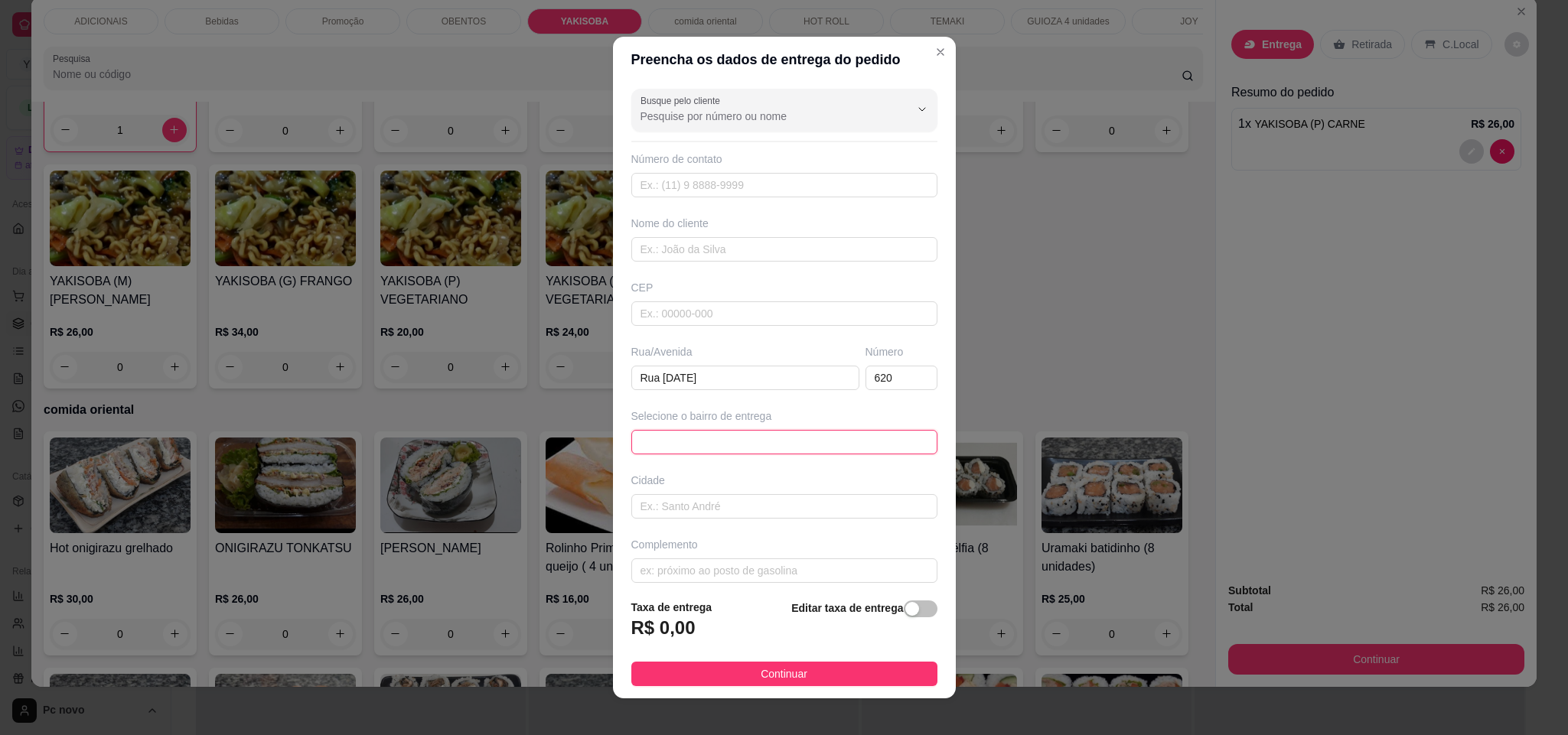
click at [776, 441] on span at bounding box center [784, 442] width 288 height 23
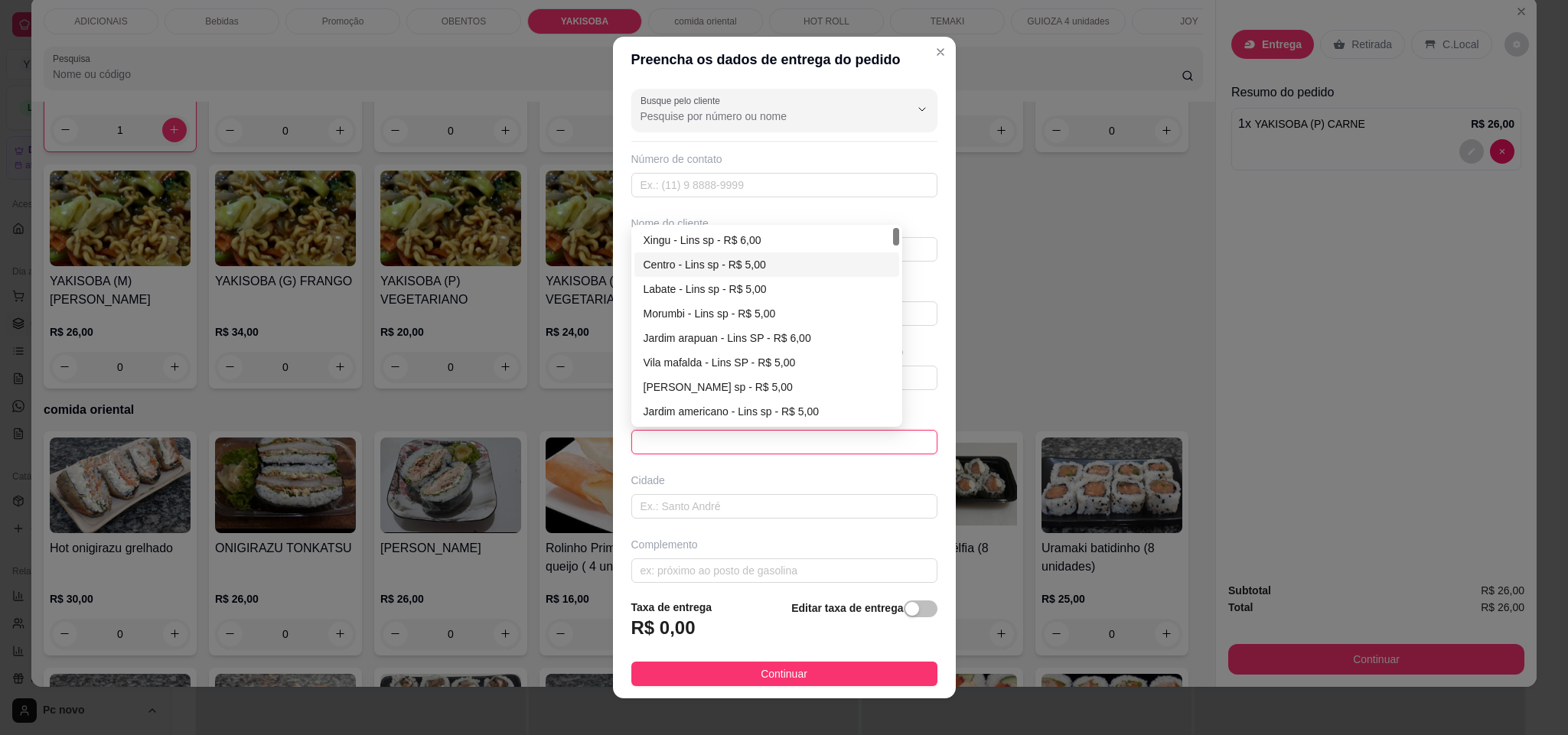
click at [726, 267] on div "Centro - Lins sp - R$ 5,00" at bounding box center [767, 264] width 247 height 17
type input "Lins sp"
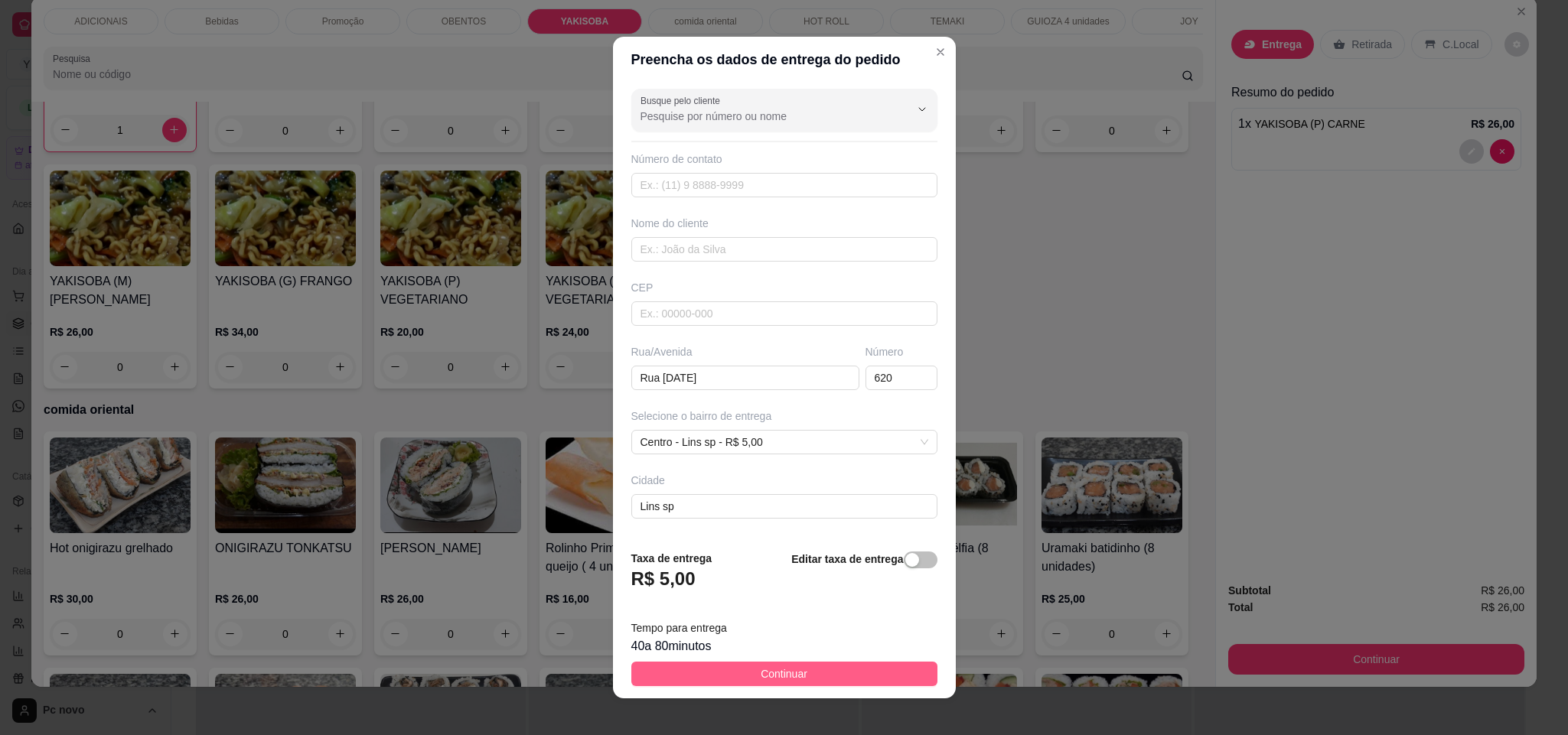
click at [761, 675] on span "Continuar" at bounding box center [784, 673] width 47 height 17
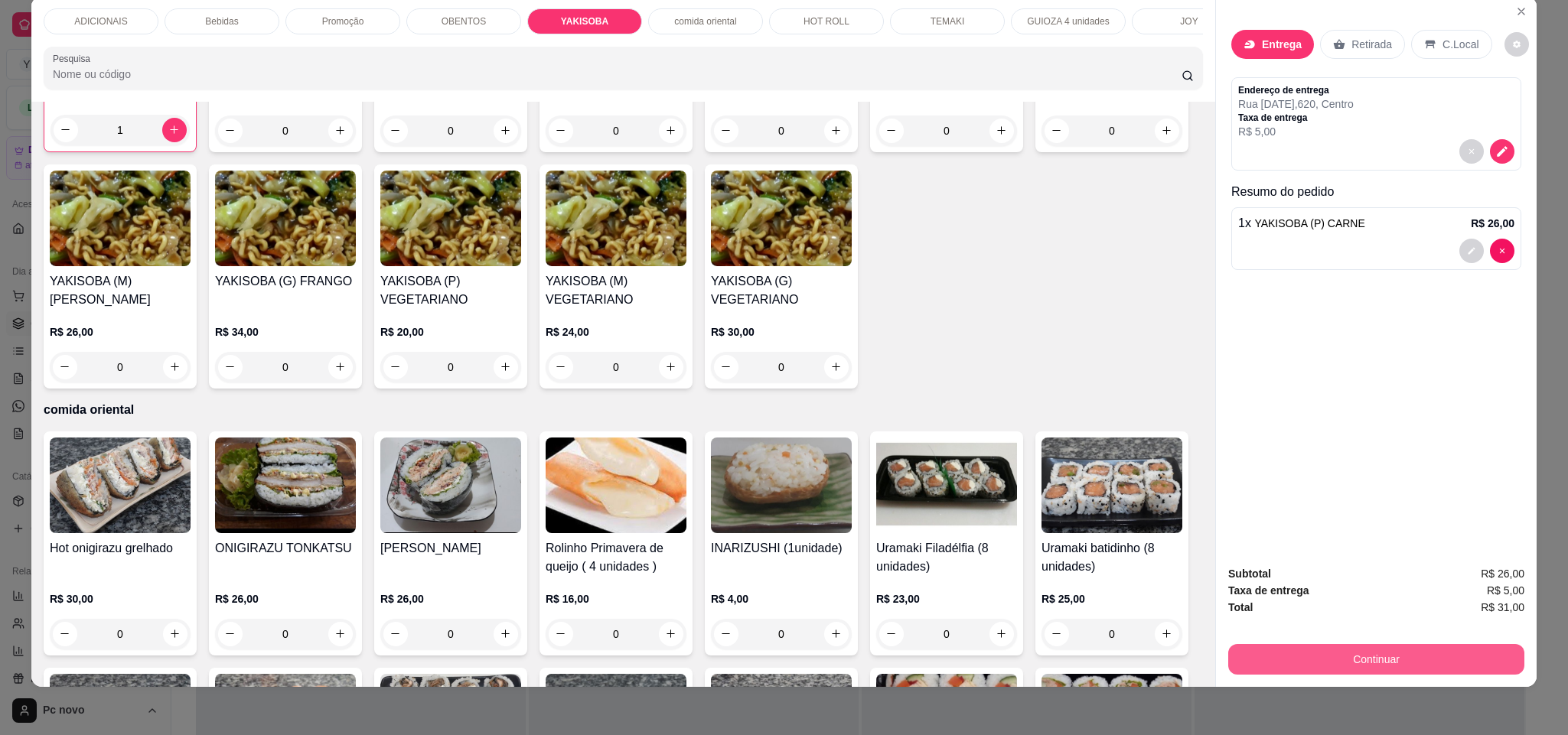
click at [1292, 646] on button "Continuar" at bounding box center [1376, 659] width 296 height 31
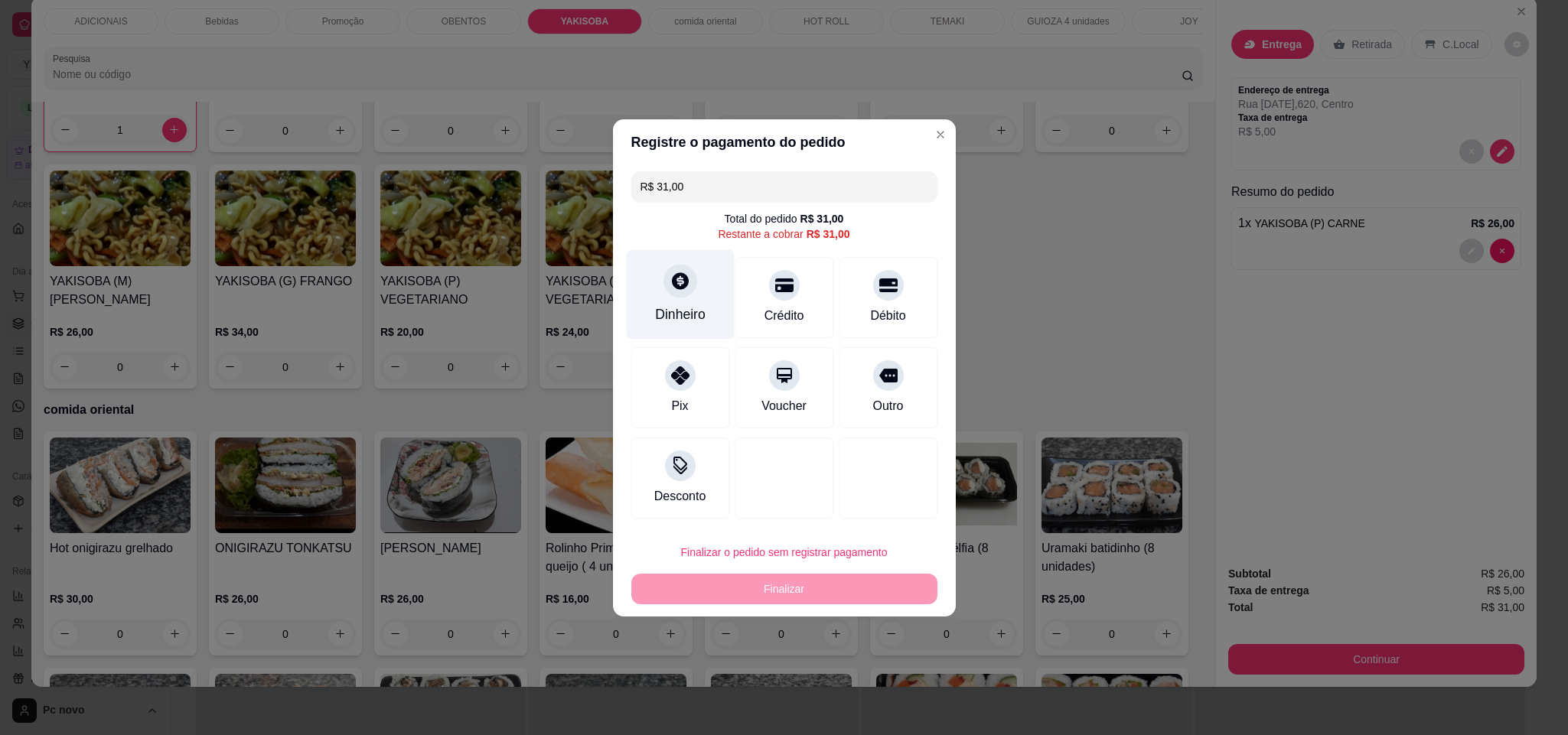
click at [668, 320] on div "Dinheiro" at bounding box center [681, 314] width 51 height 20
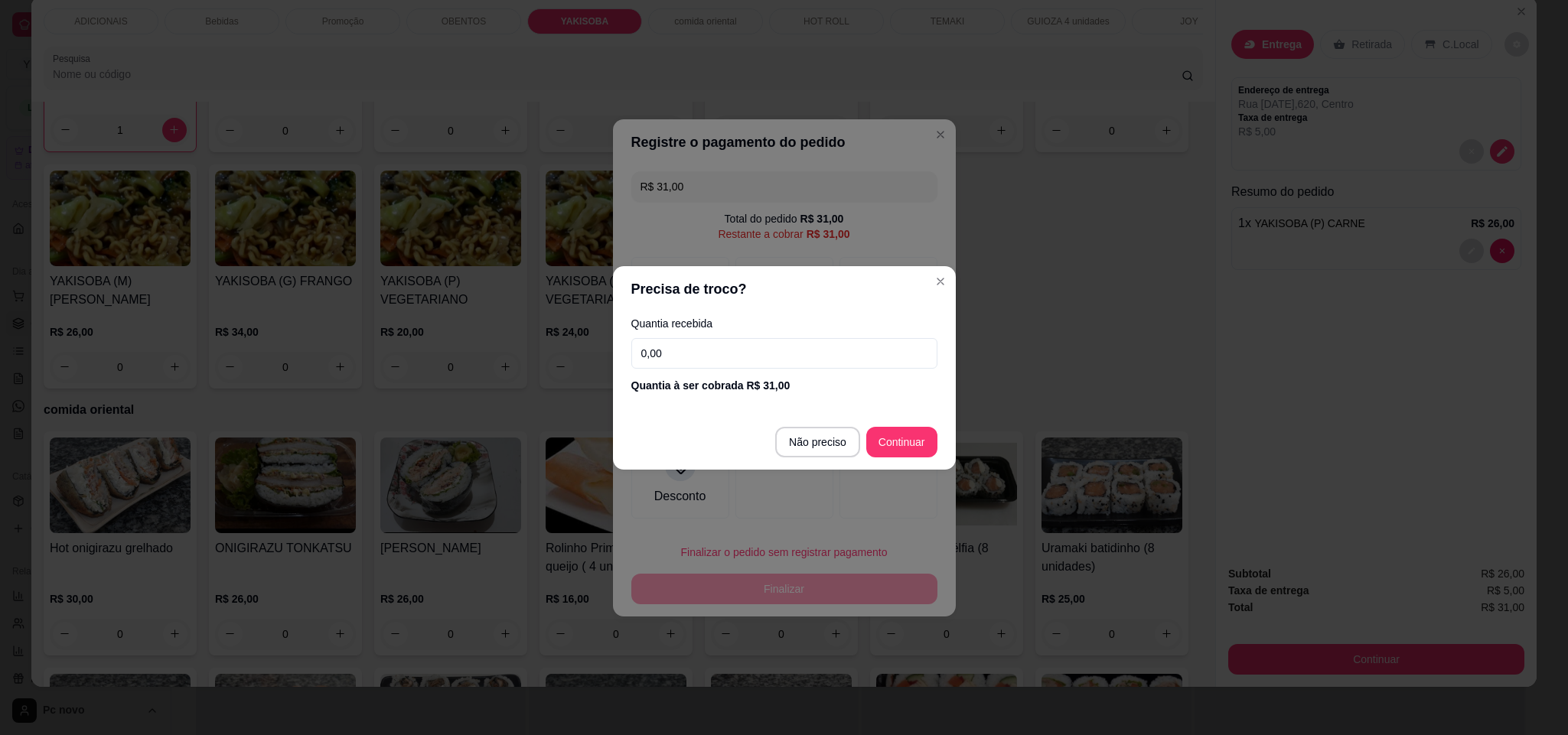
click at [742, 356] on input "0,00" at bounding box center [784, 354] width 306 height 31
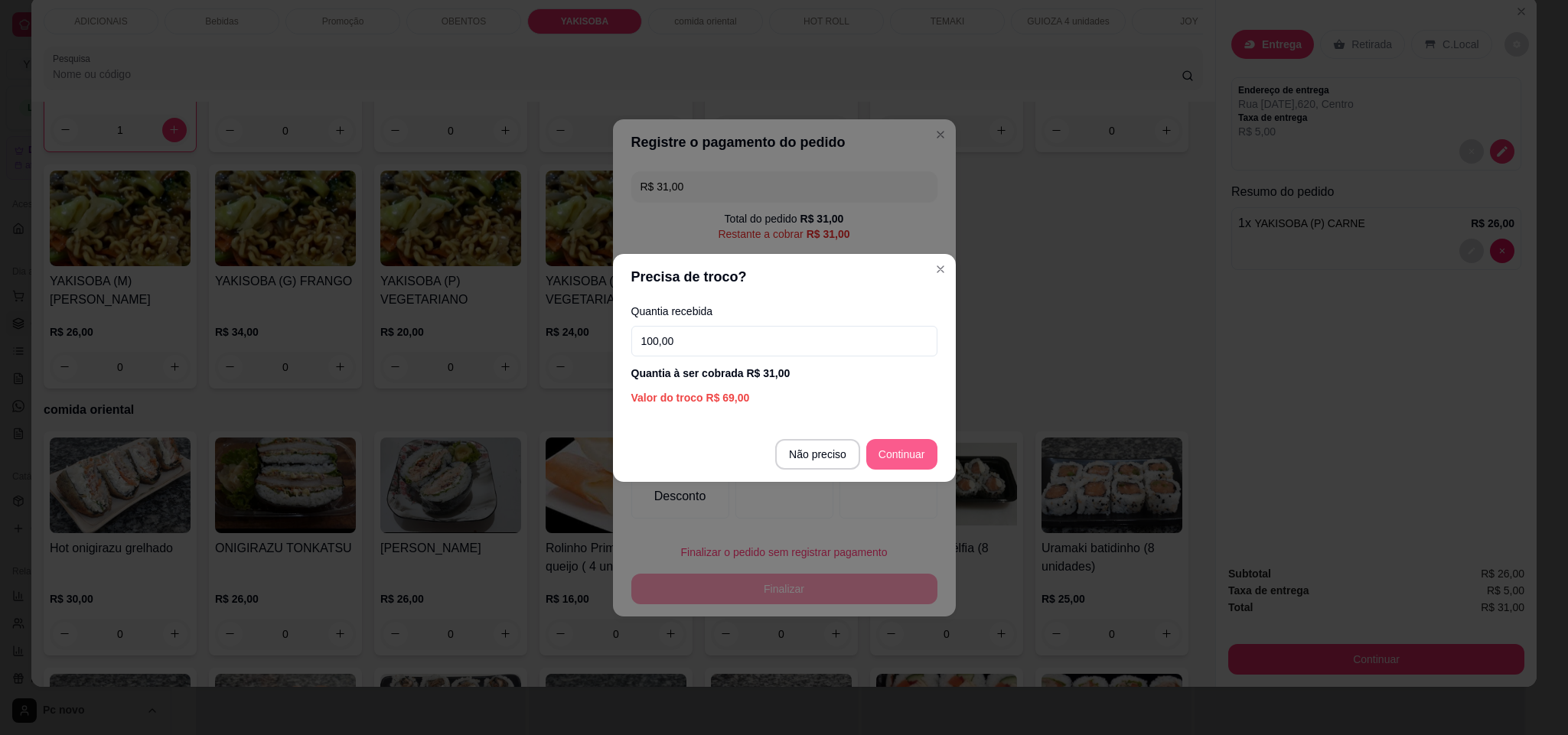
type input "100,00"
type input "R$ 0,00"
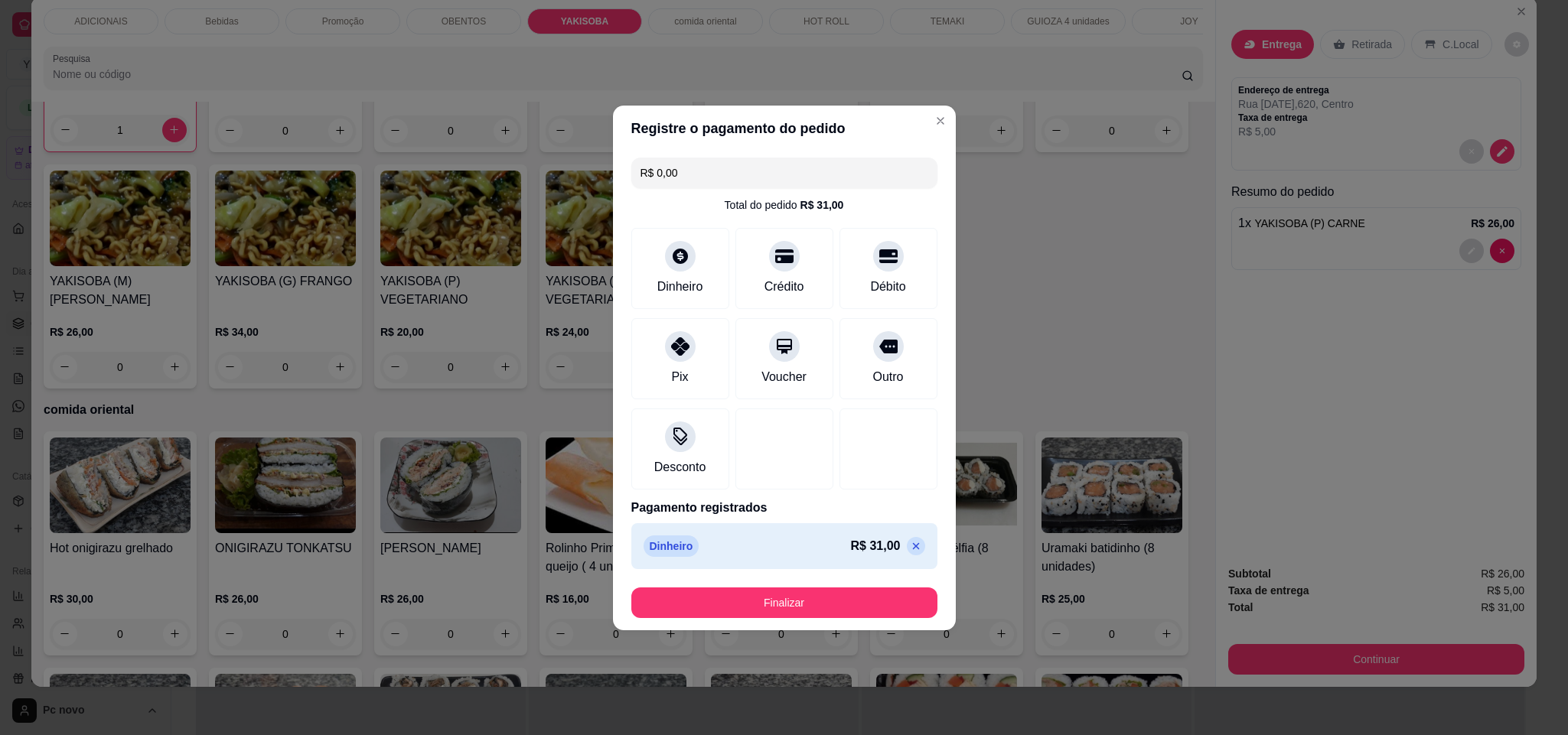
click at [866, 586] on footer "Finalizar" at bounding box center [784, 602] width 343 height 55
click at [866, 587] on footer "Finalizar" at bounding box center [784, 602] width 343 height 55
click at [863, 590] on button "Finalizar" at bounding box center [784, 602] width 306 height 31
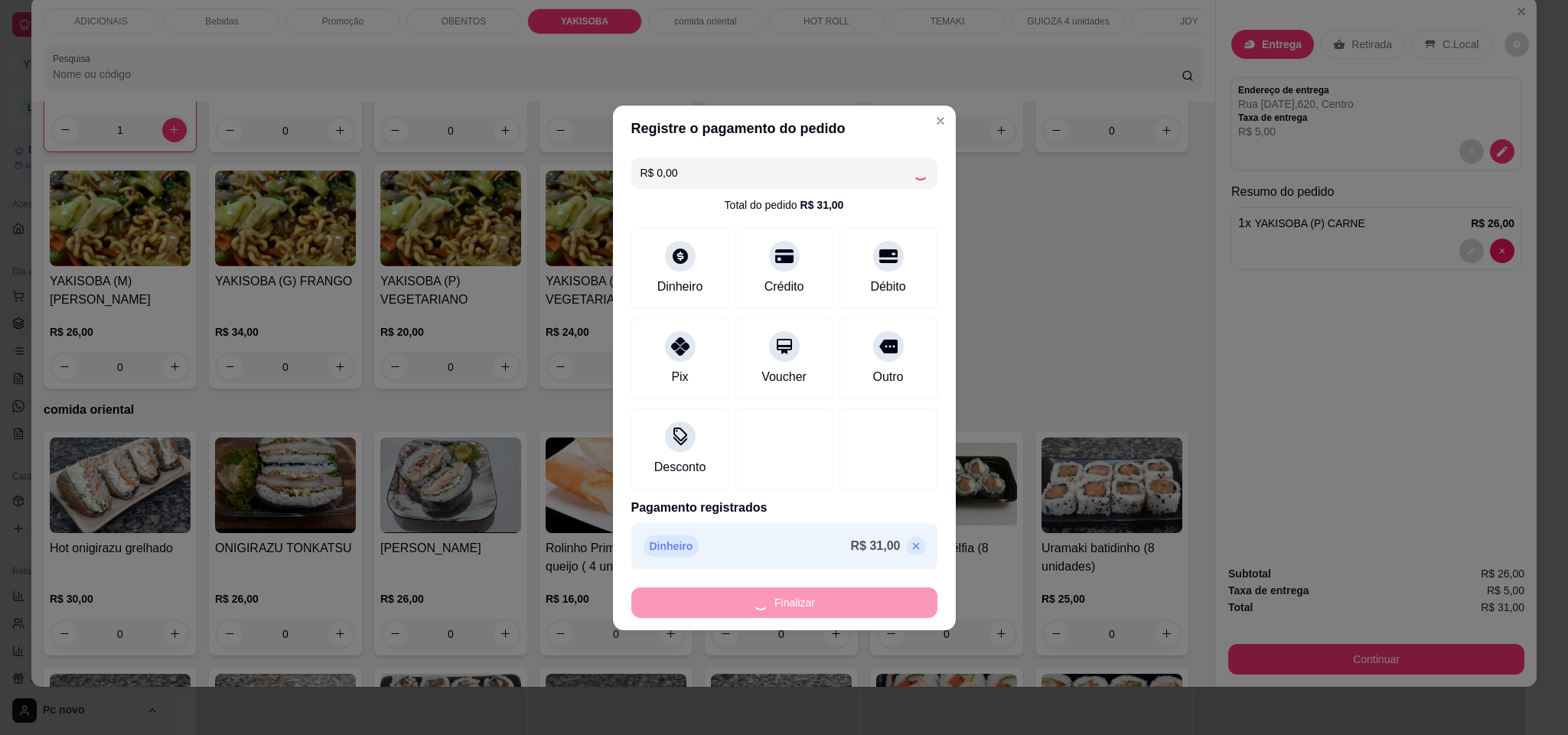
type input "0"
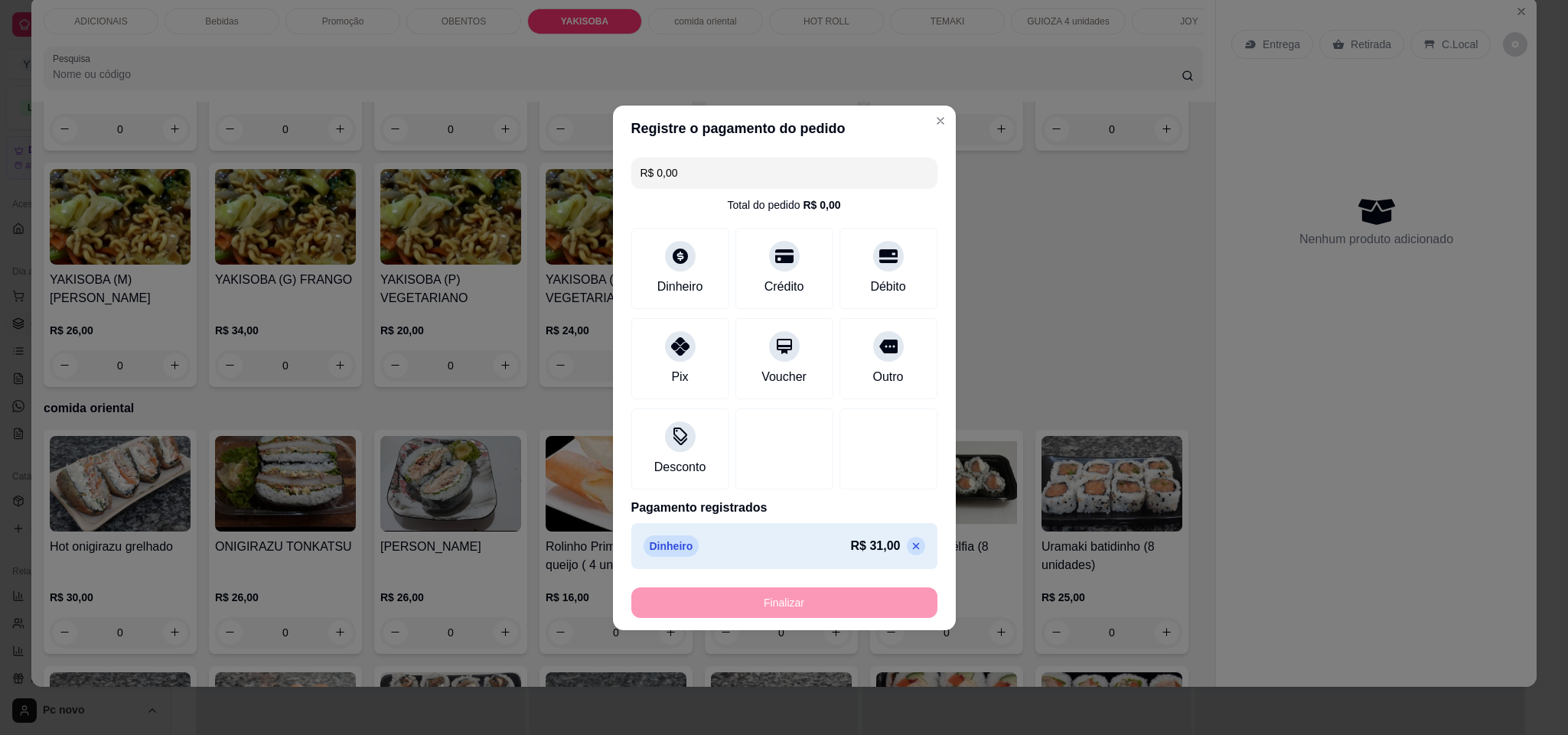
type input "-R$ 31,00"
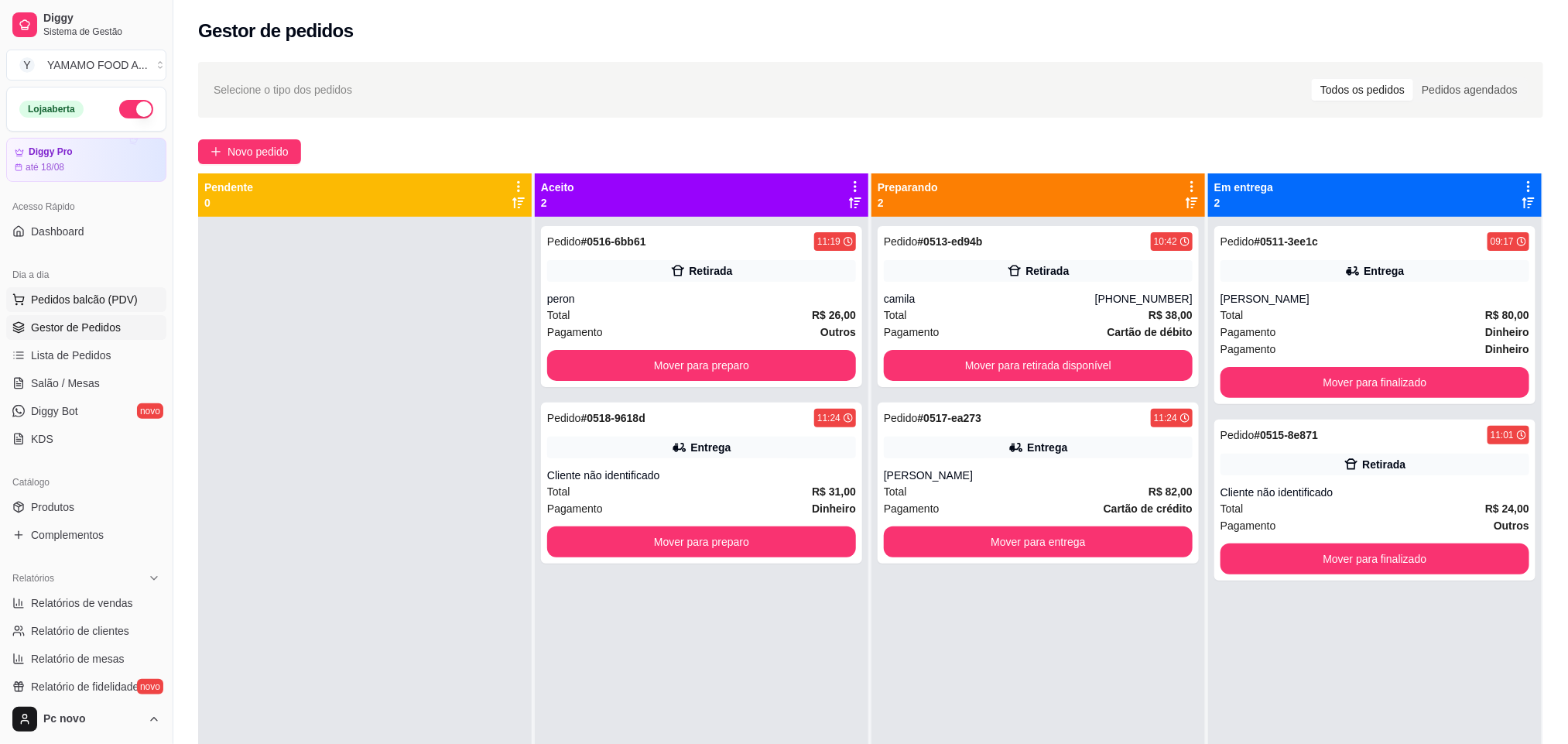
click at [126, 296] on span "Pedidos balcão (PDV)" at bounding box center [84, 299] width 107 height 16
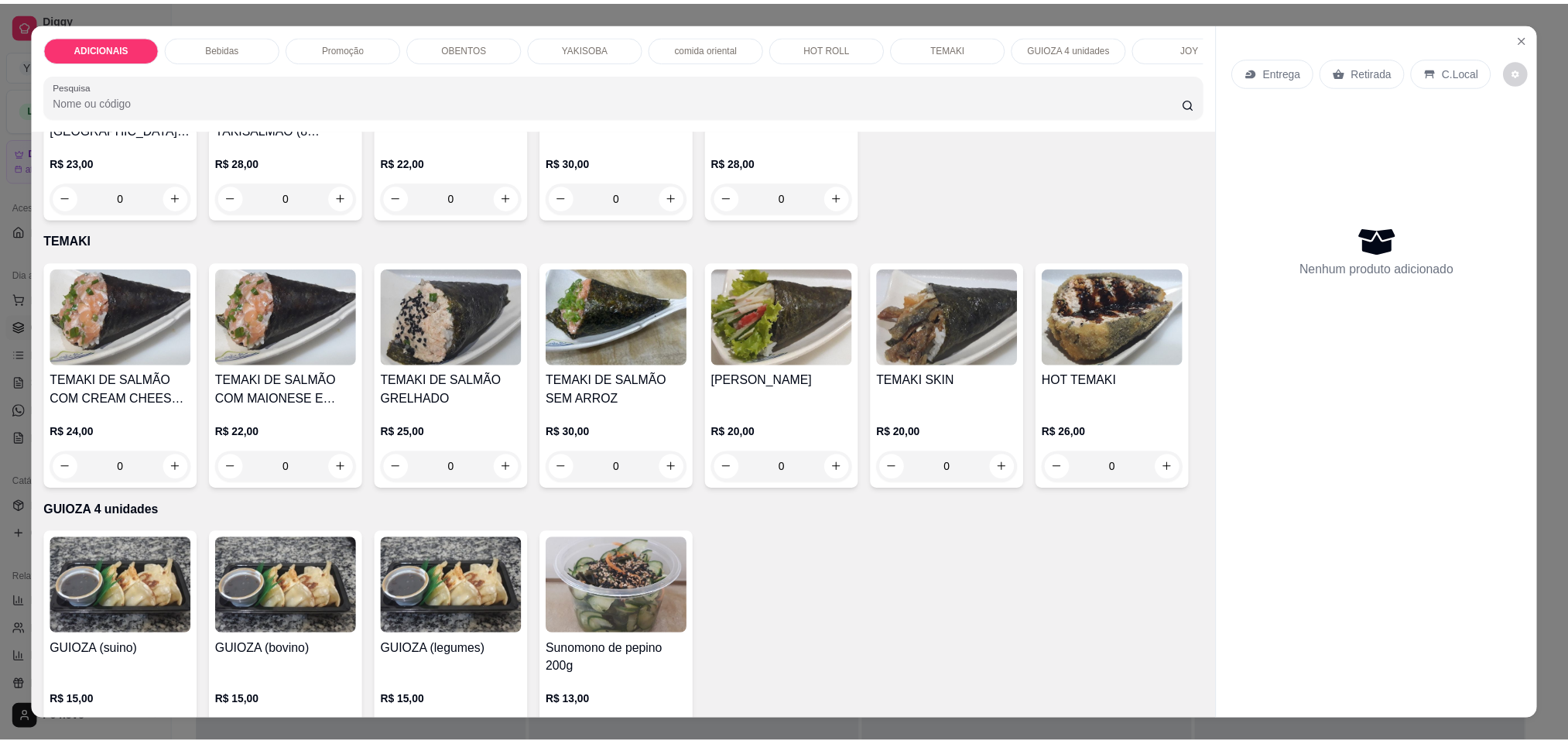
scroll to position [4064, 0]
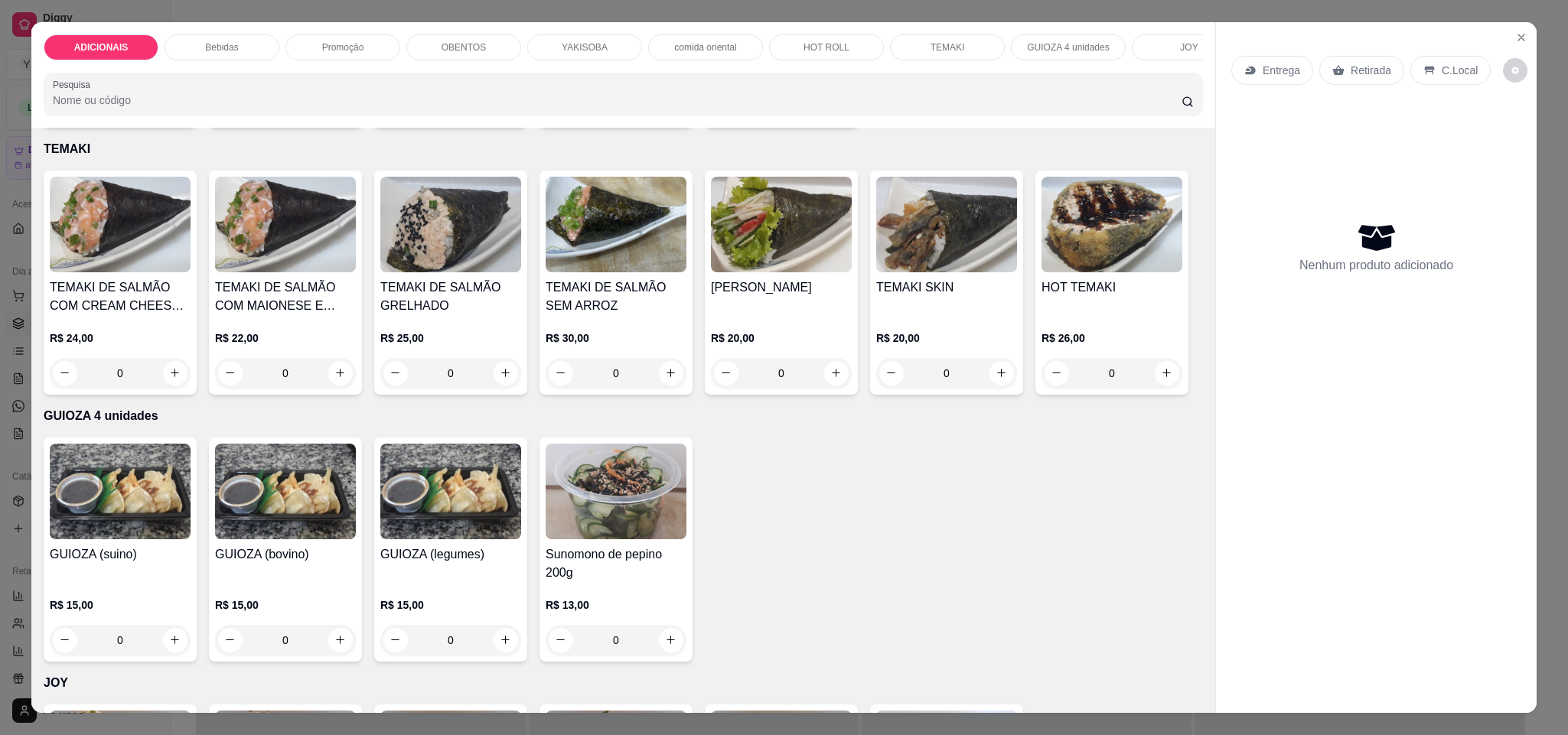
click at [177, 118] on button "increase-product-quantity" at bounding box center [174, 106] width 24 height 24
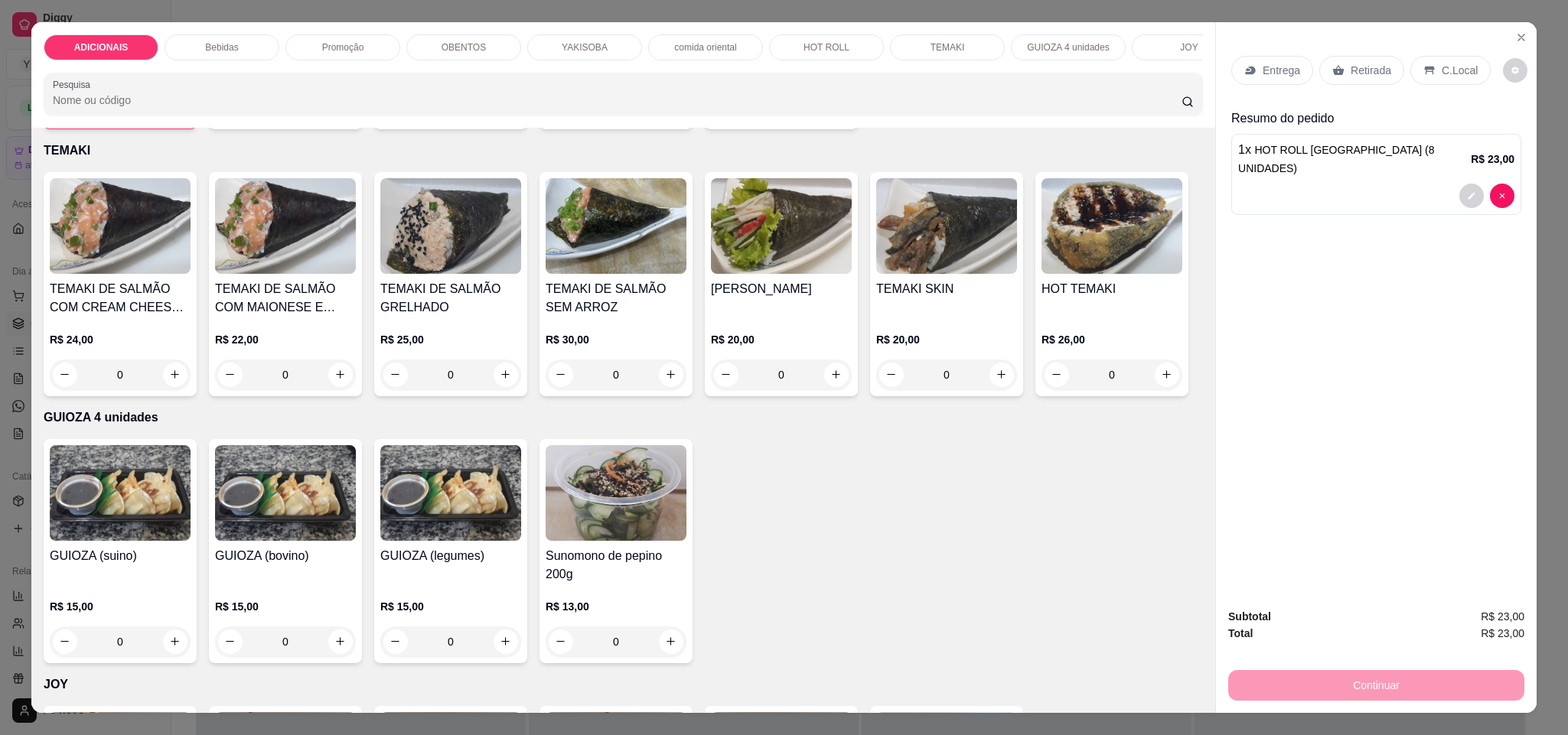
click at [177, 123] on div "1" at bounding box center [119, 107] width 133 height 31
type input "2"
click at [1359, 65] on p "Retirada" at bounding box center [1371, 70] width 41 height 15
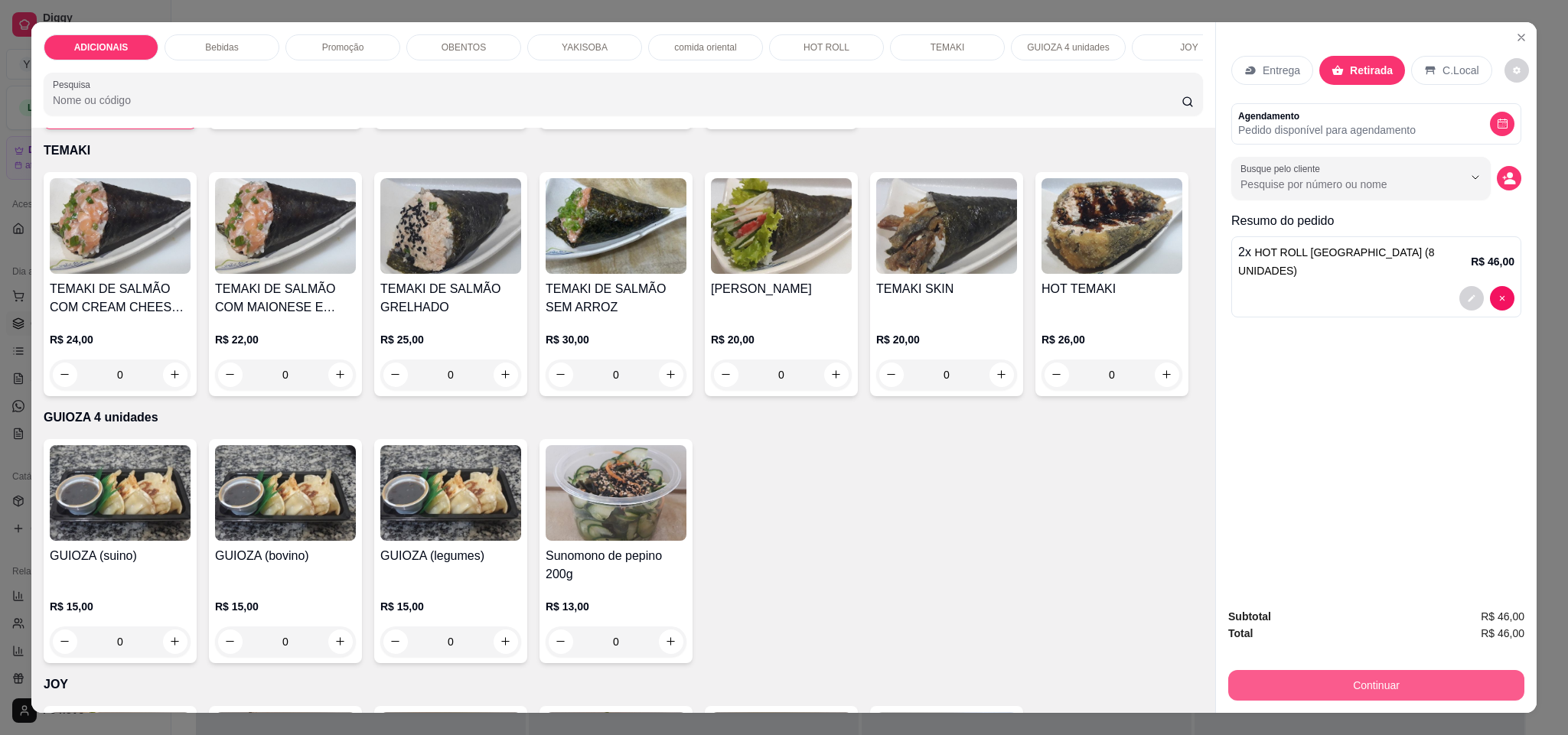
click at [1367, 684] on button "Continuar" at bounding box center [1376, 685] width 296 height 31
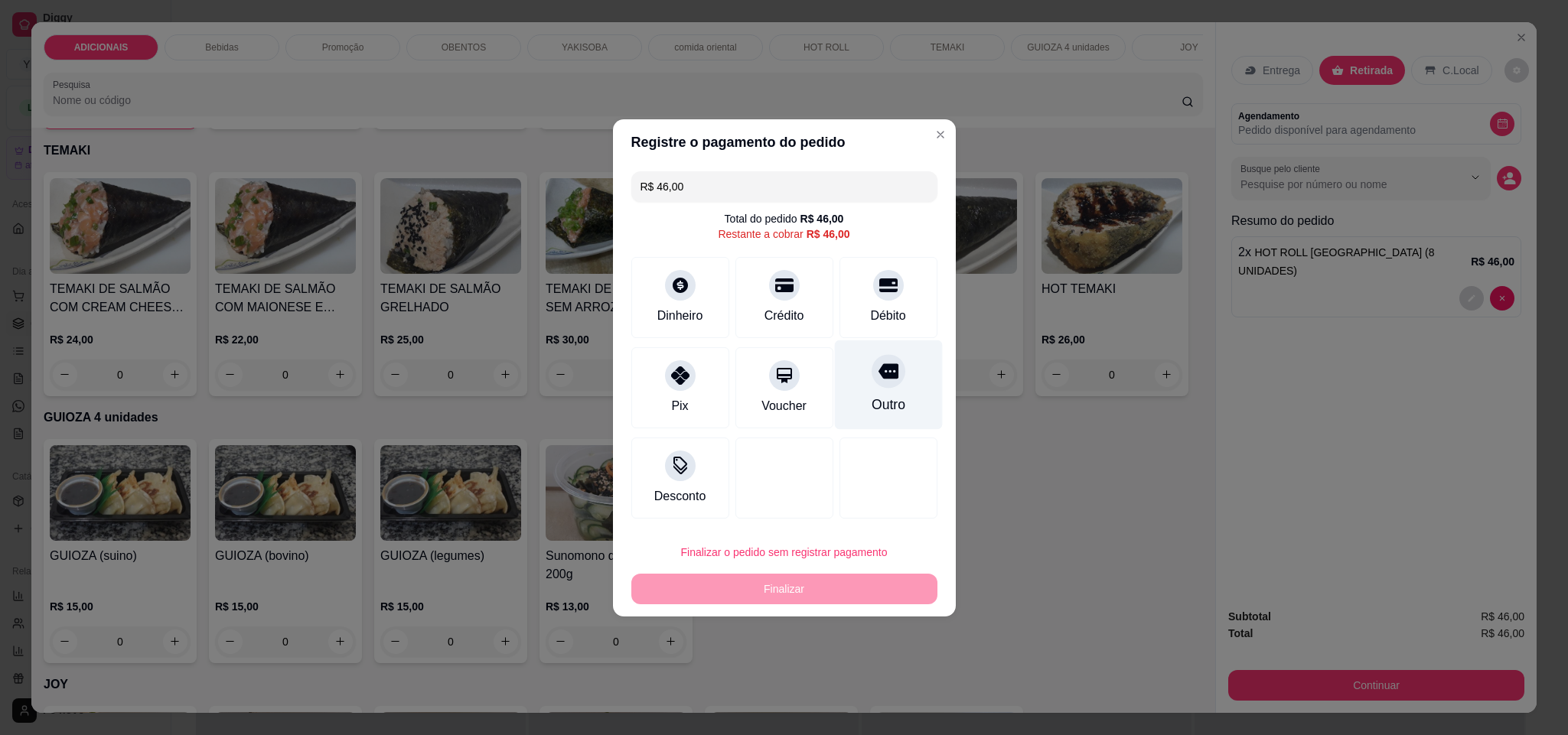
click at [889, 408] on div "Outro" at bounding box center [887, 404] width 34 height 20
type input "R$ 0,00"
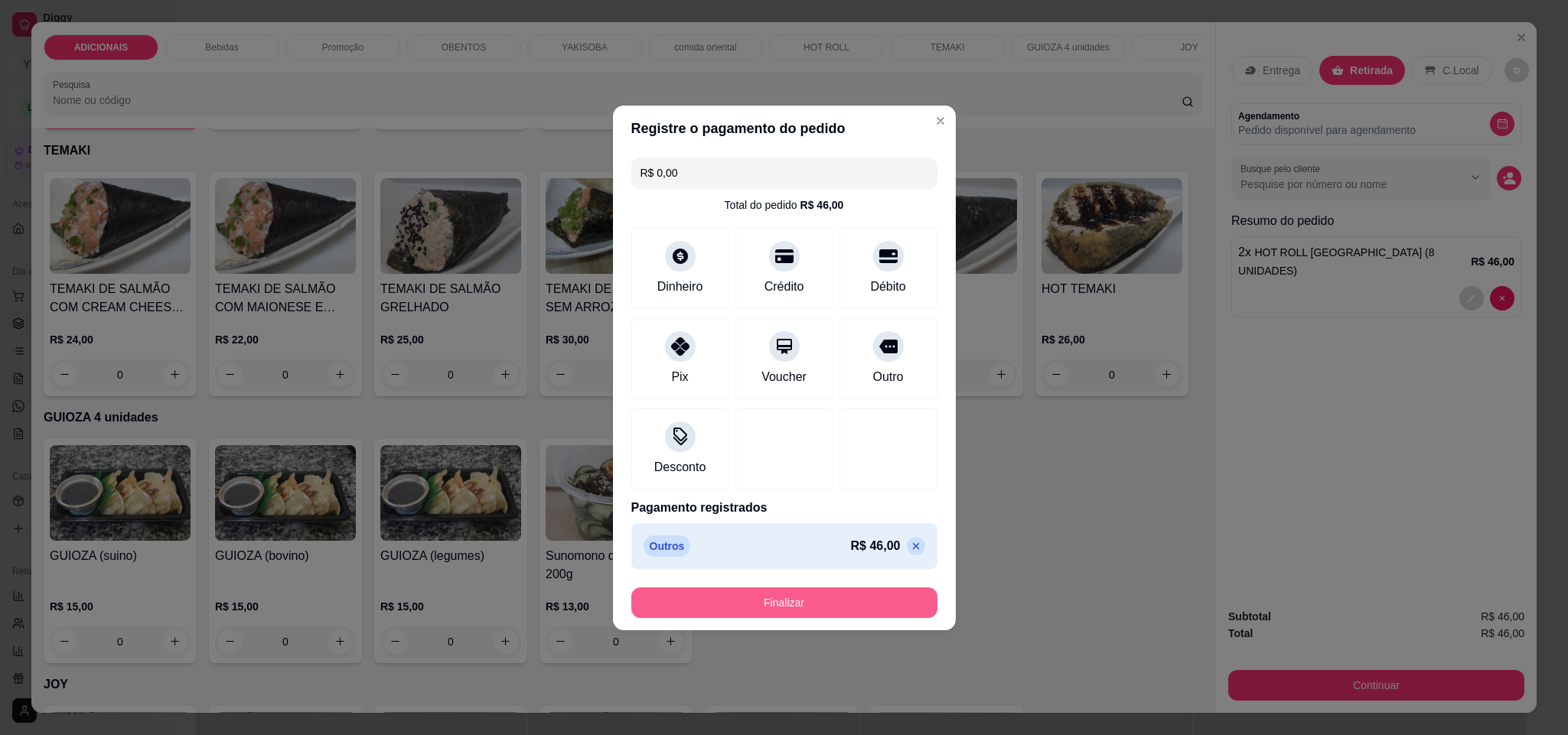
click at [873, 609] on button "Finalizar" at bounding box center [784, 602] width 306 height 31
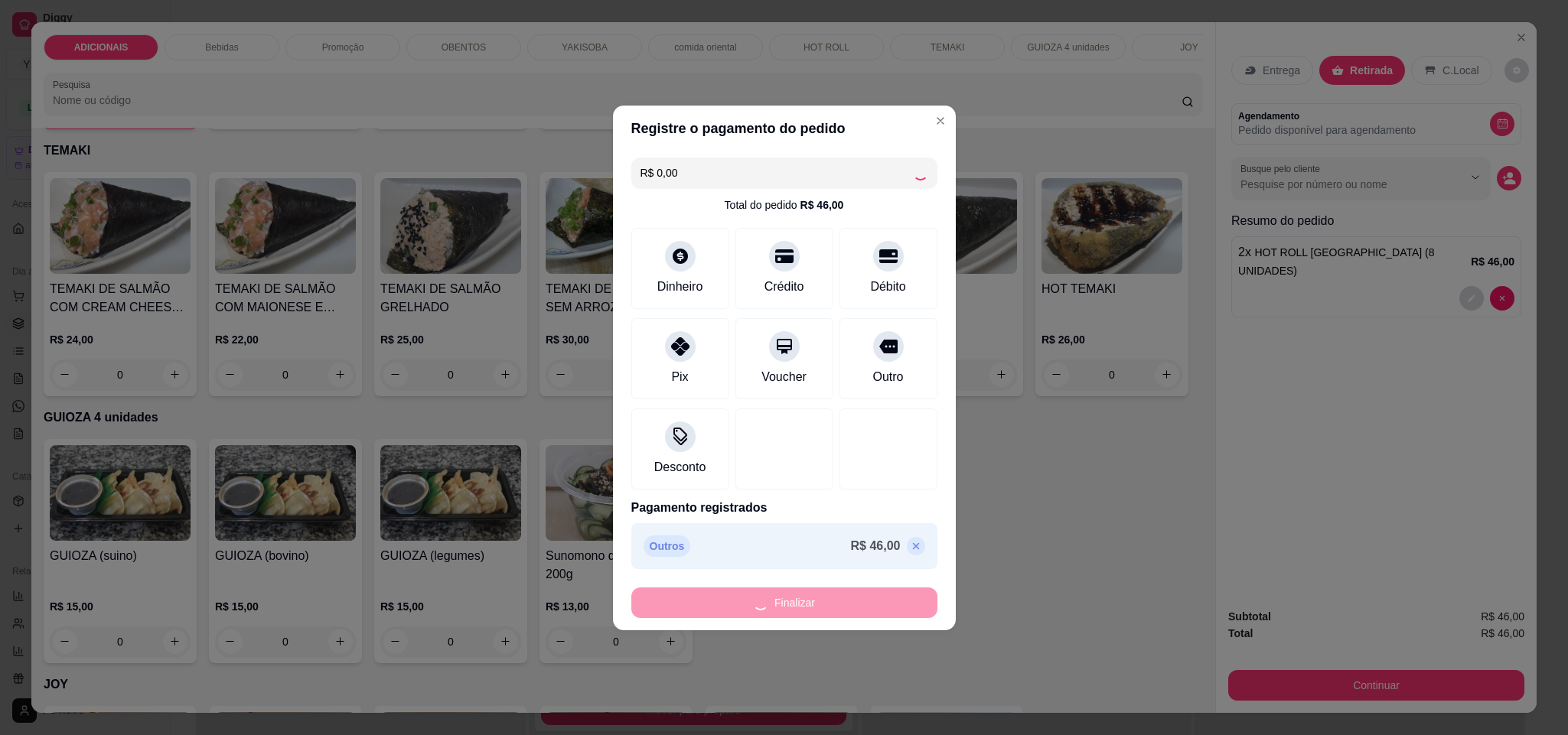
type input "0"
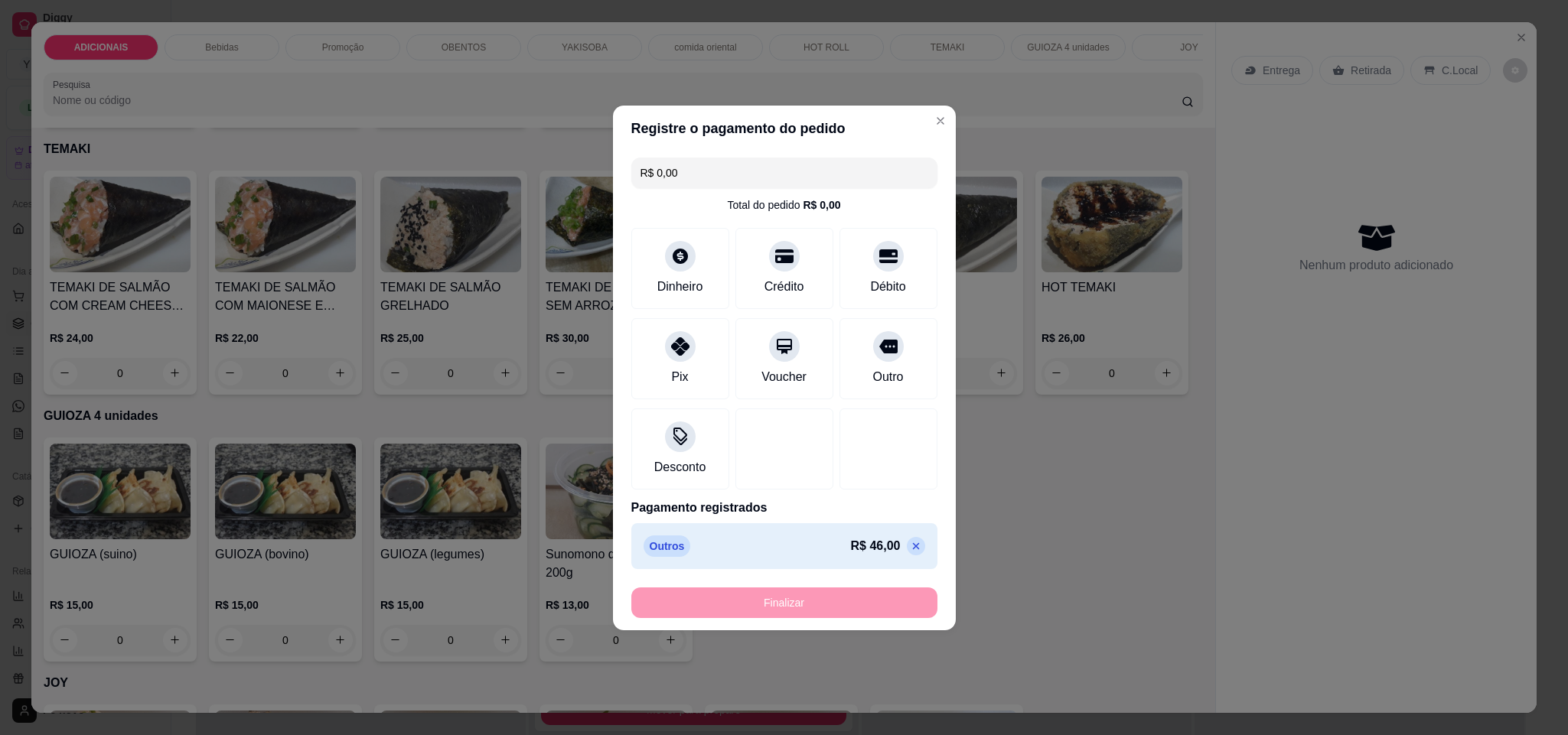
type input "-R$ 46,00"
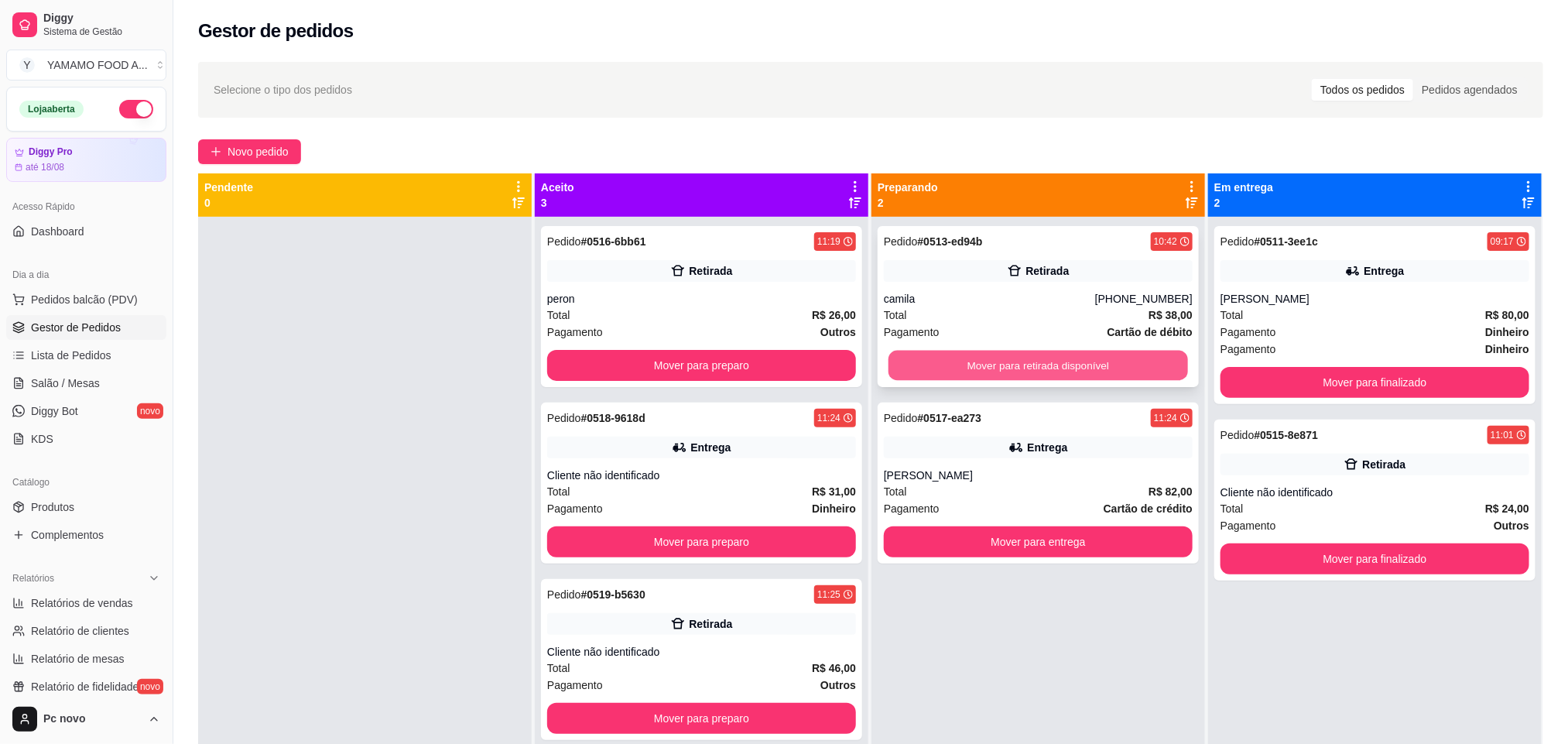
click at [1060, 358] on button "Mover para retirada disponível" at bounding box center [1038, 366] width 299 height 30
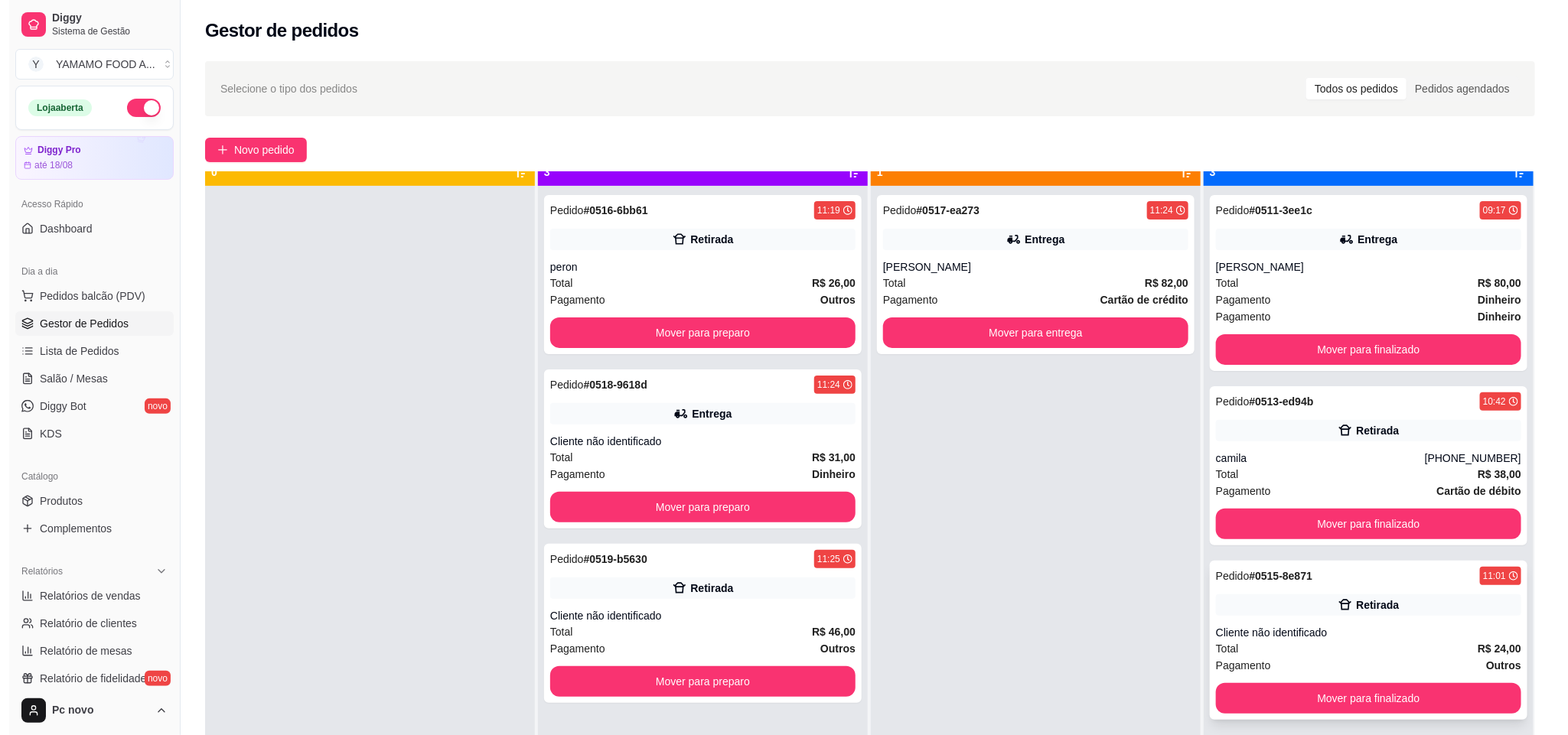
scroll to position [42, 0]
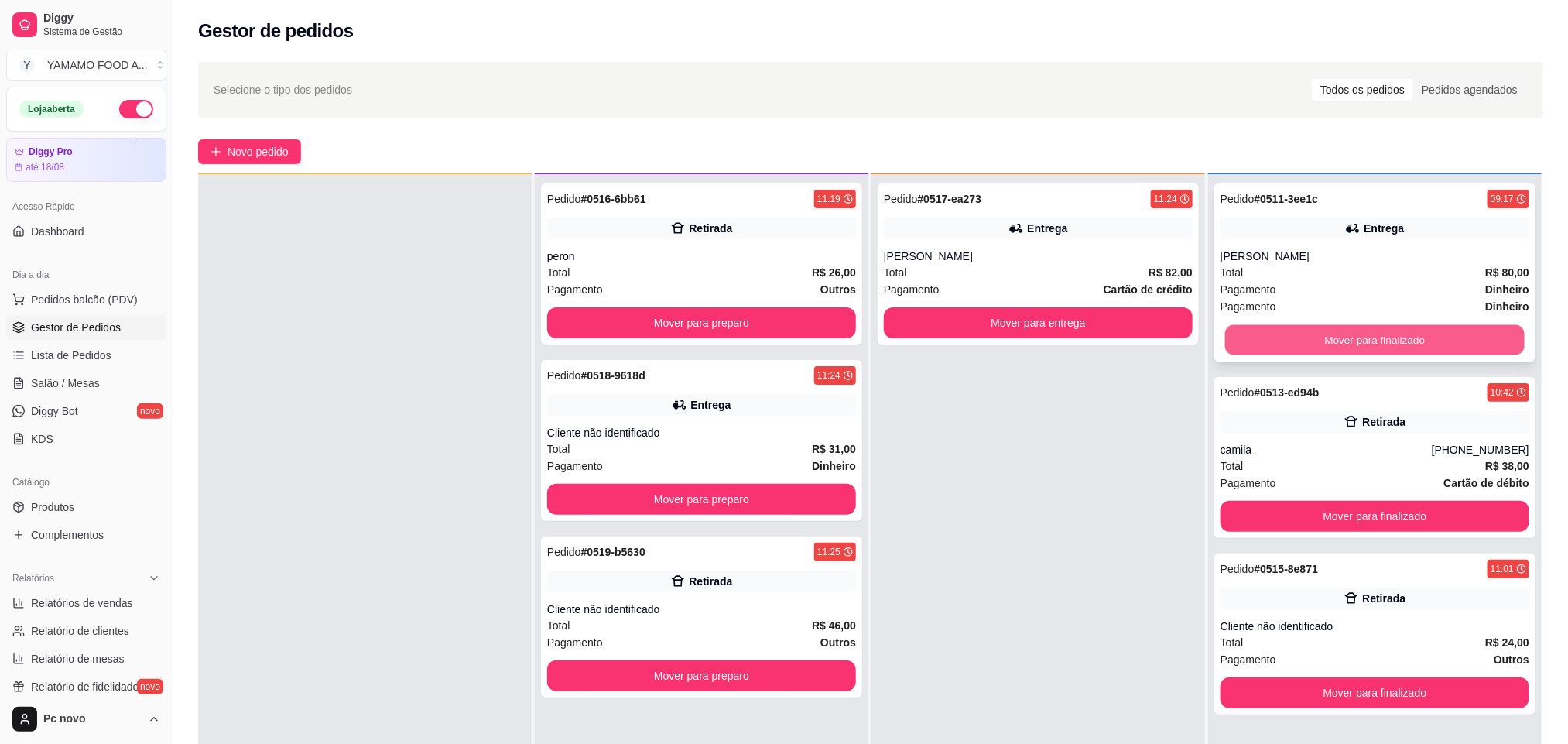
click at [1500, 333] on button "Mover para finalizado" at bounding box center [1375, 340] width 299 height 30
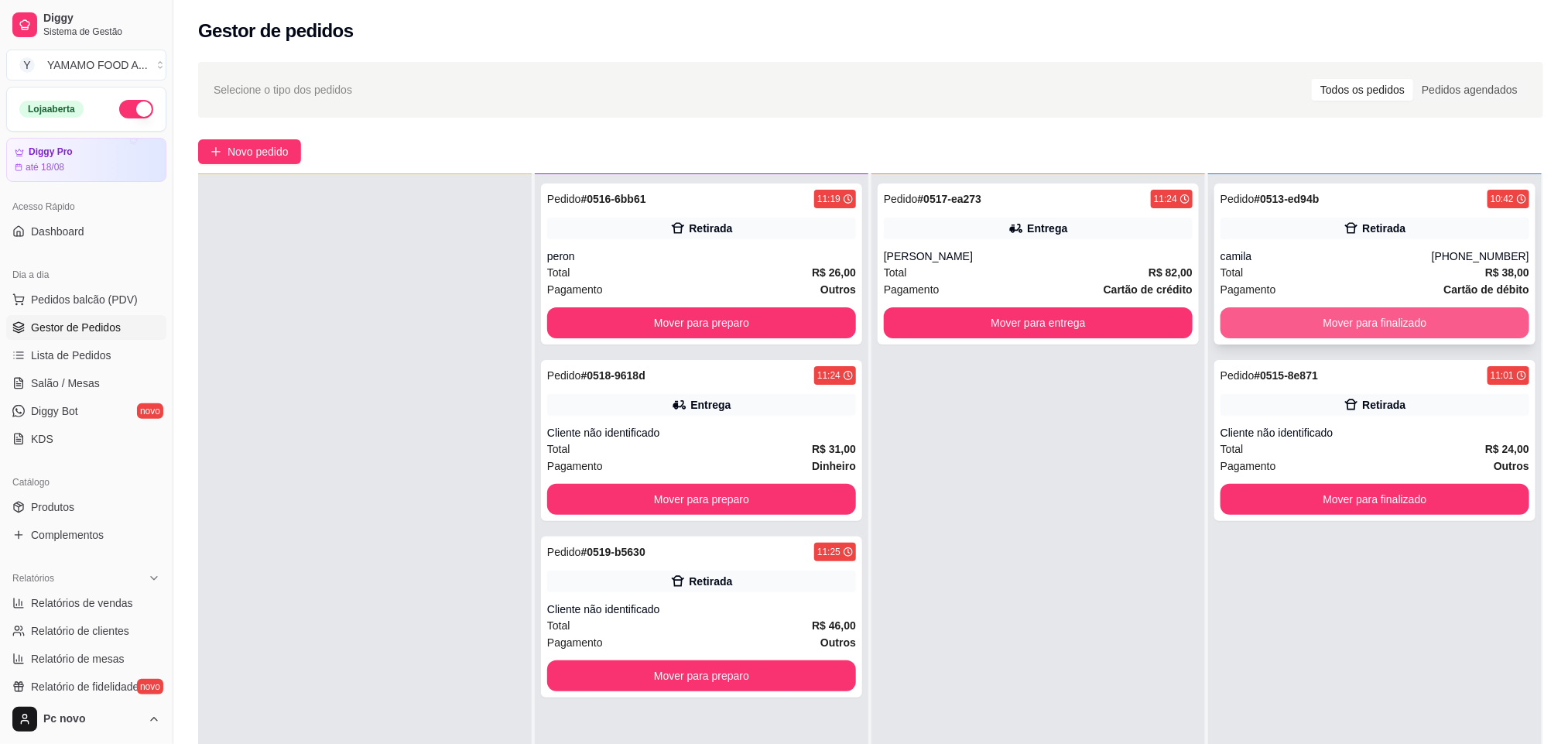
click at [1494, 328] on button "Mover para finalizado" at bounding box center [1375, 323] width 309 height 31
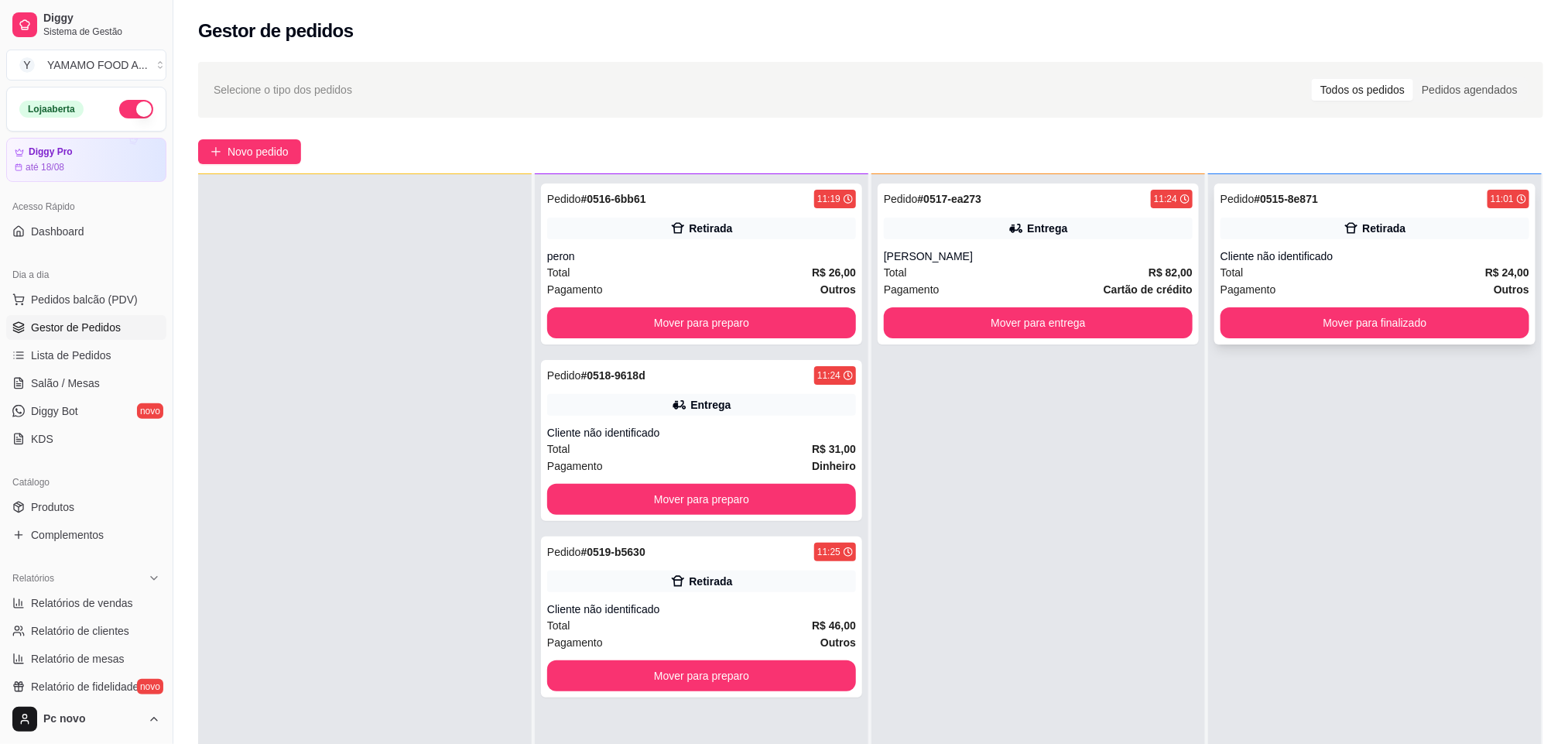
click at [1357, 270] on div "Total R$ 24,00" at bounding box center [1375, 272] width 309 height 17
click at [1354, 328] on button "Mover para finalizado" at bounding box center [1375, 323] width 299 height 30
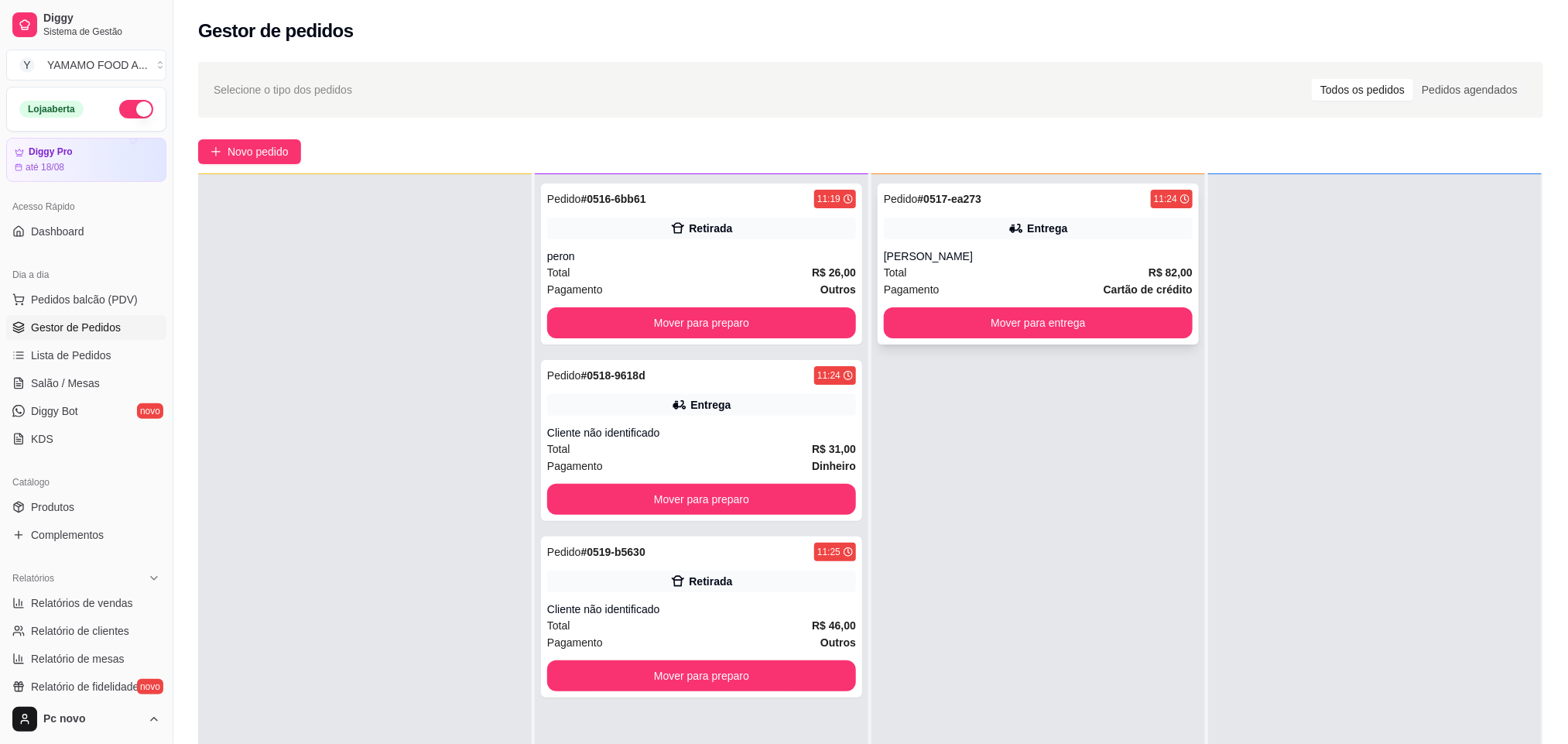
click at [1043, 236] on div "Entrega" at bounding box center [1038, 229] width 309 height 22
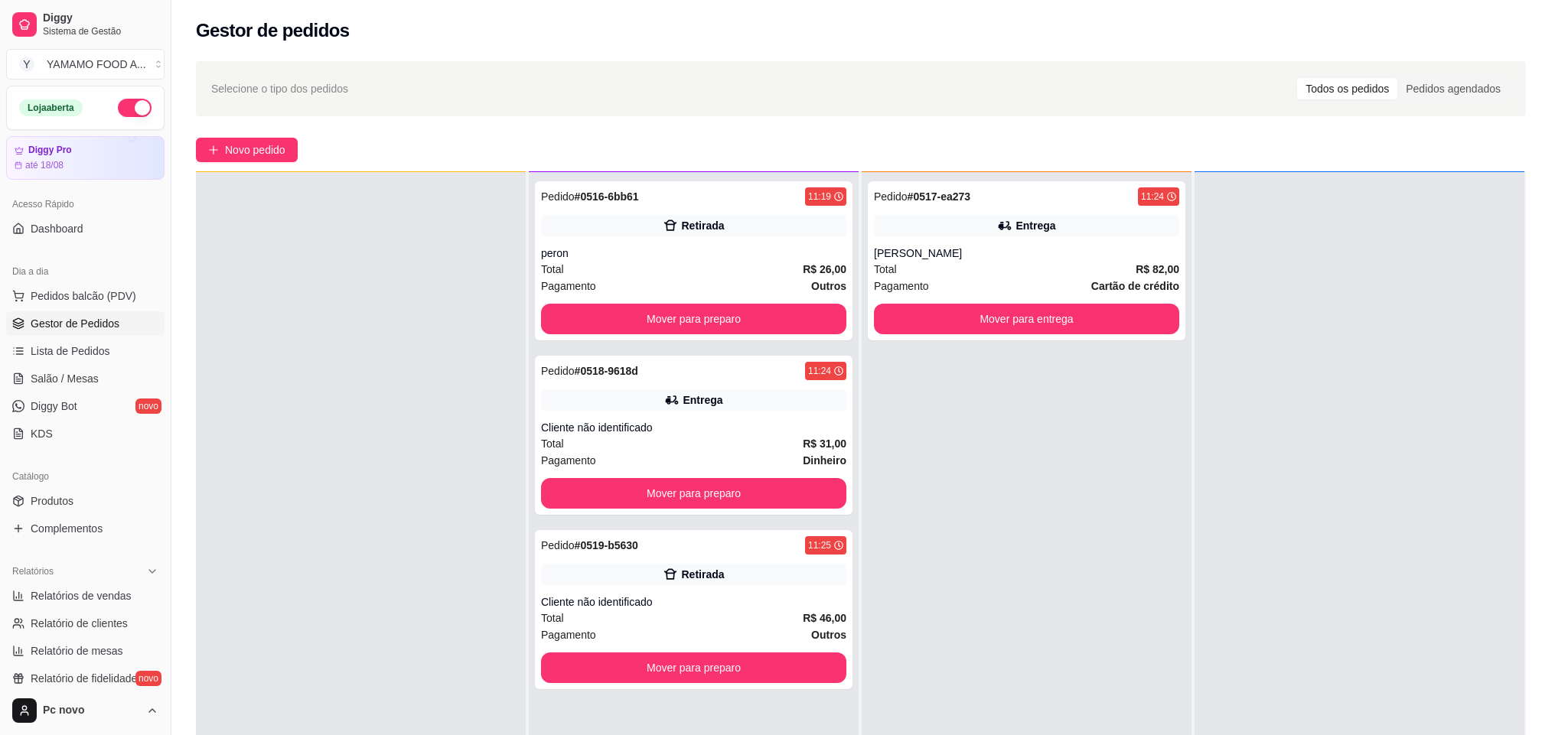
scroll to position [3, 0]
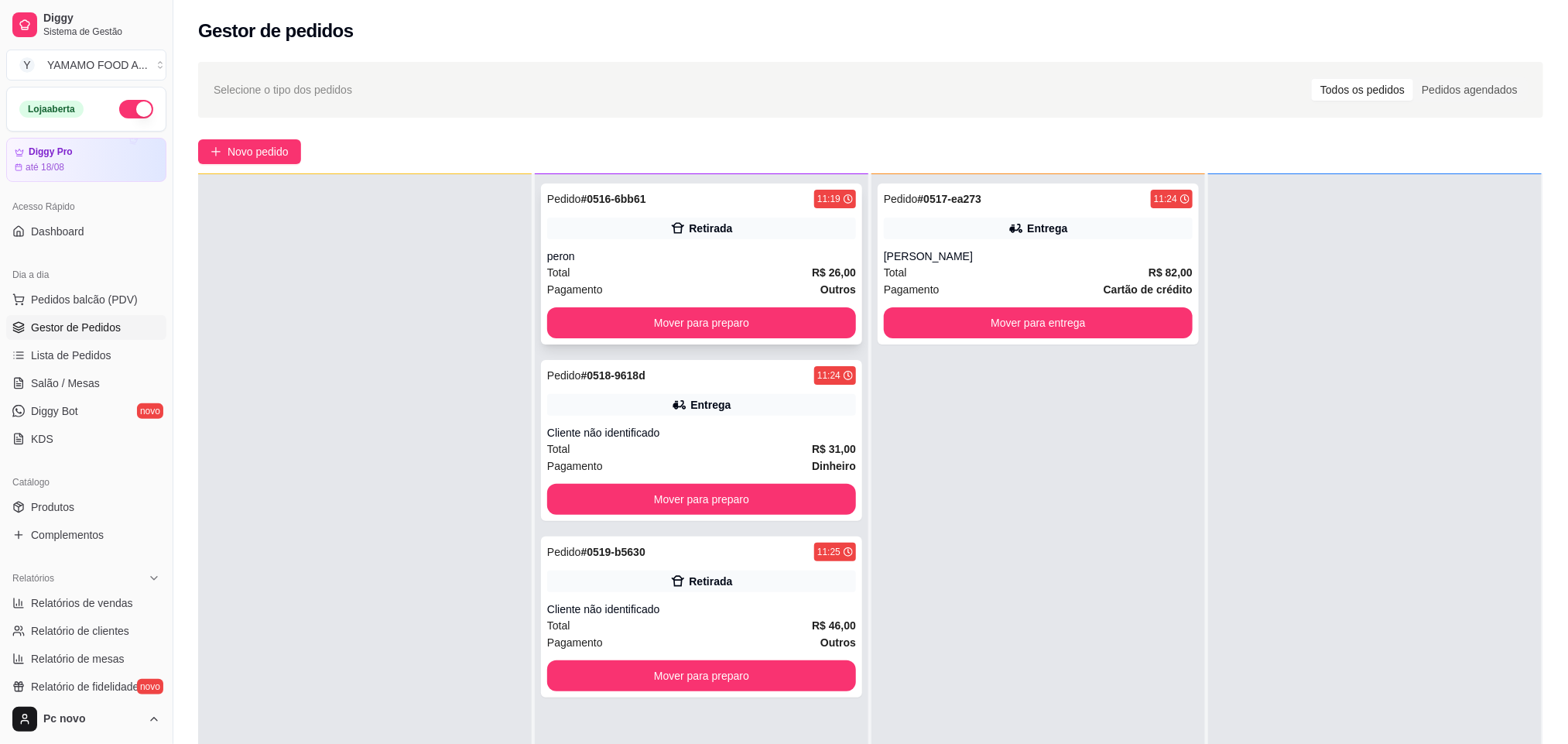
click at [767, 269] on div "Total R$ 26,00" at bounding box center [702, 272] width 309 height 17
click at [681, 314] on button "Mover para preparo" at bounding box center [702, 323] width 309 height 31
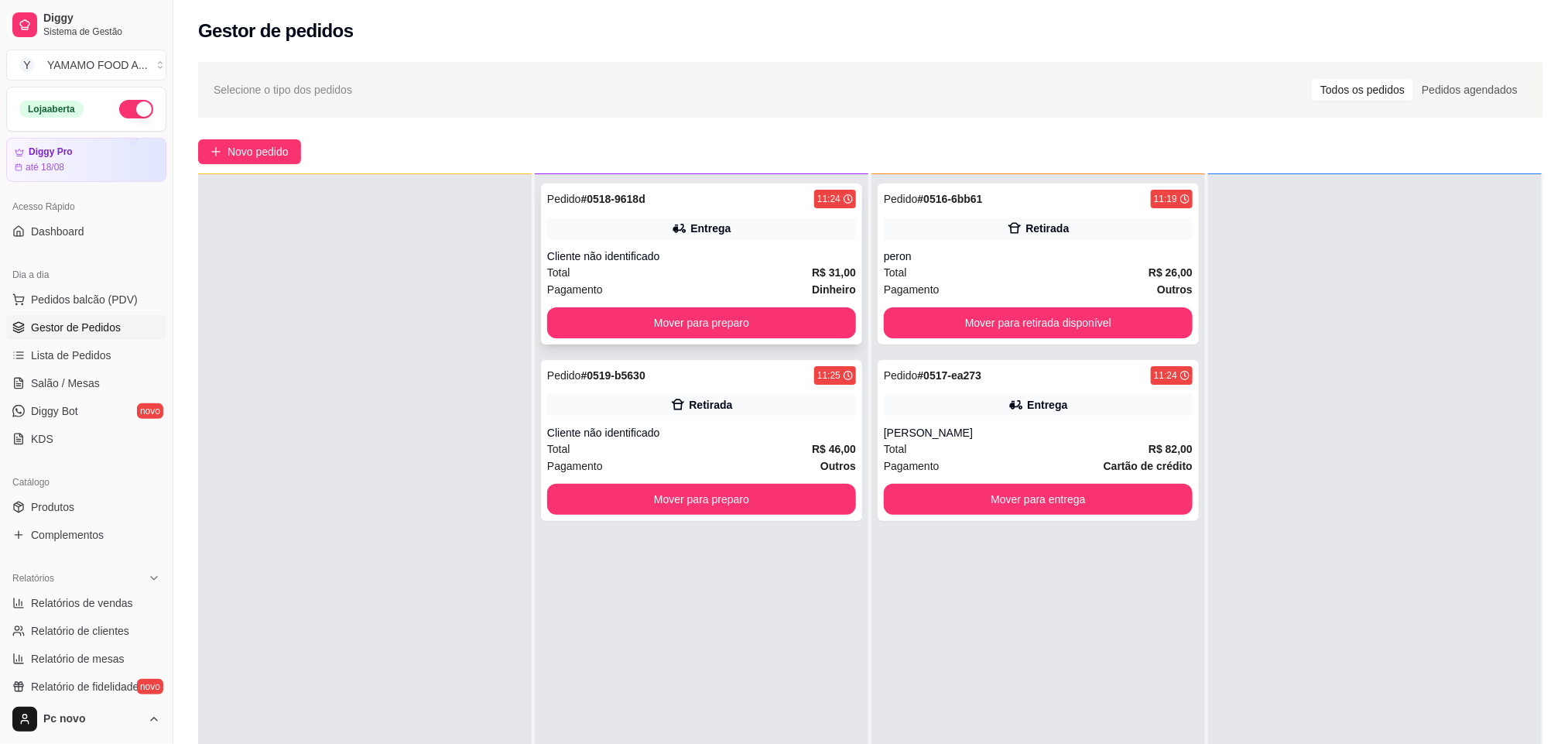
click at [732, 277] on div "Total R$ 31,00" at bounding box center [702, 272] width 309 height 17
click at [755, 328] on button "Mover para preparo" at bounding box center [702, 323] width 309 height 31
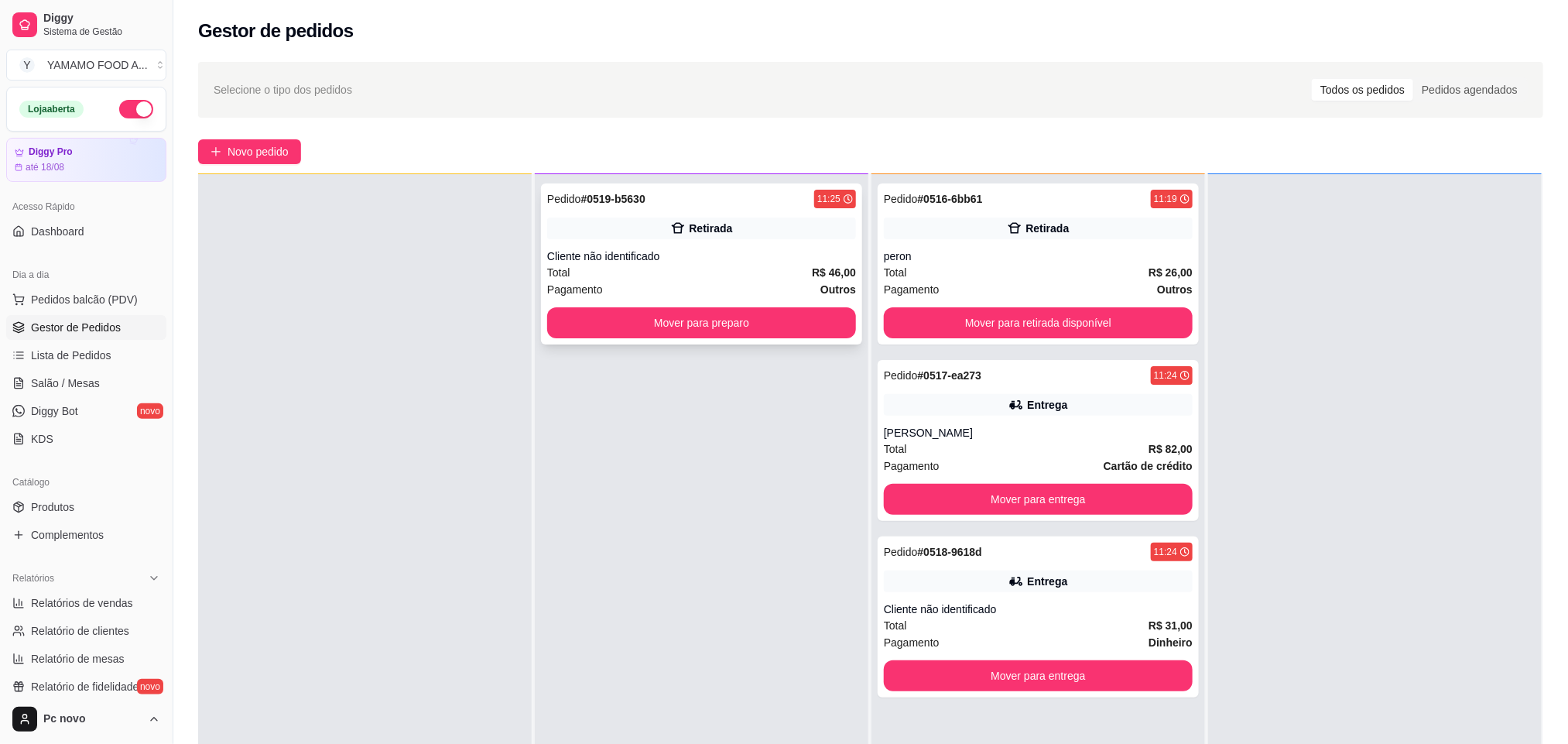
click at [689, 260] on div "Cliente não identificado" at bounding box center [702, 257] width 309 height 16
click at [908, 669] on button "Mover para entrega" at bounding box center [1038, 676] width 299 height 30
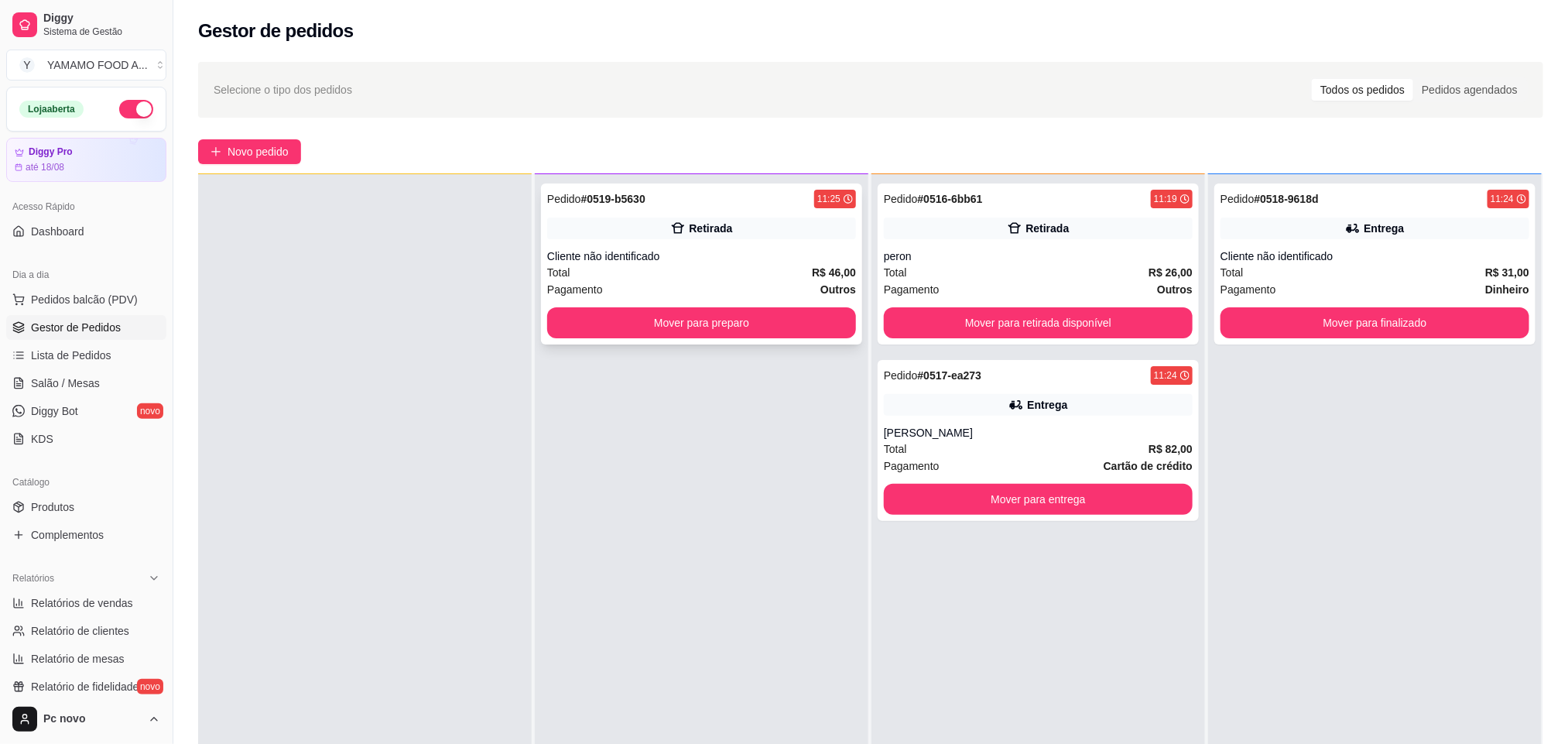
click at [685, 257] on div "Cliente não identificado" at bounding box center [702, 257] width 309 height 16
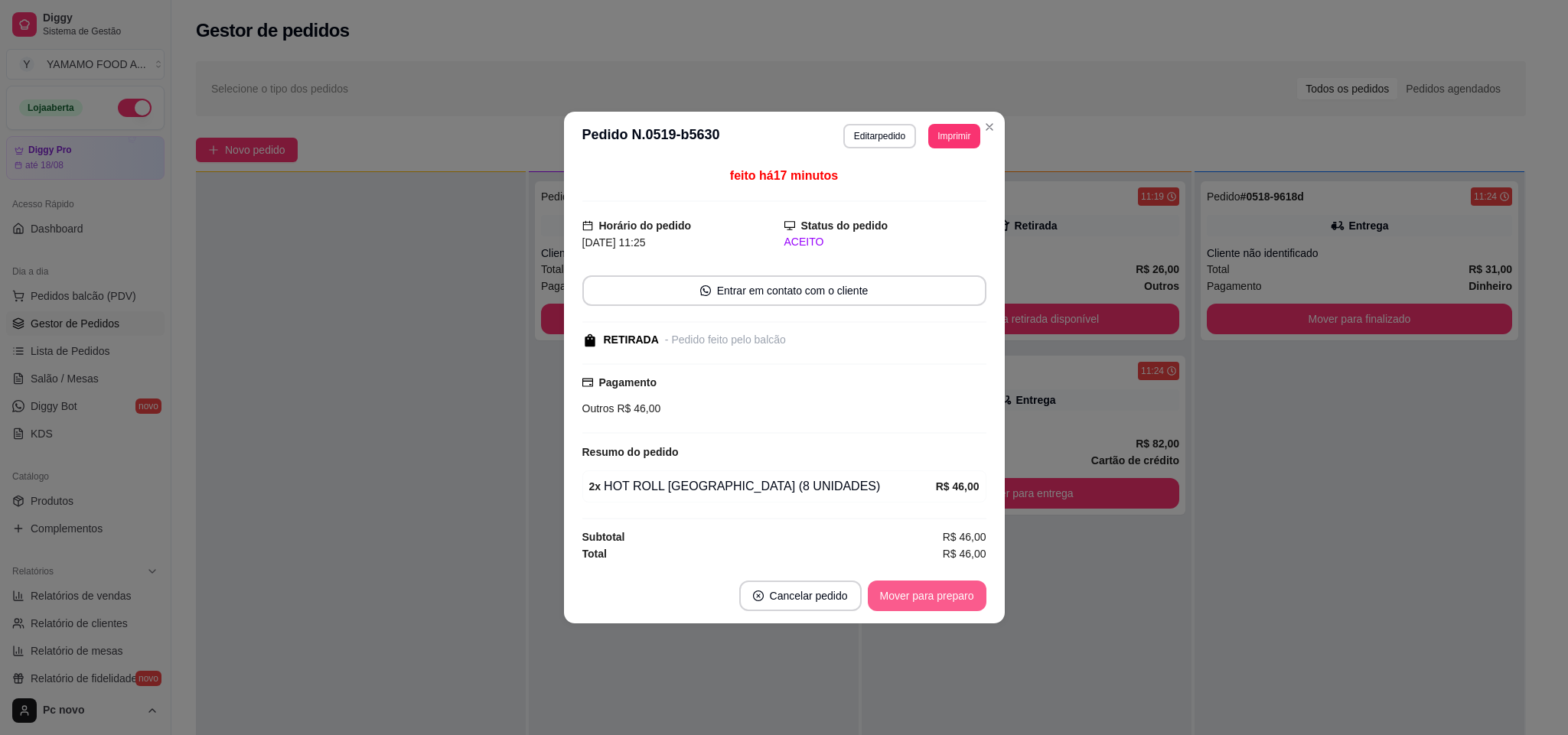
click at [926, 597] on button "Mover para preparo" at bounding box center [927, 596] width 119 height 31
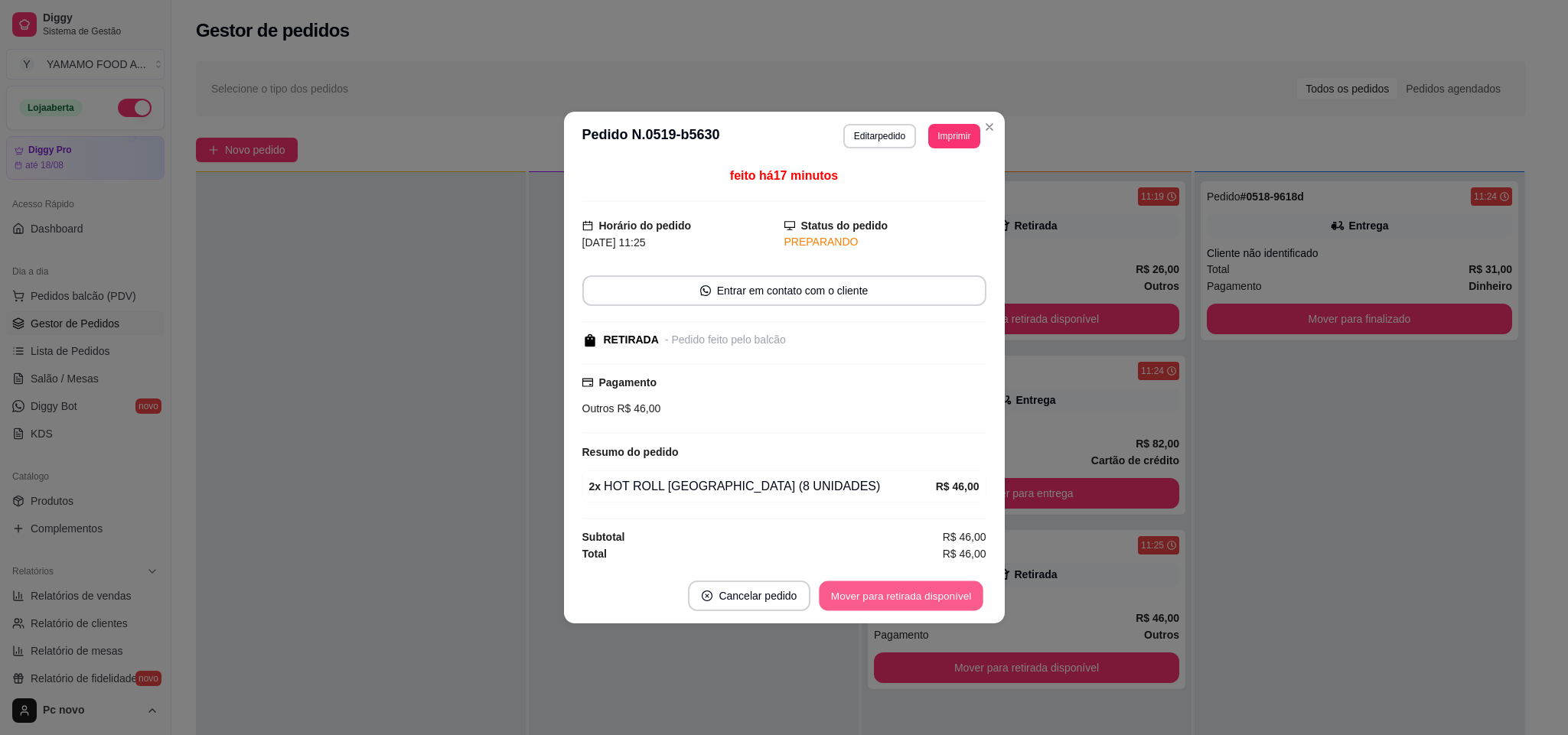
click at [954, 597] on button "Mover para retirada disponível" at bounding box center [901, 596] width 163 height 30
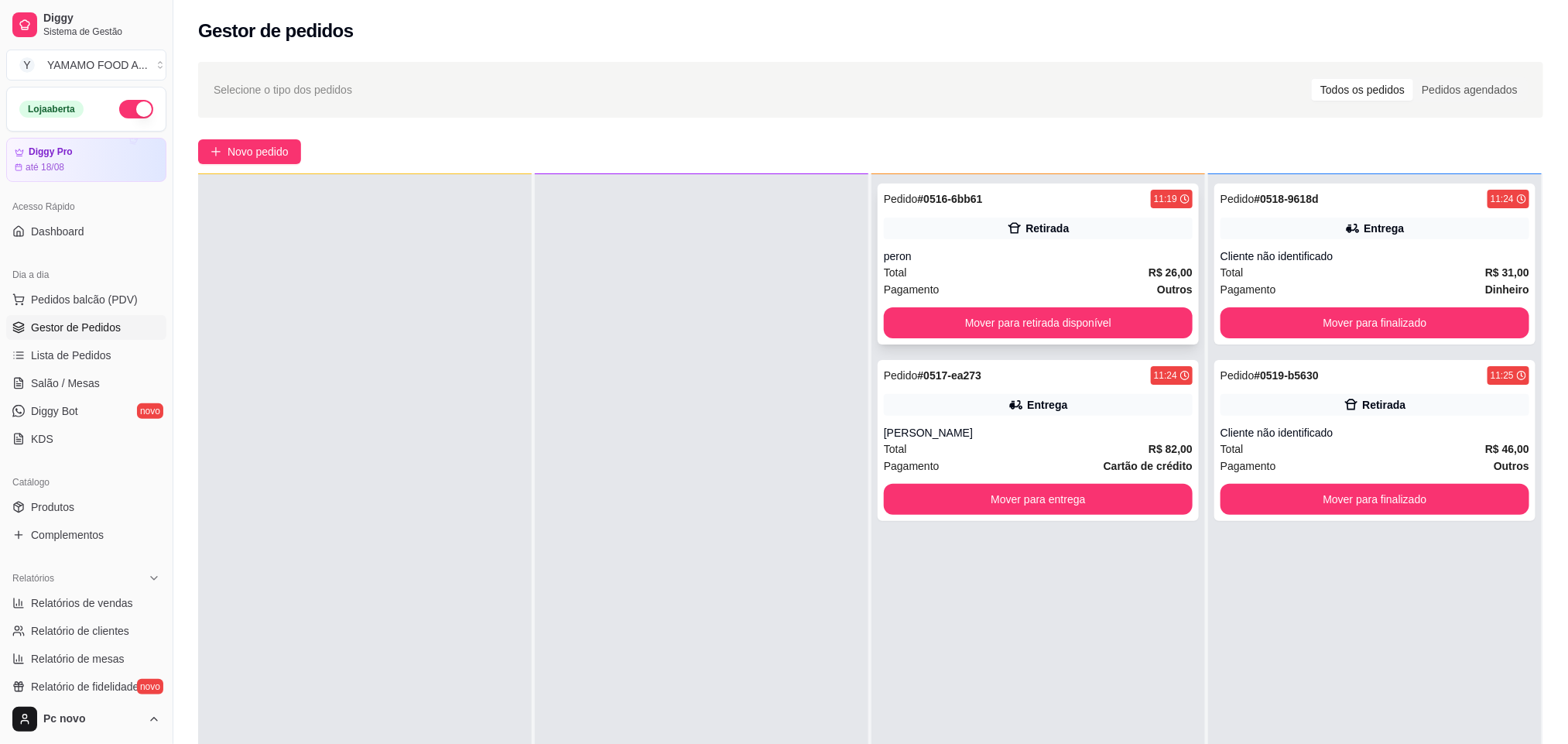
click at [887, 249] on div "peron" at bounding box center [1038, 257] width 309 height 16
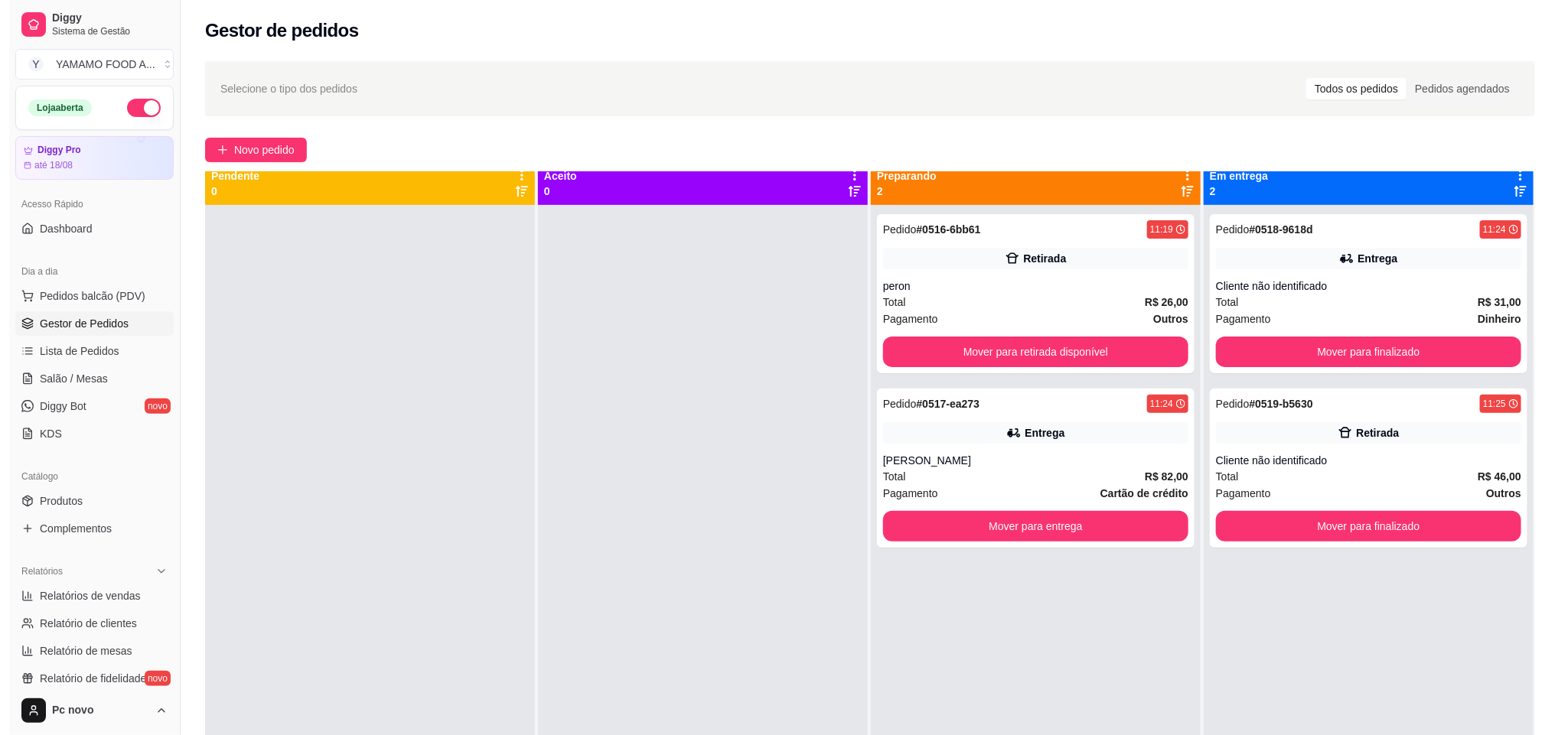
scroll to position [0, 0]
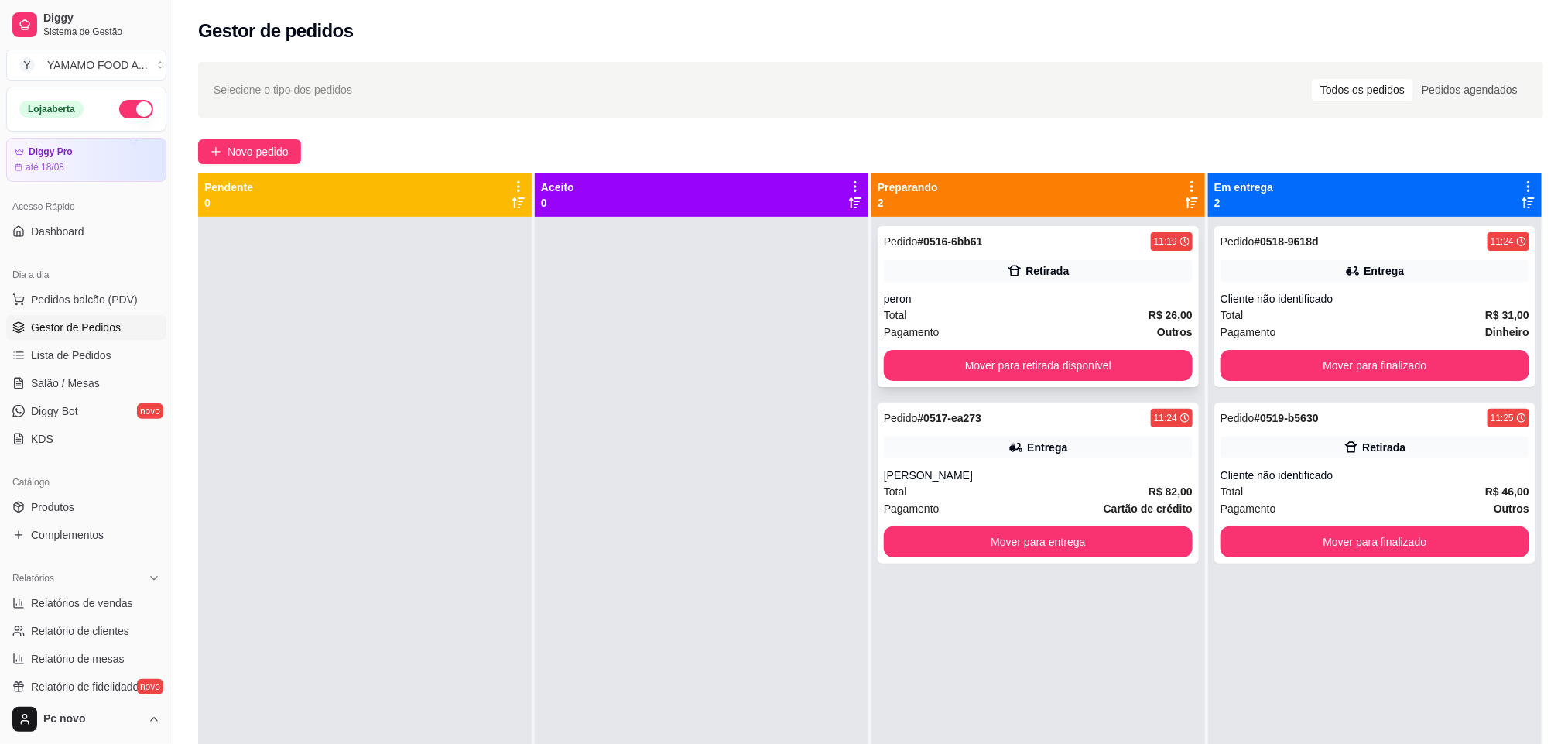
click at [1060, 317] on div "Total R$ 26,00" at bounding box center [1038, 315] width 309 height 17
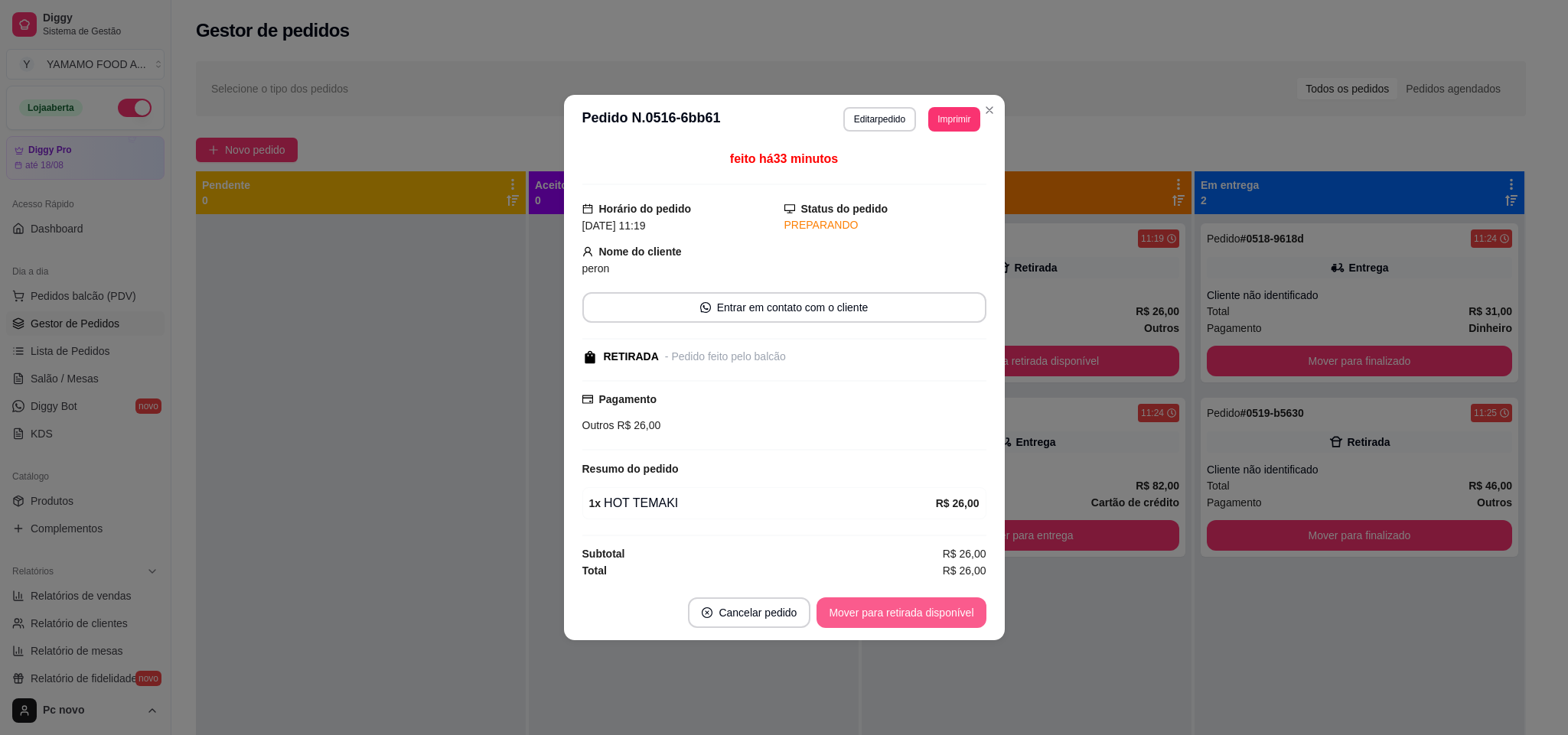
click at [958, 616] on button "Mover para retirada disponível" at bounding box center [900, 612] width 169 height 31
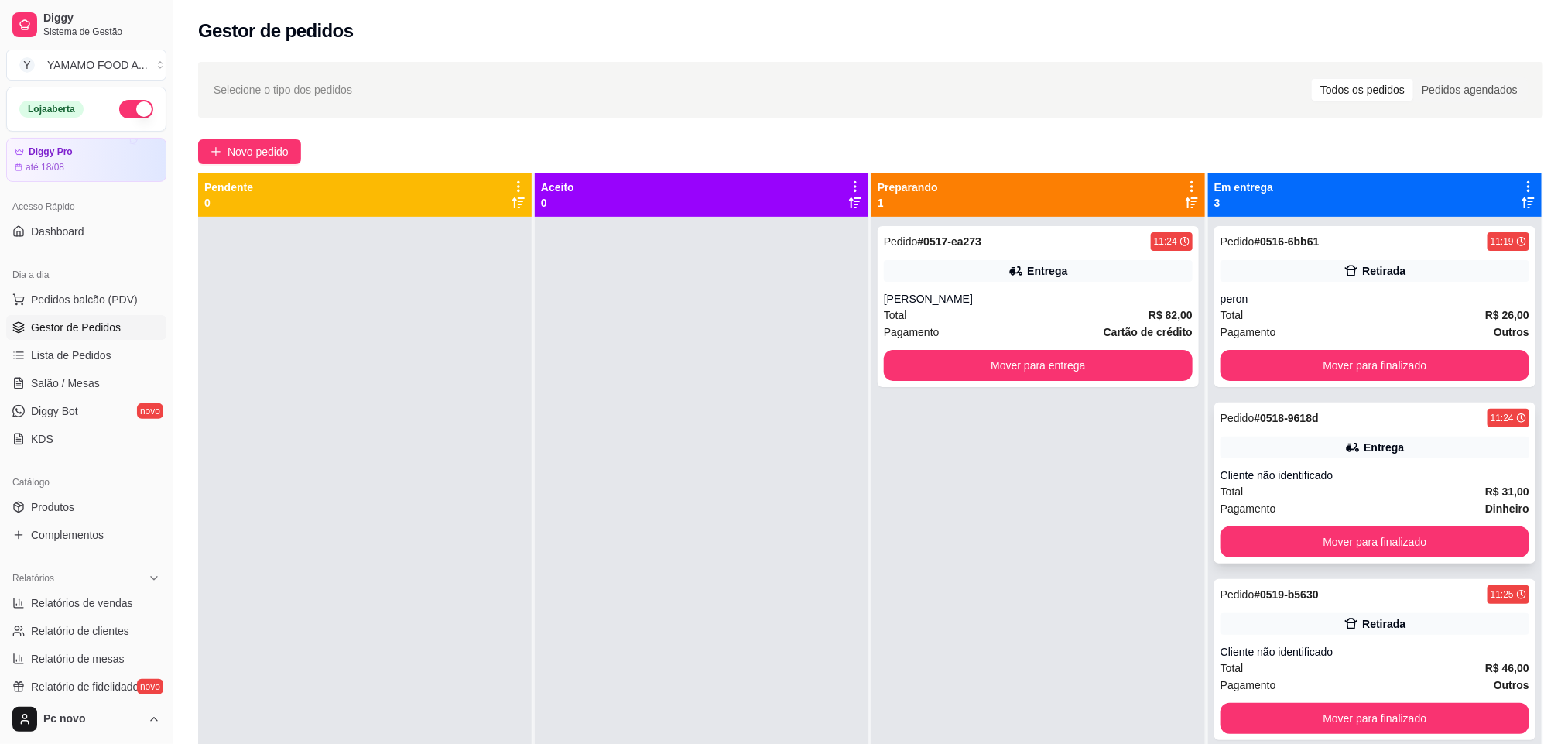
click at [1275, 485] on div "Total R$ 31,00" at bounding box center [1375, 491] width 309 height 17
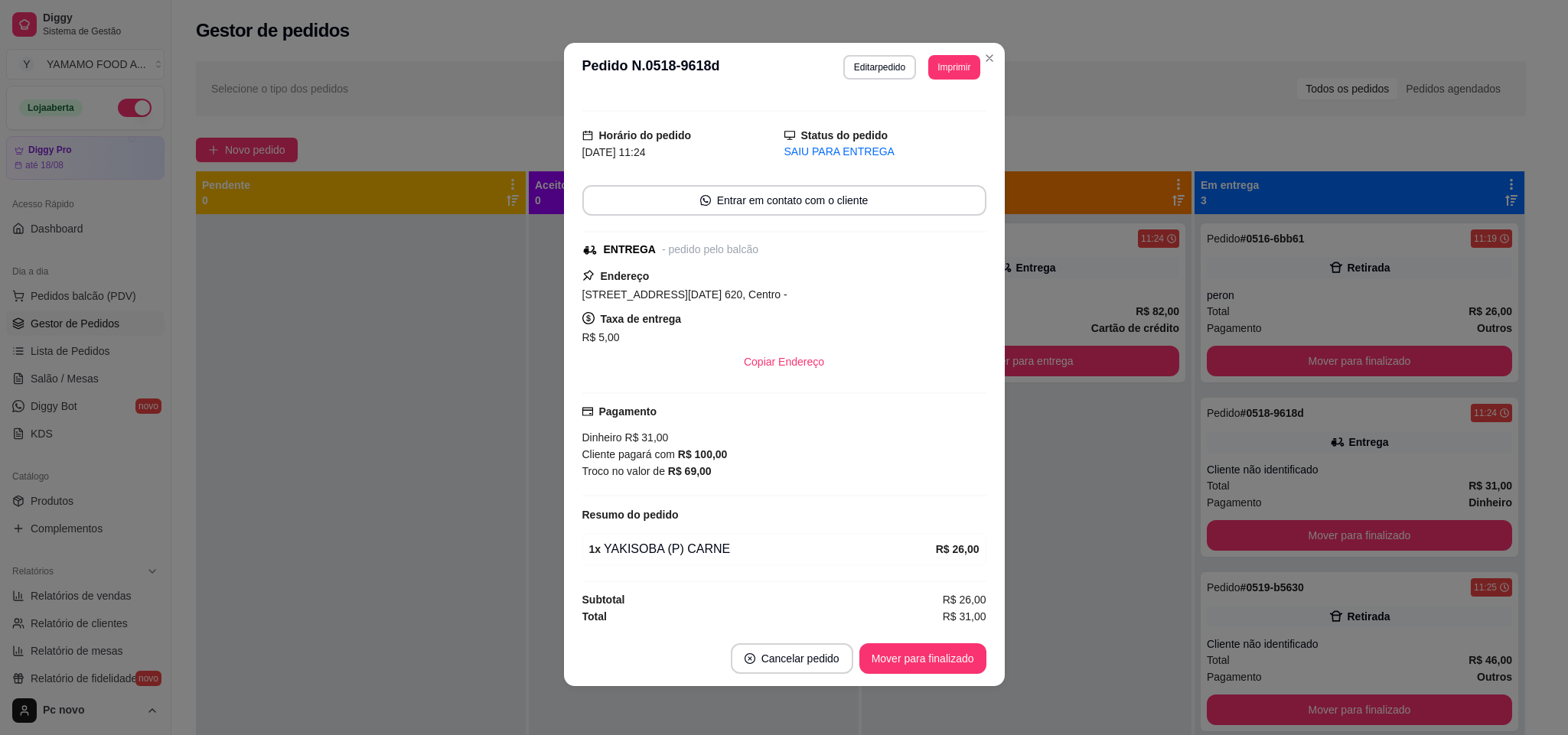
scroll to position [28, 0]
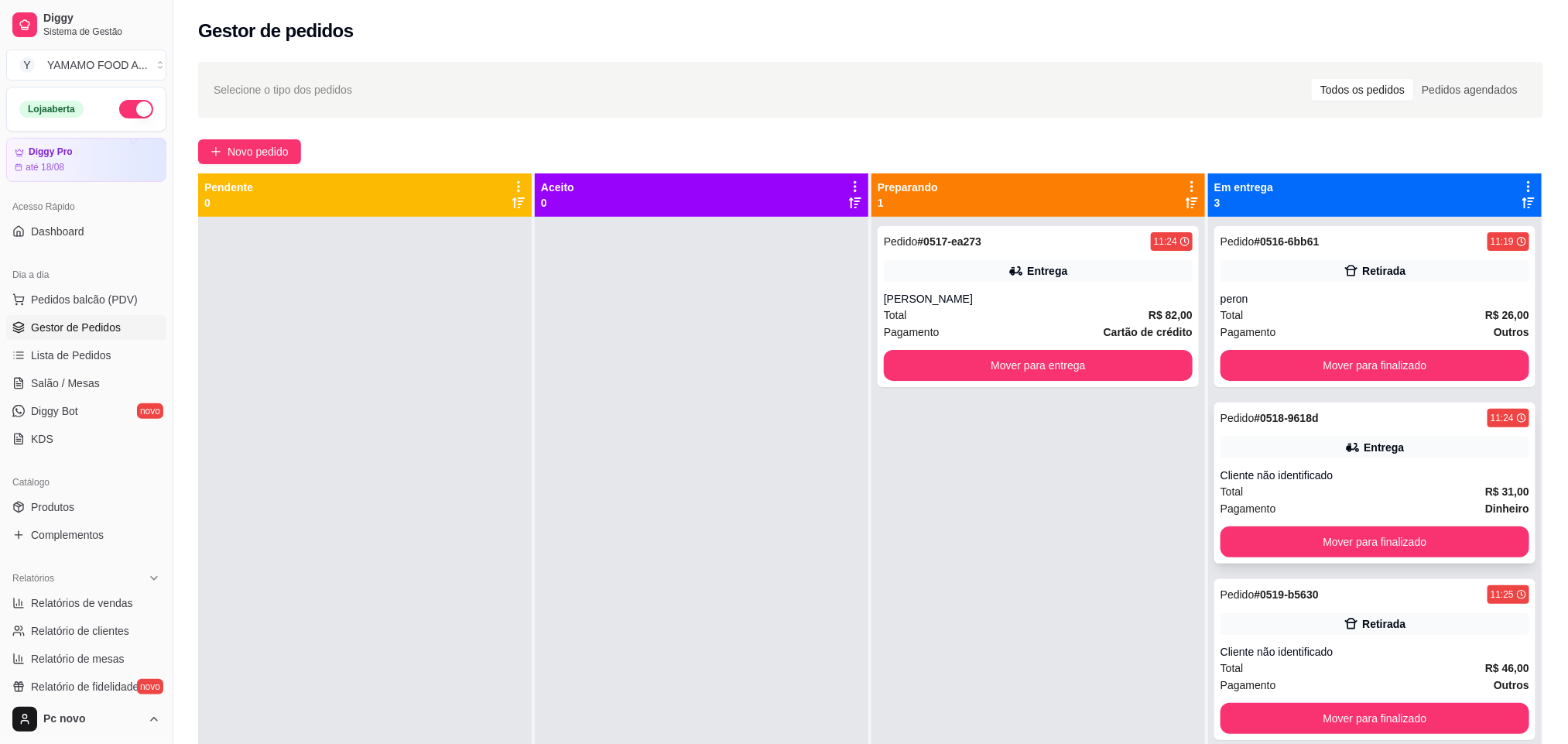
click at [1257, 474] on div "Cliente não identificado" at bounding box center [1375, 475] width 309 height 16
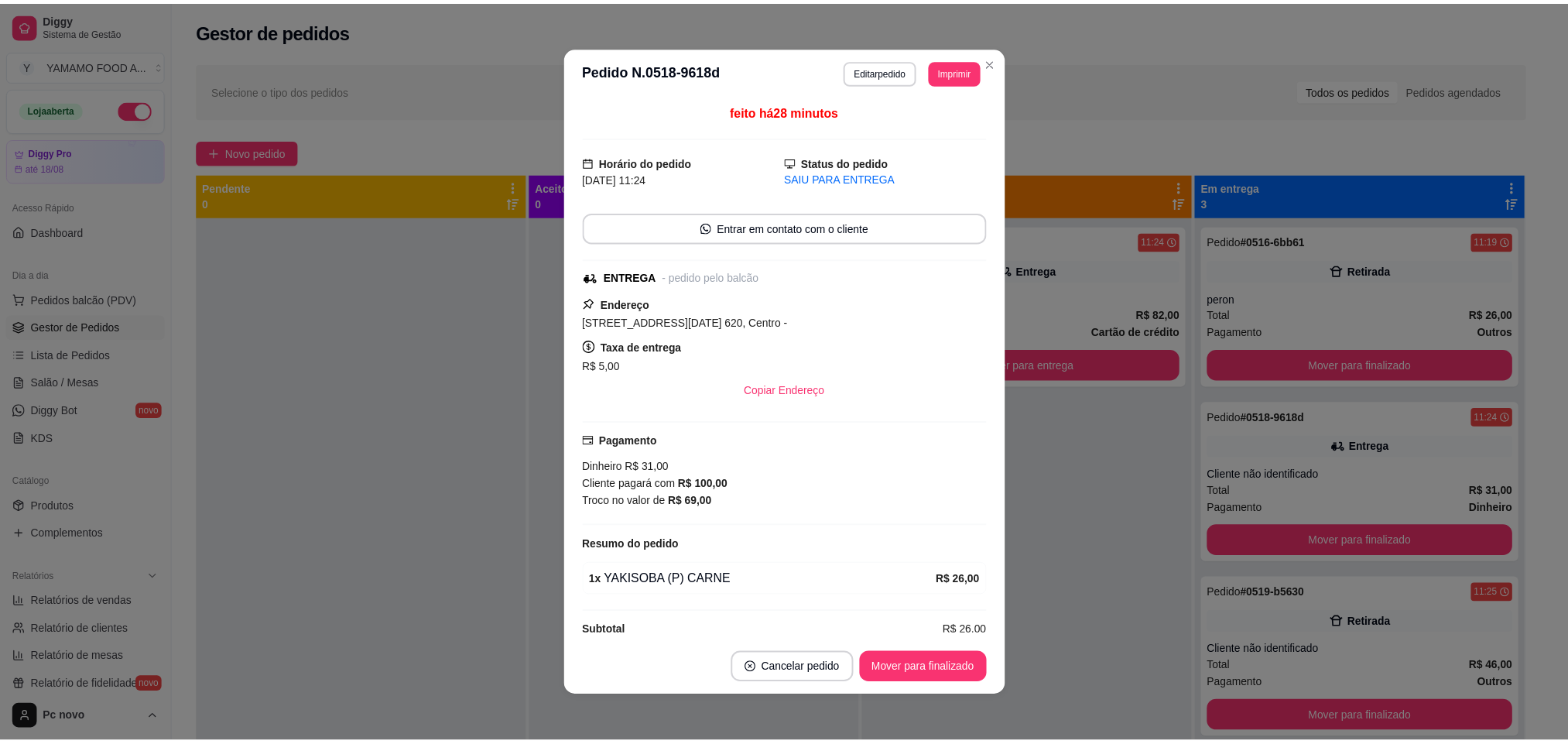
scroll to position [3, 0]
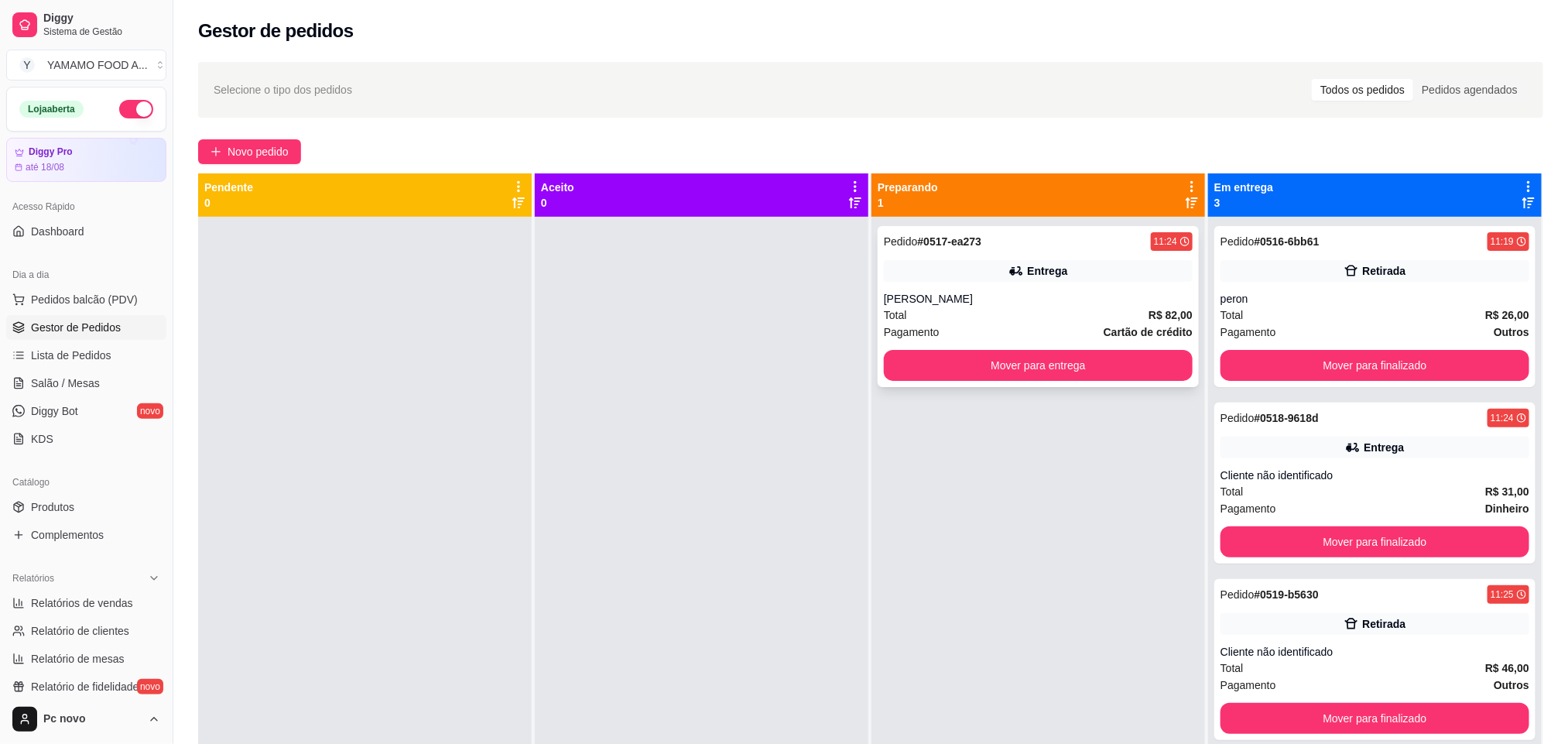
click at [1084, 302] on div "[PERSON_NAME]" at bounding box center [1038, 299] width 309 height 16
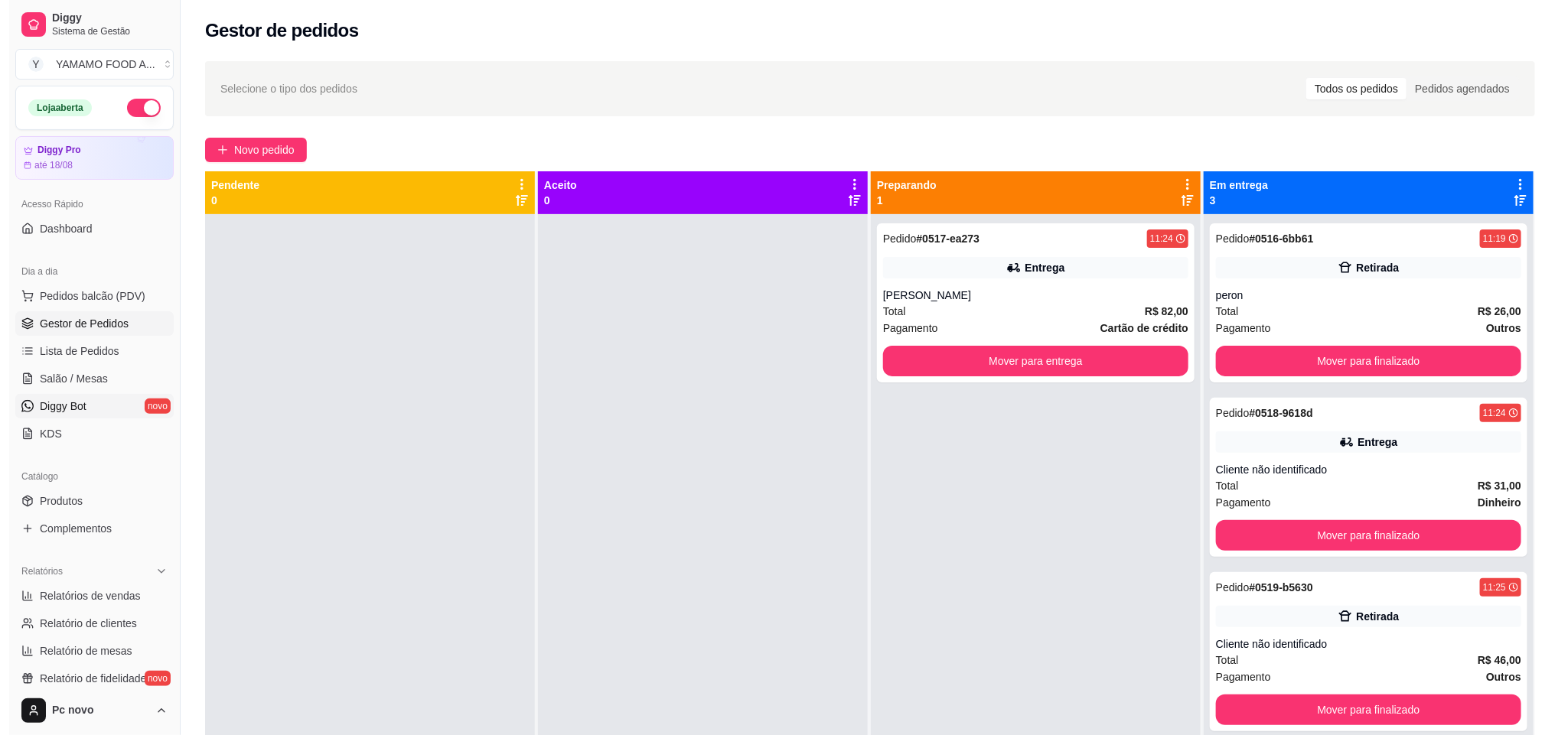
scroll to position [42, 0]
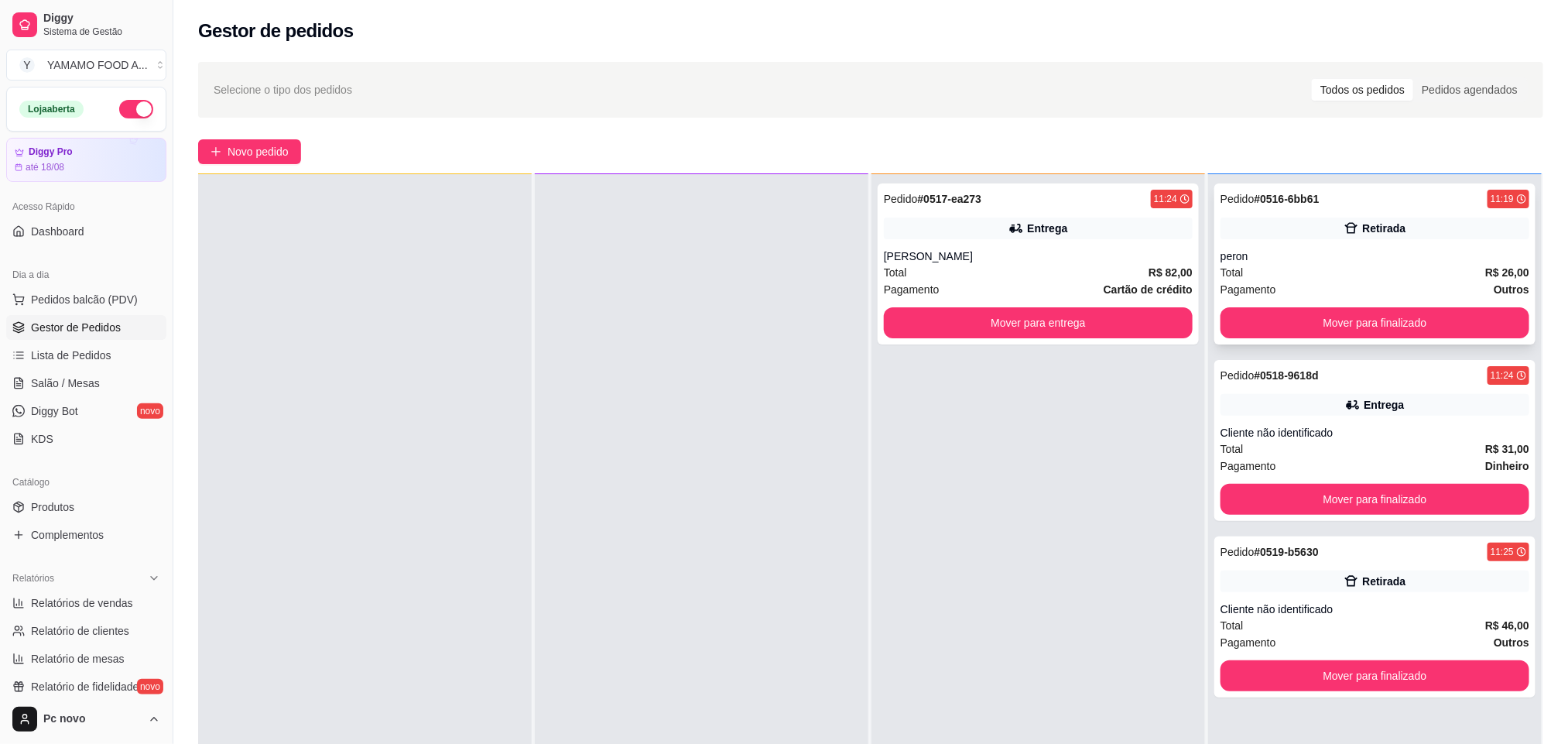
click at [1370, 245] on div "Pedido # 0516-6bb61 11:19 Retirada peron Total R$ 26,00 Pagamento Outros Mover …" at bounding box center [1375, 264] width 321 height 161
click at [1373, 328] on button "Mover para finalizado" at bounding box center [1375, 323] width 309 height 31
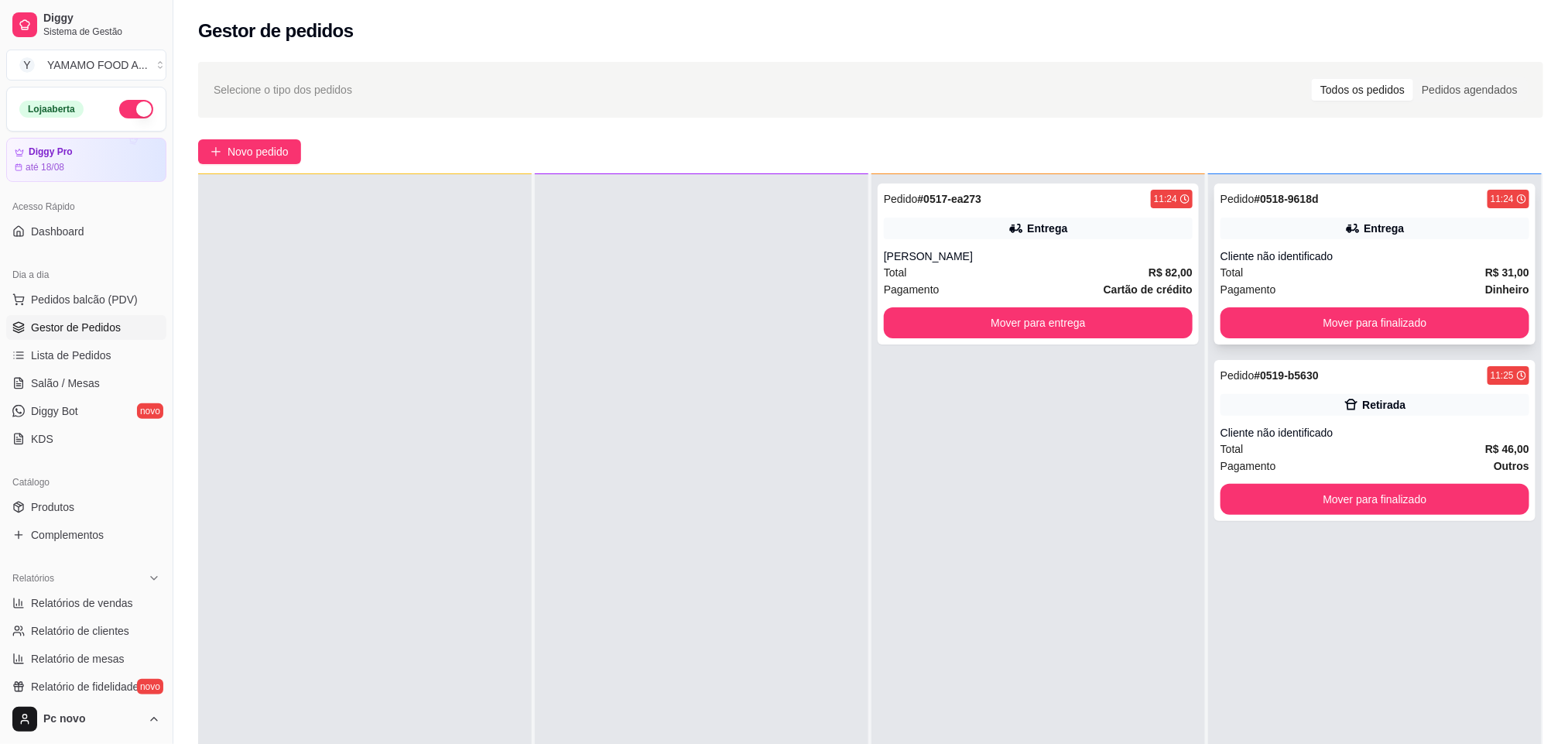
click at [1294, 228] on div "Entrega" at bounding box center [1375, 229] width 309 height 22
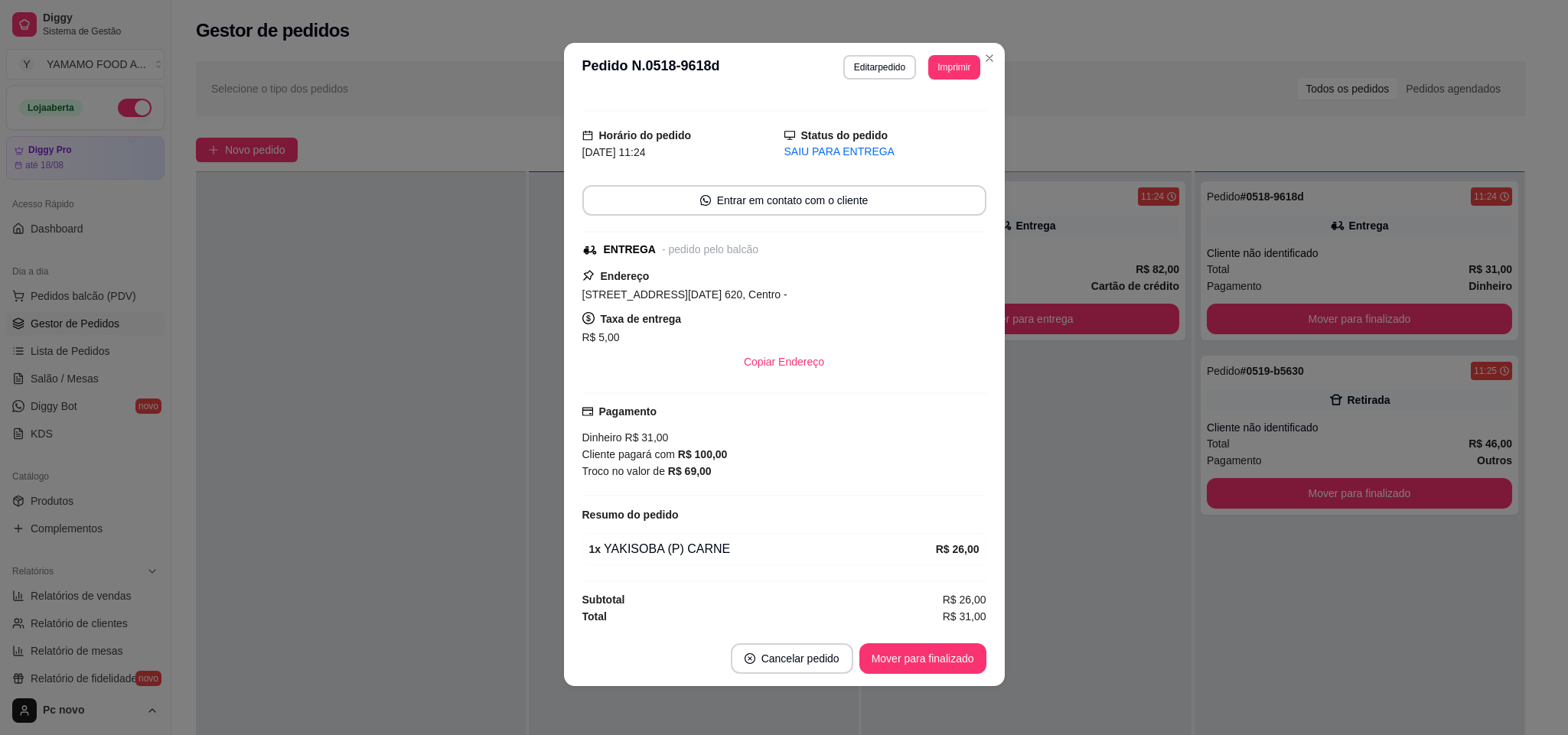
scroll to position [28, 0]
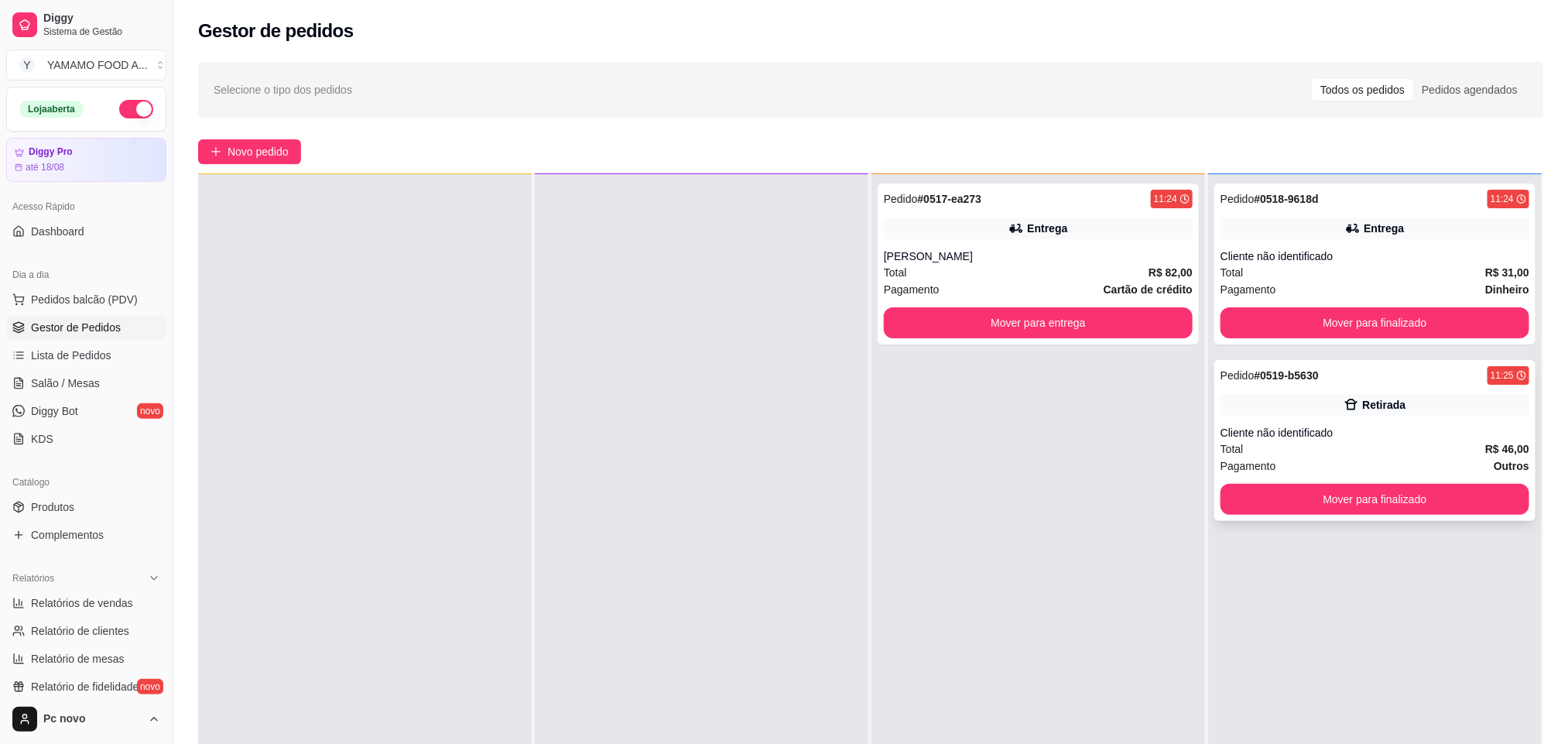
click at [1288, 425] on div "Cliente não identificado" at bounding box center [1375, 433] width 309 height 16
click at [1242, 491] on button "Mover para finalizado" at bounding box center [1375, 499] width 309 height 31
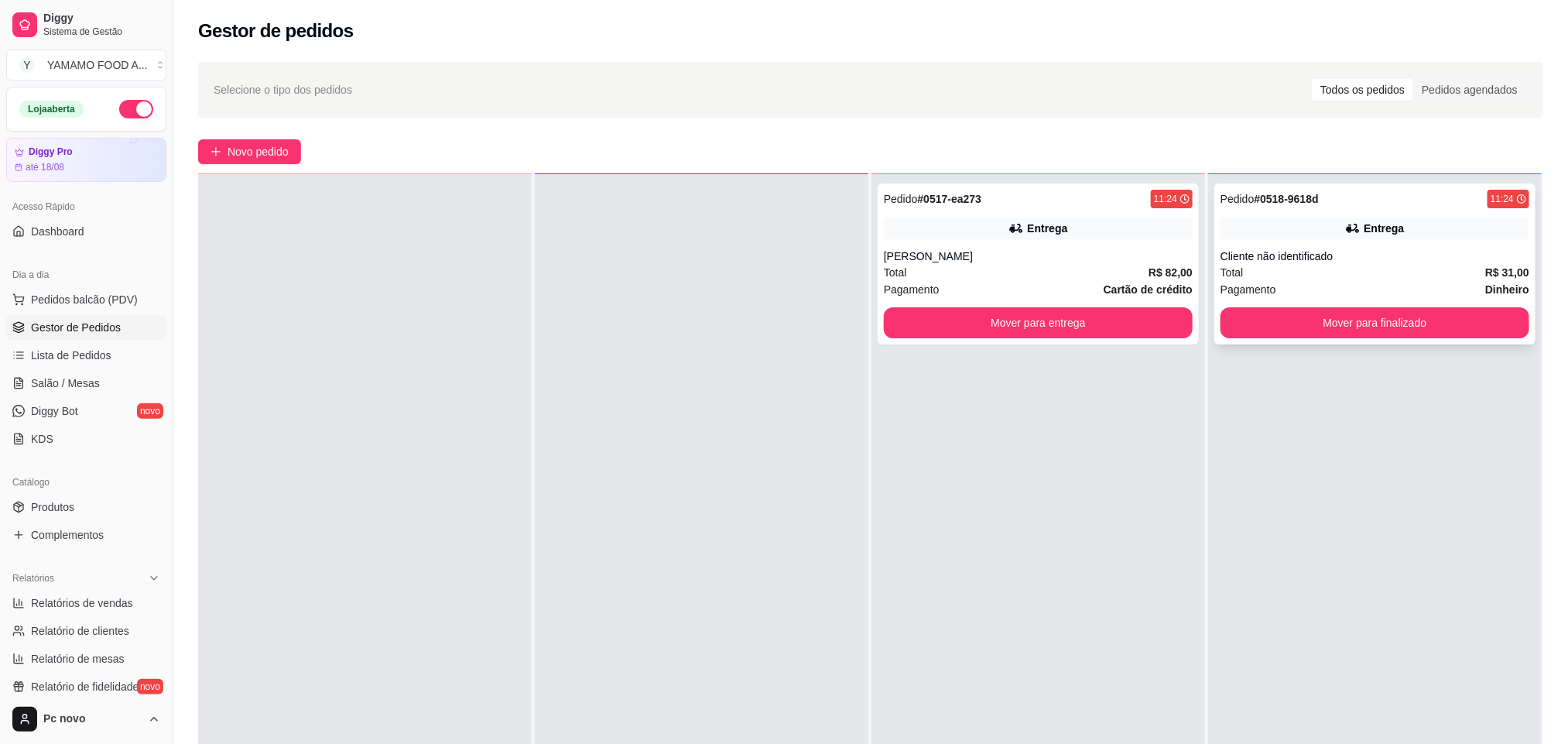
click at [1347, 338] on div "Pedido # 0518-9618d 11:24 Entrega Cliente não identificado Total R$ 31,00 Pagam…" at bounding box center [1375, 264] width 321 height 161
click at [1297, 325] on button "Mover para finalizado" at bounding box center [1375, 323] width 309 height 31
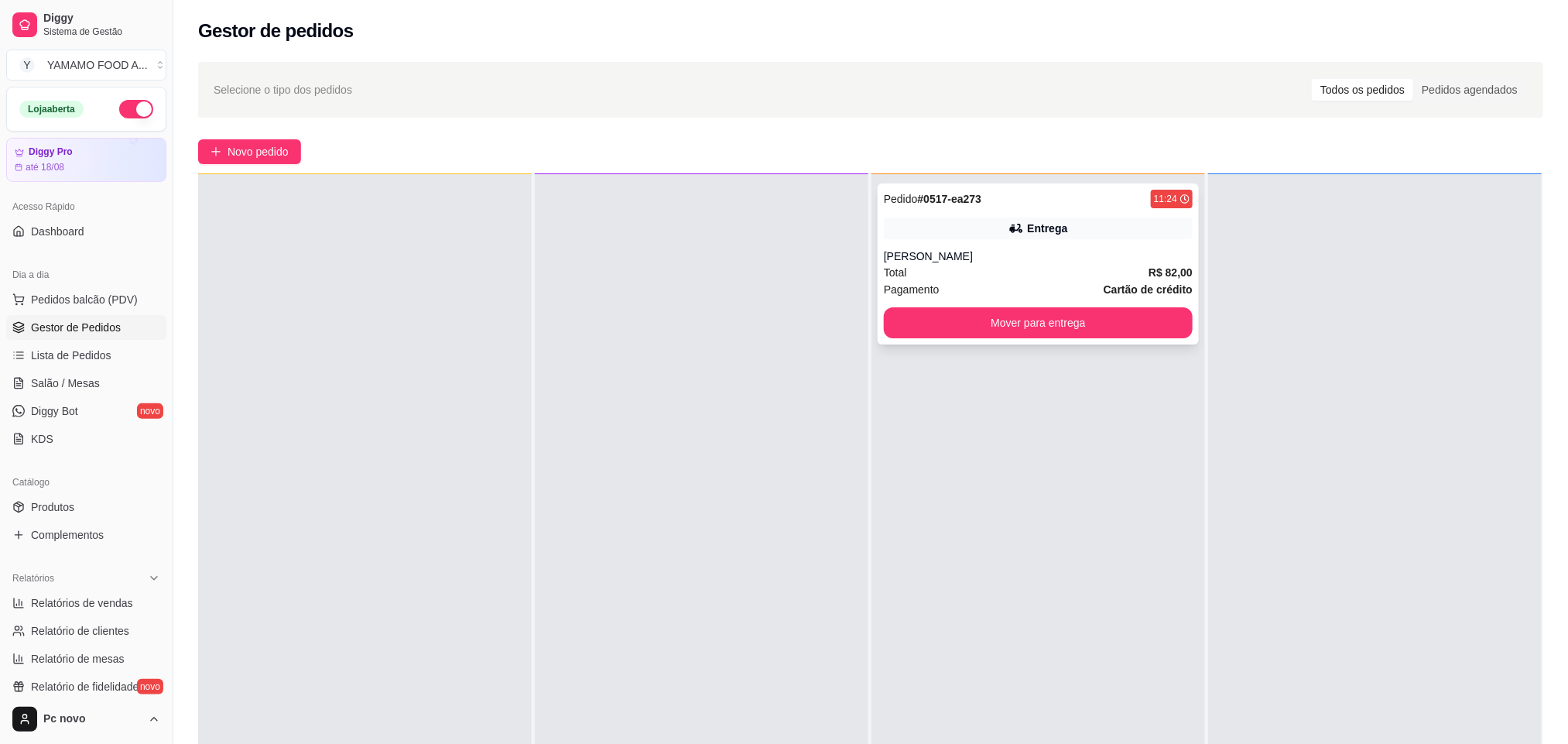
click at [996, 193] on div "Pedido # 0517-ea273 11:24" at bounding box center [1038, 199] width 309 height 19
click at [119, 295] on span "Pedidos balcão (PDV)" at bounding box center [84, 299] width 107 height 16
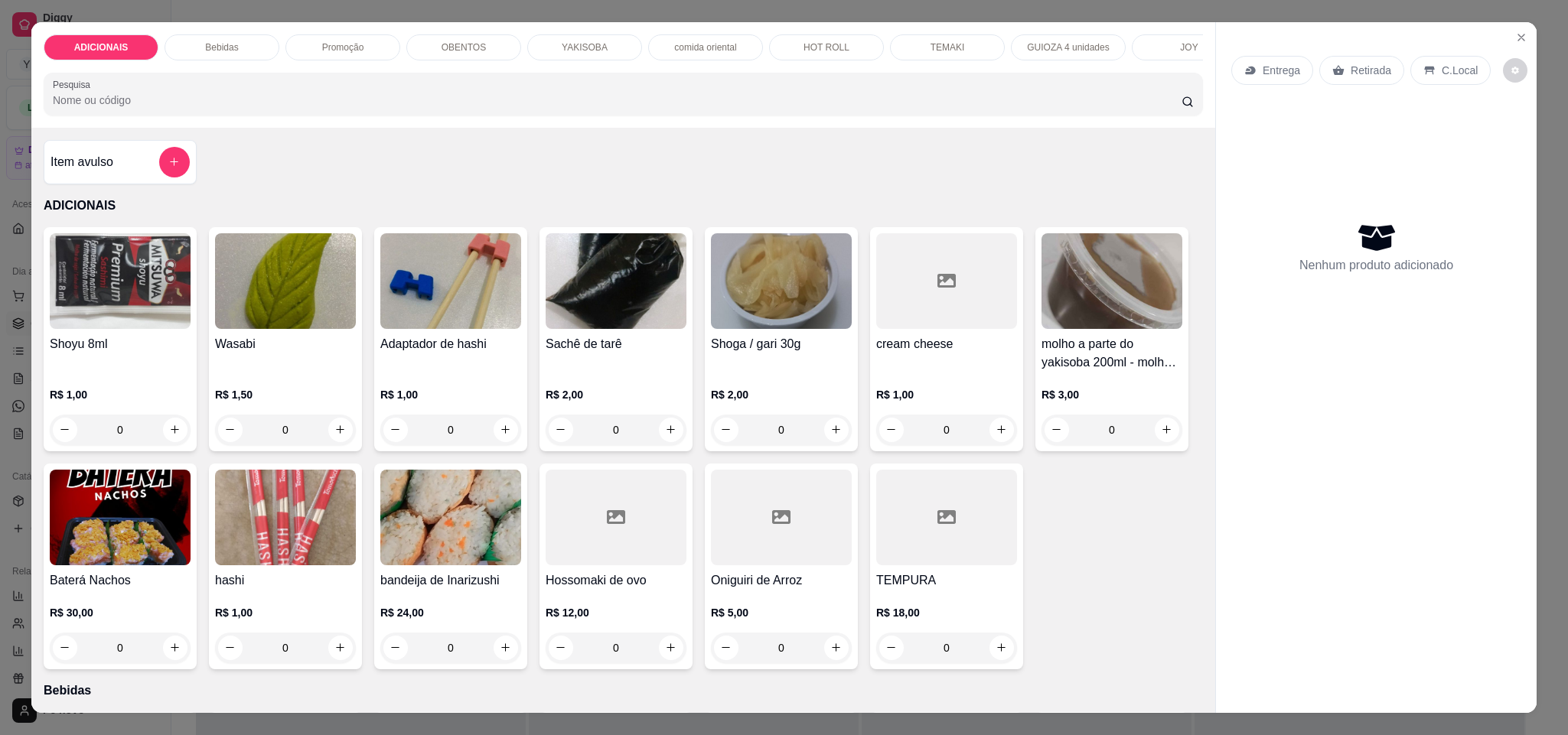
click at [1278, 74] on p "Entrega" at bounding box center [1281, 70] width 38 height 15
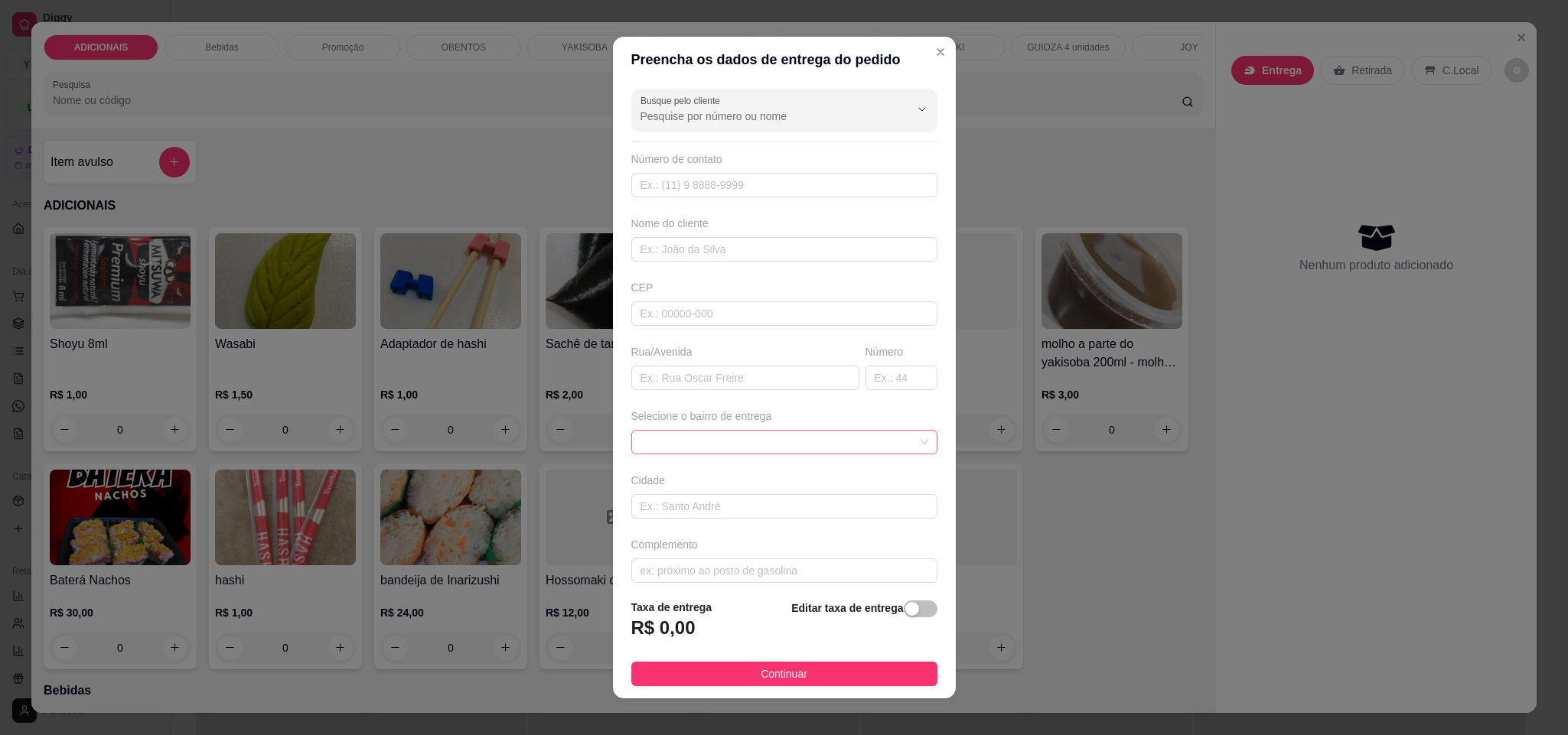
click at [845, 446] on span at bounding box center [784, 442] width 288 height 23
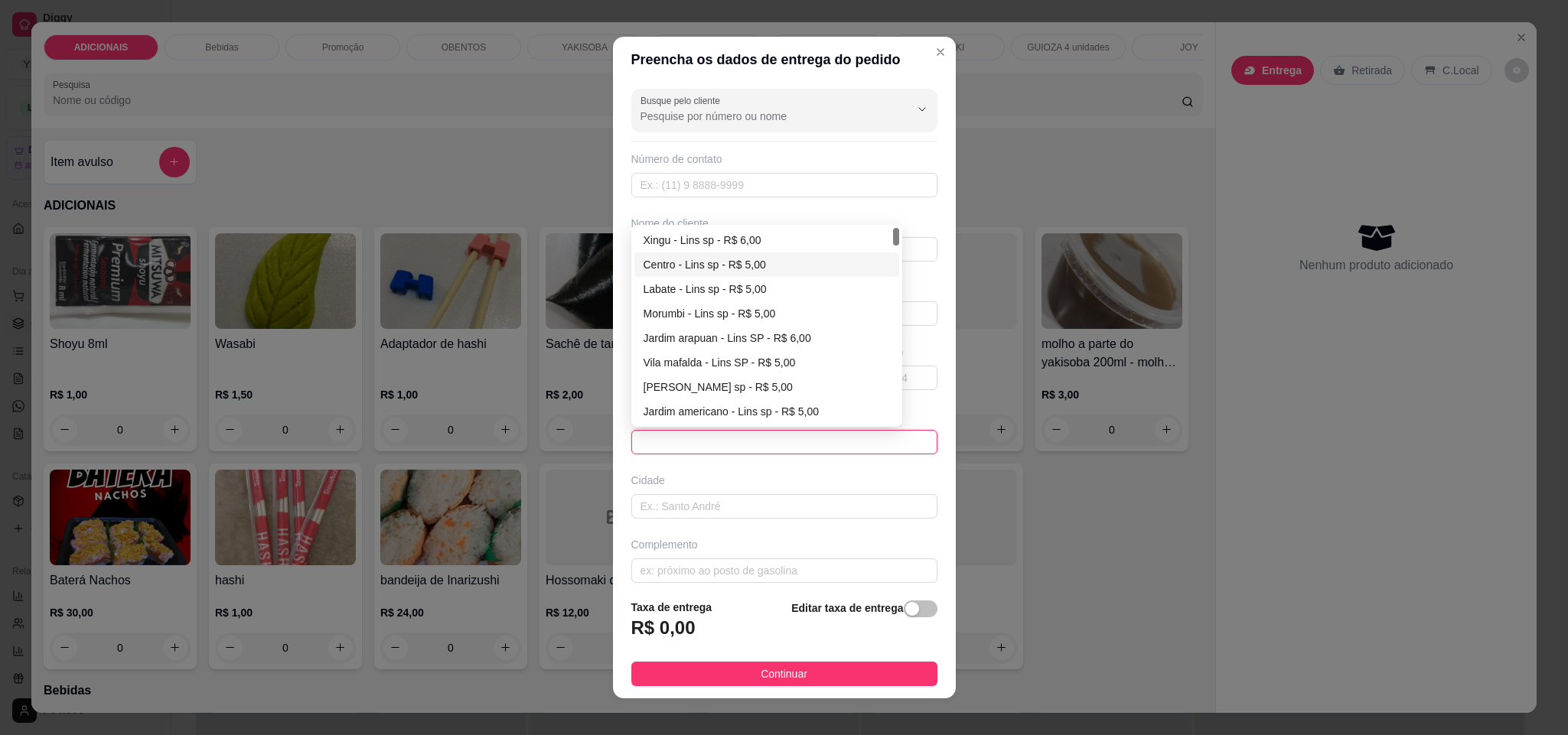
click at [747, 271] on div "Centro - Lins sp - R$ 5,00" at bounding box center [767, 264] width 247 height 17
type input "Lins sp"
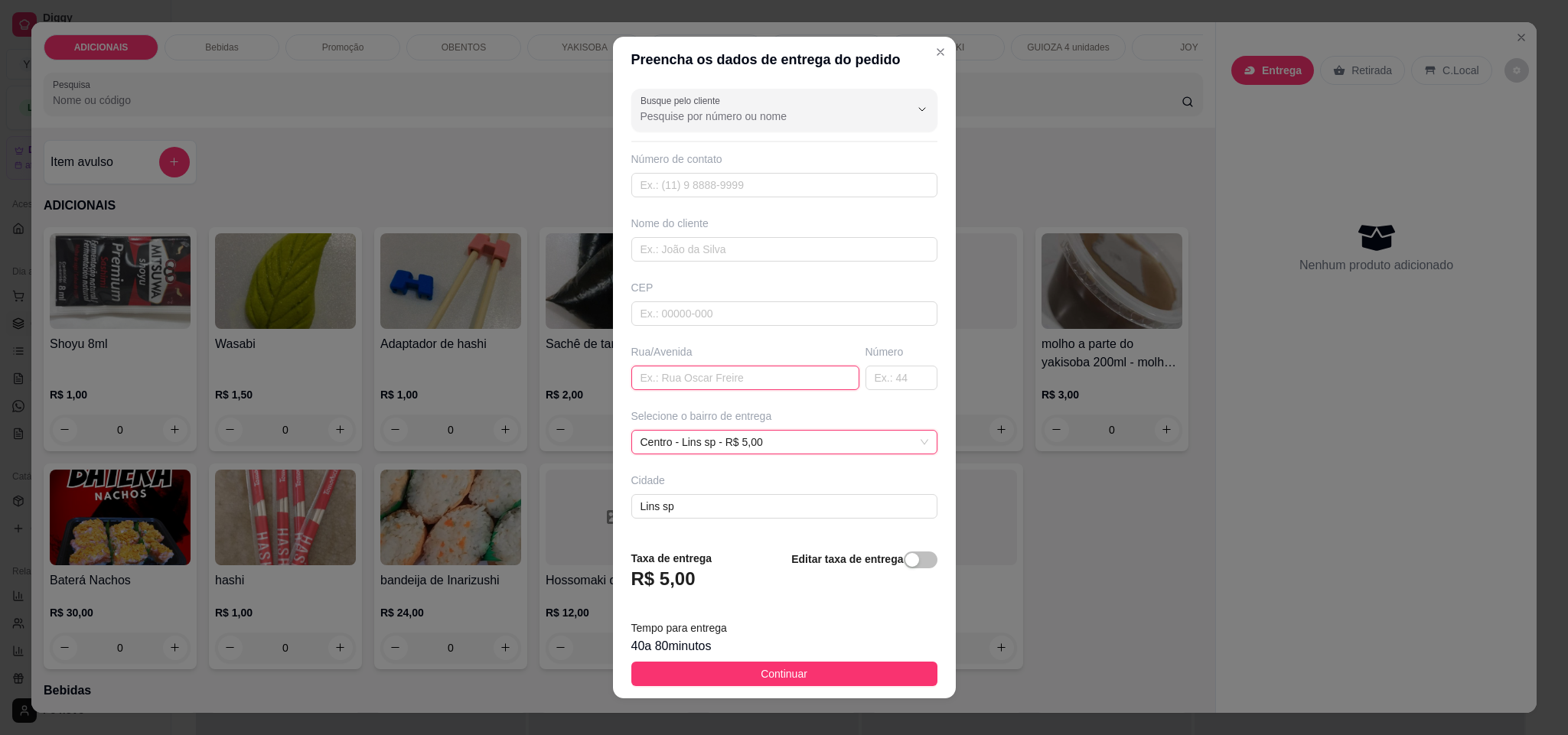
click at [717, 377] on input "text" at bounding box center [745, 378] width 228 height 25
type input "[DATE]"
click at [880, 385] on input "text" at bounding box center [901, 378] width 72 height 25
type input "545"
click at [749, 196] on input "text" at bounding box center [784, 185] width 306 height 25
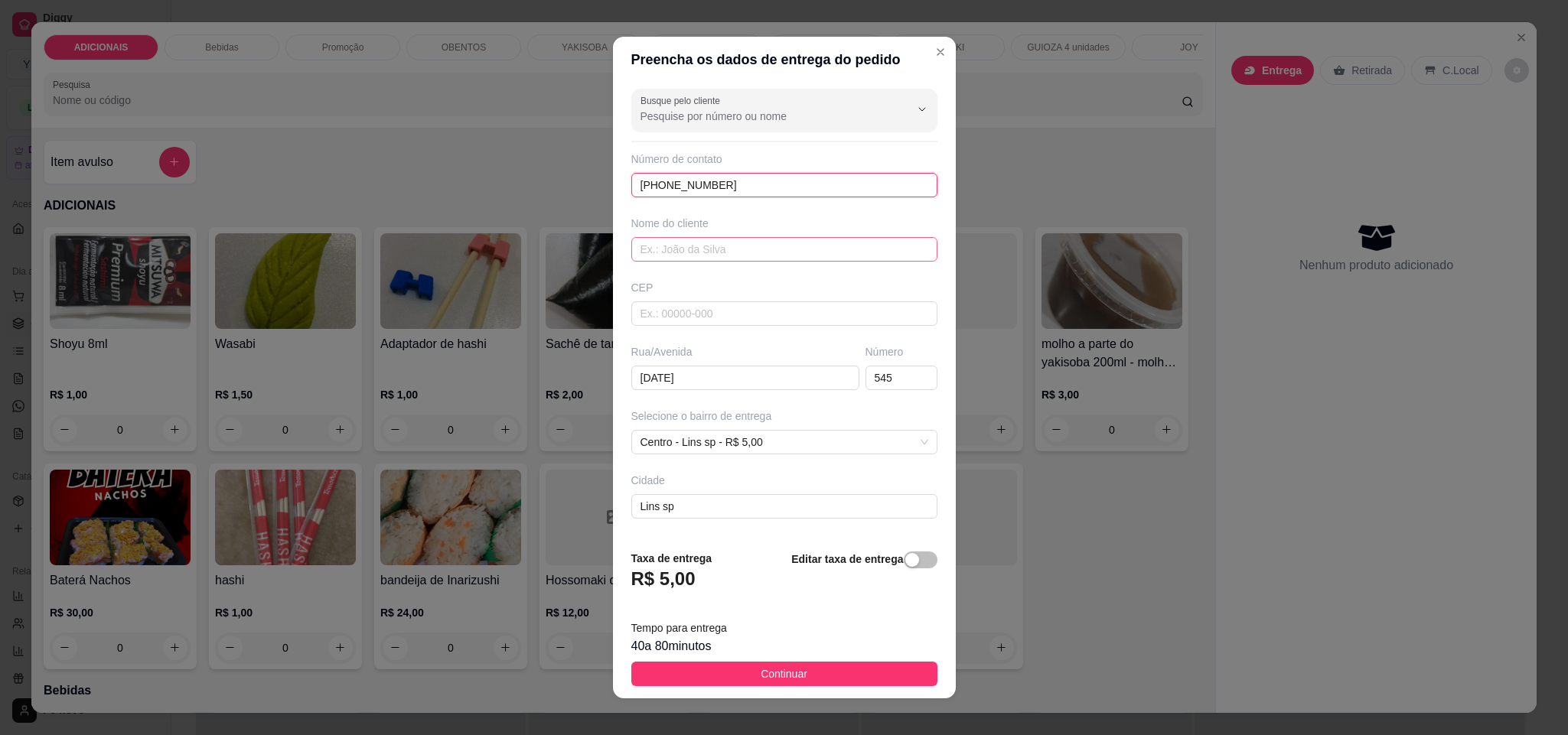
type input "[PHONE_NUMBER]"
click at [780, 255] on input "text" at bounding box center [784, 250] width 306 height 25
type input "bia"
click at [786, 682] on span "Continuar" at bounding box center [784, 673] width 47 height 17
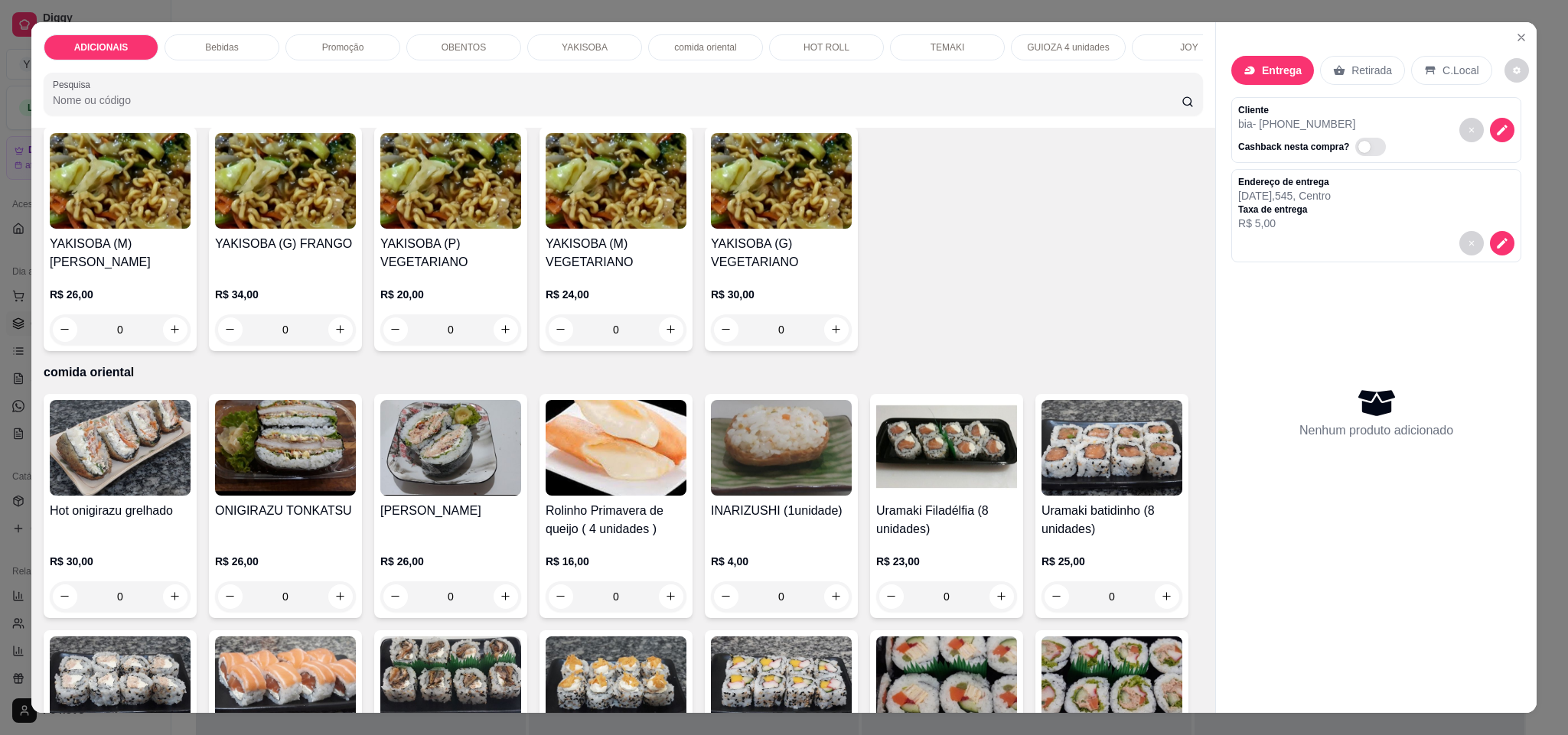
scroll to position [2523, 0]
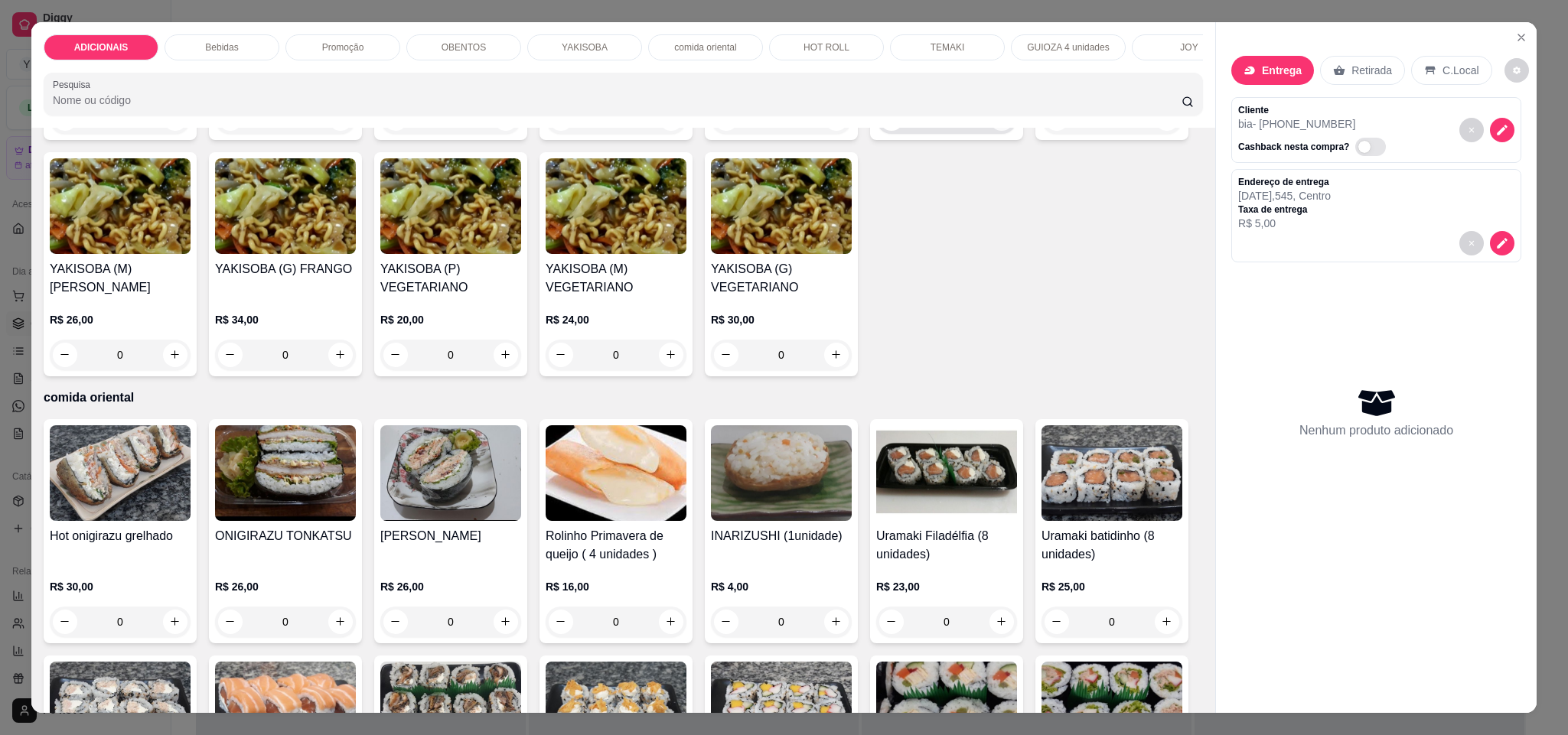
click at [998, 131] on button "increase-product-quantity" at bounding box center [1001, 119] width 25 height 25
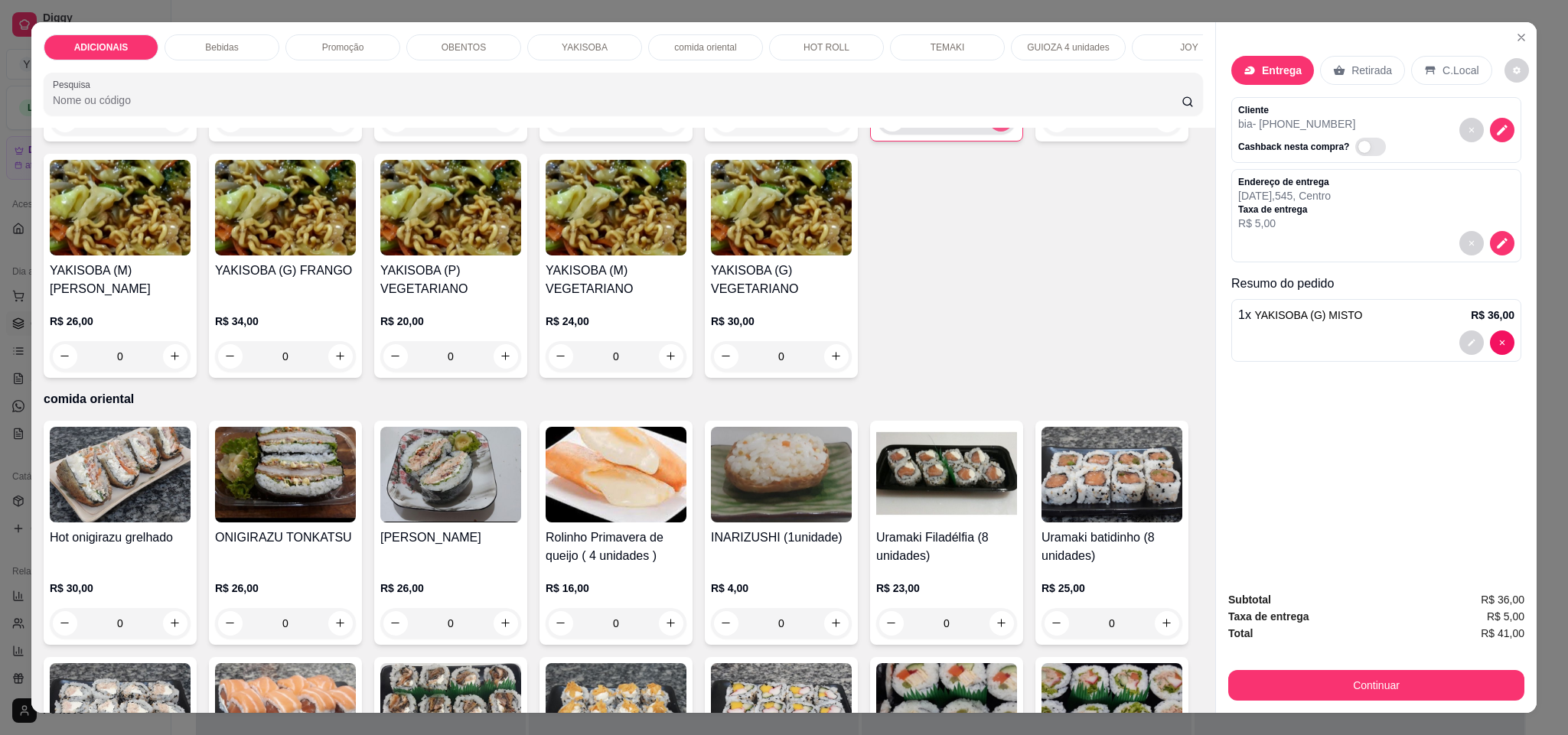
type input "1"
click at [848, 368] on button "increase-product-quantity" at bounding box center [836, 356] width 24 height 24
type input "1"
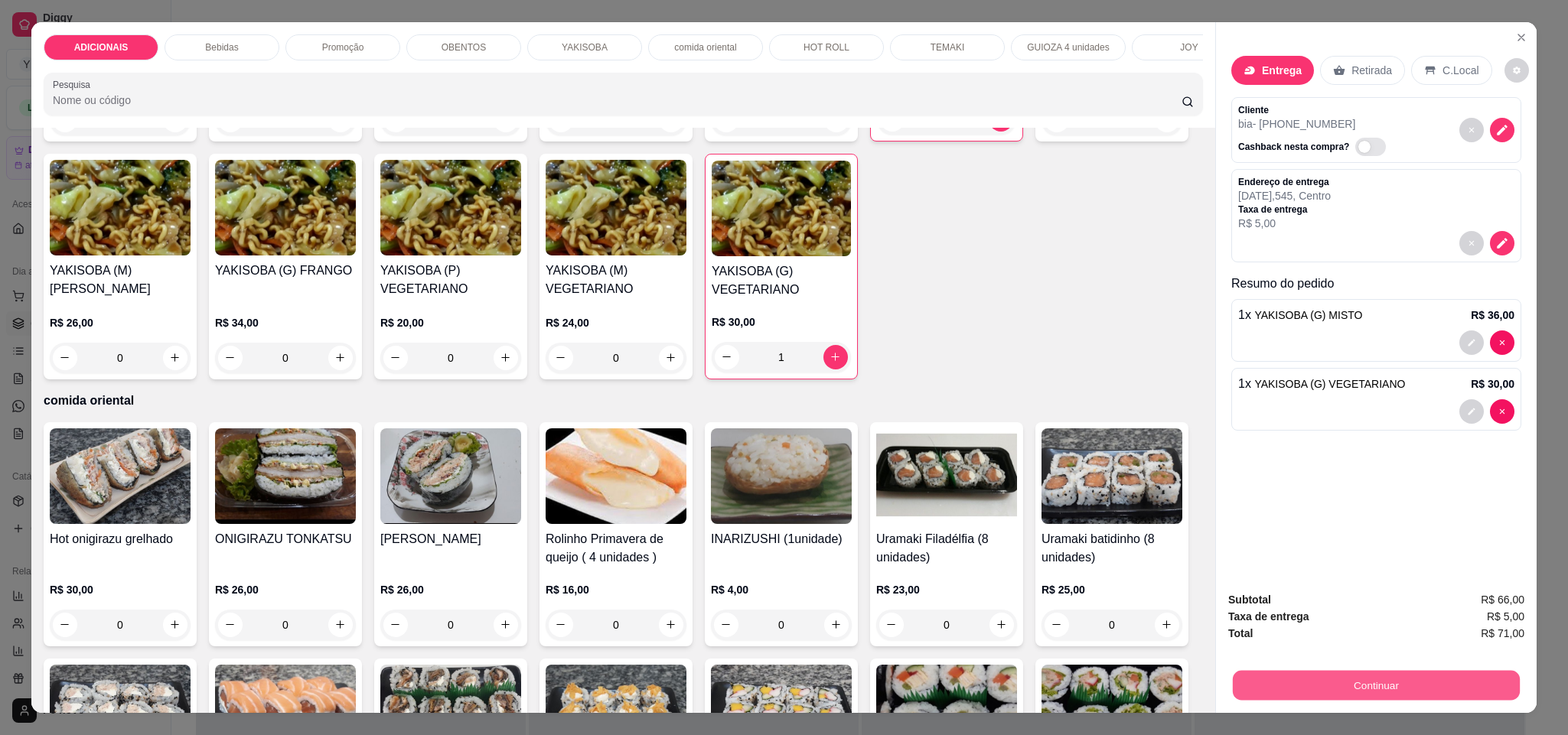
click at [1388, 677] on button "Continuar" at bounding box center [1376, 685] width 287 height 30
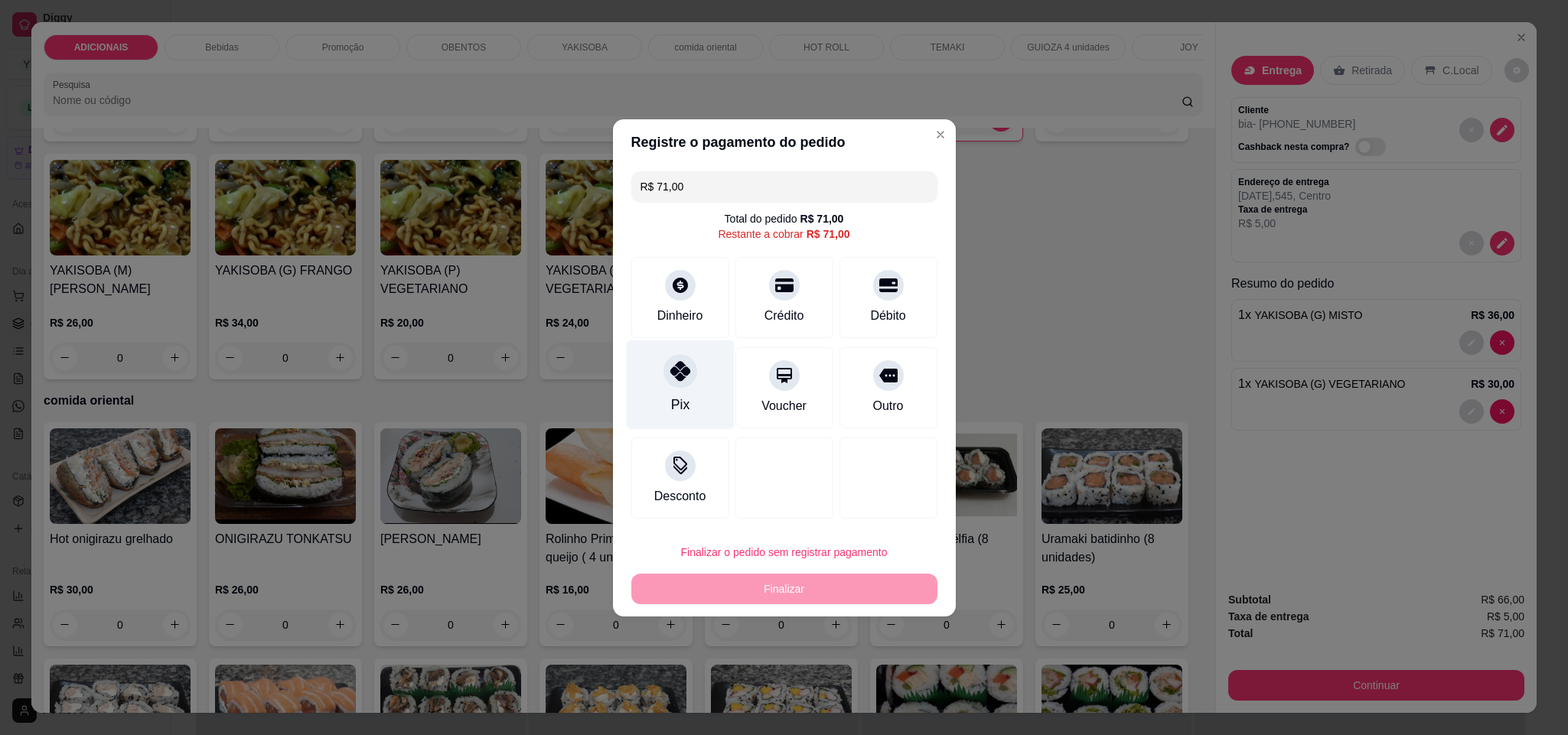
click at [673, 407] on div "Pix" at bounding box center [679, 404] width 19 height 20
type input "R$ 0,00"
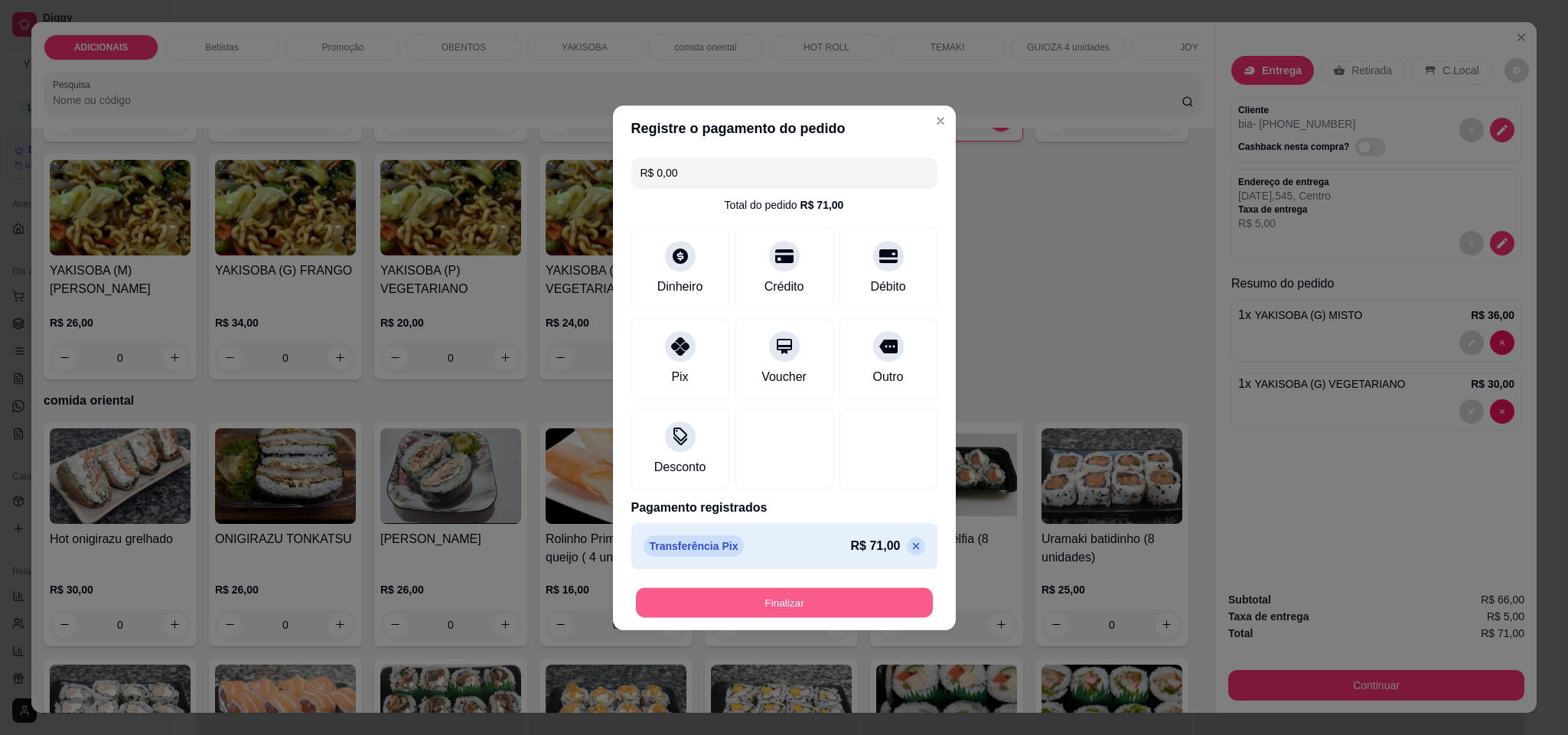
click at [829, 562] on section "Registre o pagamento do pedido R$ 0,00 Total do pedido R$ 71,00 Dinheiro Crédit…" at bounding box center [784, 368] width 343 height 525
click at [774, 604] on button "Finalizar" at bounding box center [784, 602] width 306 height 31
type input "0"
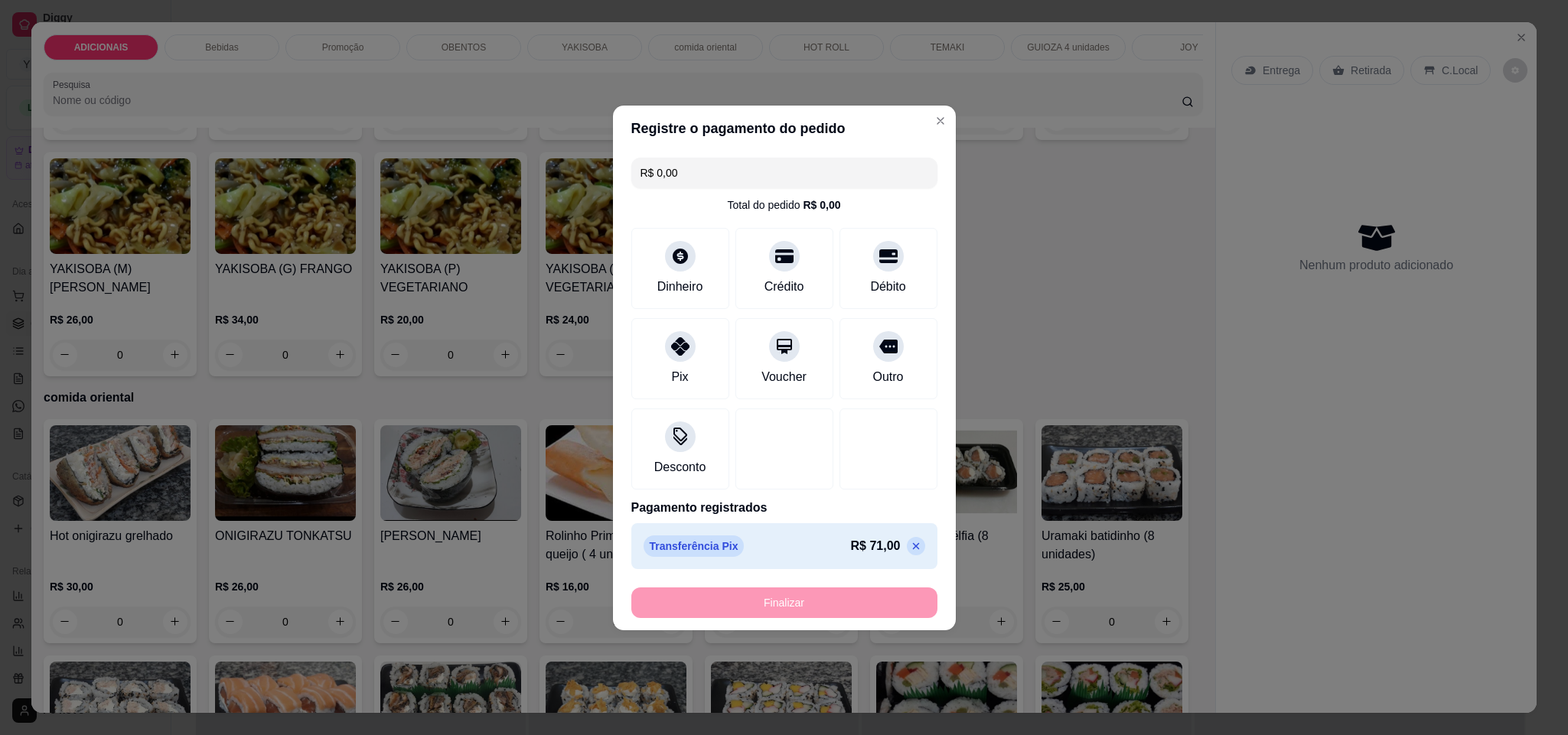
type input "-R$ 71,00"
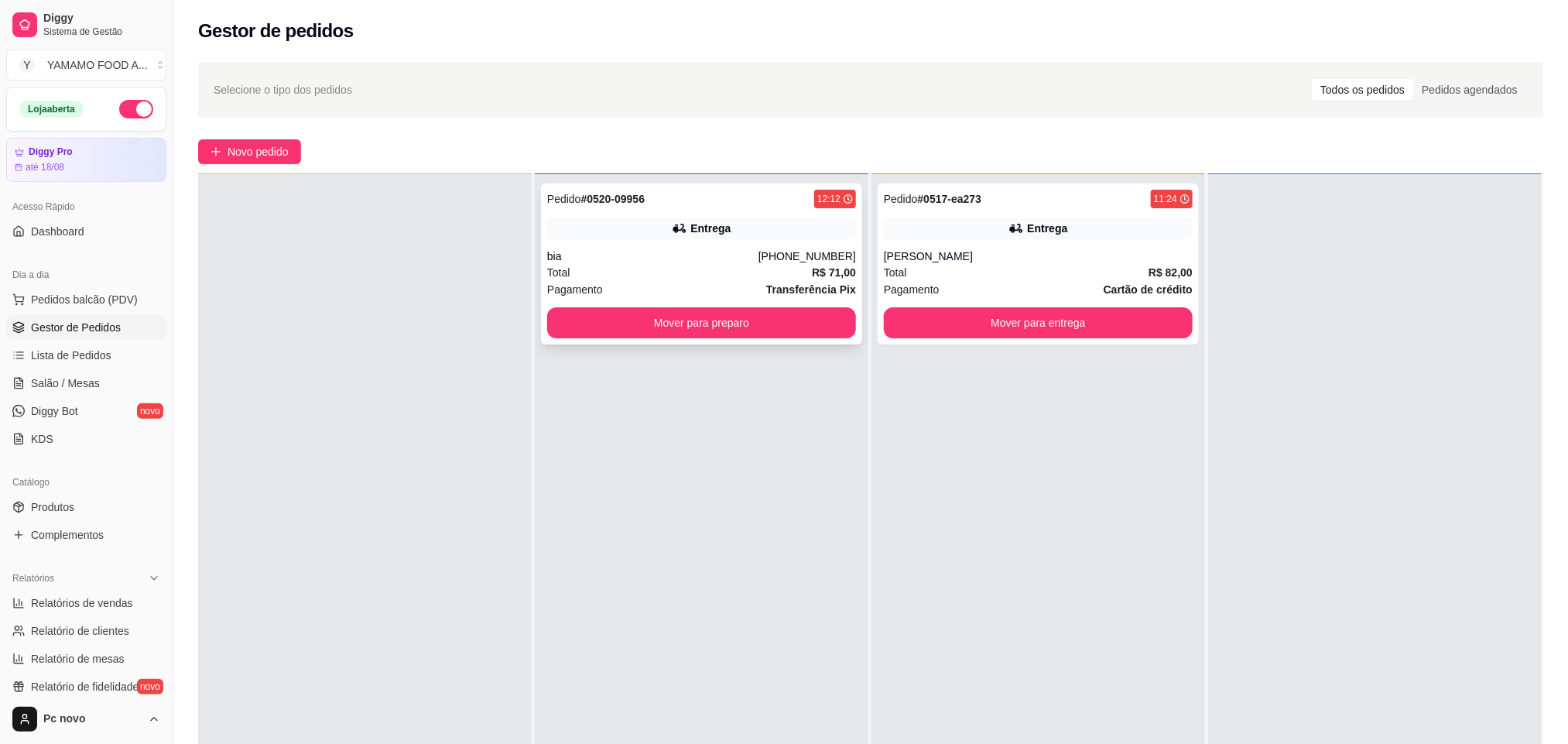
click at [676, 251] on div "bia" at bounding box center [653, 257] width 211 height 16
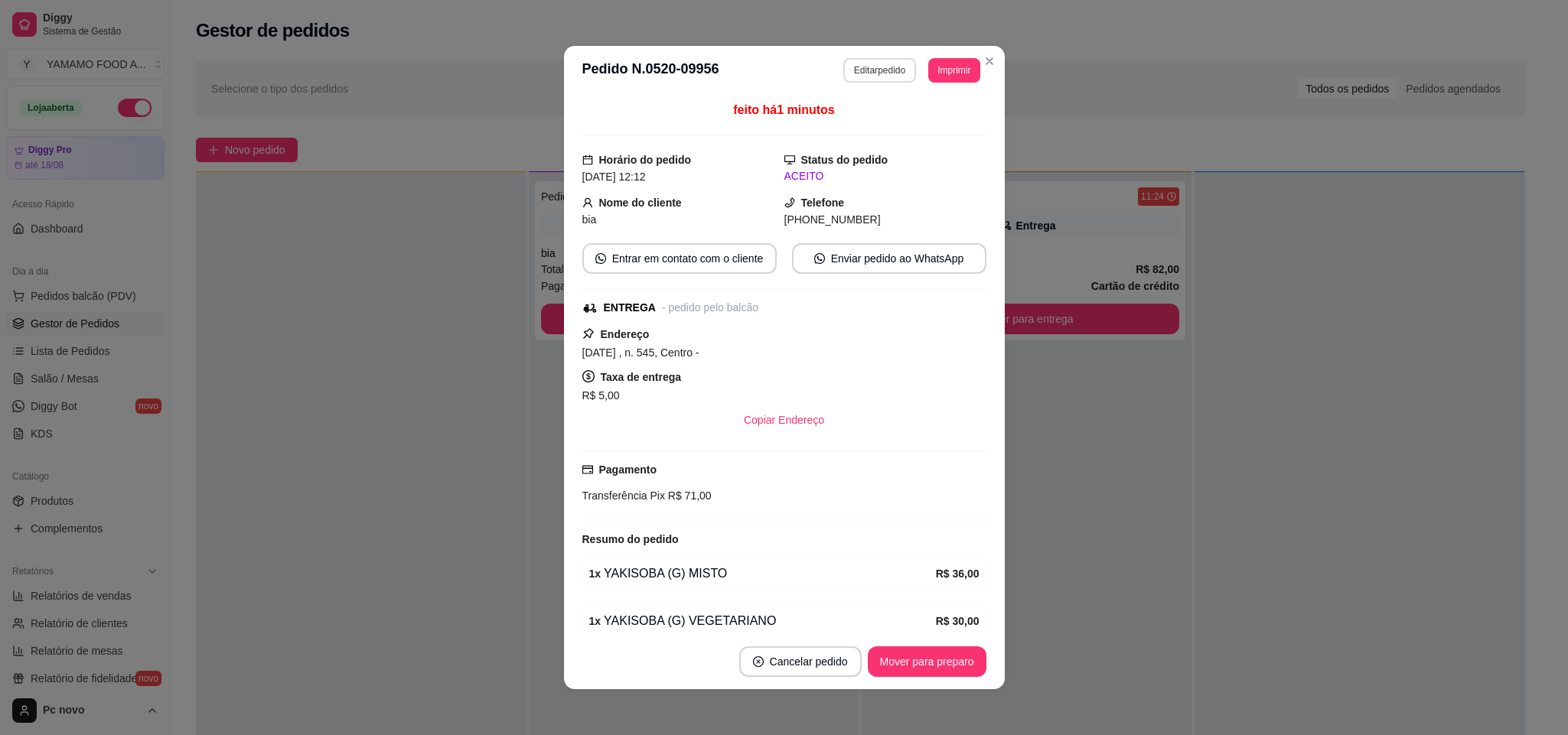
click at [883, 66] on button "Editar pedido" at bounding box center [880, 70] width 72 height 25
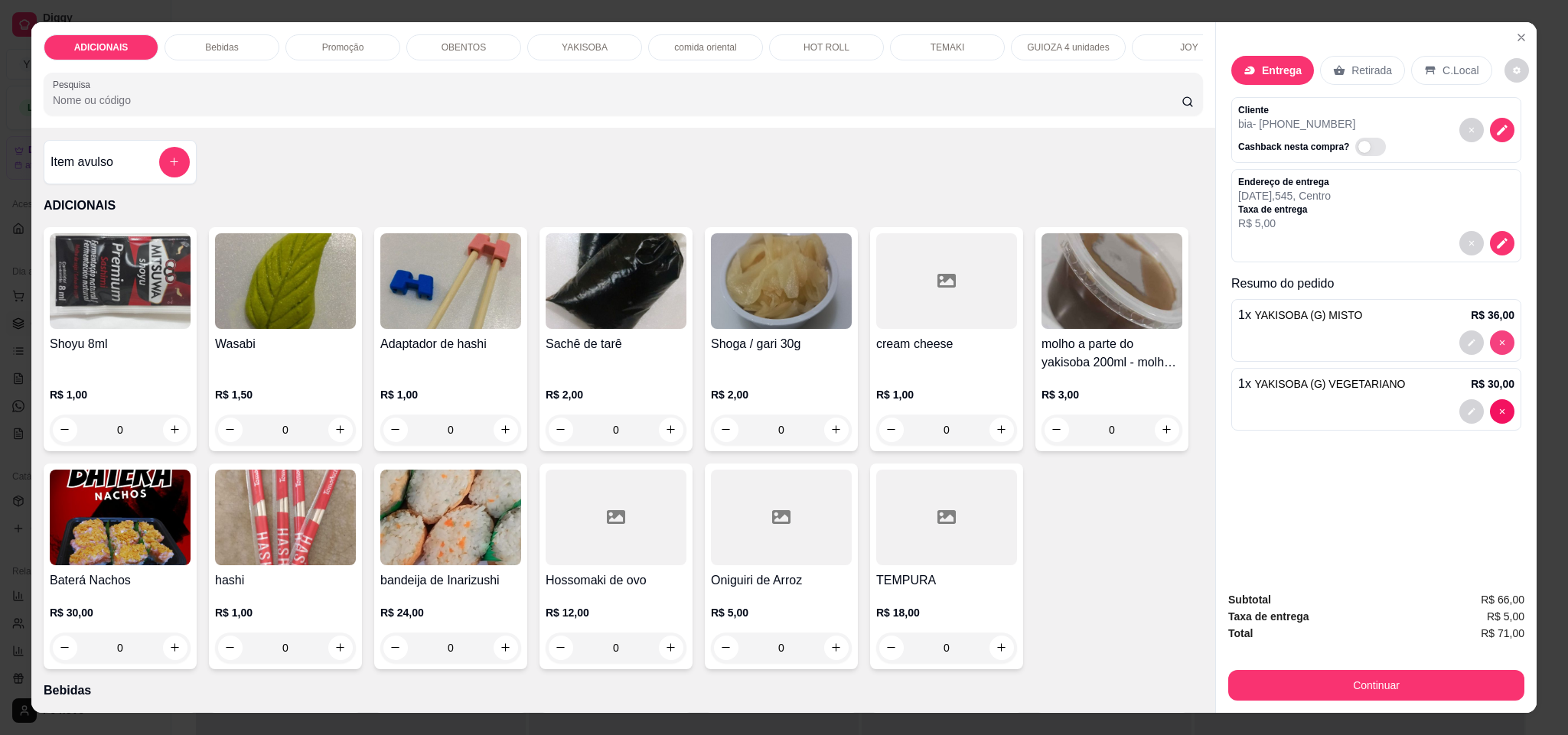
type input "0"
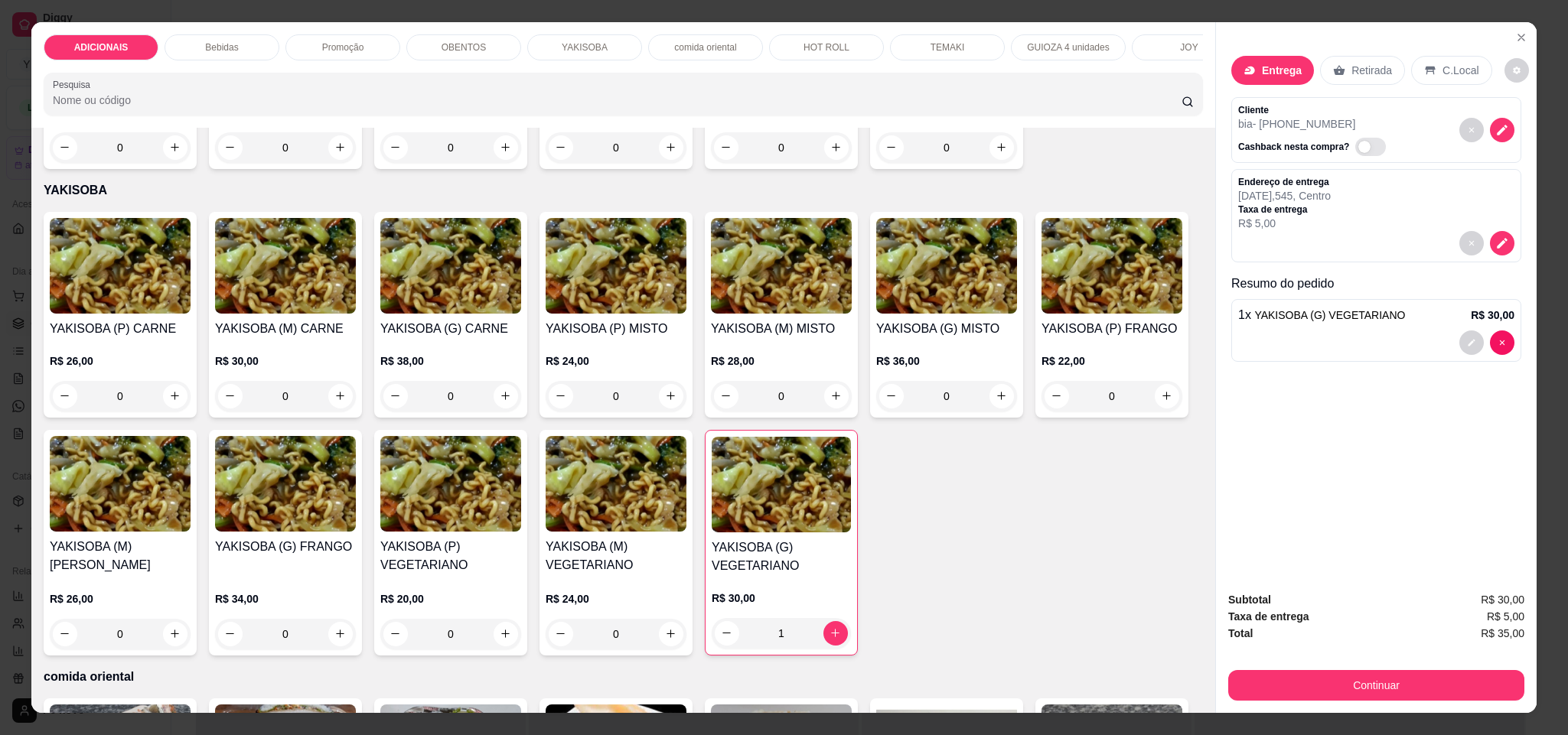
scroll to position [2523, 0]
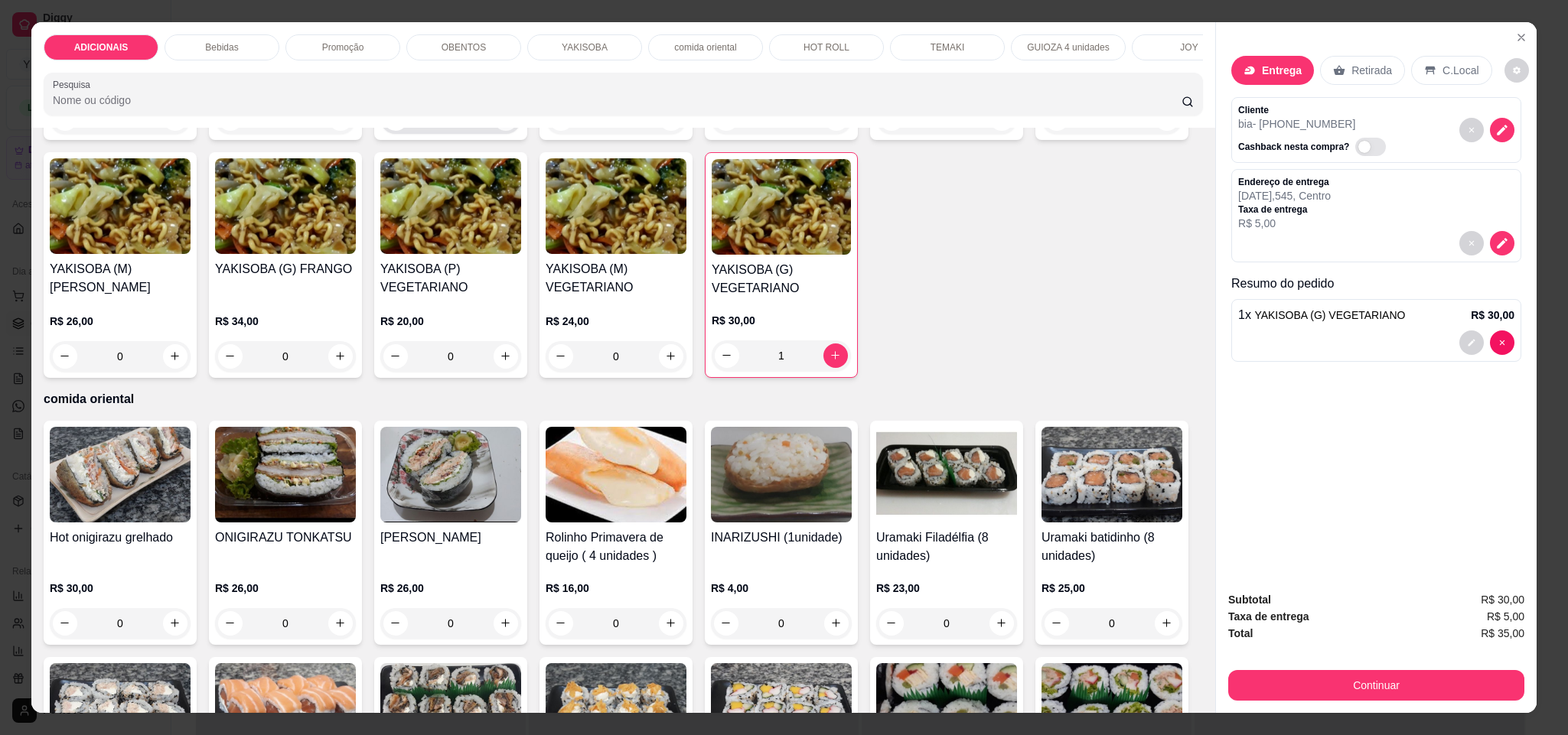
click at [503, 131] on button "increase-product-quantity" at bounding box center [506, 119] width 25 height 25
type input "1"
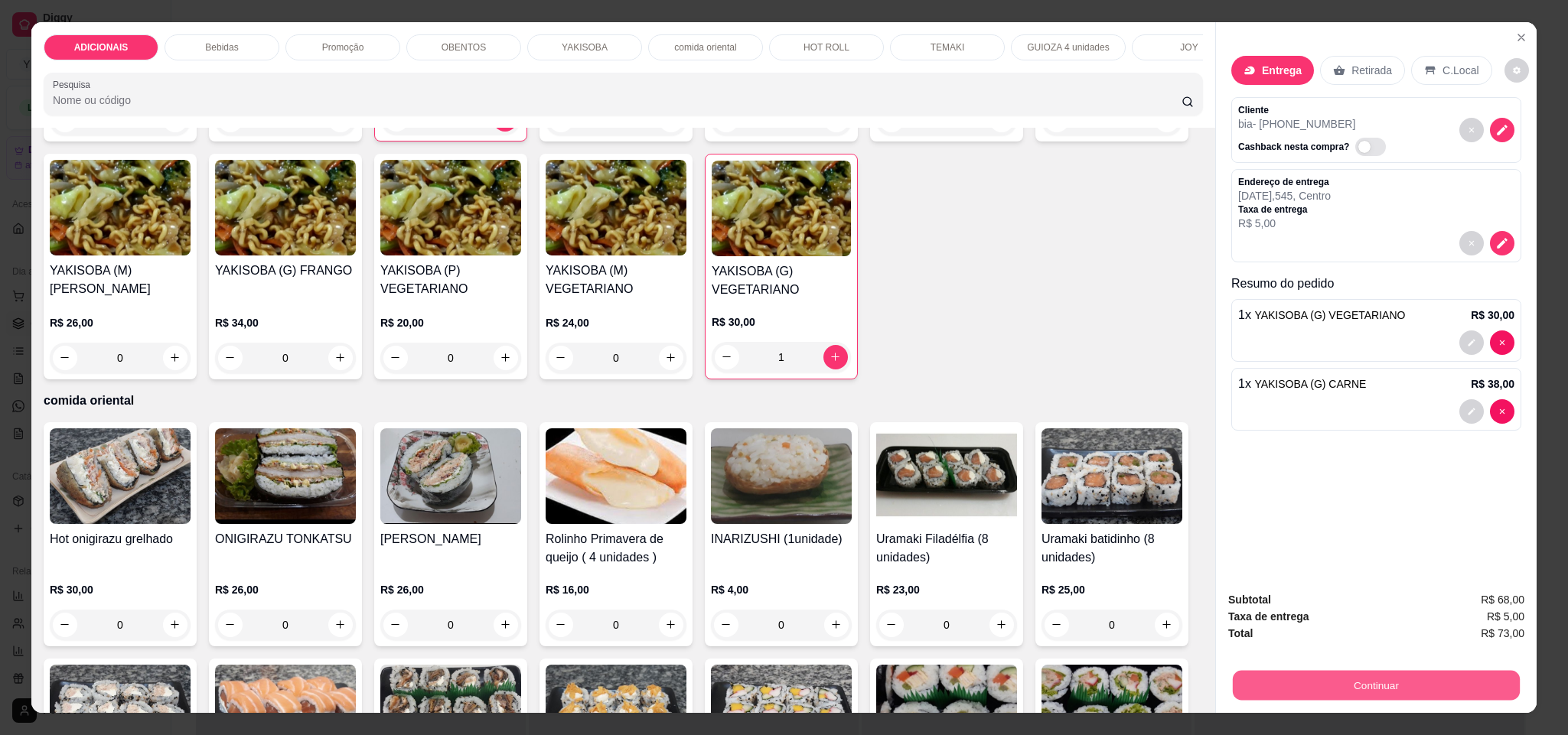
click at [1327, 686] on button "Continuar" at bounding box center [1376, 685] width 287 height 30
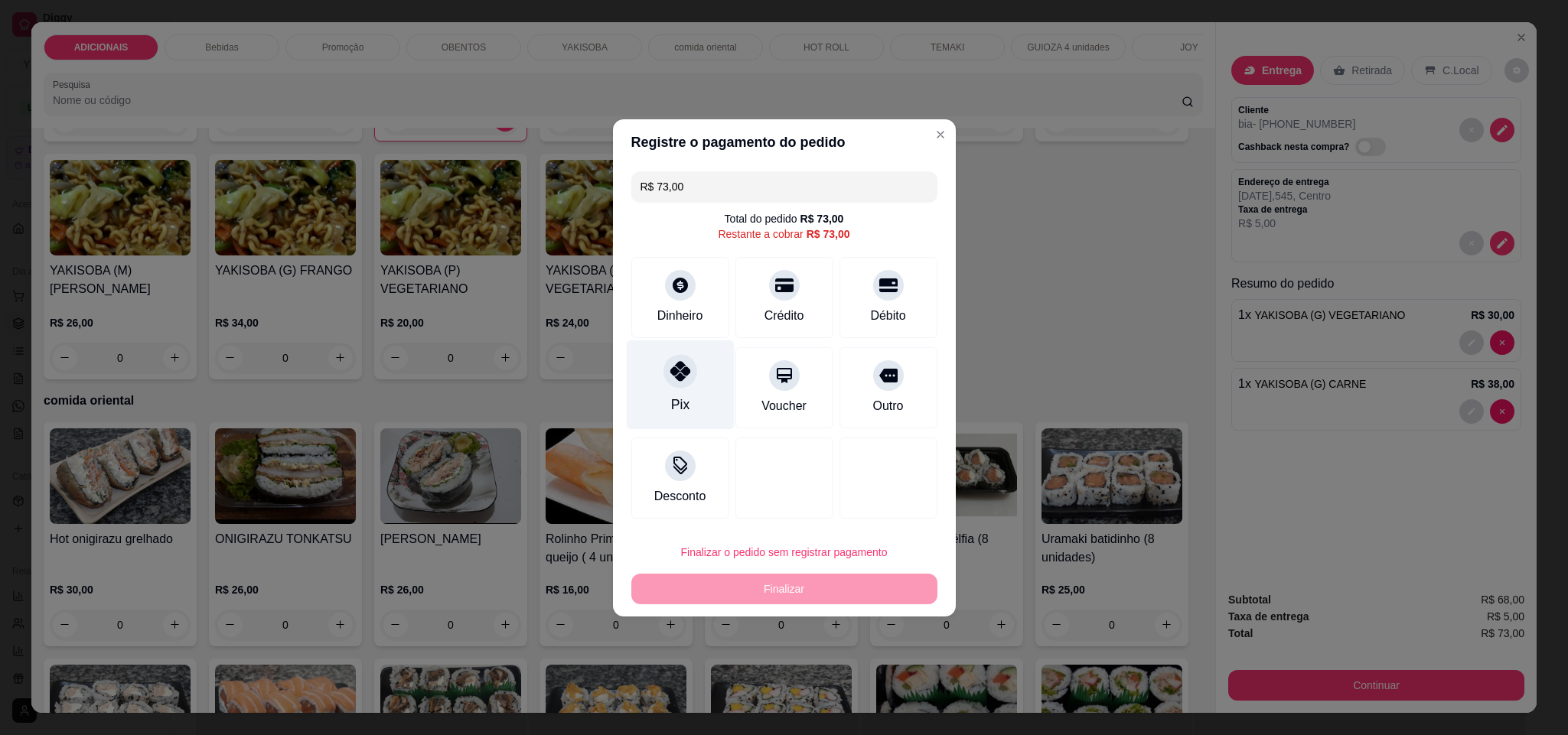
click at [684, 416] on div "Pix" at bounding box center [680, 384] width 108 height 89
type input "R$ 0,00"
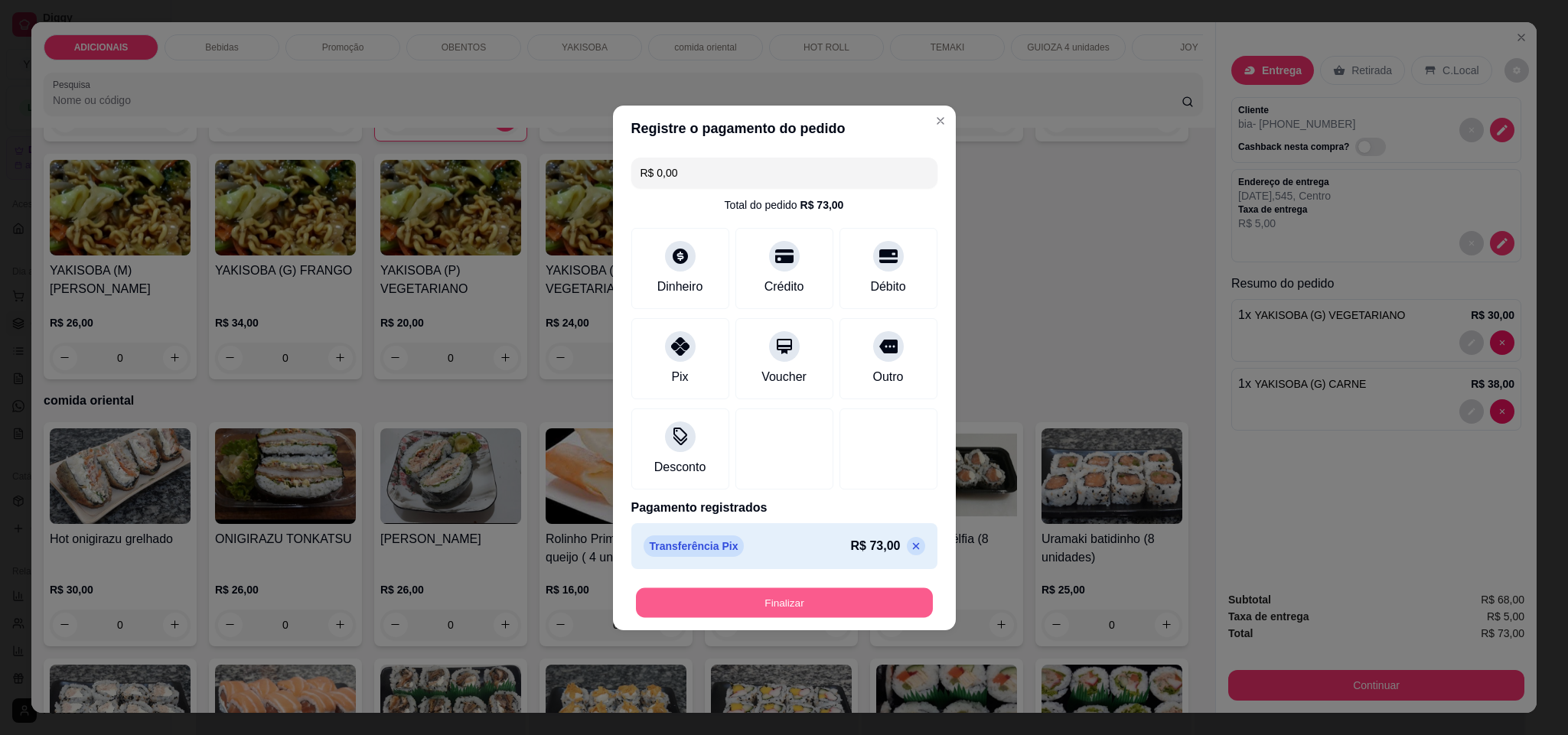
click at [733, 599] on button "Finalizar" at bounding box center [784, 602] width 297 height 30
type input "0"
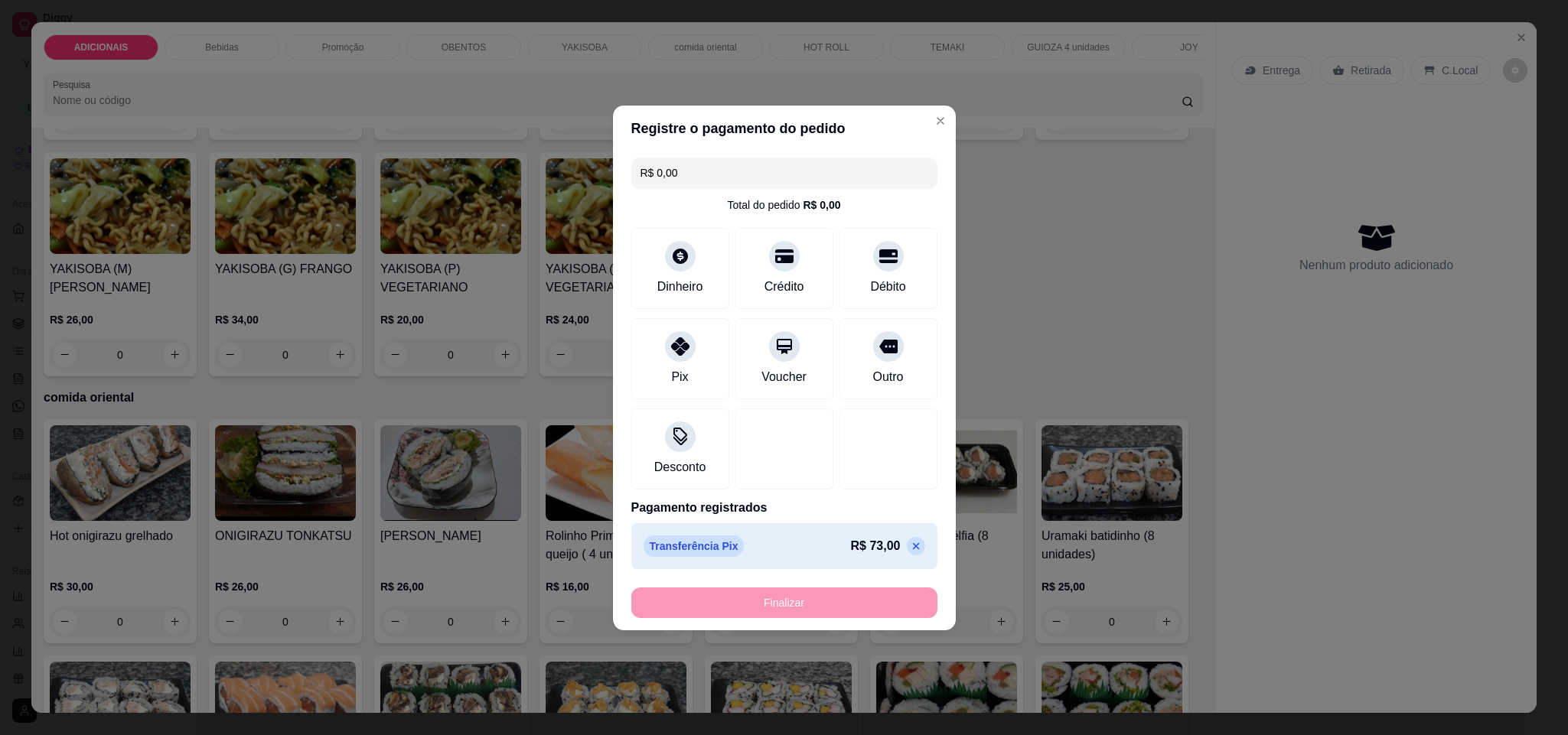
type input "-R$ 73,00"
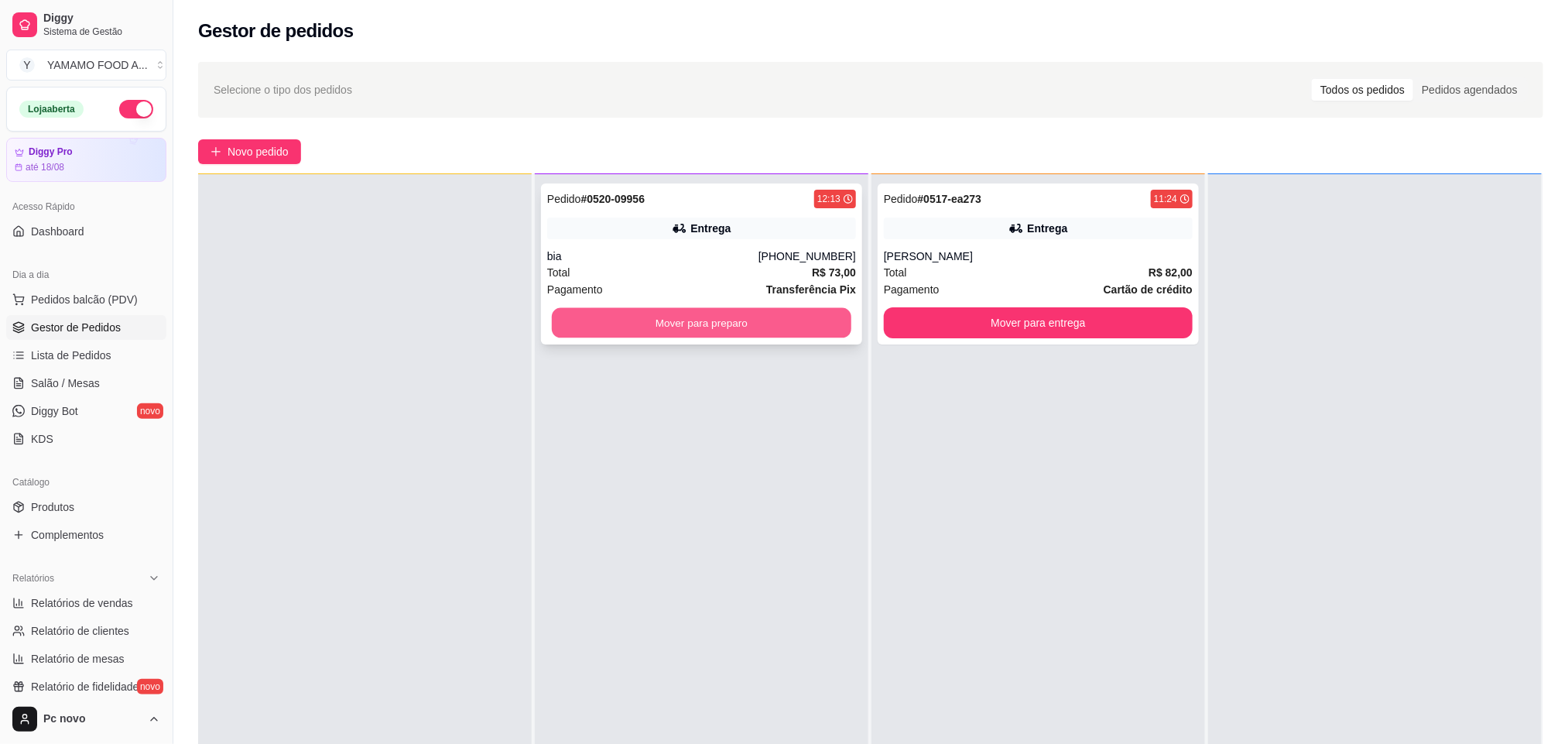
click at [776, 326] on button "Mover para preparo" at bounding box center [702, 323] width 299 height 30
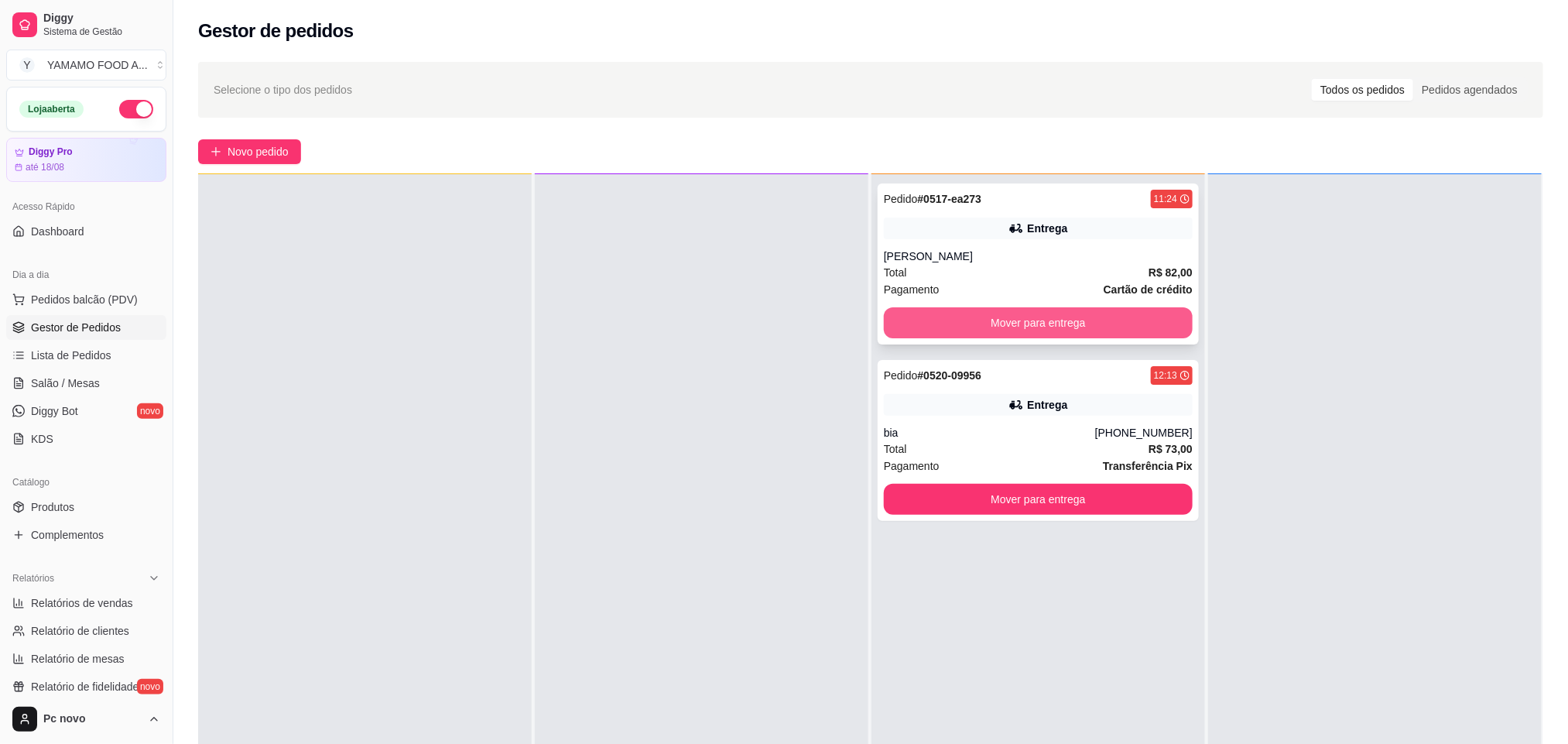
click at [996, 323] on button "Mover para entrega" at bounding box center [1038, 323] width 309 height 31
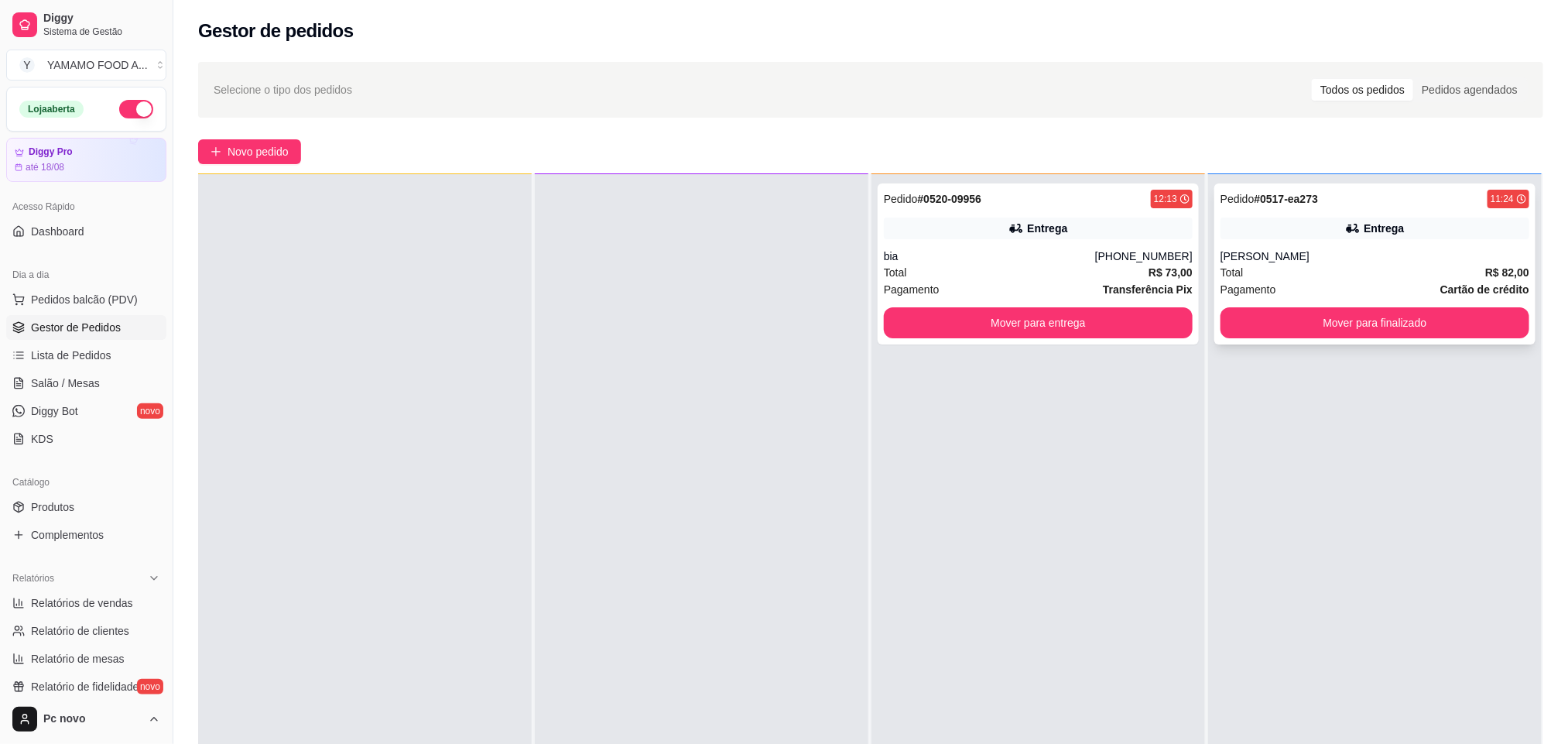
click at [1259, 264] on div "Total R$ 82,00" at bounding box center [1375, 272] width 309 height 17
click at [143, 305] on button "Pedidos balcão (PDV)" at bounding box center [86, 299] width 160 height 25
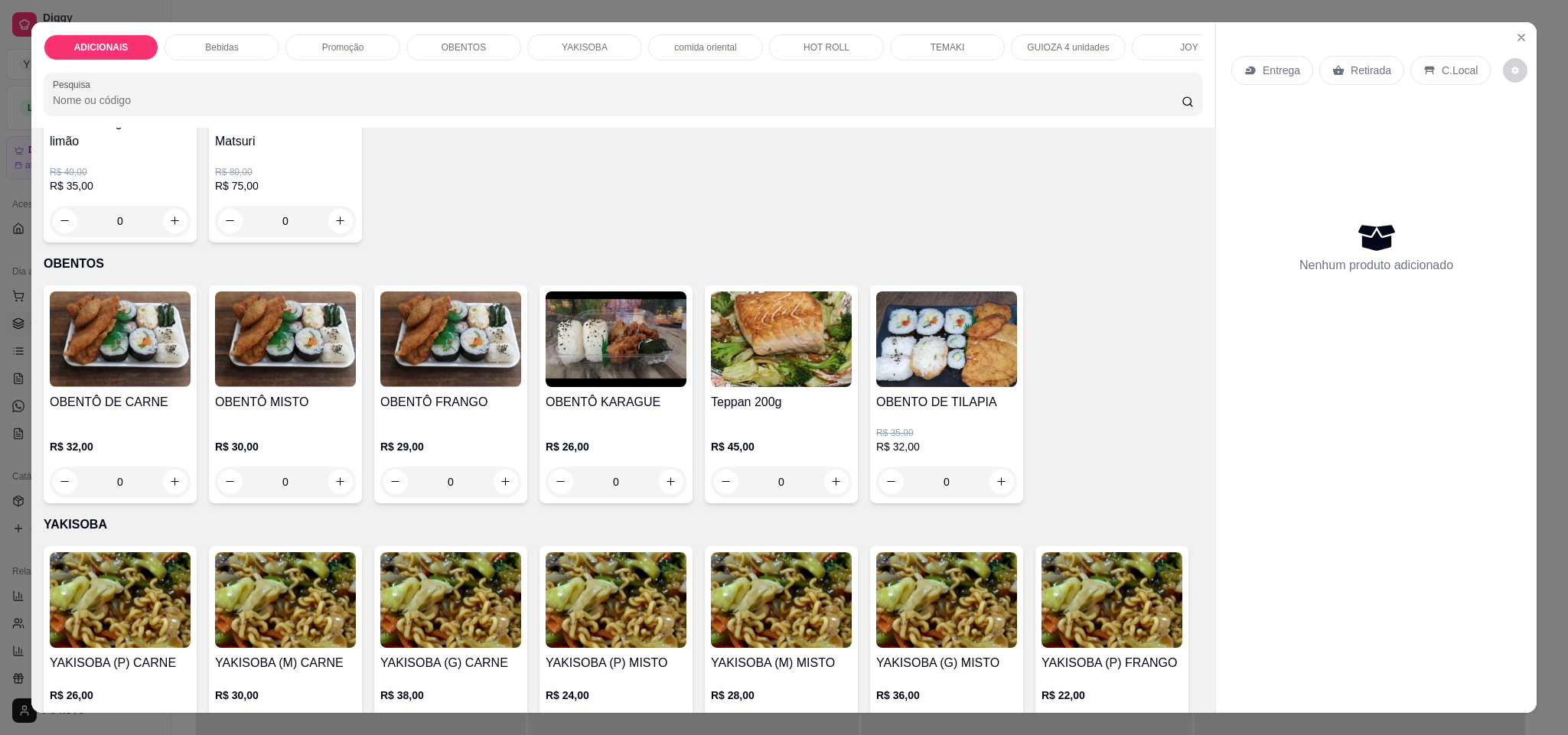
scroll to position [1835, 0]
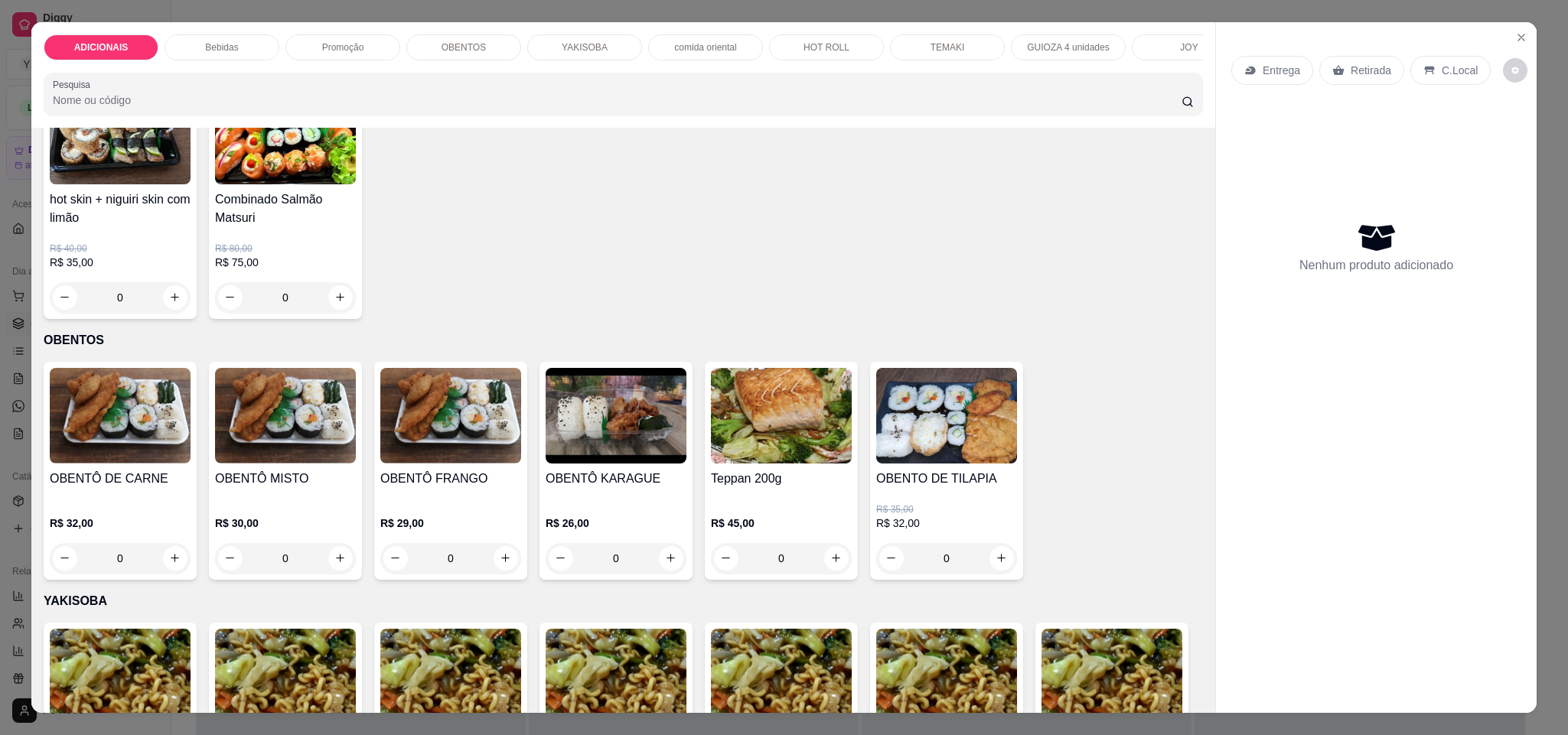
click at [338, 61] on button "increase-product-quantity" at bounding box center [341, 49] width 25 height 25
type input "1"
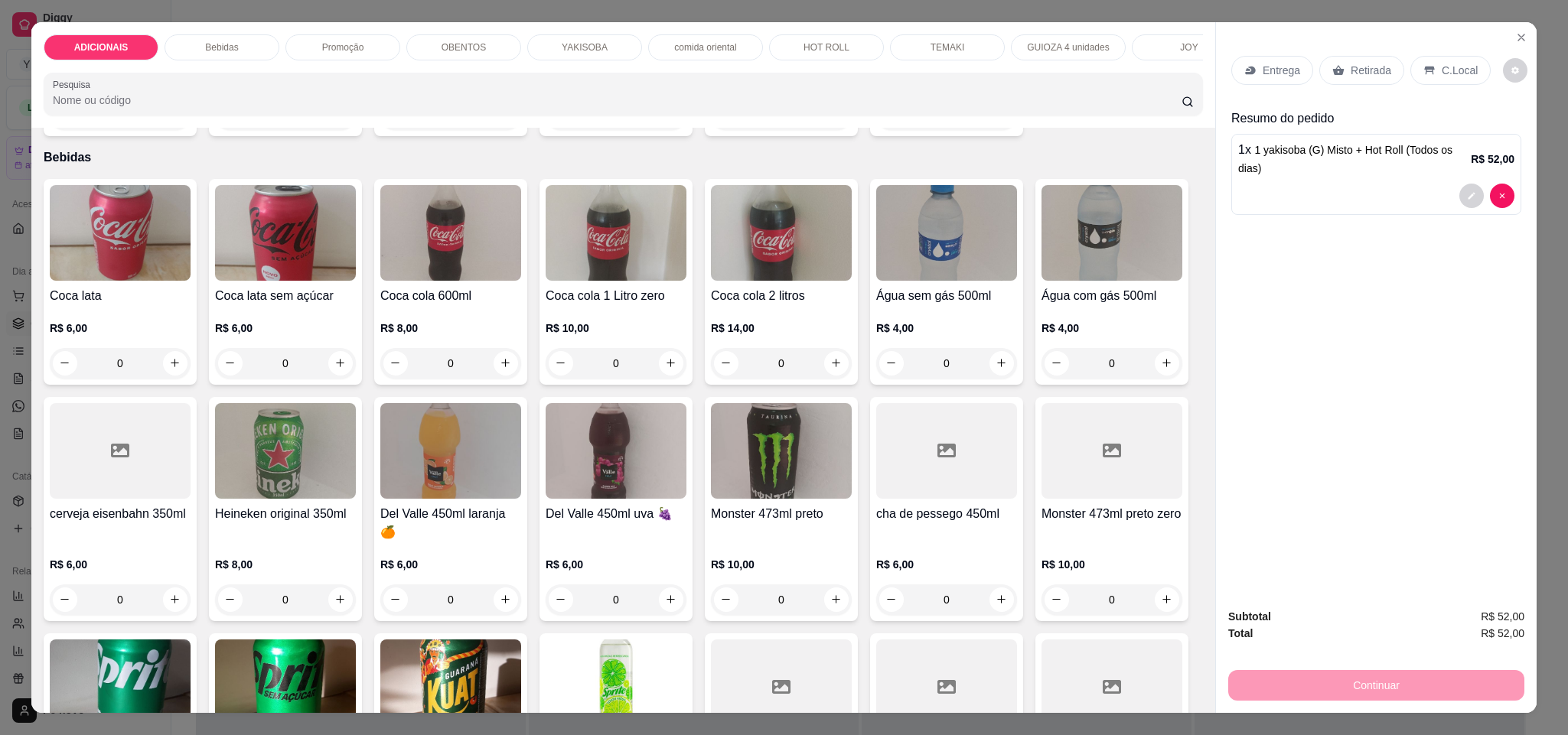
scroll to position [573, 0]
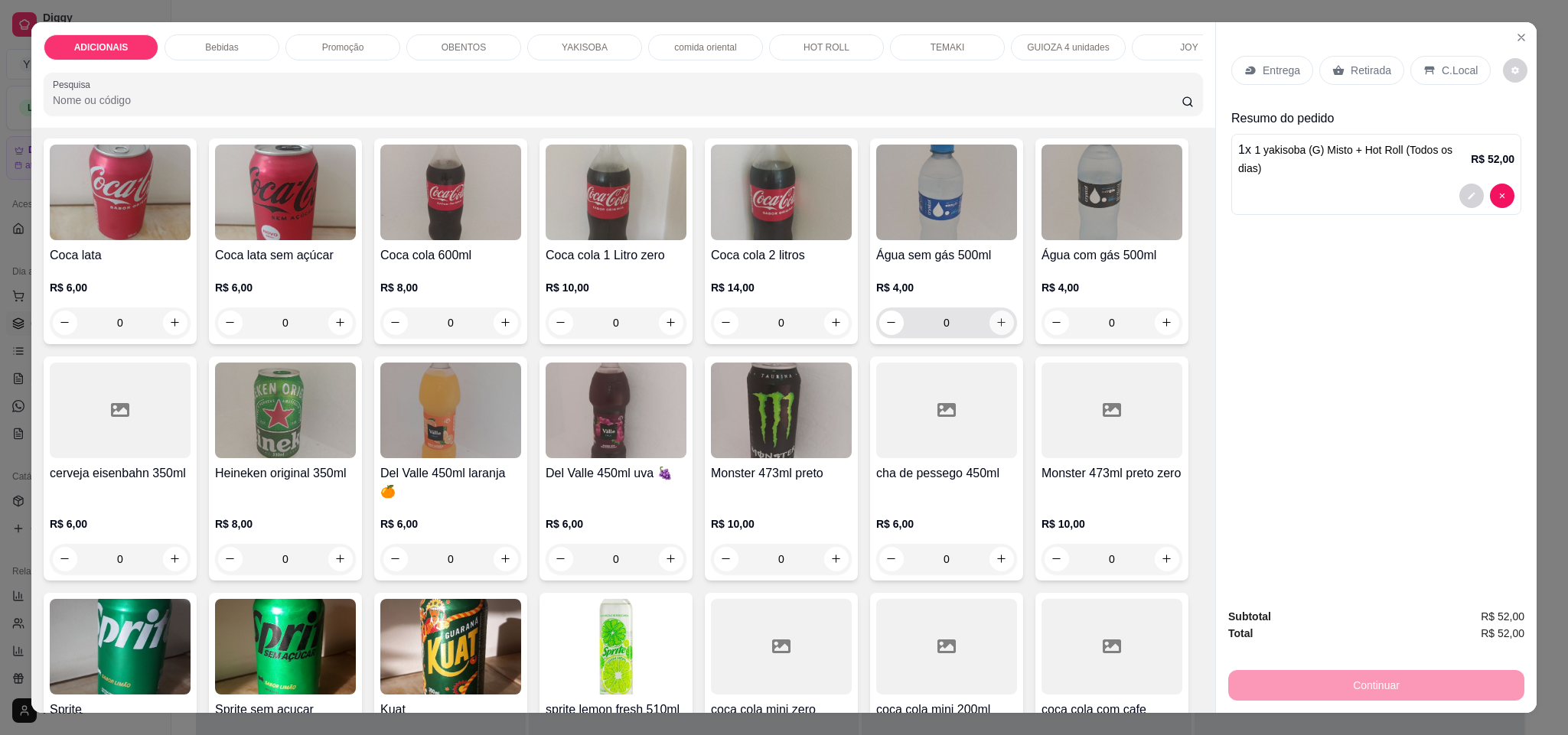
click at [995, 328] on icon "increase-product-quantity" at bounding box center [1001, 322] width 12 height 12
type input "1"
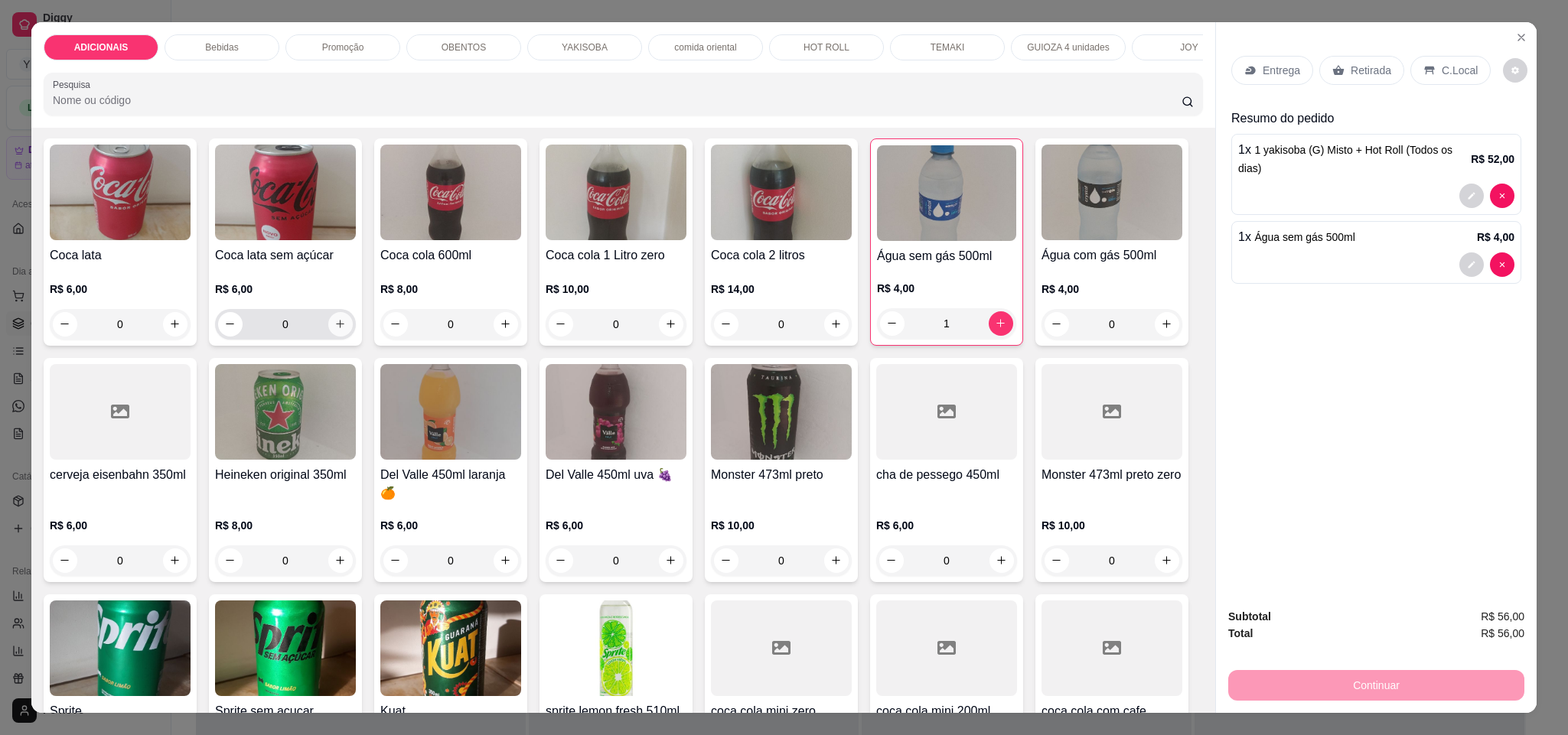
click at [335, 330] on icon "increase-product-quantity" at bounding box center [340, 324] width 12 height 12
type input "1"
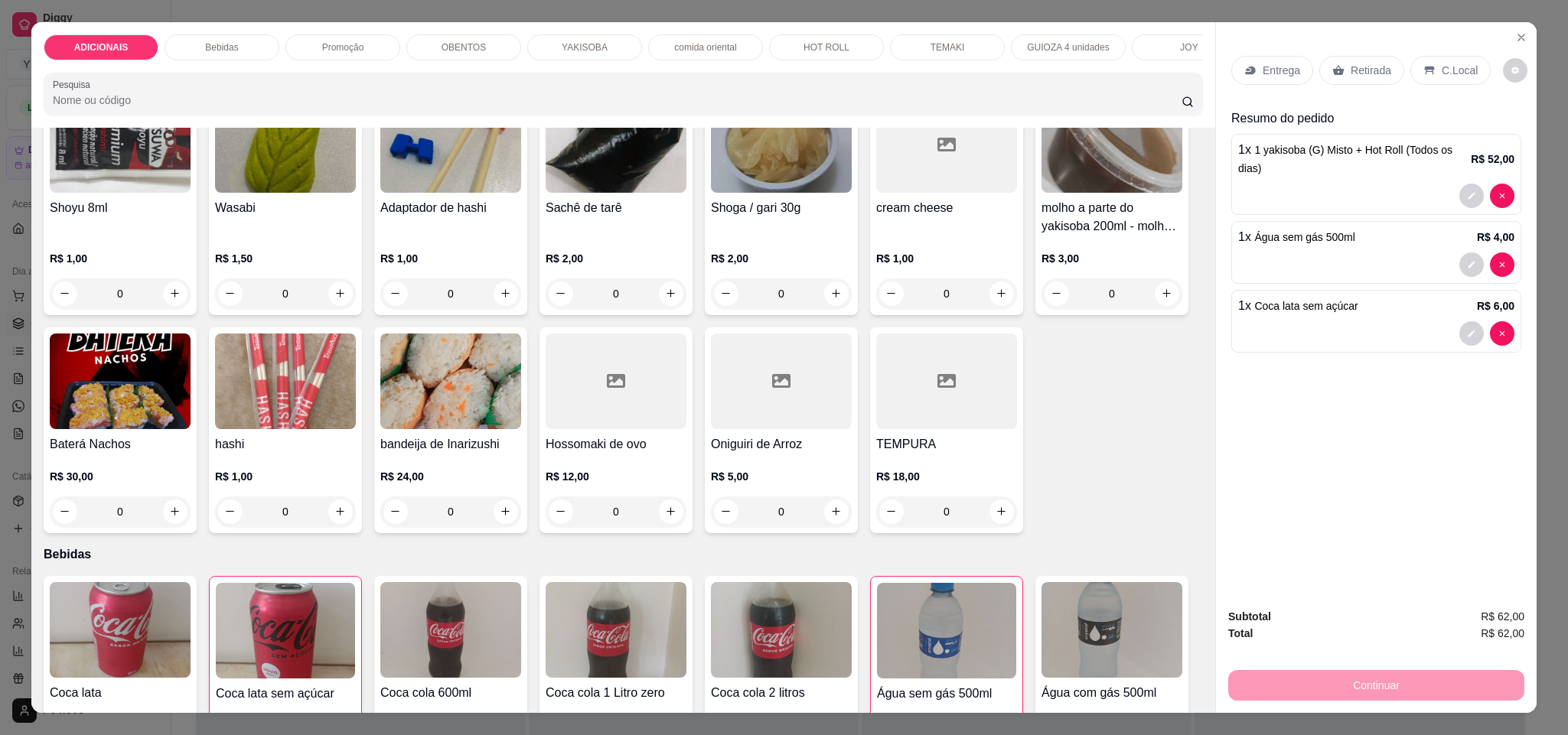
scroll to position [0, 0]
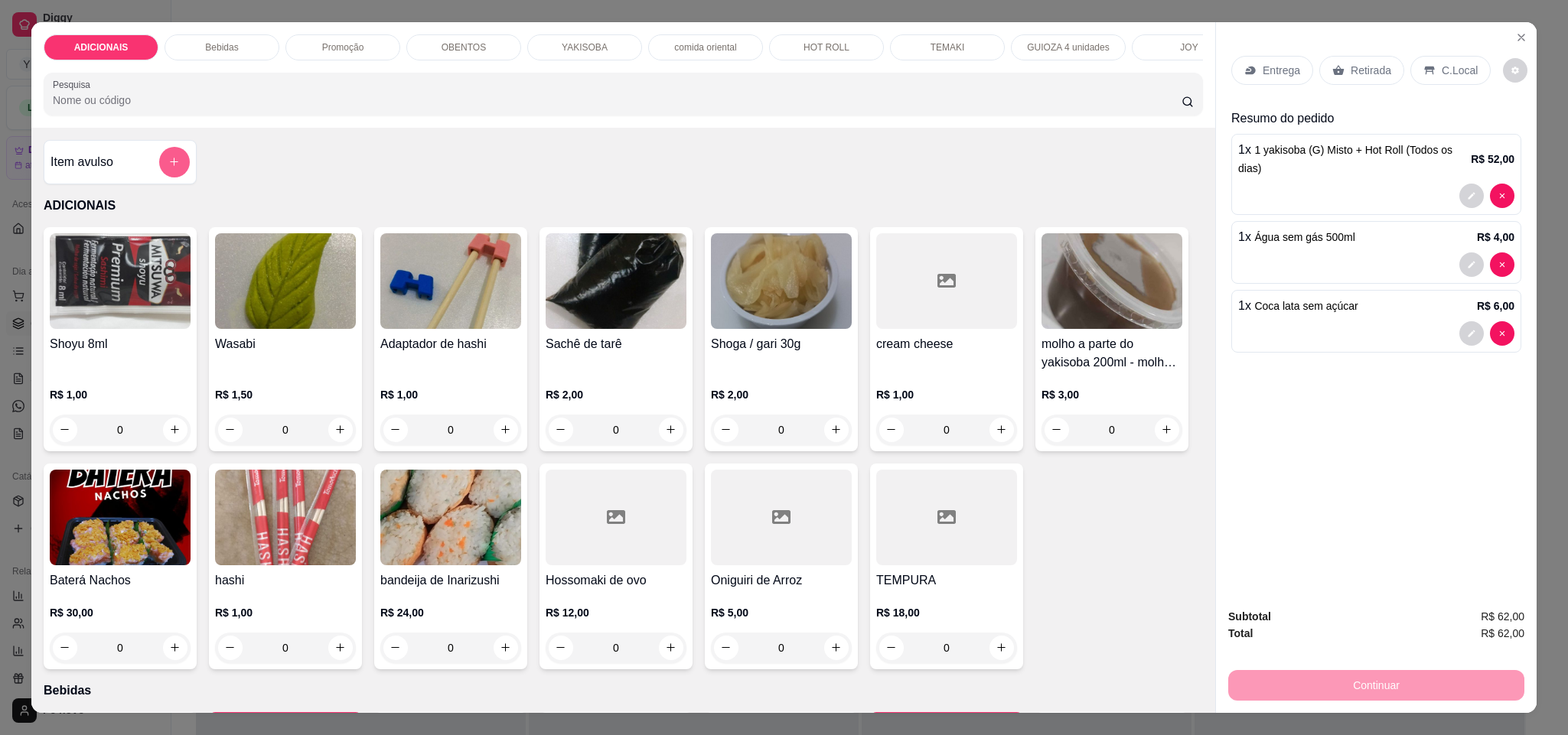
click at [159, 175] on button "add-separate-item" at bounding box center [174, 163] width 31 height 31
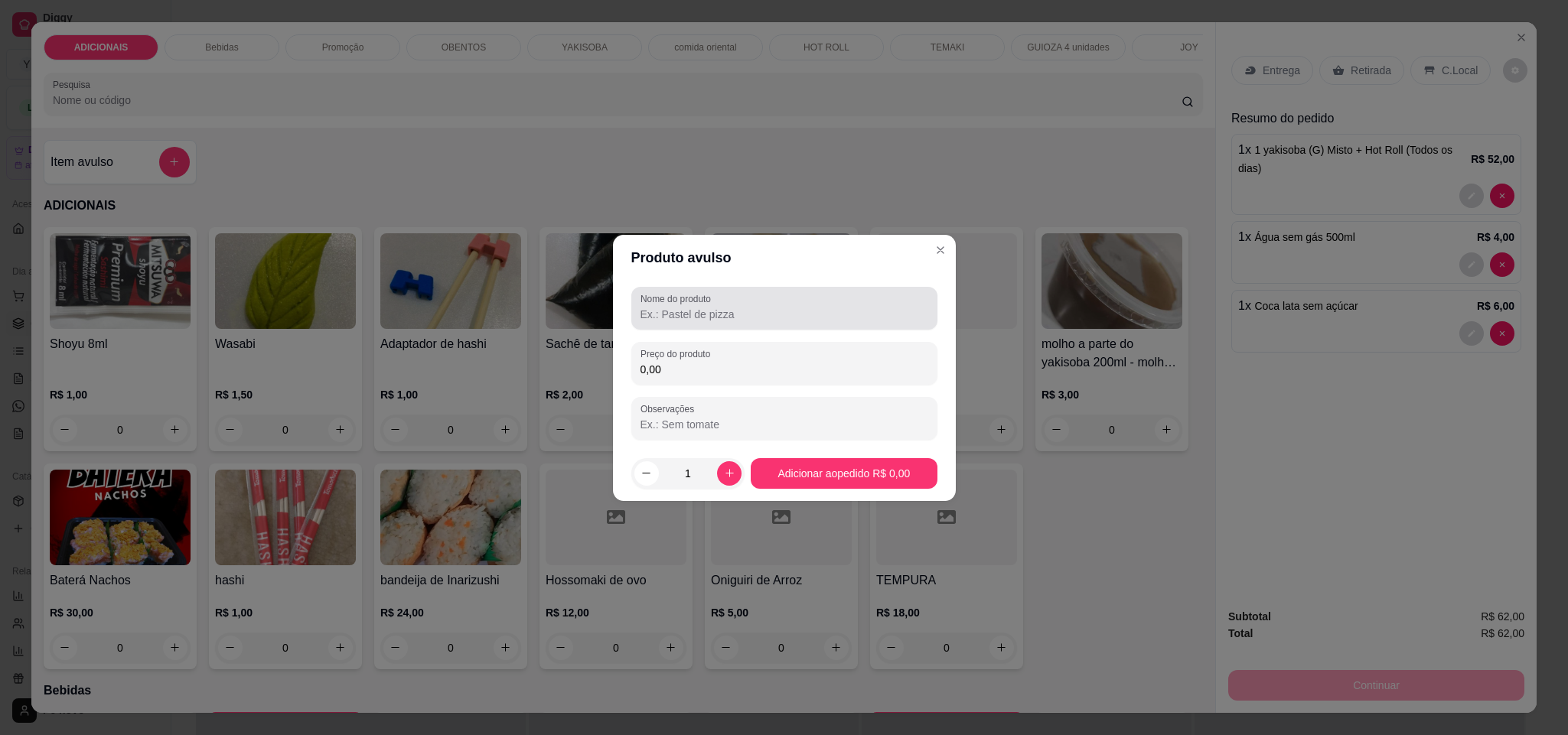
click at [749, 312] on input "Nome do produto" at bounding box center [784, 314] width 288 height 15
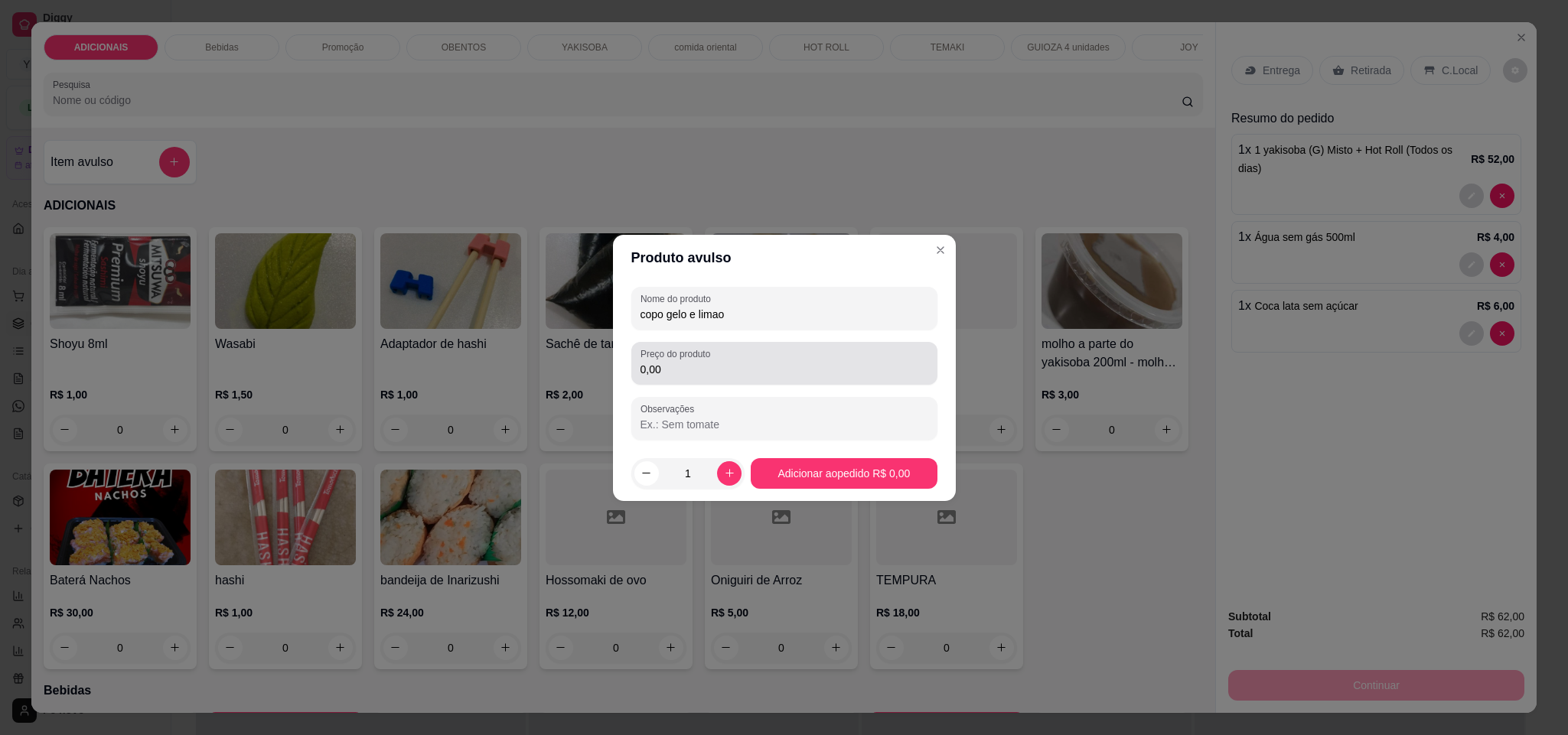
type input "copo gelo e limao"
click at [716, 372] on input "0,00" at bounding box center [784, 369] width 288 height 15
type input "1,50"
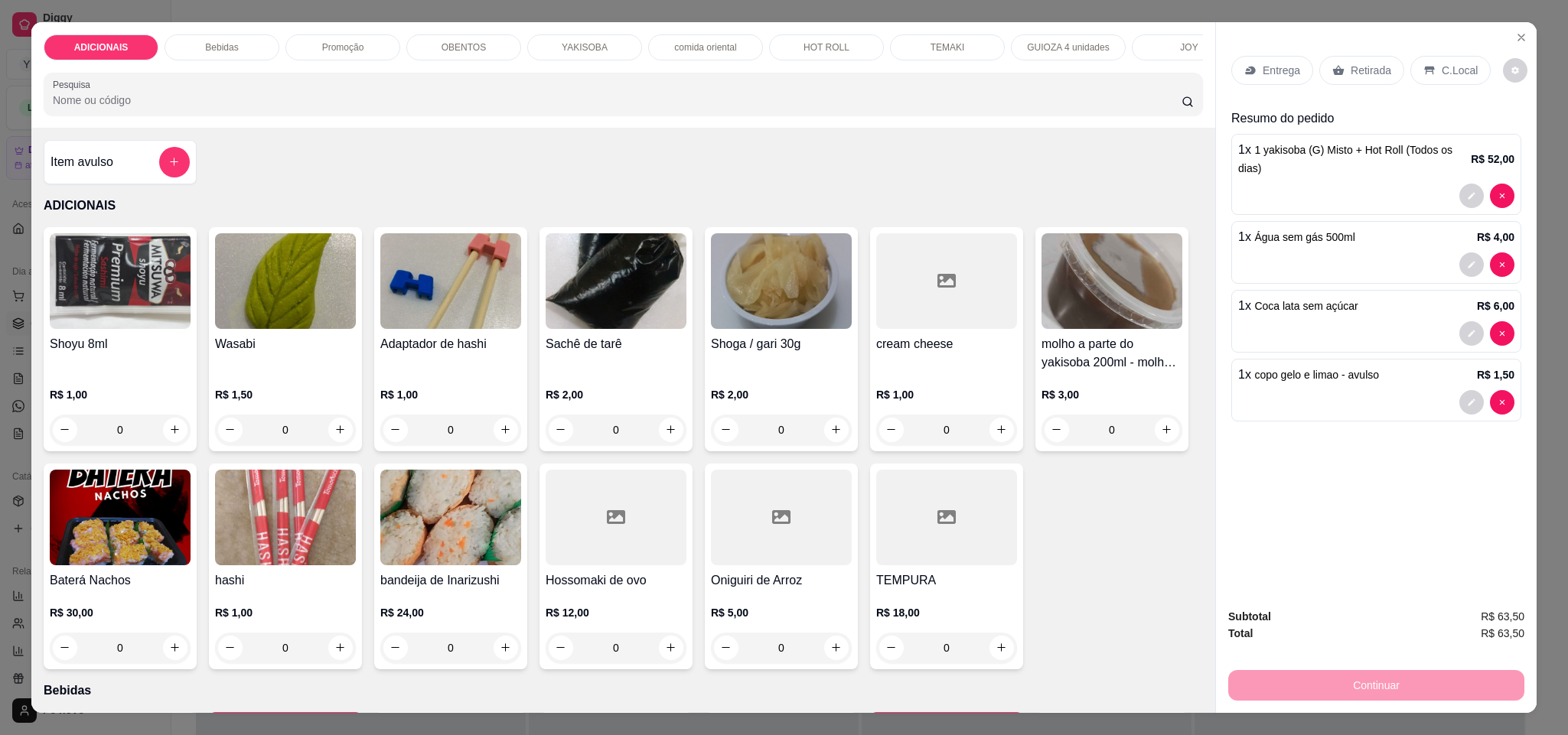
click at [1446, 59] on div "C.Local" at bounding box center [1450, 70] width 80 height 29
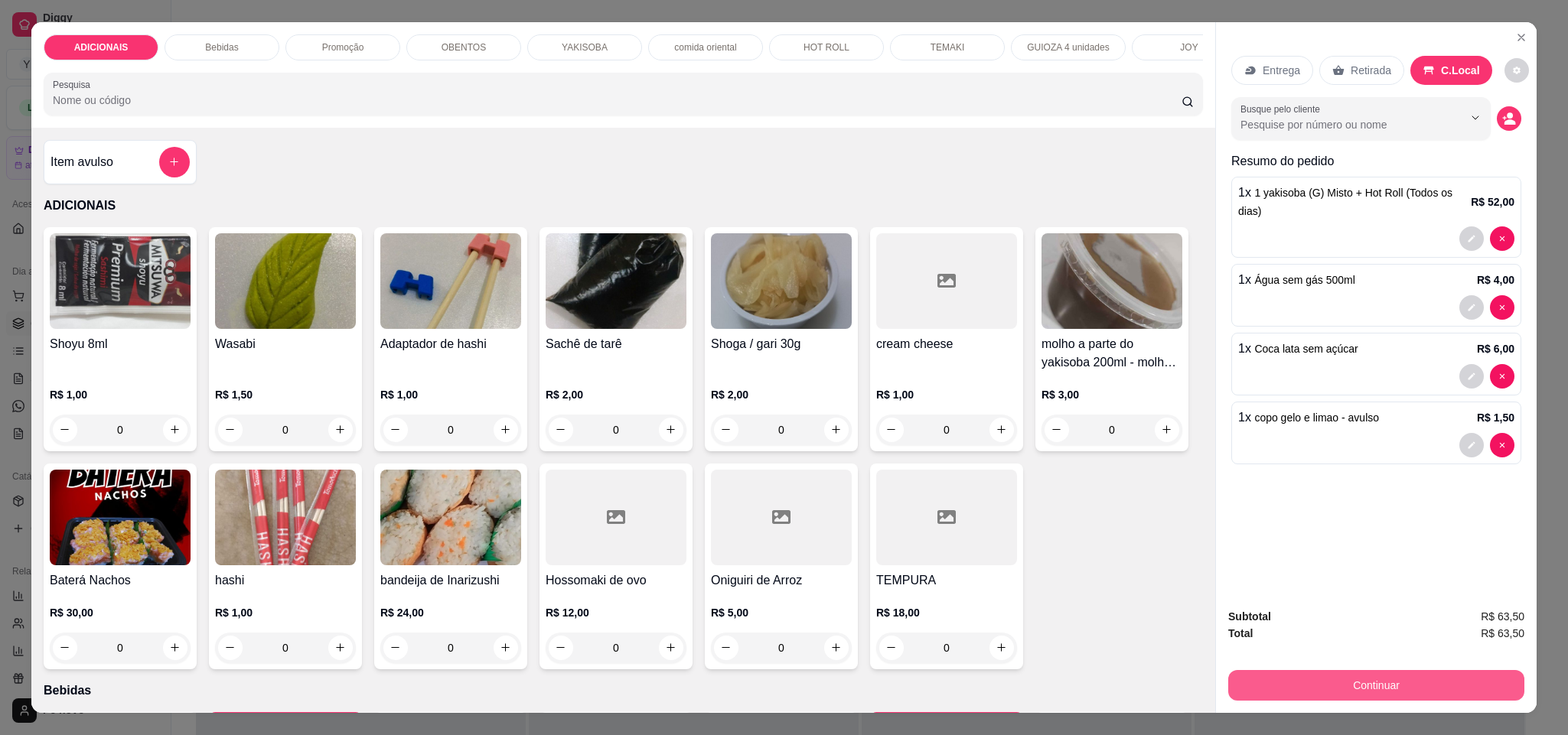
click at [1463, 675] on button "Continuar" at bounding box center [1376, 685] width 296 height 31
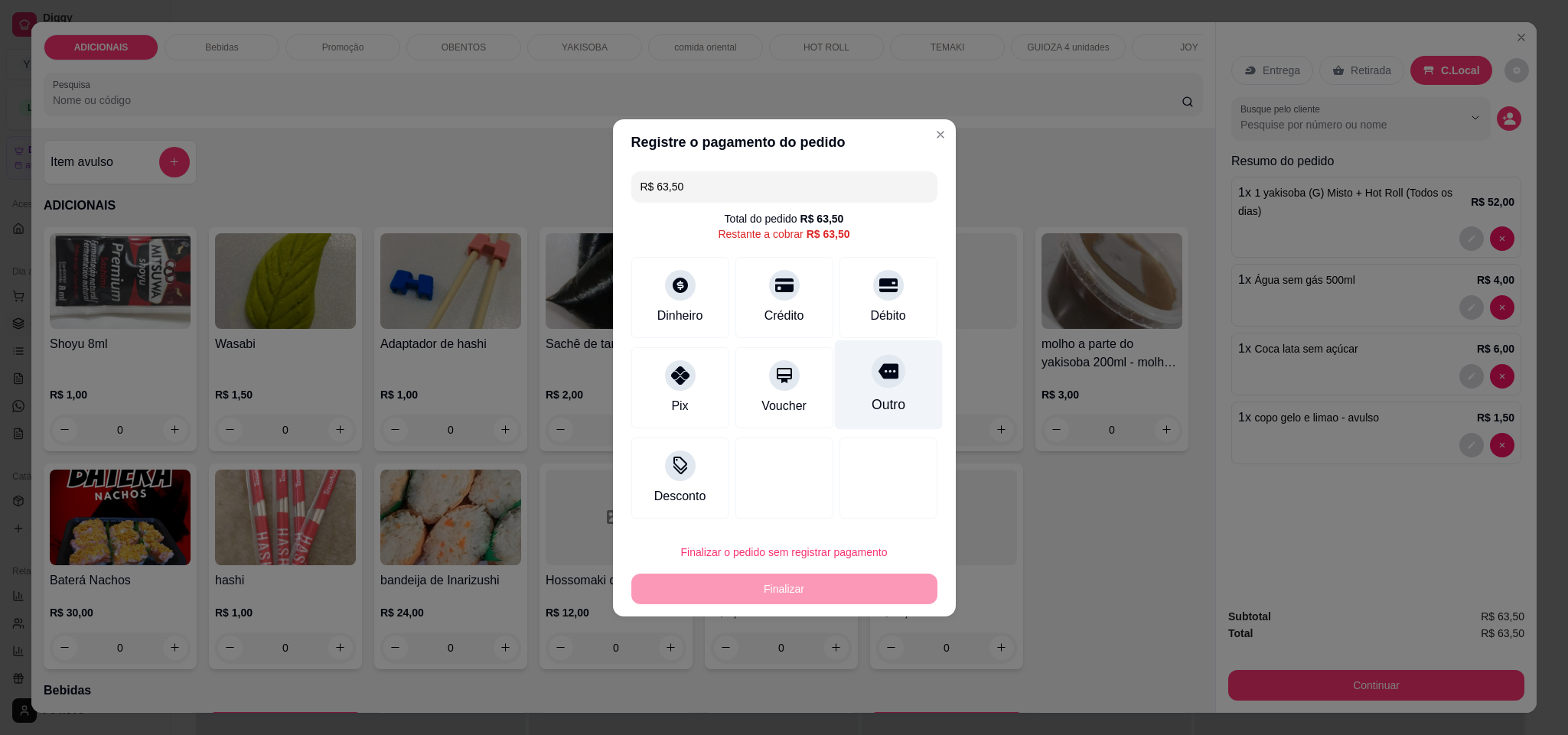
click at [870, 406] on div "Outro" at bounding box center [887, 404] width 34 height 20
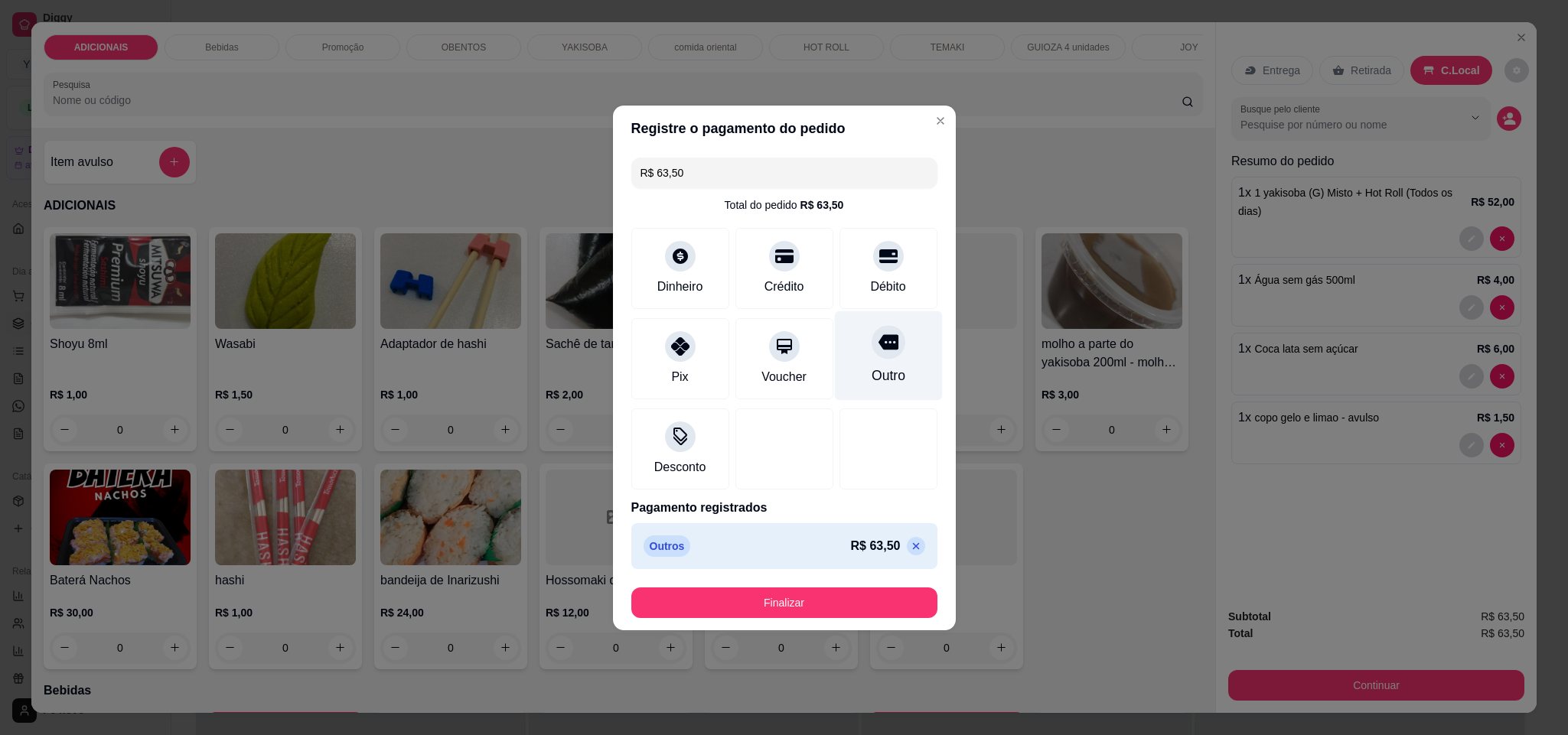
type input "R$ 0,00"
click at [840, 616] on footer "Finalizar" at bounding box center [784, 602] width 343 height 55
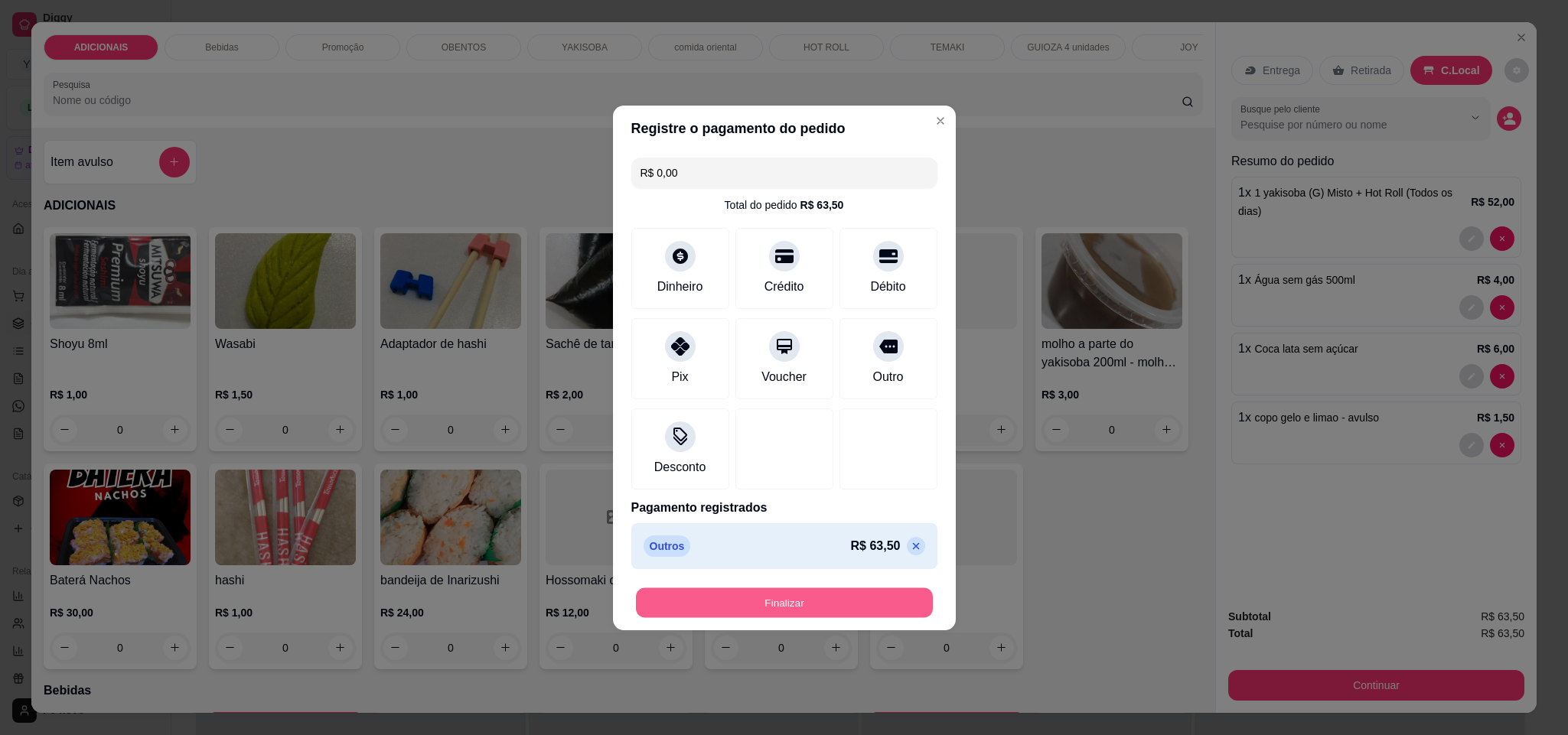
click at [866, 603] on button "Finalizar" at bounding box center [784, 602] width 297 height 30
type input "0"
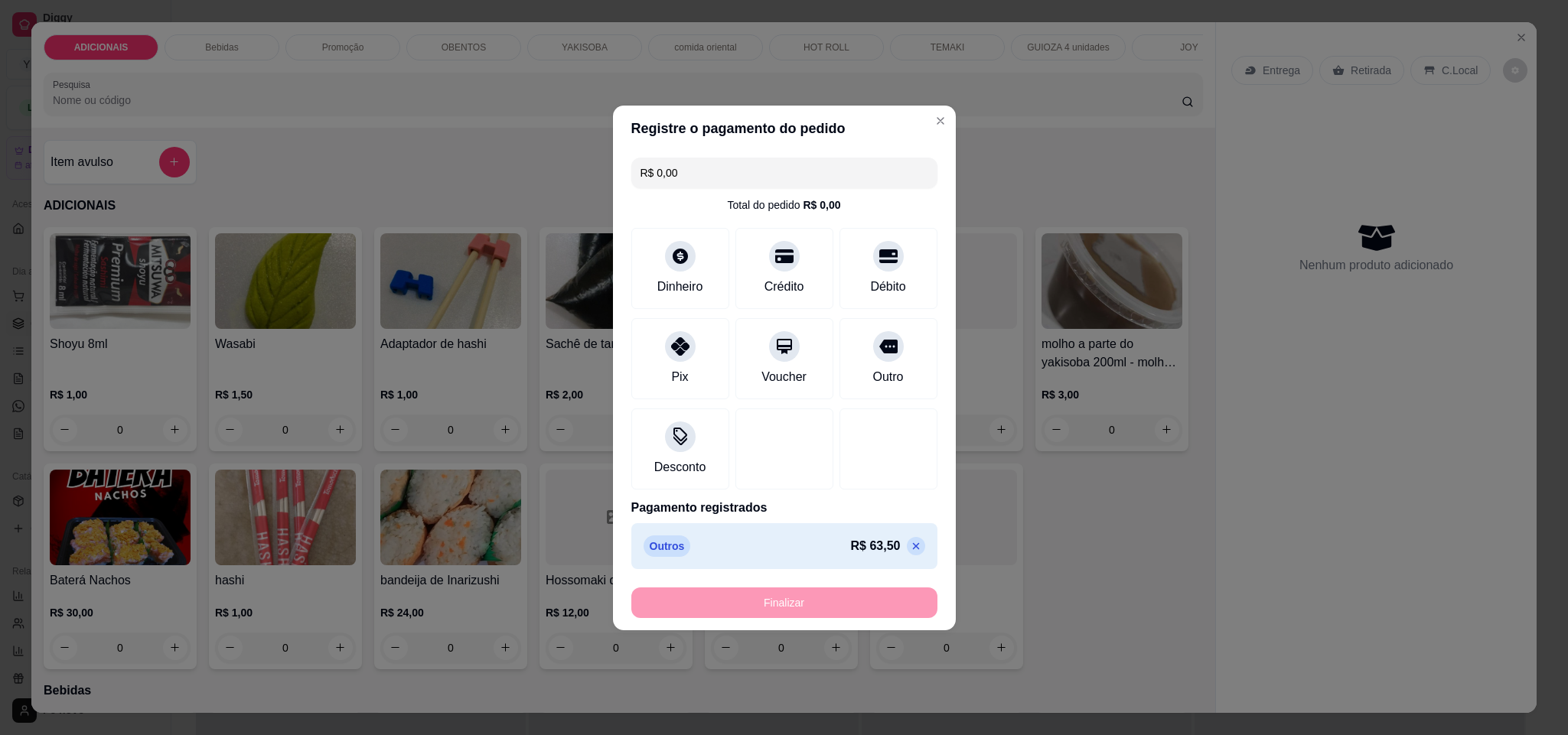
type input "-R$ 63,50"
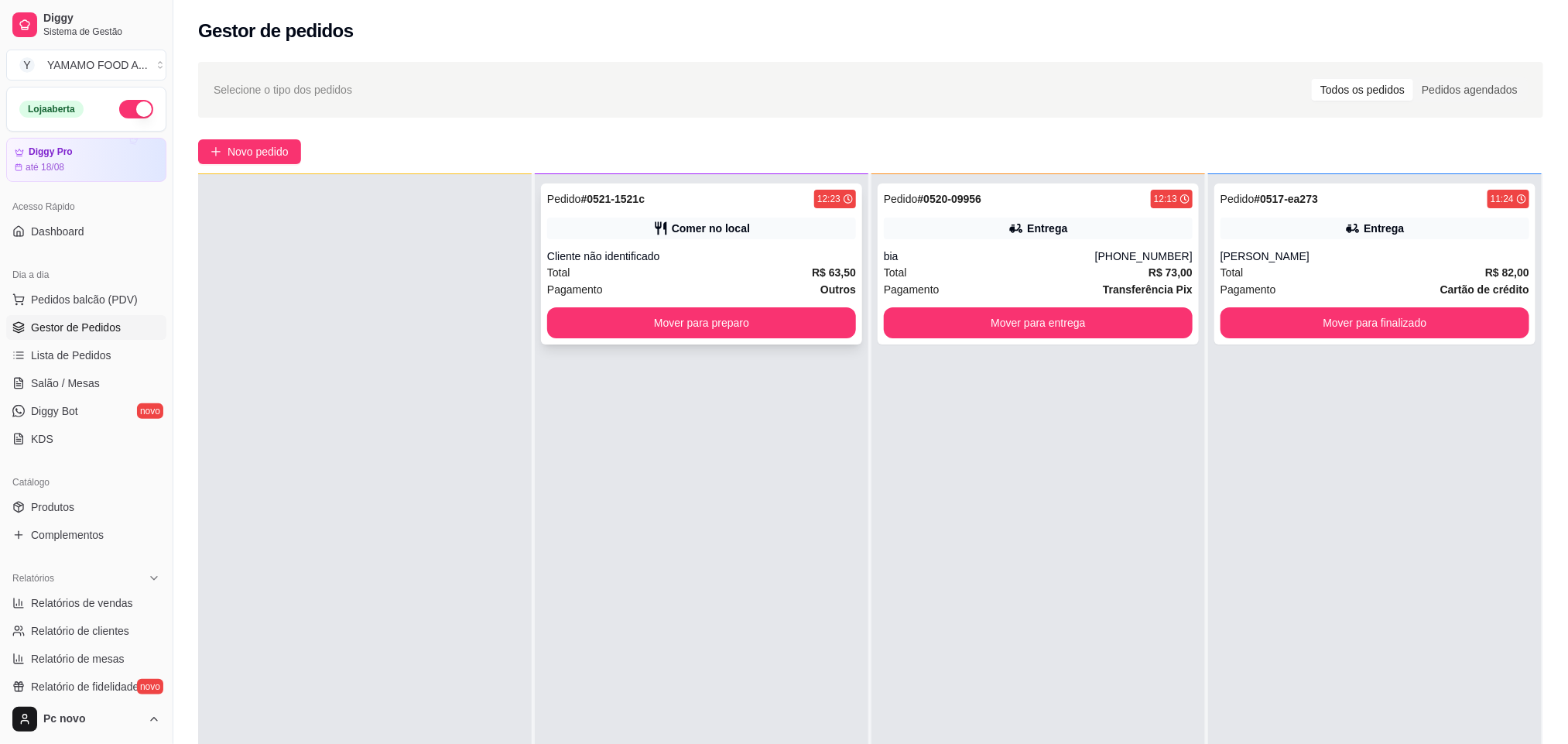
click at [678, 304] on div "Pedido # 0521-1521c 12:23 Comer no local Cliente não identificado Total R$ 63,5…" at bounding box center [702, 264] width 321 height 161
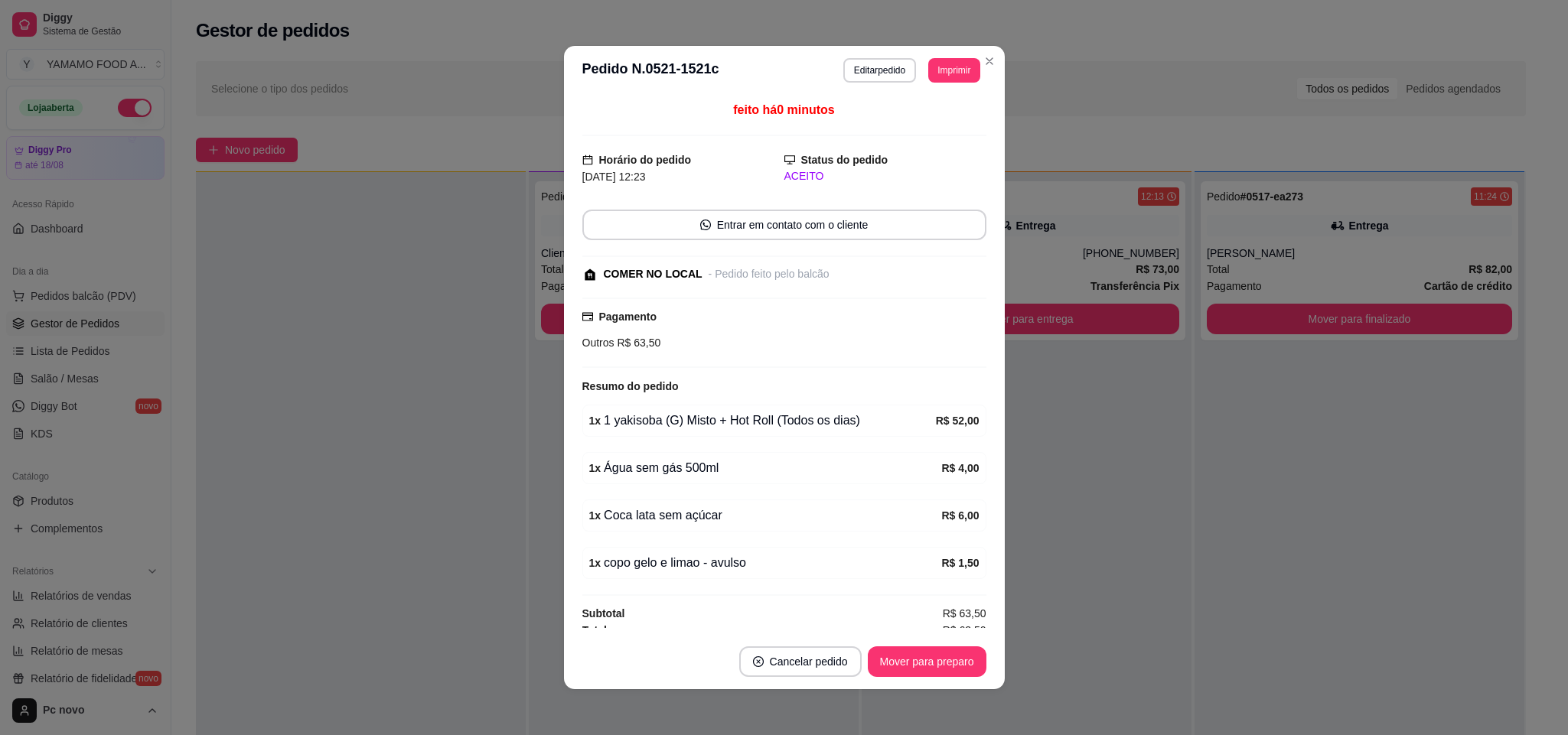
click at [957, 466] on div "**********" at bounding box center [784, 368] width 1568 height 735
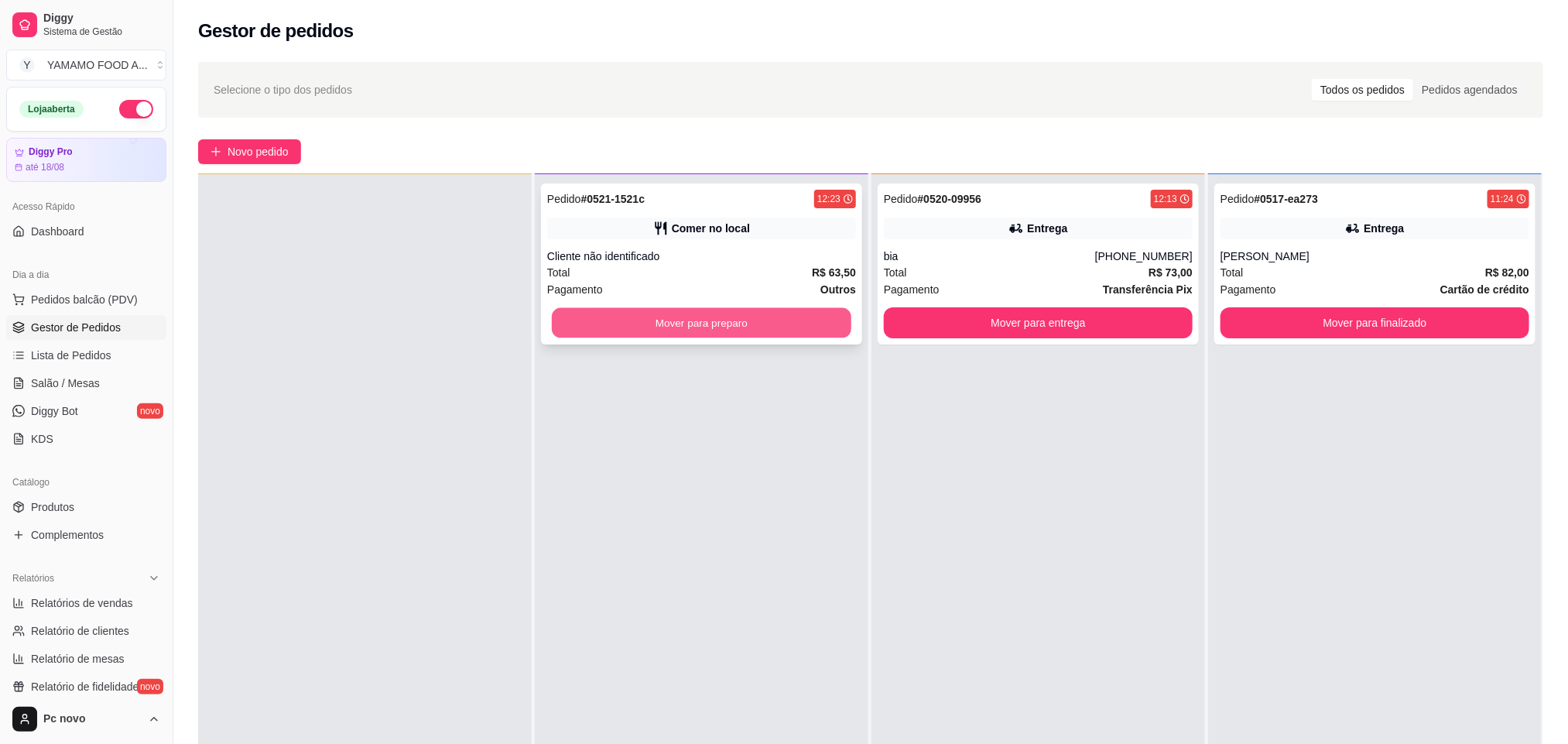
click at [650, 333] on button "Mover para preparo" at bounding box center [702, 323] width 299 height 30
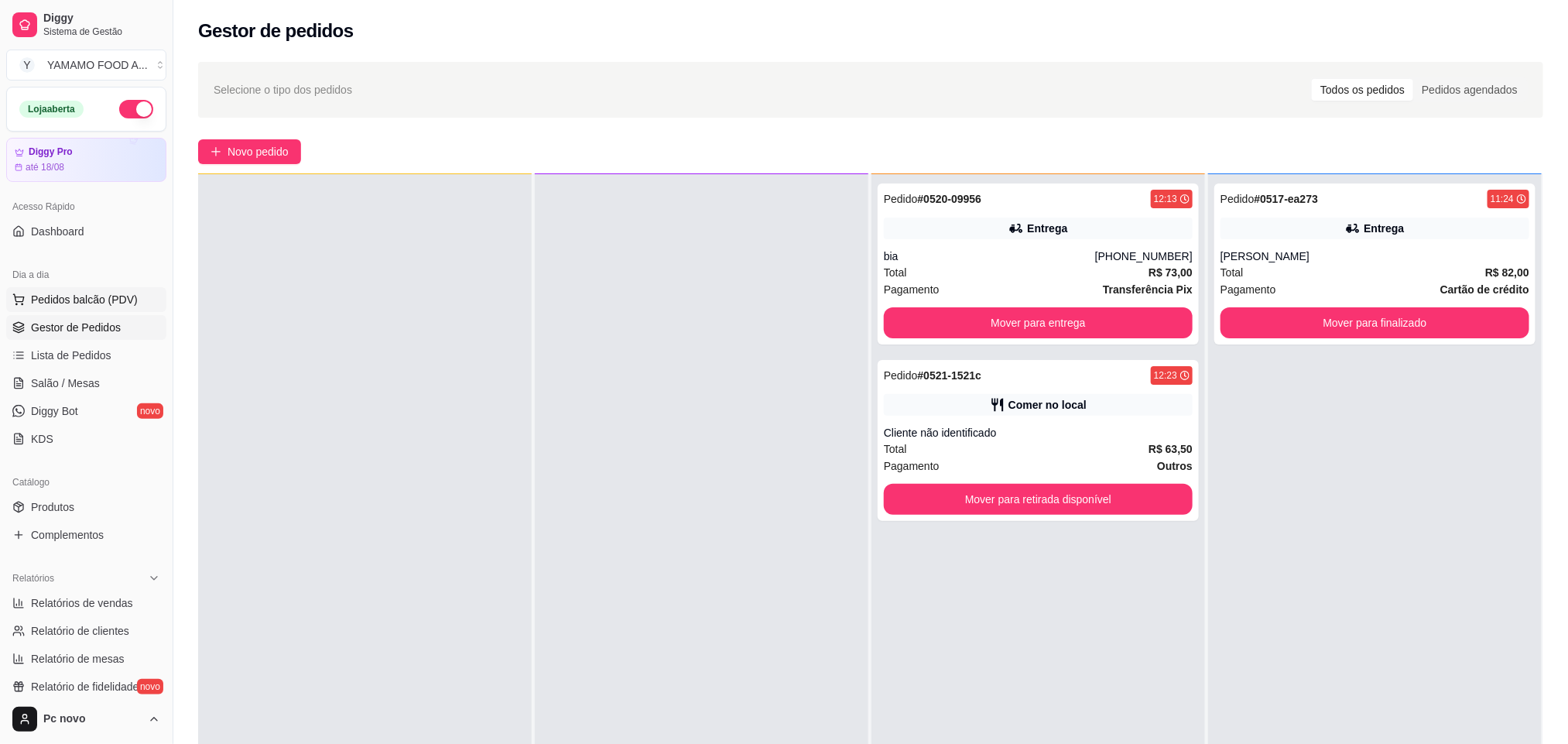
click at [126, 302] on span "Pedidos balcão (PDV)" at bounding box center [84, 299] width 107 height 16
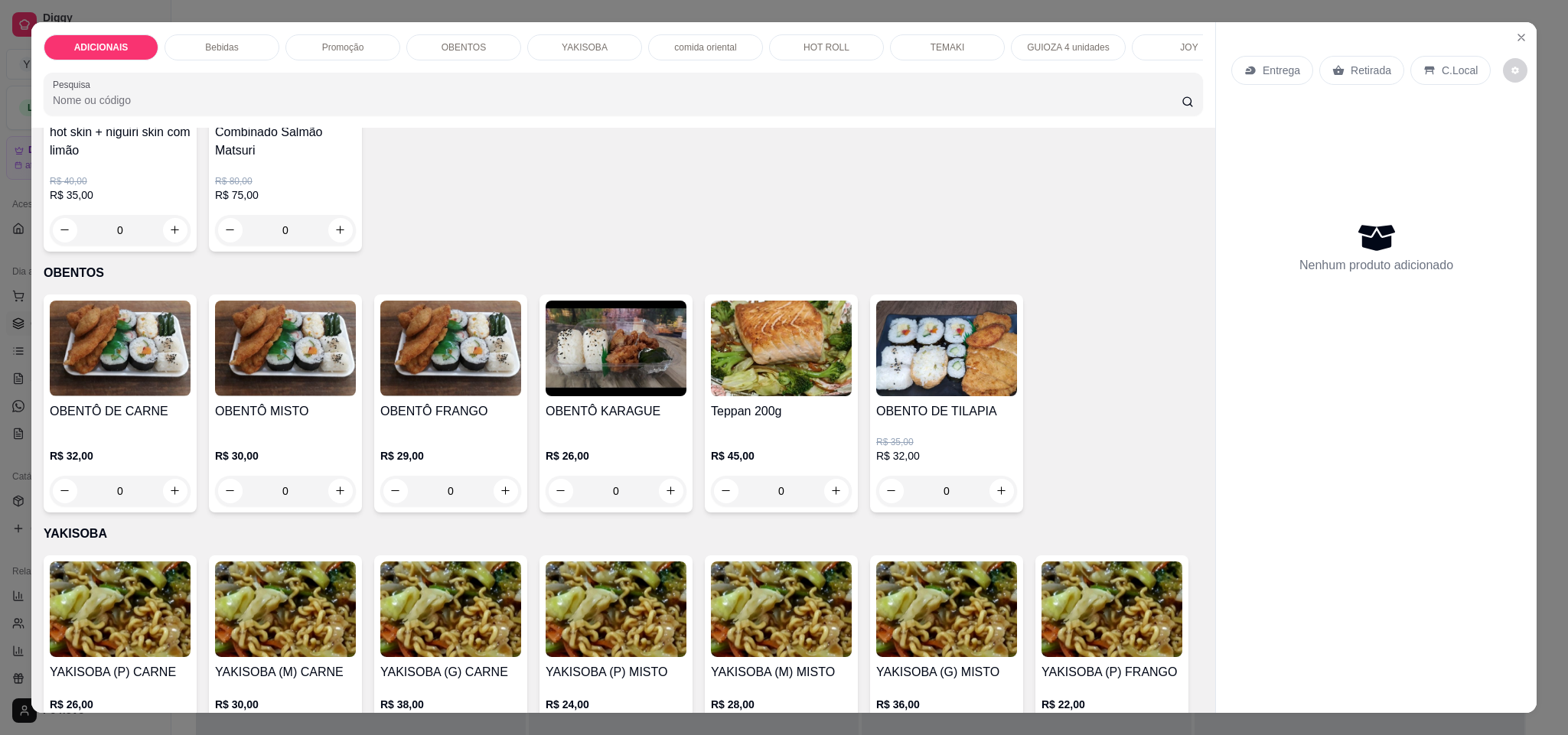
scroll to position [1950, 0]
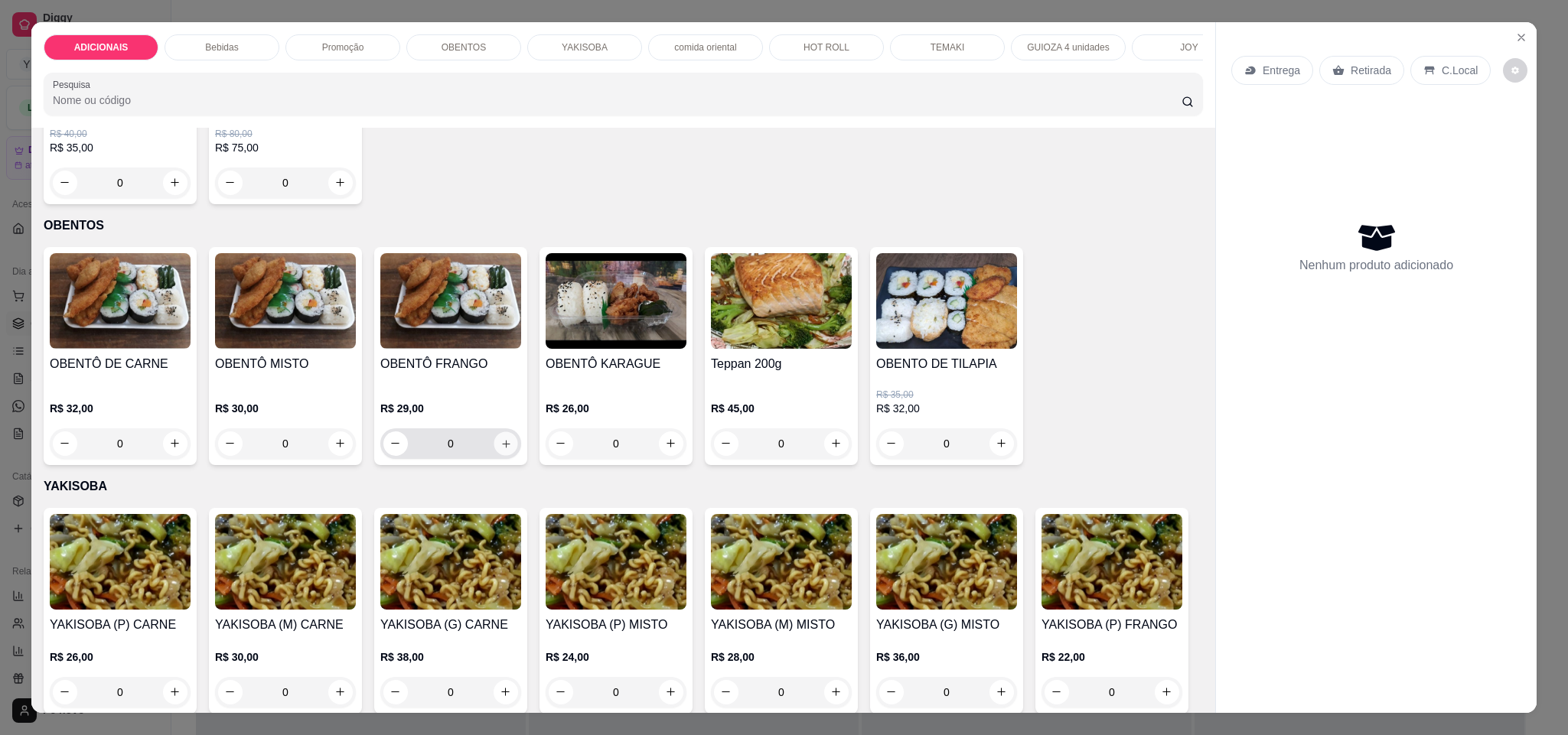
click at [500, 450] on icon "increase-product-quantity" at bounding box center [506, 444] width 12 height 12
type input "1"
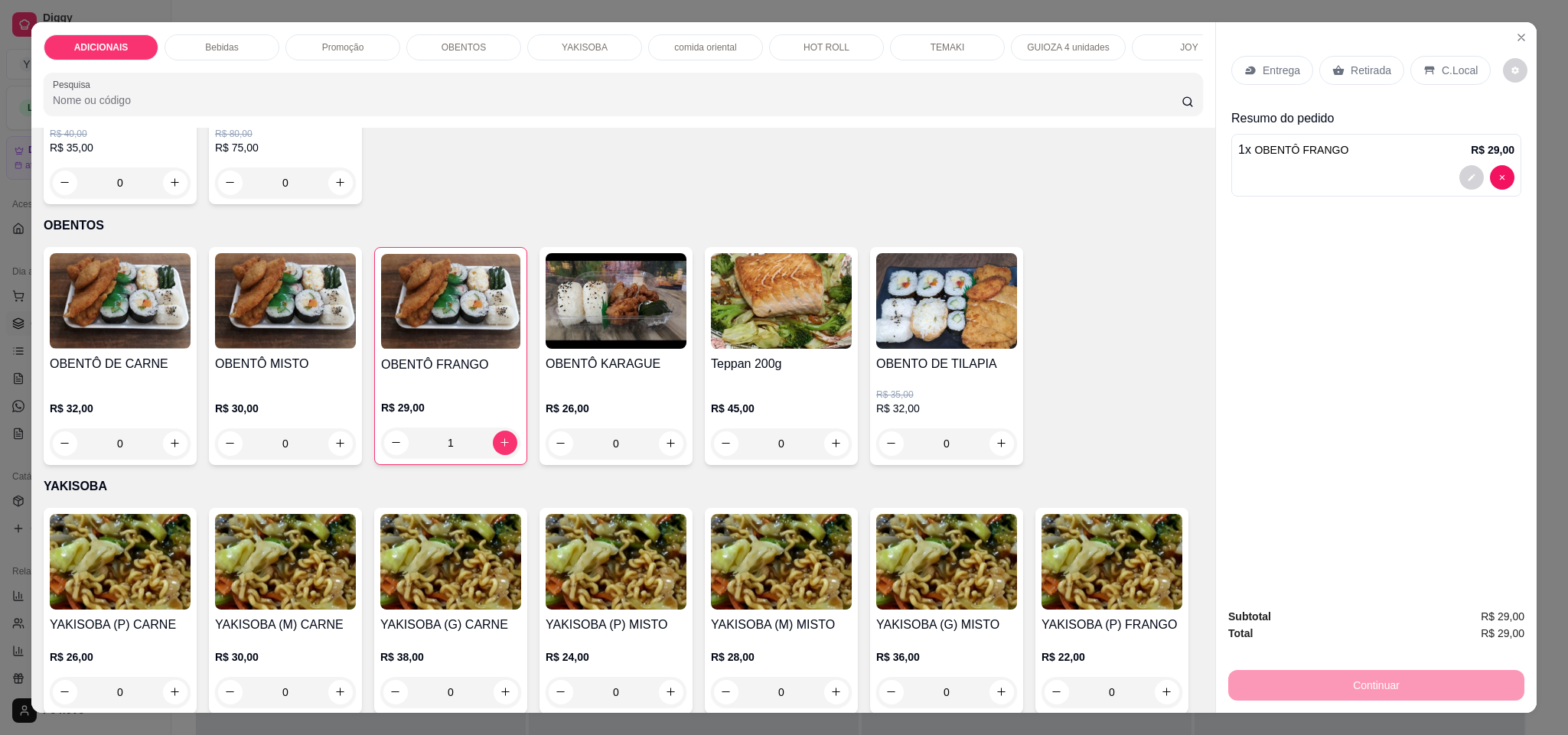
click at [1245, 74] on icon at bounding box center [1250, 70] width 10 height 8
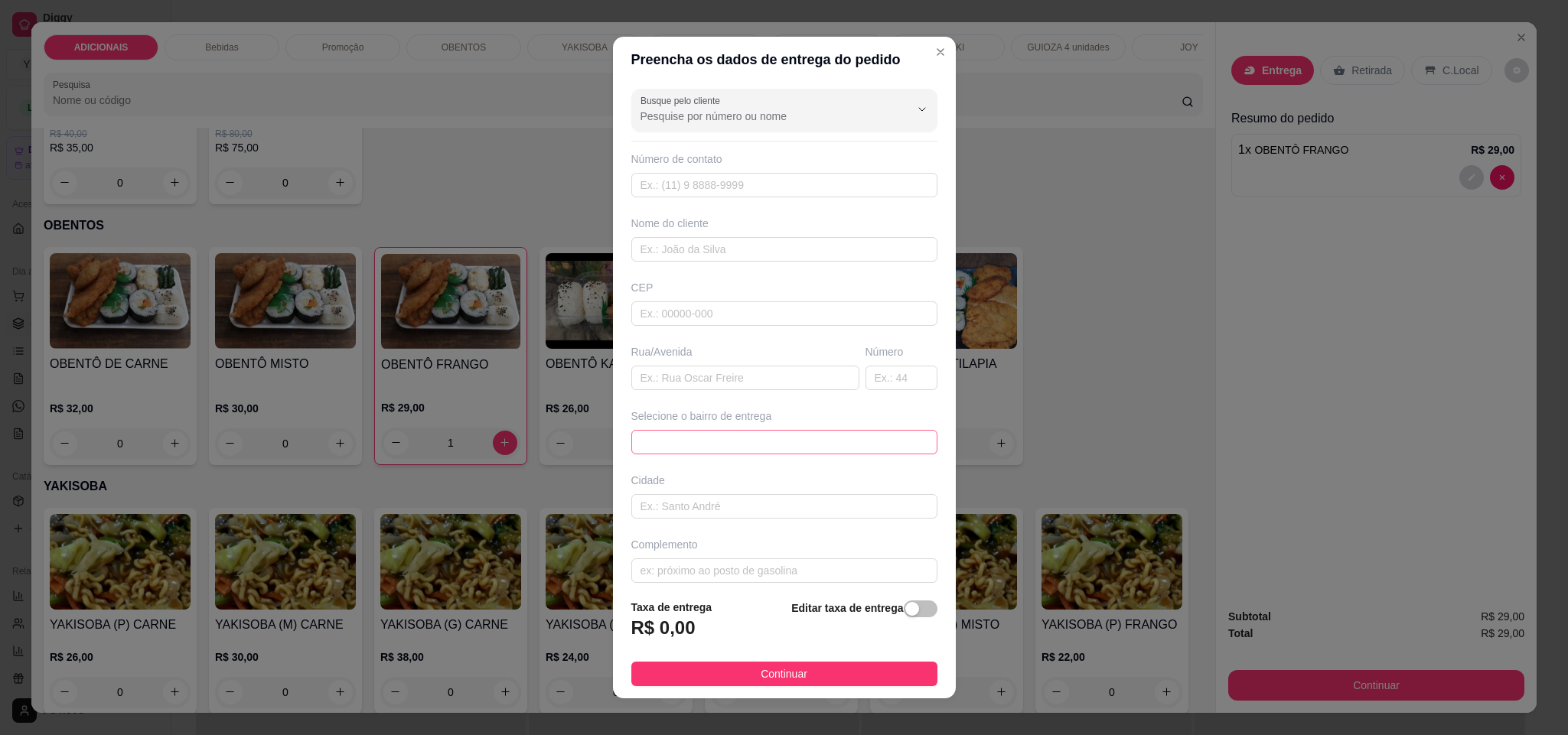
drag, startPoint x: 855, startPoint y: 450, endPoint x: 845, endPoint y: 441, distance: 13.5
click at [850, 443] on span at bounding box center [784, 442] width 288 height 23
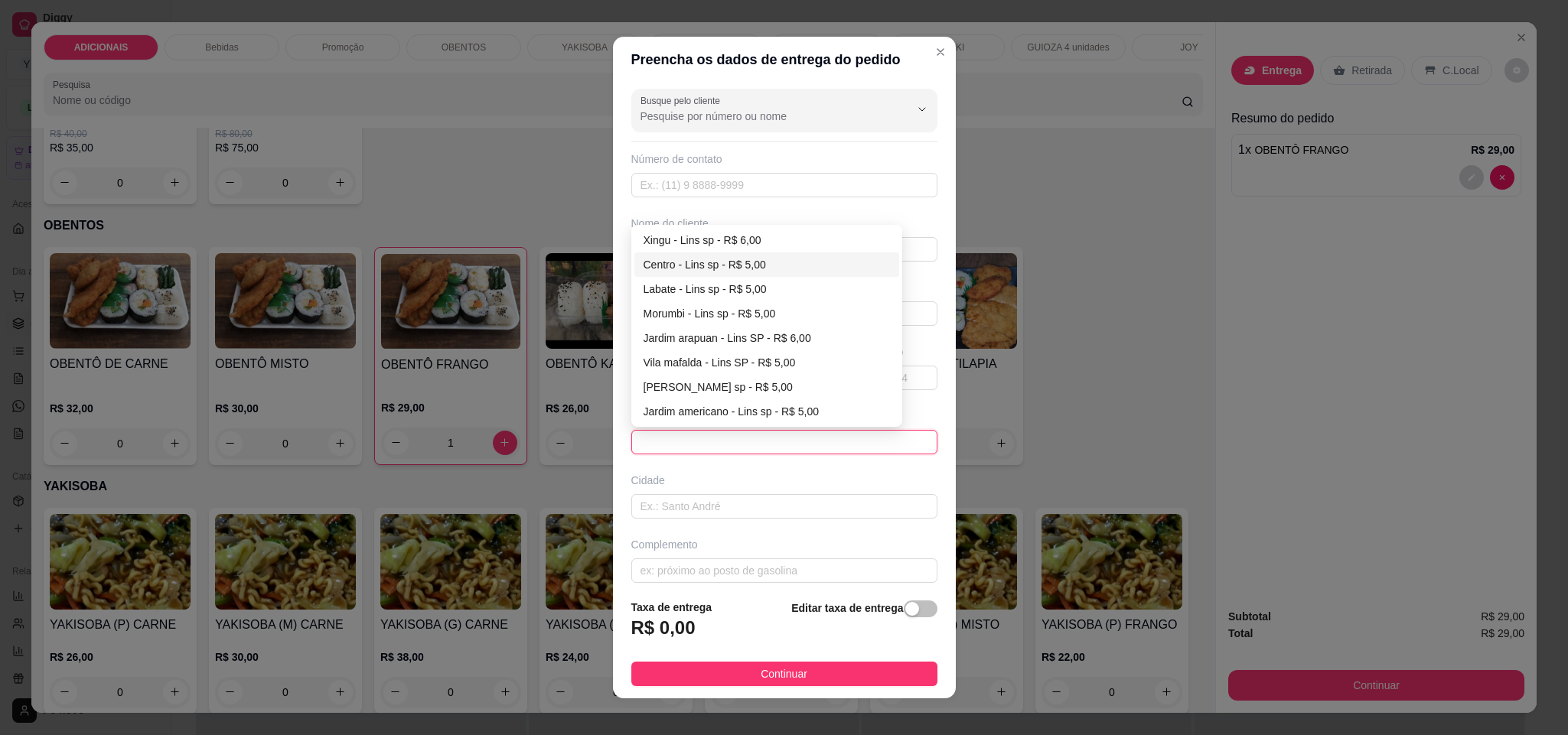
click at [735, 264] on div "Centro - Lins sp - R$ 5,00" at bounding box center [767, 264] width 247 height 17
type input "Lins sp"
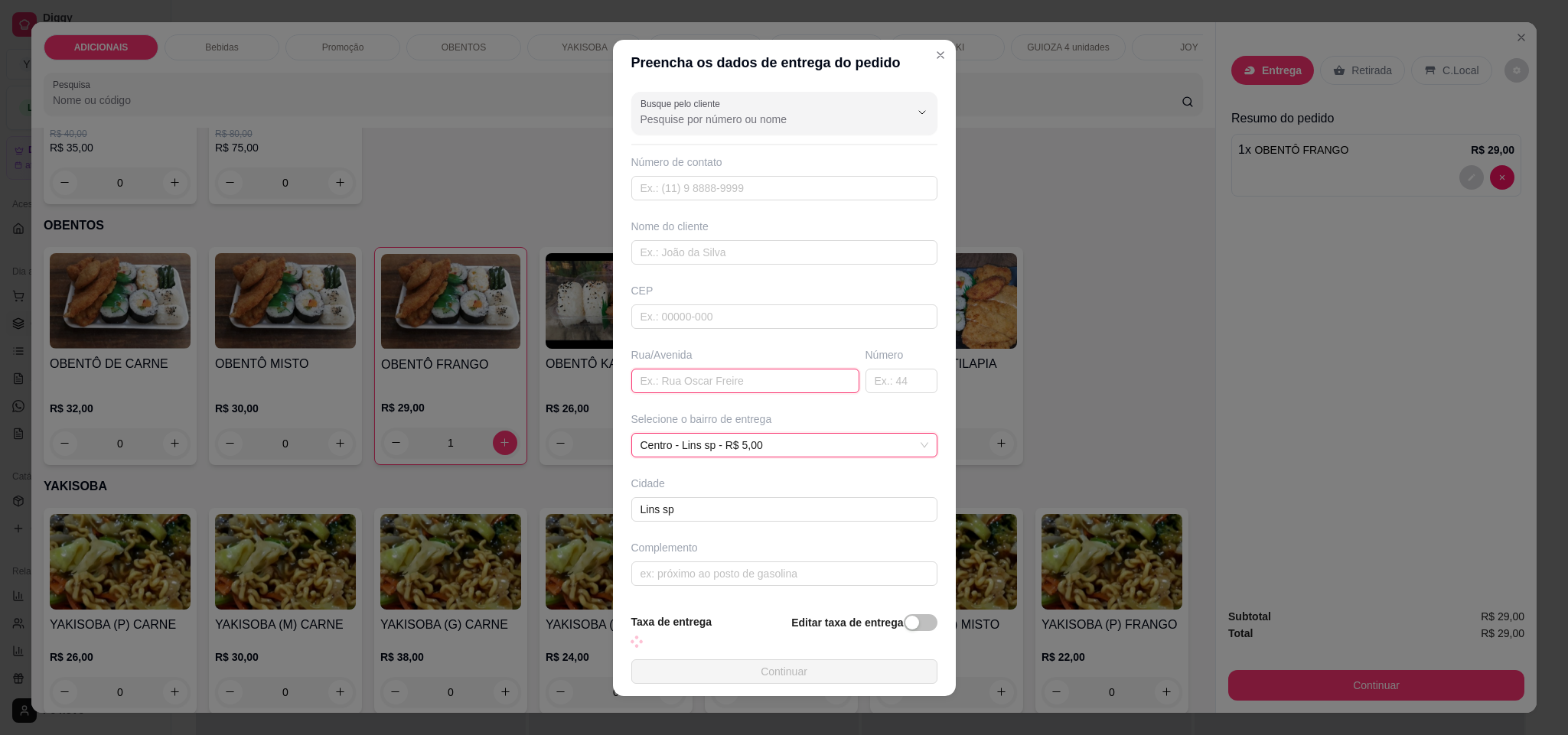
click at [722, 374] on input "text" at bounding box center [745, 381] width 228 height 25
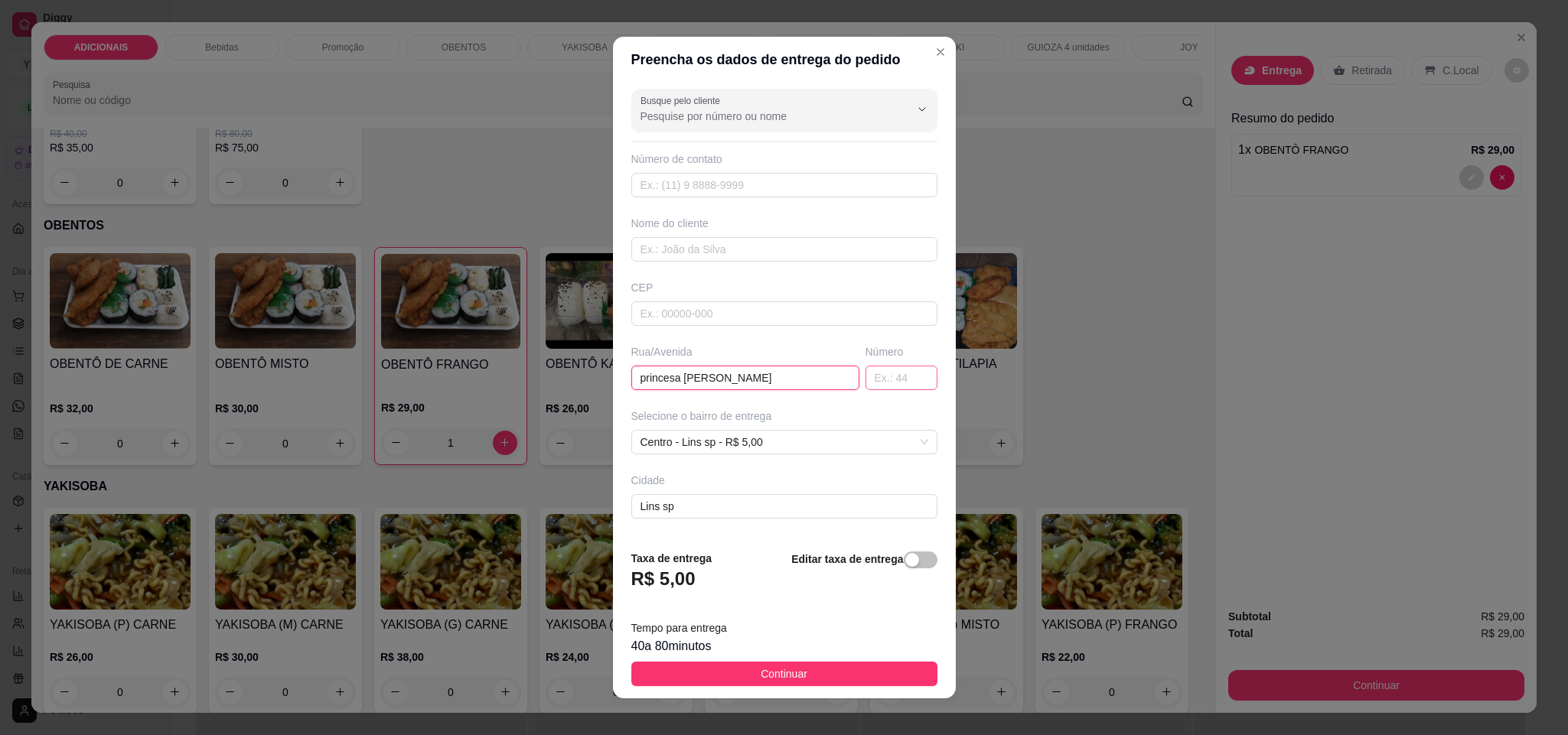
type input "princesa [PERSON_NAME]"
click at [882, 388] on input "text" at bounding box center [901, 378] width 72 height 25
type input "343"
click at [703, 254] on input "text" at bounding box center [784, 250] width 306 height 25
type input "[PERSON_NAME]"
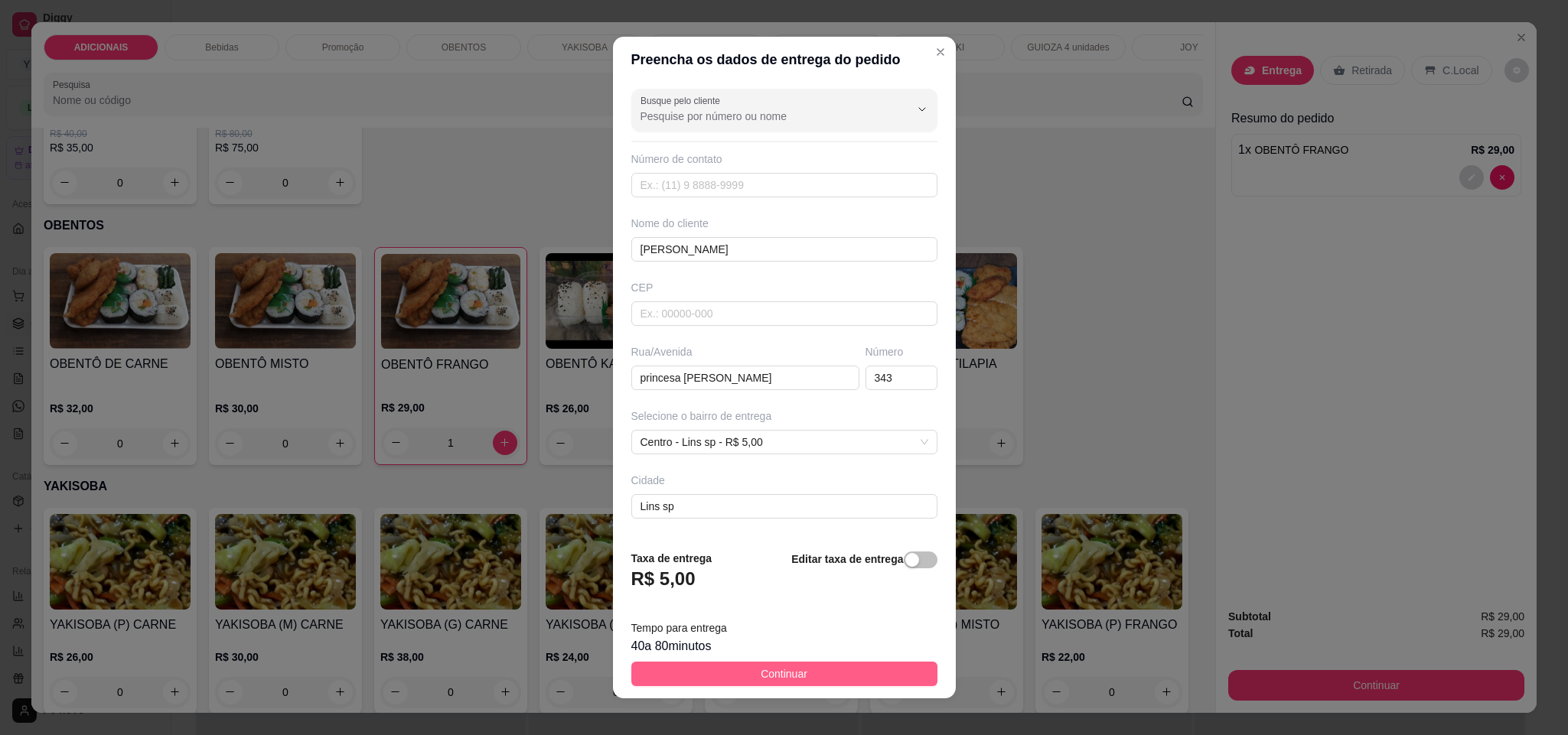
click at [787, 666] on span "Continuar" at bounding box center [784, 673] width 47 height 17
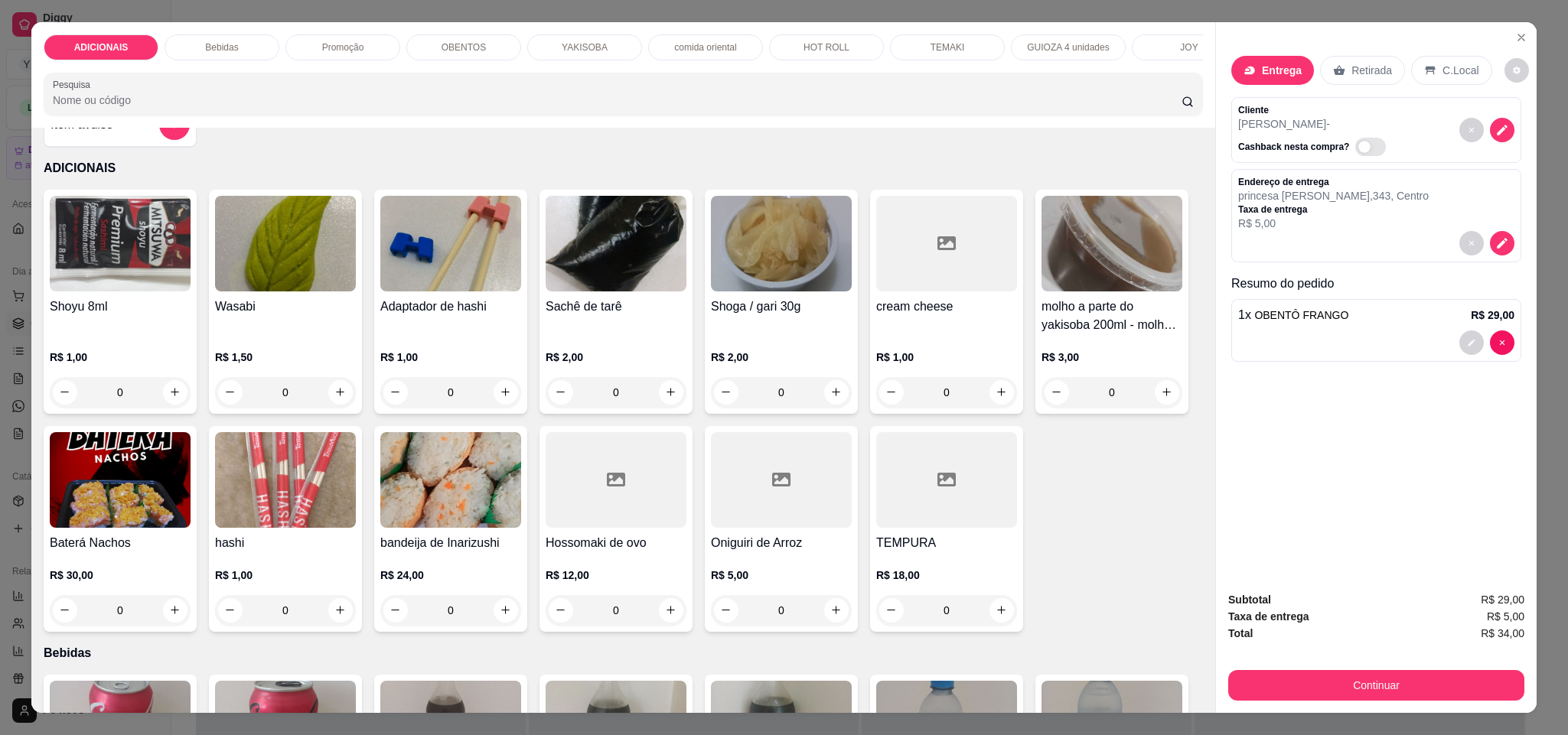
scroll to position [0, 0]
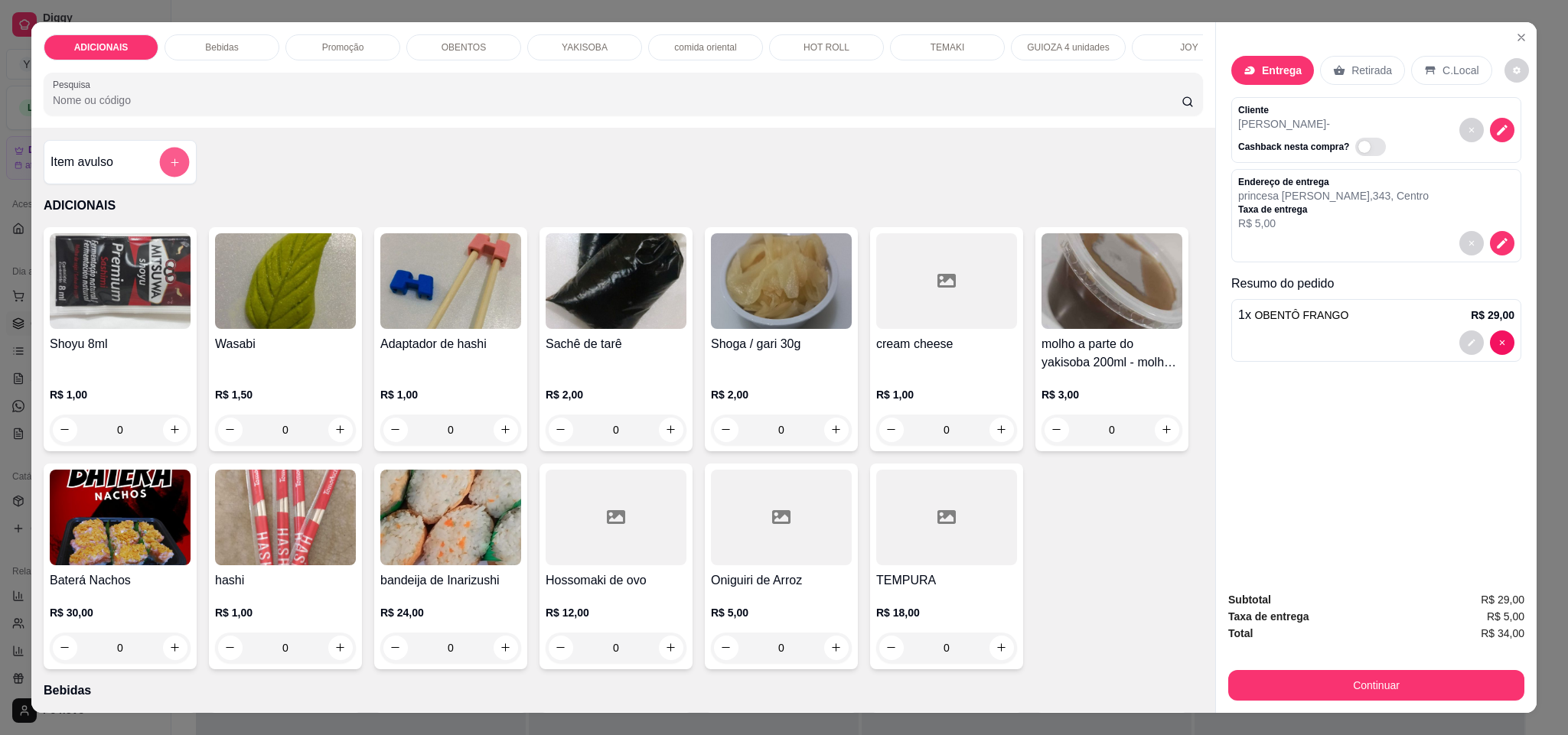
click at [177, 176] on button "add-separate-item" at bounding box center [174, 162] width 30 height 30
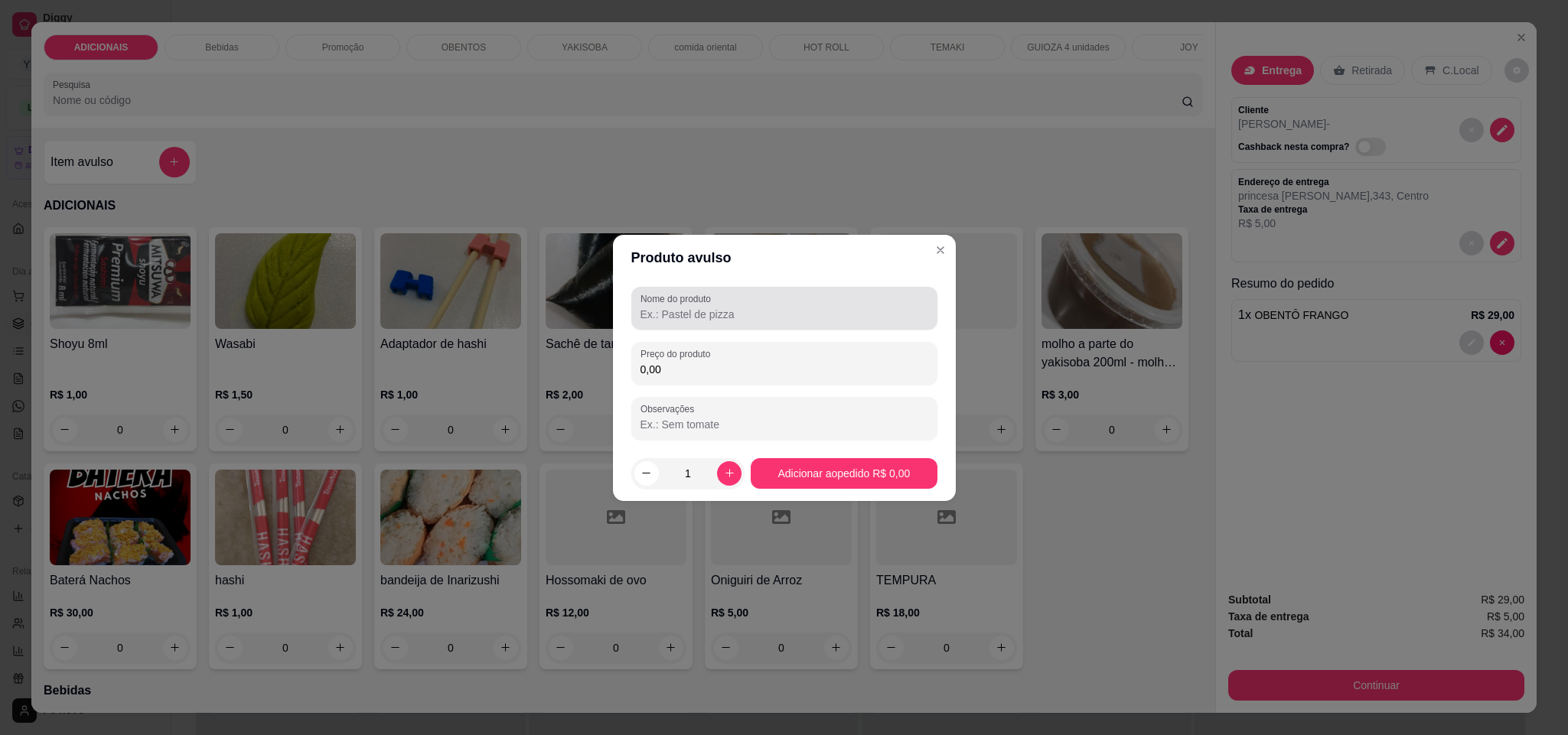
click at [716, 312] on input "Nome do produto" at bounding box center [784, 314] width 288 height 15
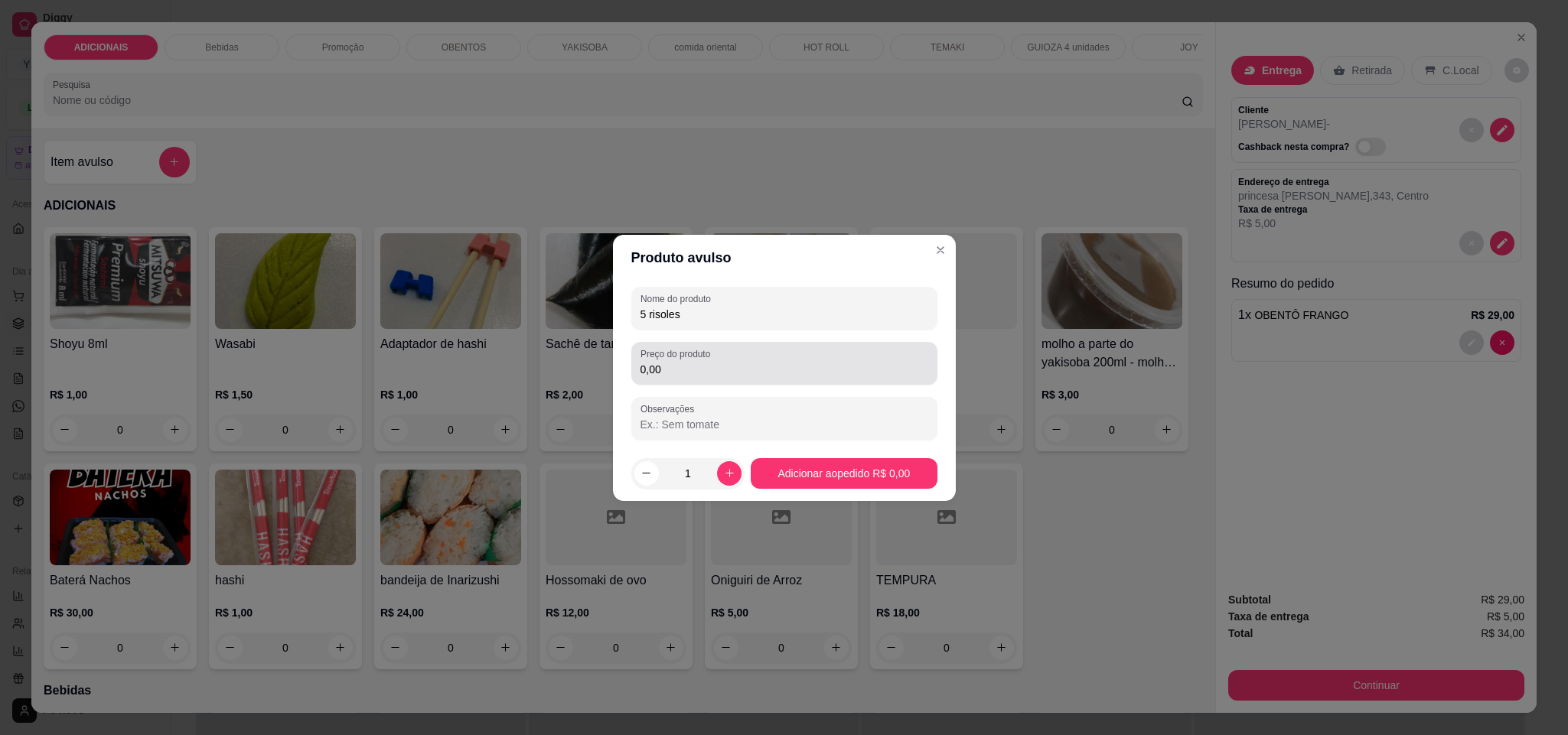
type input "5 risoles"
click at [742, 374] on input "0,00" at bounding box center [784, 369] width 288 height 15
type input "10,00"
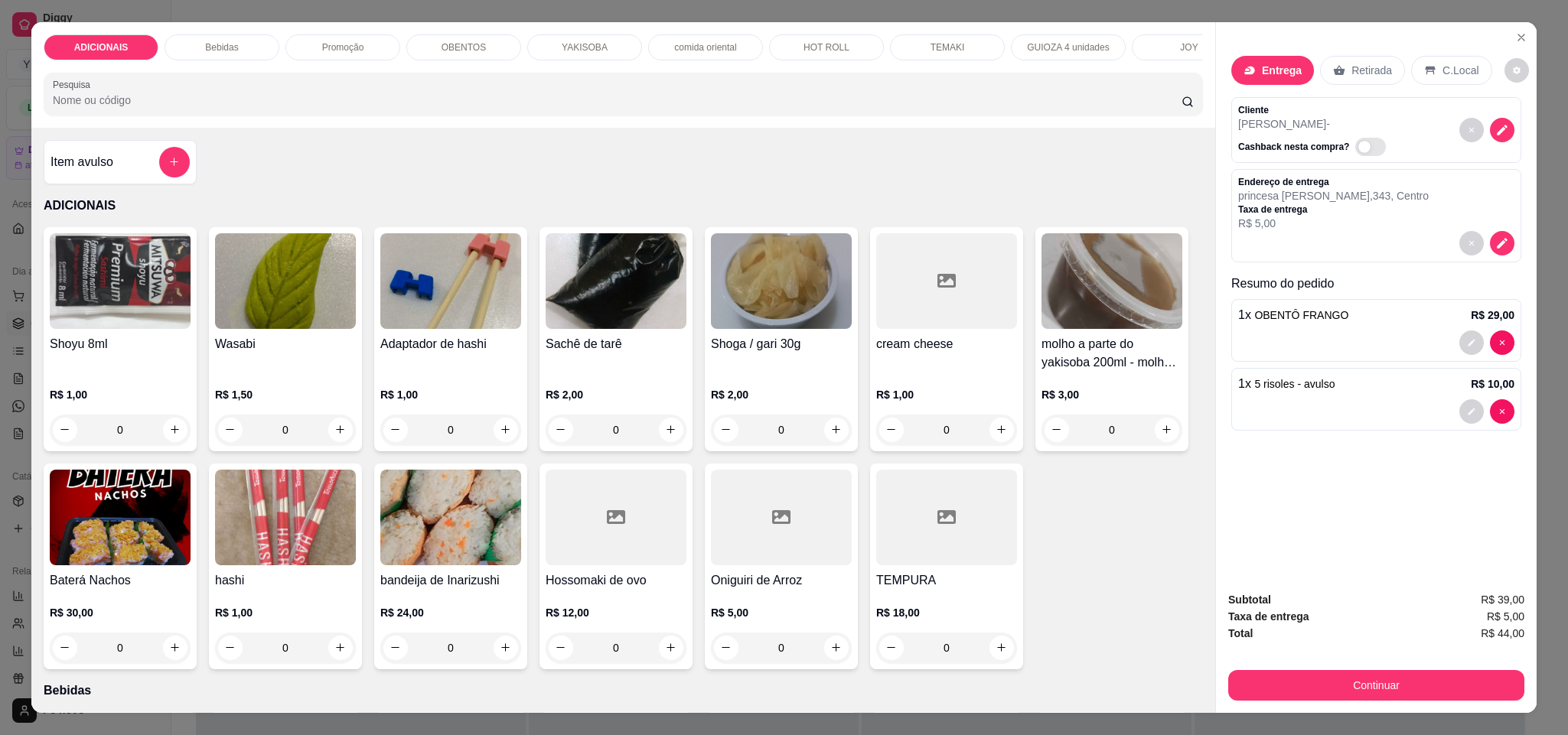
scroll to position [26, 0]
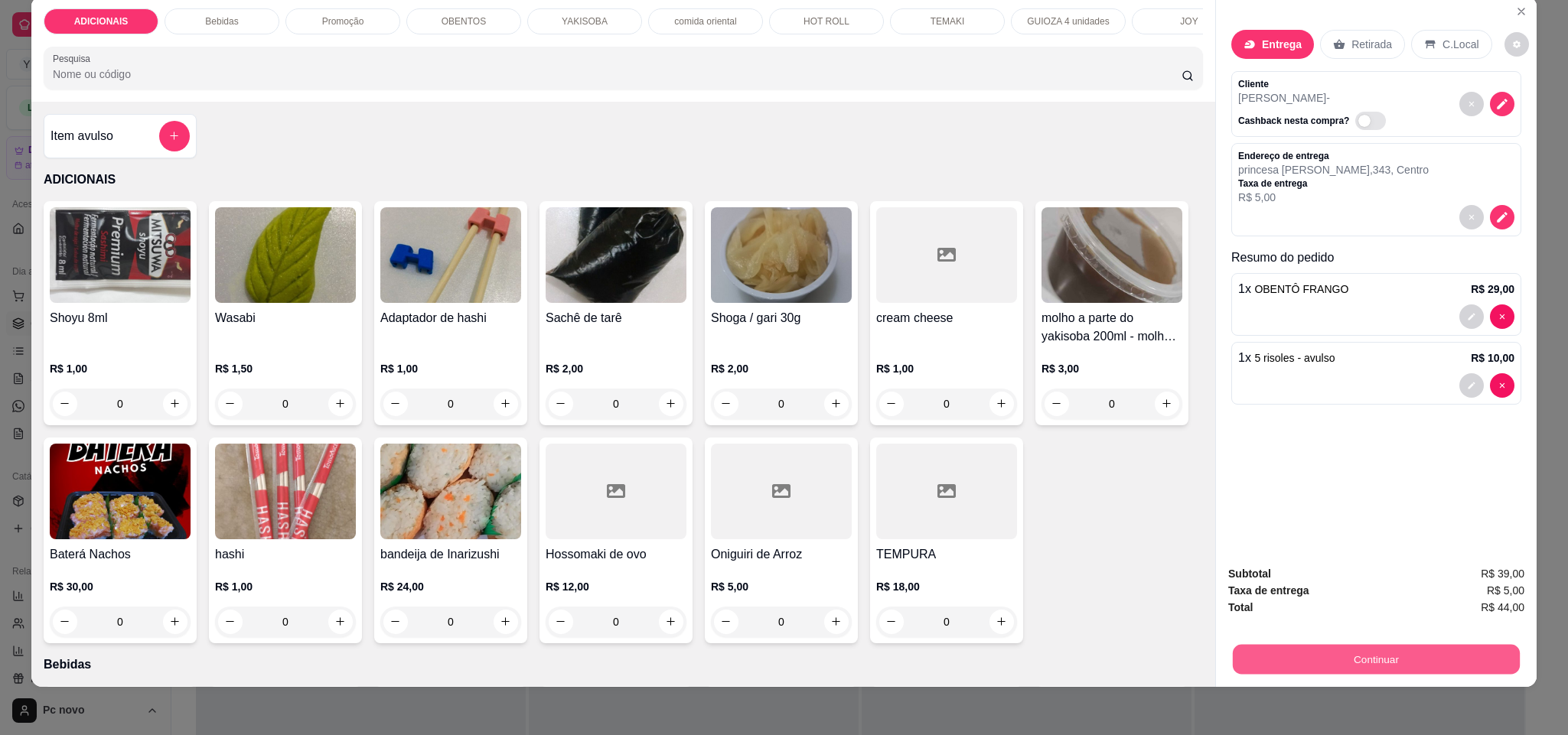
click at [1455, 652] on button "Continuar" at bounding box center [1376, 659] width 287 height 30
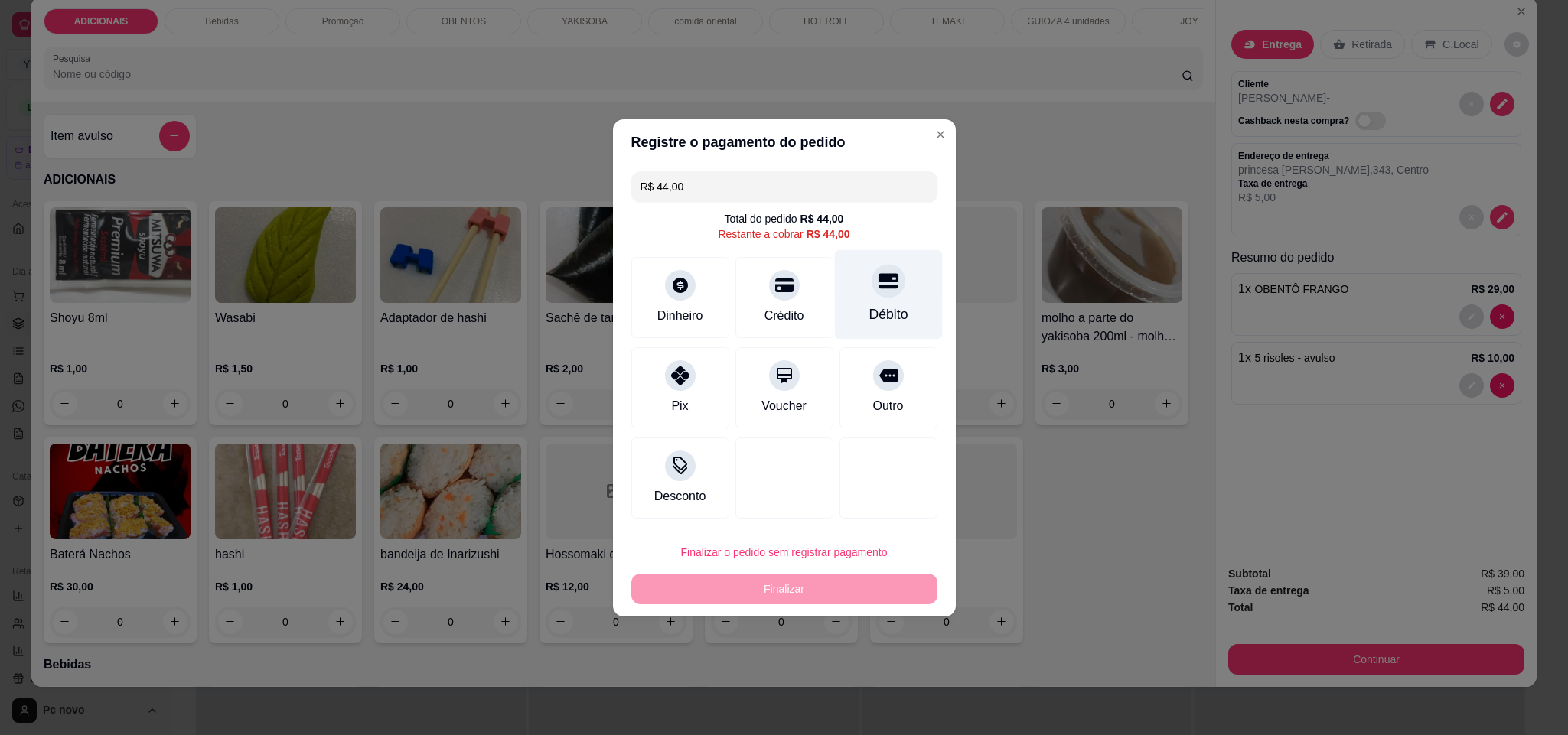
click at [904, 300] on div "Débito" at bounding box center [888, 294] width 108 height 89
type input "R$ 0,00"
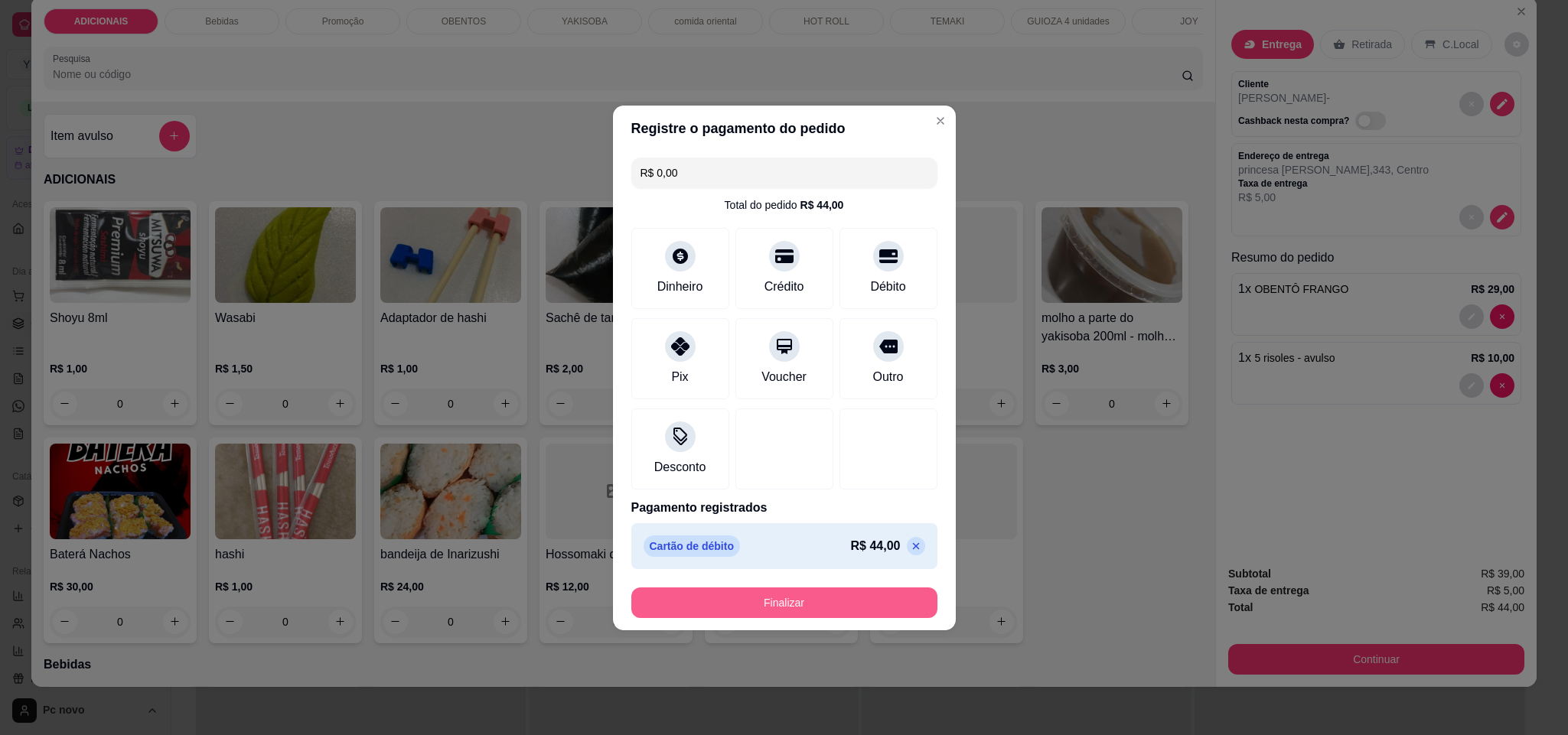
click at [737, 599] on button "Finalizar" at bounding box center [784, 602] width 306 height 31
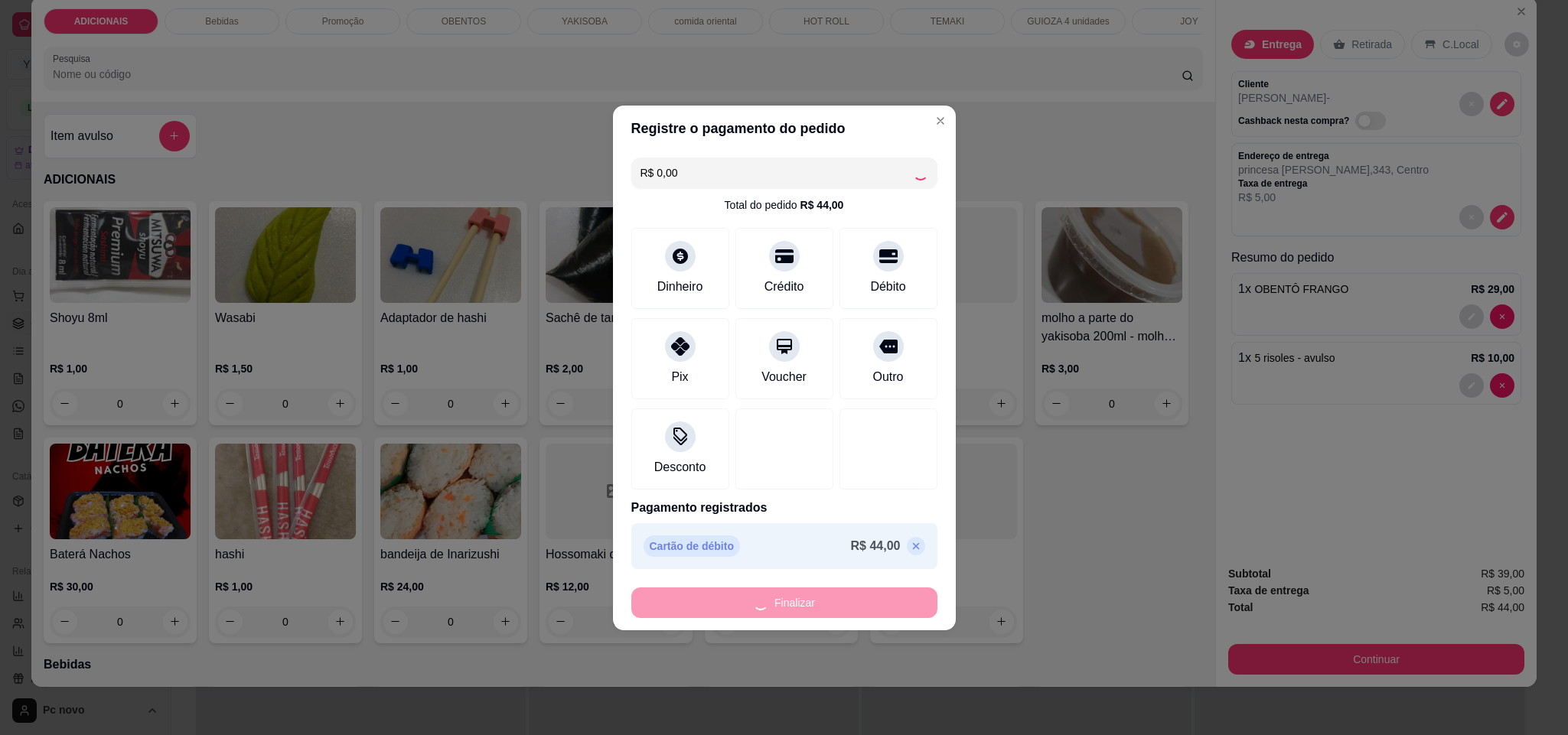
type input "0"
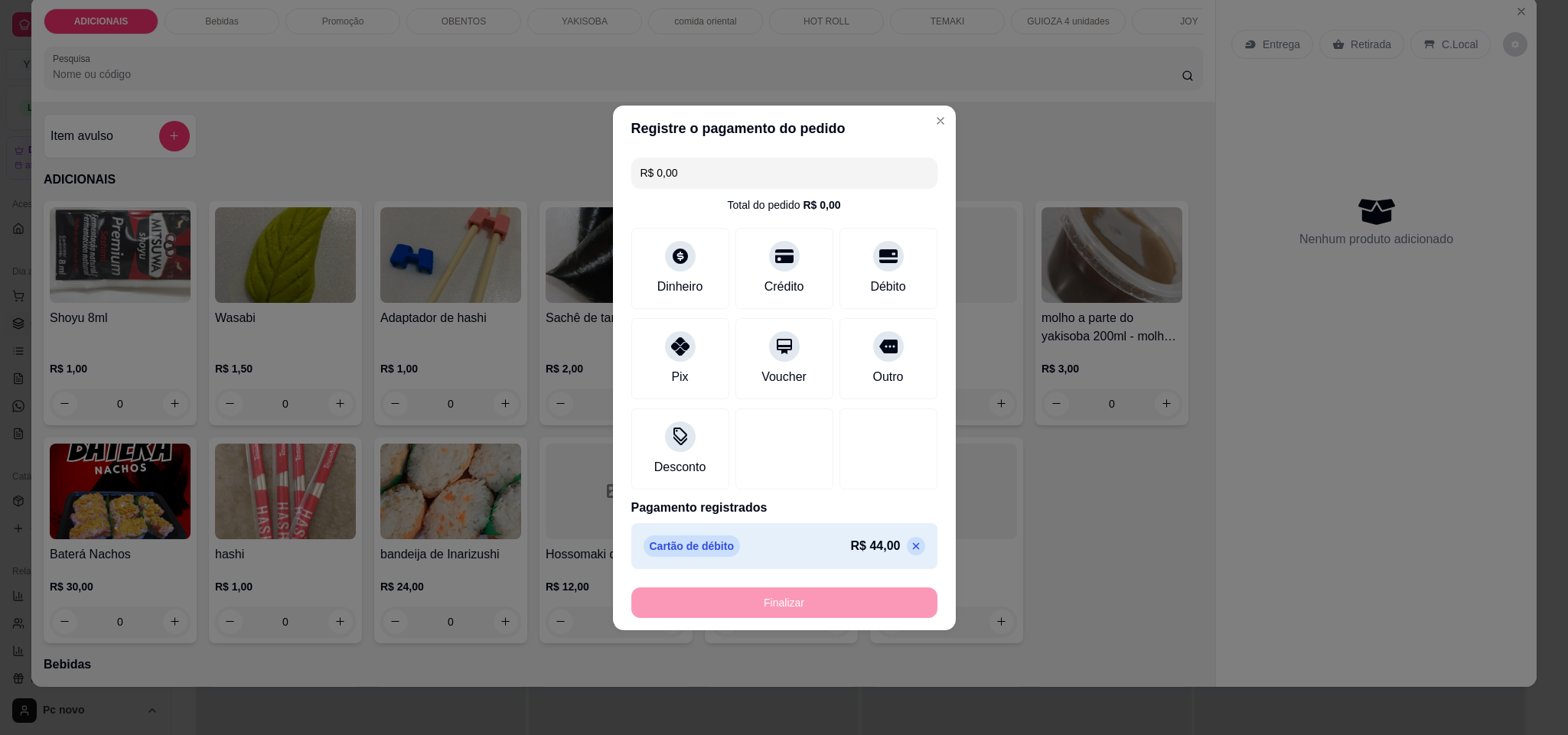
type input "-R$ 44,00"
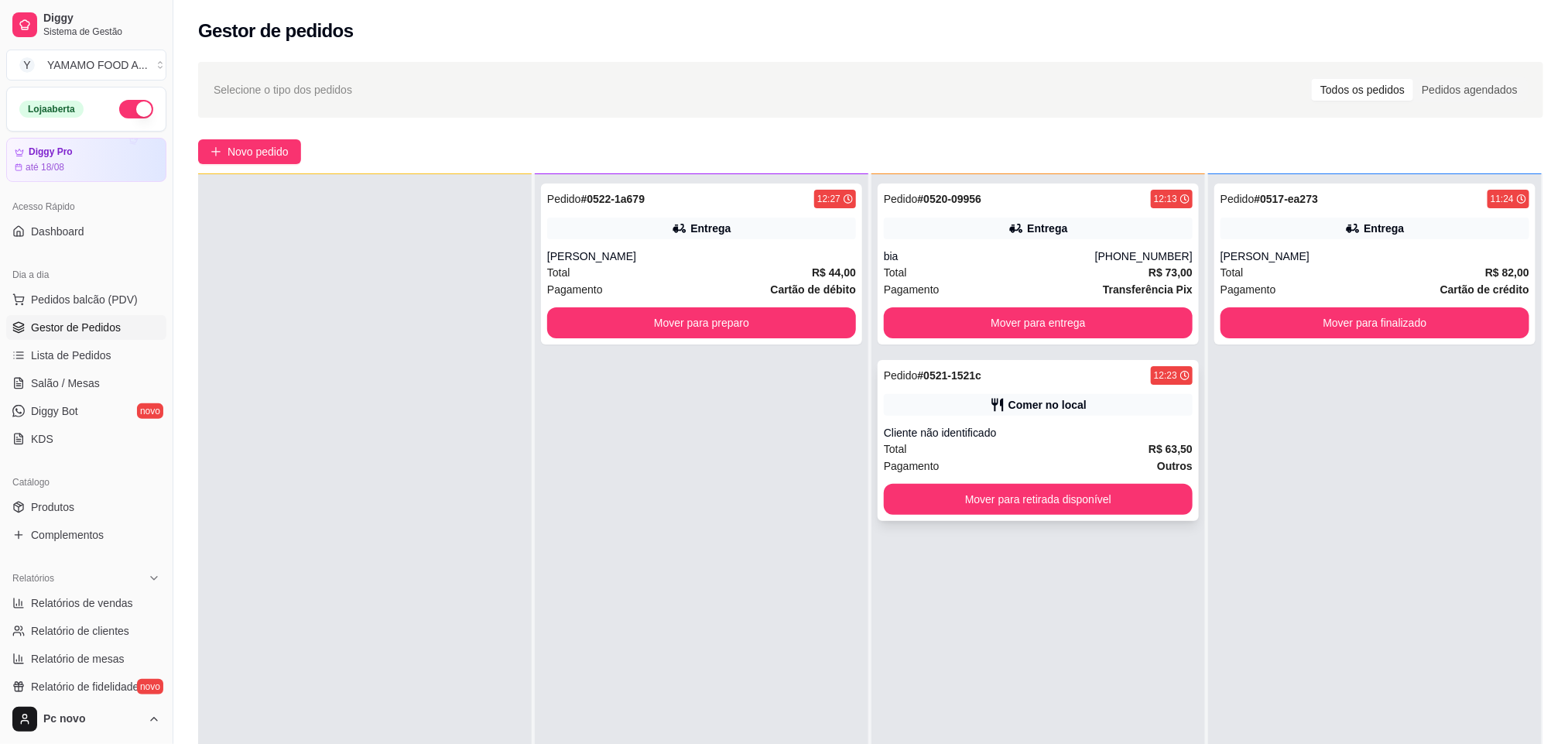
click at [965, 425] on div "Cliente não identificado" at bounding box center [1038, 433] width 309 height 16
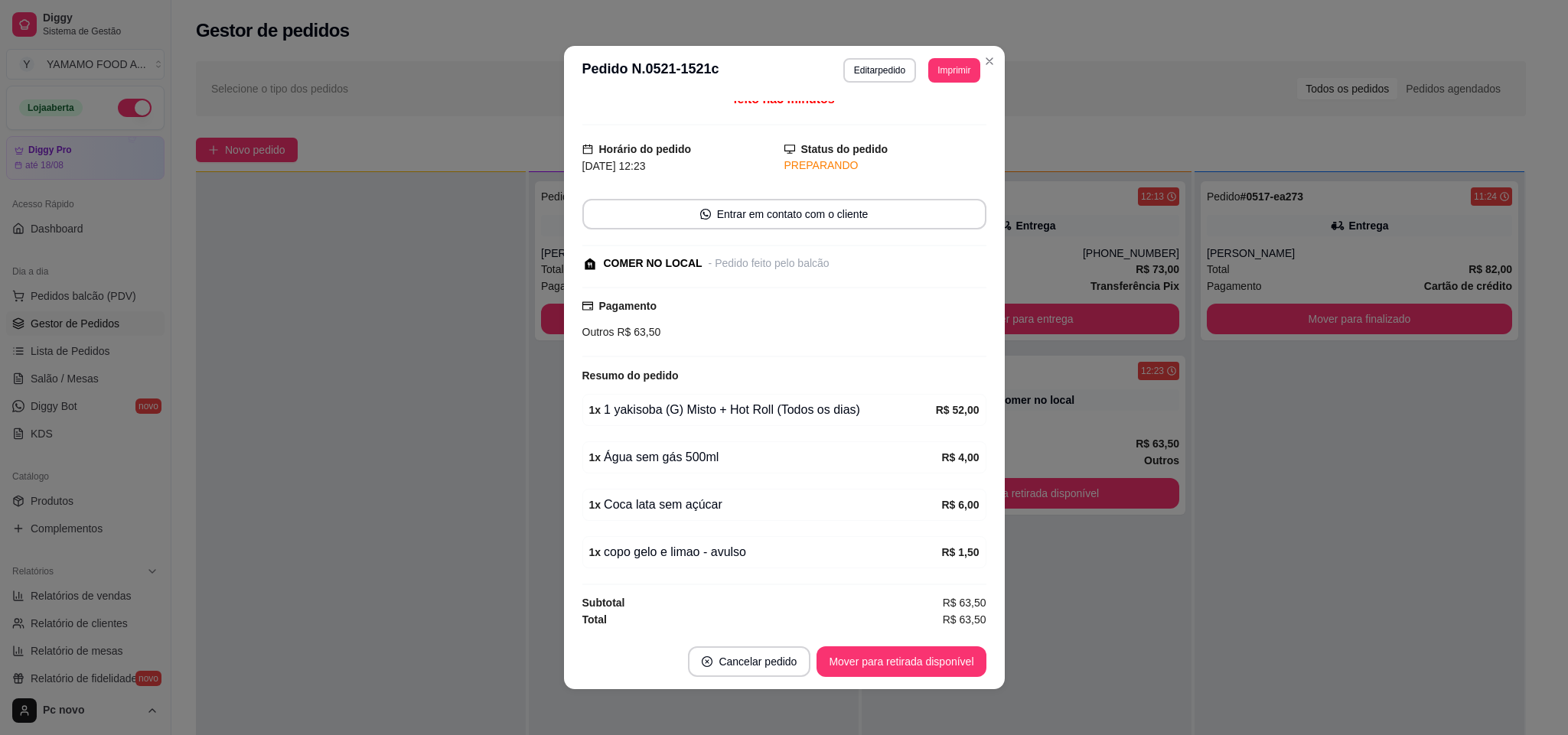
scroll to position [18, 0]
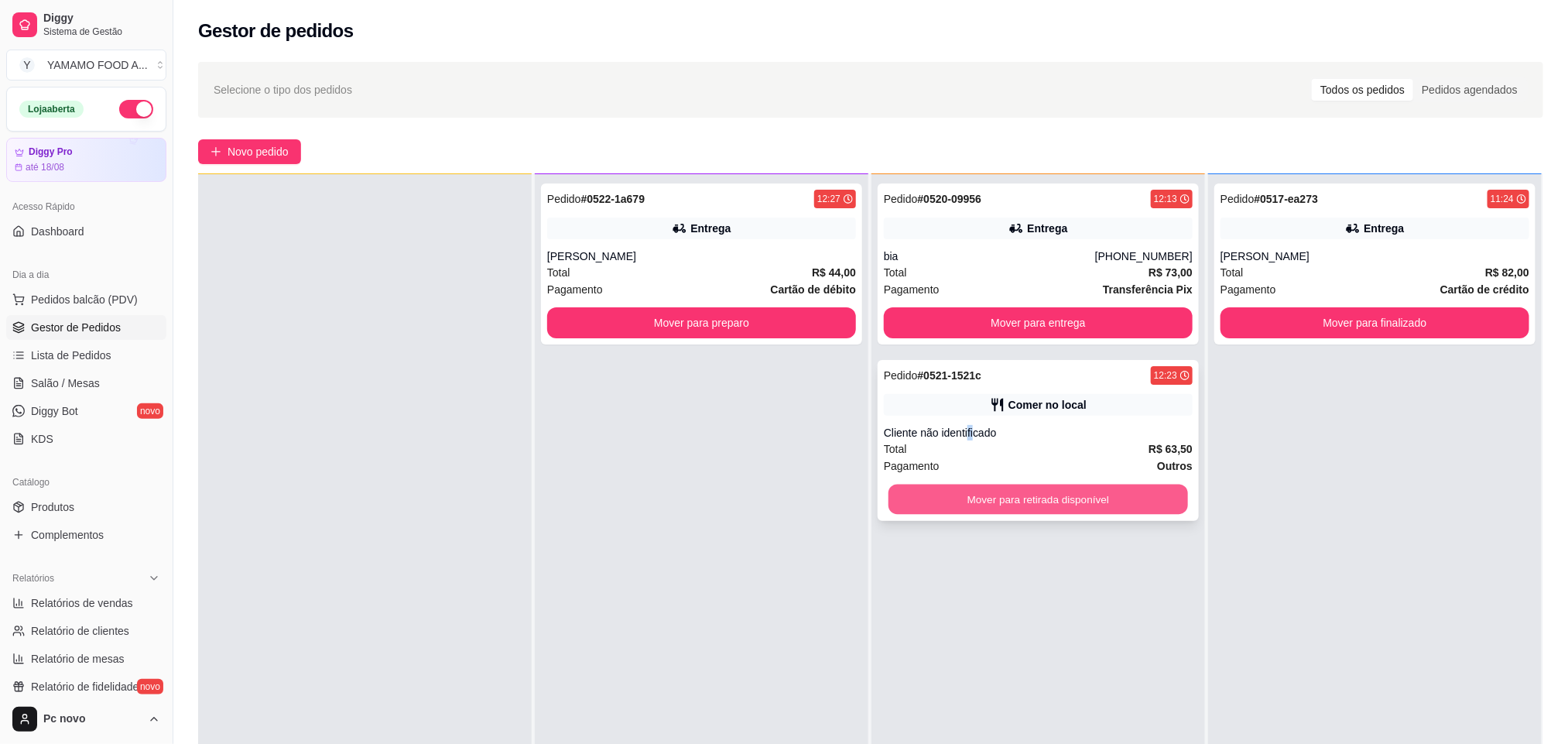
click at [925, 479] on div "Pedido # 0521-1521c 12:23 Comer no local Cliente não identificado Total R$ 63,5…" at bounding box center [1038, 441] width 321 height 161
click at [1110, 506] on button "Mover para retirada disponível" at bounding box center [1038, 499] width 309 height 31
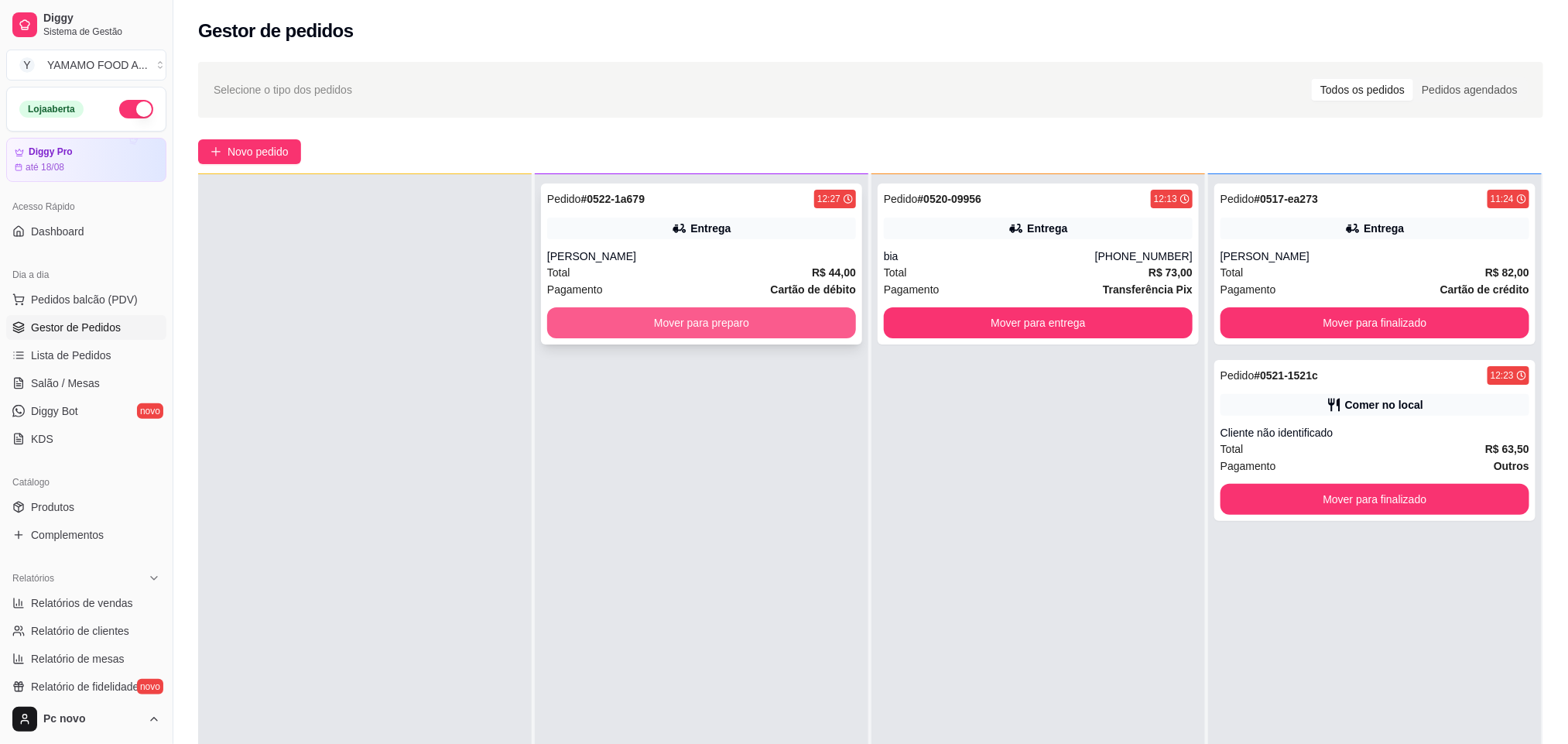
click at [830, 330] on button "Mover para preparo" at bounding box center [702, 323] width 309 height 31
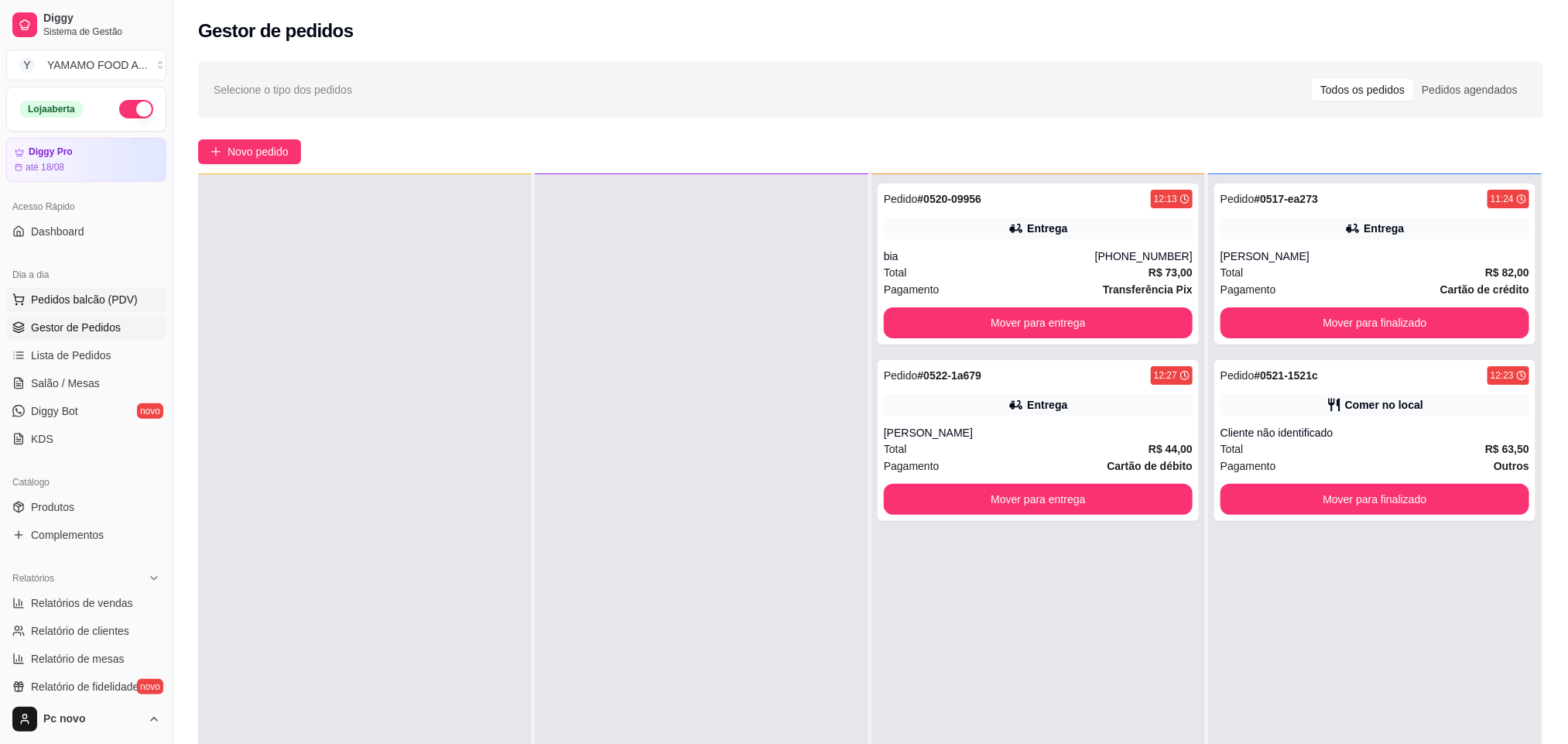
click at [77, 306] on span "Pedidos balcão (PDV)" at bounding box center [84, 299] width 107 height 16
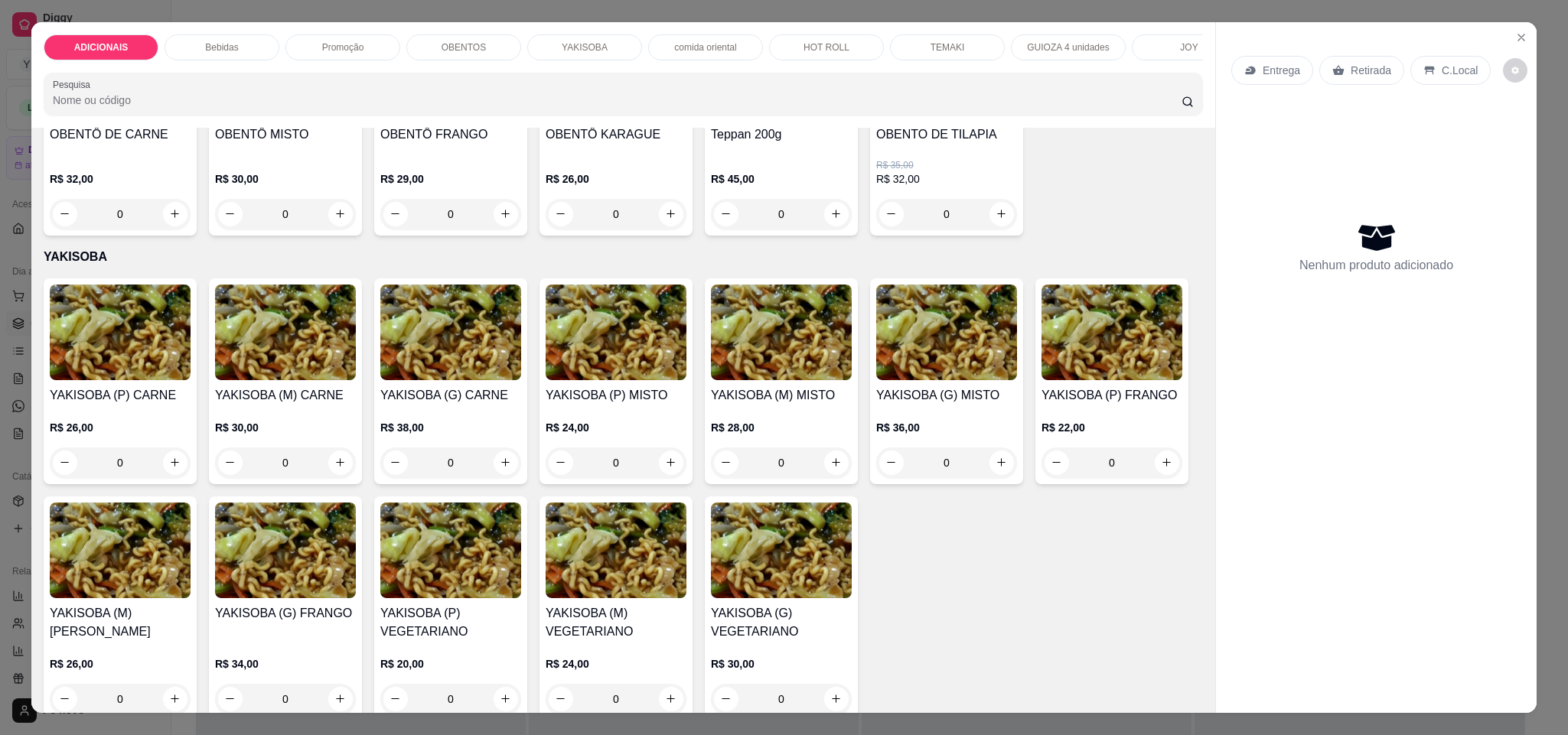
scroll to position [2523, 0]
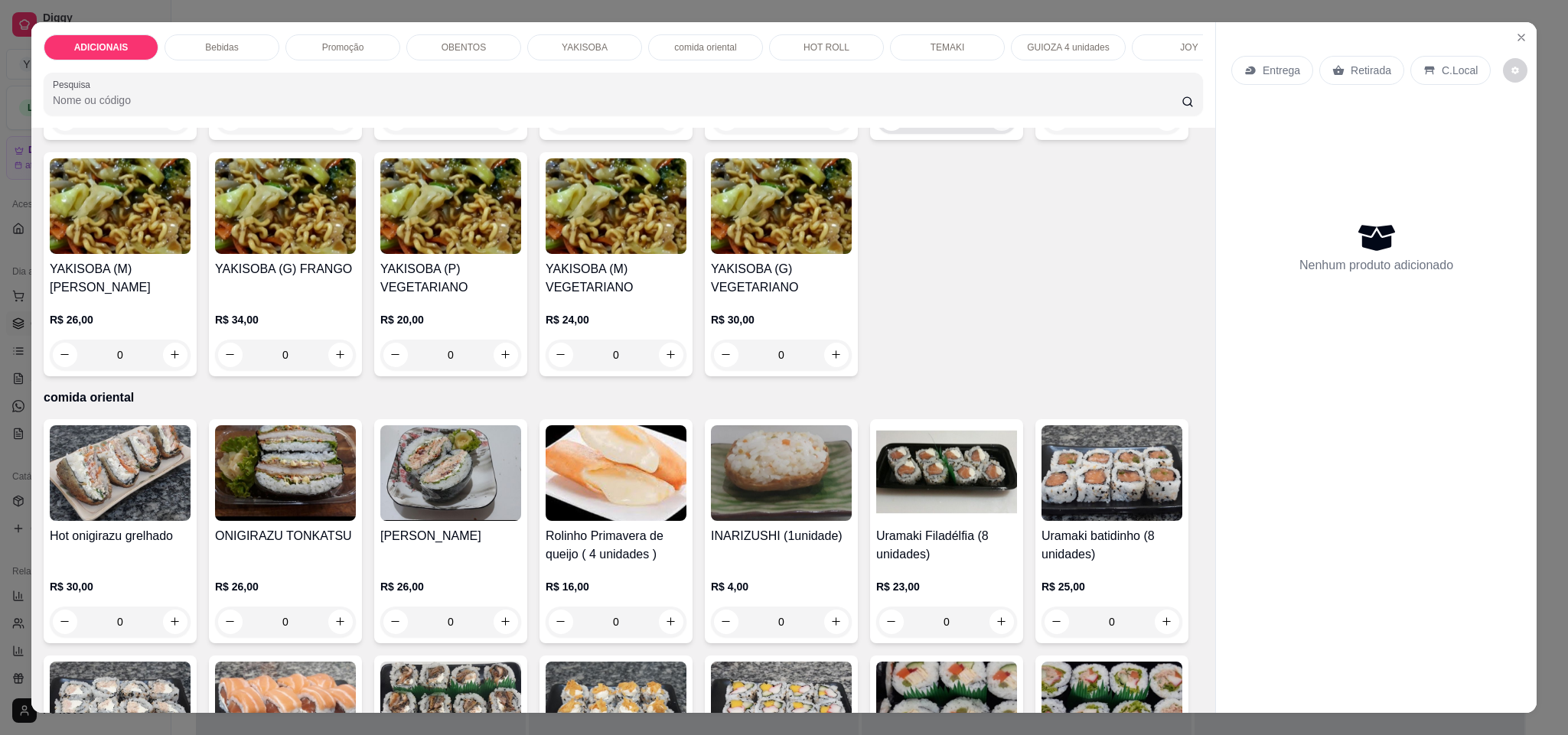
click at [995, 124] on icon "increase-product-quantity" at bounding box center [1001, 118] width 12 height 12
type input "1"
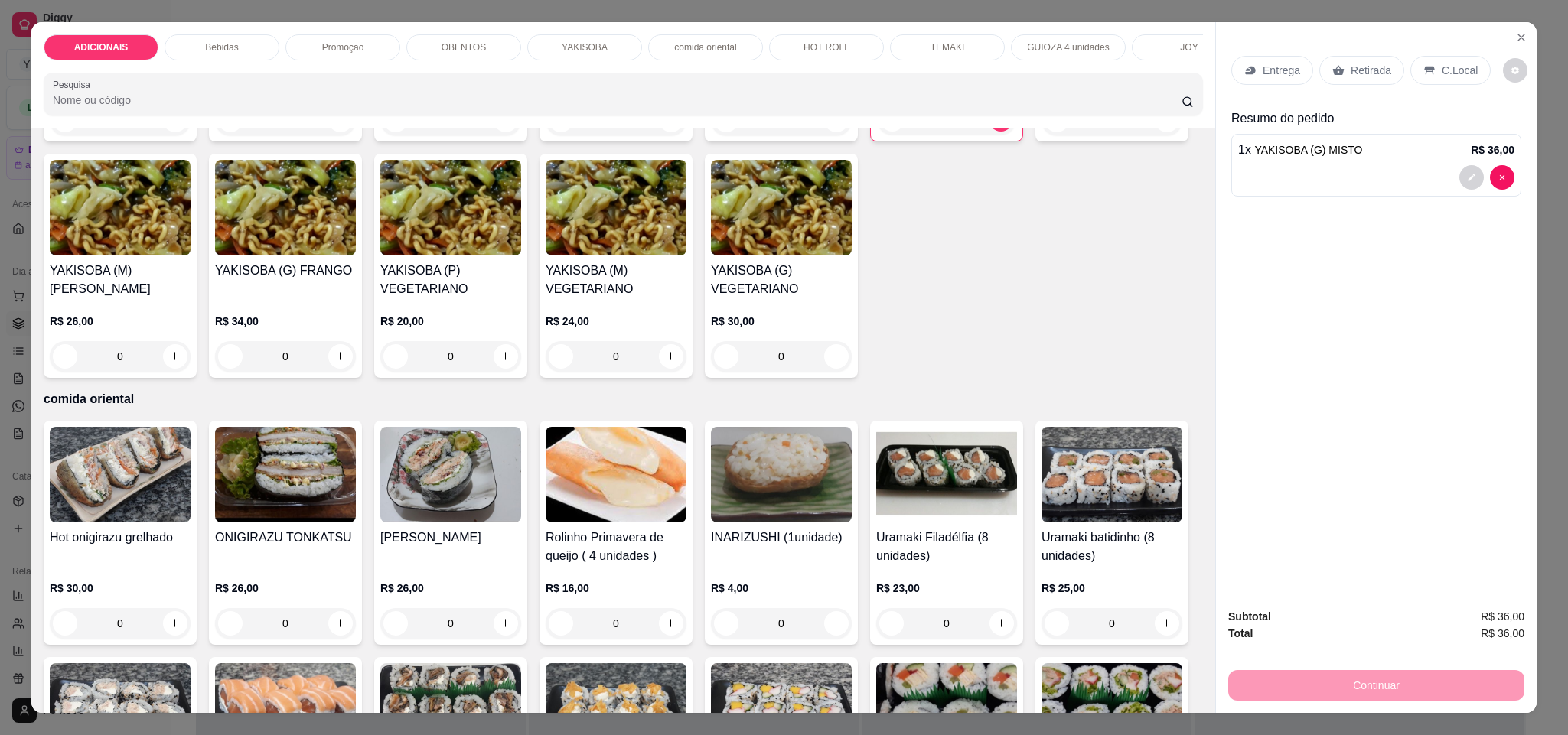
click at [1281, 66] on p "Entrega" at bounding box center [1281, 70] width 38 height 15
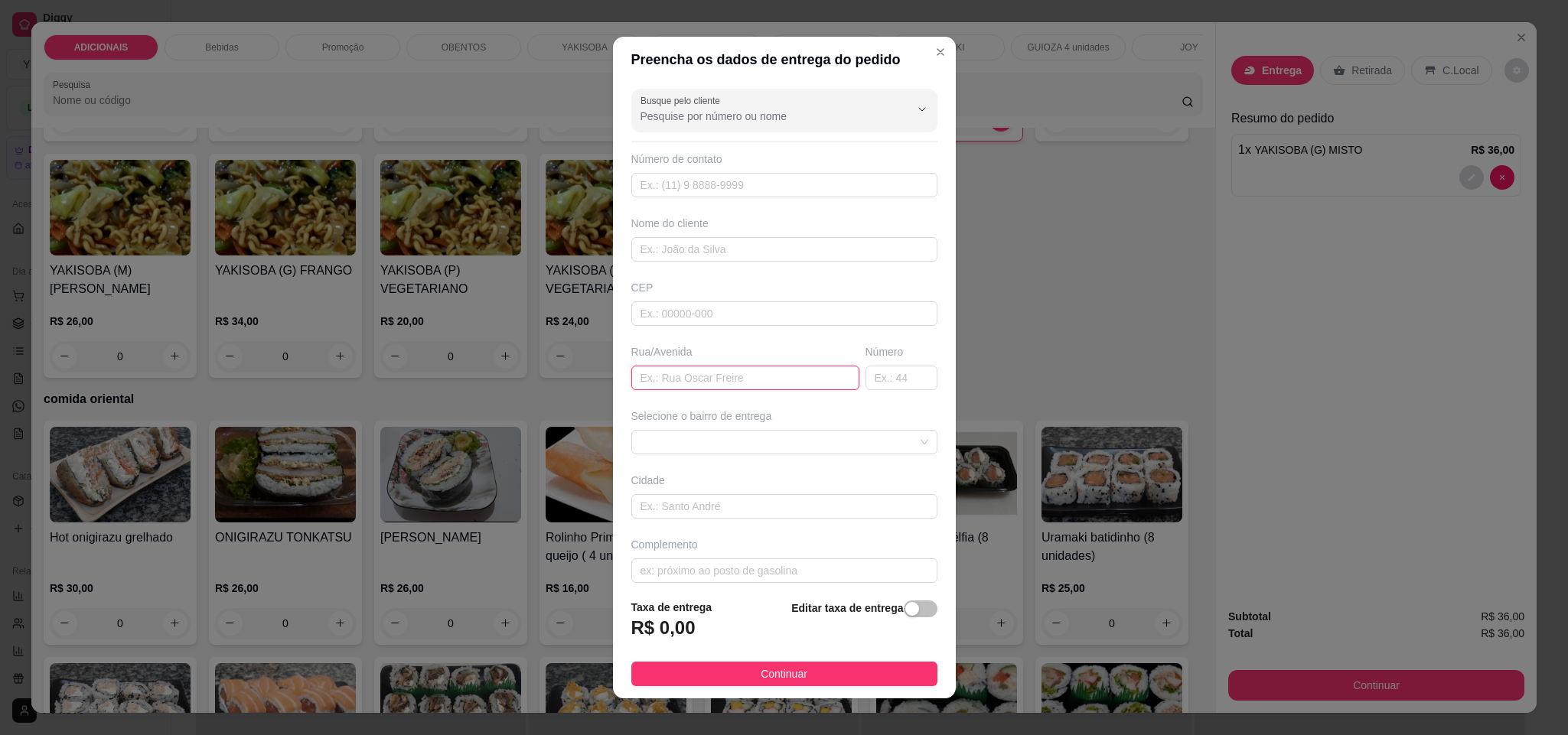
click at [779, 383] on input "text" at bounding box center [745, 378] width 228 height 25
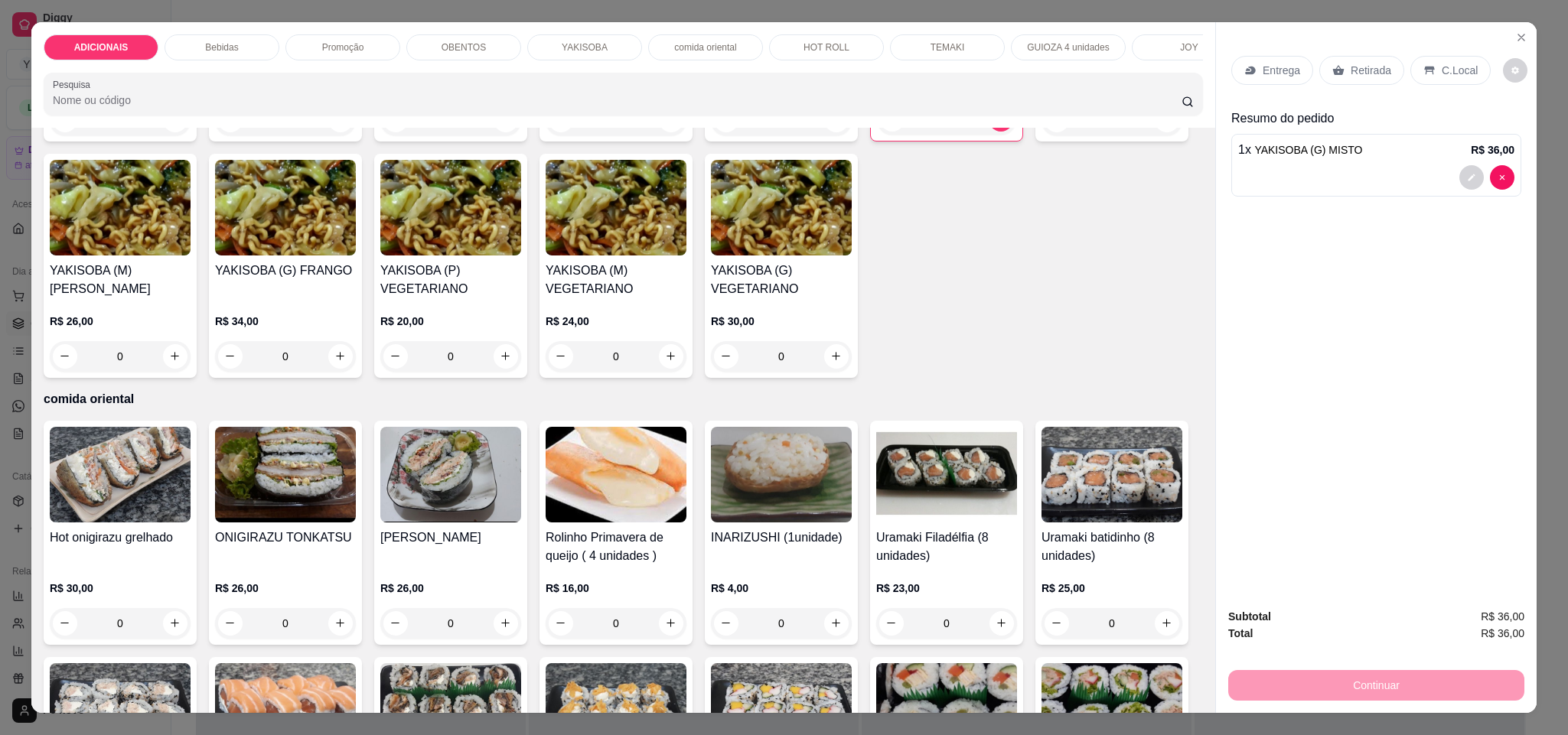
drag, startPoint x: 1367, startPoint y: 83, endPoint x: 1362, endPoint y: 76, distance: 8.6
click at [1364, 80] on div "Retirada" at bounding box center [1361, 70] width 85 height 29
click at [1362, 76] on p "Retirada" at bounding box center [1371, 70] width 41 height 15
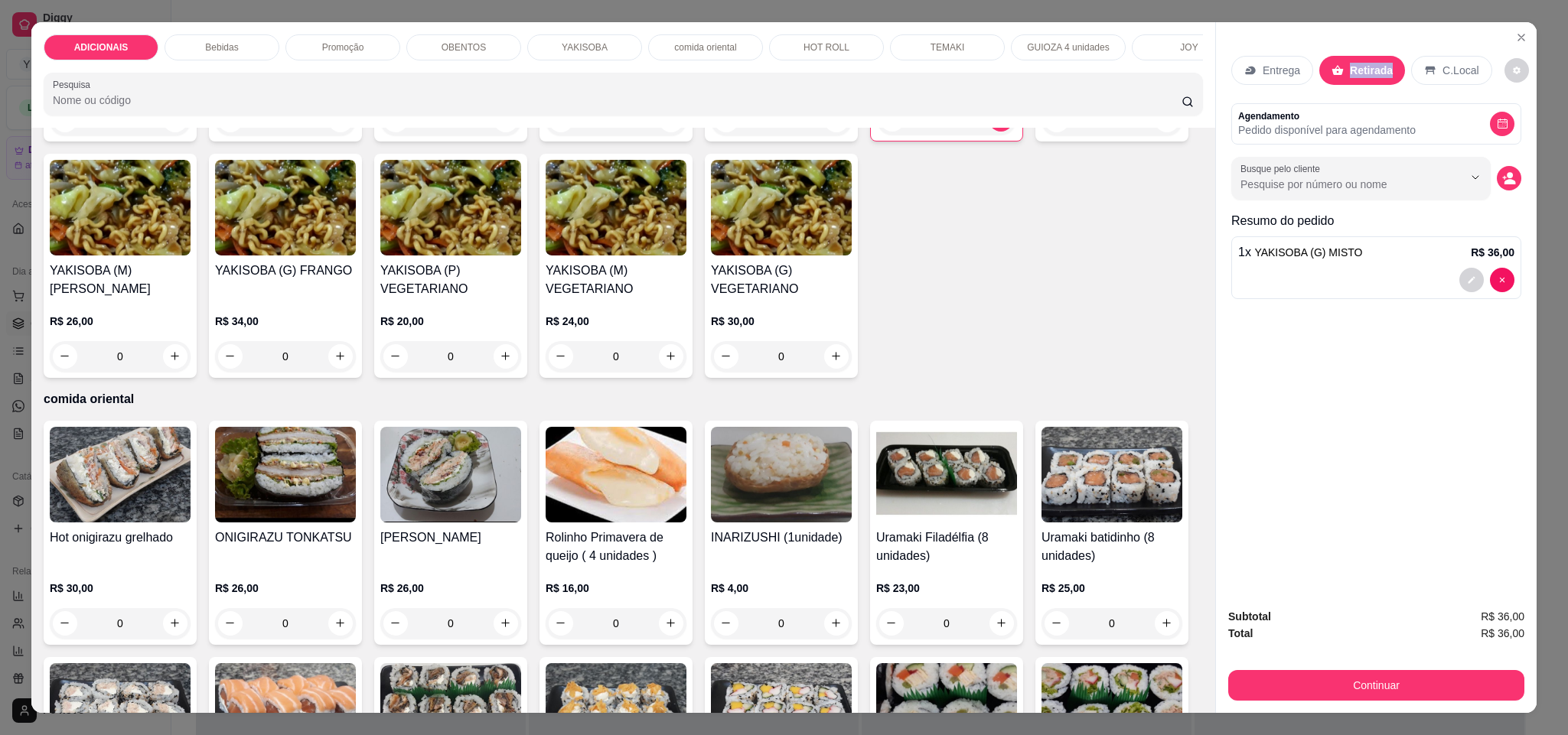
click at [1361, 74] on p "Retirada" at bounding box center [1371, 70] width 43 height 15
click at [1416, 676] on button "Continuar" at bounding box center [1376, 685] width 296 height 31
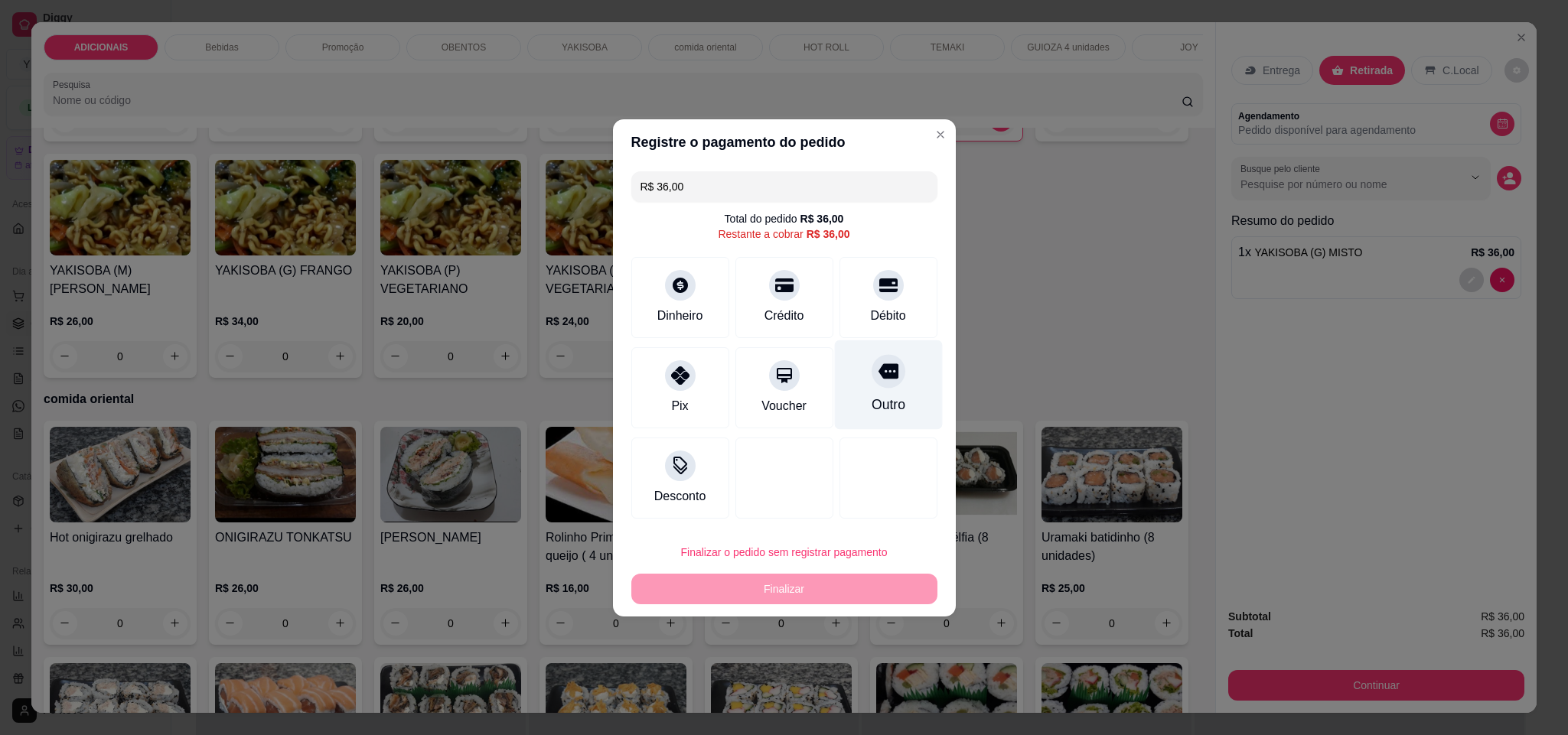
click at [886, 404] on div "Outro" at bounding box center [887, 404] width 34 height 20
type input "R$ 0,00"
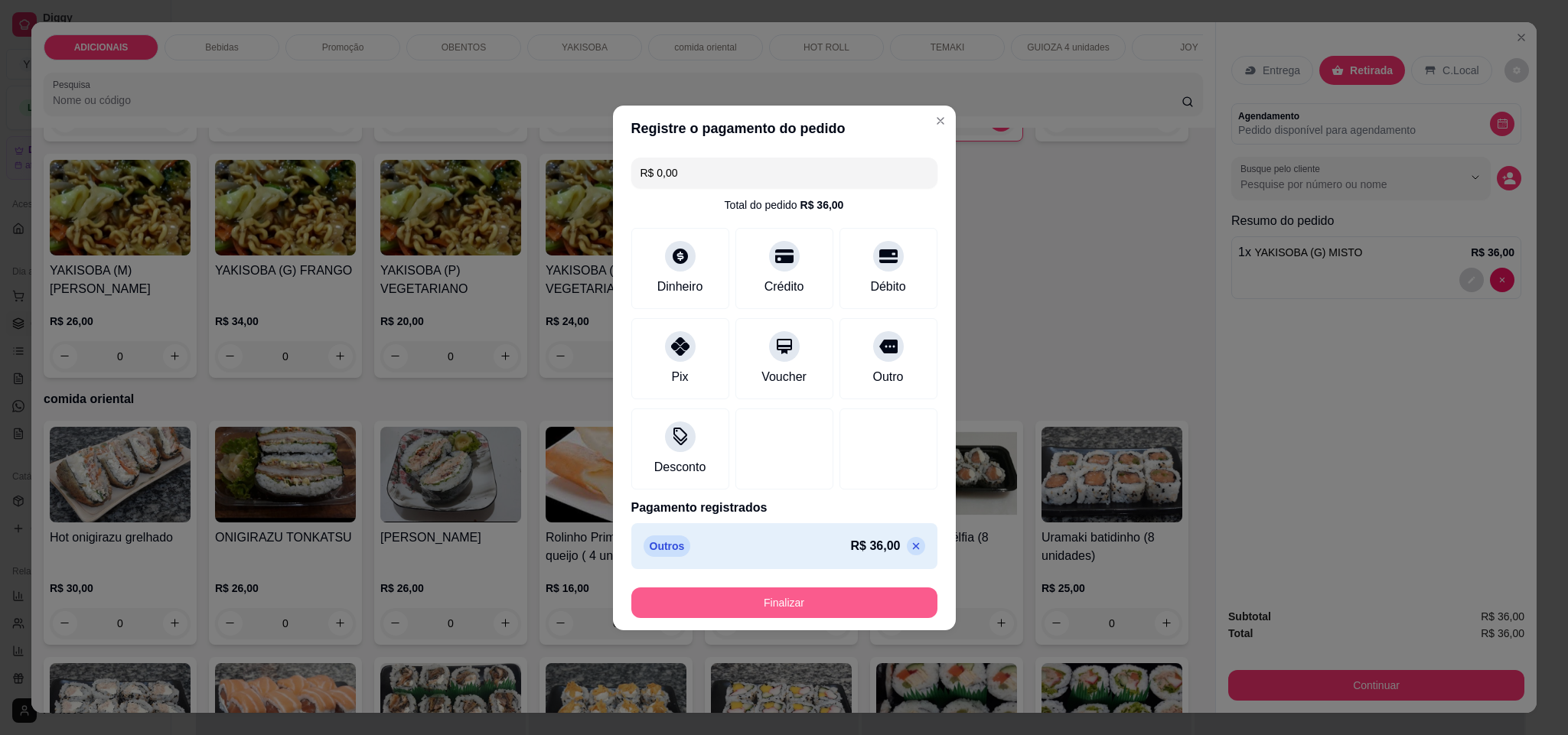
click at [883, 595] on button "Finalizar" at bounding box center [784, 602] width 306 height 31
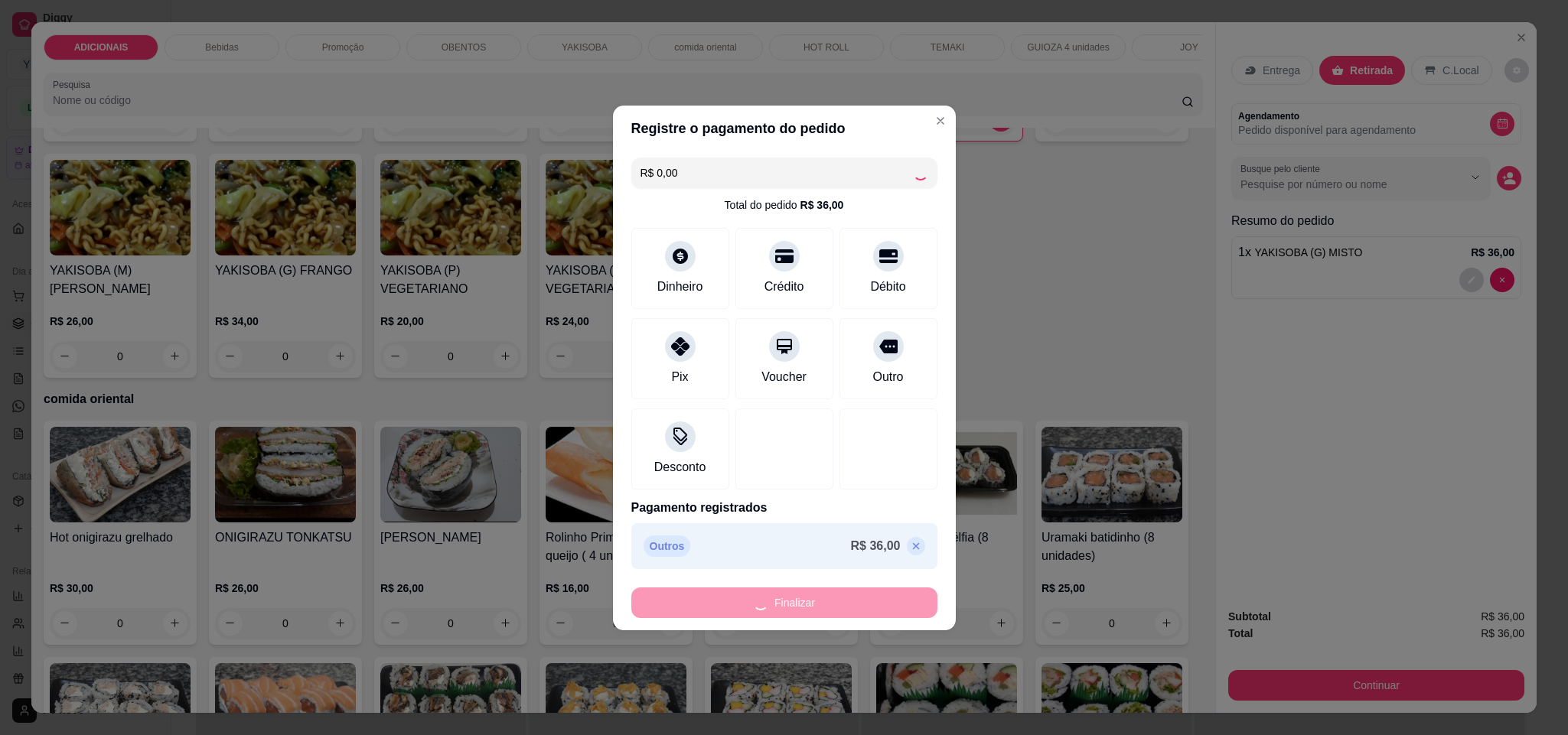
type input "0"
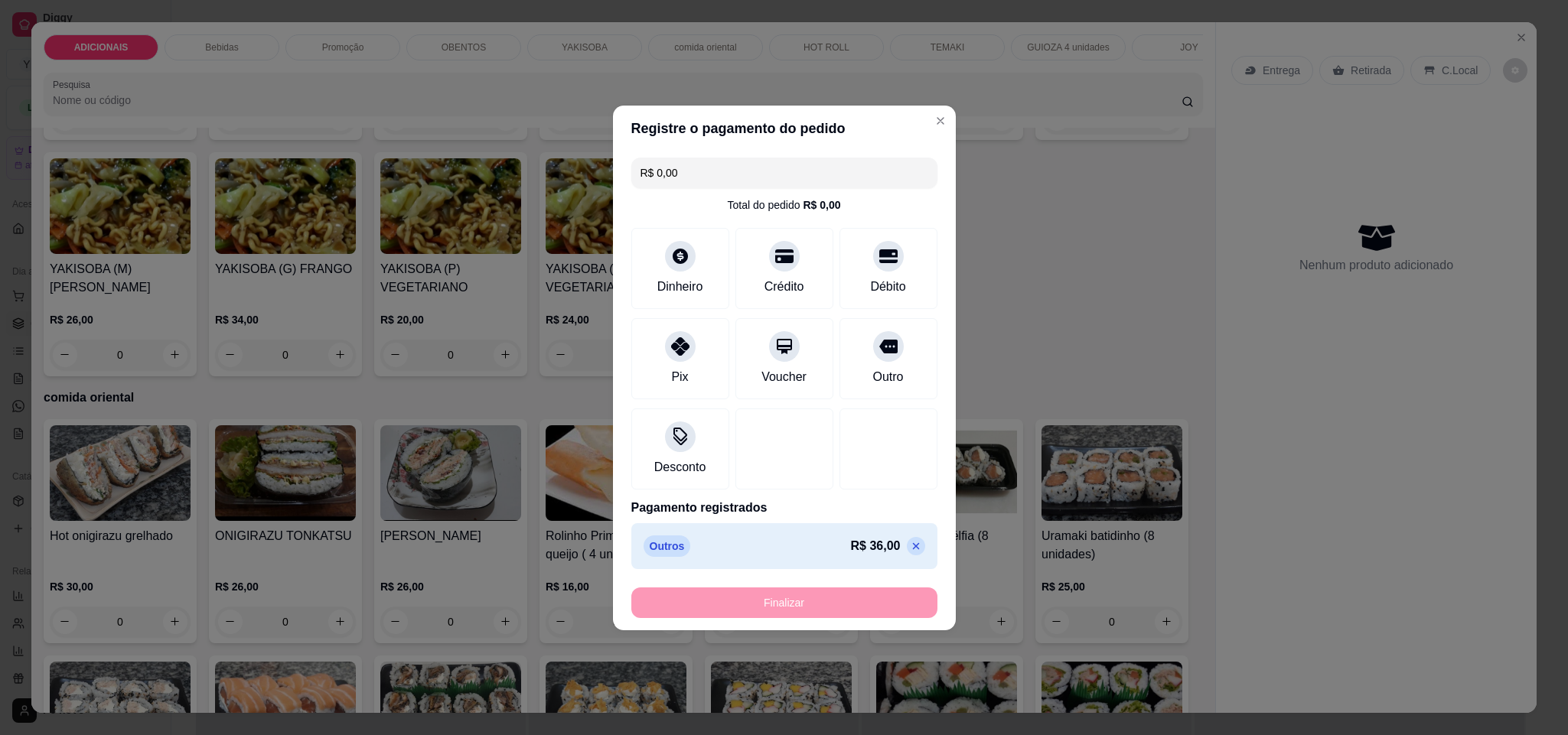
type input "-R$ 36,00"
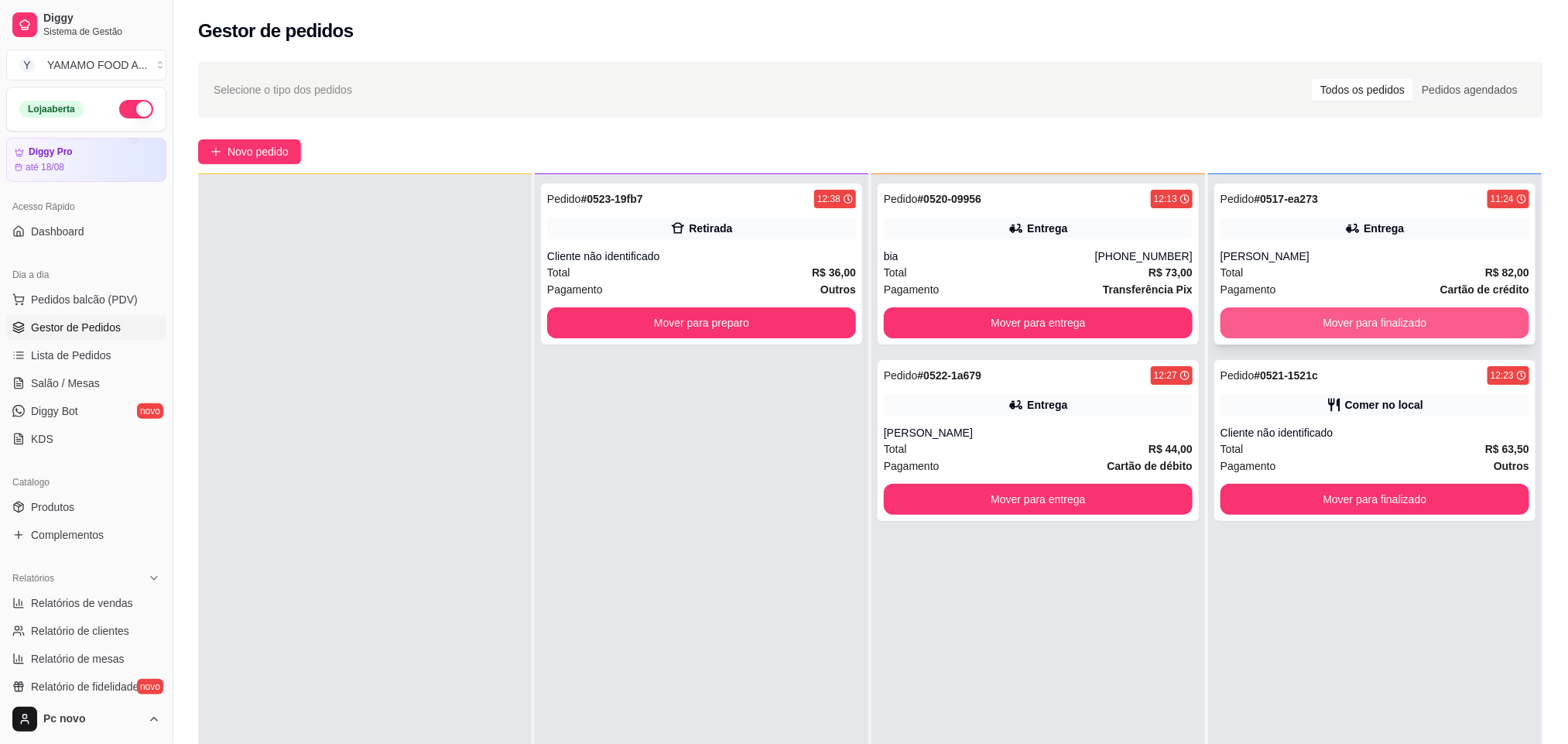
click at [1391, 311] on button "Mover para finalizado" at bounding box center [1375, 323] width 309 height 31
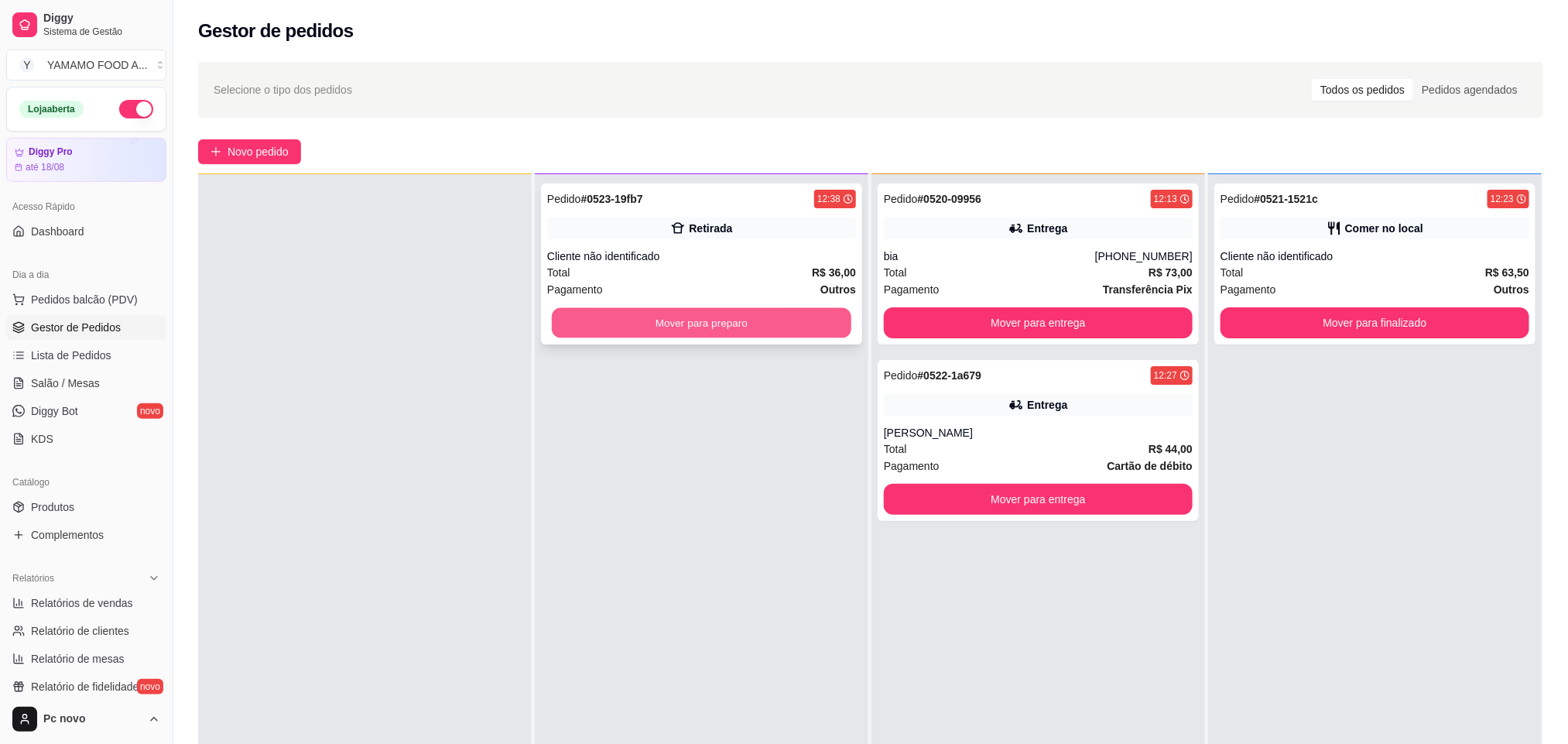
click at [602, 317] on button "Mover para preparo" at bounding box center [702, 323] width 299 height 30
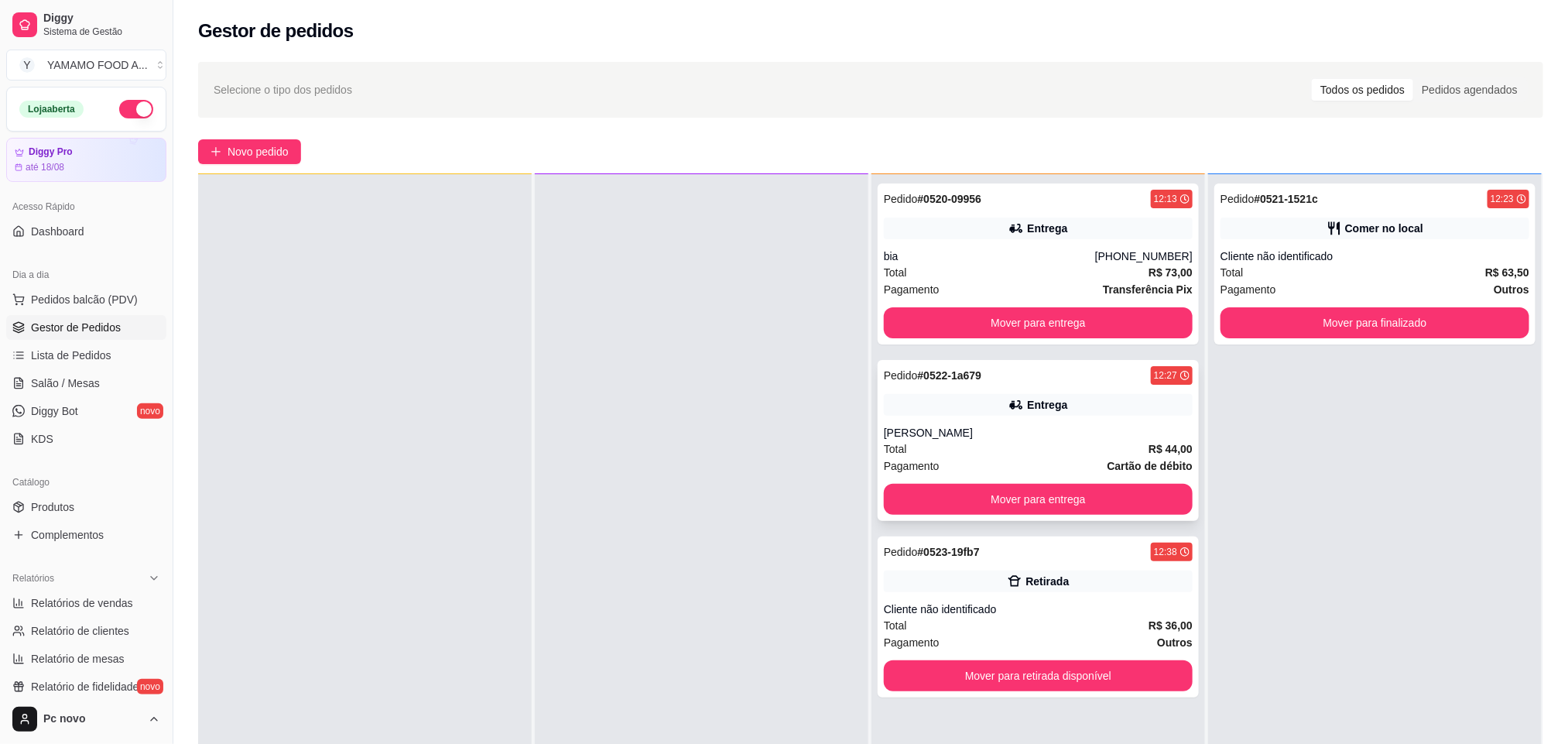
click at [1050, 447] on div "Total R$ 44,00" at bounding box center [1038, 449] width 309 height 17
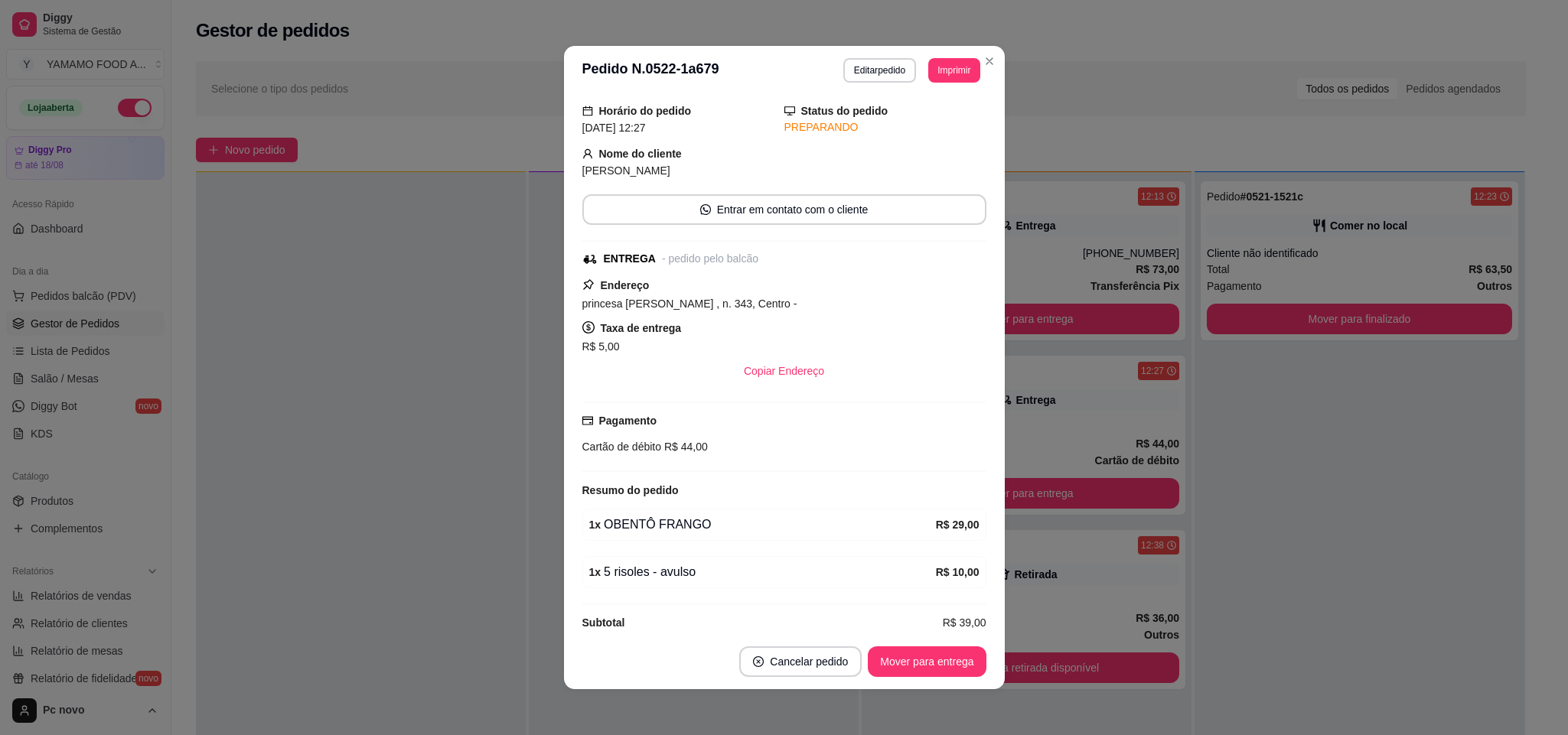
scroll to position [76, 0]
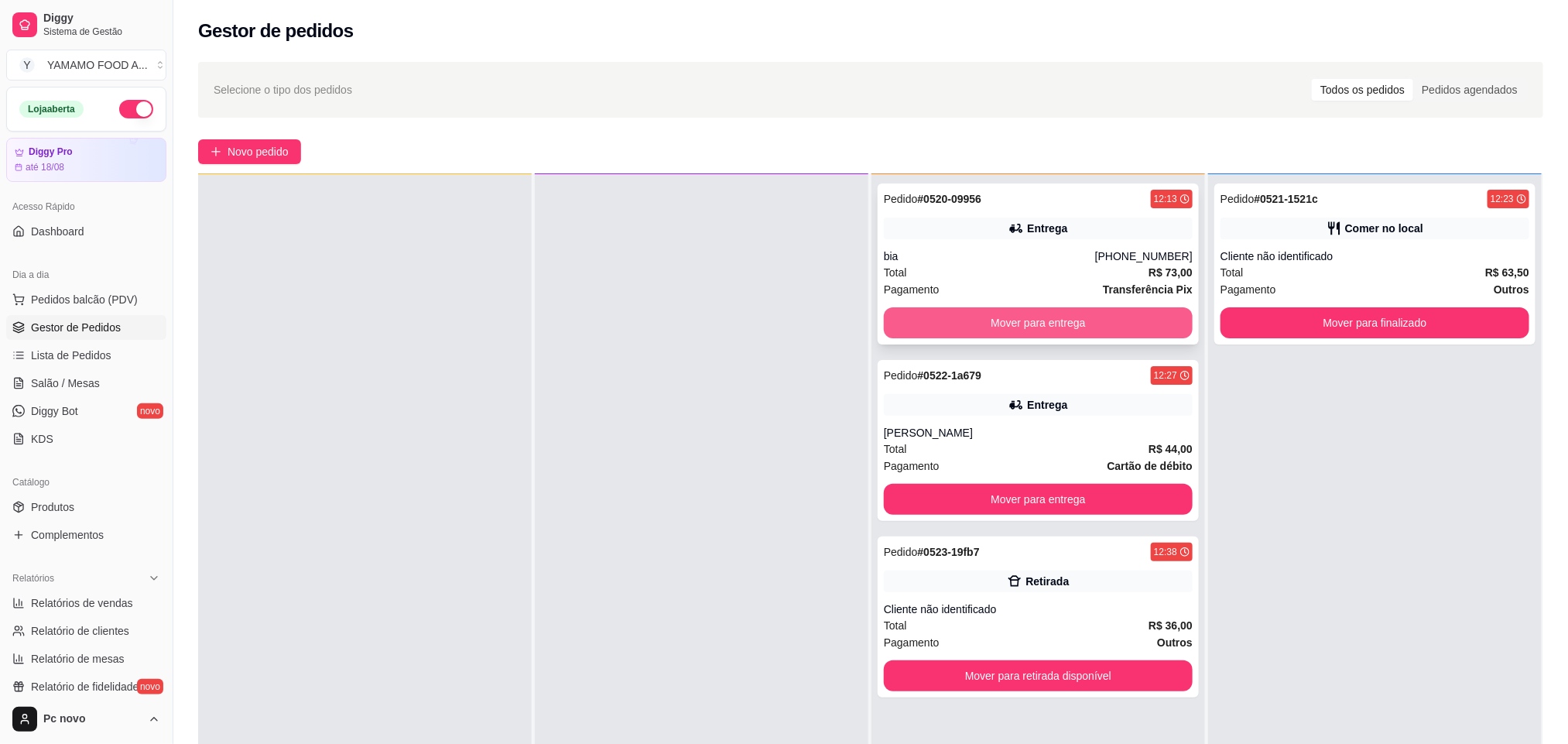
click at [972, 312] on button "Mover para entrega" at bounding box center [1038, 323] width 309 height 31
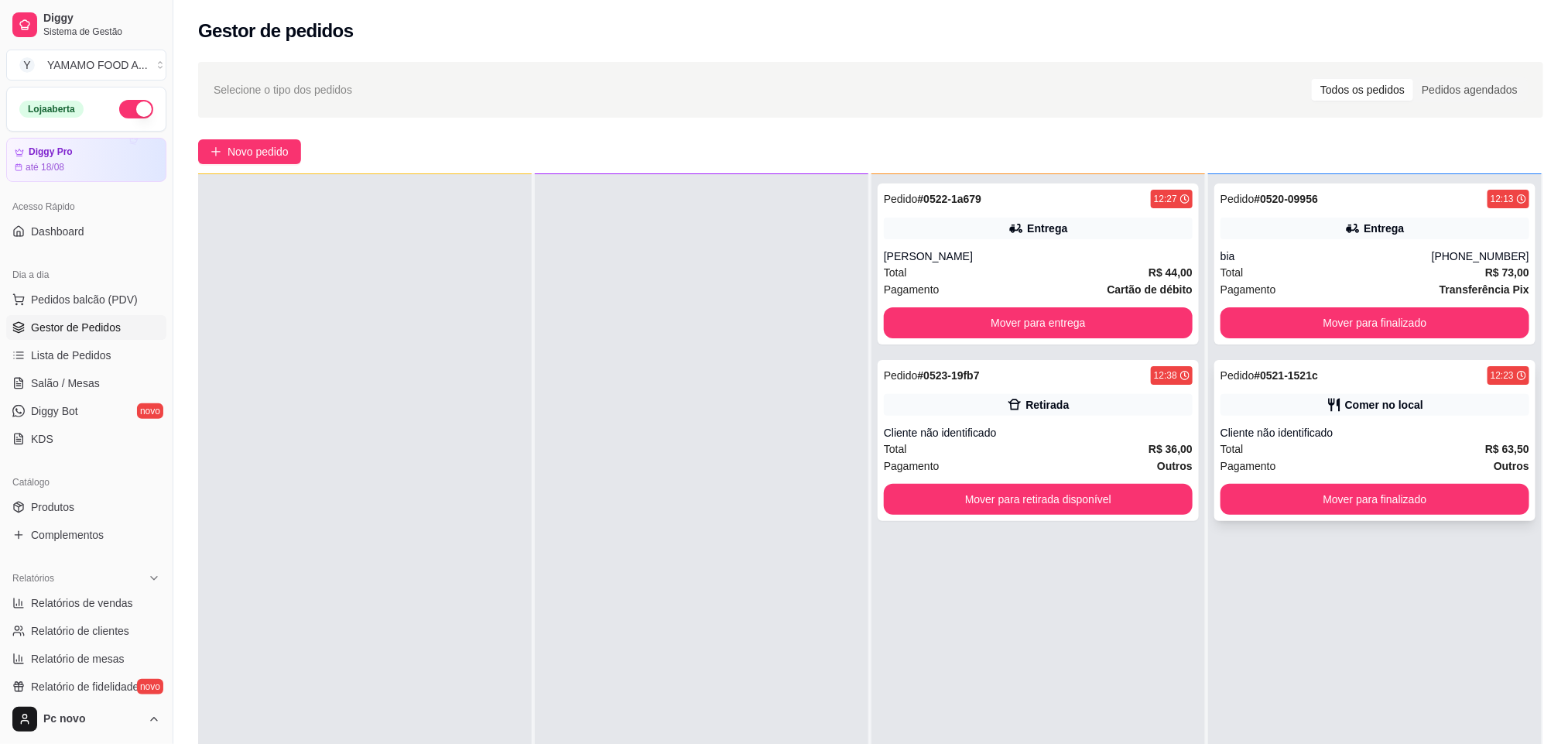
click at [1270, 434] on div "Cliente não identificado" at bounding box center [1375, 433] width 309 height 16
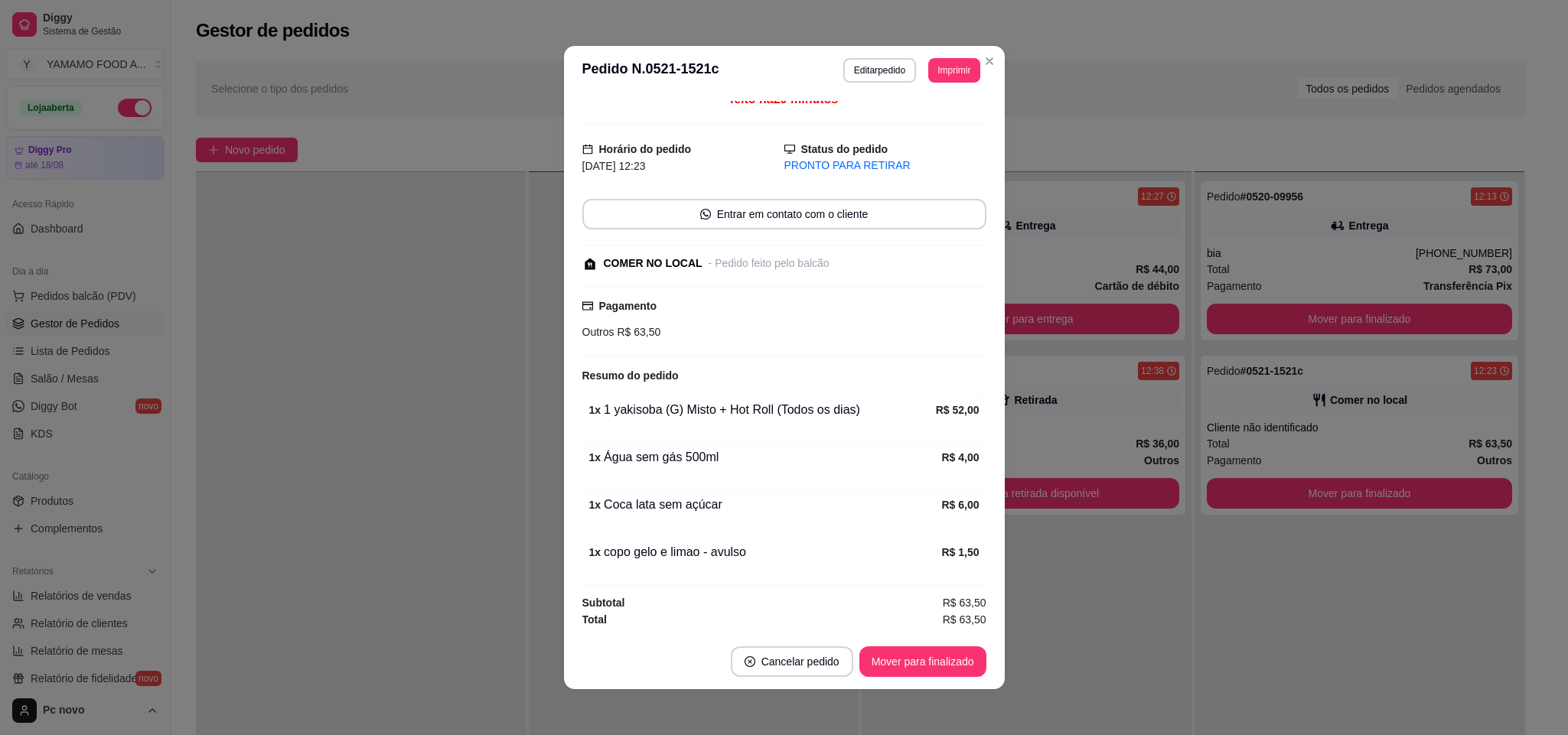
scroll to position [18, 0]
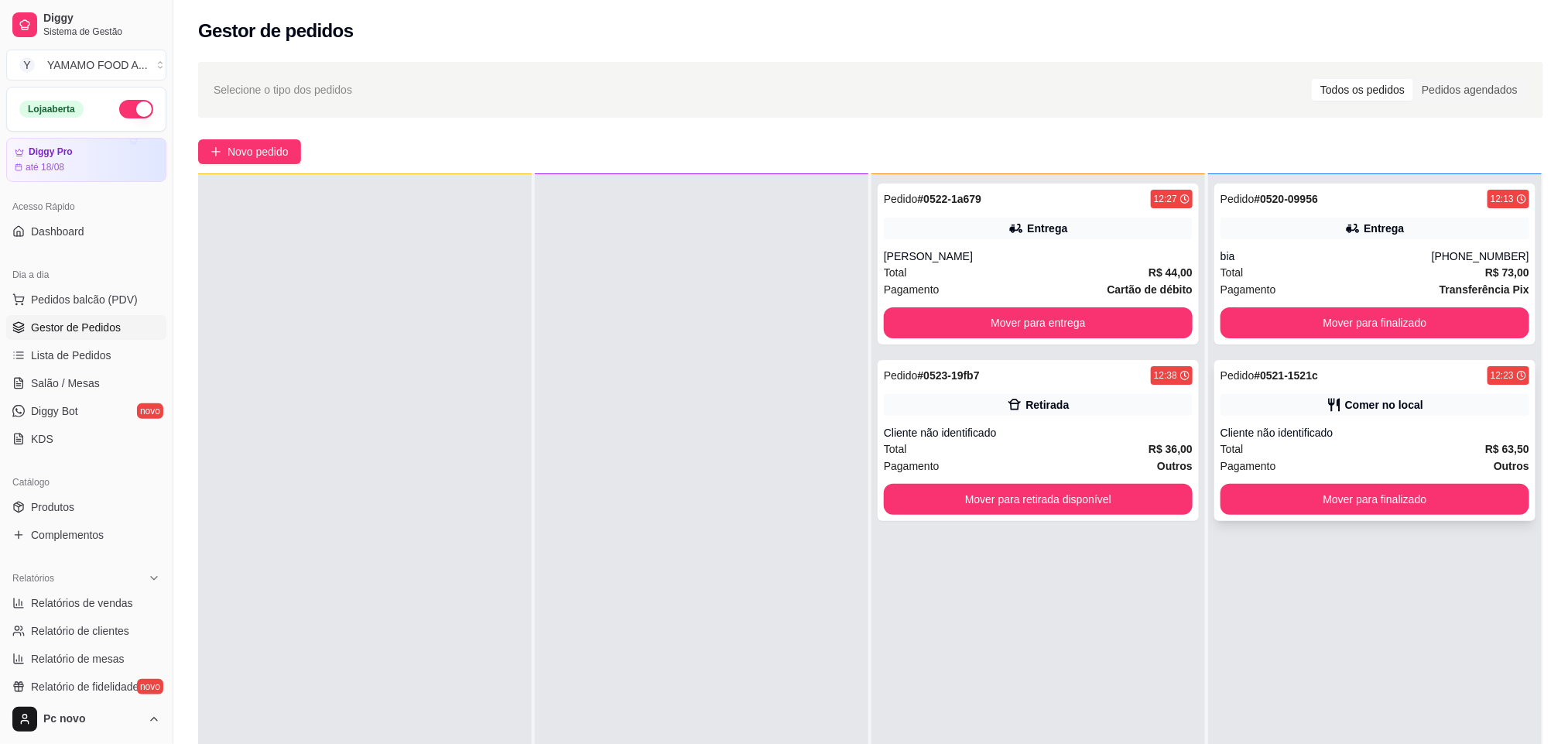
click at [1220, 427] on div "Cliente não identificado" at bounding box center [1375, 433] width 309 height 16
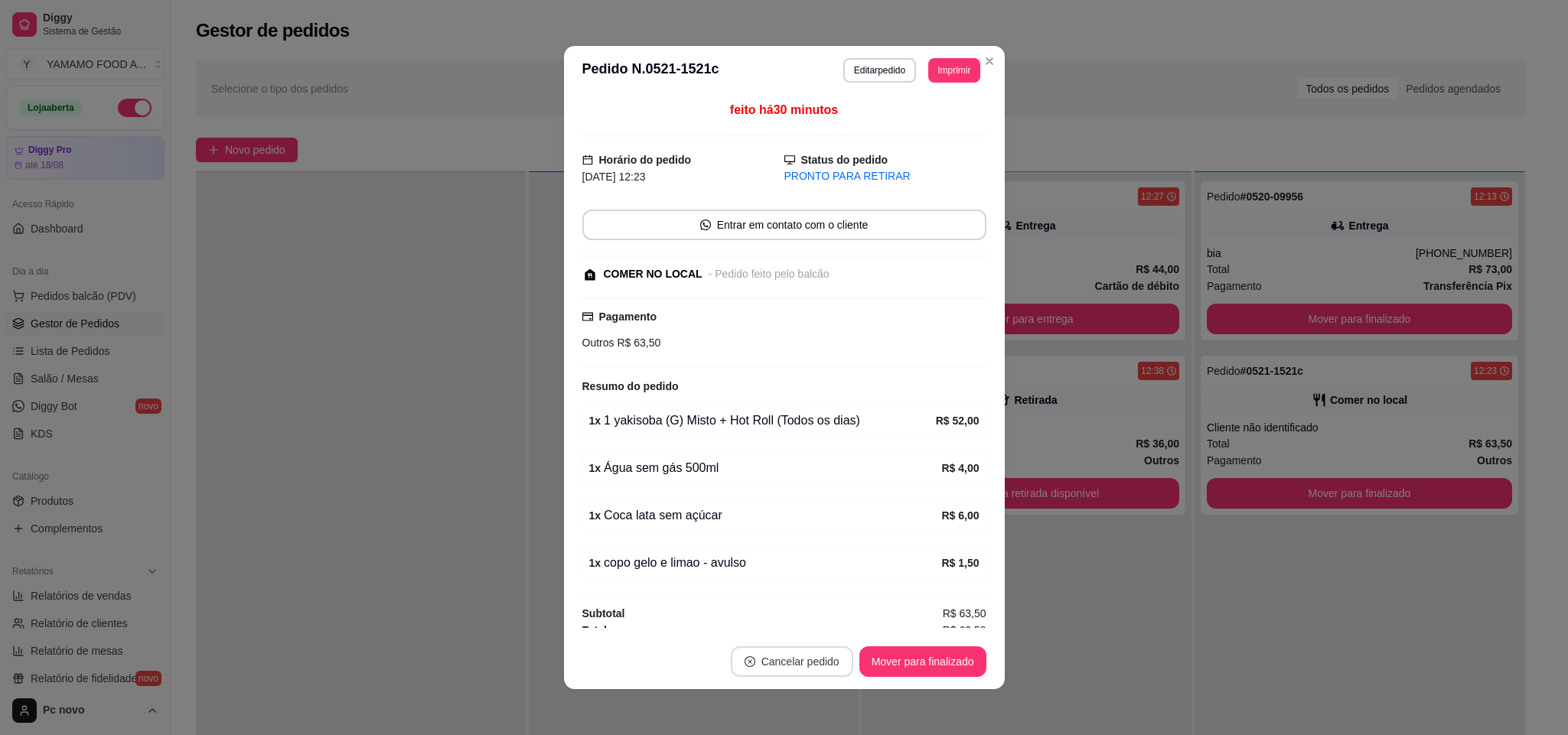
scroll to position [3, 0]
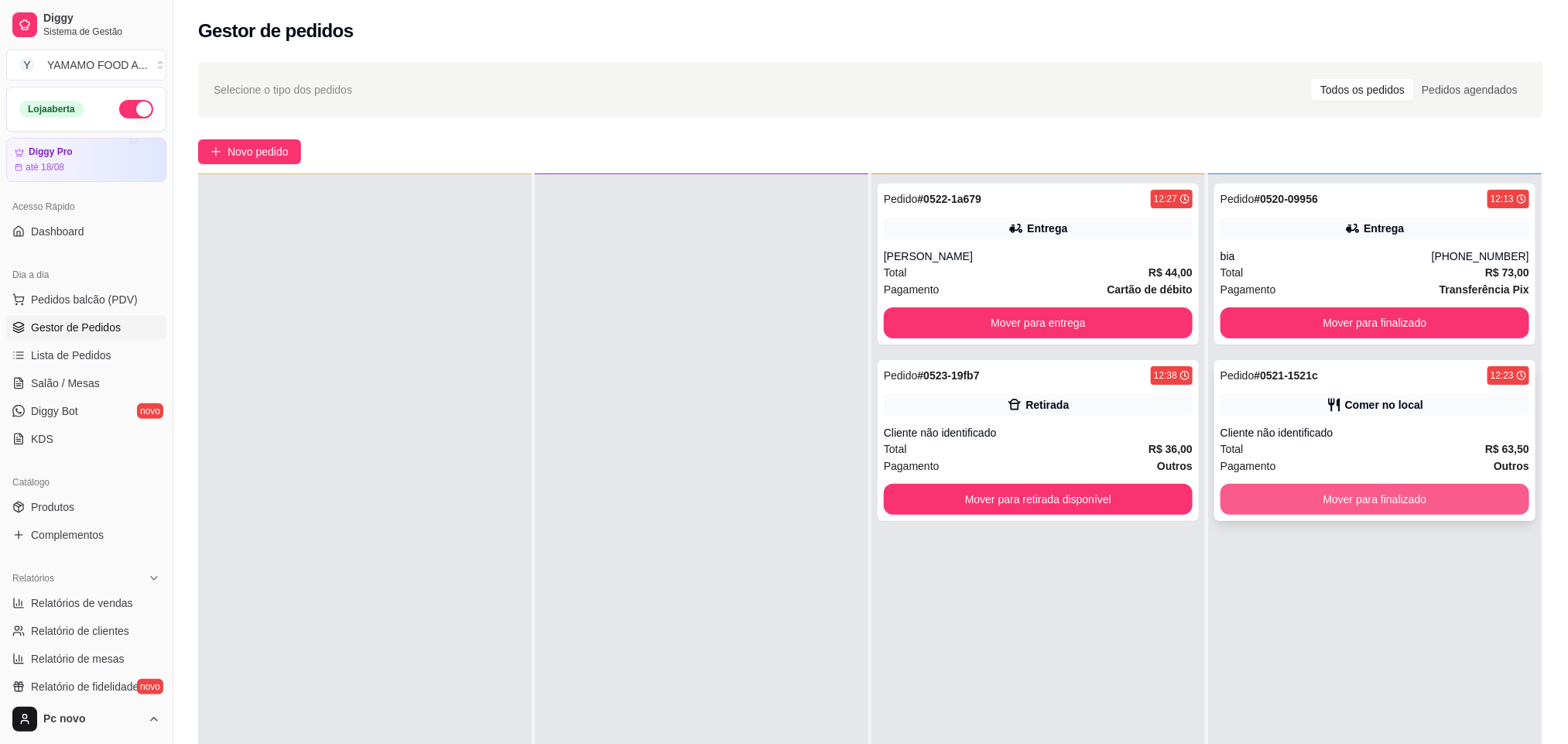
click at [1310, 488] on button "Mover para finalizado" at bounding box center [1375, 499] width 309 height 31
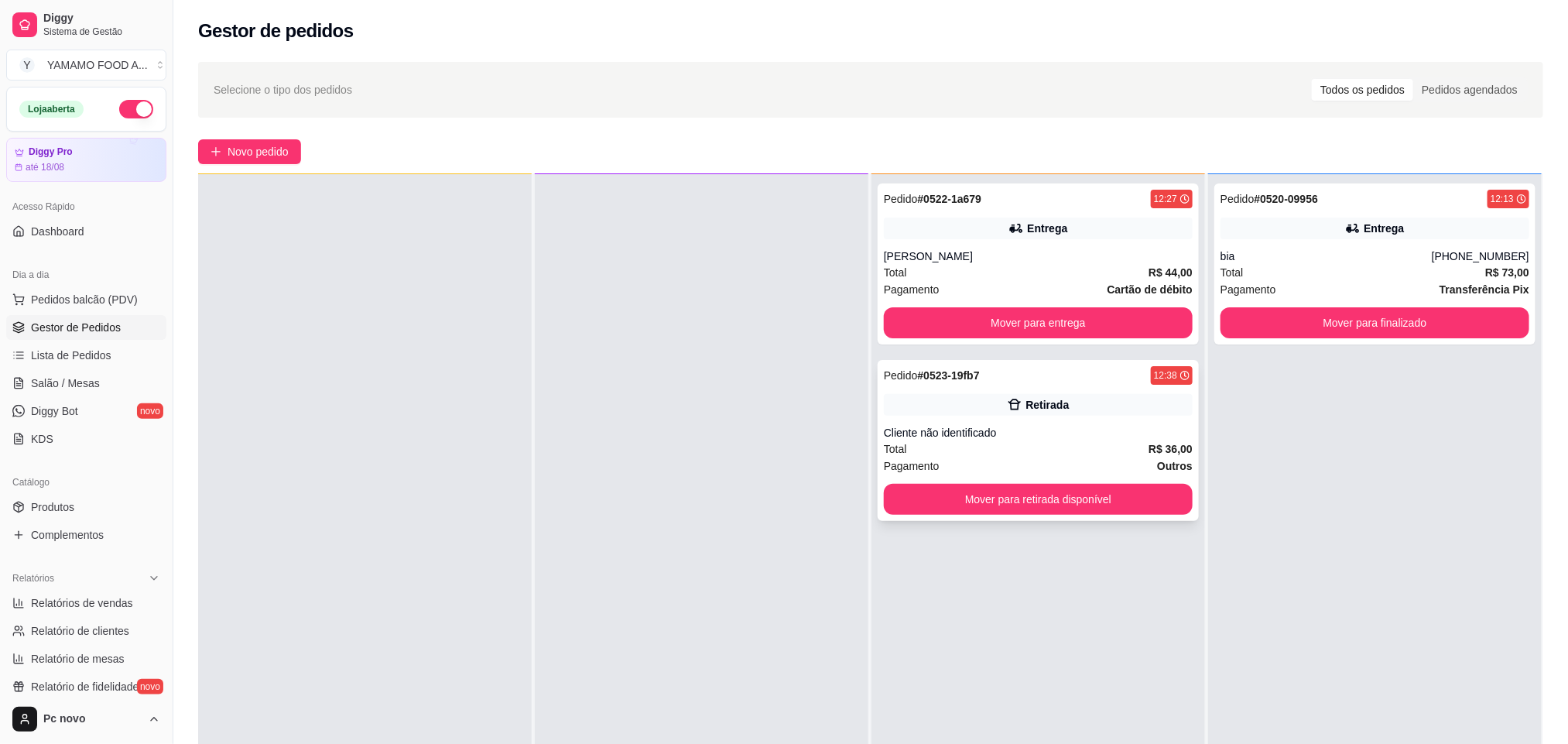
click at [1073, 402] on div "Retirada" at bounding box center [1038, 405] width 309 height 22
click at [1127, 490] on button "Mover para retirada disponível" at bounding box center [1038, 499] width 309 height 31
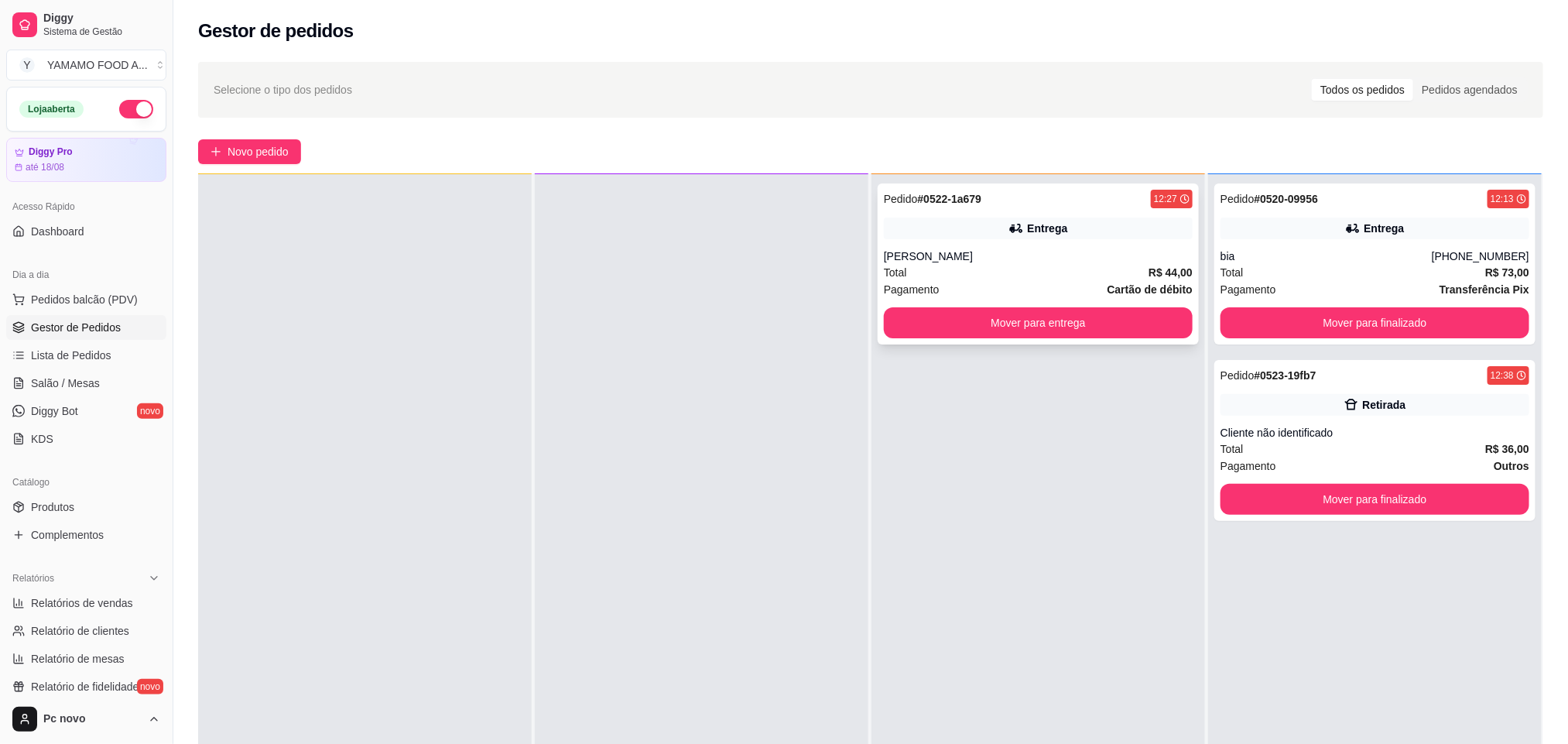
click at [903, 272] on div "Total R$ 44,00" at bounding box center [1038, 272] width 309 height 17
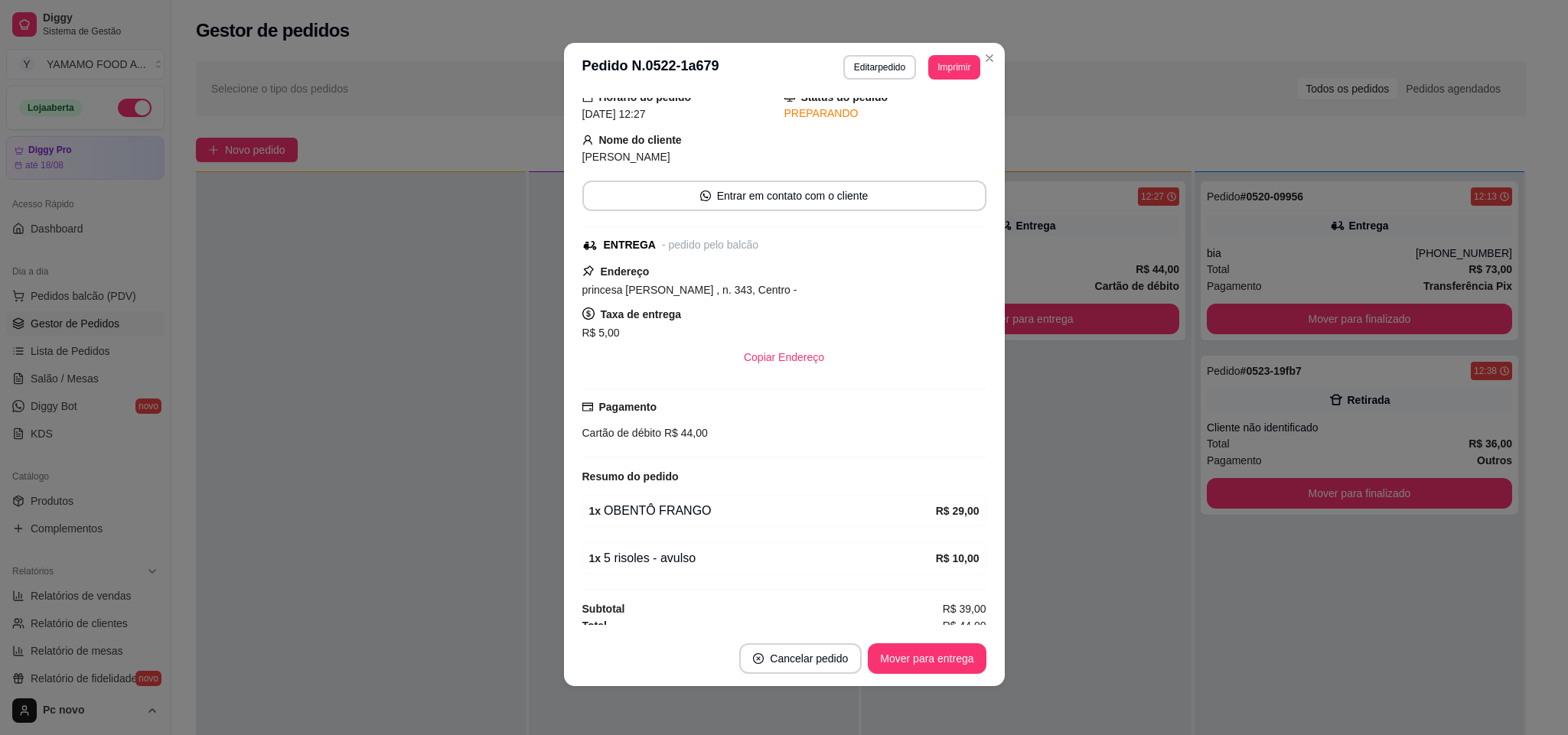
scroll to position [76, 0]
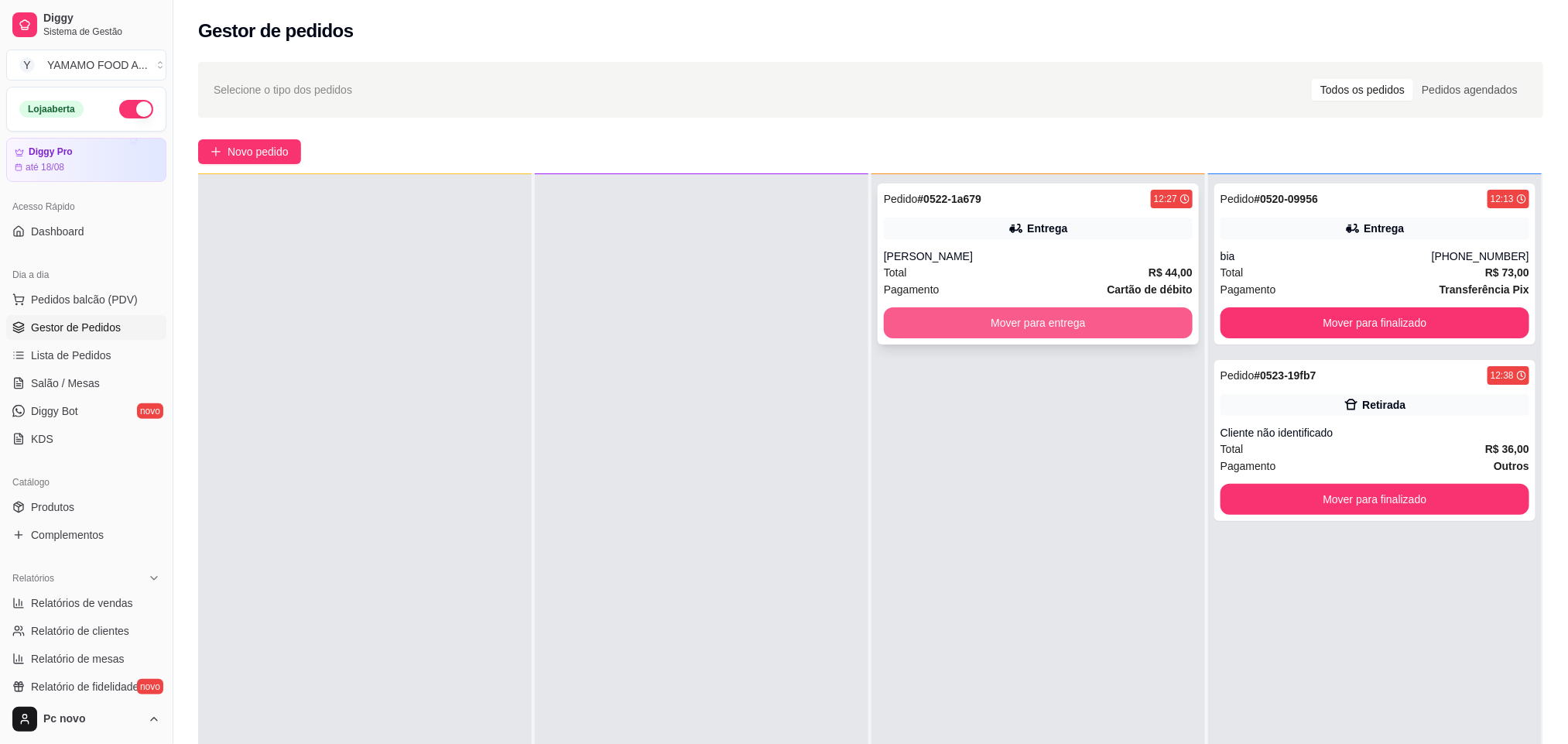
click at [1047, 318] on button "Mover para entrega" at bounding box center [1038, 323] width 309 height 31
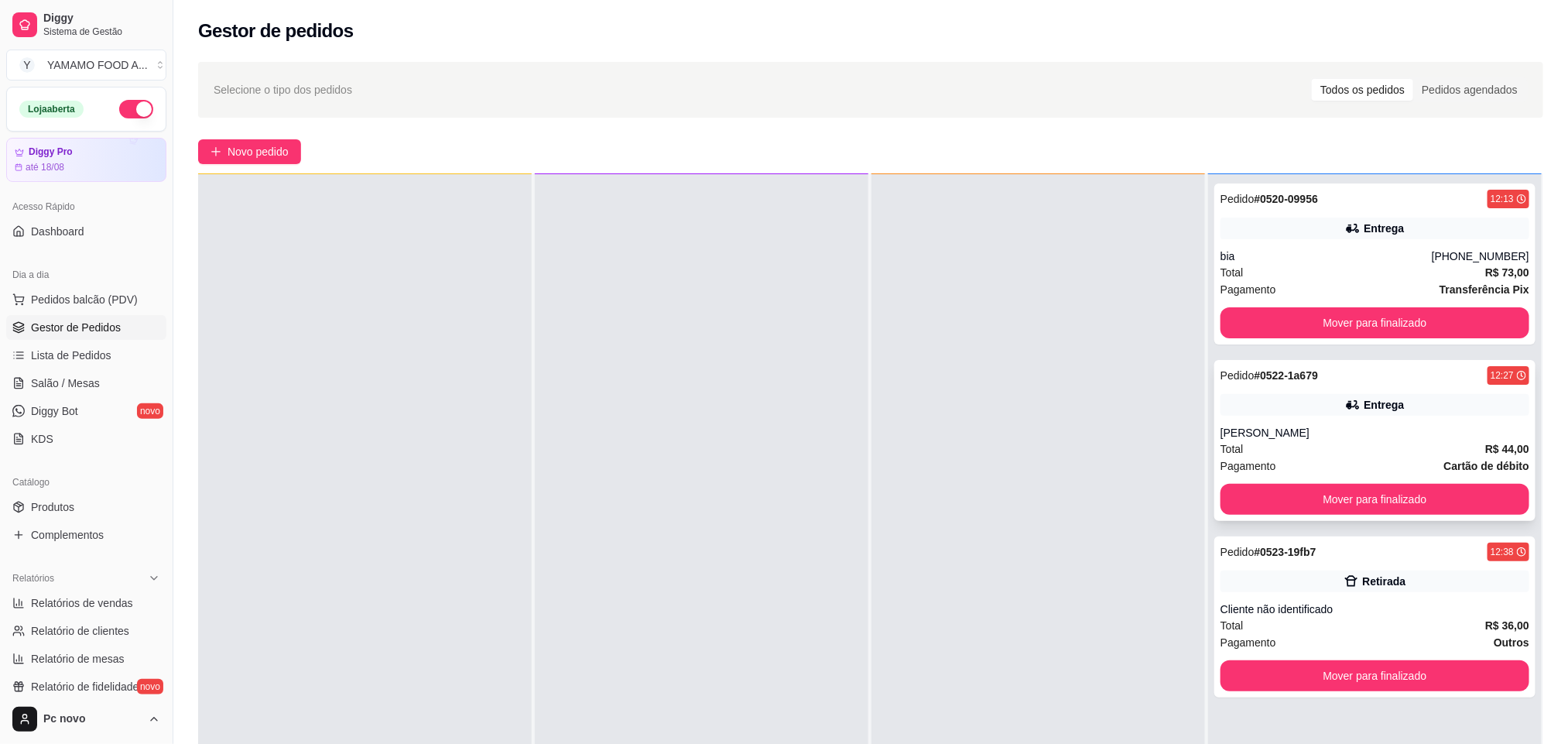
drag, startPoint x: 1237, startPoint y: 423, endPoint x: 1230, endPoint y: 416, distance: 9.9
click at [1230, 416] on div "Pedido # 0522-1a679 12:27 Entrega sonia Total R$ 44,00 Pagamento Cartão de débi…" at bounding box center [1375, 441] width 321 height 161
click at [1249, 260] on div "bia" at bounding box center [1326, 257] width 211 height 16
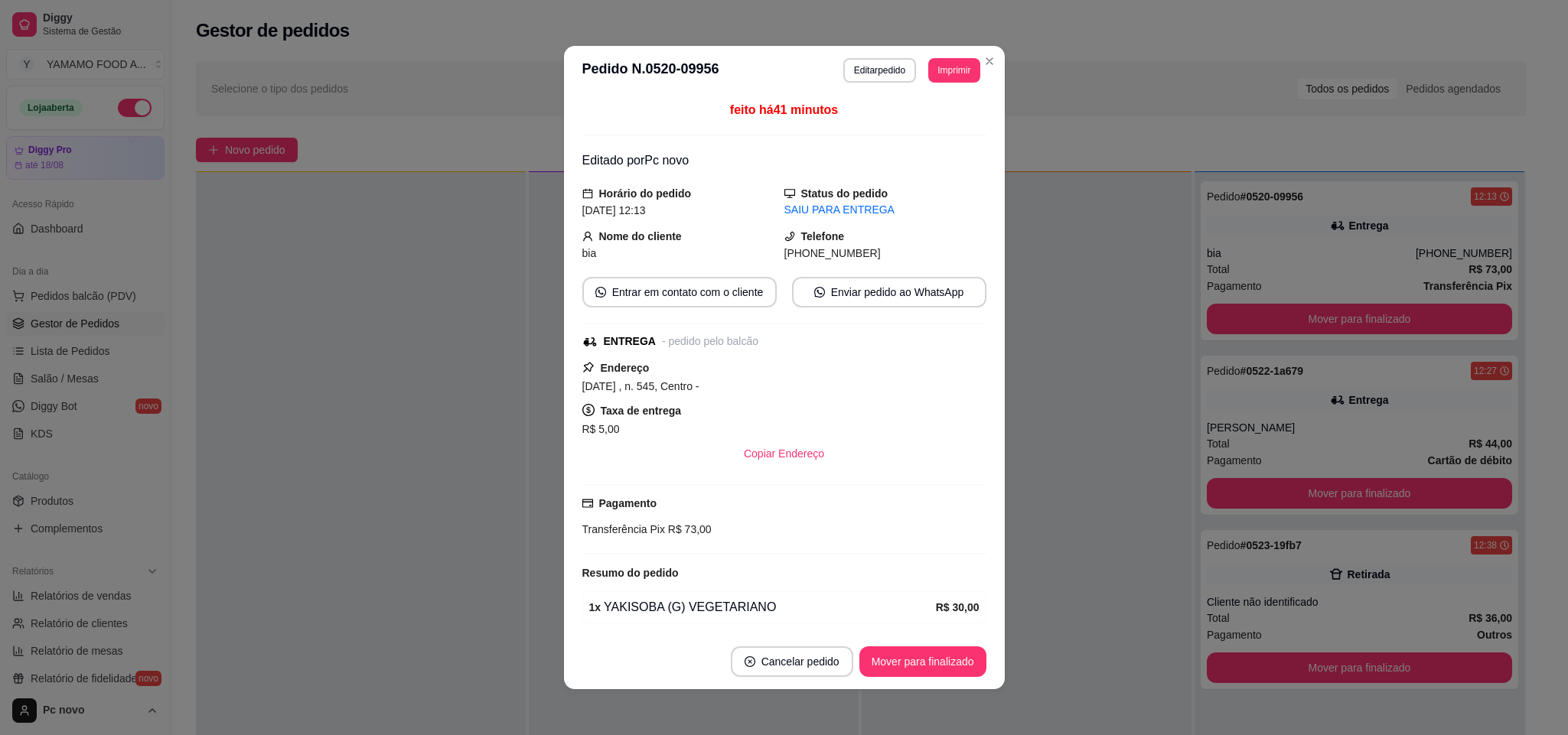
scroll to position [110, 0]
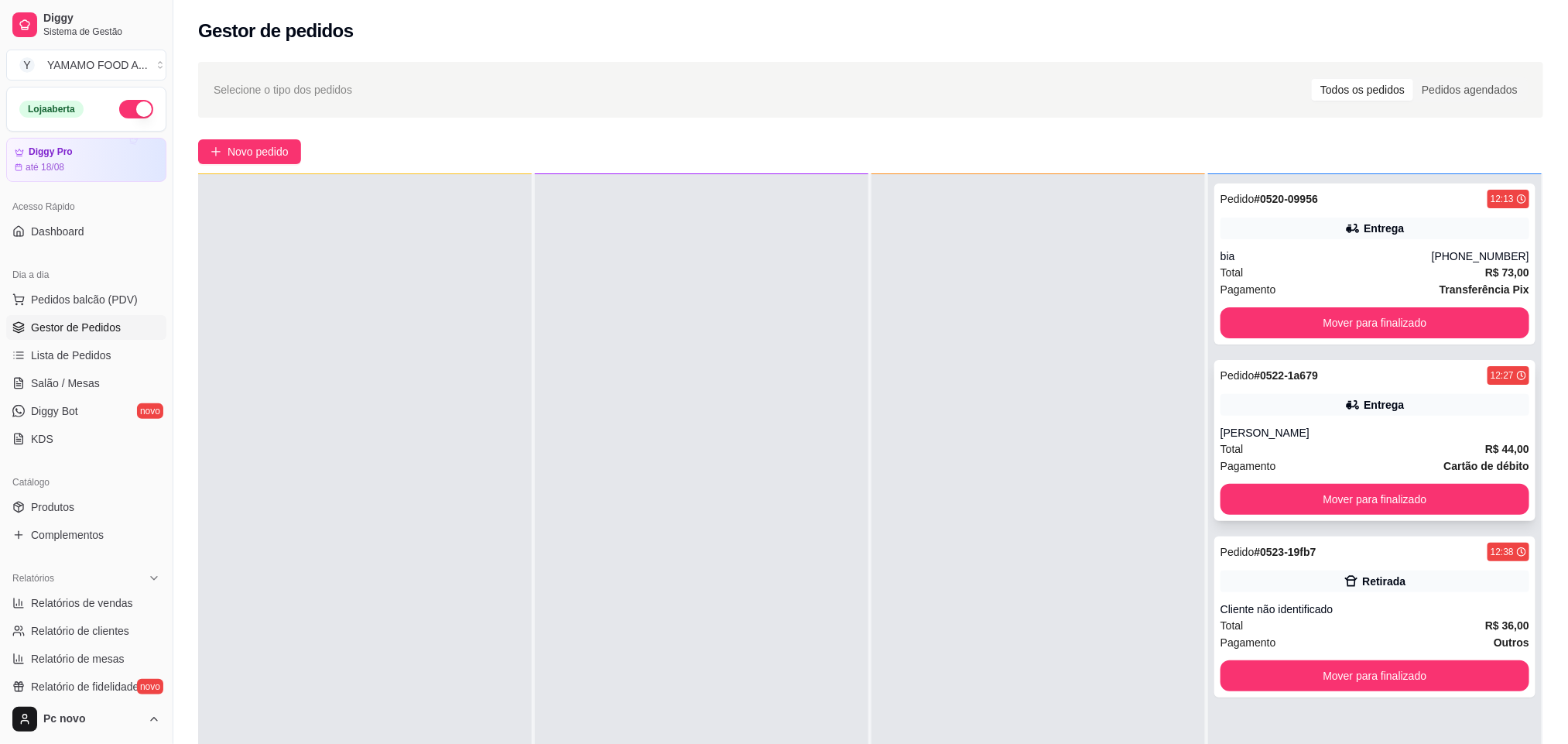
click at [1249, 437] on div "[PERSON_NAME]" at bounding box center [1375, 433] width 309 height 16
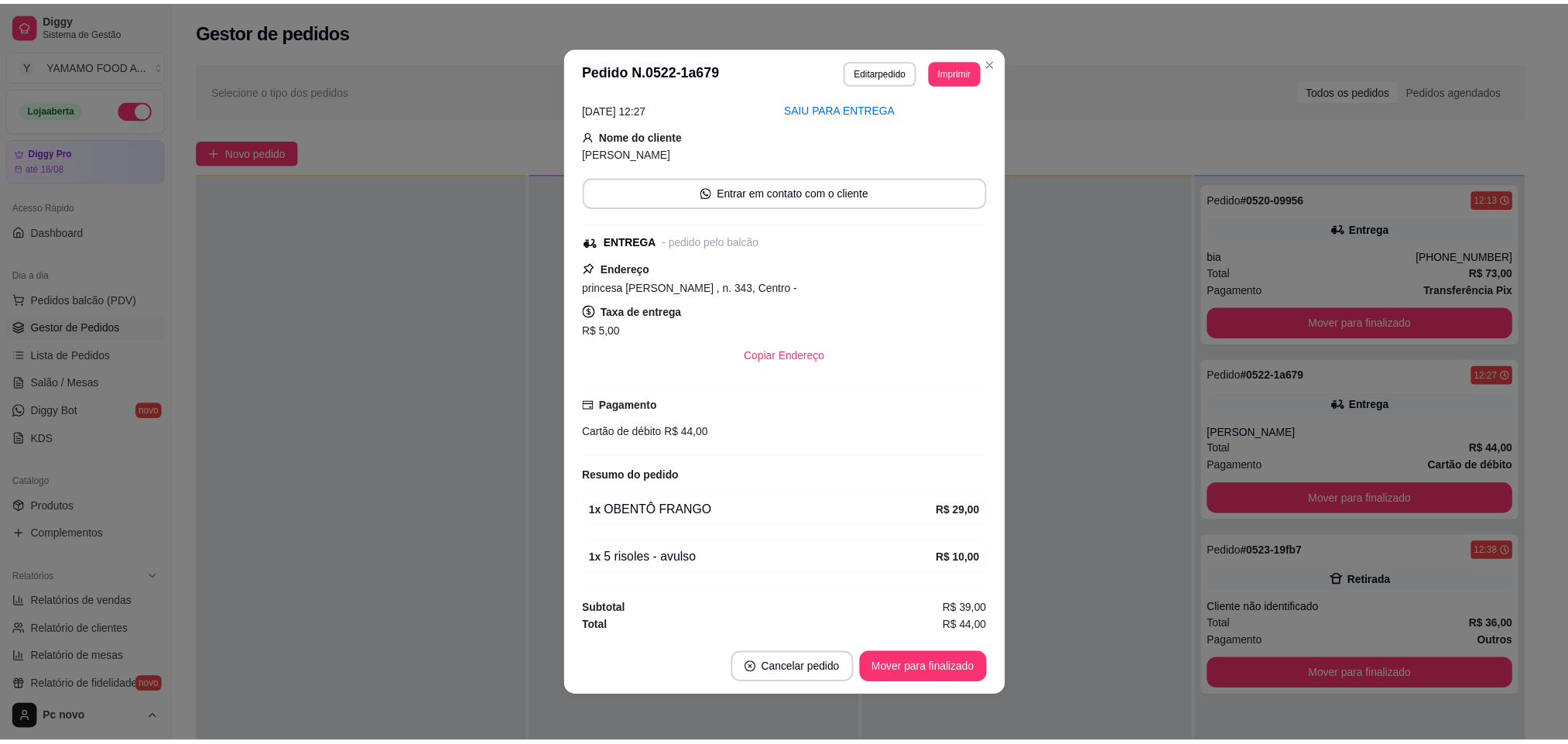
scroll to position [3, 0]
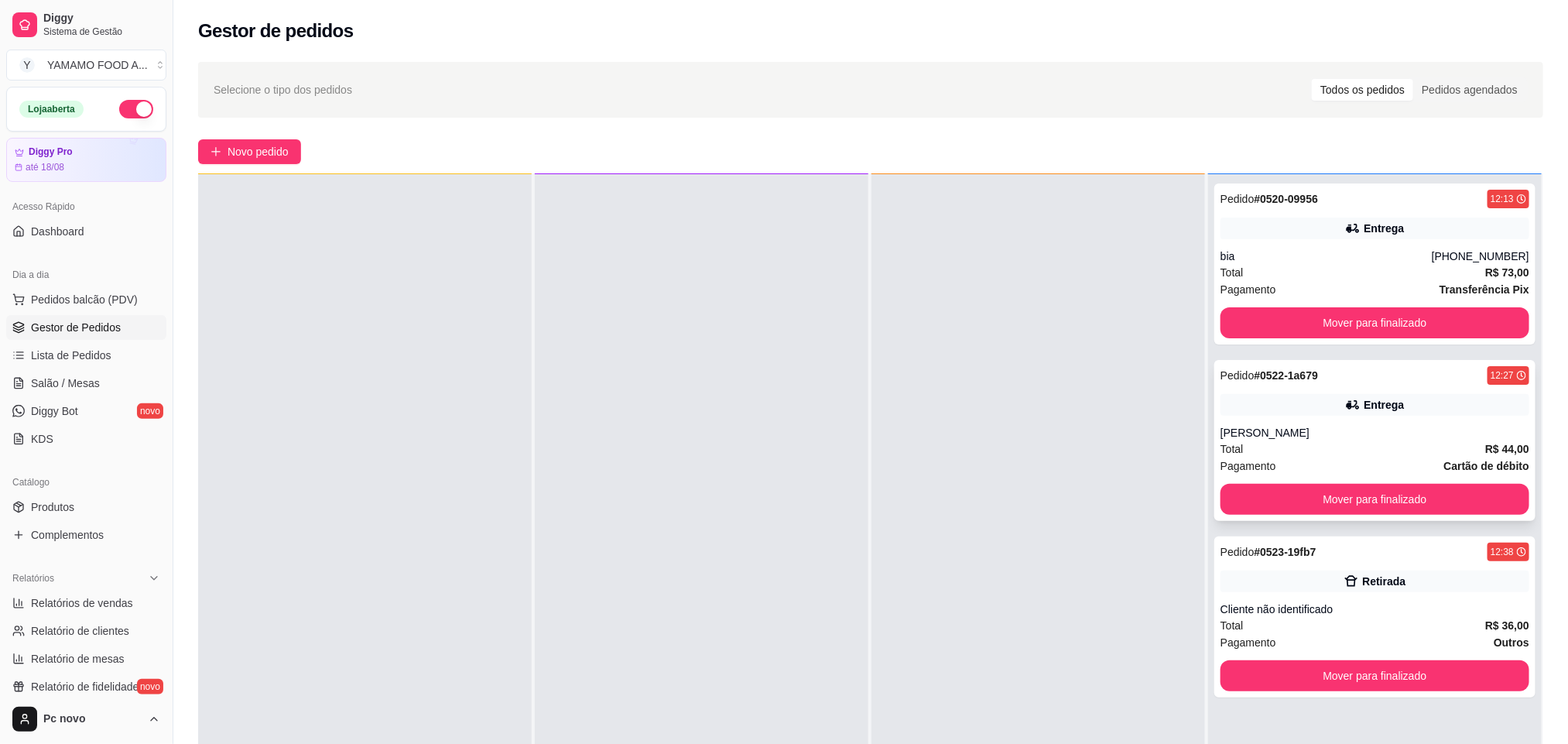
click at [1287, 426] on div "[PERSON_NAME]" at bounding box center [1375, 433] width 309 height 16
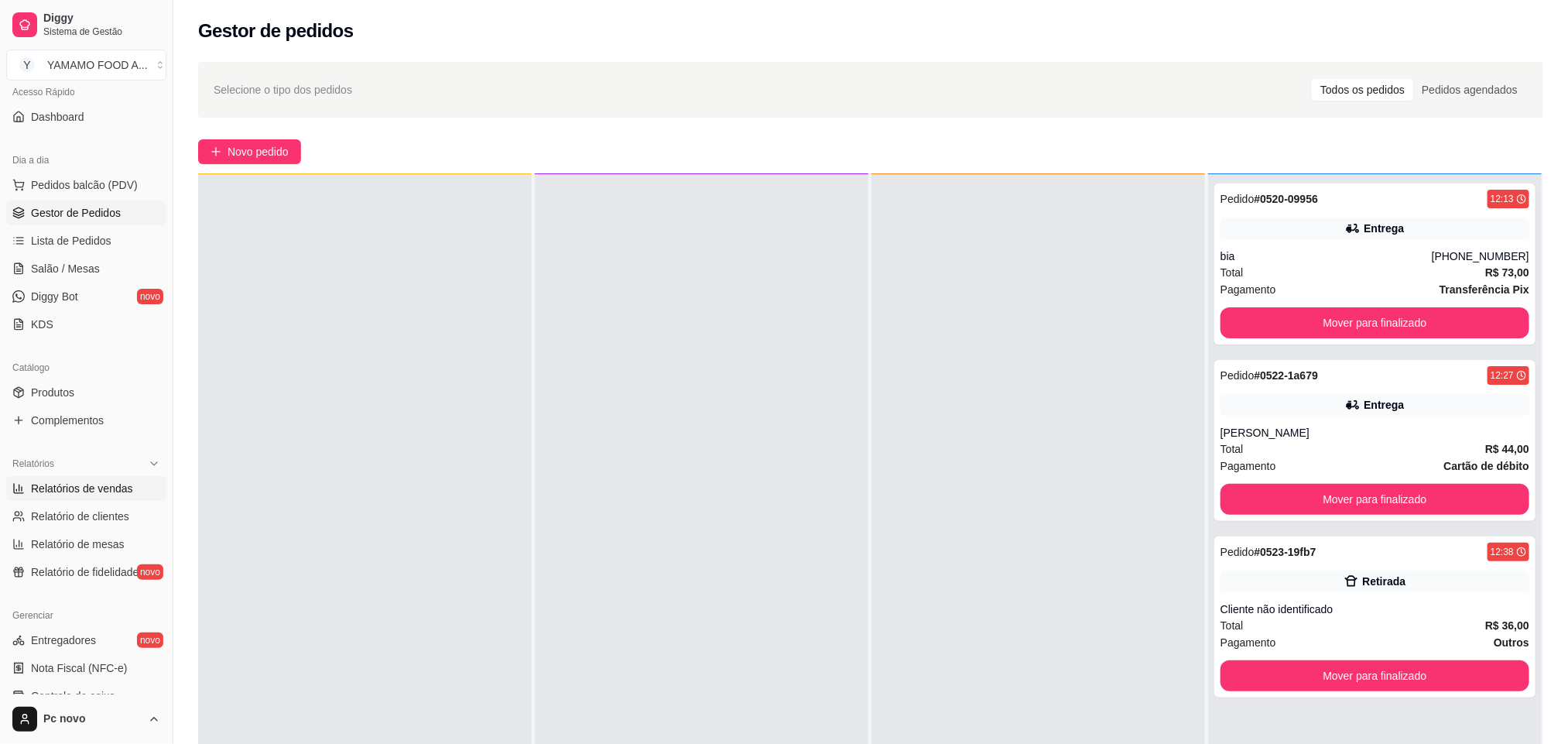
scroll to position [116, 0]
click at [94, 379] on link "Produtos" at bounding box center [86, 391] width 160 height 25
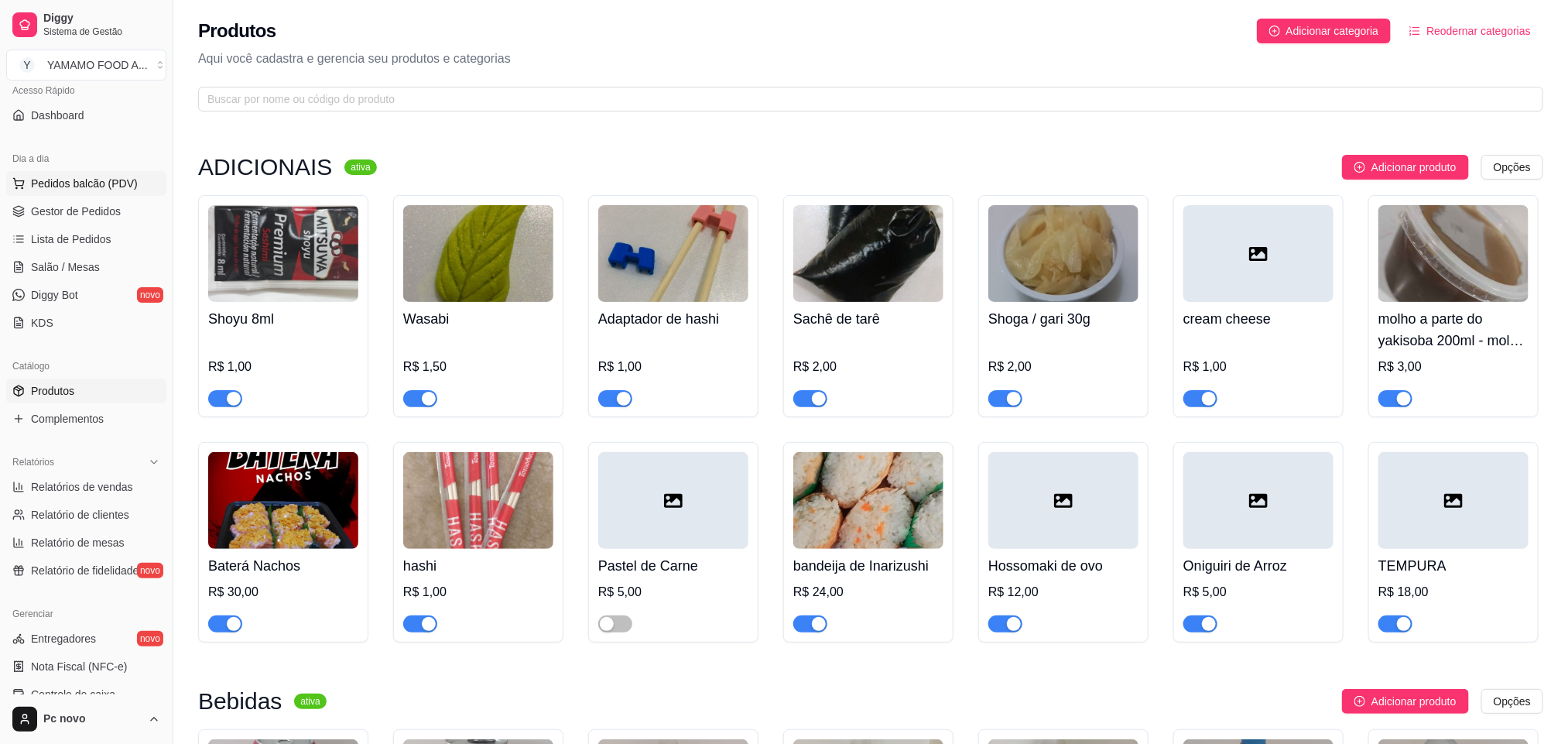
click at [115, 179] on span "Pedidos balcão (PDV)" at bounding box center [84, 183] width 107 height 16
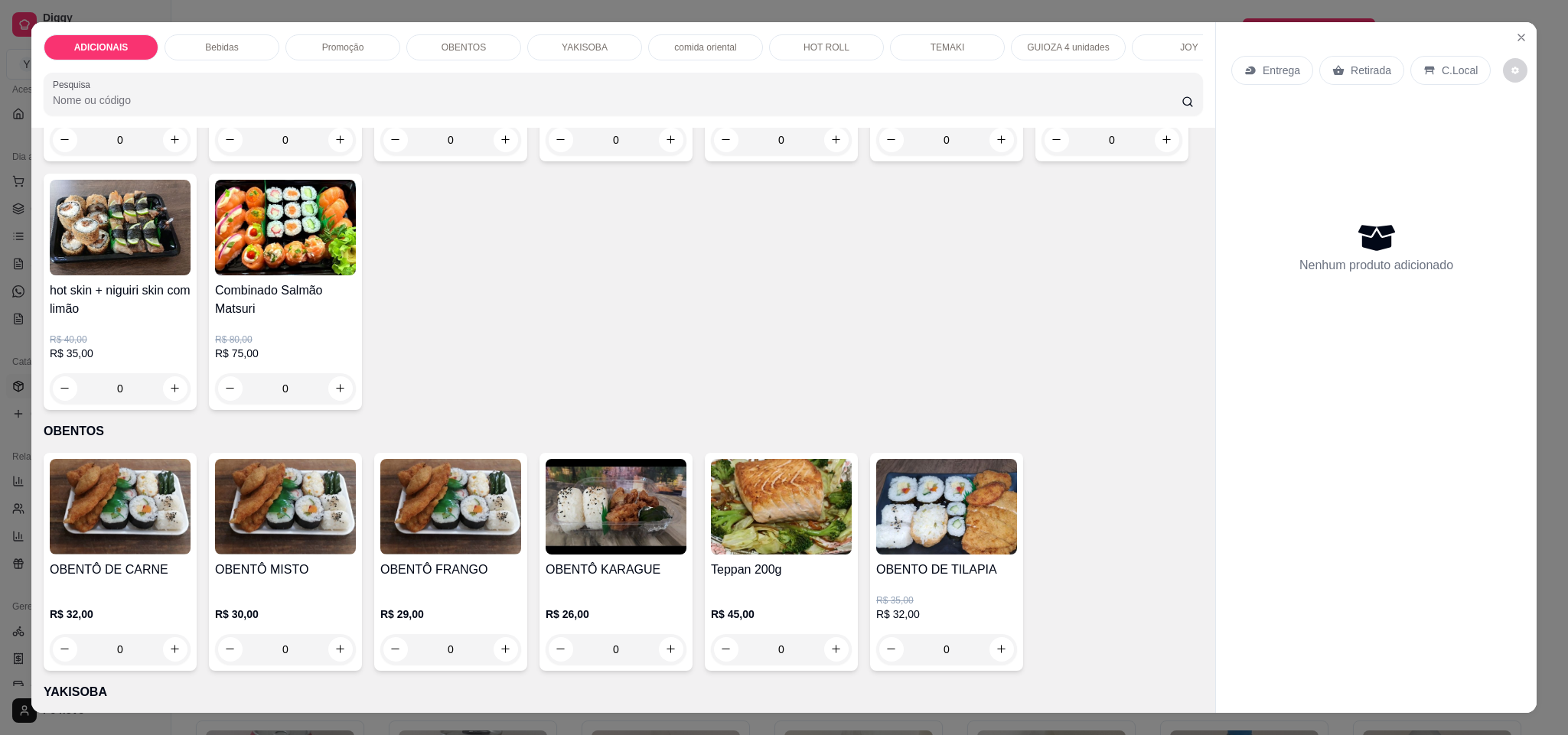
scroll to position [1835, 0]
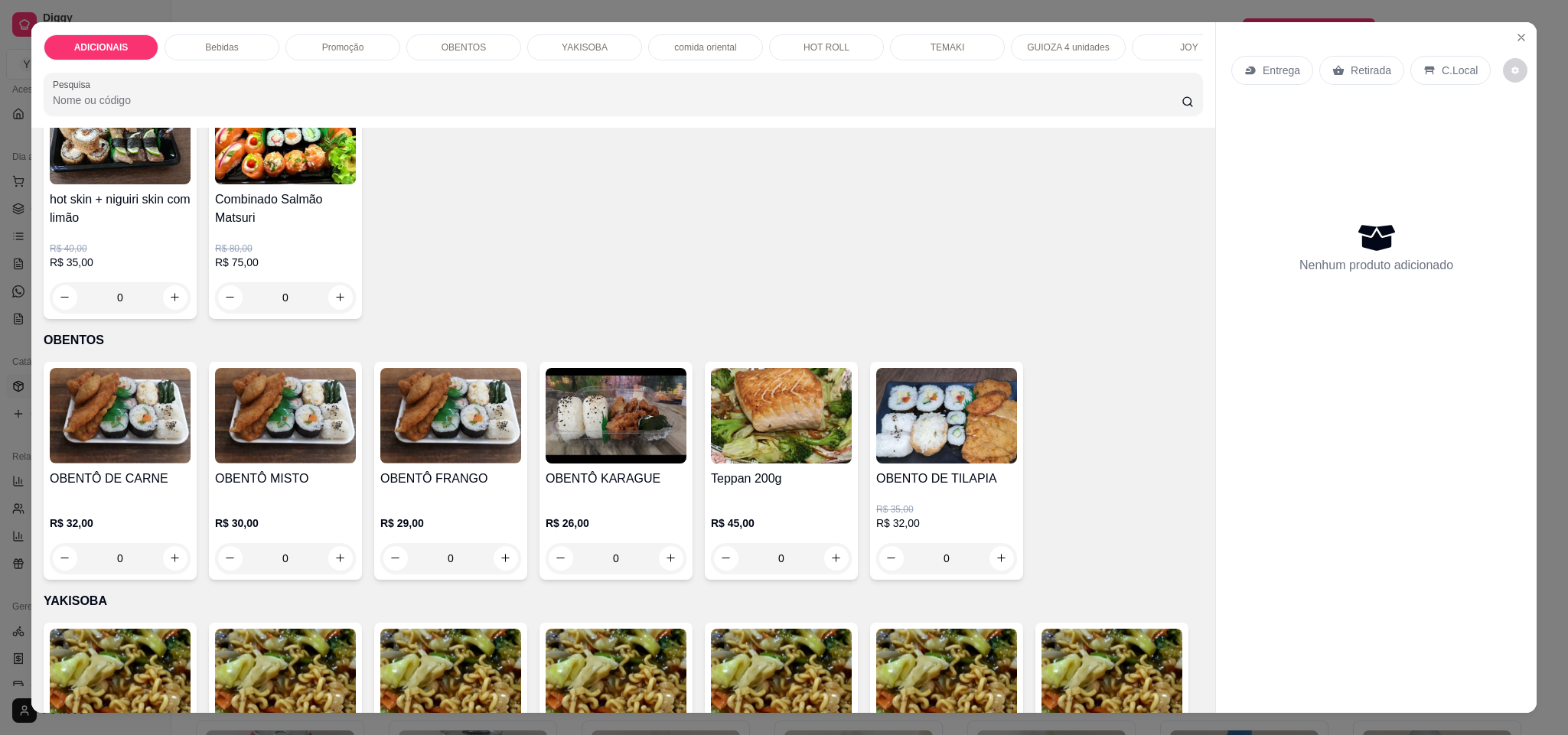
click at [1161, 54] on icon "increase-product-quantity" at bounding box center [1166, 49] width 12 height 12
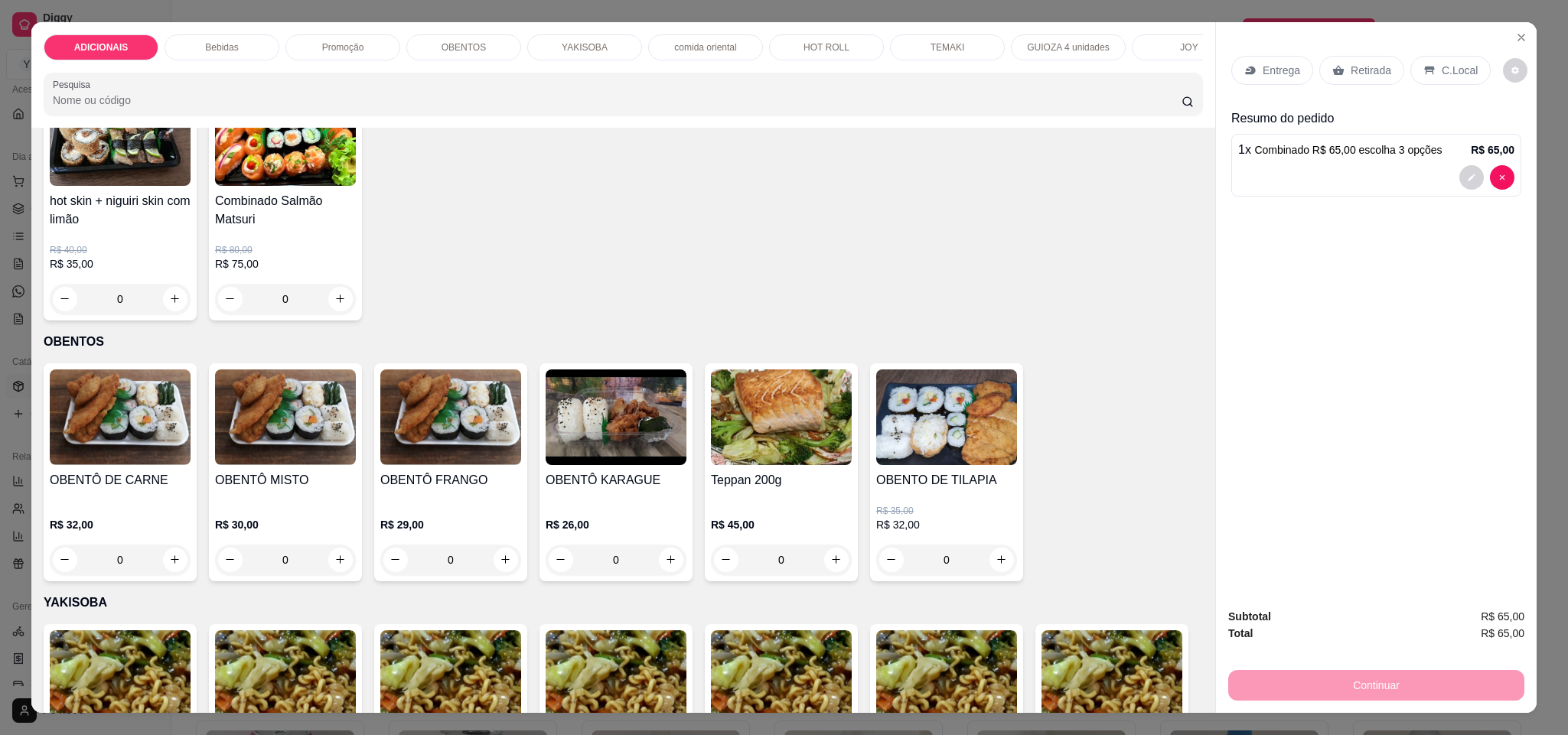
type input "1"
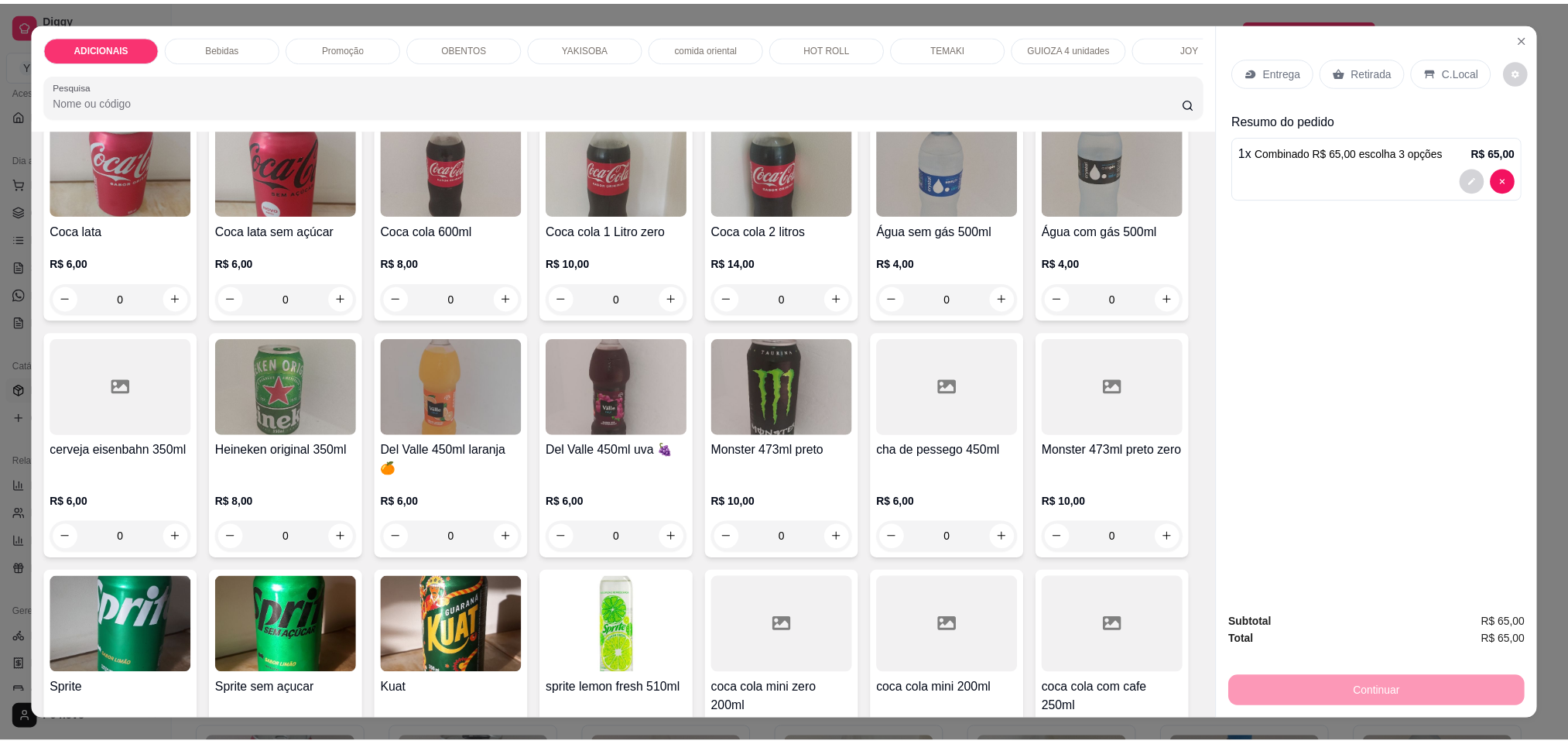
scroll to position [696, 0]
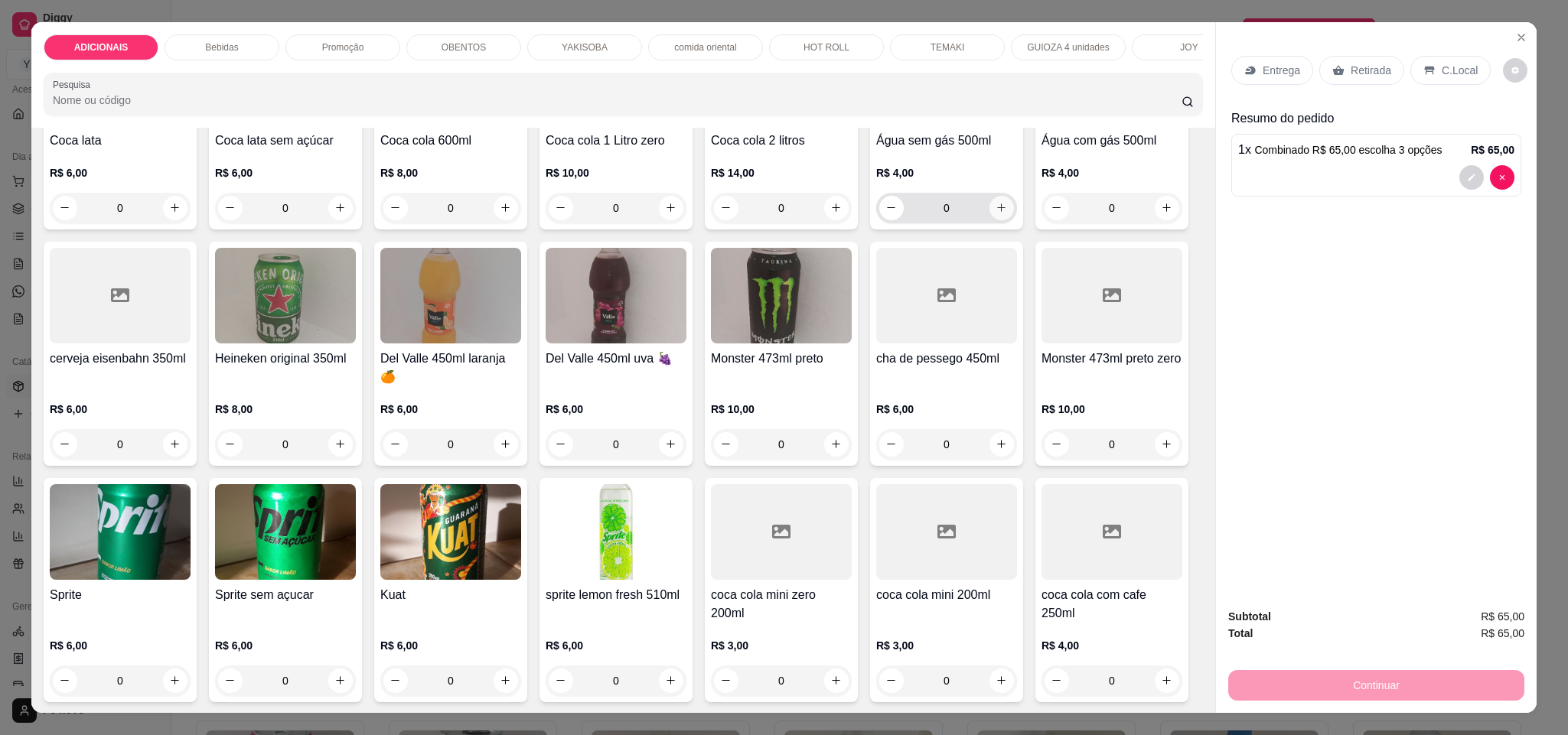
click at [998, 220] on button "increase-product-quantity" at bounding box center [1001, 208] width 25 height 25
type input "1"
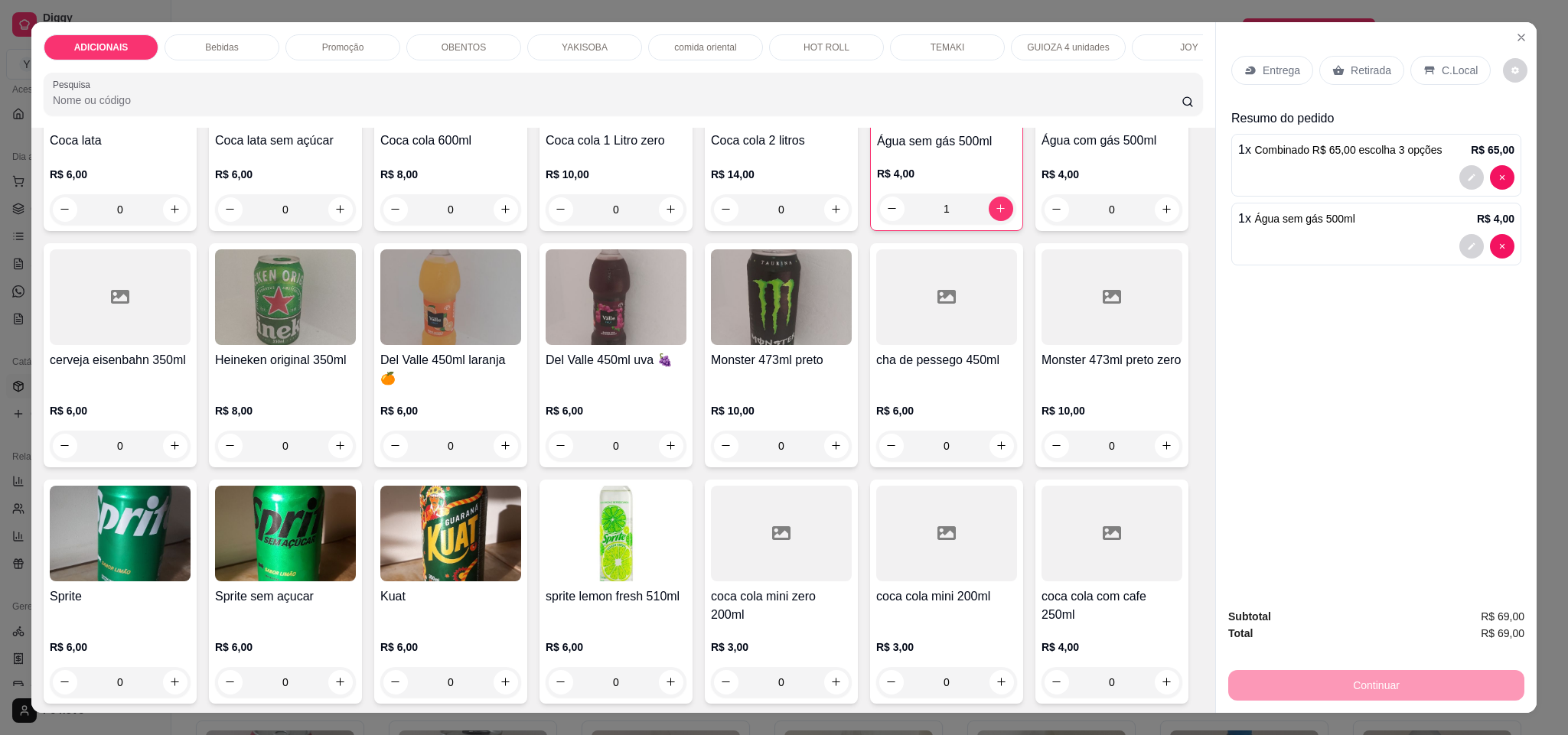
click at [1442, 62] on p "C.Local" at bounding box center [1459, 70] width 36 height 15
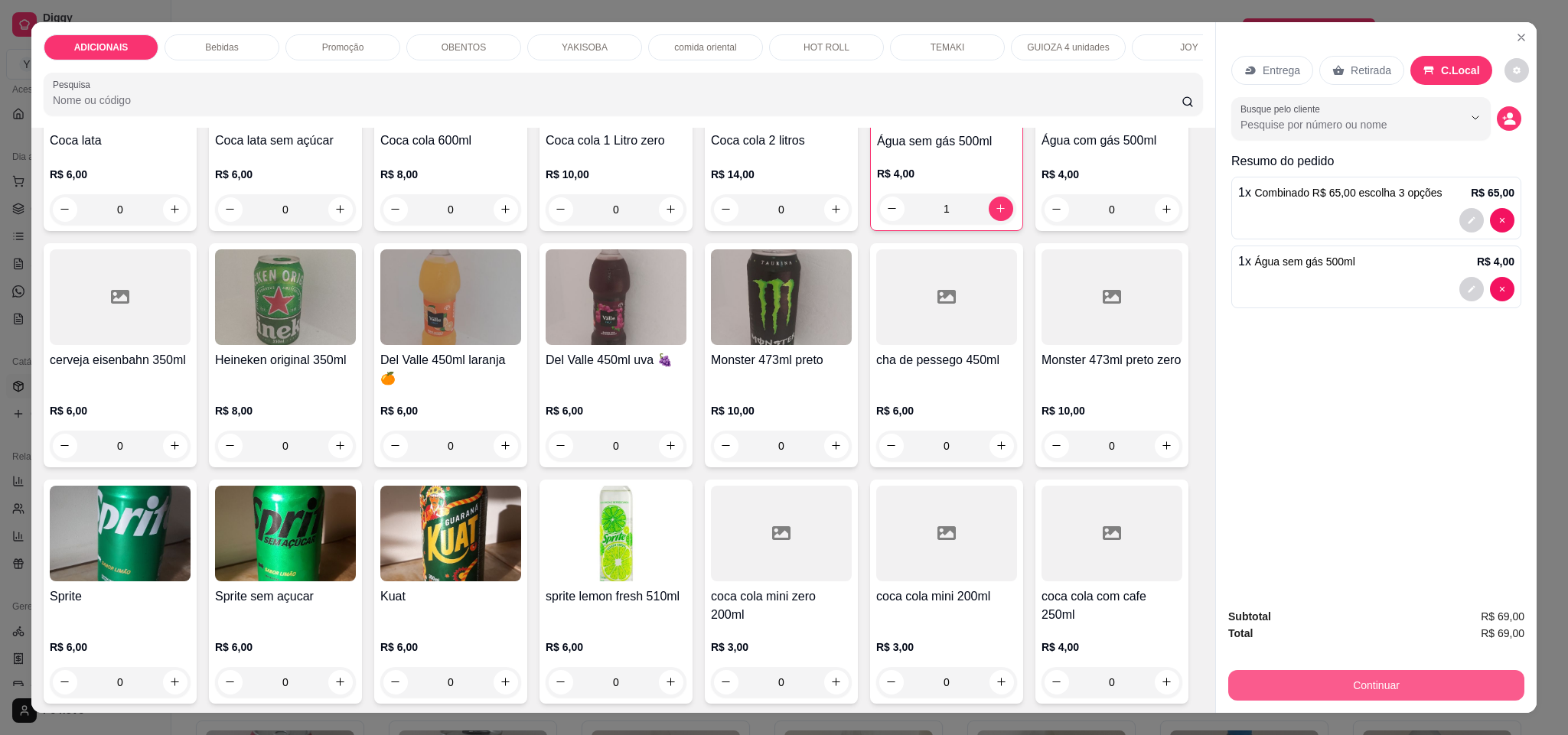
click at [1359, 686] on button "Continuar" at bounding box center [1376, 685] width 296 height 31
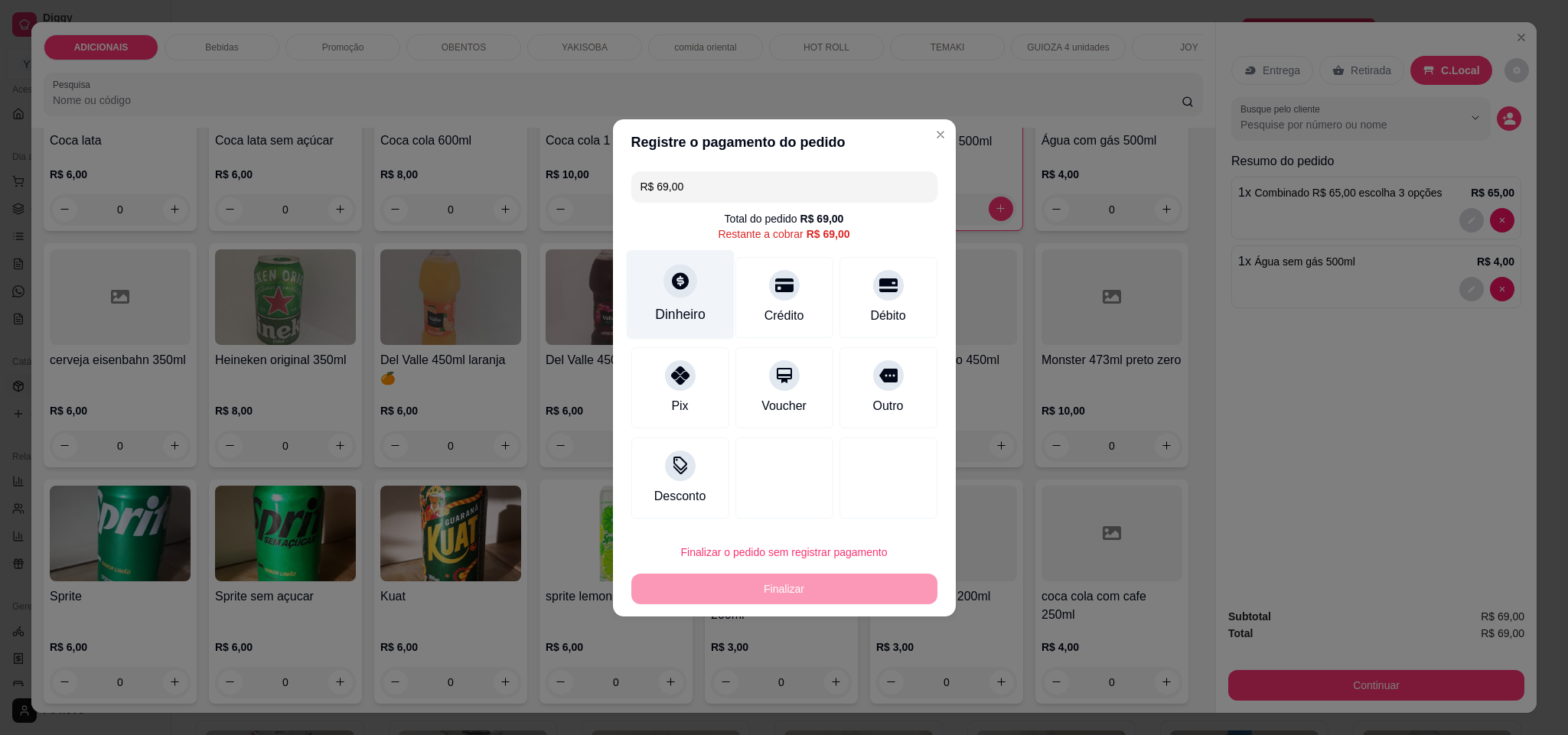
click at [686, 304] on div "Dinheiro" at bounding box center [681, 314] width 51 height 20
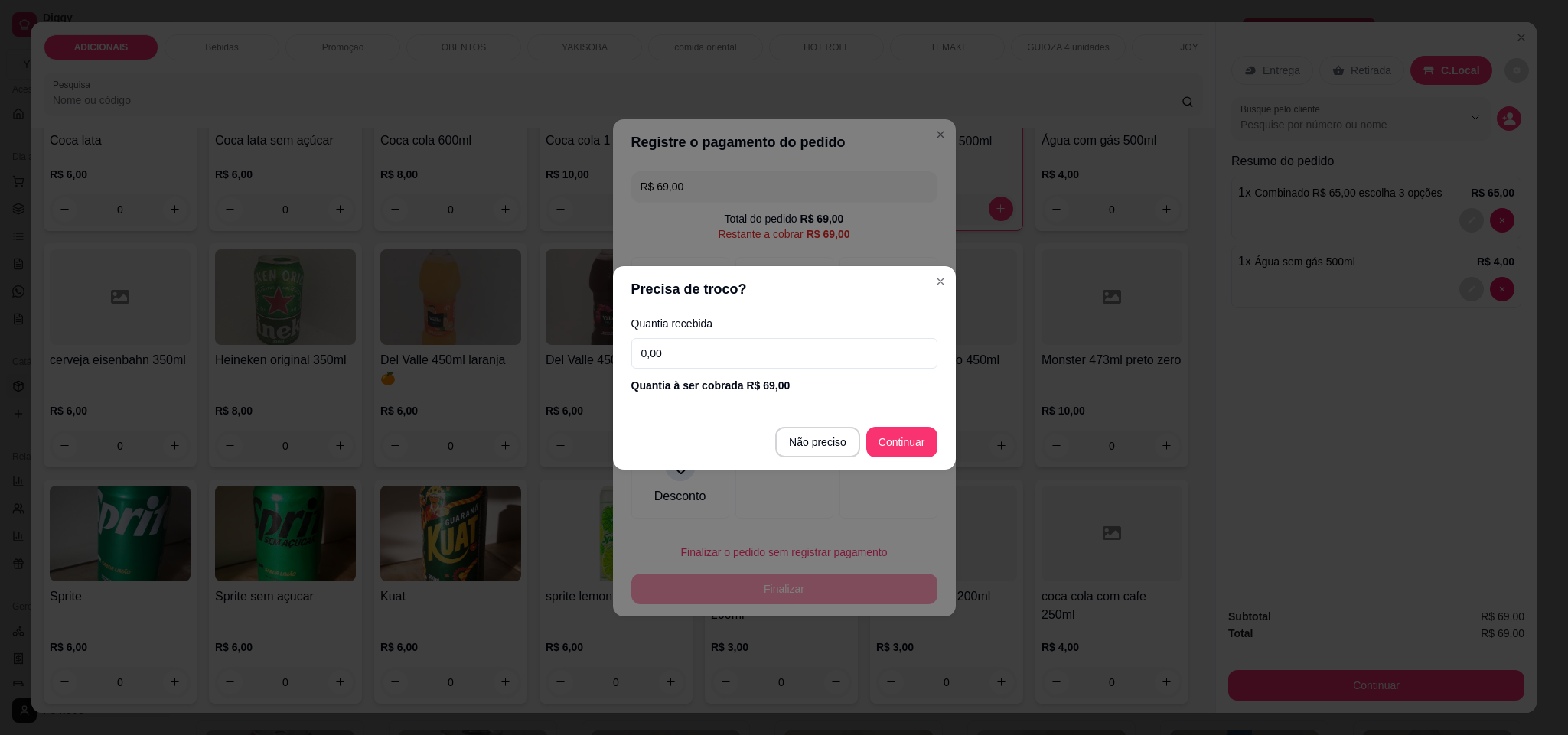
click at [714, 358] on input "0,00" at bounding box center [784, 354] width 306 height 31
type input "60,00"
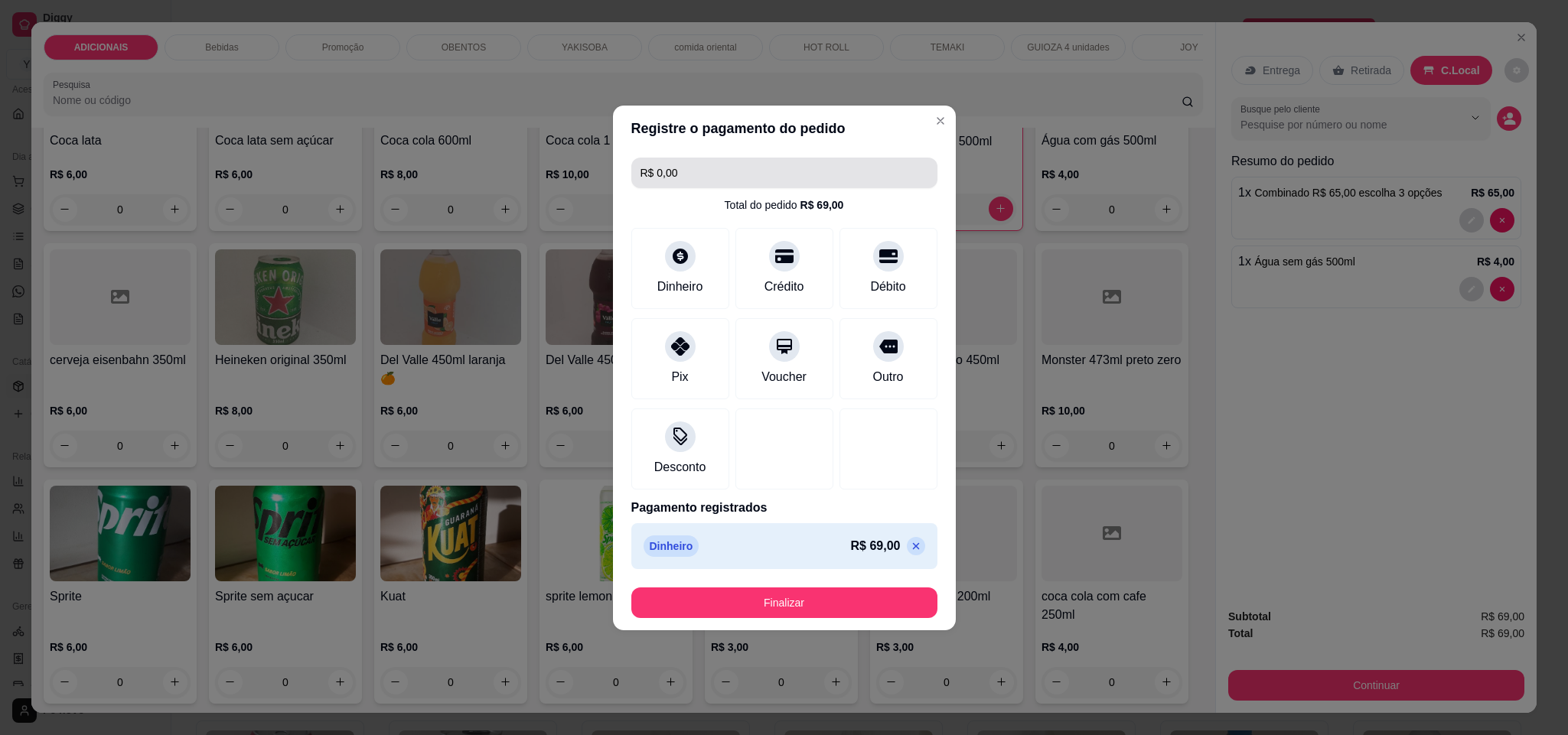
click at [792, 175] on input "R$ 0,00" at bounding box center [784, 173] width 288 height 31
click at [910, 549] on icon at bounding box center [916, 546] width 12 height 12
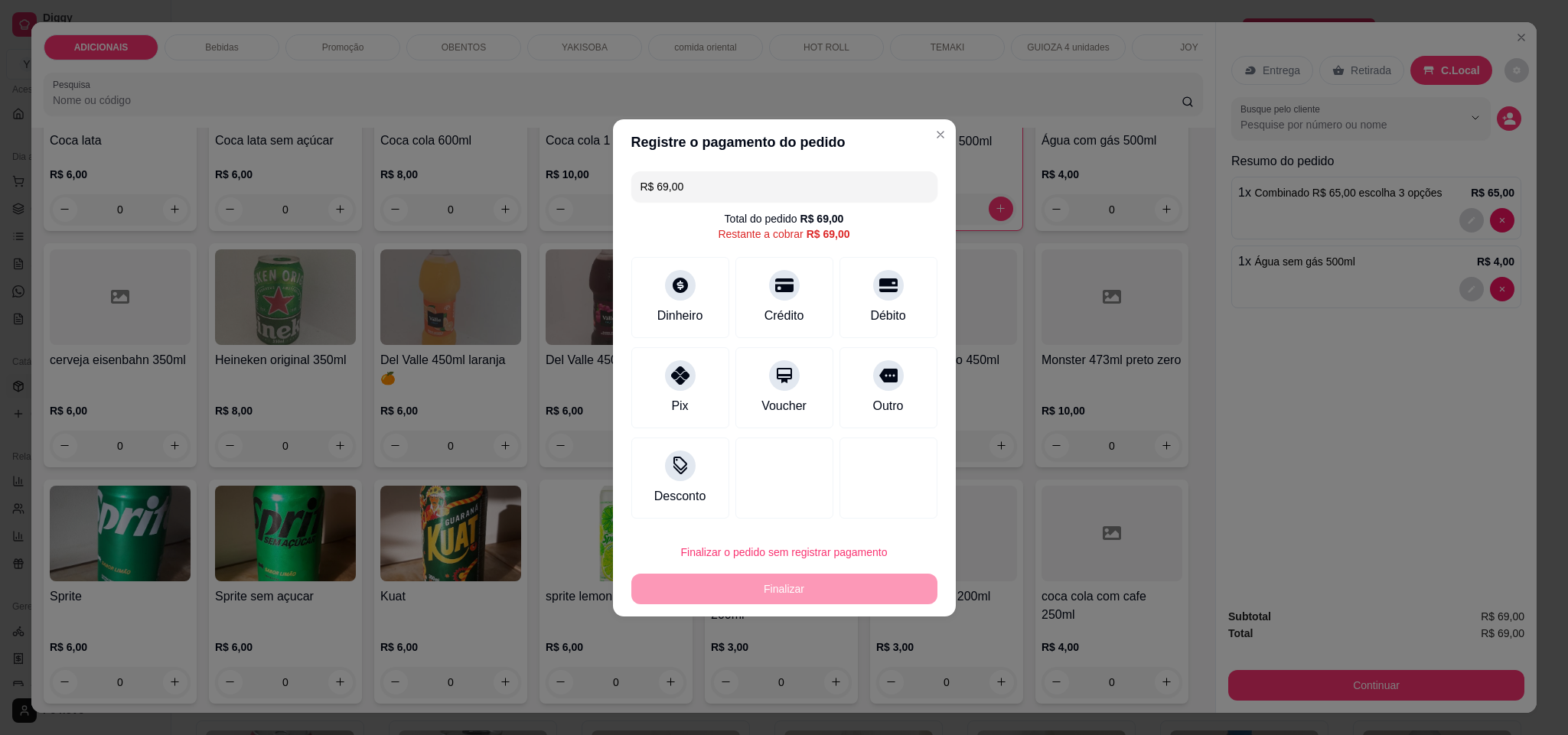
click at [710, 182] on input "R$ 69,00" at bounding box center [784, 186] width 288 height 31
click at [688, 285] on div at bounding box center [680, 280] width 34 height 34
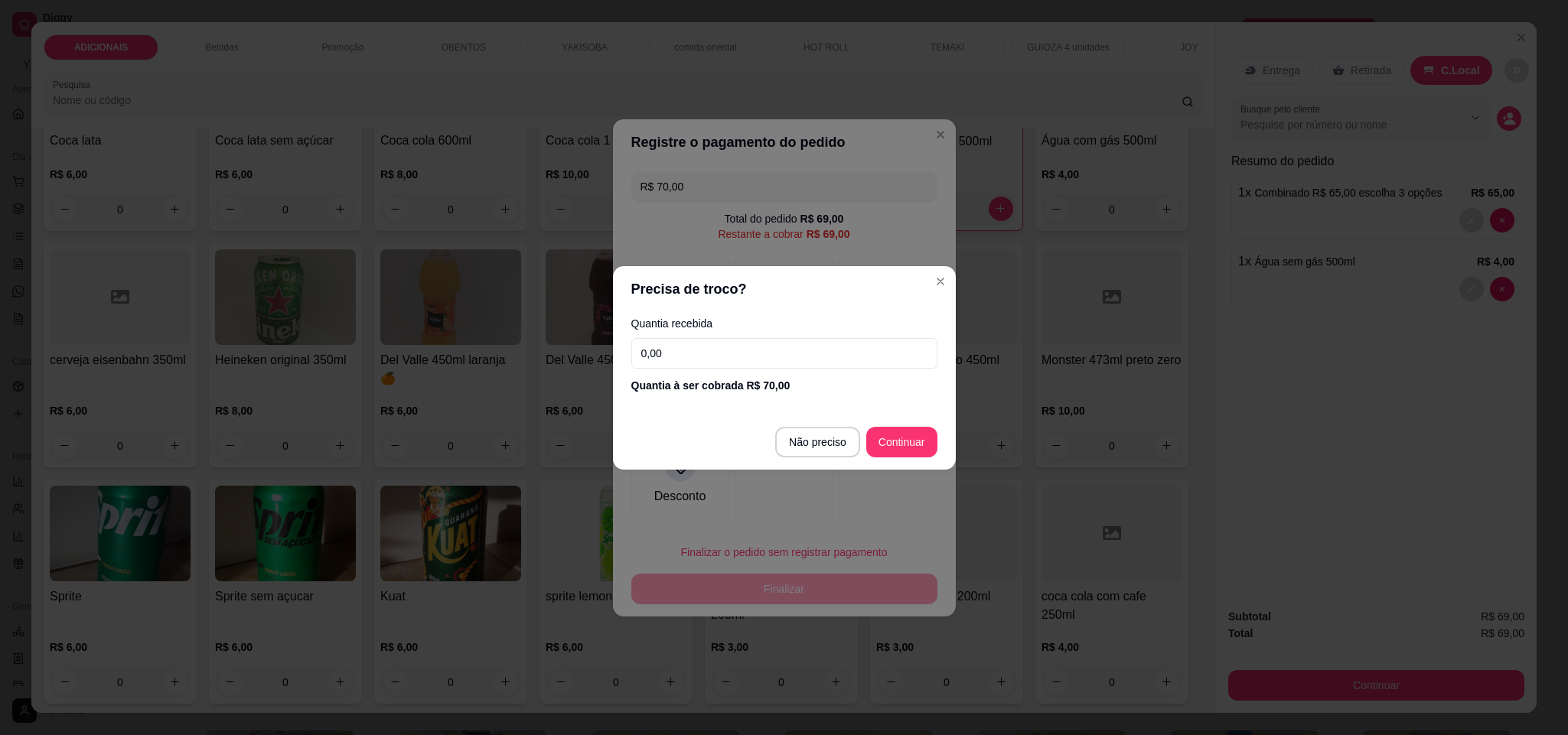
click at [728, 357] on input "0,00" at bounding box center [784, 354] width 306 height 31
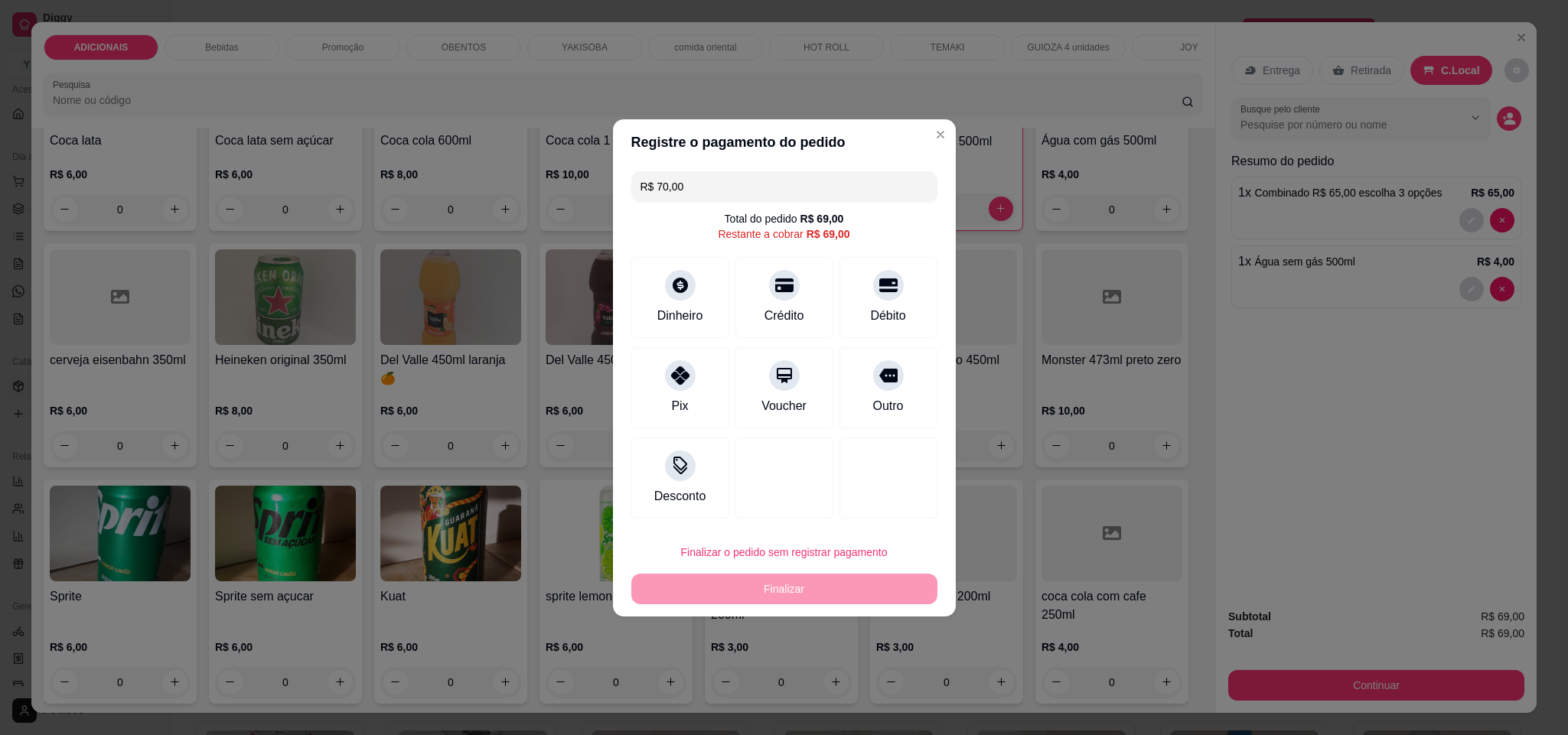
click at [843, 193] on input "R$ 70,00" at bounding box center [784, 186] width 288 height 31
type input "R$ 69,00"
click at [673, 282] on icon at bounding box center [680, 280] width 17 height 17
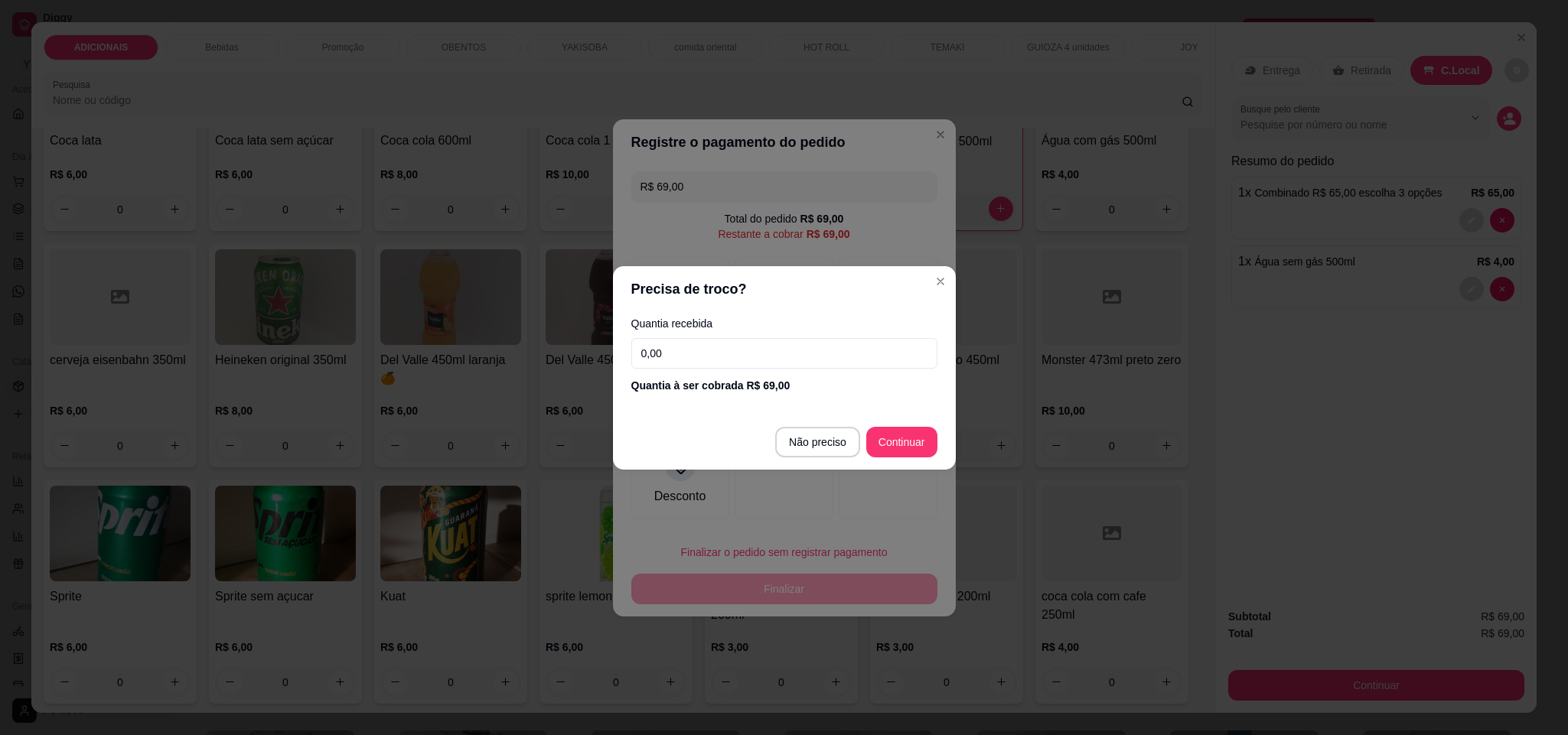
click at [714, 370] on div "Quantia recebida 0,00 Quantia à ser cobrada R$ 69,00" at bounding box center [784, 355] width 343 height 87
click at [723, 344] on input "0,00" at bounding box center [784, 354] width 306 height 31
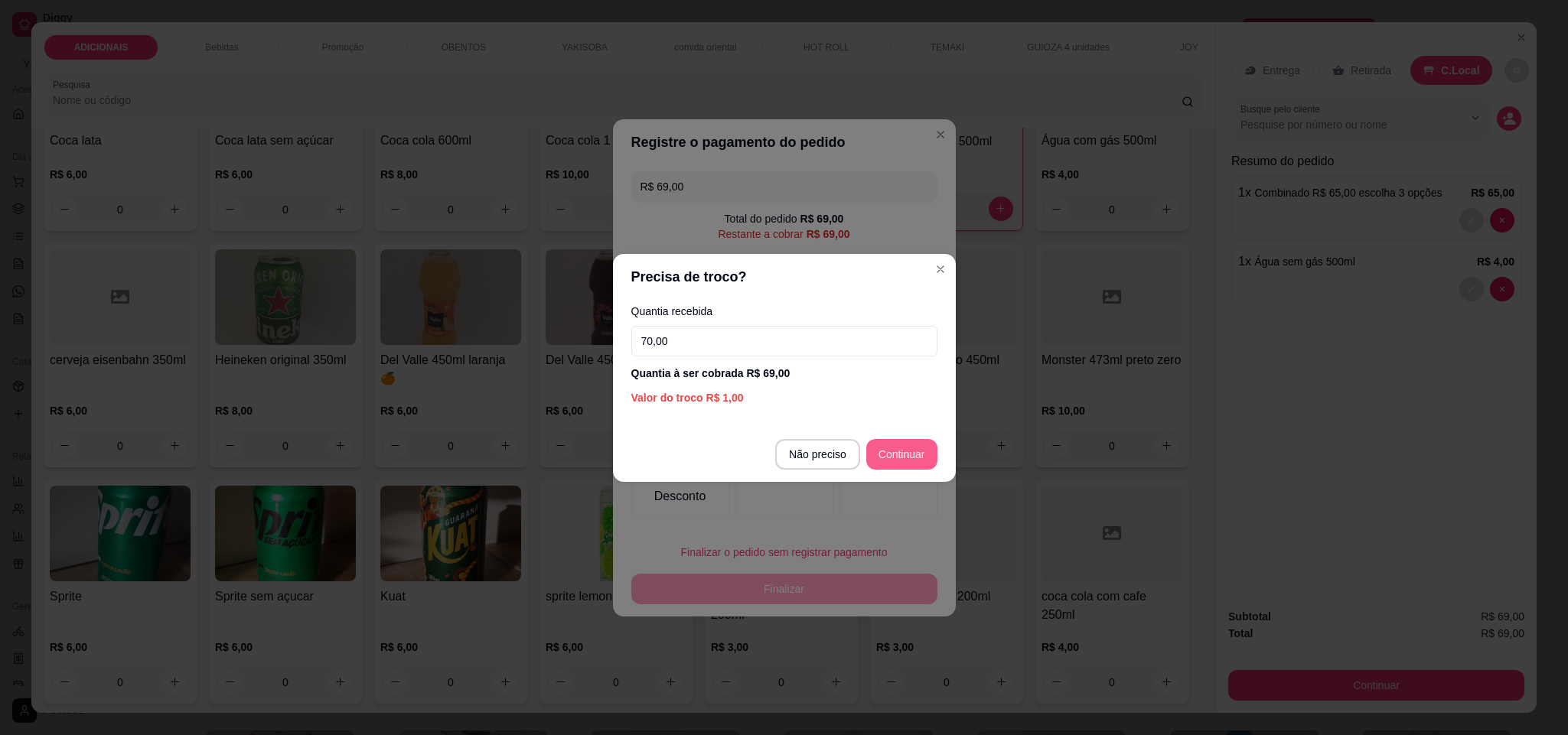
type input "70,00"
type input "R$ 0,00"
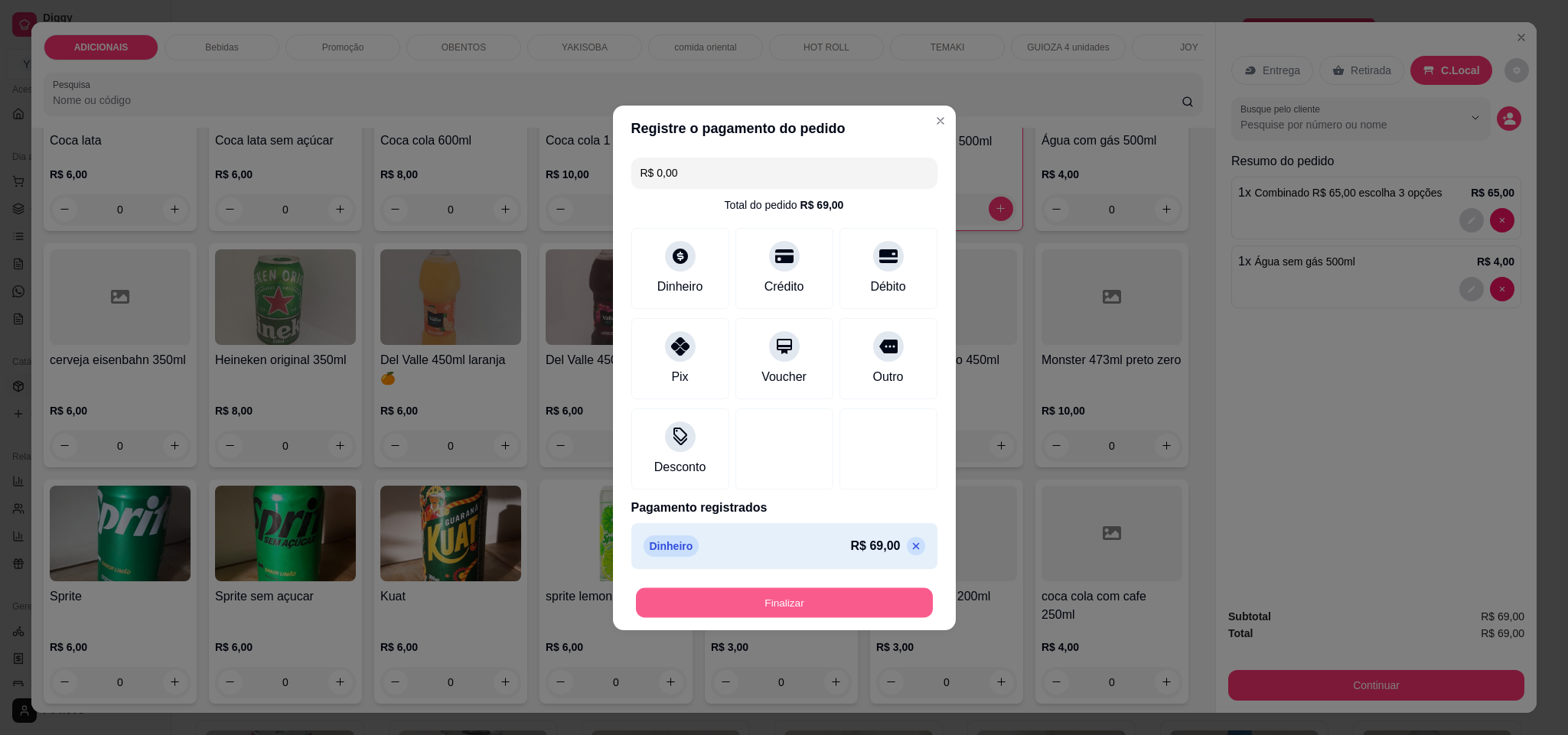
click at [827, 592] on button "Finalizar" at bounding box center [784, 602] width 297 height 30
type input "0"
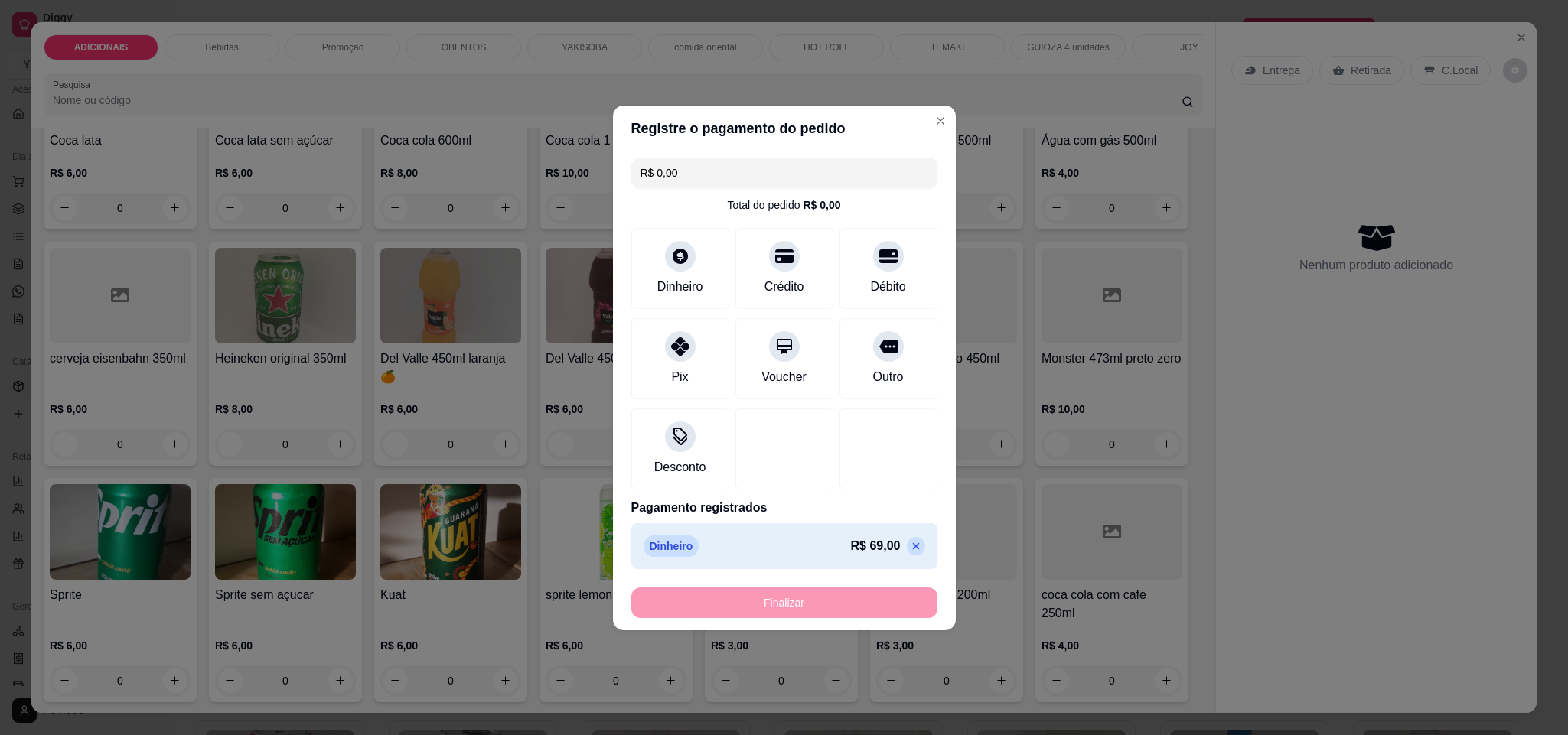
type input "-R$ 69,00"
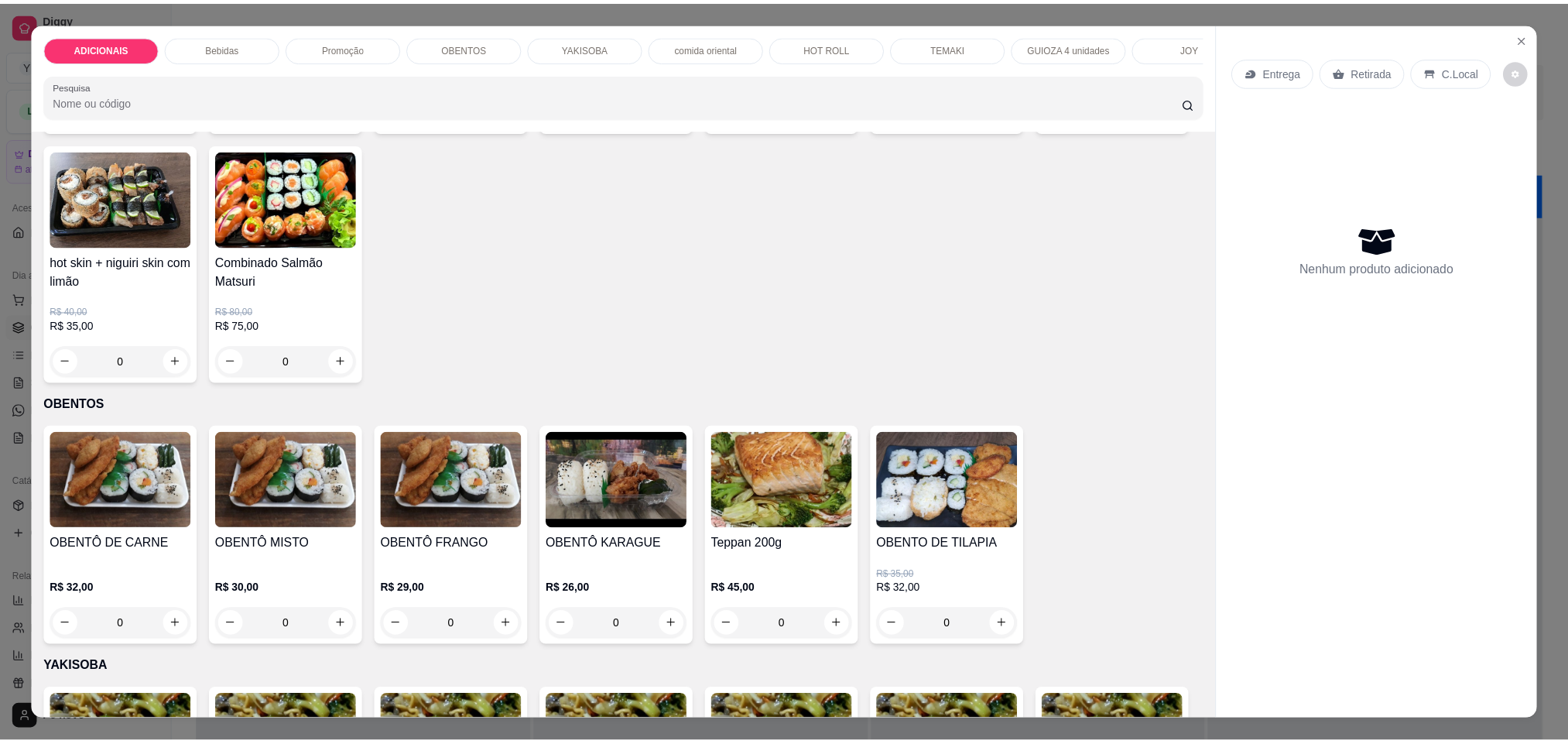
scroll to position [1974, 0]
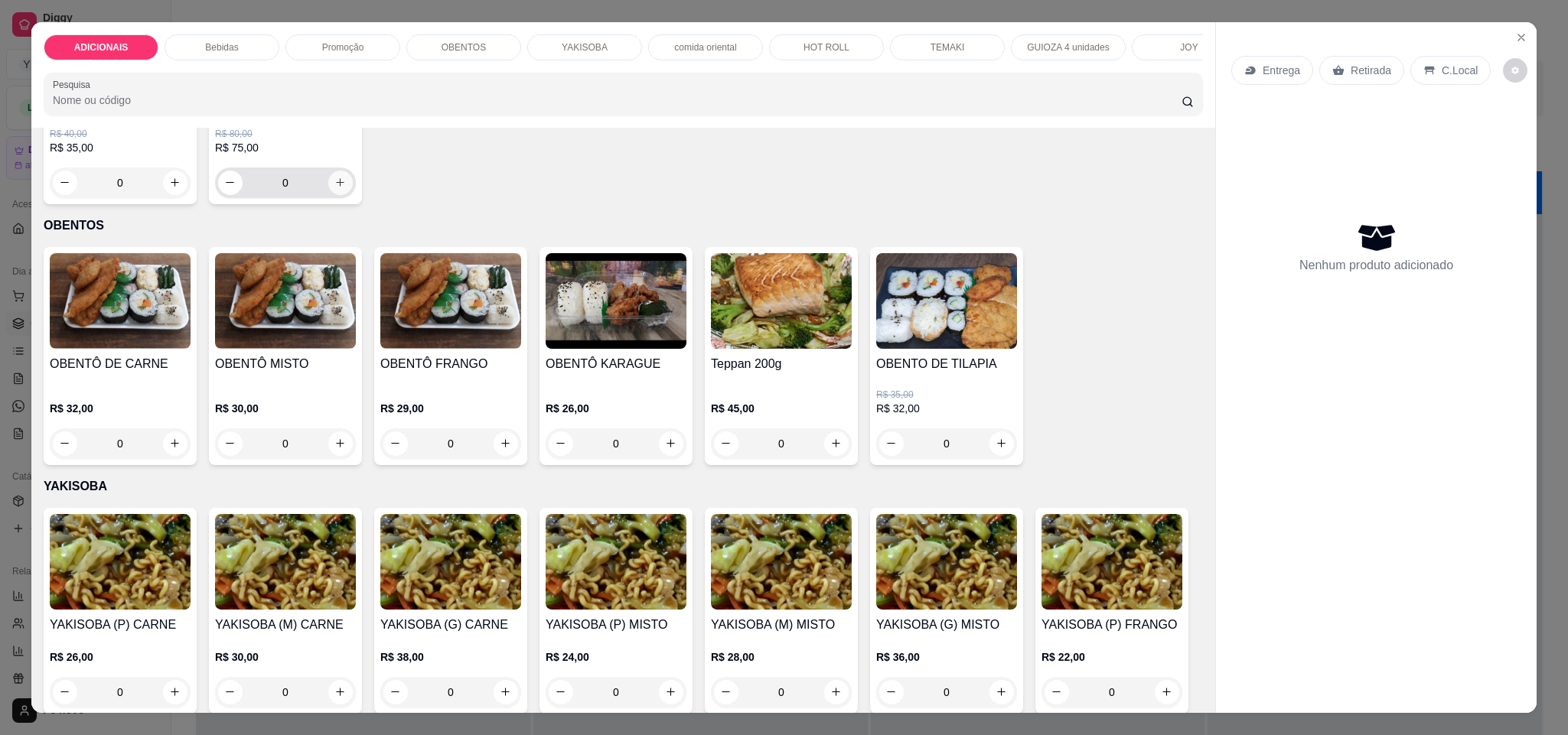
click at [353, 195] on button "increase-product-quantity" at bounding box center [341, 183] width 25 height 25
type input "1"
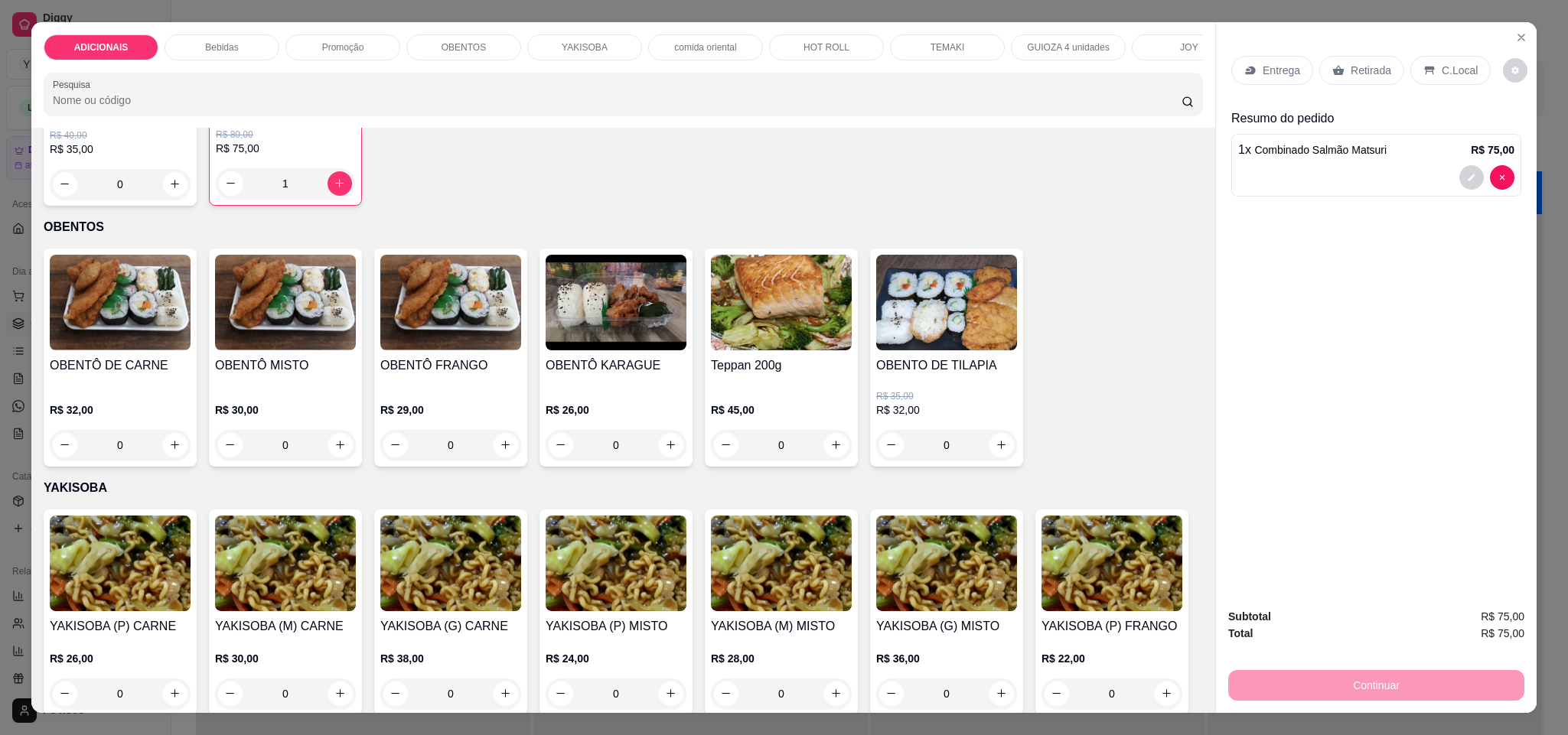
click at [1266, 62] on p "Entrega" at bounding box center [1281, 70] width 38 height 15
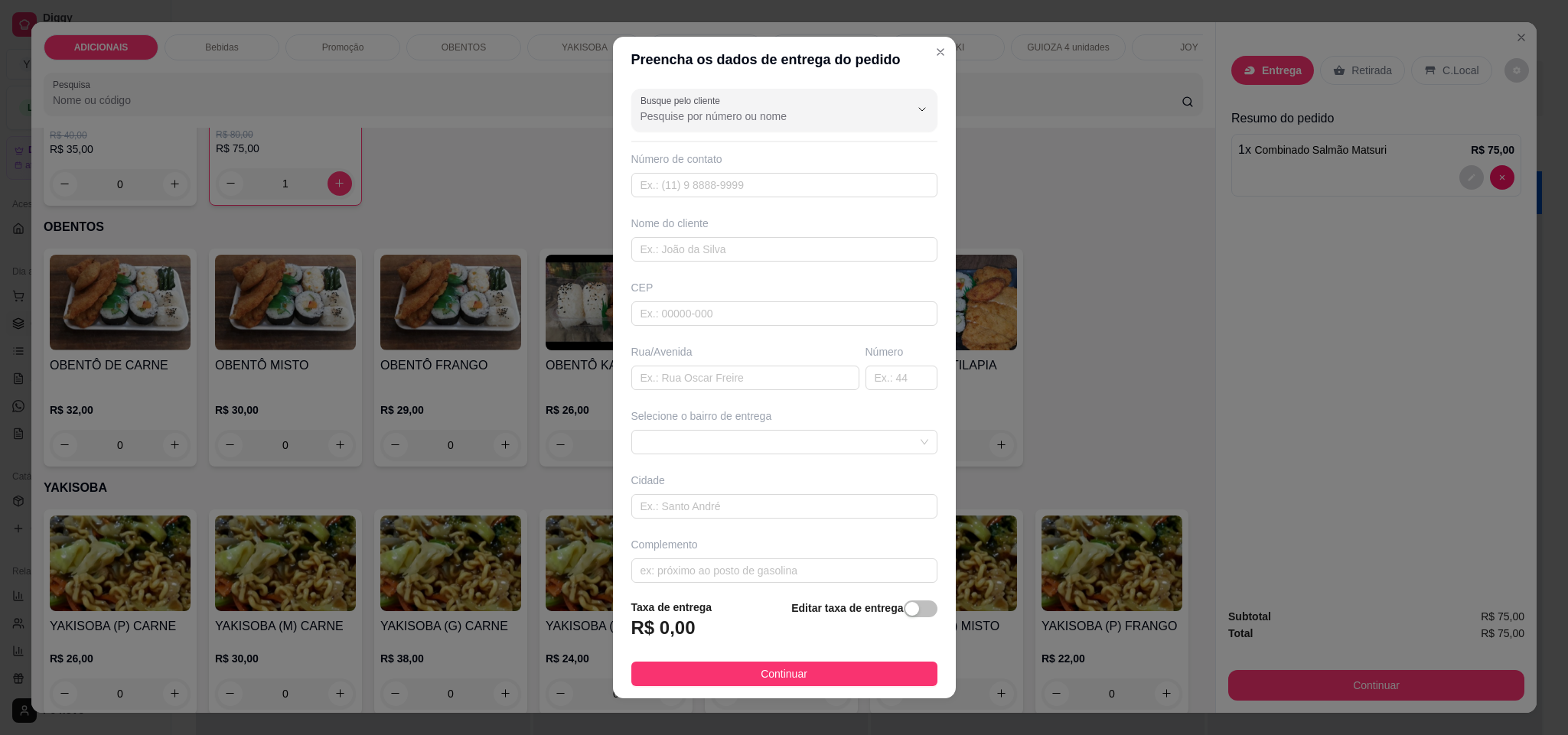
click at [662, 395] on div "Busque pelo cliente Número de contato Nome do cliente CEP Rua/Avenida Número Se…" at bounding box center [784, 334] width 343 height 504
click at [670, 381] on input "text" at bounding box center [745, 378] width 228 height 25
type input "[PERSON_NAME] '"
click at [806, 450] on span at bounding box center [784, 442] width 288 height 23
type input "396"
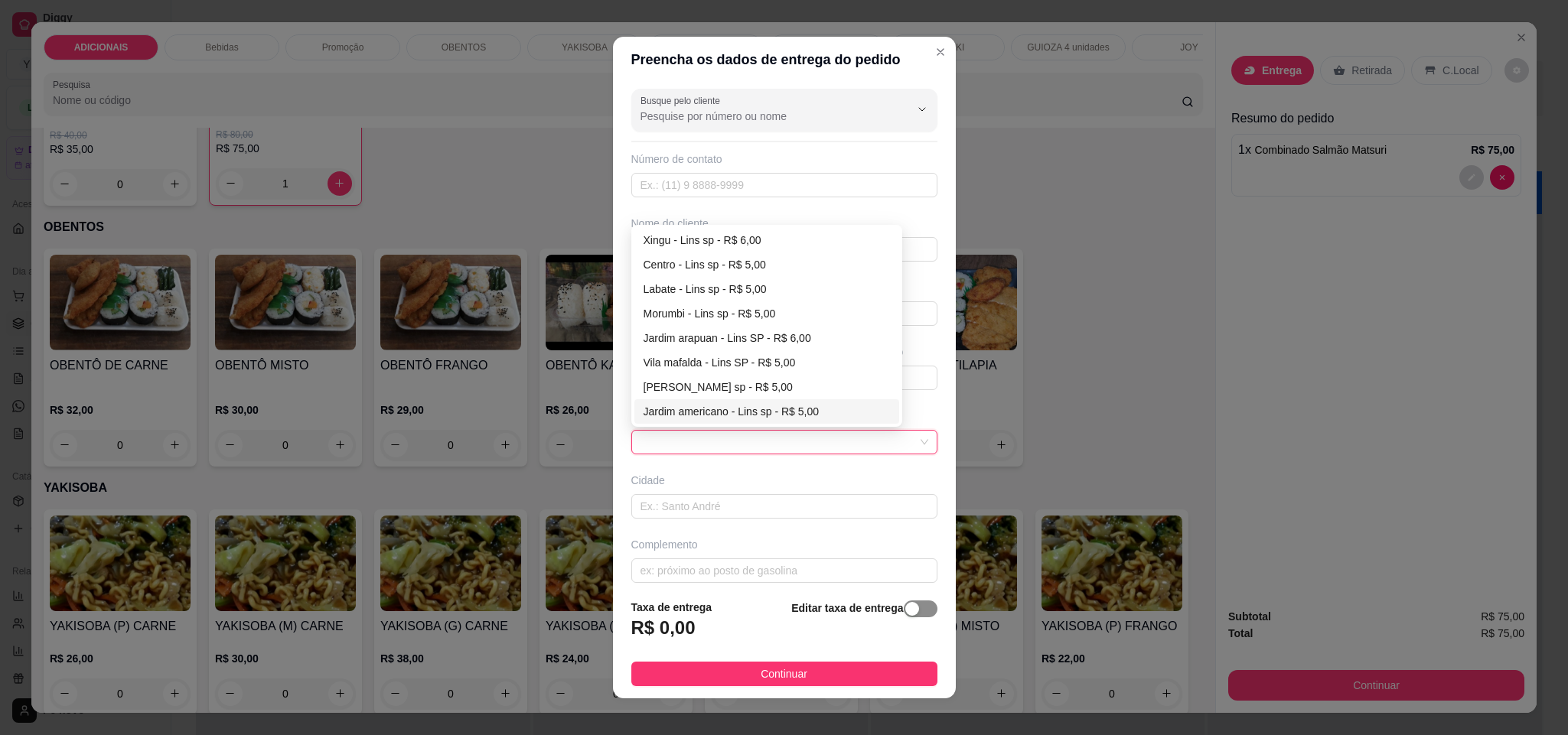
click at [903, 608] on button "button" at bounding box center [920, 609] width 34 height 17
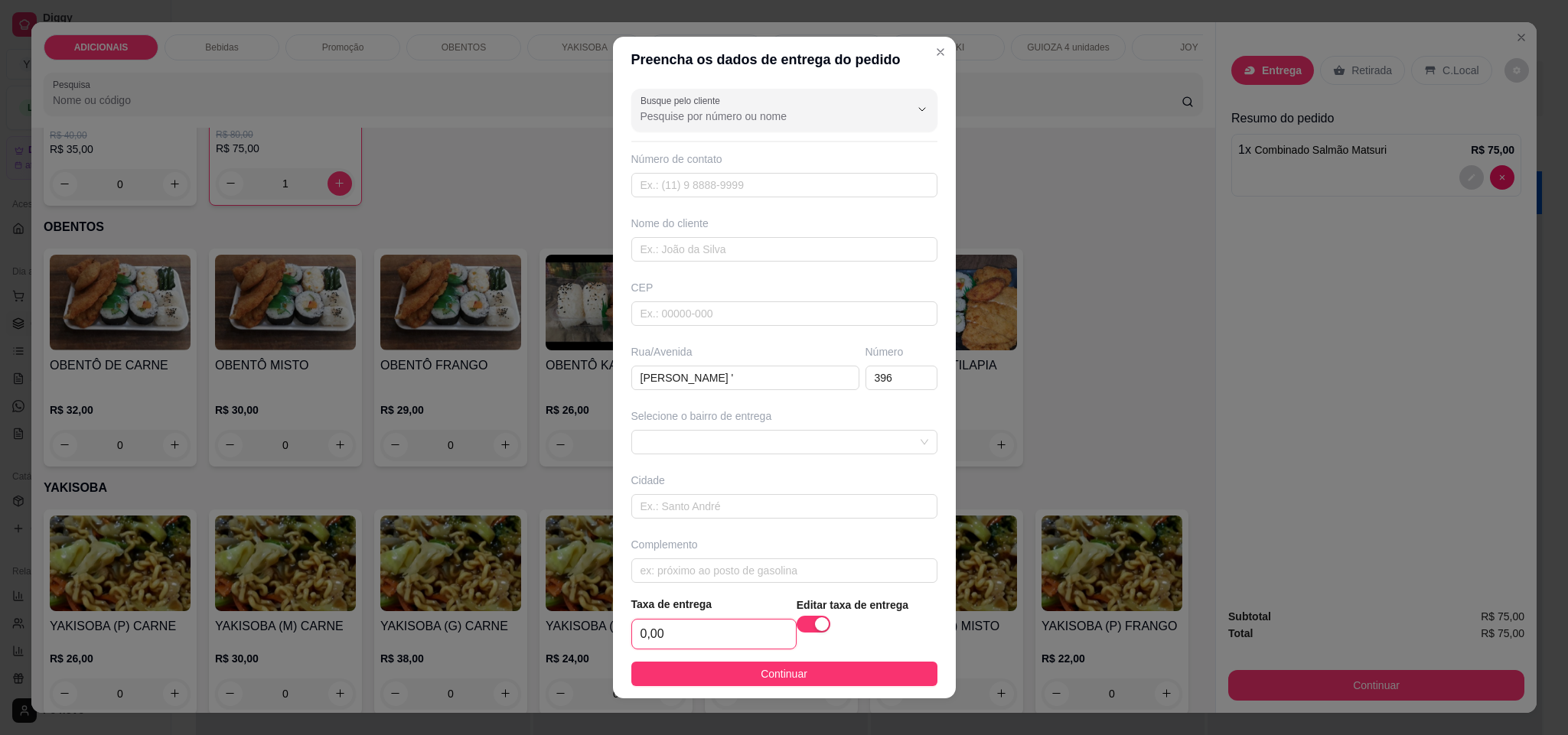
click at [670, 646] on input "0,00" at bounding box center [714, 634] width 163 height 29
click at [785, 446] on span at bounding box center [784, 442] width 288 height 23
type input "7,00"
click at [760, 529] on div "Busque pelo cliente Número de contato Nome do cliente CEP Rua/Avenida Francisco…" at bounding box center [784, 333] width 343 height 501
click at [755, 241] on input "text" at bounding box center [784, 250] width 306 height 25
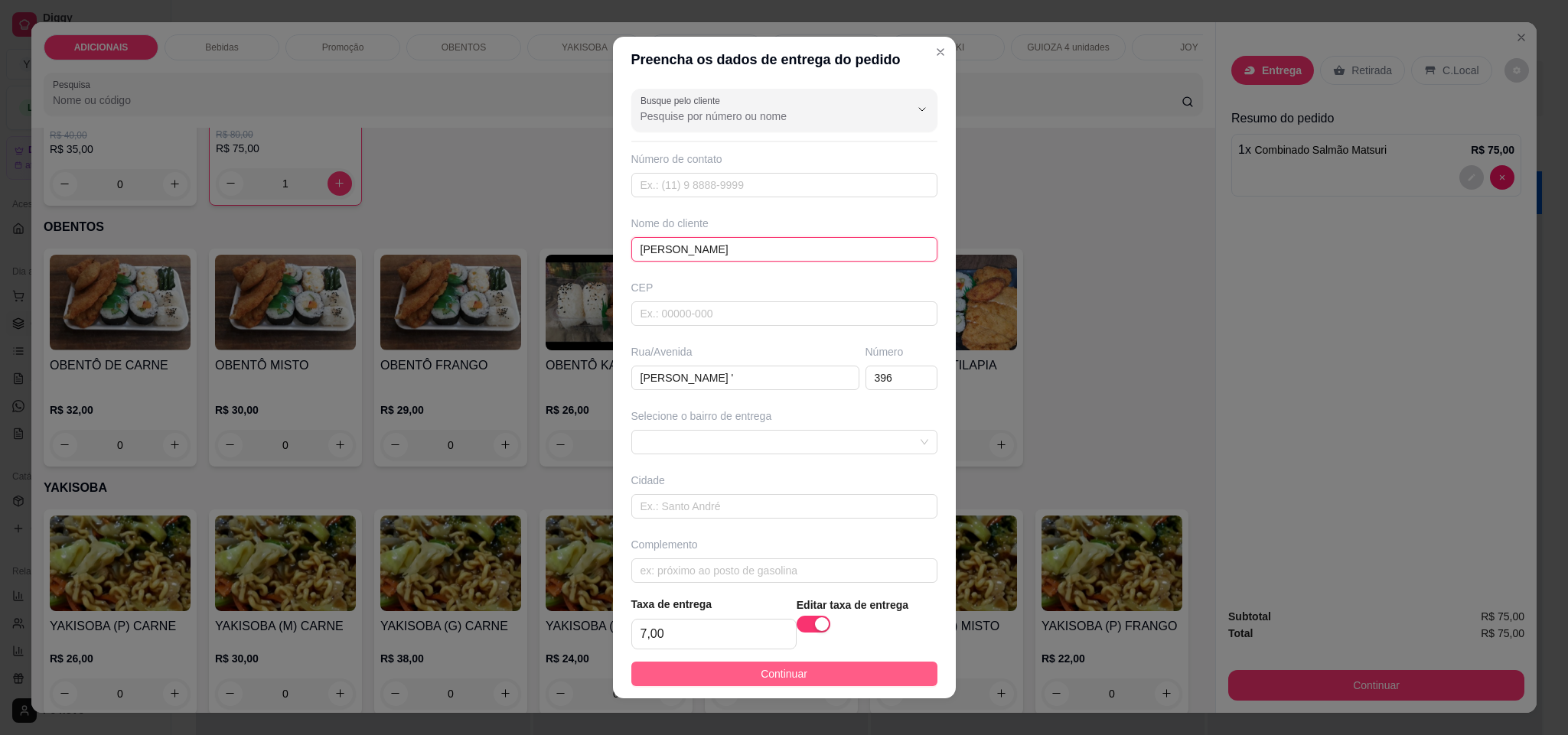
type input "[PERSON_NAME]"
click at [847, 673] on button "Continuar" at bounding box center [784, 674] width 306 height 25
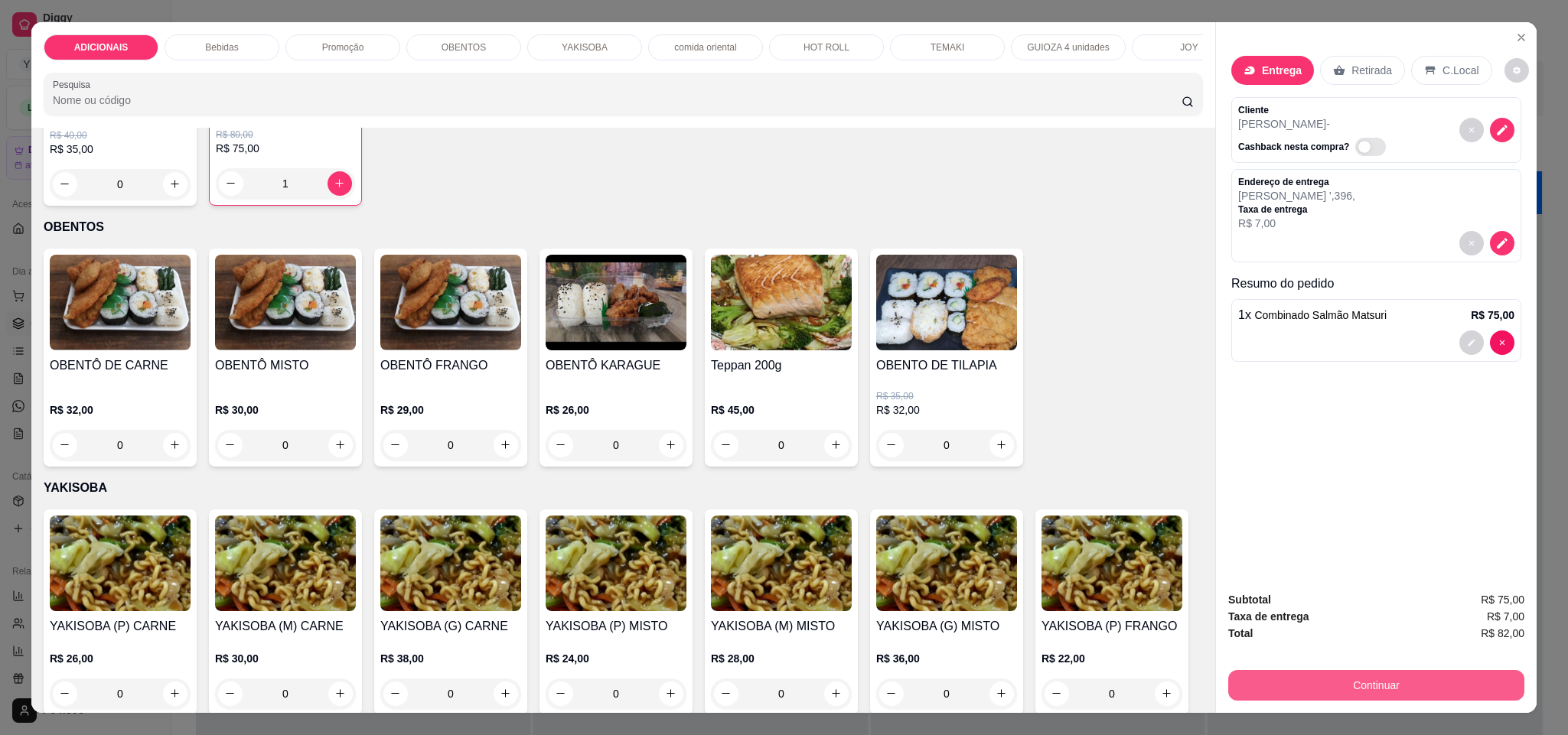
click at [1447, 693] on button "Continuar" at bounding box center [1376, 685] width 296 height 31
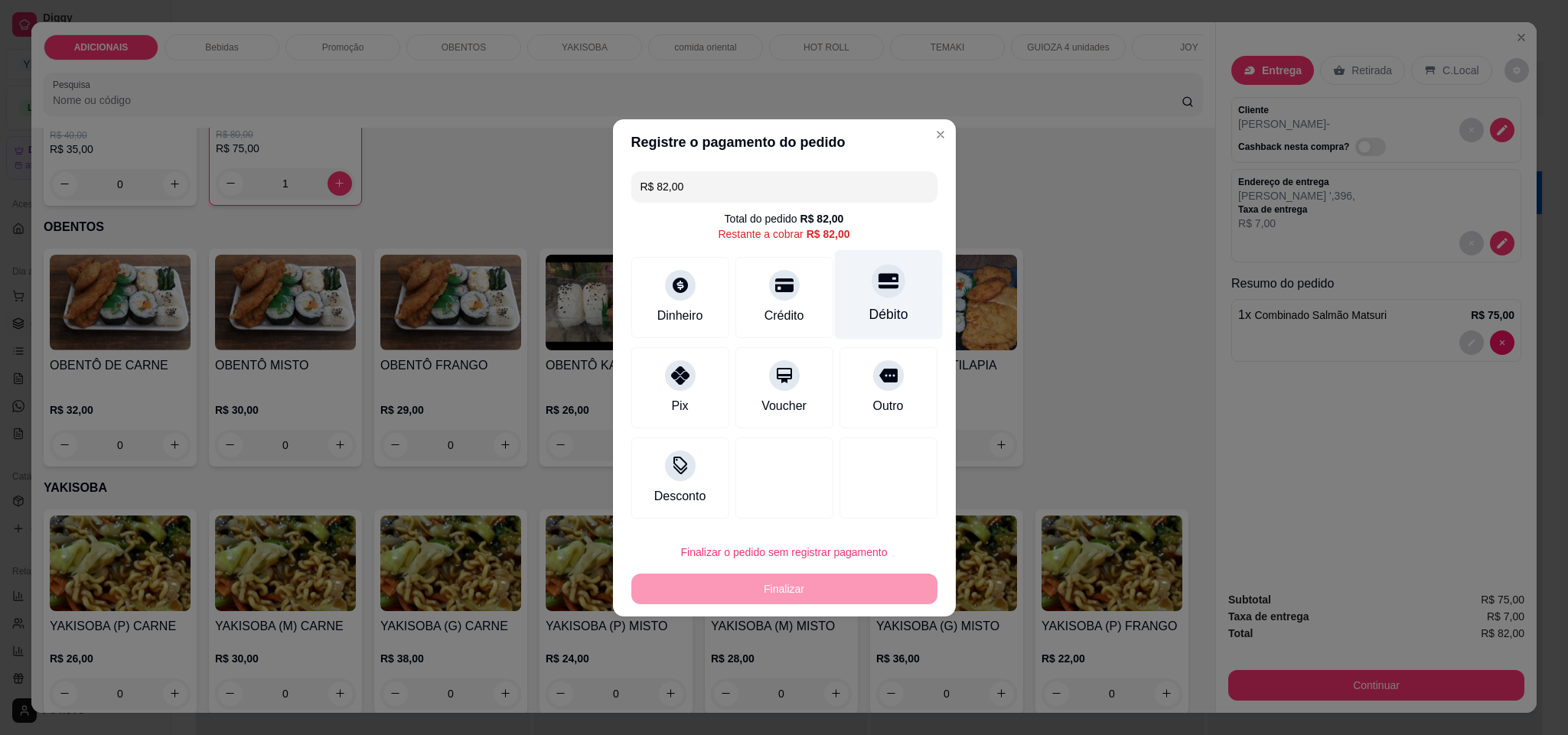
click at [848, 300] on div "Débito" at bounding box center [888, 294] width 108 height 89
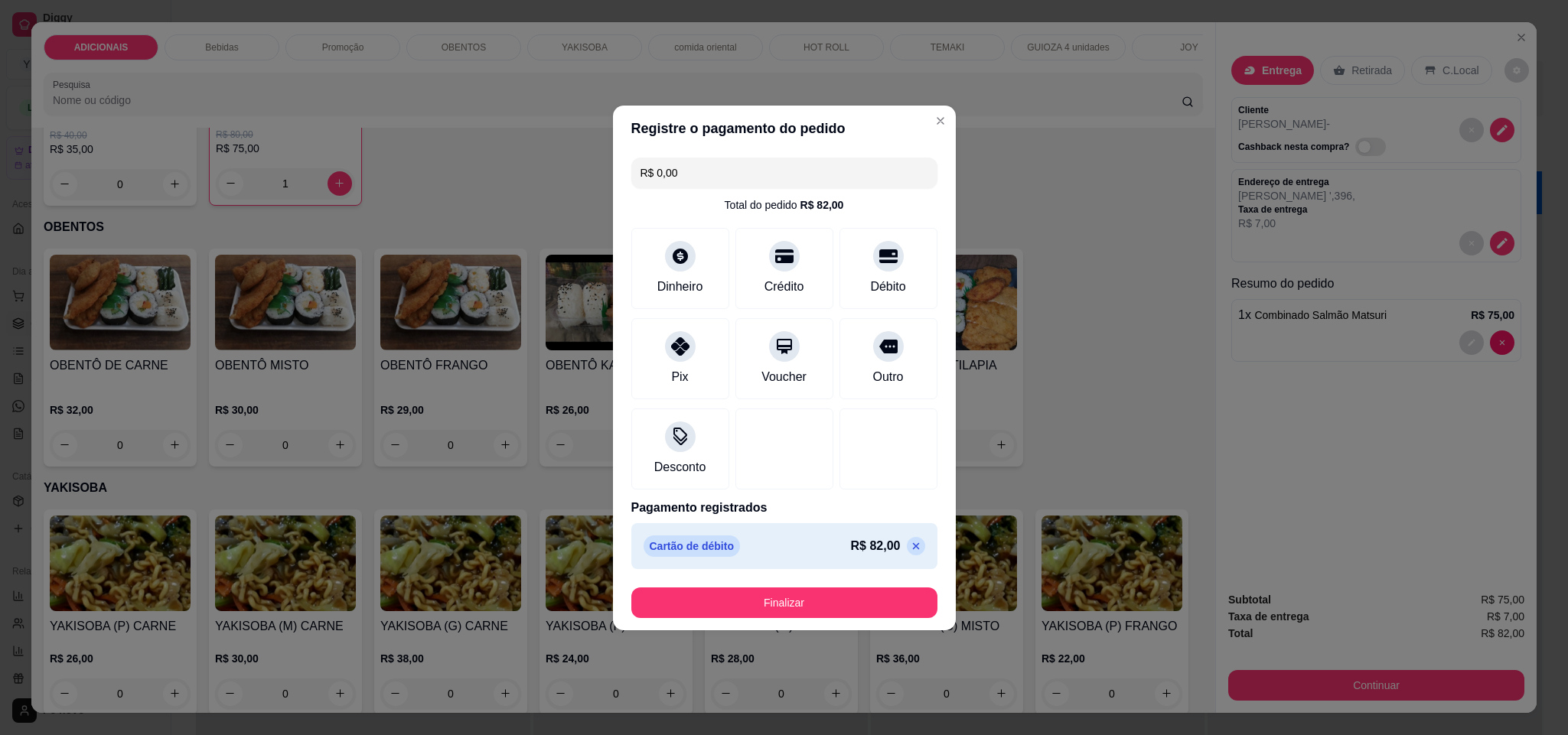
click at [910, 546] on icon at bounding box center [916, 546] width 12 height 12
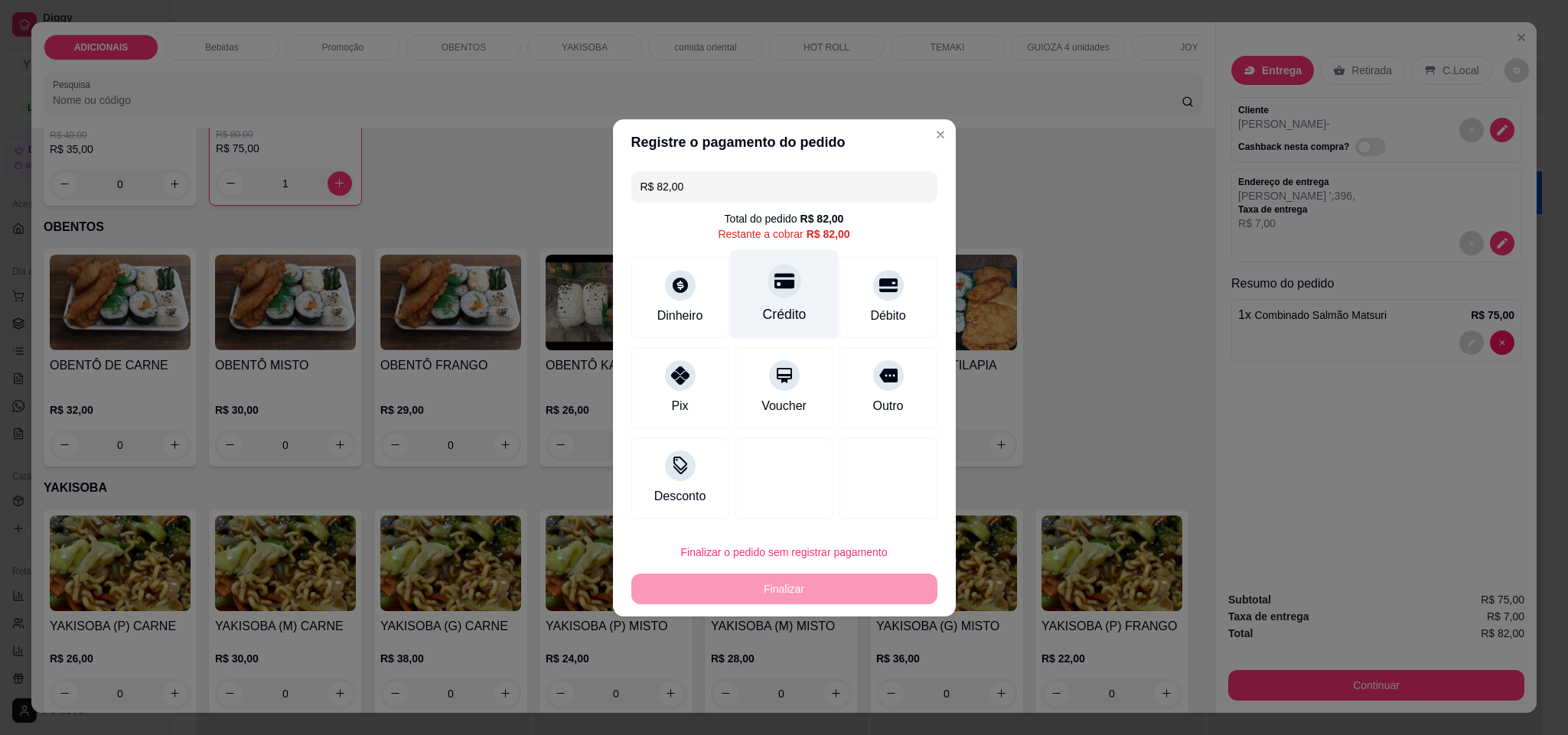
click at [797, 312] on div "Crédito" at bounding box center [784, 294] width 108 height 89
type input "R$ 0,00"
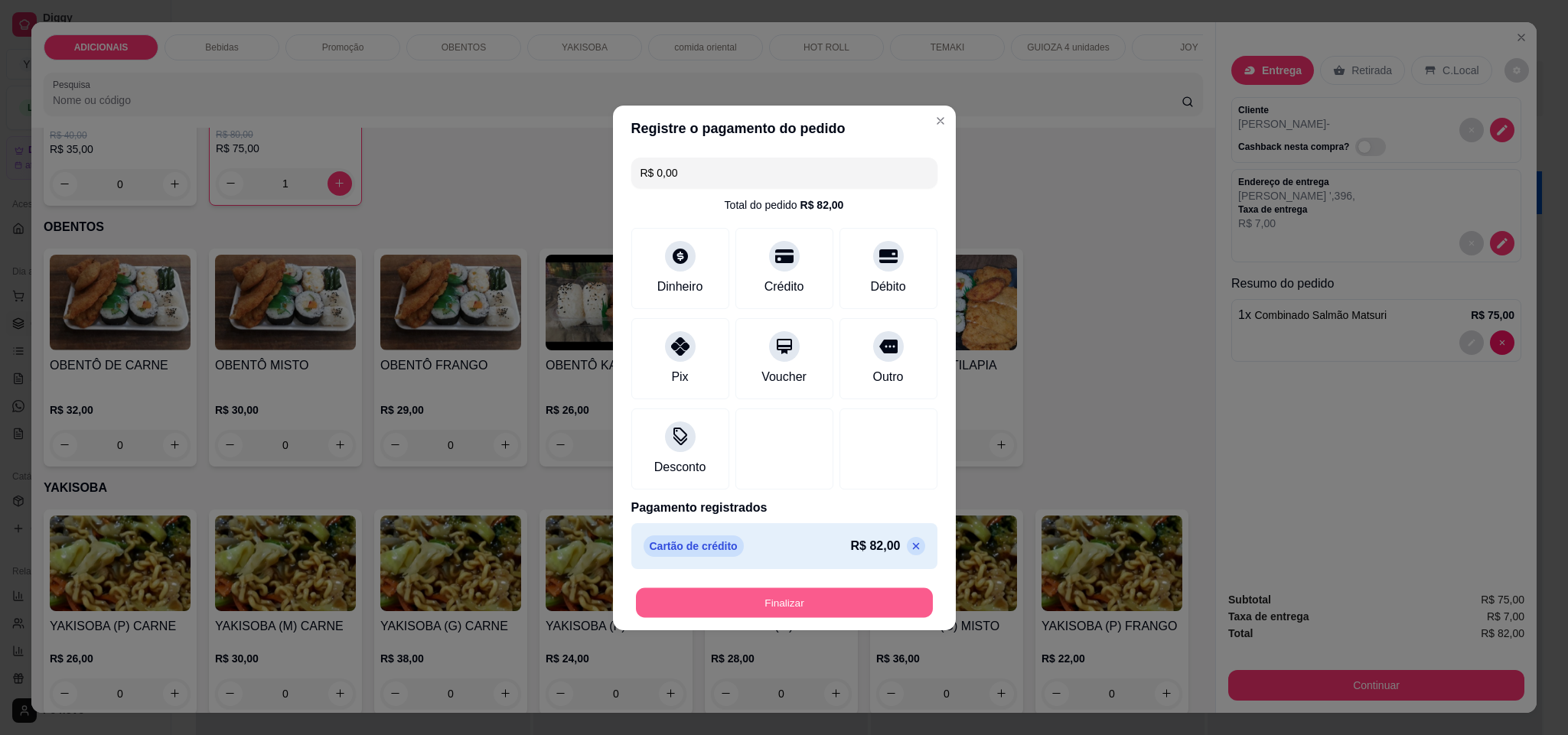
click at [809, 606] on button "Finalizar" at bounding box center [784, 602] width 297 height 30
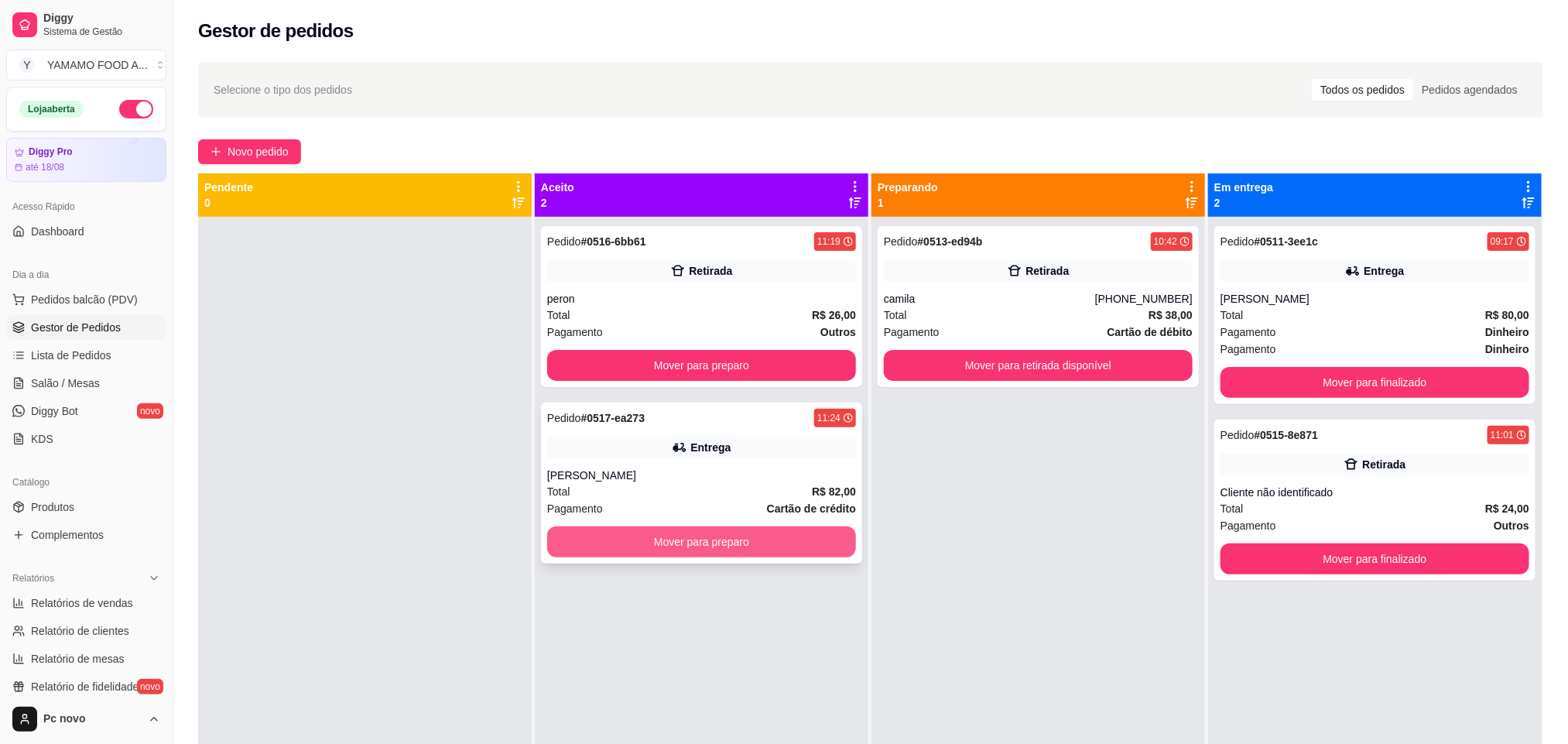
click at [724, 542] on button "Mover para preparo" at bounding box center [702, 542] width 309 height 31
